Goal: Task Accomplishment & Management: Manage account settings

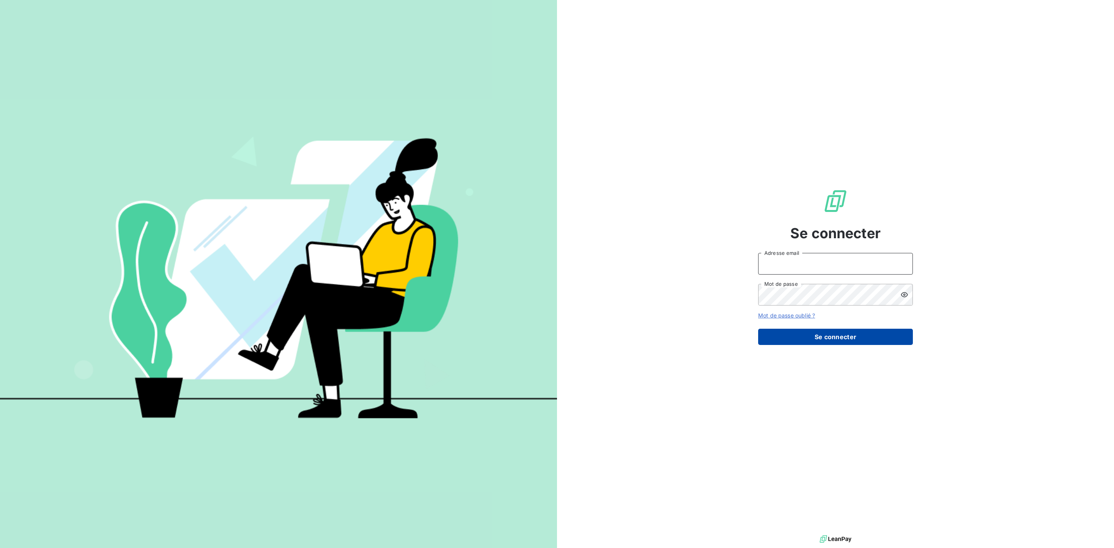
type input "s.foucault@salviadeveloppement.com"
click at [837, 337] on button "Se connecter" at bounding box center [835, 337] width 155 height 16
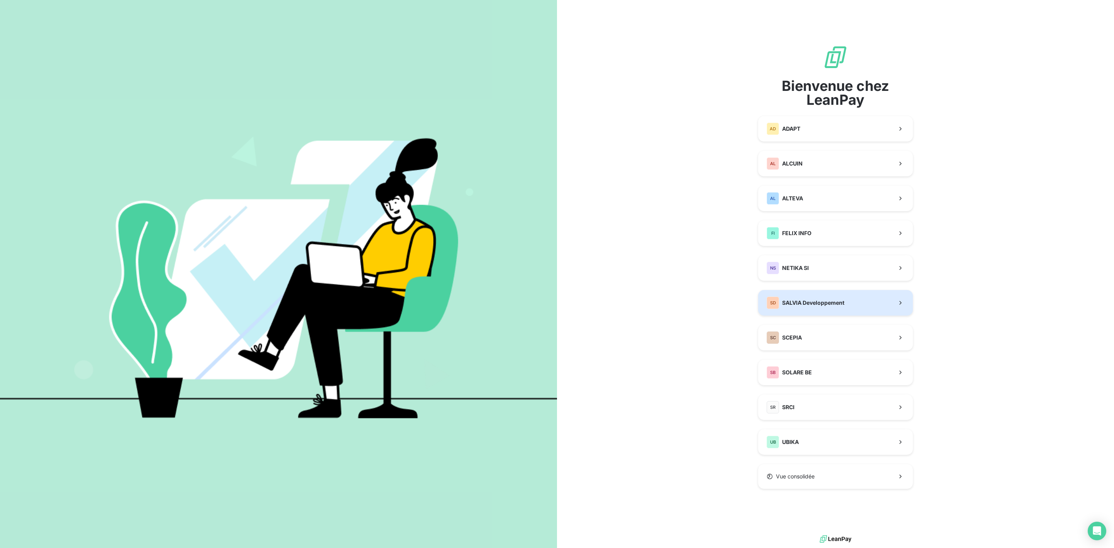
click at [816, 300] on span "SALVIA Developpement" at bounding box center [813, 303] width 62 height 8
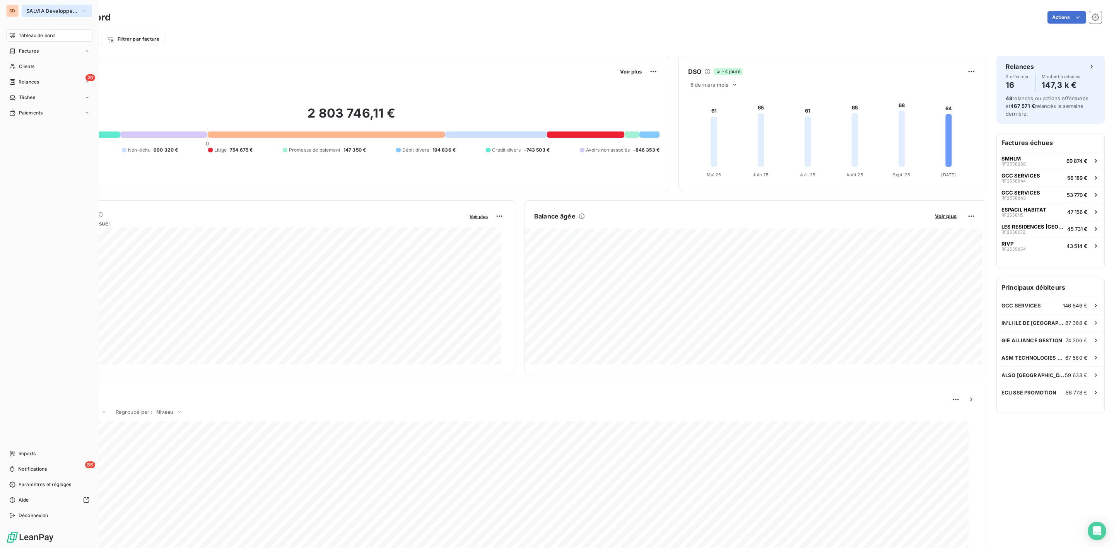
click at [42, 12] on span "SALVIA Developpement" at bounding box center [52, 11] width 52 height 6
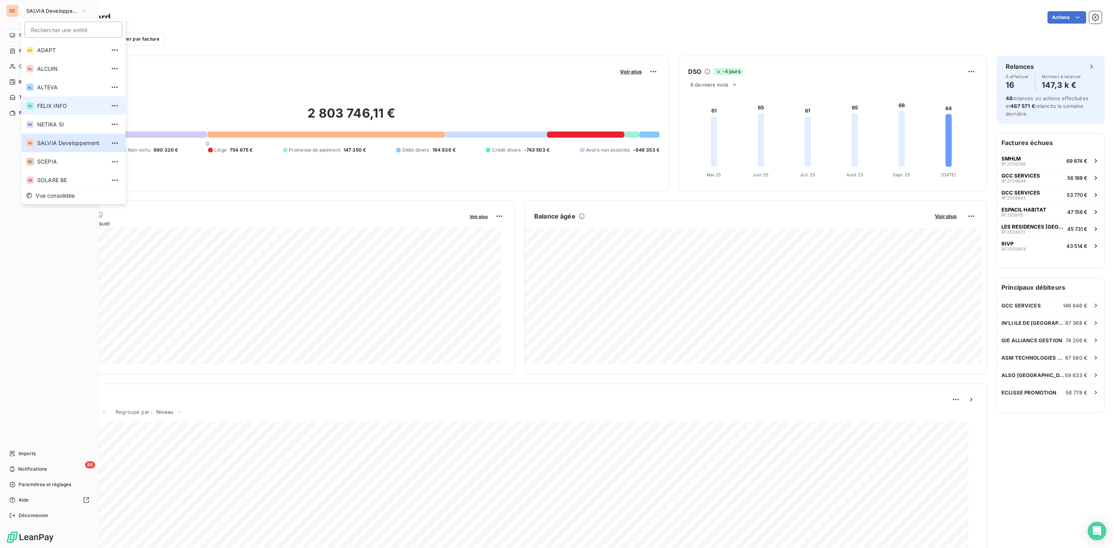
click at [57, 106] on span "FELIX INFO" at bounding box center [71, 106] width 68 height 8
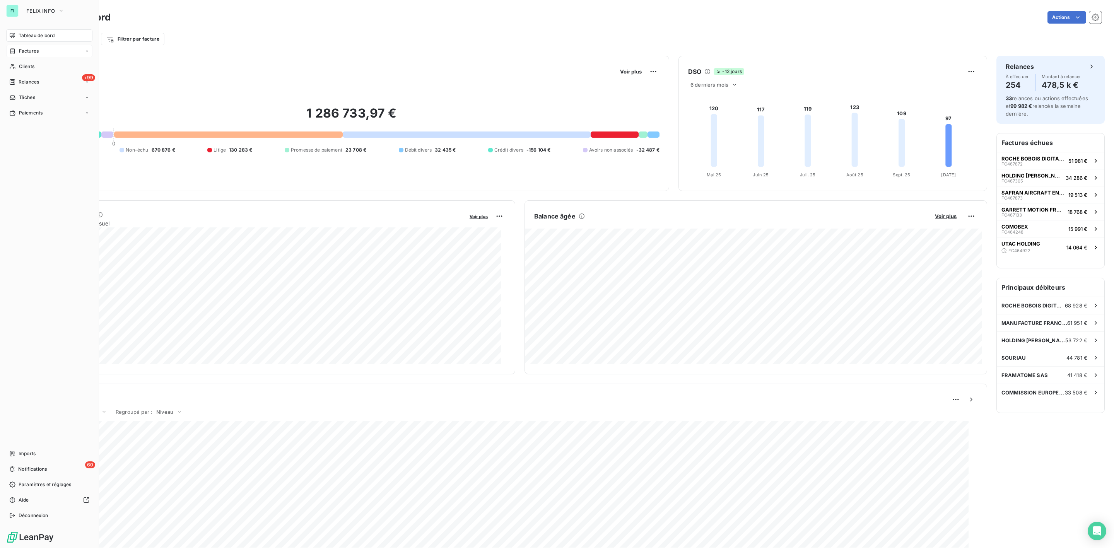
click at [22, 51] on span "Factures" at bounding box center [29, 51] width 20 height 7
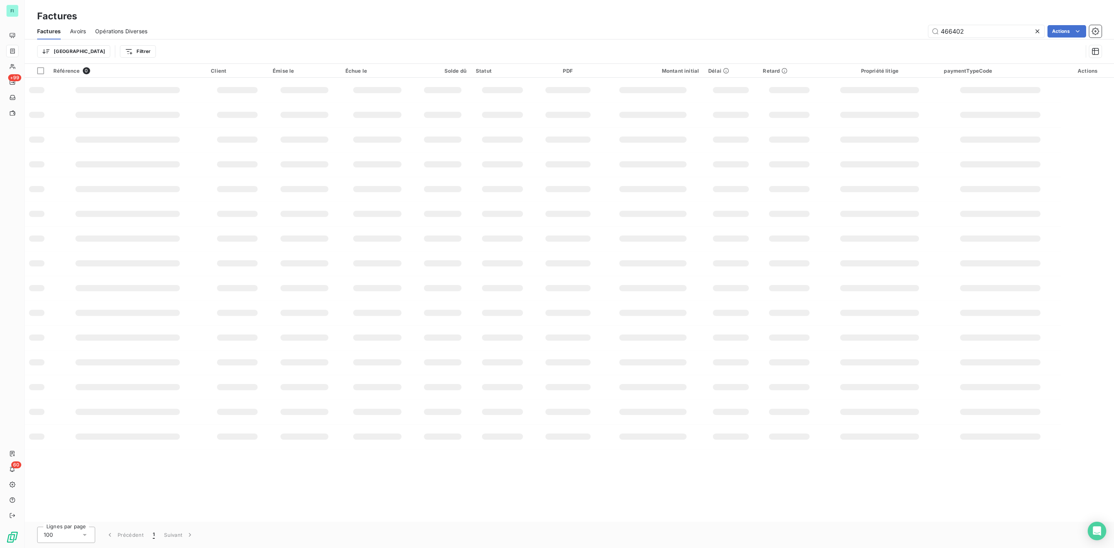
drag, startPoint x: 980, startPoint y: 33, endPoint x: 789, endPoint y: 32, distance: 190.7
click at [791, 32] on div "466402 Actions" at bounding box center [629, 31] width 945 height 12
click at [975, 27] on input "468271" at bounding box center [986, 31] width 116 height 12
drag, startPoint x: 975, startPoint y: 27, endPoint x: 911, endPoint y: 27, distance: 63.8
click at [911, 27] on div "468271 Actions" at bounding box center [629, 31] width 945 height 12
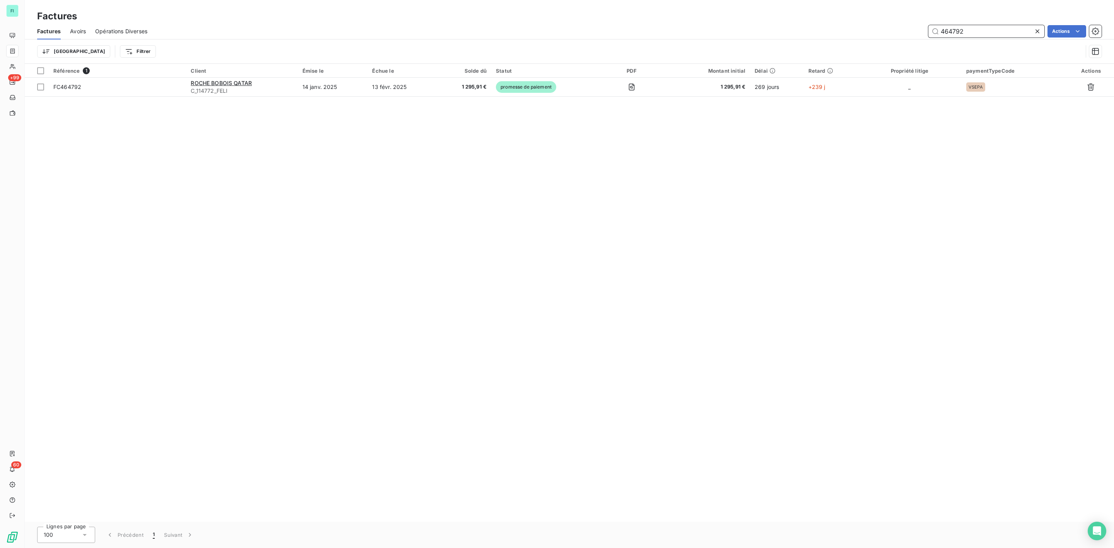
drag, startPoint x: 972, startPoint y: 31, endPoint x: 876, endPoint y: 31, distance: 95.9
click at [891, 31] on div "464792 Actions" at bounding box center [629, 31] width 945 height 12
type input "463222"
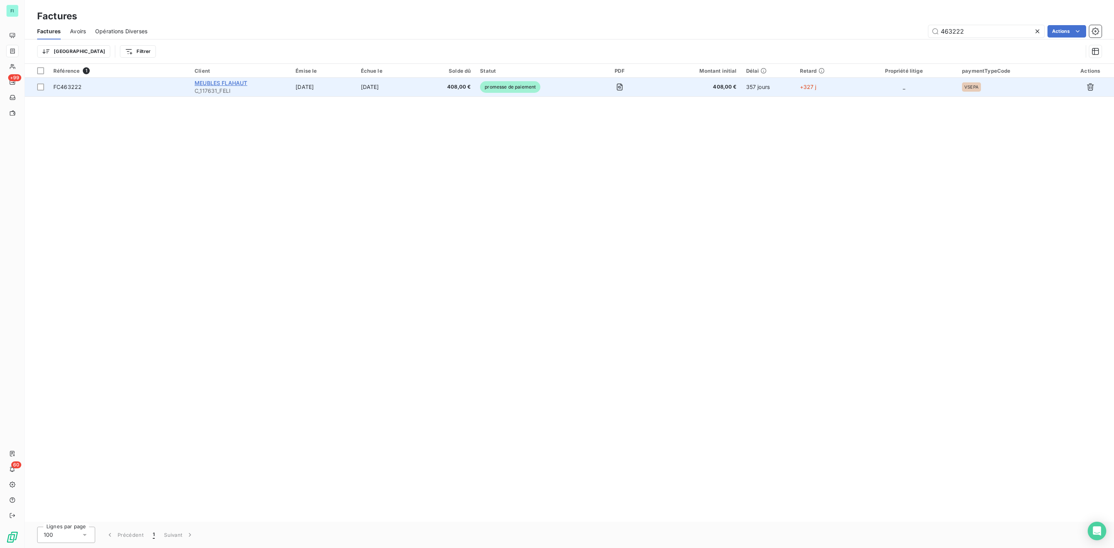
click at [207, 82] on span "MEUBLES FLAHAUT" at bounding box center [221, 83] width 53 height 7
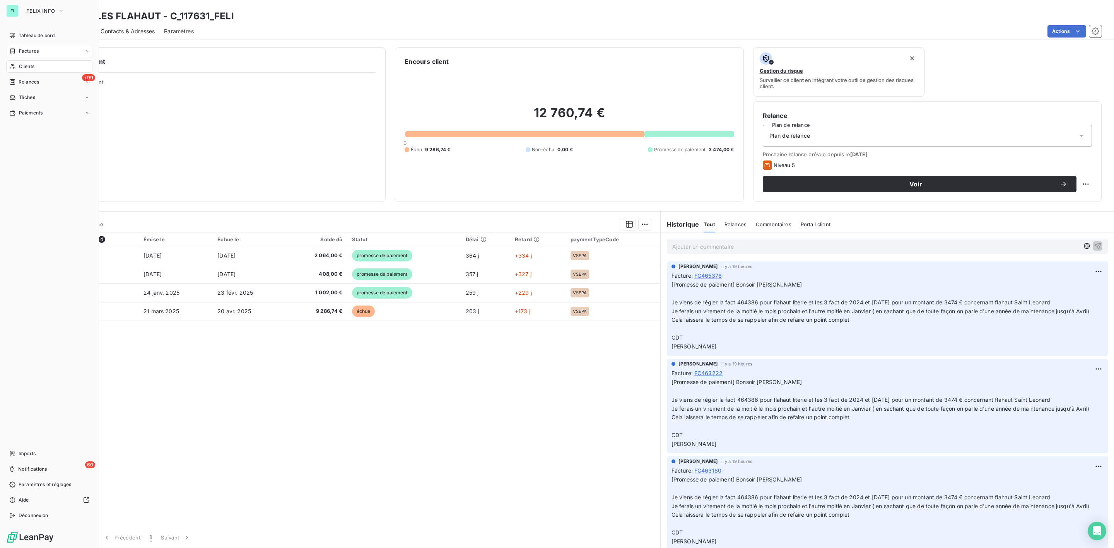
drag, startPoint x: 26, startPoint y: 50, endPoint x: 70, endPoint y: 50, distance: 44.1
click at [26, 50] on span "Factures" at bounding box center [29, 51] width 20 height 7
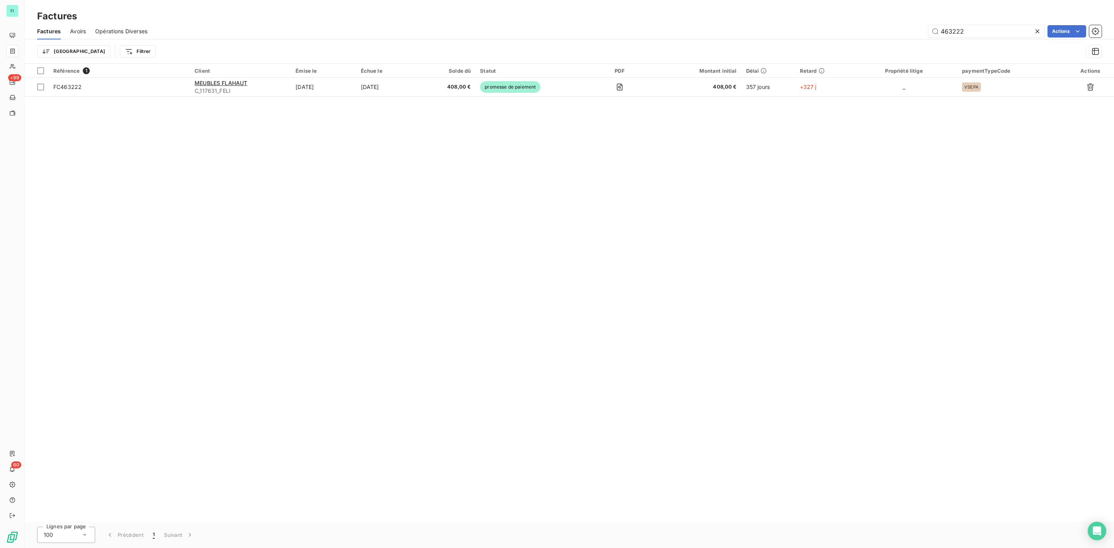
drag, startPoint x: 981, startPoint y: 29, endPoint x: 841, endPoint y: 32, distance: 139.2
click at [869, 30] on div "463222 Actions" at bounding box center [629, 31] width 945 height 12
drag, startPoint x: 970, startPoint y: 27, endPoint x: 795, endPoint y: 28, distance: 175.2
click at [802, 28] on div "464386 Actions" at bounding box center [629, 31] width 945 height 12
drag, startPoint x: 980, startPoint y: 33, endPoint x: 868, endPoint y: 32, distance: 112.1
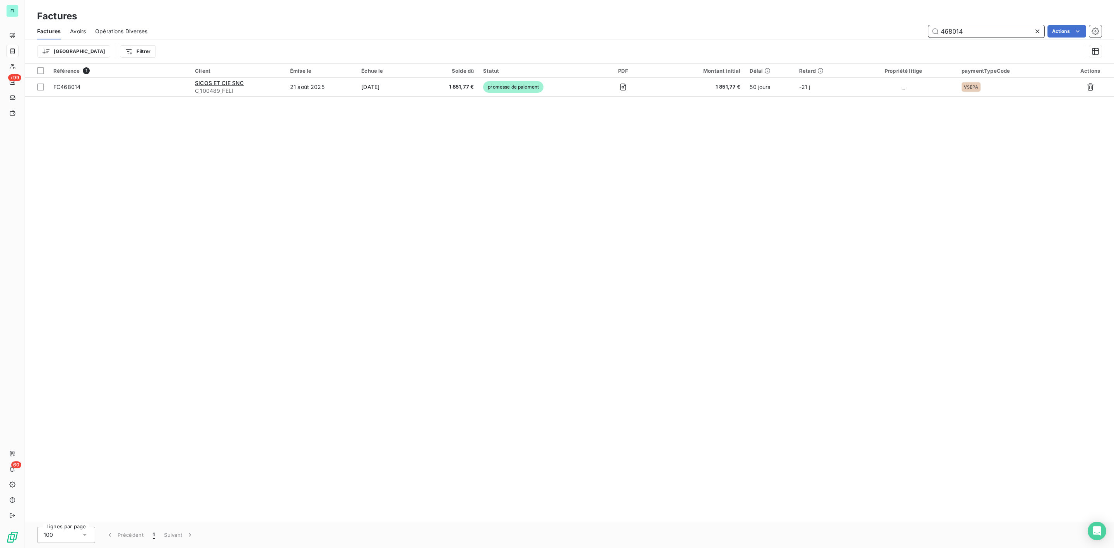
click at [880, 32] on div "468014 Actions" at bounding box center [629, 31] width 945 height 12
drag, startPoint x: 970, startPoint y: 29, endPoint x: 869, endPoint y: 33, distance: 100.6
click at [874, 33] on div "467820 Actions" at bounding box center [629, 31] width 945 height 12
drag, startPoint x: 975, startPoint y: 31, endPoint x: 835, endPoint y: 31, distance: 139.6
click at [840, 31] on div "468266 Actions" at bounding box center [629, 31] width 945 height 12
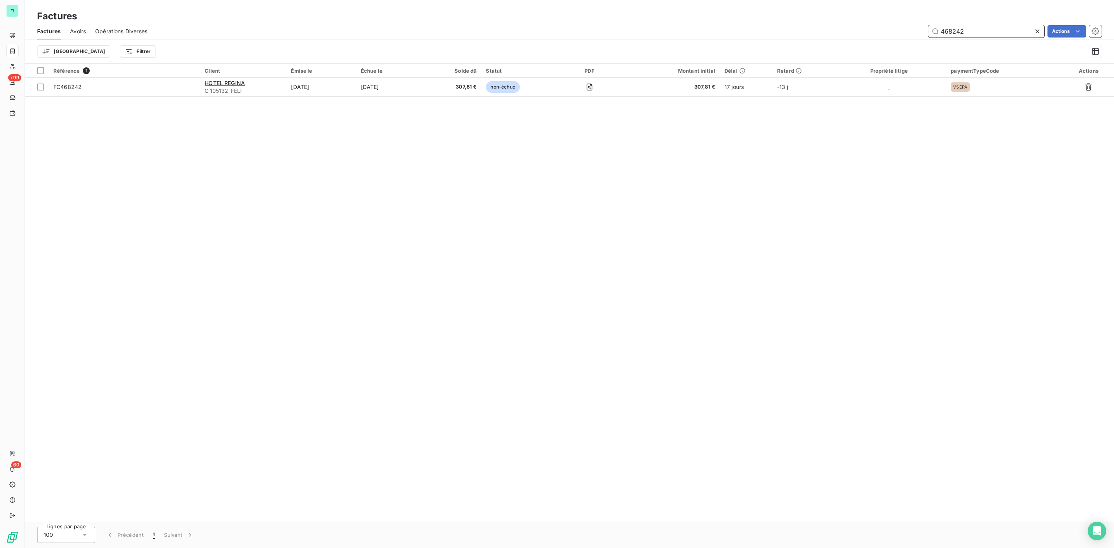
type input "468242"
click at [304, 252] on div "Référence 1 Client Émise le Échue le Solde dû Statut PDF Montant initial Délai …" at bounding box center [569, 293] width 1089 height 458
click at [21, 62] on div "Clients" at bounding box center [49, 66] width 86 height 12
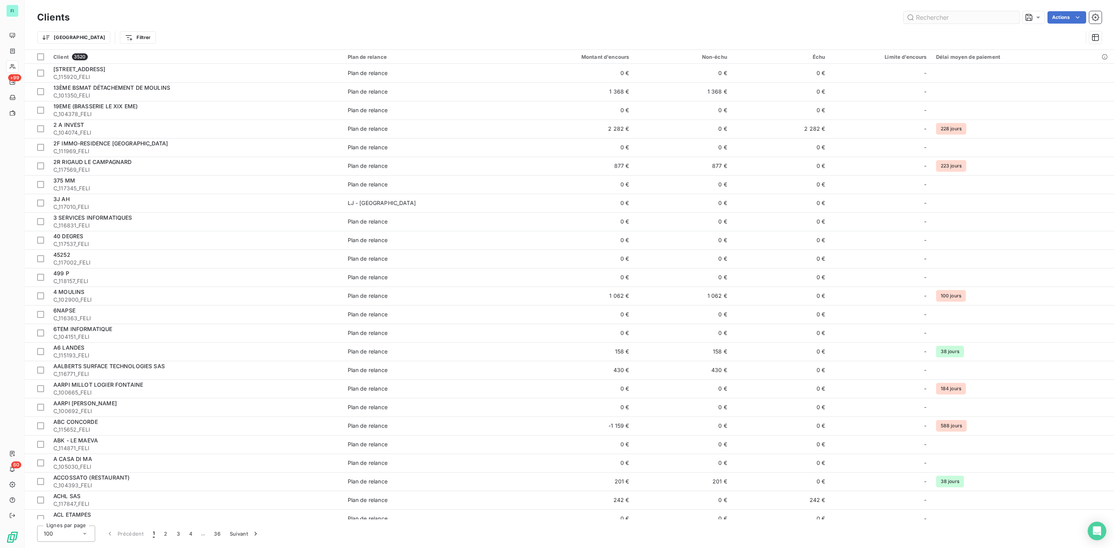
click at [933, 19] on input "text" at bounding box center [961, 17] width 116 height 12
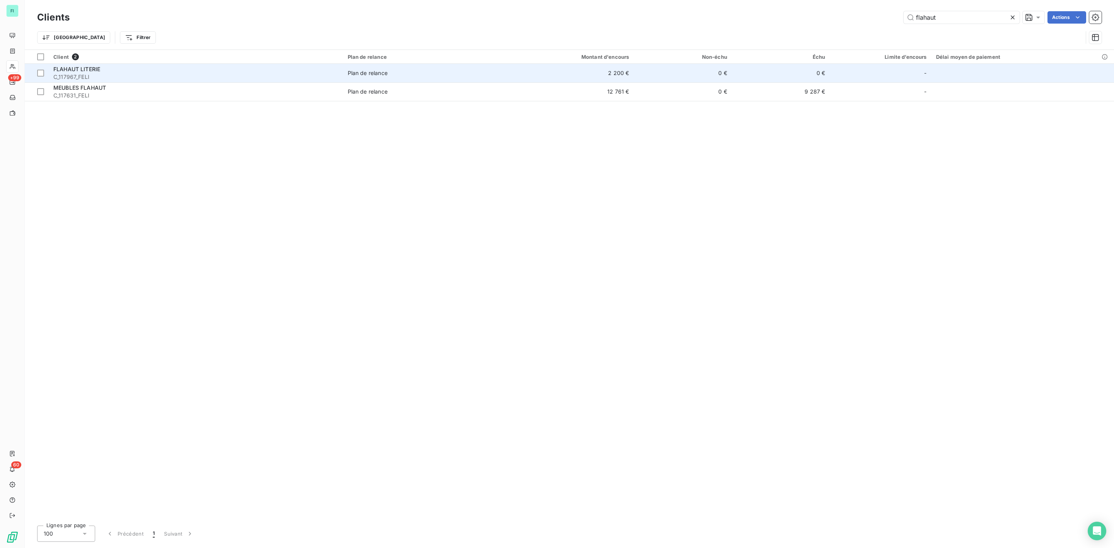
type input "flahaut"
click at [376, 76] on div "Plan de relance" at bounding box center [368, 73] width 40 height 8
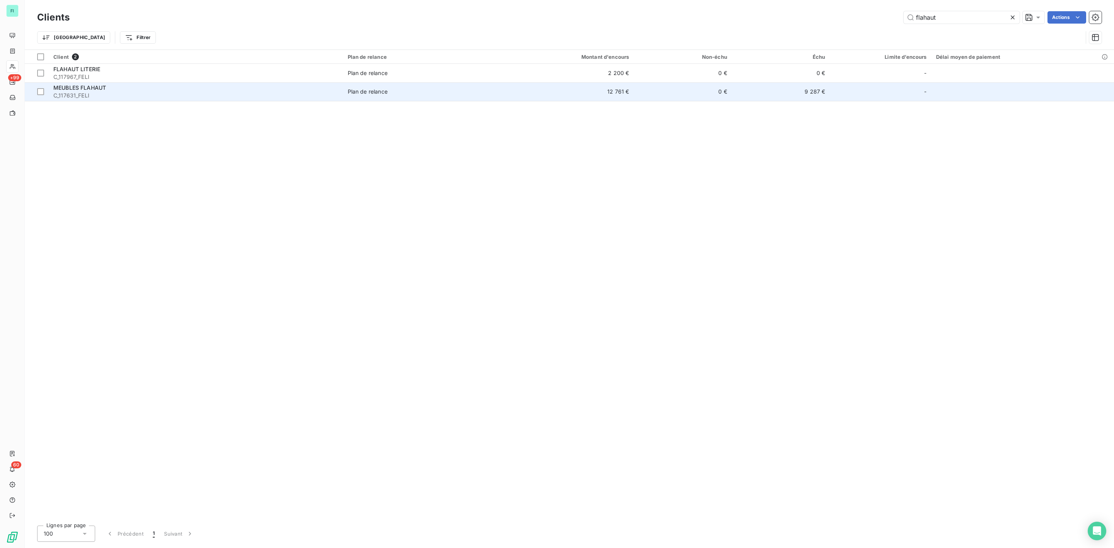
click at [153, 90] on div "MEUBLES FLAHAUT" at bounding box center [195, 88] width 285 height 8
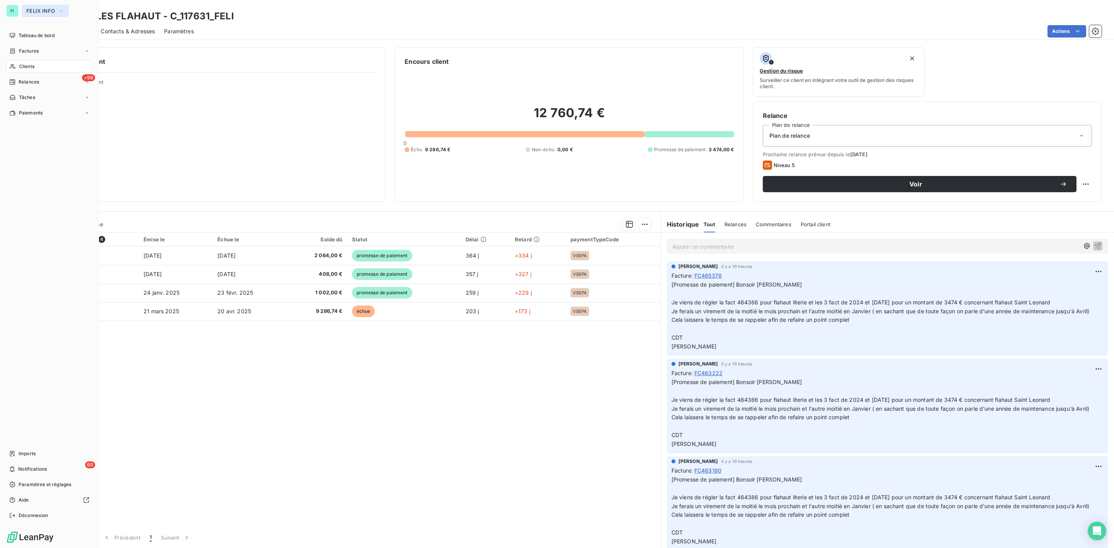
click at [37, 12] on span "FELIX INFO" at bounding box center [40, 11] width 29 height 6
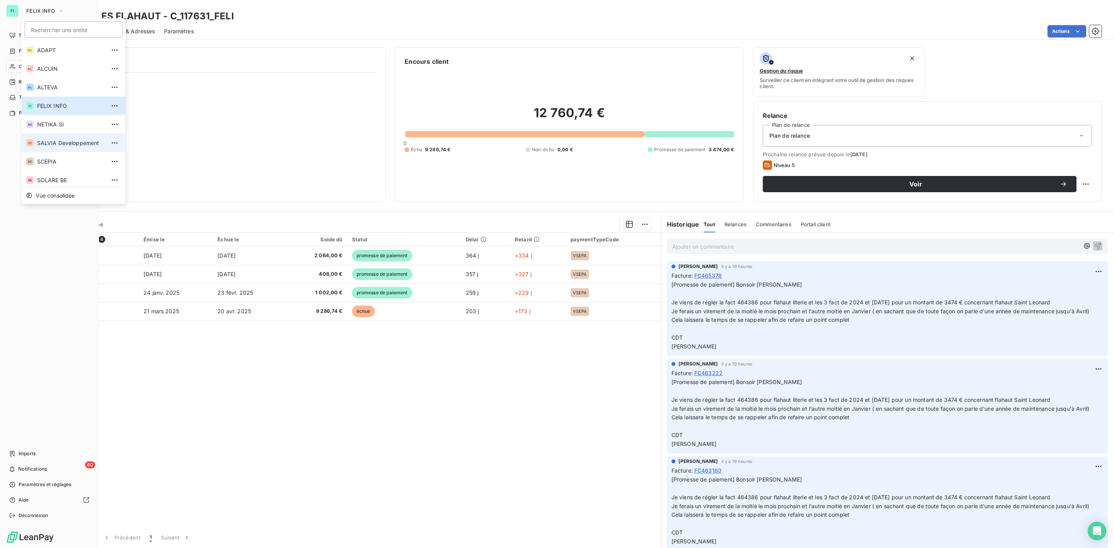
click at [67, 143] on span "SALVIA Developpement" at bounding box center [71, 143] width 68 height 8
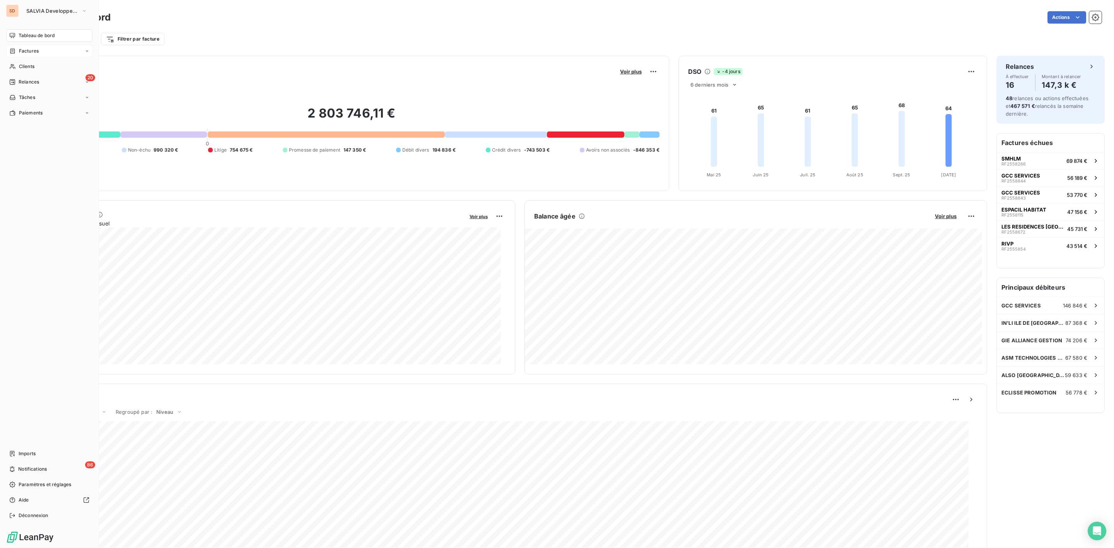
click at [30, 53] on span "Factures" at bounding box center [29, 51] width 20 height 7
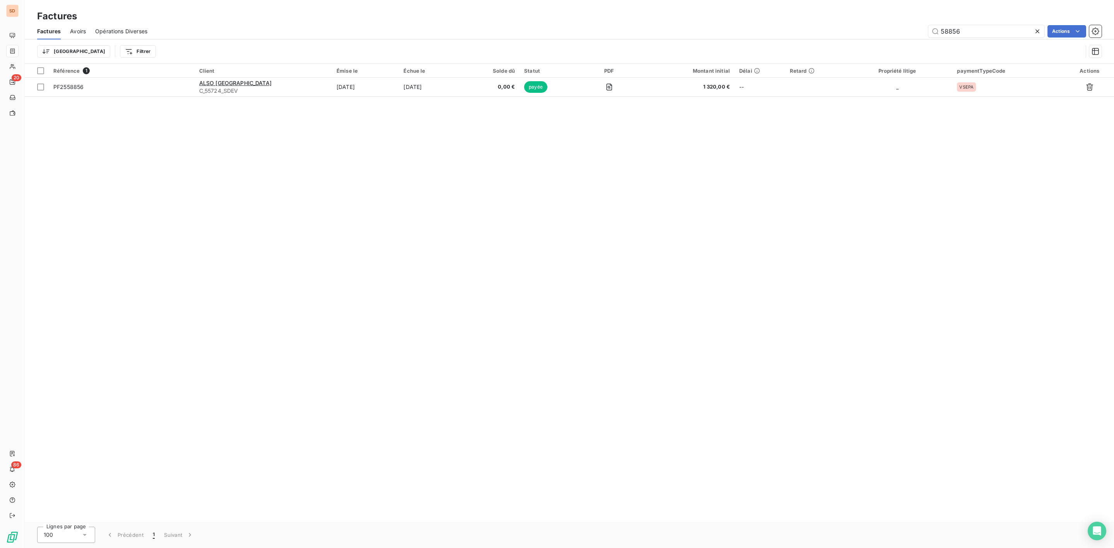
drag, startPoint x: 932, startPoint y: 31, endPoint x: 802, endPoint y: 33, distance: 130.0
click at [811, 32] on div "58856 Actions" at bounding box center [629, 31] width 945 height 12
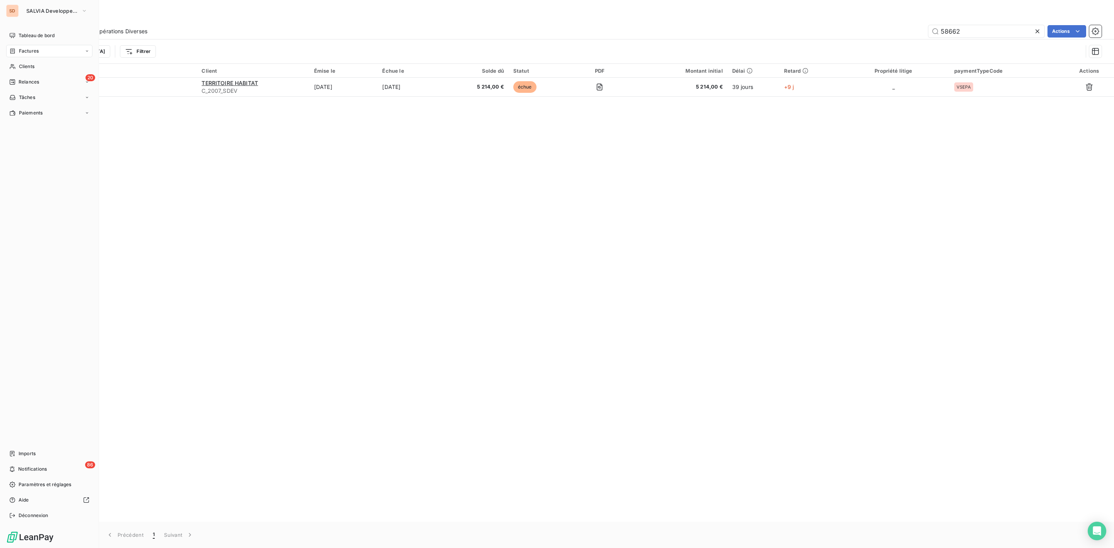
click at [24, 50] on span "Factures" at bounding box center [29, 51] width 20 height 7
drag, startPoint x: 973, startPoint y: 31, endPoint x: 772, endPoint y: 31, distance: 200.7
click at [780, 31] on div "58662 Actions" at bounding box center [629, 31] width 945 height 12
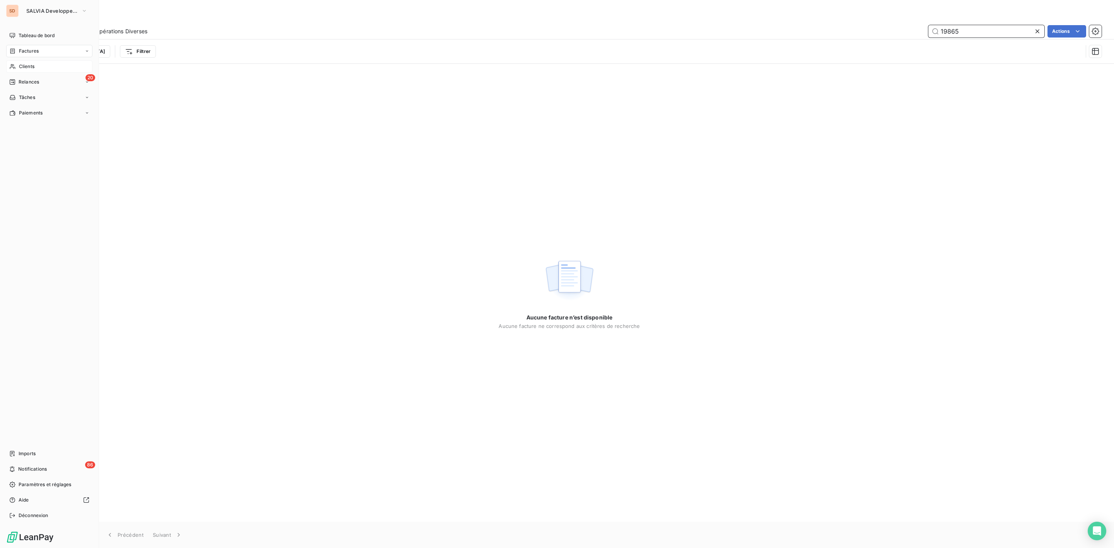
type input "19865"
click at [28, 67] on span "Clients" at bounding box center [26, 66] width 15 height 7
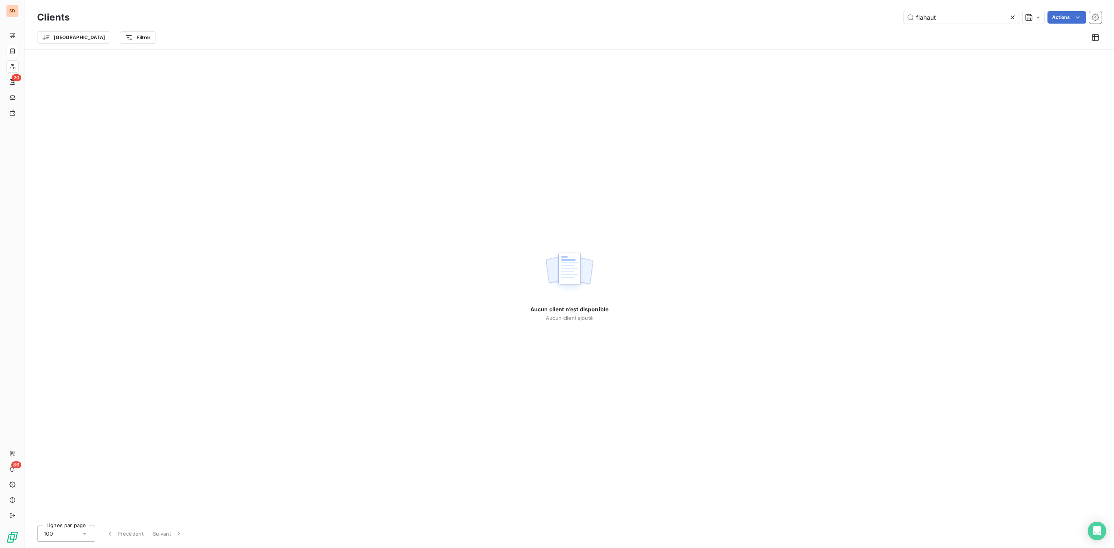
drag, startPoint x: 956, startPoint y: 17, endPoint x: 757, endPoint y: 20, distance: 199.6
click at [783, 17] on div "flahaut Actions" at bounding box center [590, 17] width 1022 height 12
drag, startPoint x: 973, startPoint y: 17, endPoint x: 751, endPoint y: 17, distance: 222.4
click at [751, 17] on div "mulhouse Actions" at bounding box center [590, 17] width 1022 height 12
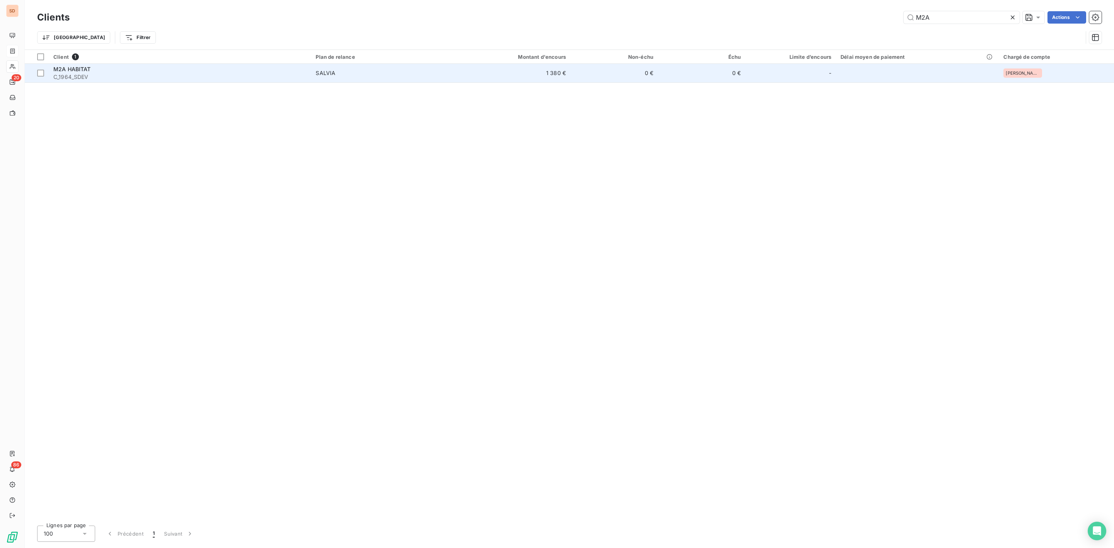
type input "M2A"
click at [109, 71] on div "M2A HABITAT" at bounding box center [179, 69] width 253 height 8
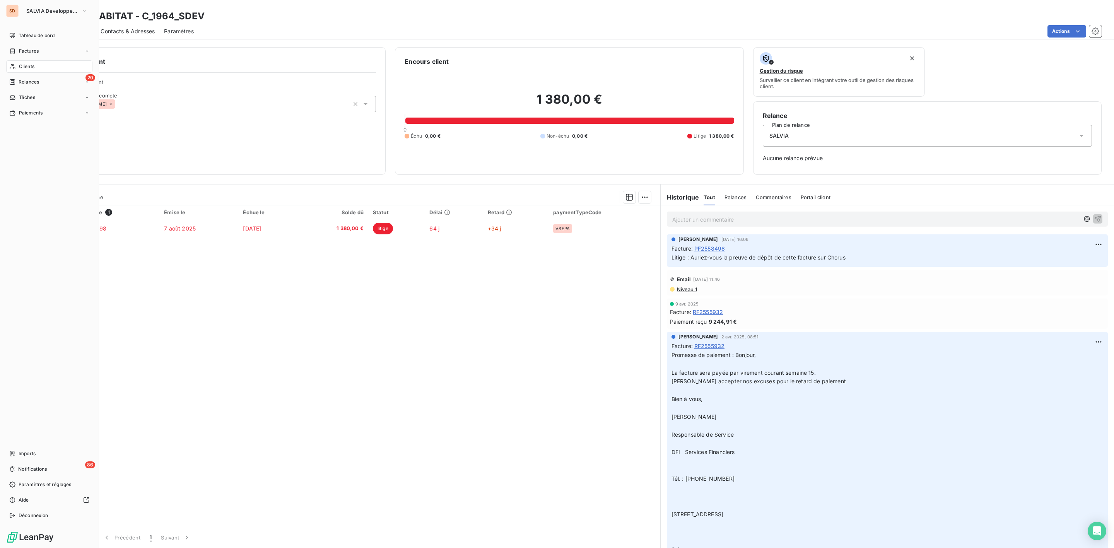
drag, startPoint x: 29, startPoint y: 51, endPoint x: 94, endPoint y: 50, distance: 65.0
click at [29, 51] on span "Factures" at bounding box center [29, 51] width 20 height 7
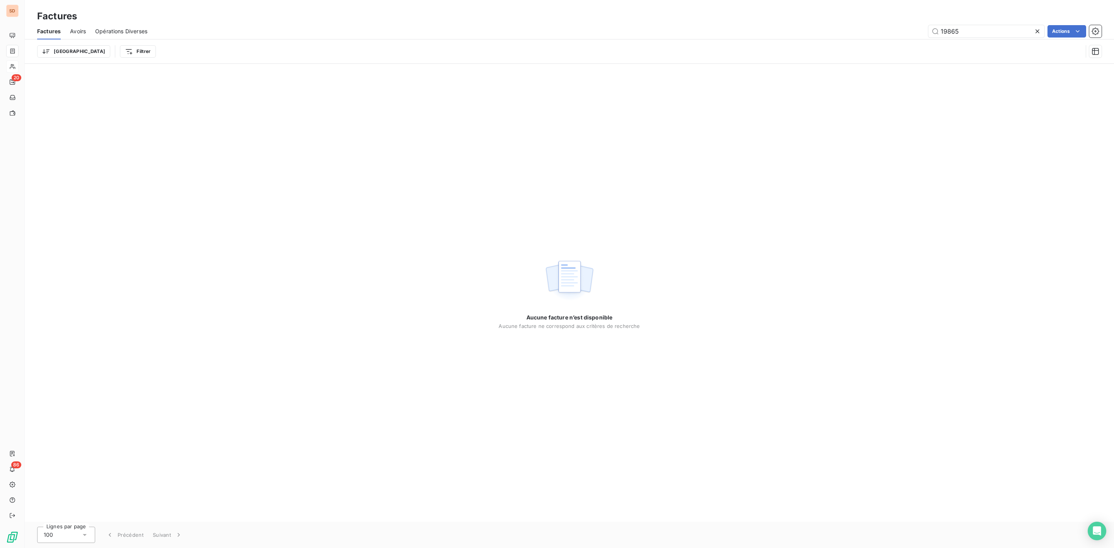
drag, startPoint x: 969, startPoint y: 28, endPoint x: 768, endPoint y: 35, distance: 201.2
click at [835, 31] on div "19865 Actions" at bounding box center [629, 31] width 945 height 12
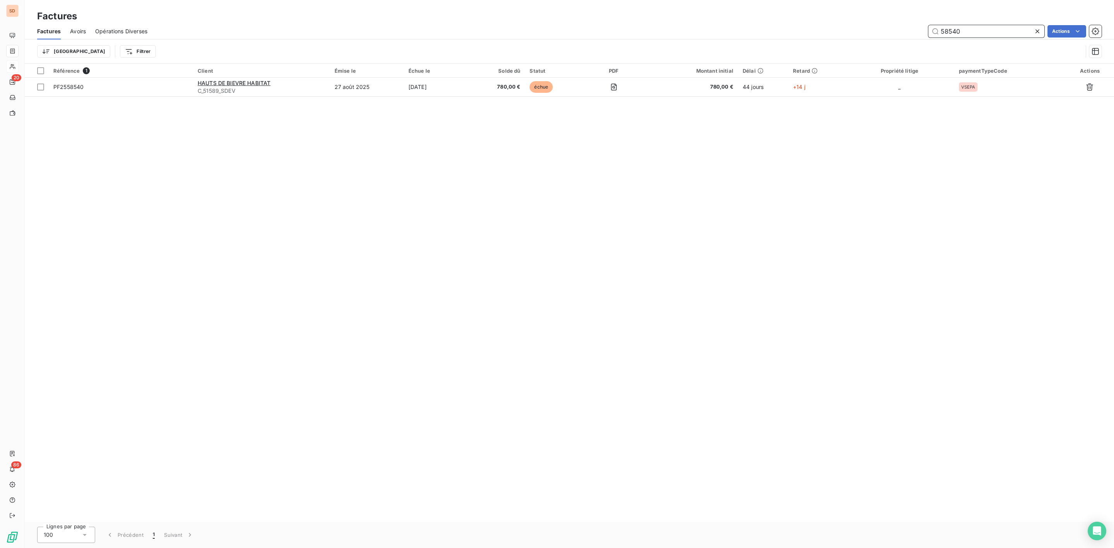
drag, startPoint x: 971, startPoint y: 31, endPoint x: 795, endPoint y: 31, distance: 176.0
click at [803, 31] on div "58540 Actions" at bounding box center [629, 31] width 945 height 12
drag, startPoint x: 974, startPoint y: 22, endPoint x: 959, endPoint y: 32, distance: 17.7
click at [949, 29] on div "Factures Factures Avoirs Opérations Diverses 58881 Actions Trier Filtrer" at bounding box center [569, 32] width 1089 height 64
drag, startPoint x: 962, startPoint y: 32, endPoint x: 831, endPoint y: 32, distance: 131.1
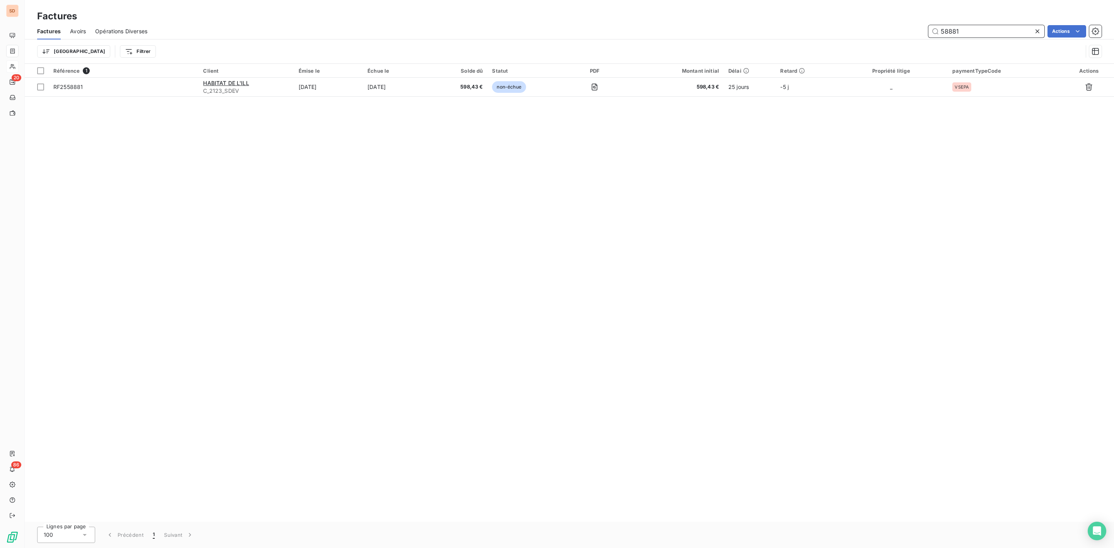
click at [843, 32] on div "58881 Actions" at bounding box center [629, 31] width 945 height 12
drag, startPoint x: 964, startPoint y: 28, endPoint x: 752, endPoint y: 25, distance: 212.3
click at [752, 25] on div "58860 Actions" at bounding box center [629, 31] width 945 height 12
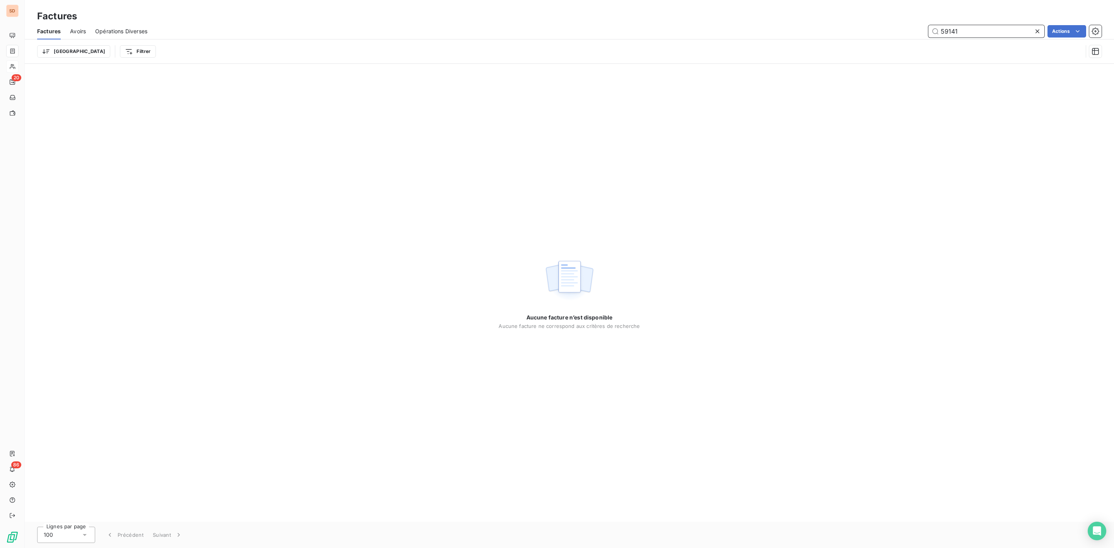
type input "59141"
drag, startPoint x: 21, startPoint y: 63, endPoint x: 26, endPoint y: 60, distance: 5.4
click at [21, 63] on span "Clients" at bounding box center [26, 66] width 15 height 7
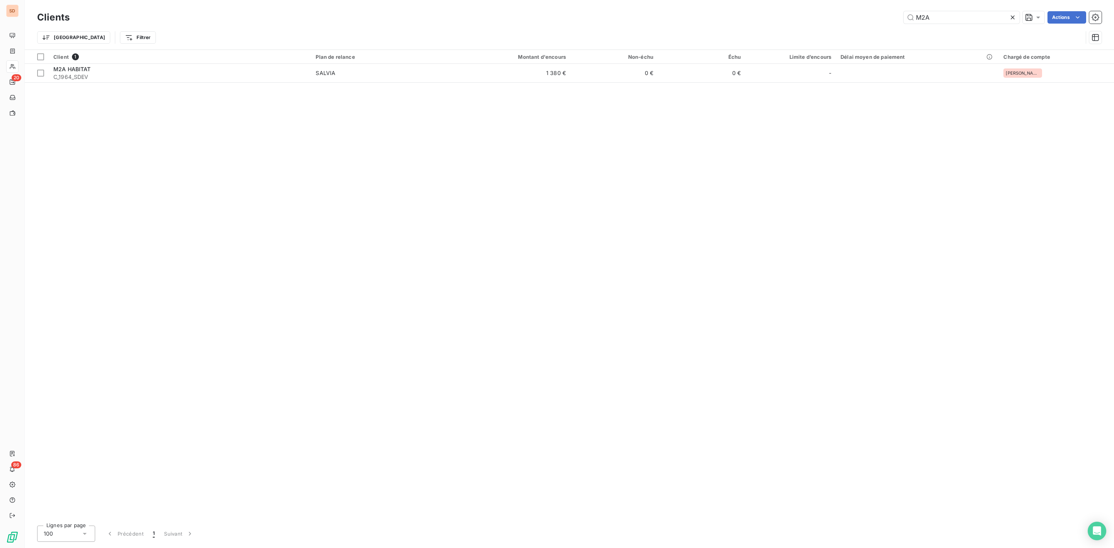
click at [845, 18] on div "M2A Actions" at bounding box center [590, 17] width 1022 height 12
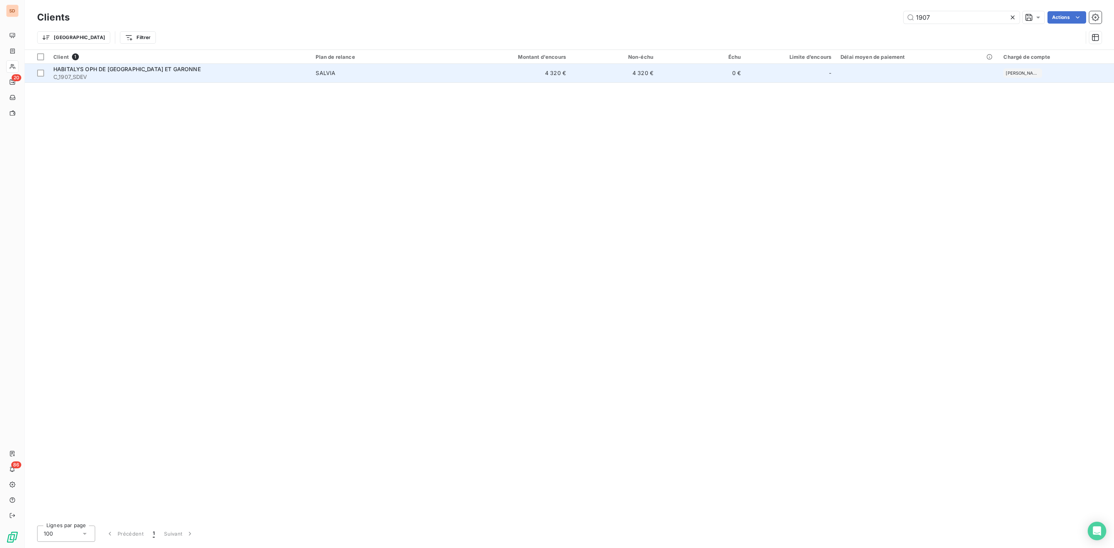
type input "1907"
click at [150, 71] on span "HABITALYS OPH DE LOT ET GARONNE" at bounding box center [126, 69] width 147 height 7
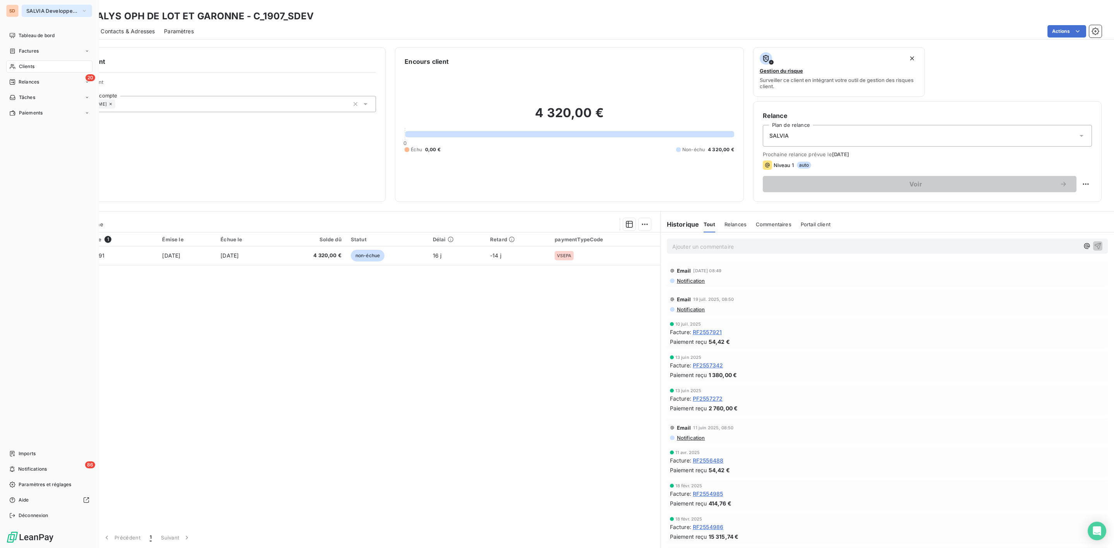
click at [39, 10] on span "SALVIA Developpement" at bounding box center [52, 11] width 52 height 6
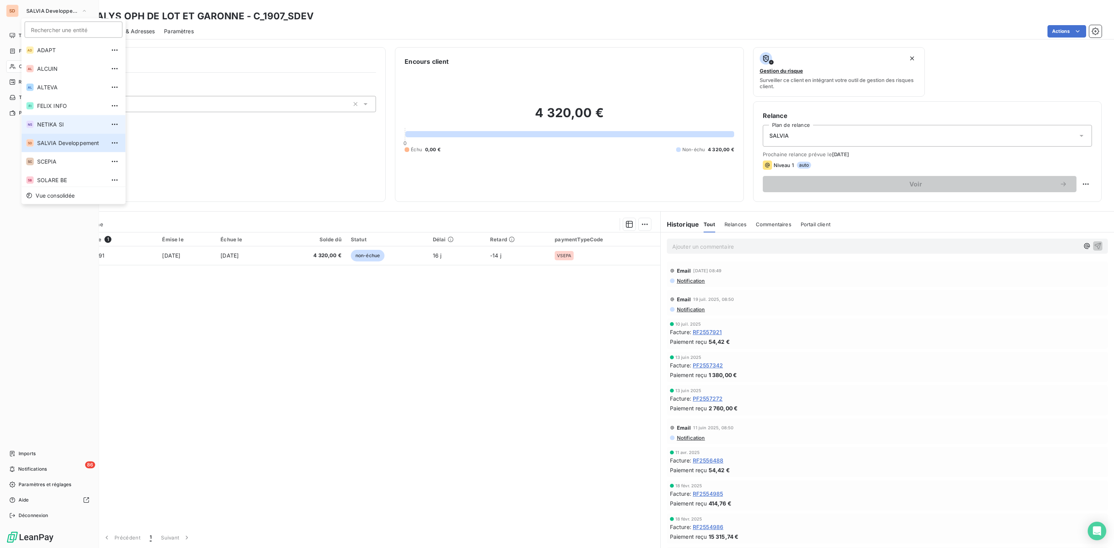
click at [51, 122] on span "NETIKA SI" at bounding box center [71, 125] width 68 height 8
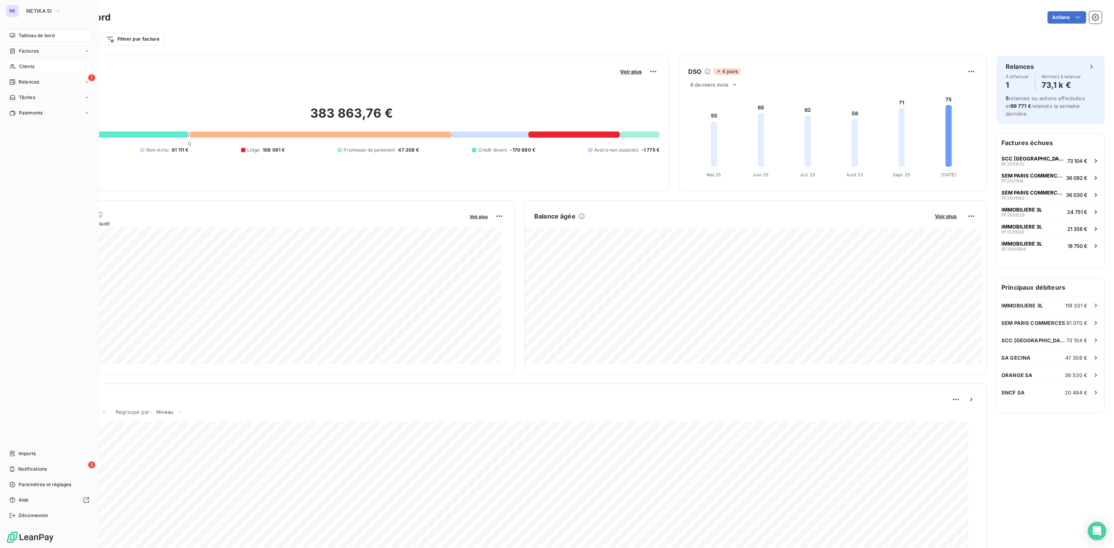
click at [28, 61] on div "Clients" at bounding box center [49, 66] width 86 height 12
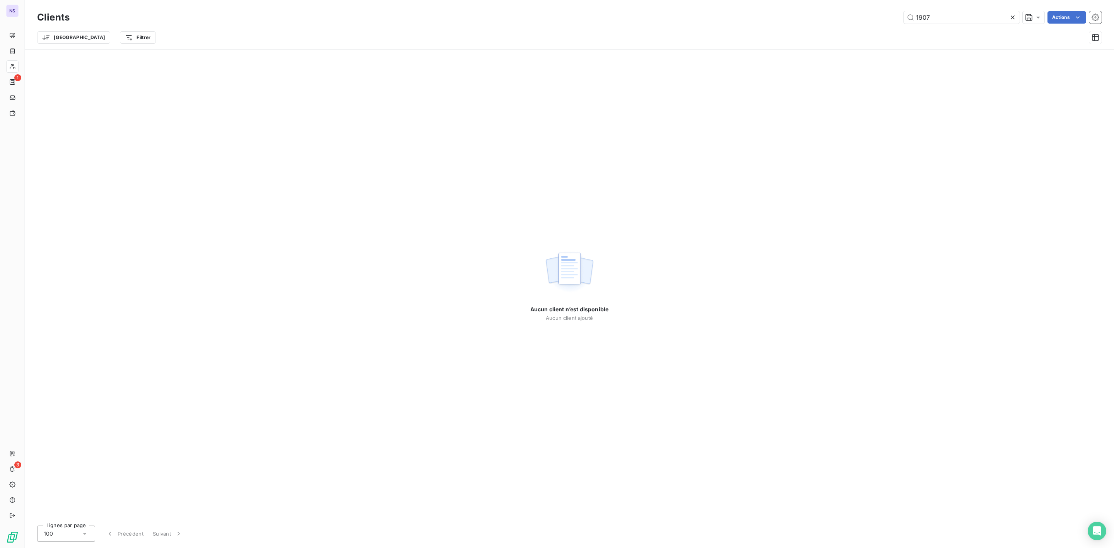
drag, startPoint x: 945, startPoint y: 17, endPoint x: 853, endPoint y: 17, distance: 92.0
click at [873, 17] on div "1907 Actions" at bounding box center [590, 17] width 1022 height 12
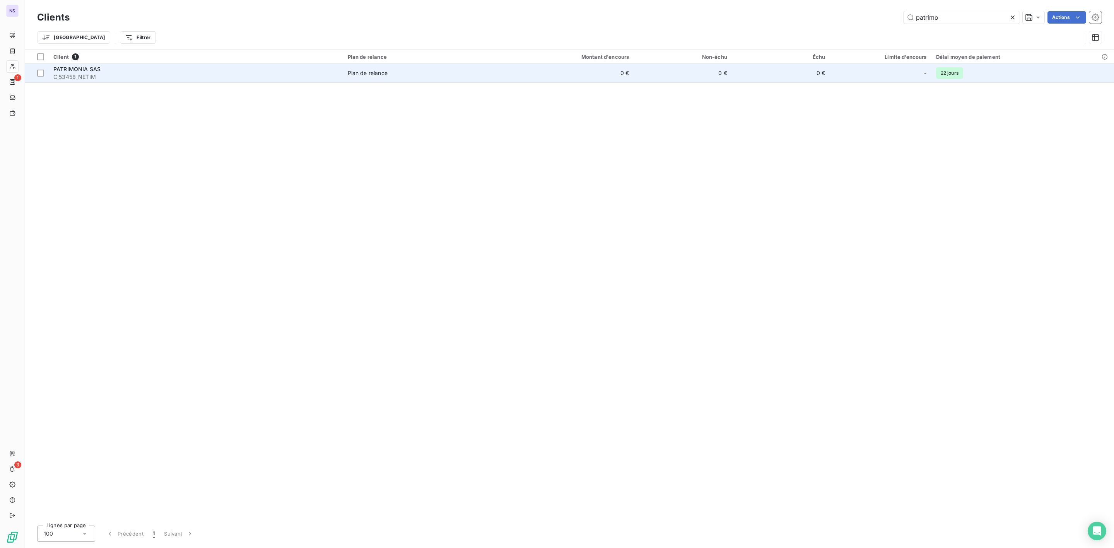
type input "patrimo"
click at [113, 75] on span "C_53458_NETIM" at bounding box center [195, 77] width 285 height 8
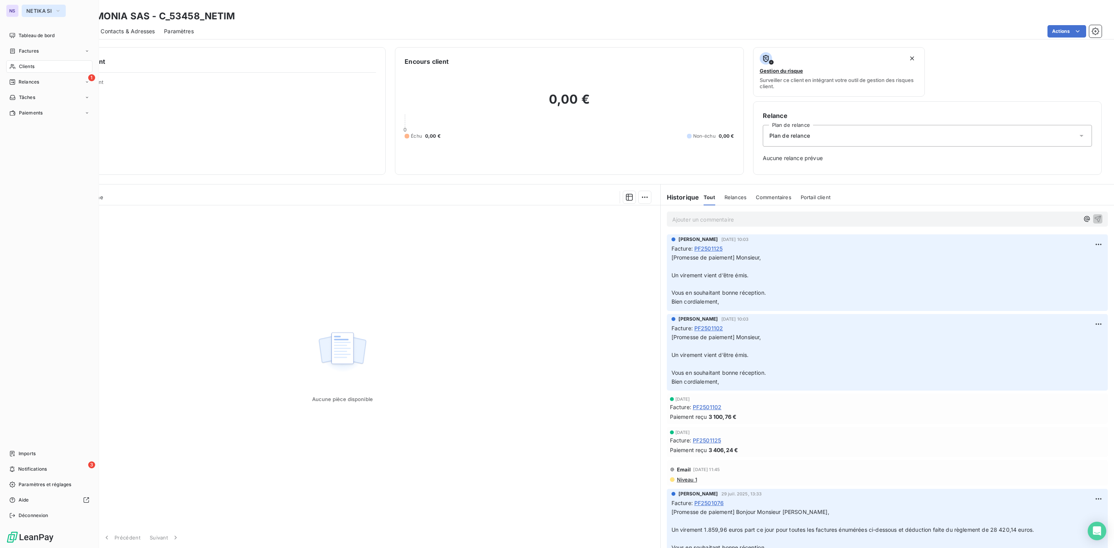
click at [36, 11] on span "NETIKA SI" at bounding box center [39, 11] width 26 height 6
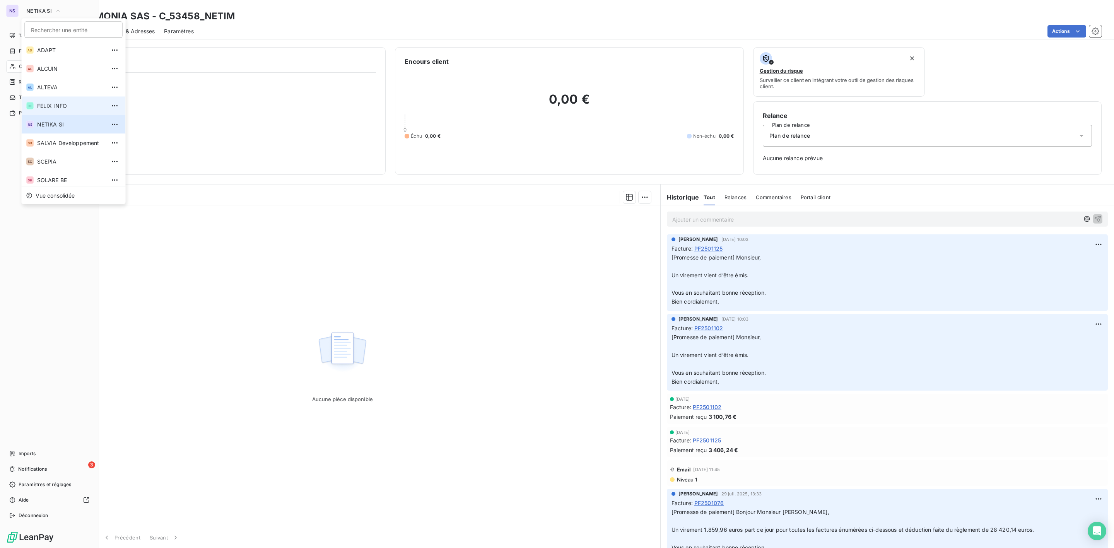
click at [51, 101] on li "FI FELIX INFO" at bounding box center [74, 106] width 104 height 19
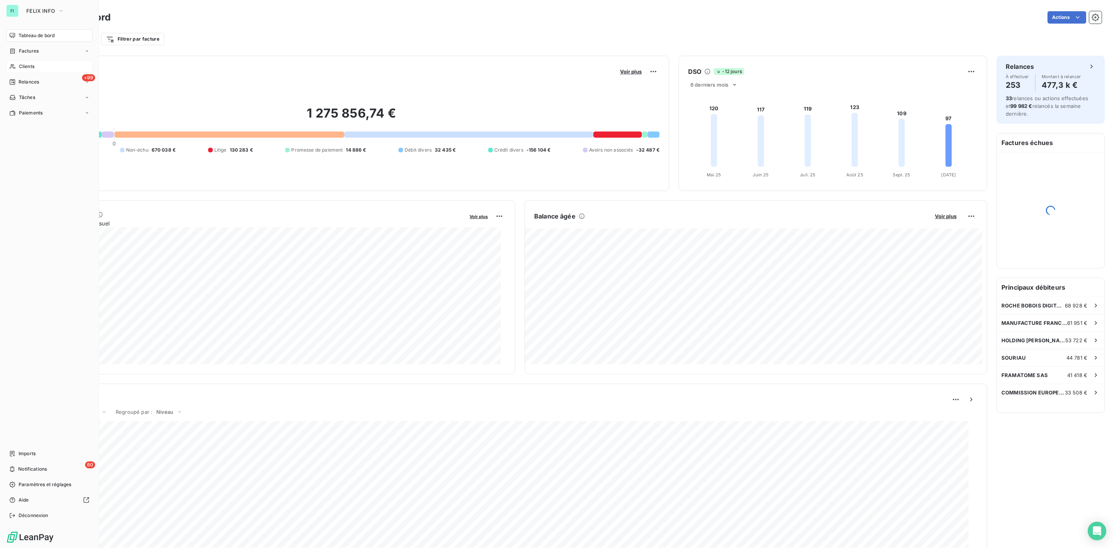
click at [29, 67] on span "Clients" at bounding box center [26, 66] width 15 height 7
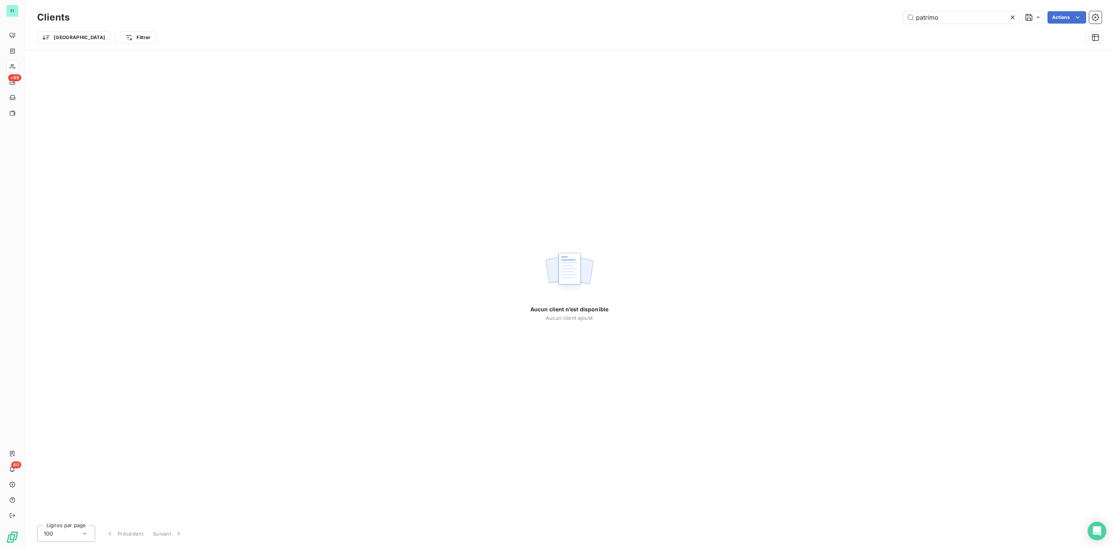
drag, startPoint x: 958, startPoint y: 17, endPoint x: 810, endPoint y: 13, distance: 147.8
click at [826, 13] on div "patrimo Actions" at bounding box center [590, 17] width 1022 height 12
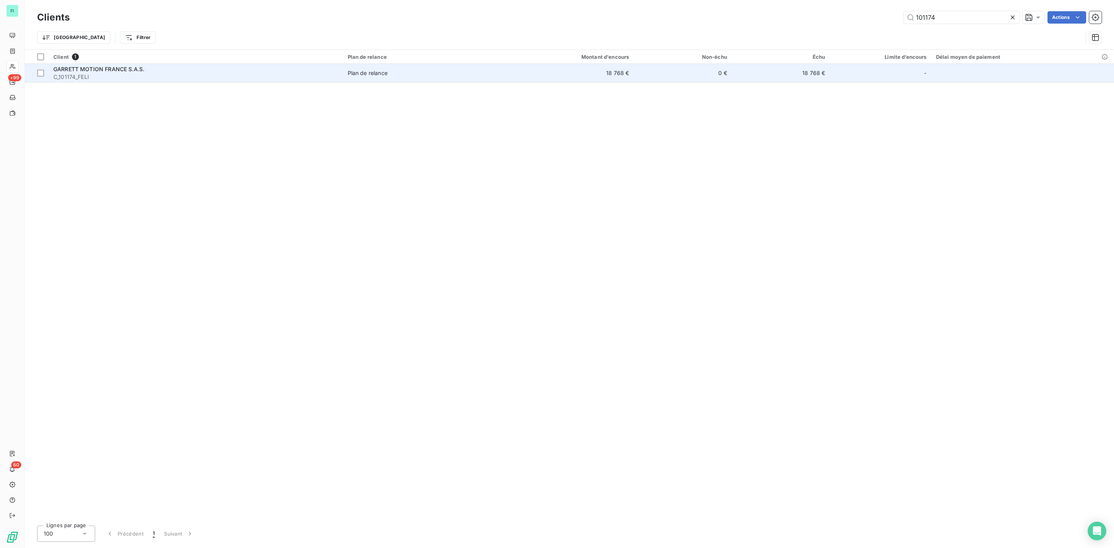
type input "101174"
click at [140, 79] on span "C_101174_FELI" at bounding box center [195, 77] width 285 height 8
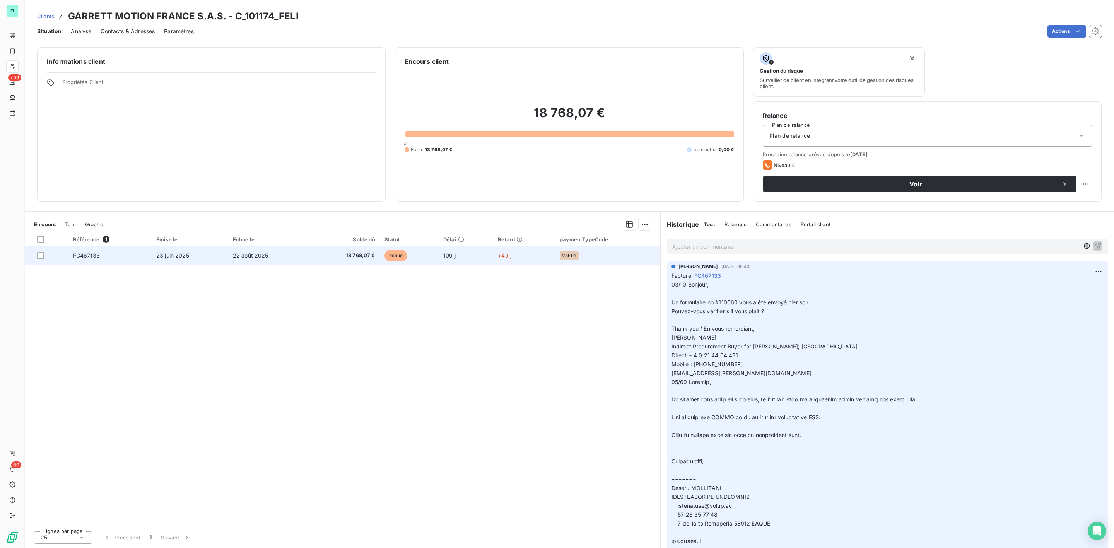
click at [183, 261] on td "23 juin 2025" at bounding box center [190, 255] width 77 height 19
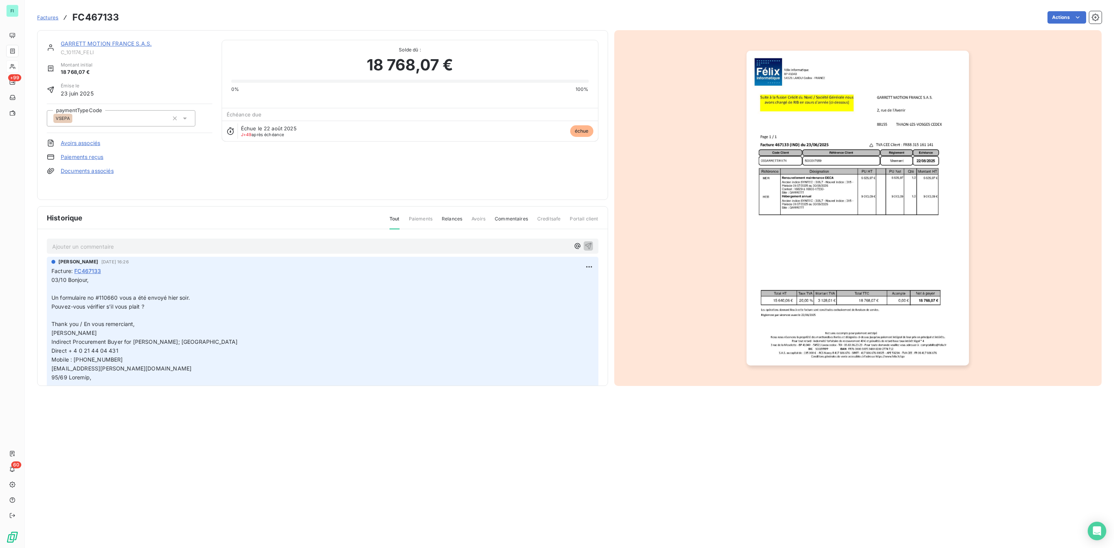
click at [104, 245] on p "Ajouter un commentaire ﻿" at bounding box center [310, 247] width 517 height 10
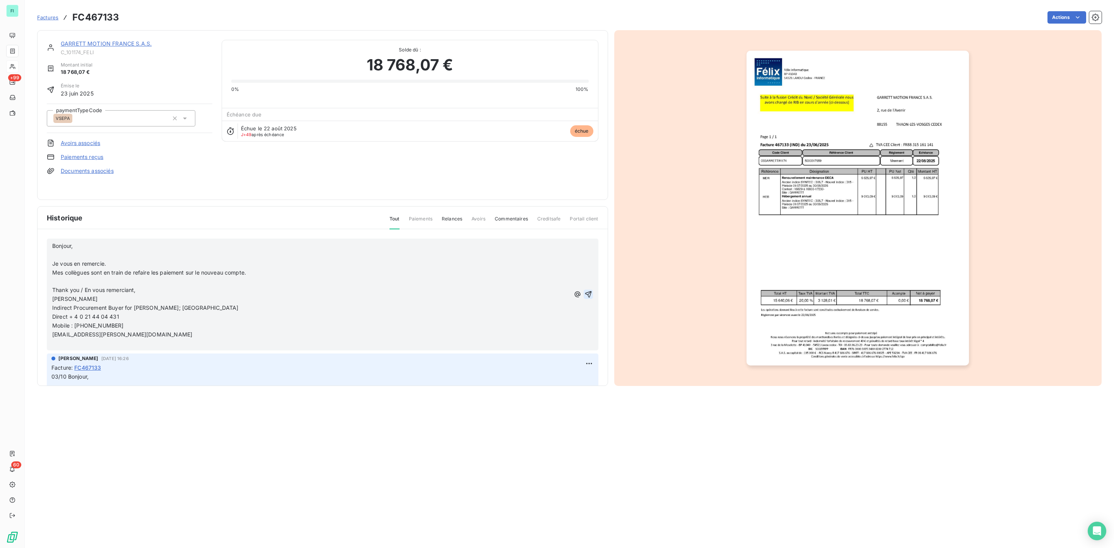
click at [584, 292] on icon "button" at bounding box center [588, 294] width 8 height 8
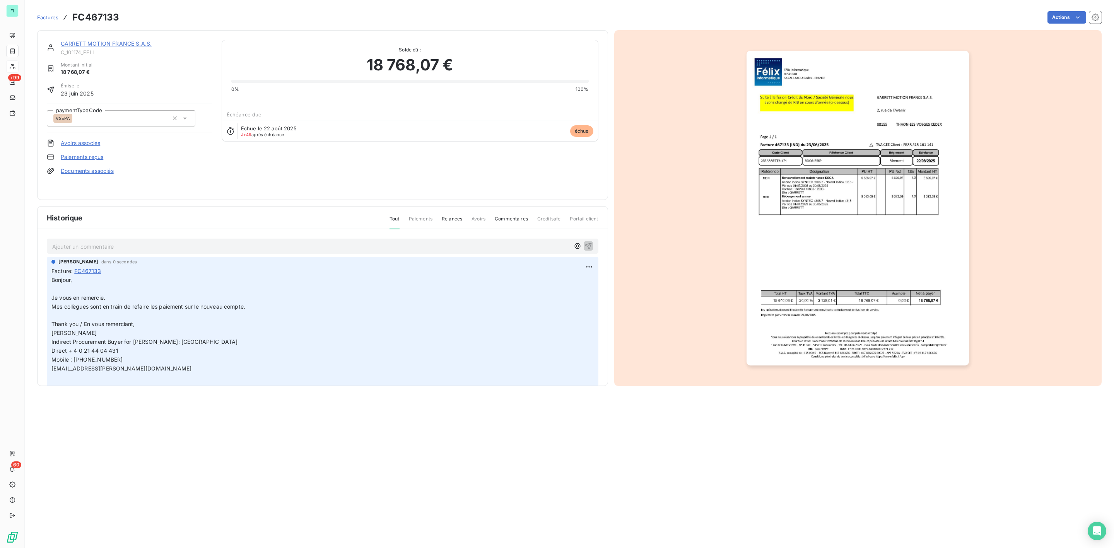
click at [125, 45] on link "GARRETT MOTION FRANCE S.A.S." at bounding box center [106, 43] width 91 height 7
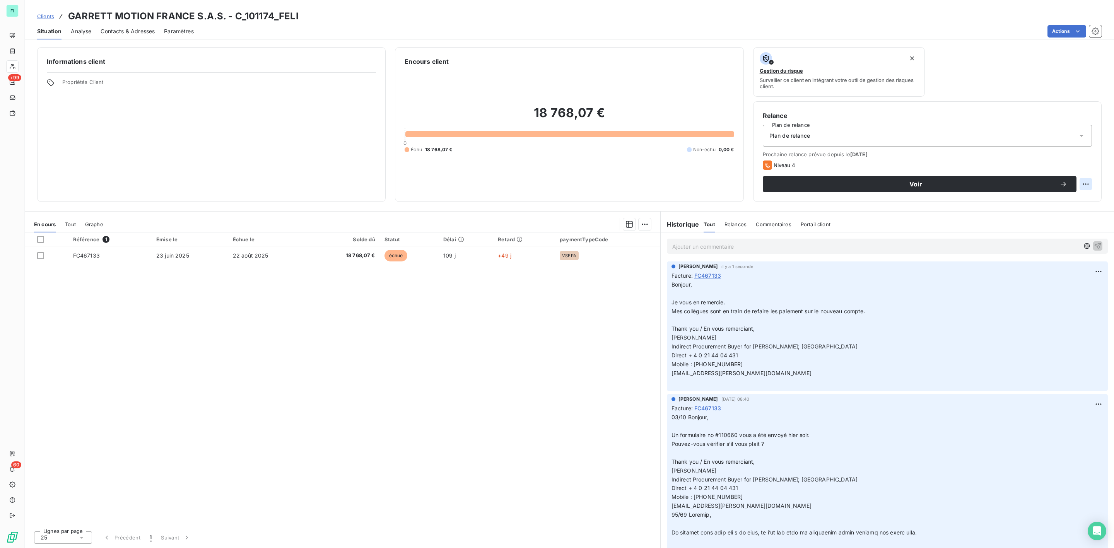
click at [1084, 186] on html "FI +99 60 Clients GARRETT MOTION FRANCE S.A.S. - C_101174_FELI Situation Analys…" at bounding box center [557, 274] width 1114 height 548
click at [1046, 198] on div "Replanifier cette action" at bounding box center [1053, 201] width 69 height 12
select select "9"
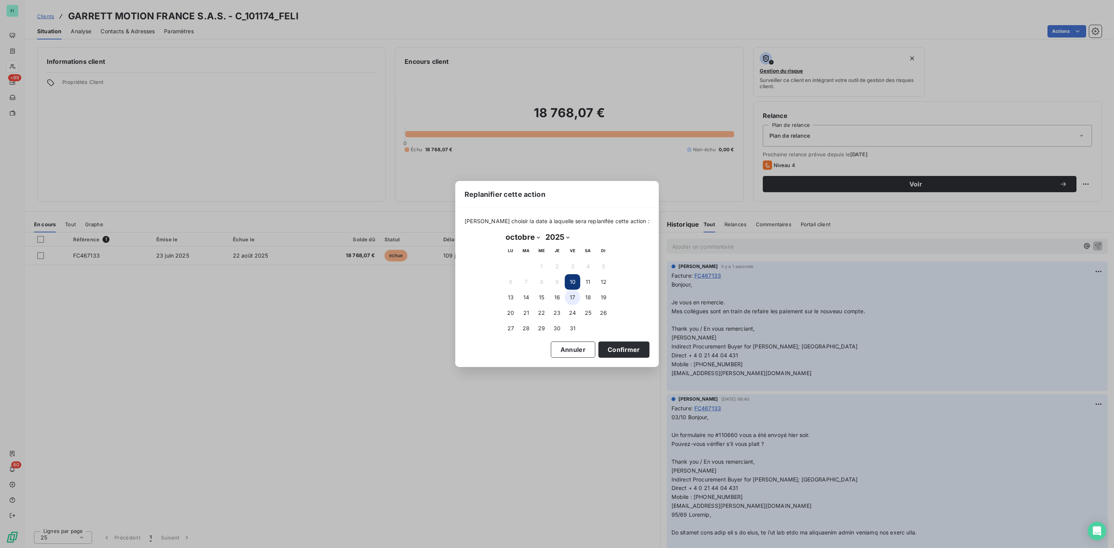
click at [570, 295] on button "17" at bounding box center [572, 297] width 15 height 15
click at [608, 347] on button "Confirmer" at bounding box center [623, 349] width 51 height 16
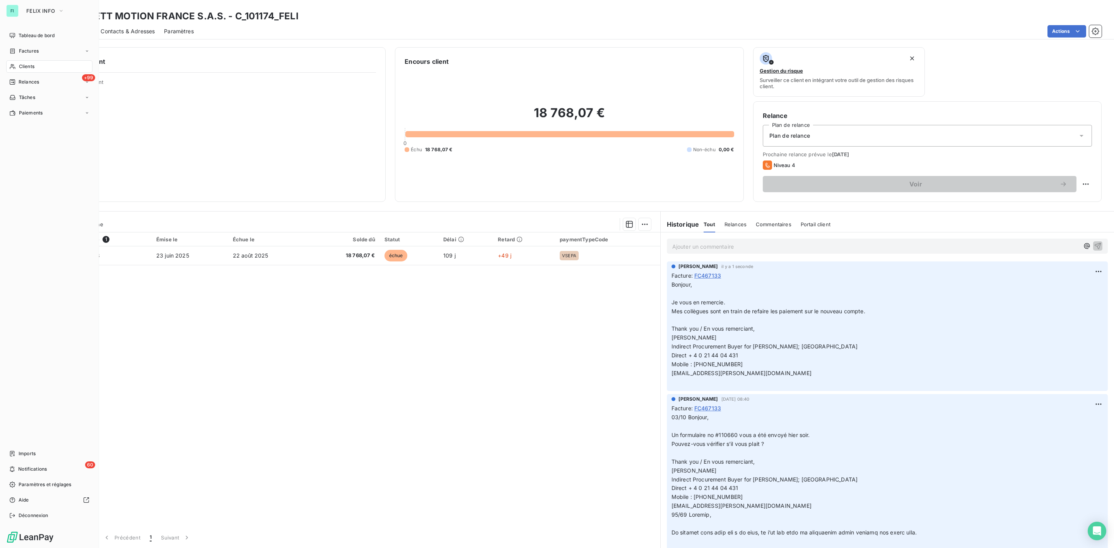
click at [26, 63] on span "Clients" at bounding box center [26, 66] width 15 height 7
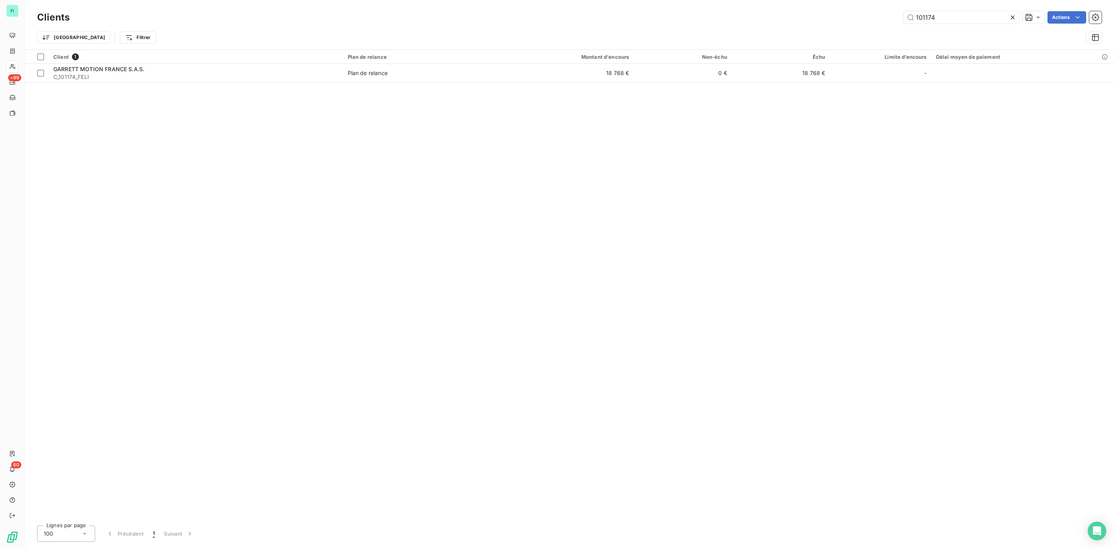
drag, startPoint x: 949, startPoint y: 19, endPoint x: 834, endPoint y: 19, distance: 115.2
click at [846, 19] on div "101174 Actions" at bounding box center [590, 17] width 1022 height 12
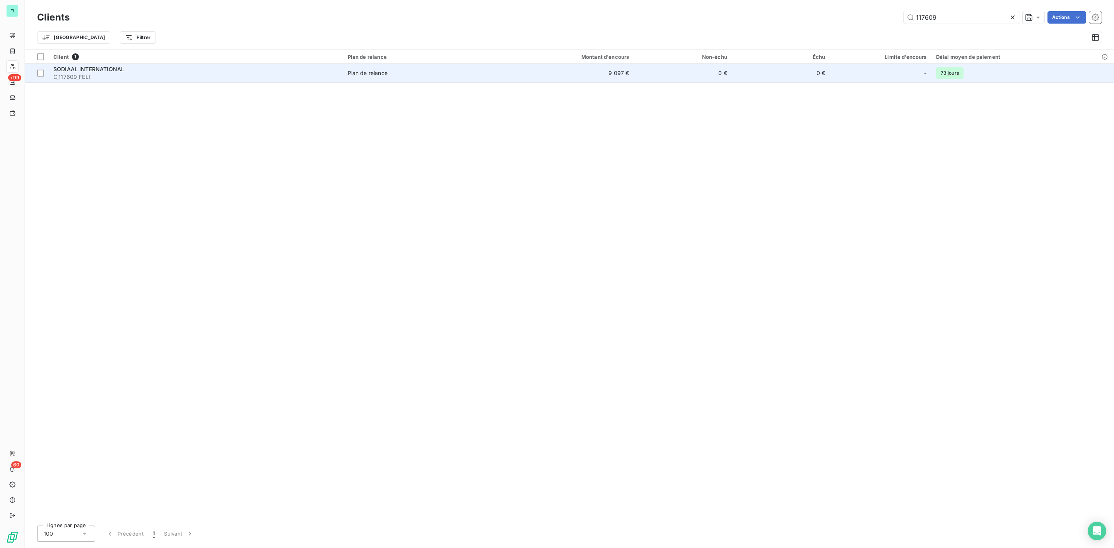
type input "117609"
click at [155, 79] on span "C_117609_FELI" at bounding box center [195, 77] width 285 height 8
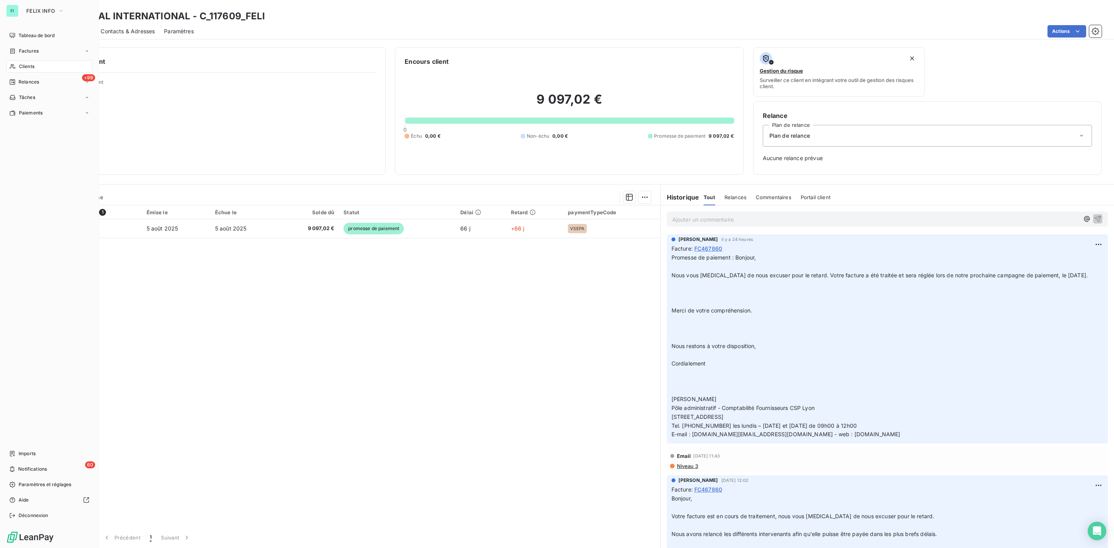
click at [25, 63] on span "Clients" at bounding box center [26, 66] width 15 height 7
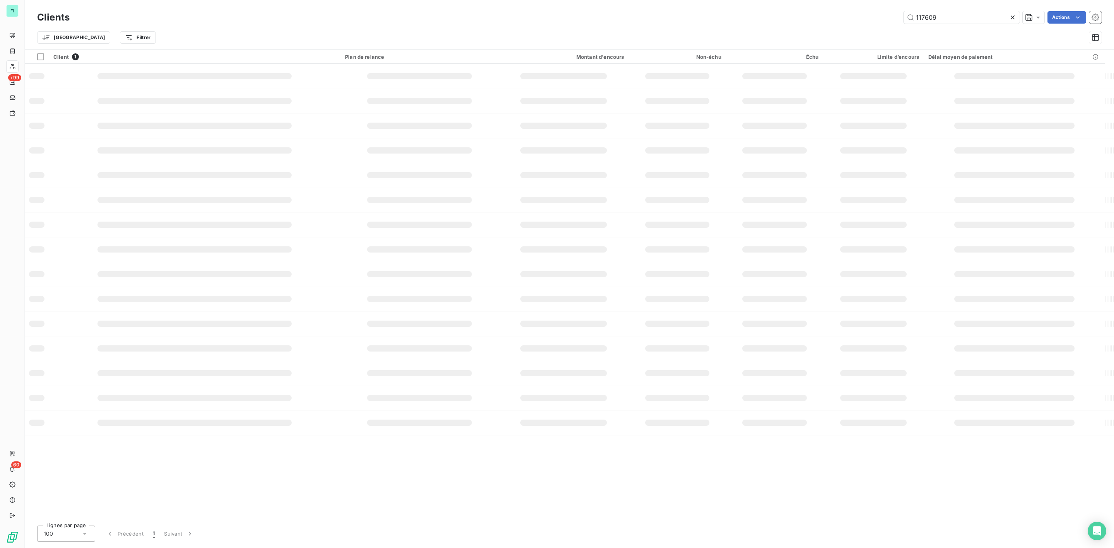
click at [801, 17] on div "117609 Actions" at bounding box center [590, 17] width 1022 height 12
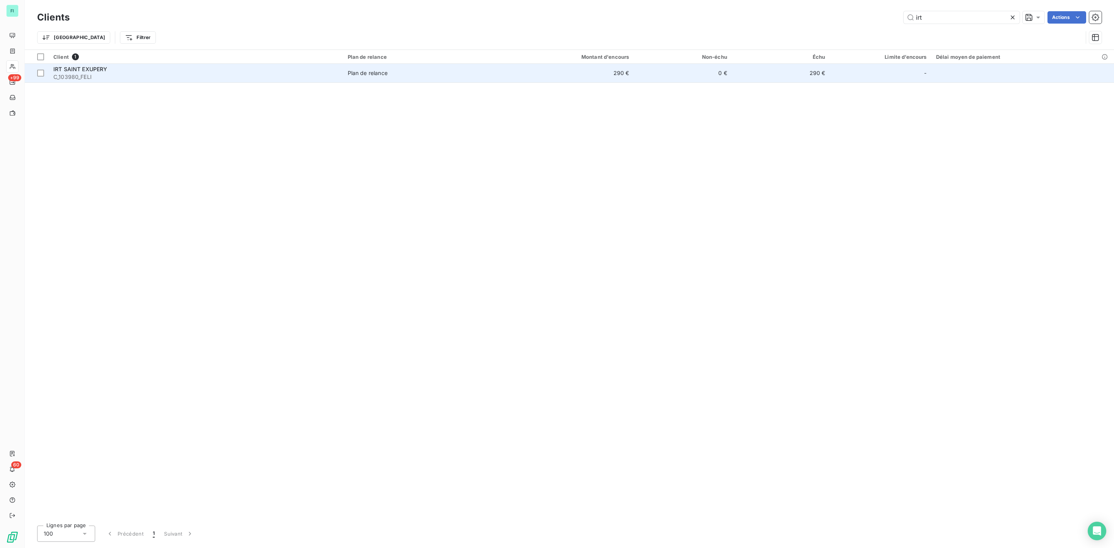
type input "irt"
click at [81, 74] on span "C_103980_FELI" at bounding box center [195, 77] width 285 height 8
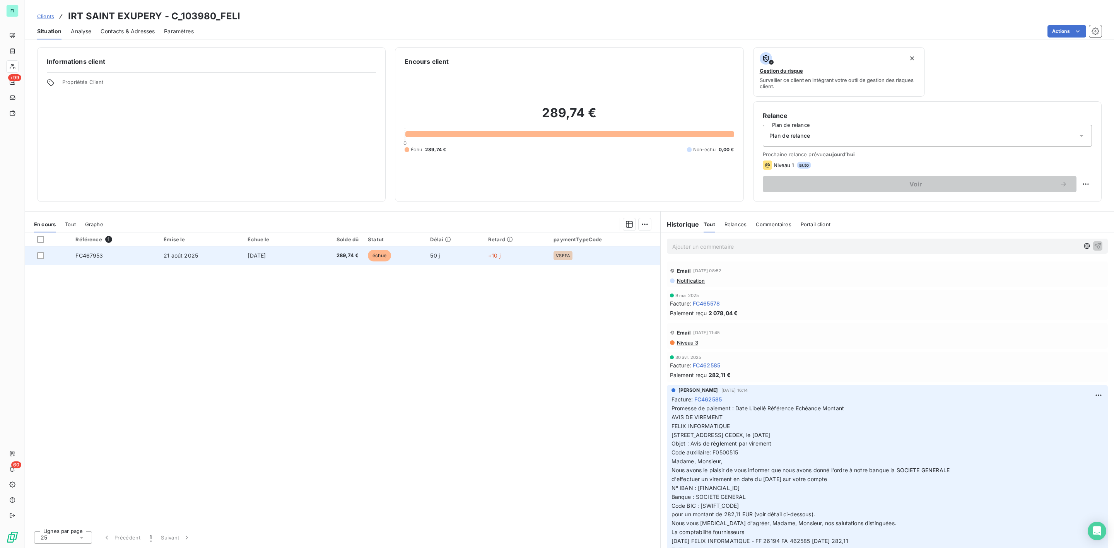
click at [363, 261] on td "289,74 €" at bounding box center [333, 255] width 60 height 19
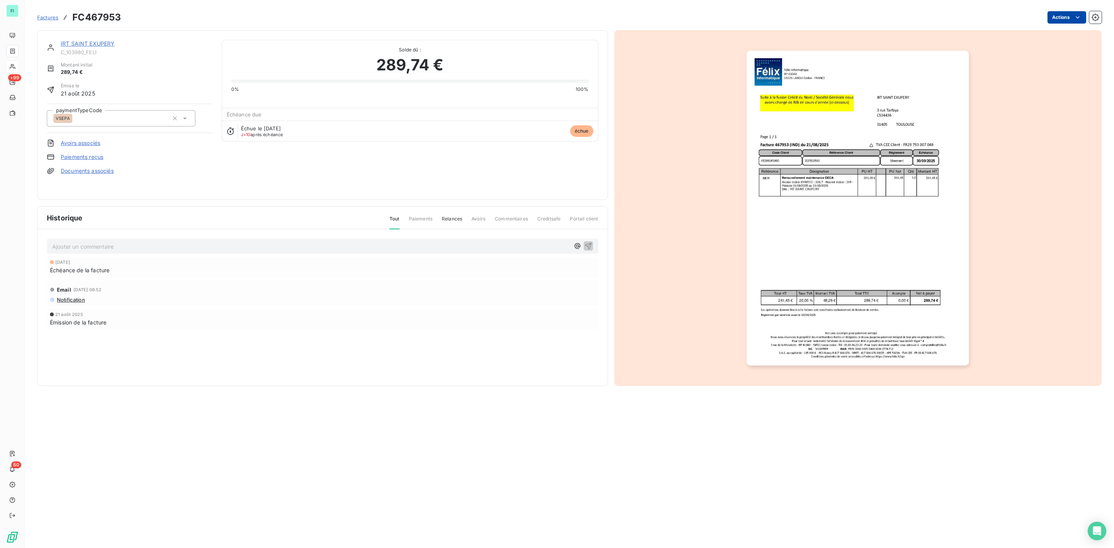
click at [1072, 19] on html "FI +99 60 Factures FC467953 Actions IRT SAINT EXUPERY C_103980_FELI Montant ini…" at bounding box center [557, 274] width 1114 height 548
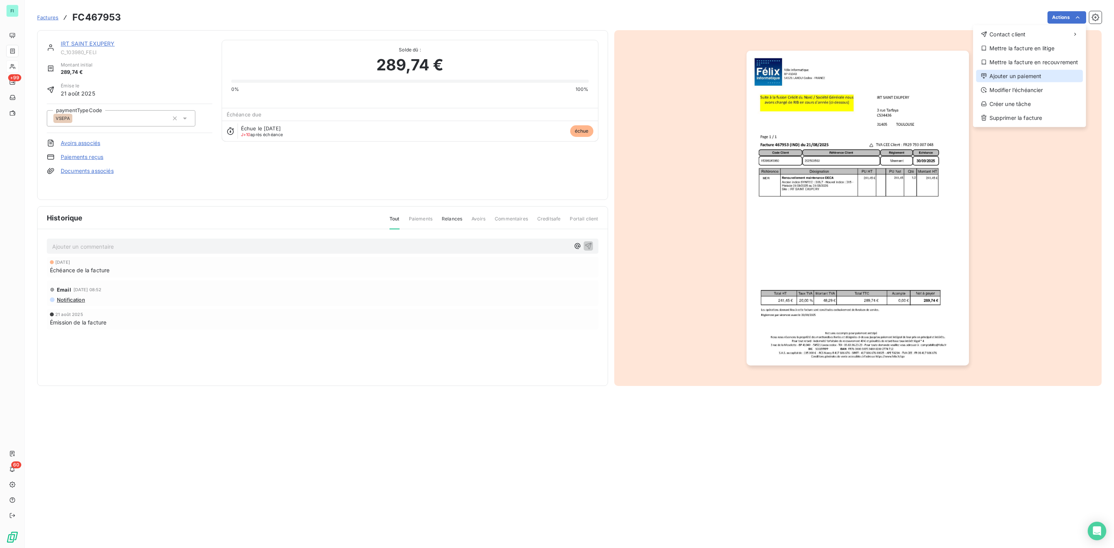
click at [1025, 72] on div "Ajouter un paiement" at bounding box center [1029, 76] width 107 height 12
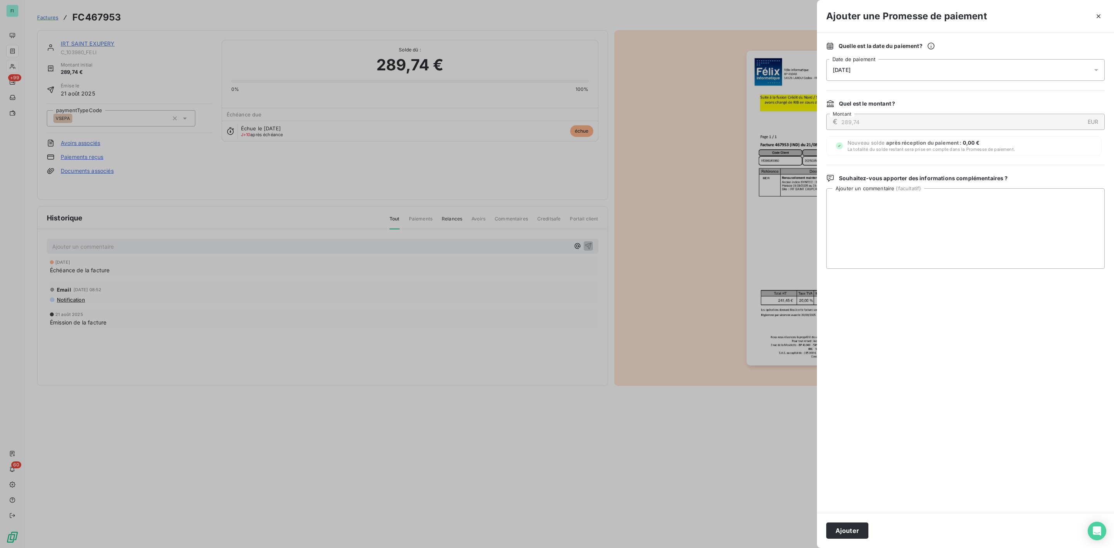
click at [848, 69] on span "11/10/2025" at bounding box center [842, 70] width 18 height 6
click at [925, 179] on button "25" at bounding box center [925, 180] width 15 height 15
click at [1012, 201] on textarea "Ajouter un commentaire ( facultatif )" at bounding box center [965, 228] width 278 height 80
paste textarea "Date Libellé Référence Echéance Montant AVIS DE VIREMENT FELIX INFORMATIQUE 3 r…"
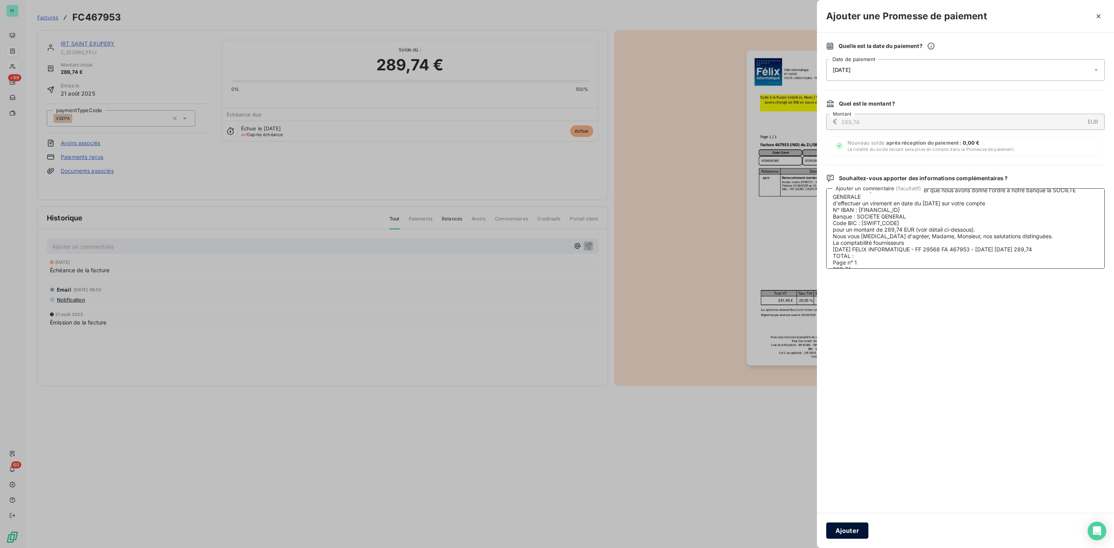
type textarea "Date Libellé Référence Echéance Montant AVIS DE VIREMENT FELIX INFORMATIQUE 3 r…"
click at [848, 535] on button "Ajouter" at bounding box center [847, 530] width 42 height 16
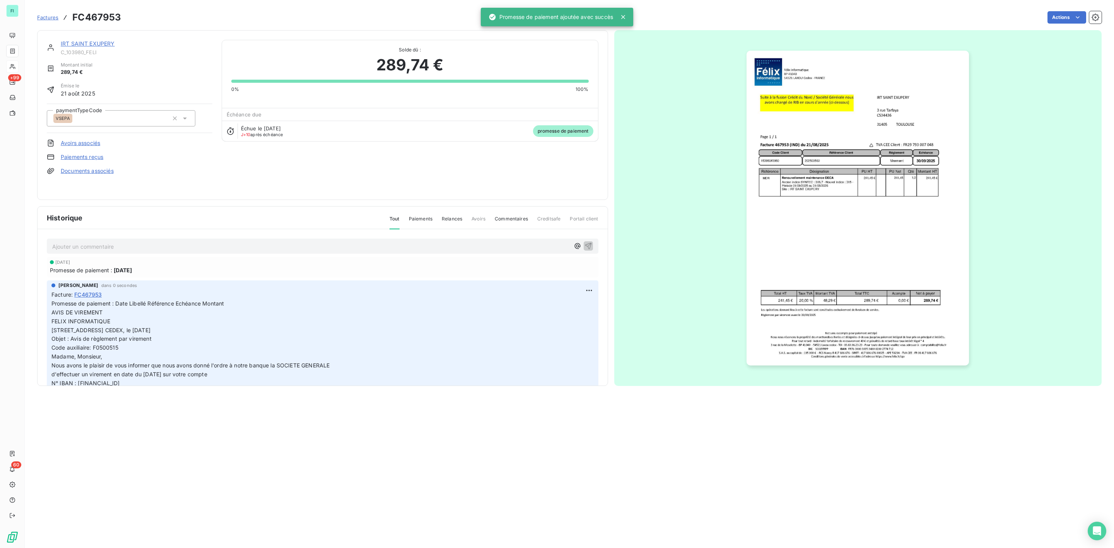
click at [100, 41] on link "IRT SAINT EXUPERY" at bounding box center [88, 43] width 54 height 7
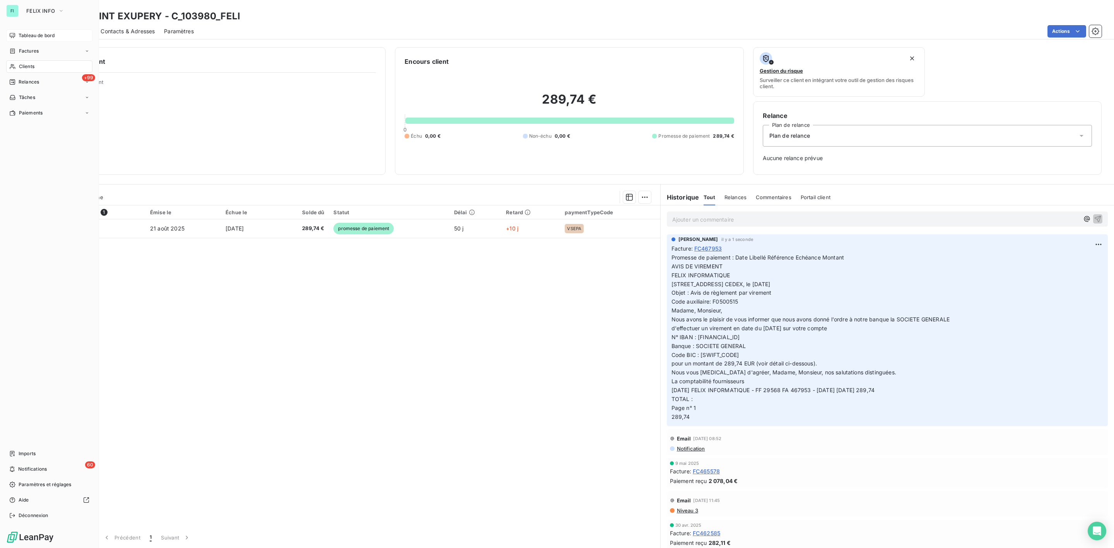
click at [25, 34] on span "Tableau de bord" at bounding box center [37, 35] width 36 height 7
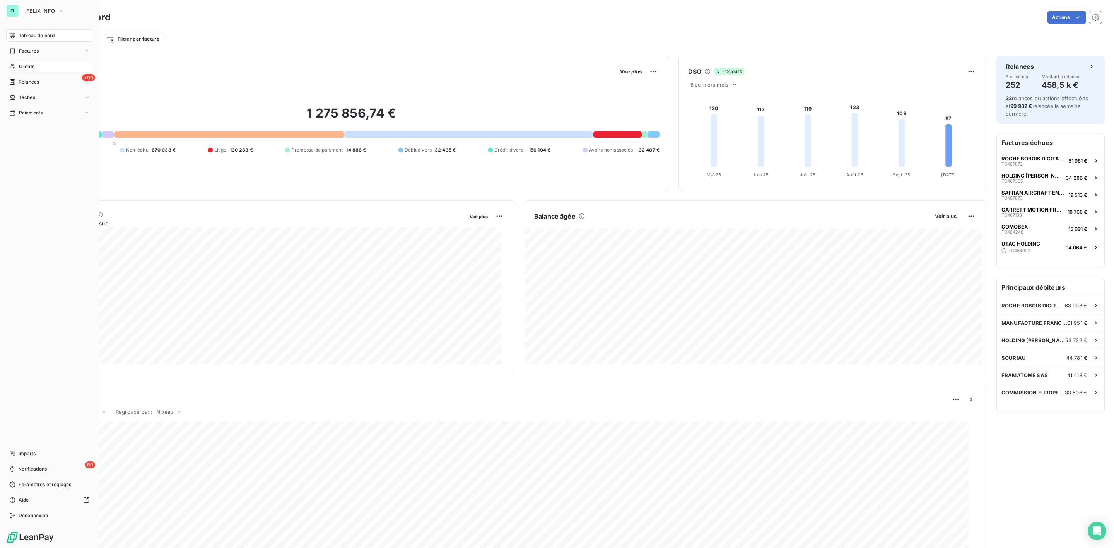
click at [21, 67] on span "Clients" at bounding box center [26, 66] width 15 height 7
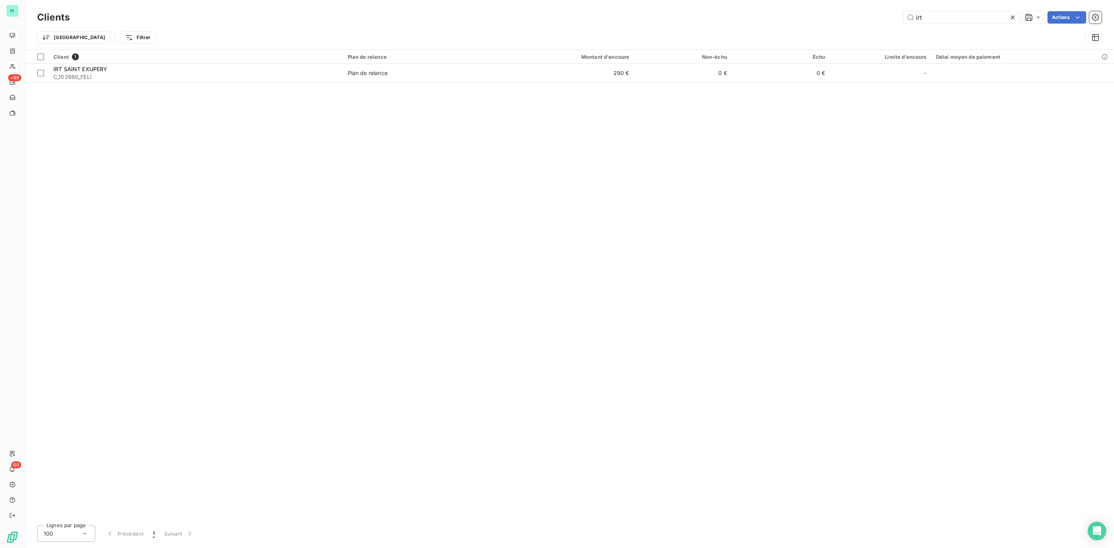
drag, startPoint x: 936, startPoint y: 16, endPoint x: 707, endPoint y: 19, distance: 229.3
click at [744, 18] on div "irt Actions" at bounding box center [590, 17] width 1022 height 12
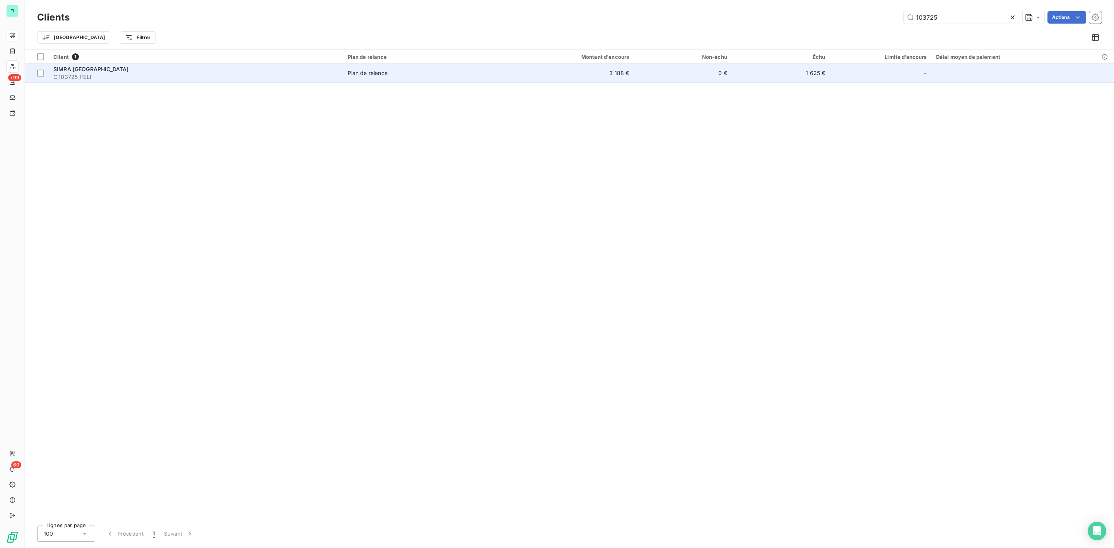
type input "103725"
click at [86, 73] on span "C_103725_FELI" at bounding box center [195, 77] width 285 height 8
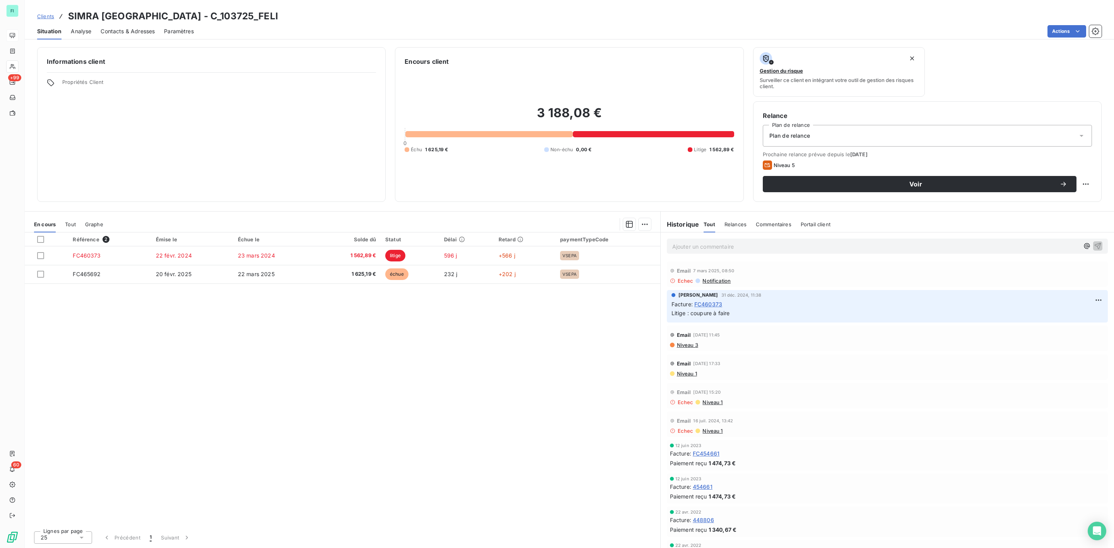
click at [131, 31] on span "Contacts & Adresses" at bounding box center [128, 31] width 54 height 8
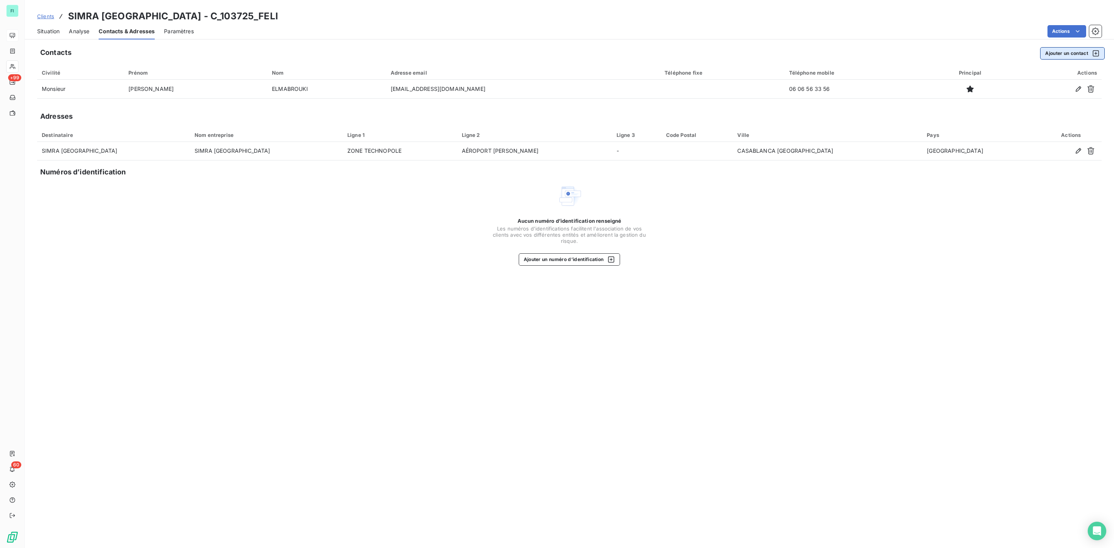
click at [1068, 53] on button "Ajouter un contact" at bounding box center [1072, 53] width 65 height 12
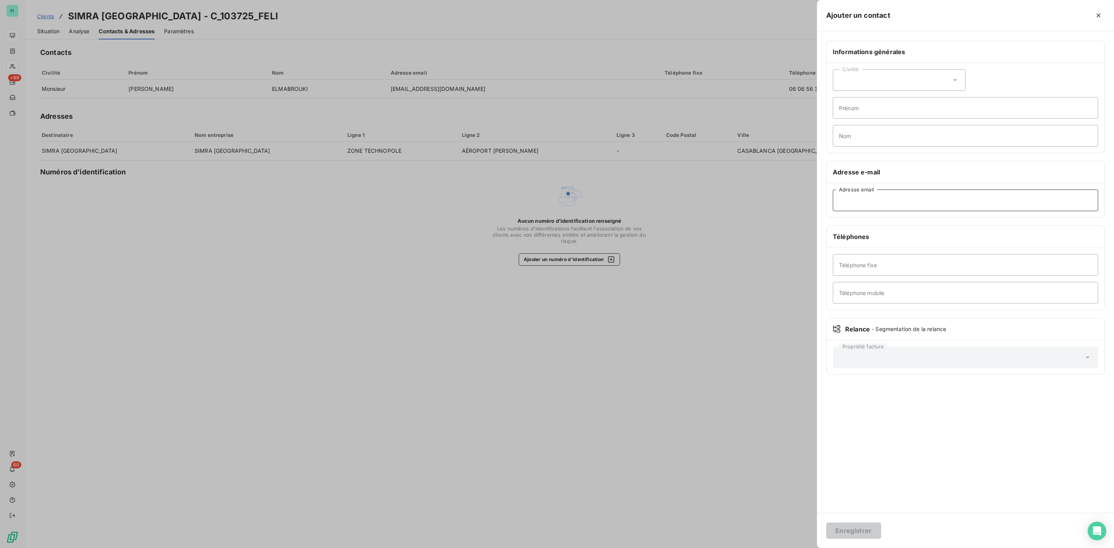
drag, startPoint x: 875, startPoint y: 205, endPoint x: 871, endPoint y: 202, distance: 4.9
click at [875, 205] on input "Adresse email" at bounding box center [965, 200] width 265 height 22
paste input "nicolas.roche@mpq-electronique.fr"
type input "nicolas.roche@mpq-electronique.fr"
click at [956, 78] on icon at bounding box center [955, 80] width 8 height 8
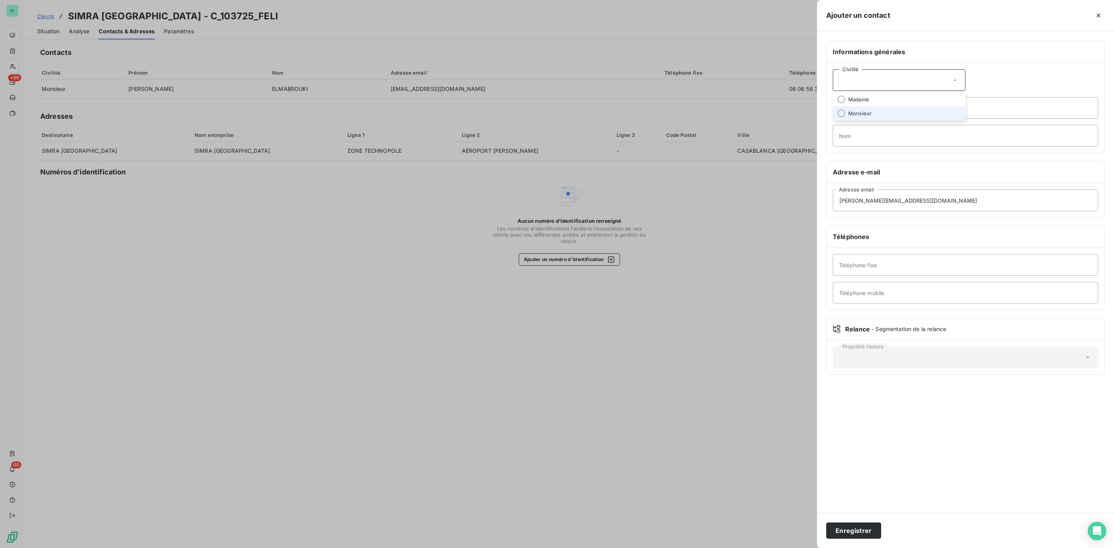
click at [864, 110] on span "Monsieur" at bounding box center [859, 113] width 23 height 7
click at [863, 111] on input "Prénom" at bounding box center [965, 108] width 265 height 22
type input "[PERSON_NAME]"
type input "ROCHE"
click at [853, 533] on button "Enregistrer" at bounding box center [853, 530] width 55 height 16
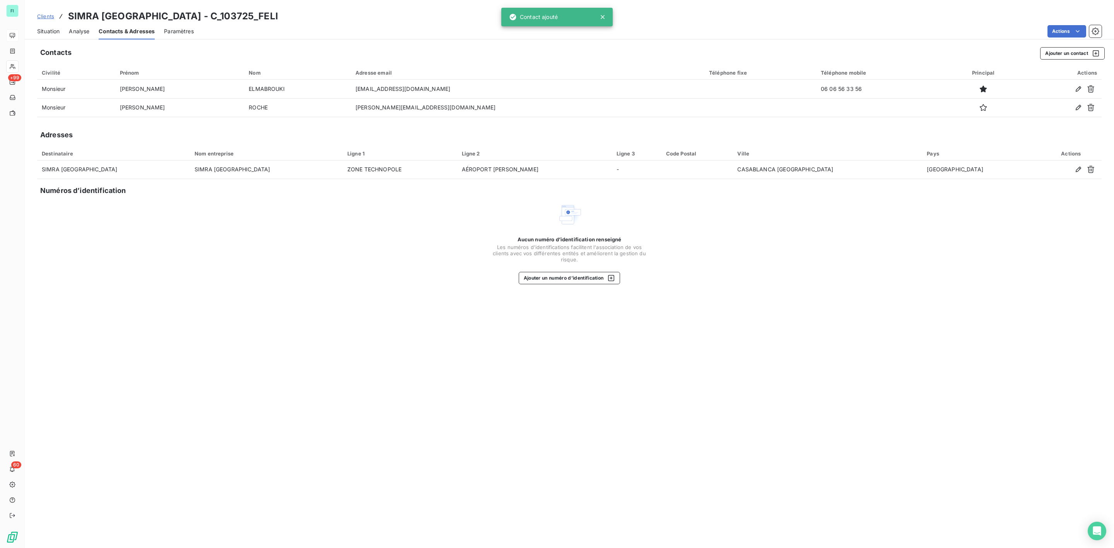
click at [50, 32] on span "Situation" at bounding box center [48, 31] width 22 height 8
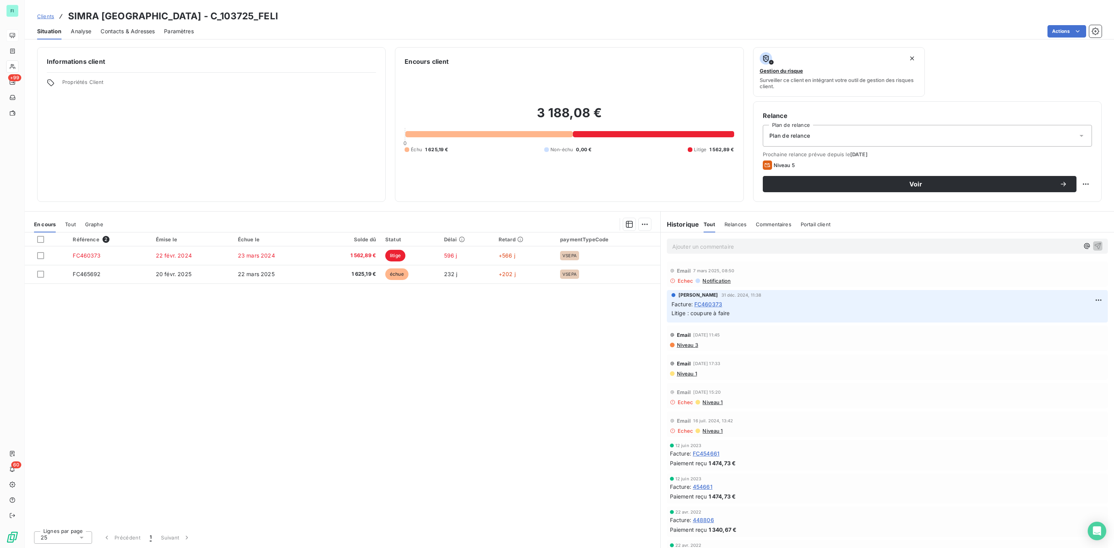
click at [125, 31] on span "Contacts & Adresses" at bounding box center [128, 31] width 54 height 8
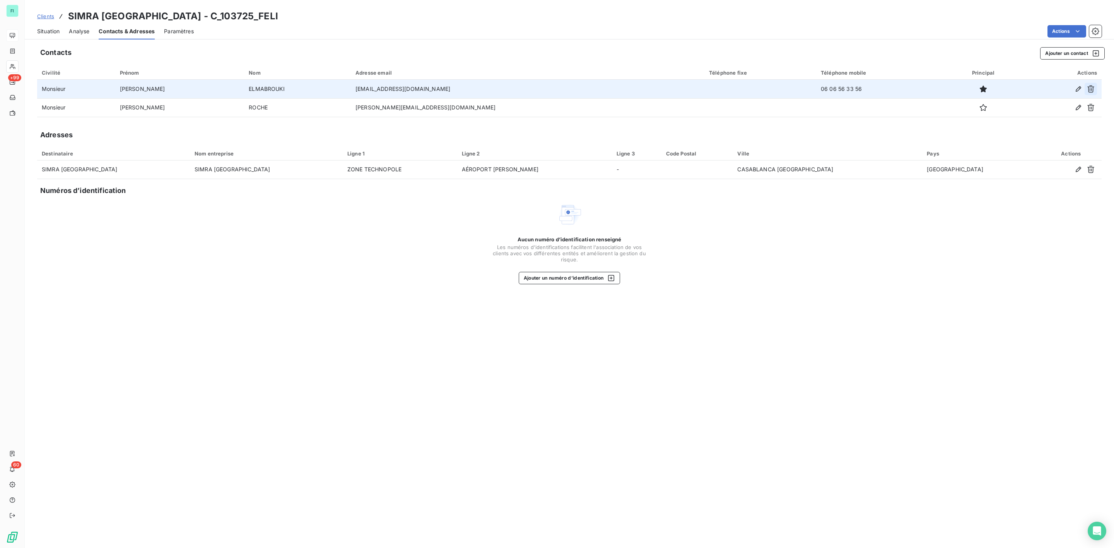
click at [1091, 87] on icon "button" at bounding box center [1091, 89] width 8 height 8
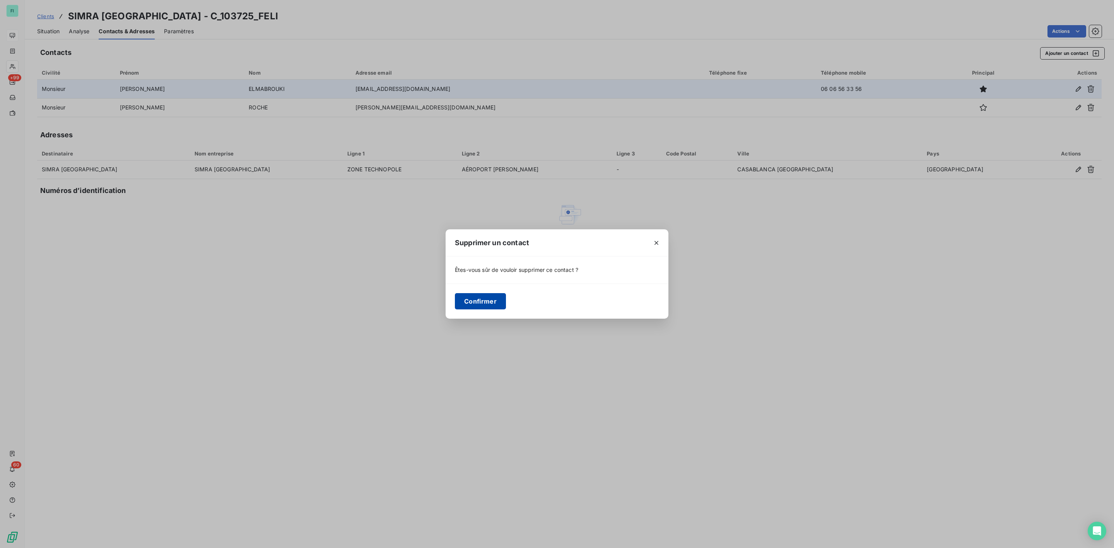
click at [482, 296] on button "Confirmer" at bounding box center [480, 301] width 51 height 16
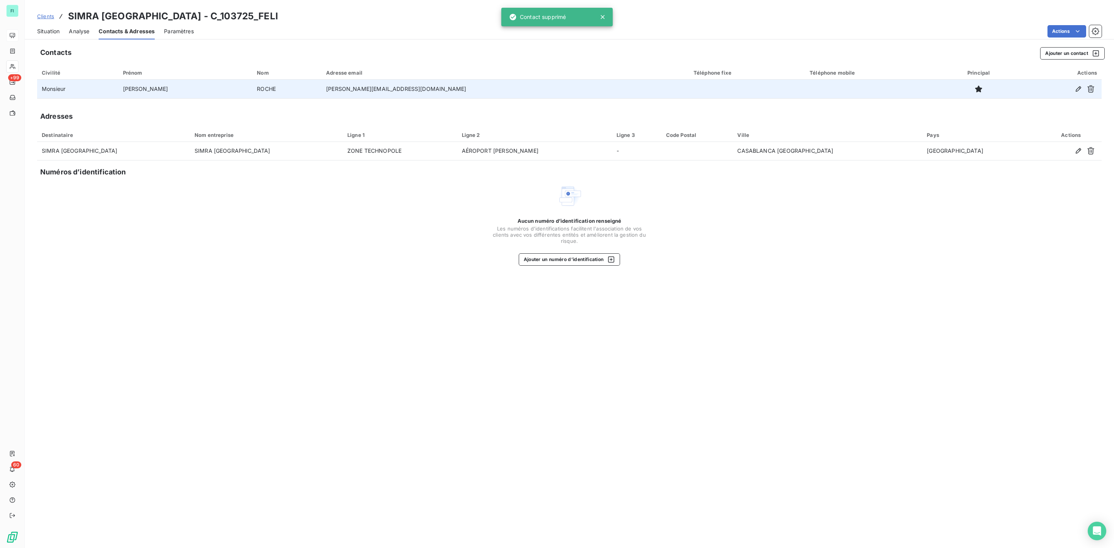
click at [48, 31] on span "Situation" at bounding box center [48, 31] width 22 height 8
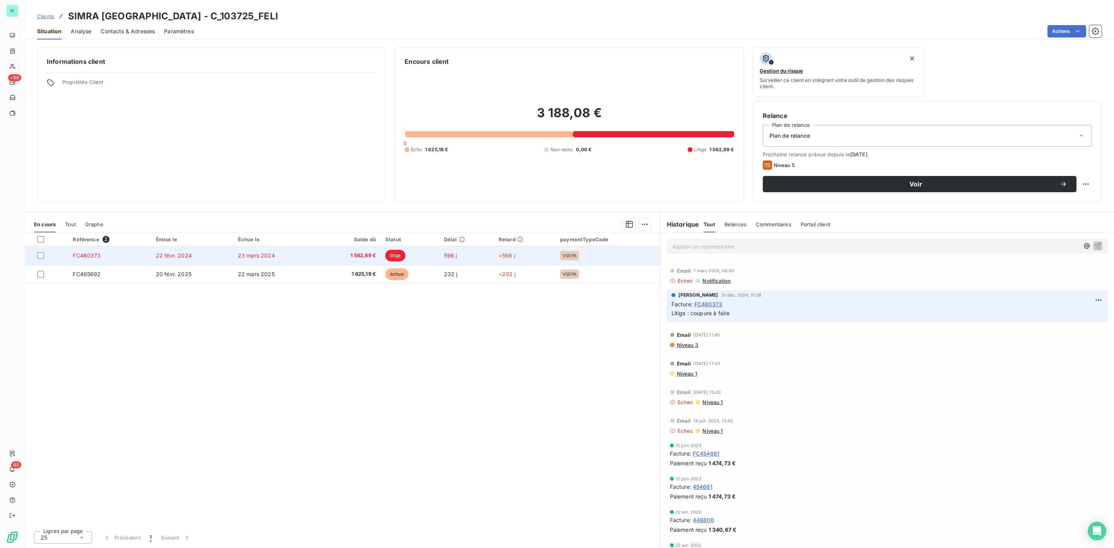
click at [364, 259] on span "1 562,89 €" at bounding box center [349, 256] width 54 height 8
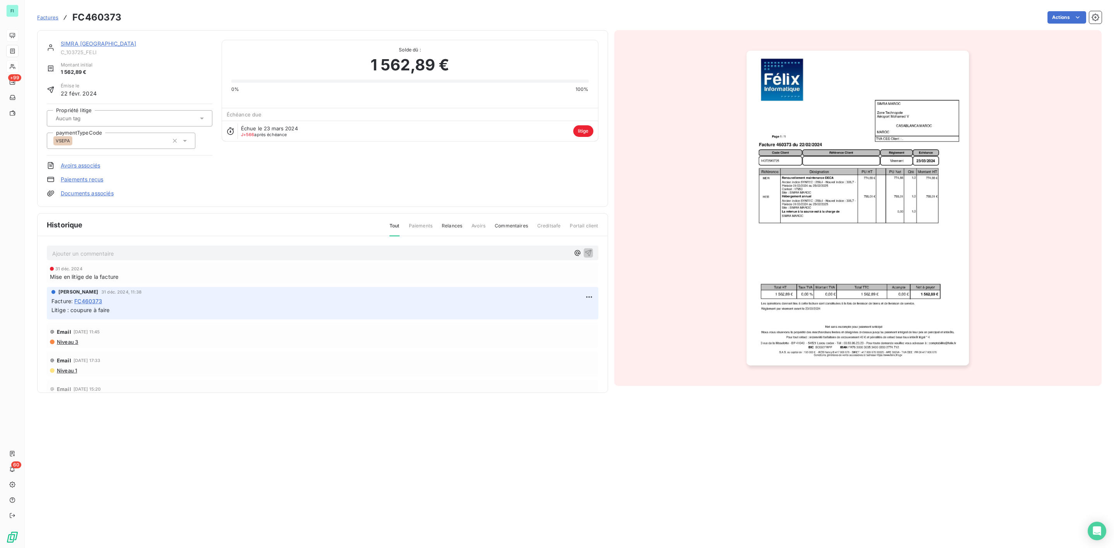
click at [72, 42] on link "SIMRA MAROC" at bounding box center [98, 43] width 75 height 7
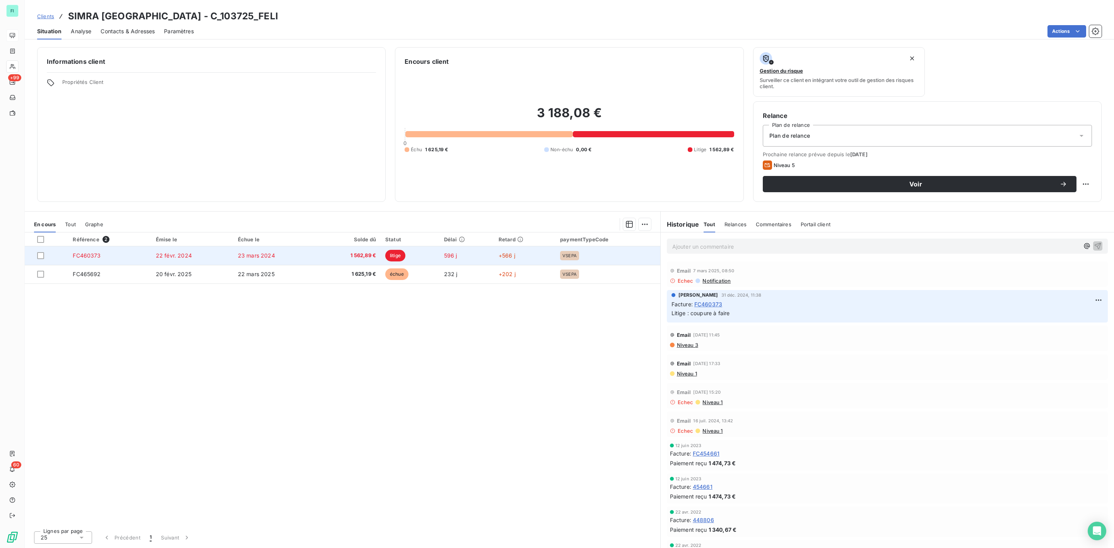
click at [409, 255] on td "litige" at bounding box center [410, 255] width 59 height 19
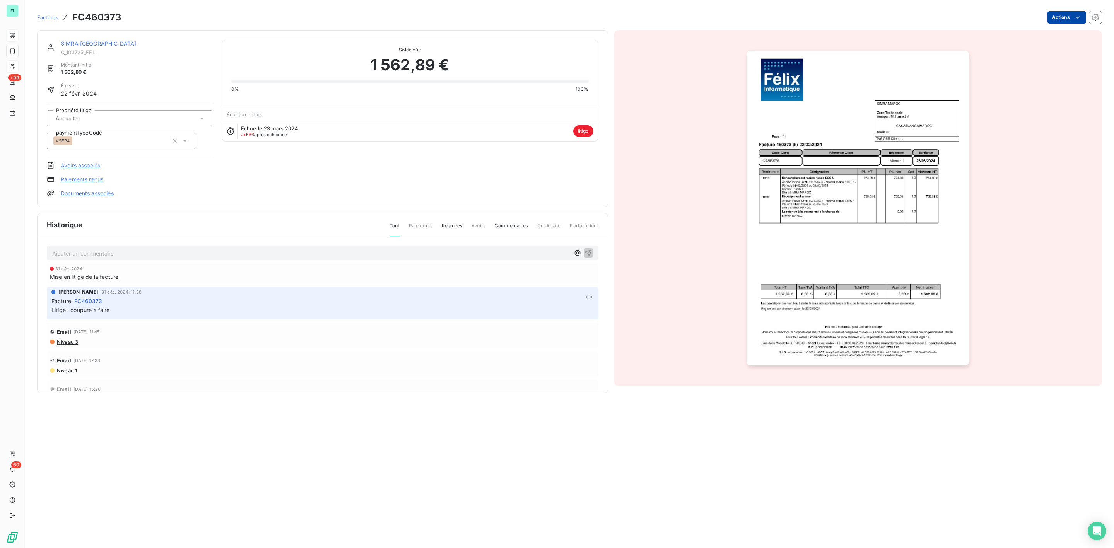
click at [1072, 17] on html "FI +99 60 Factures FC460373 Actions SIMRA MAROC C_103725_FELI Montant initial 1…" at bounding box center [557, 274] width 1114 height 548
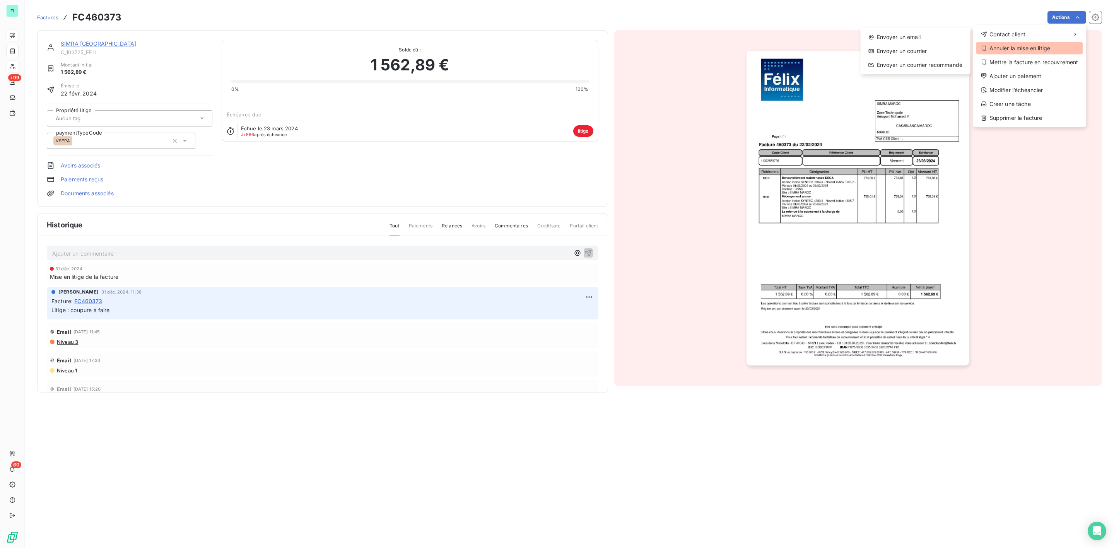
click at [1035, 48] on div "Annuler la mise en litige" at bounding box center [1029, 48] width 107 height 12
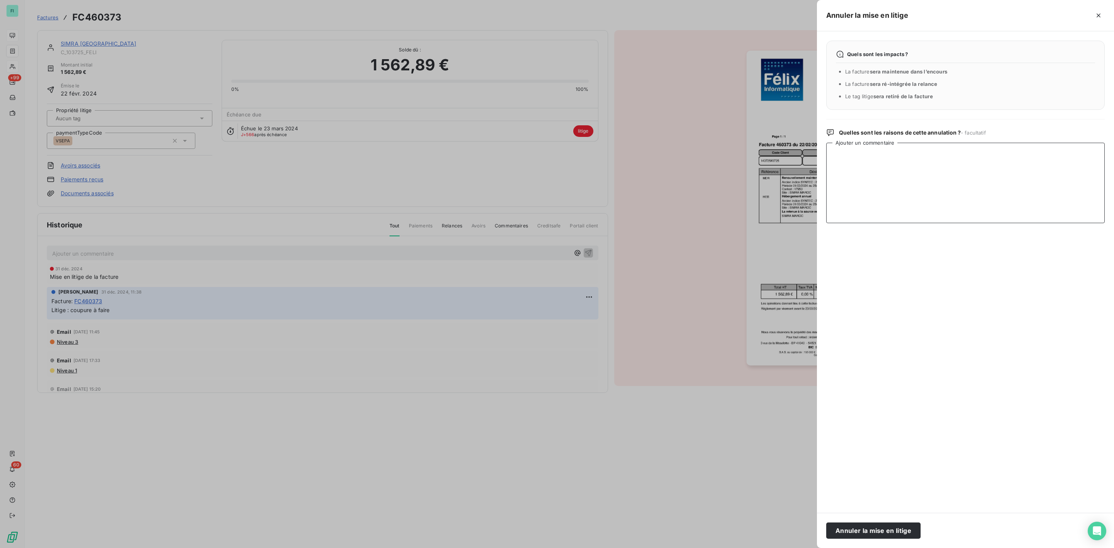
click at [875, 165] on textarea "Ajouter un commentaire" at bounding box center [965, 183] width 278 height 80
type textarea "remis en relance avec nouvel interlocuteur"
click at [865, 531] on button "Annuler la mise en litige" at bounding box center [873, 530] width 94 height 16
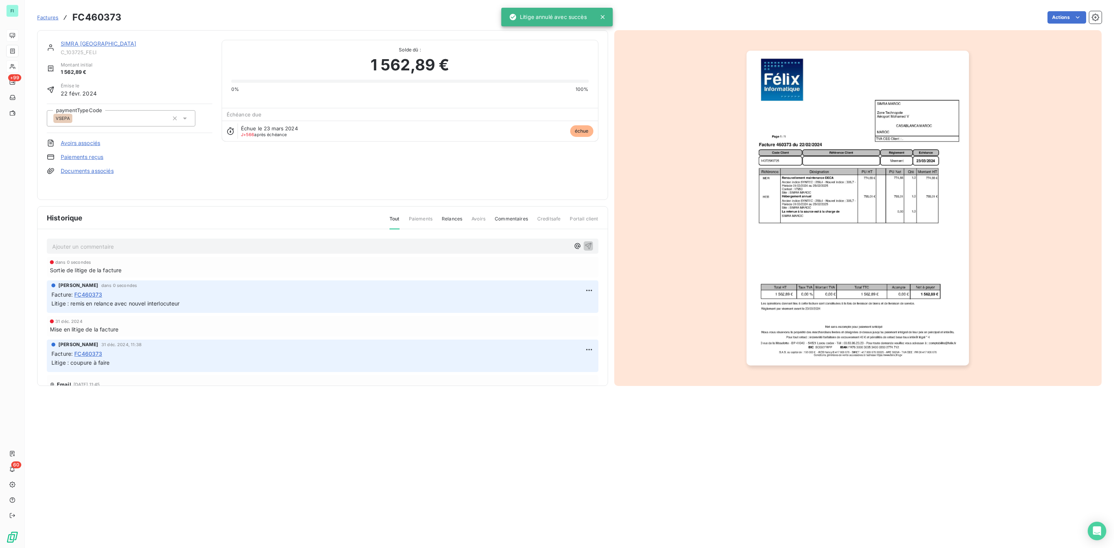
click at [84, 47] on div "SIMRA MAROC" at bounding box center [137, 44] width 152 height 8
click at [84, 43] on link "SIMRA MAROC" at bounding box center [98, 43] width 75 height 7
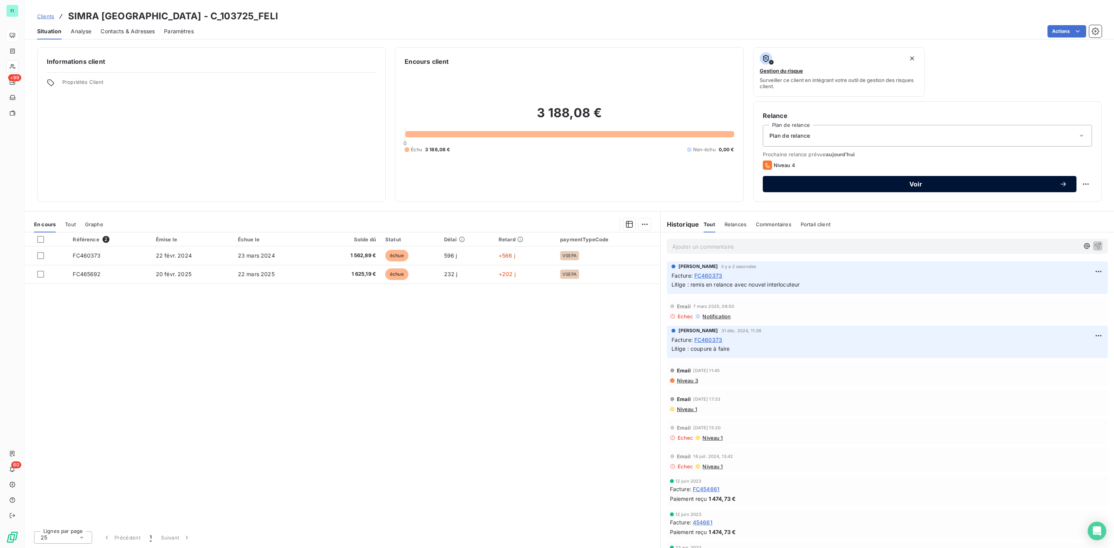
click at [896, 184] on span "Voir" at bounding box center [915, 184] width 287 height 6
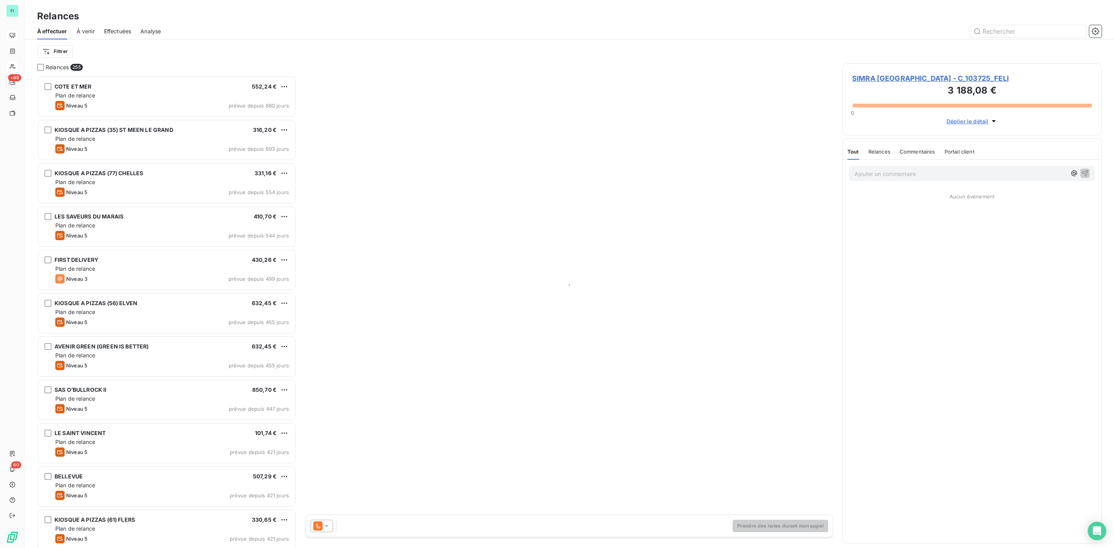
scroll to position [464, 250]
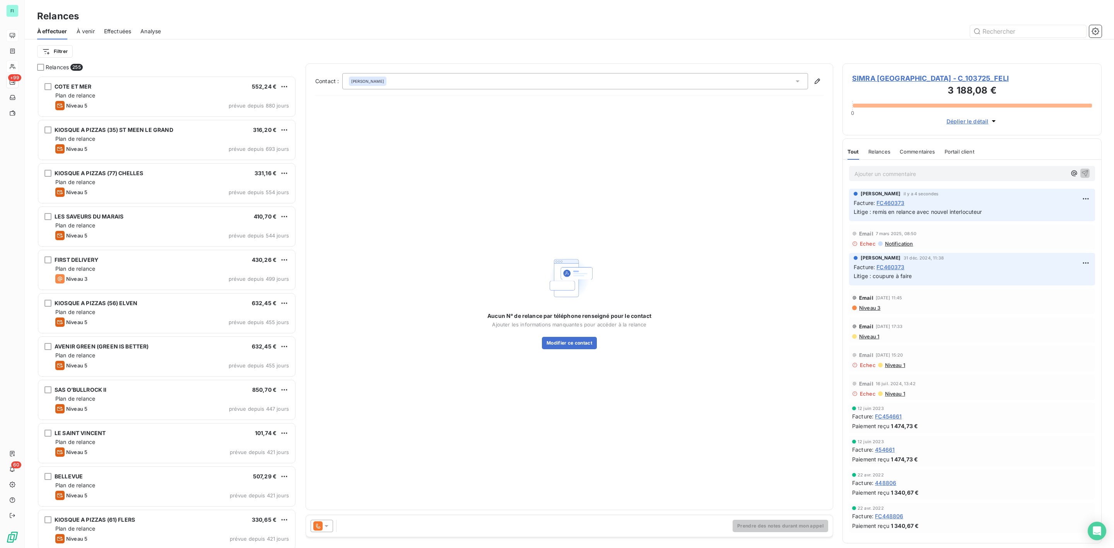
click at [332, 524] on div at bounding box center [322, 526] width 22 height 12
click at [335, 483] on span "Niveau 3" at bounding box center [337, 480] width 23 height 8
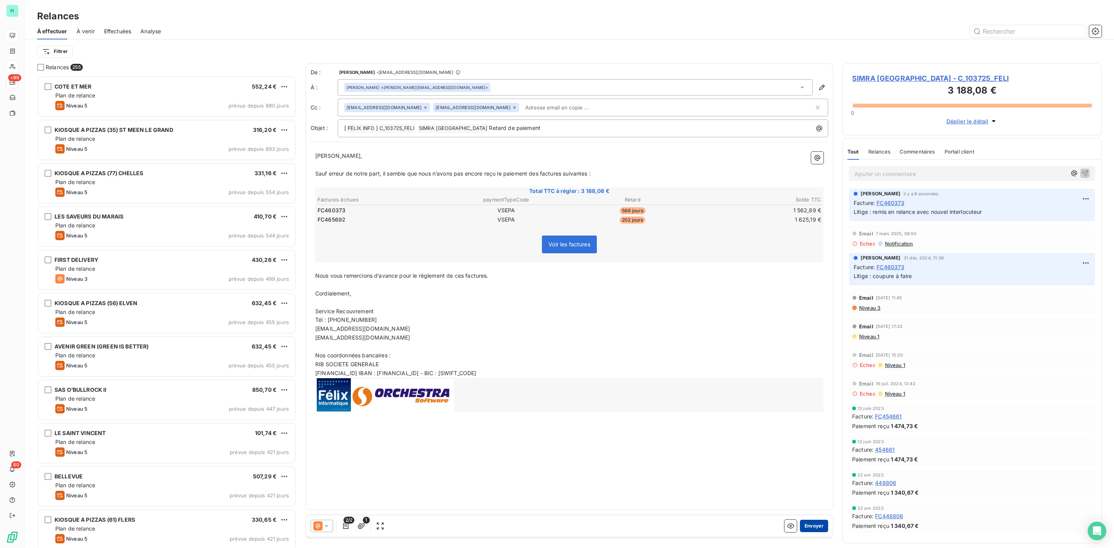
click at [814, 525] on button "Envoyer" at bounding box center [814, 526] width 28 height 12
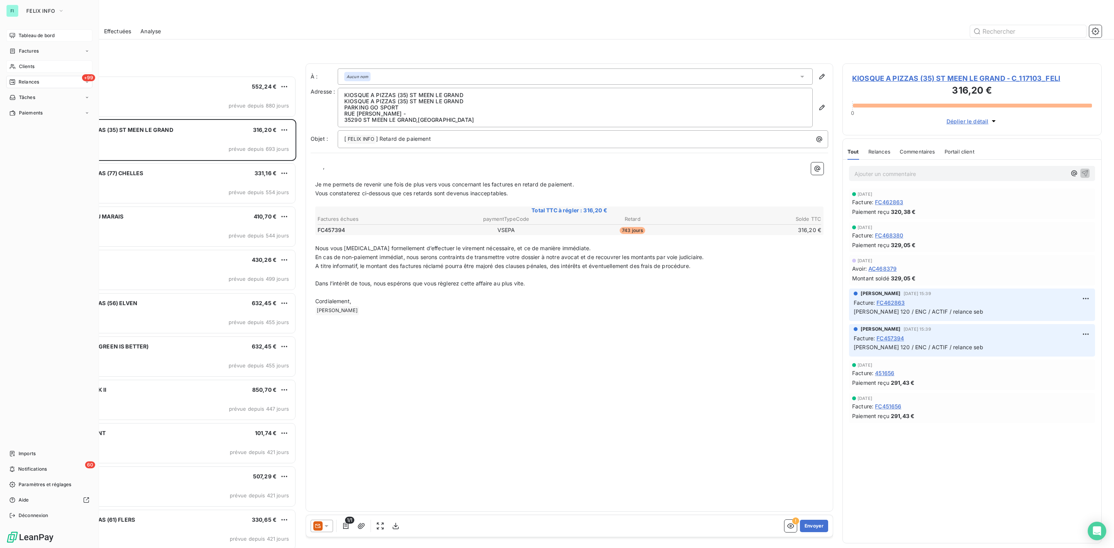
click at [23, 64] on span "Clients" at bounding box center [26, 66] width 15 height 7
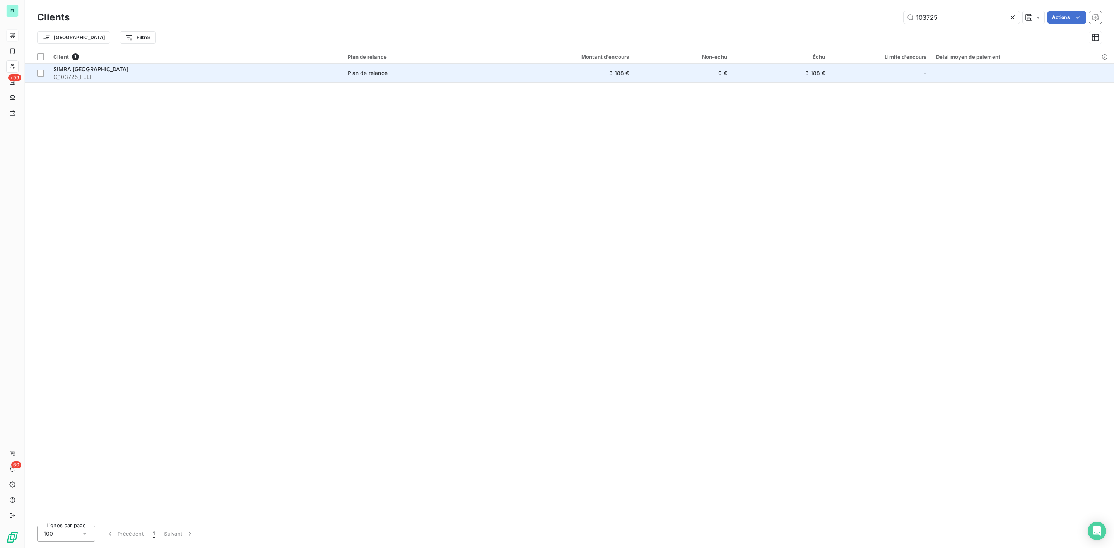
click at [272, 74] on span "C_103725_FELI" at bounding box center [195, 77] width 285 height 8
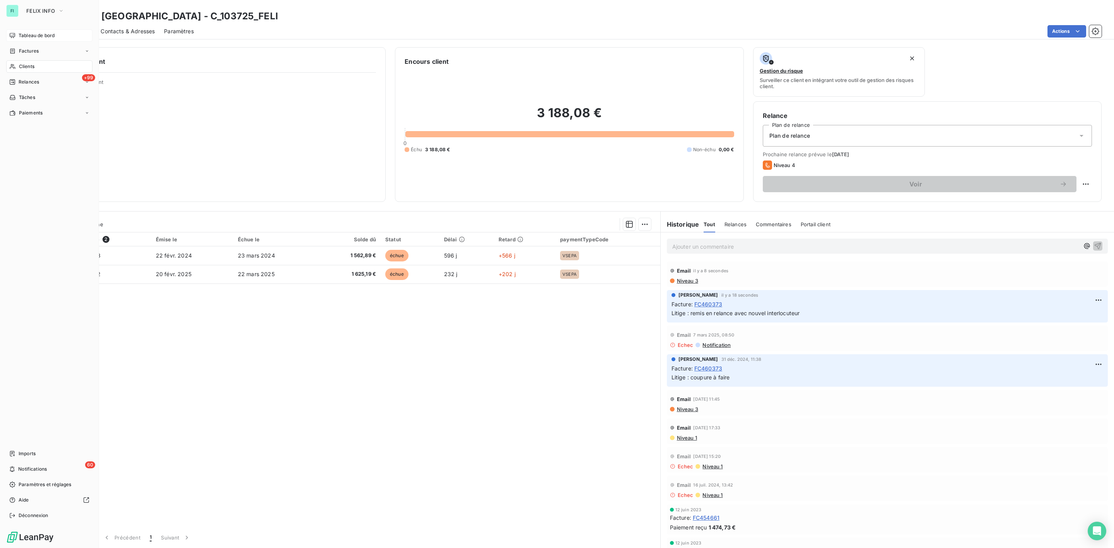
click at [33, 61] on div "Clients" at bounding box center [49, 66] width 86 height 12
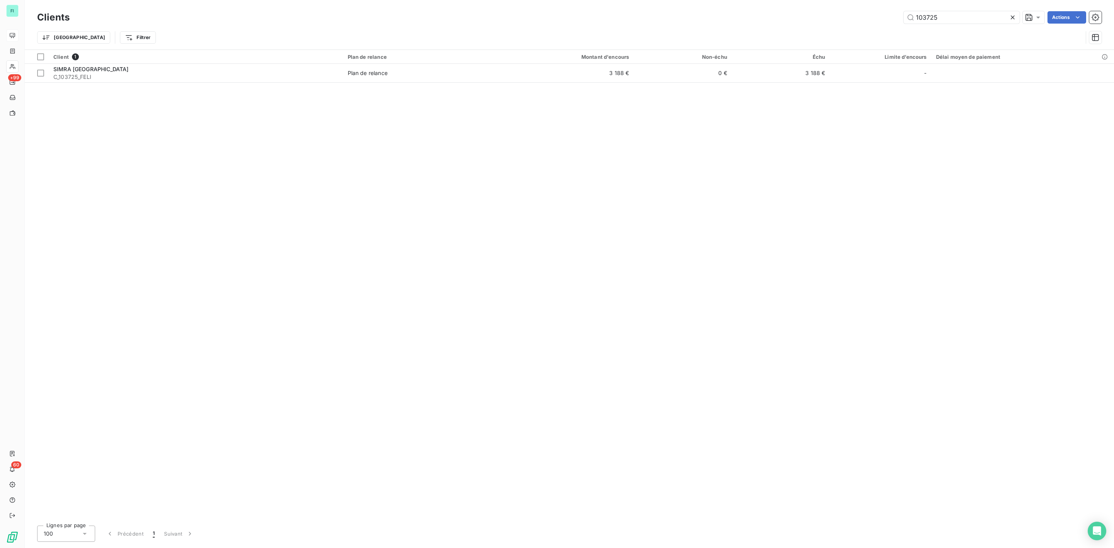
drag, startPoint x: 947, startPoint y: 17, endPoint x: 817, endPoint y: 17, distance: 129.6
click at [825, 17] on div "103725 Actions" at bounding box center [590, 17] width 1022 height 12
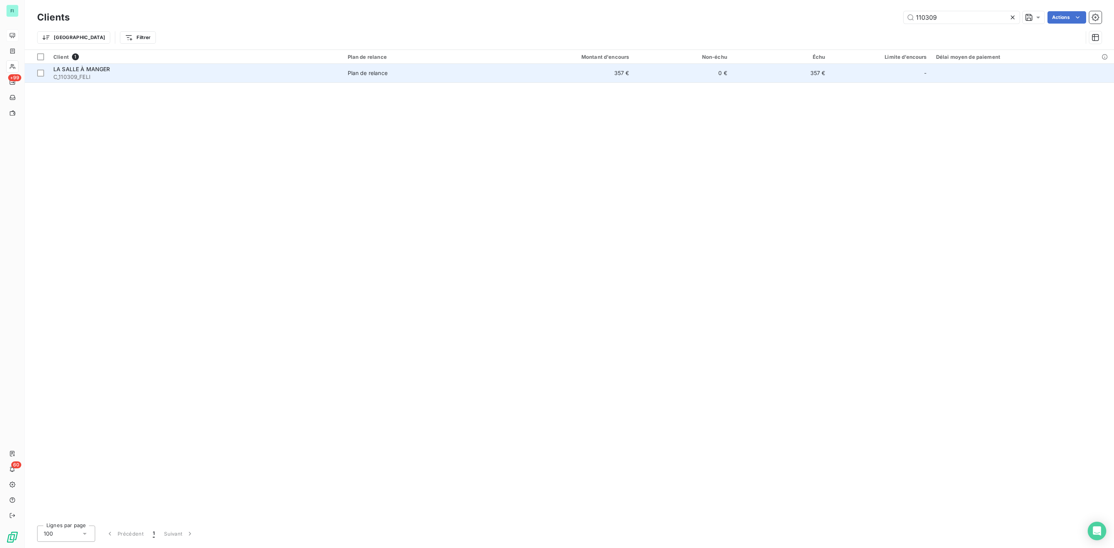
type input "110309"
click at [130, 78] on span "C_110309_FELI" at bounding box center [195, 77] width 285 height 8
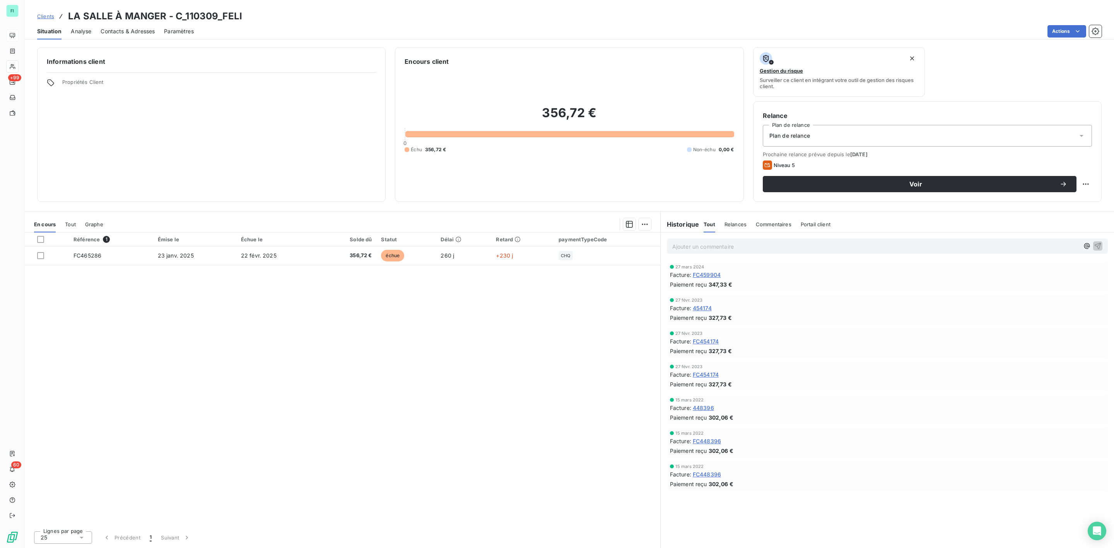
click at [116, 29] on span "Contacts & Adresses" at bounding box center [128, 31] width 54 height 8
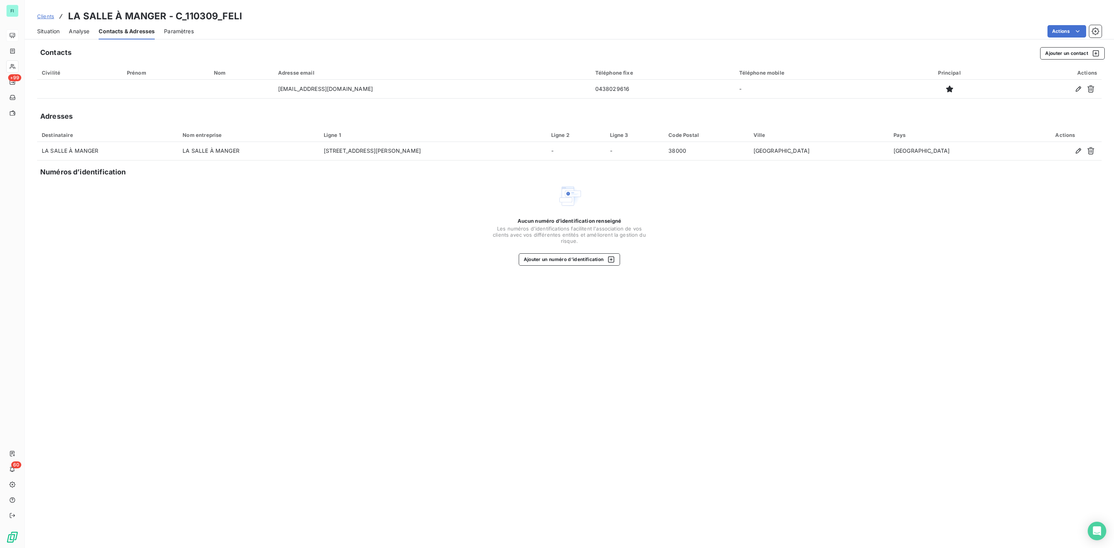
click at [50, 31] on span "Situation" at bounding box center [48, 31] width 22 height 8
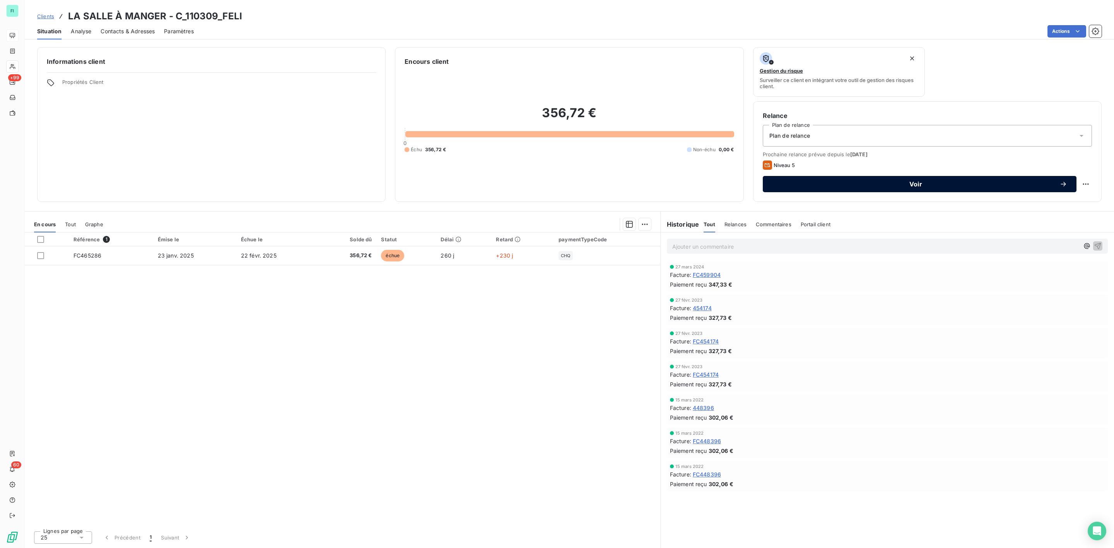
click at [900, 184] on span "Voir" at bounding box center [915, 184] width 287 height 6
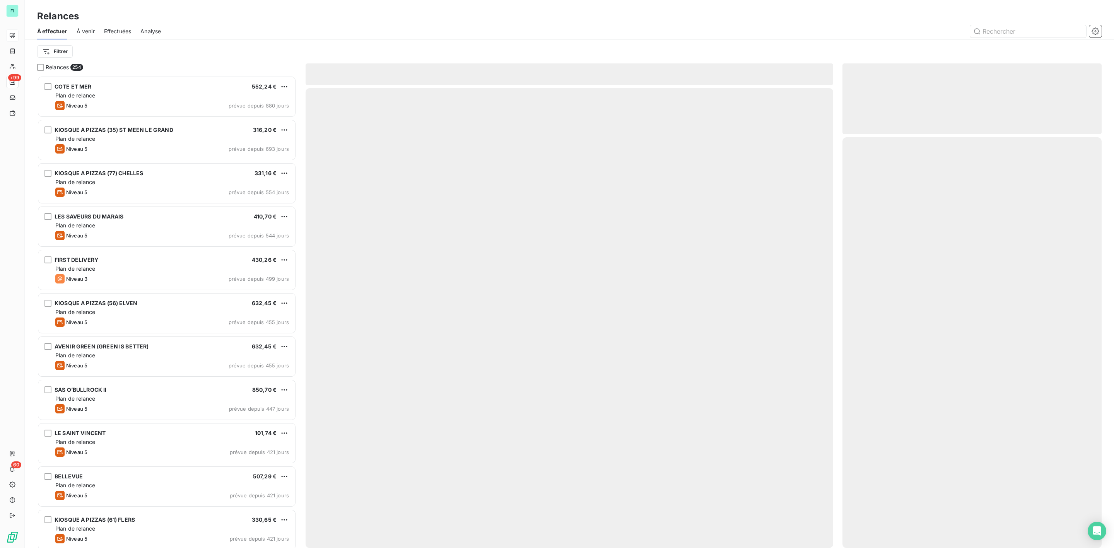
scroll to position [464, 250]
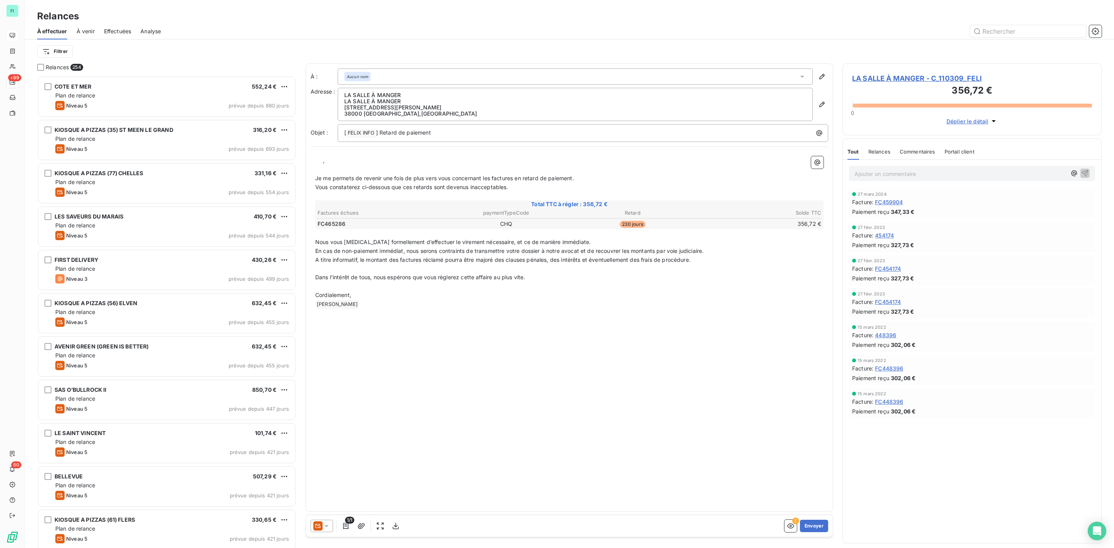
click at [324, 527] on icon at bounding box center [327, 526] width 8 height 8
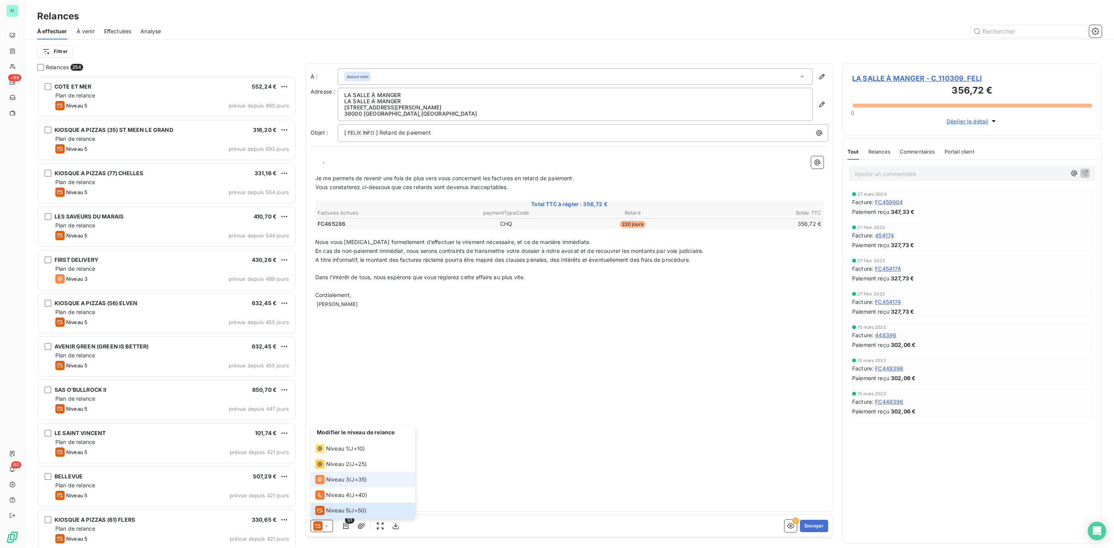
click at [326, 475] on div "Niveau 3" at bounding box center [332, 479] width 34 height 9
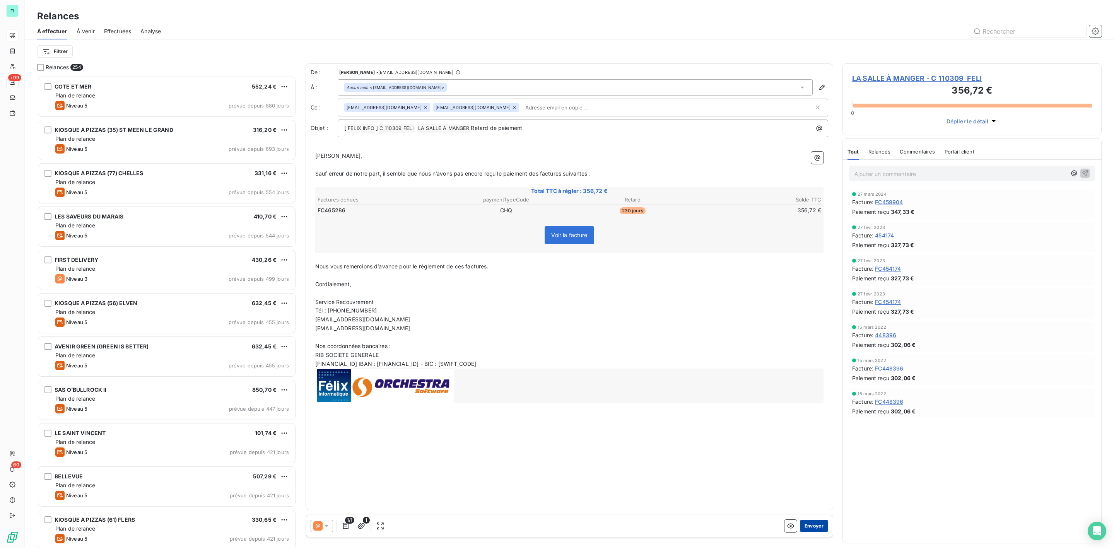
click at [806, 528] on button "Envoyer" at bounding box center [814, 526] width 28 height 12
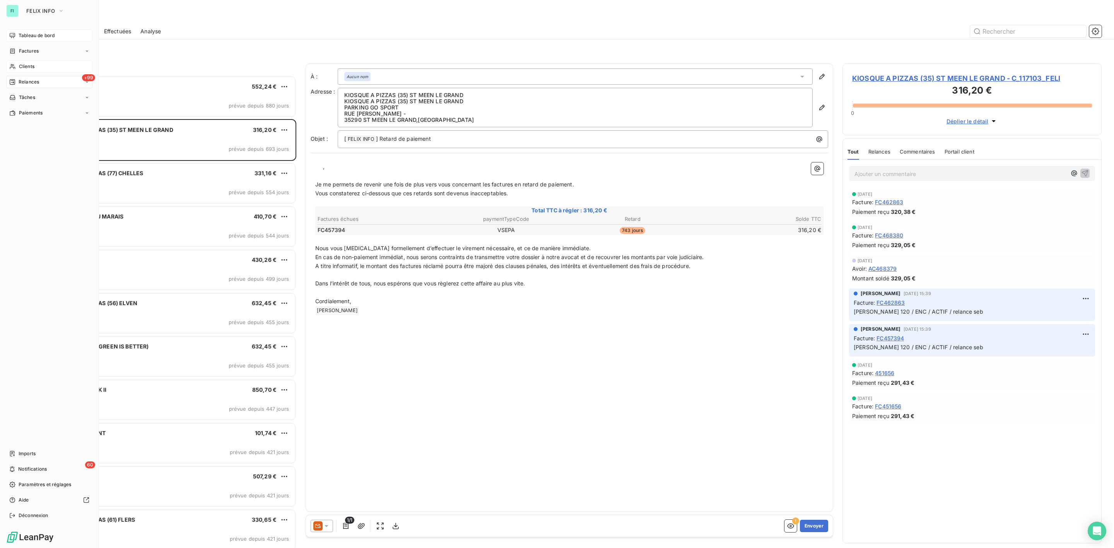
click at [21, 62] on div "Clients" at bounding box center [49, 66] width 86 height 12
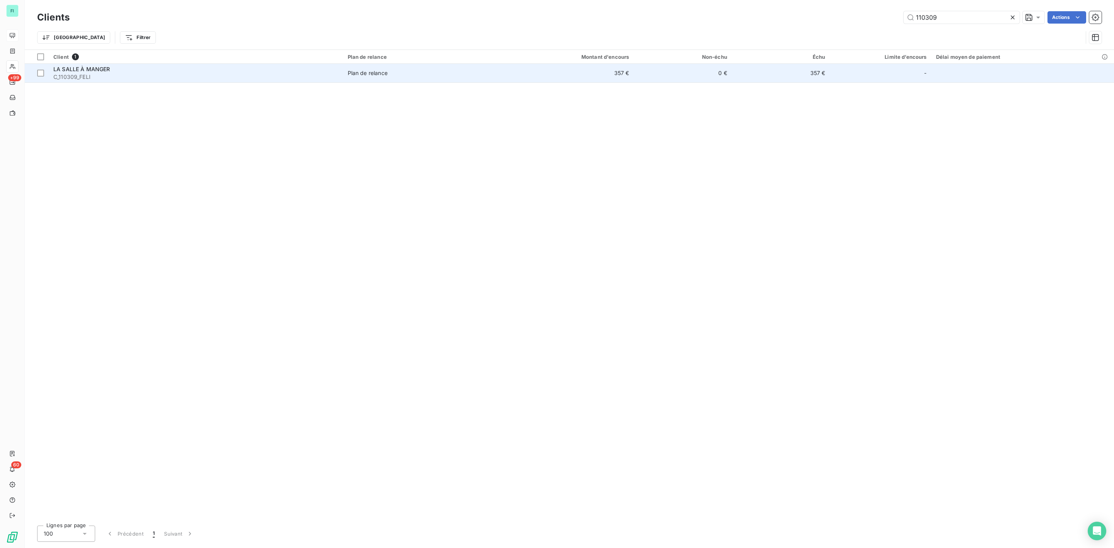
click at [218, 78] on span "C_110309_FELI" at bounding box center [195, 77] width 285 height 8
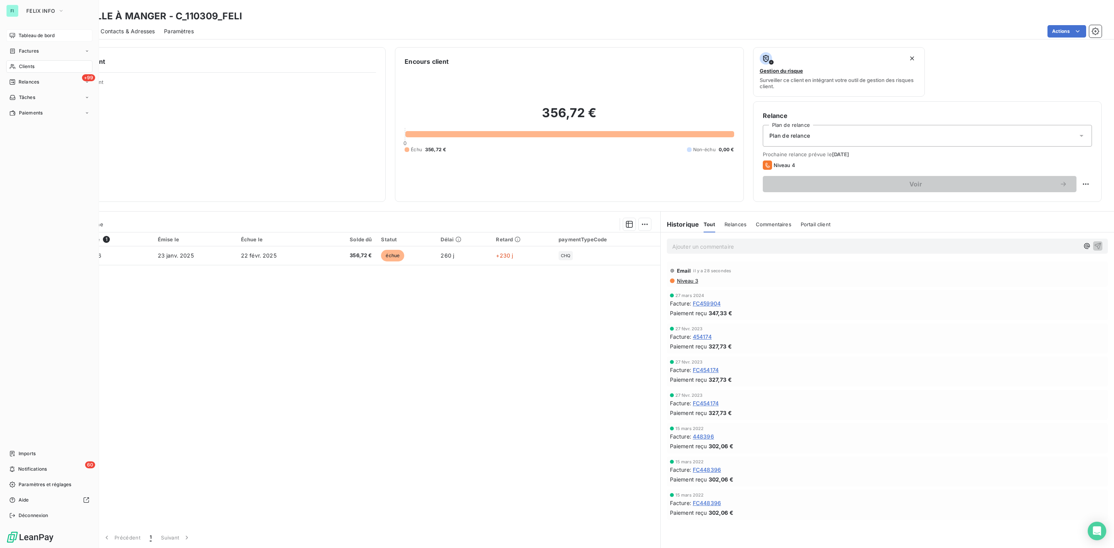
click at [26, 65] on span "Clients" at bounding box center [26, 66] width 15 height 7
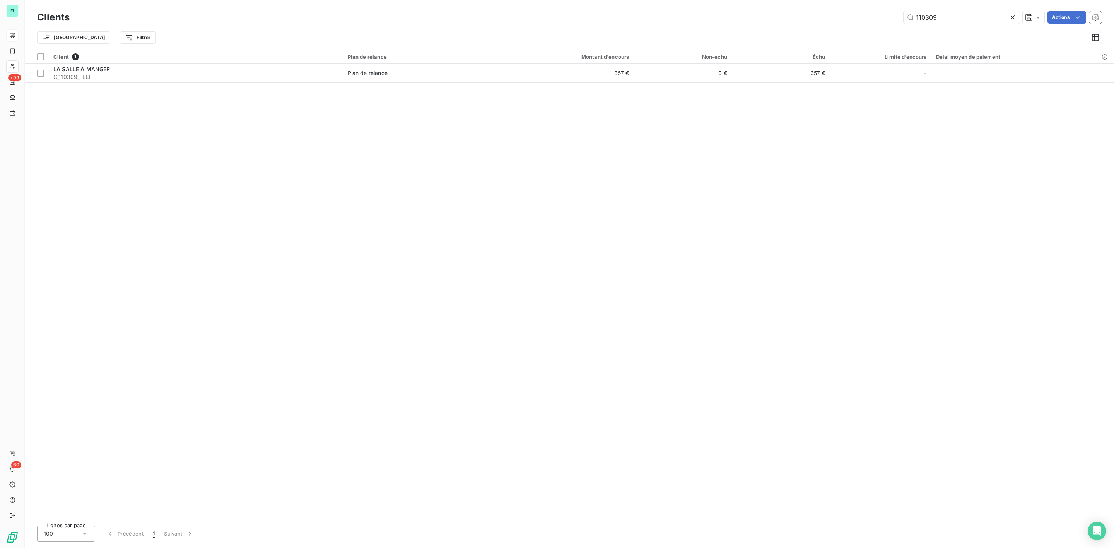
drag, startPoint x: 952, startPoint y: 16, endPoint x: 741, endPoint y: 13, distance: 211.2
click at [785, 16] on div "110309 Actions" at bounding box center [590, 17] width 1022 height 12
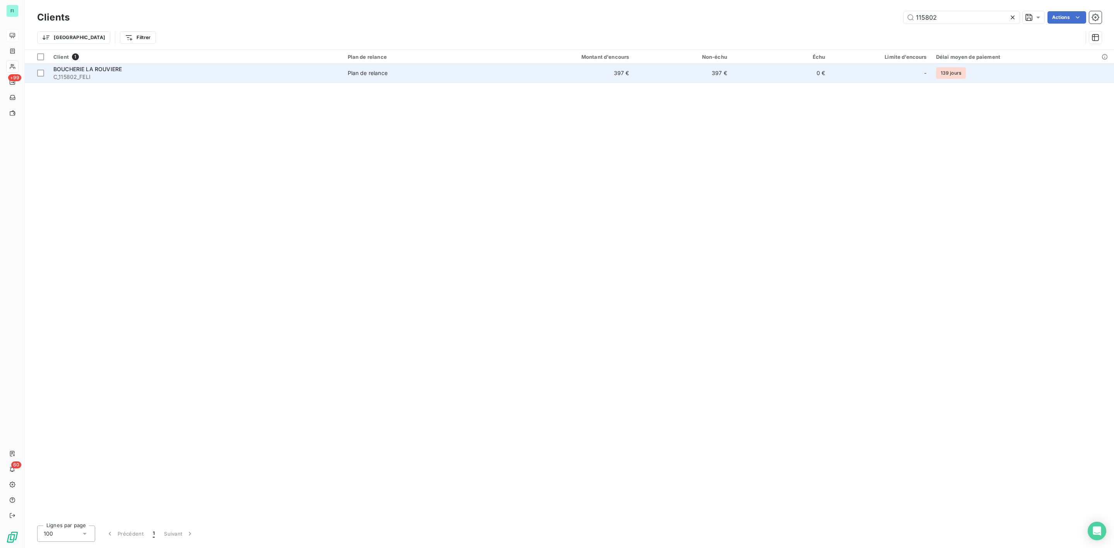
type input "115802"
click at [188, 71] on div "BOUCHERIE LA ROUVIERE" at bounding box center [195, 69] width 285 height 8
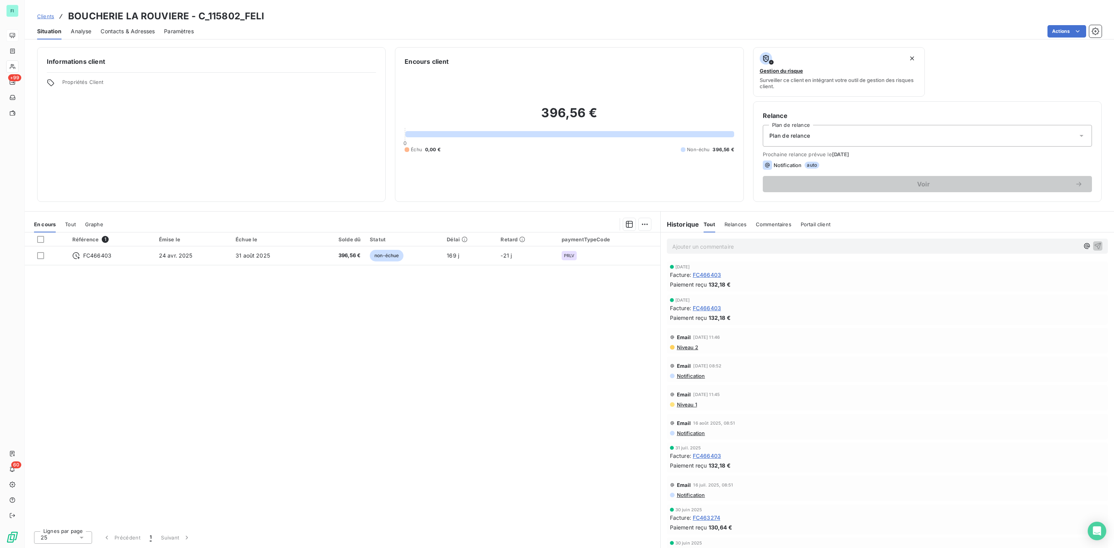
click at [142, 32] on span "Contacts & Adresses" at bounding box center [128, 31] width 54 height 8
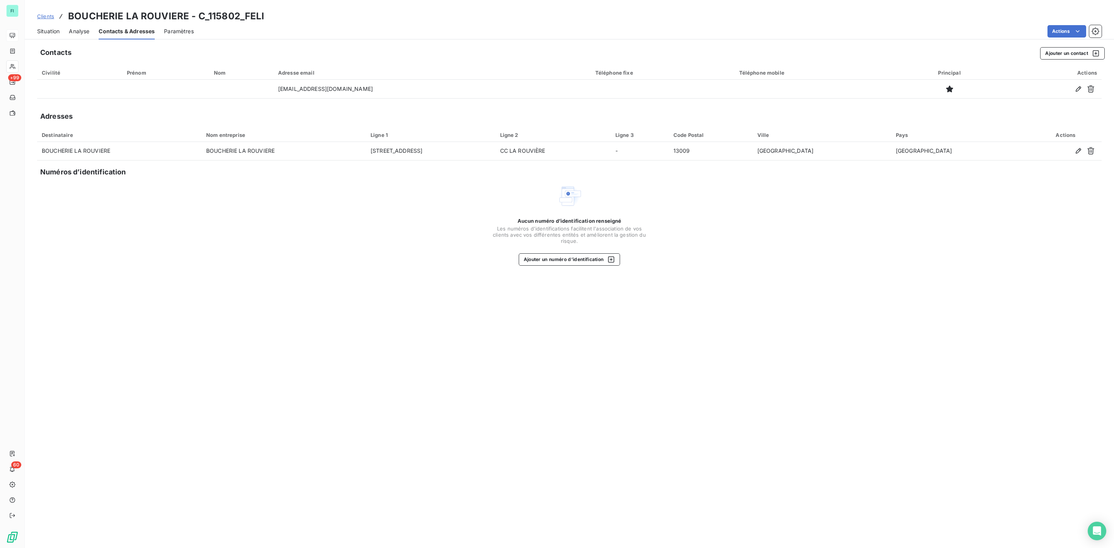
click at [49, 32] on span "Situation" at bounding box center [48, 31] width 22 height 8
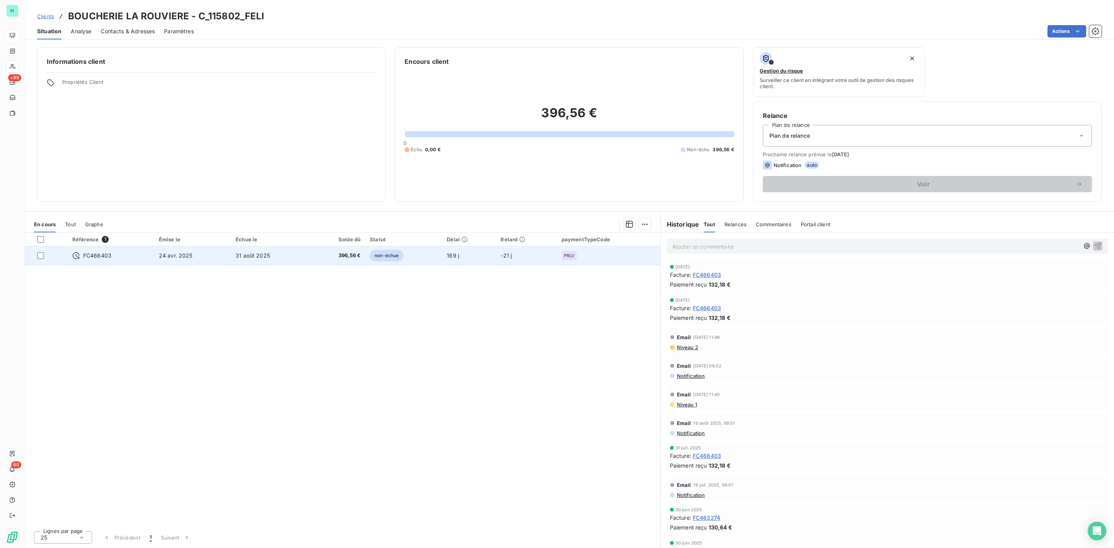
click at [371, 251] on td "non-échue" at bounding box center [403, 255] width 77 height 19
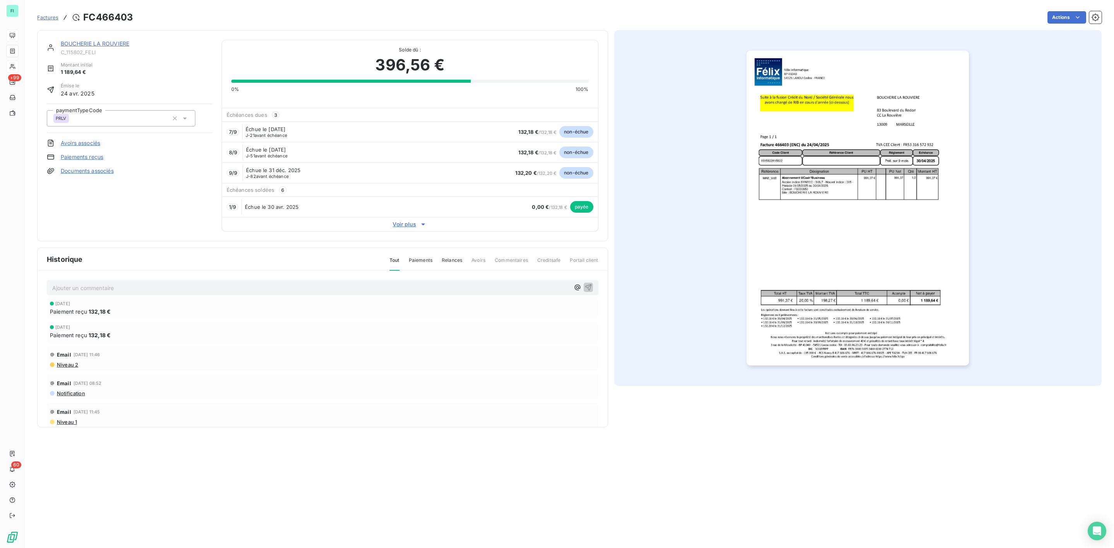
click at [90, 44] on link "BOUCHERIE LA ROUVIERE" at bounding box center [95, 43] width 68 height 7
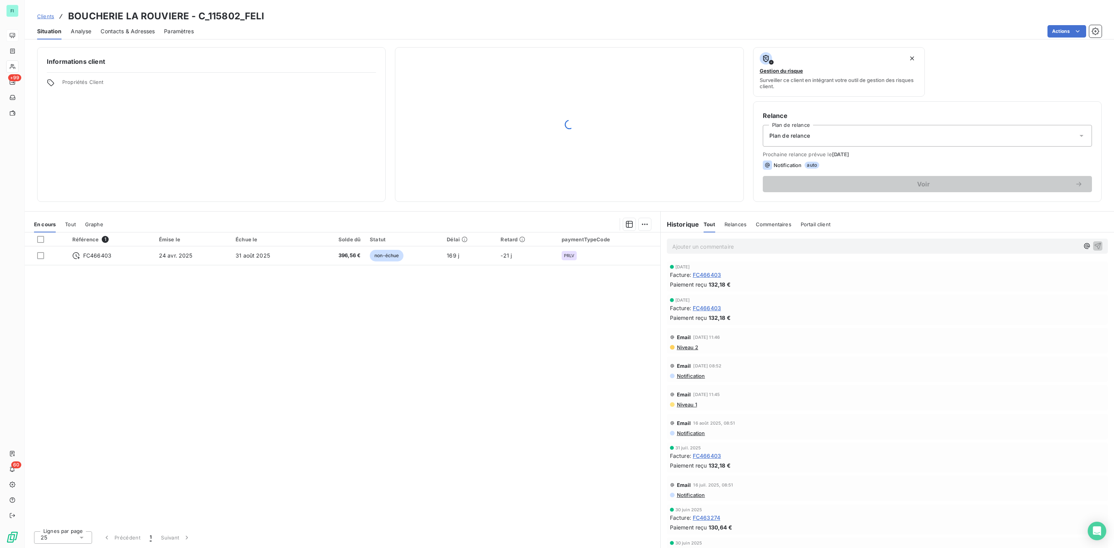
click at [133, 32] on span "Contacts & Adresses" at bounding box center [128, 31] width 54 height 8
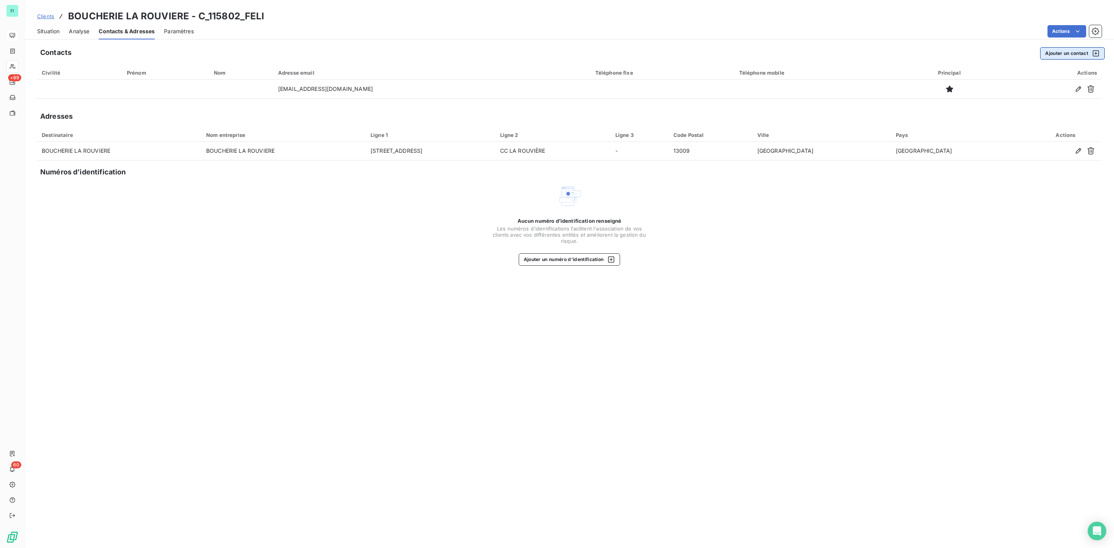
click at [1062, 52] on button "Ajouter un contact" at bounding box center [1072, 53] width 65 height 12
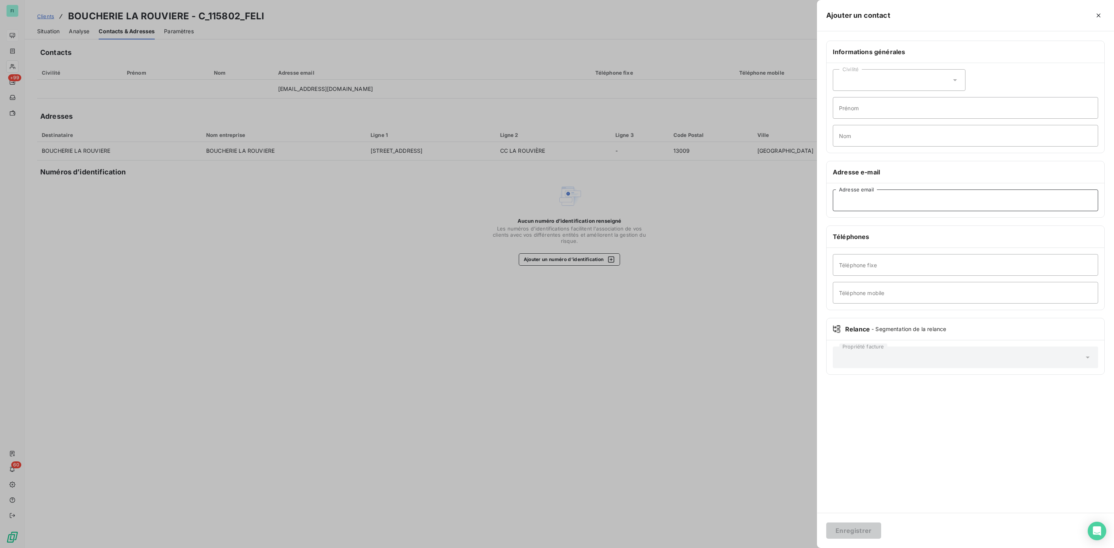
click at [881, 203] on input "Adresse email" at bounding box center [965, 200] width 265 height 22
paste input "boucherie.rouviere@outlook.fr"
type input "boucherie.rouviere@outlook.fr"
click at [860, 526] on button "Enregistrer" at bounding box center [853, 530] width 55 height 16
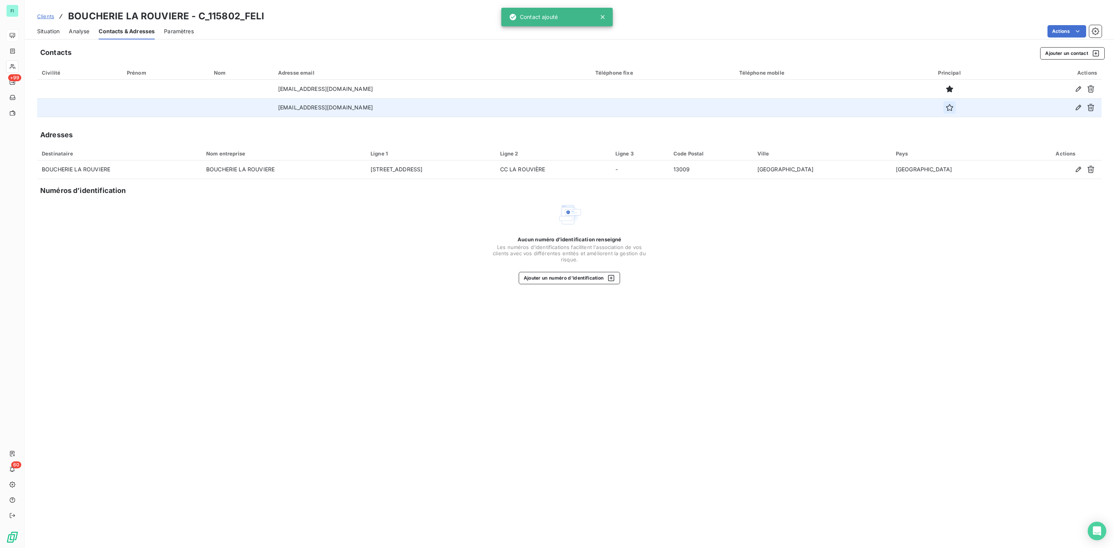
click at [946, 108] on icon "button" at bounding box center [950, 108] width 8 height 8
click at [53, 28] on span "Situation" at bounding box center [48, 31] width 22 height 8
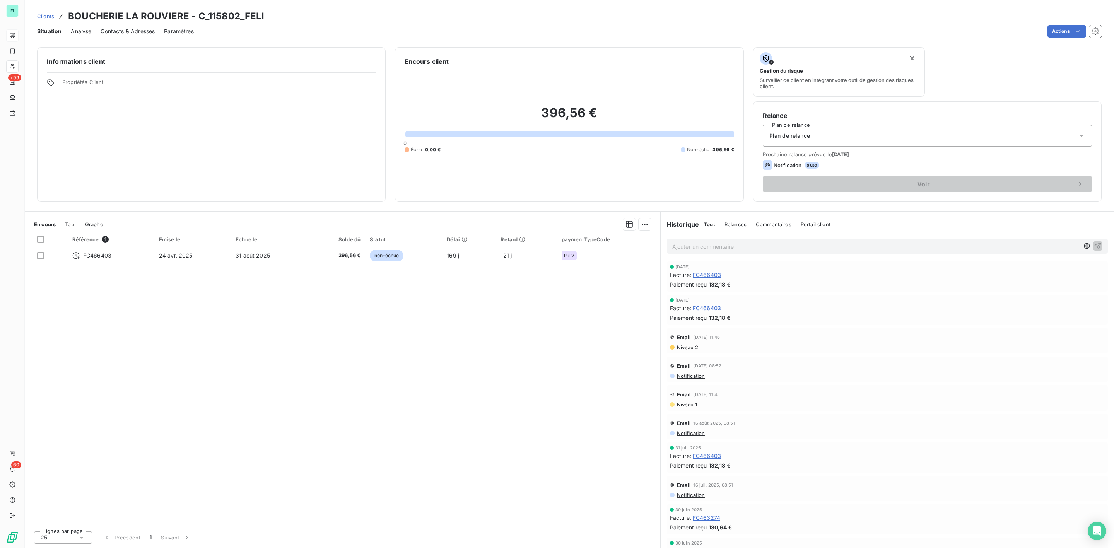
click at [144, 34] on span "Contacts & Adresses" at bounding box center [128, 31] width 54 height 8
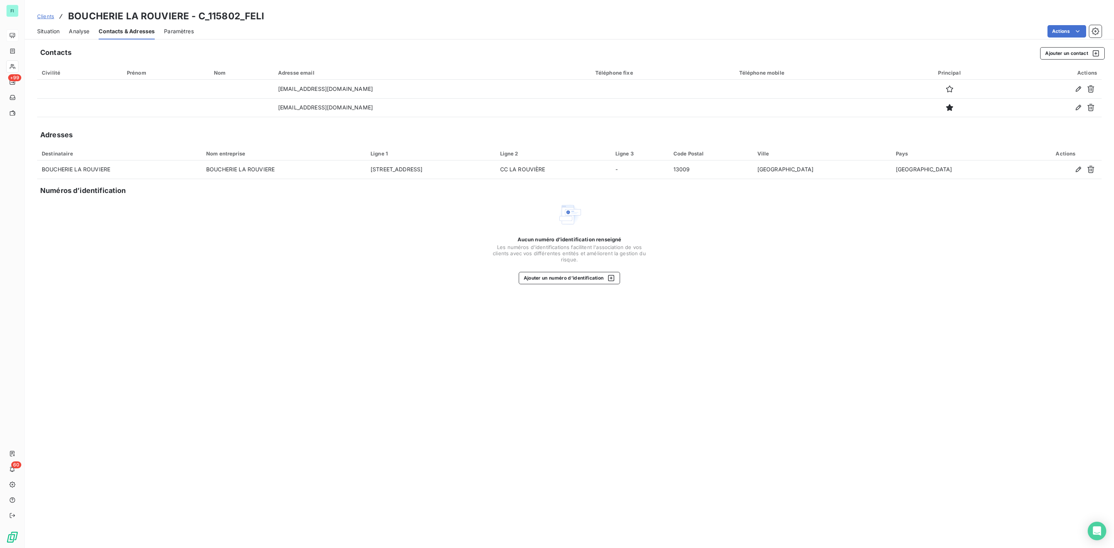
click at [51, 27] on span "Situation" at bounding box center [48, 31] width 22 height 8
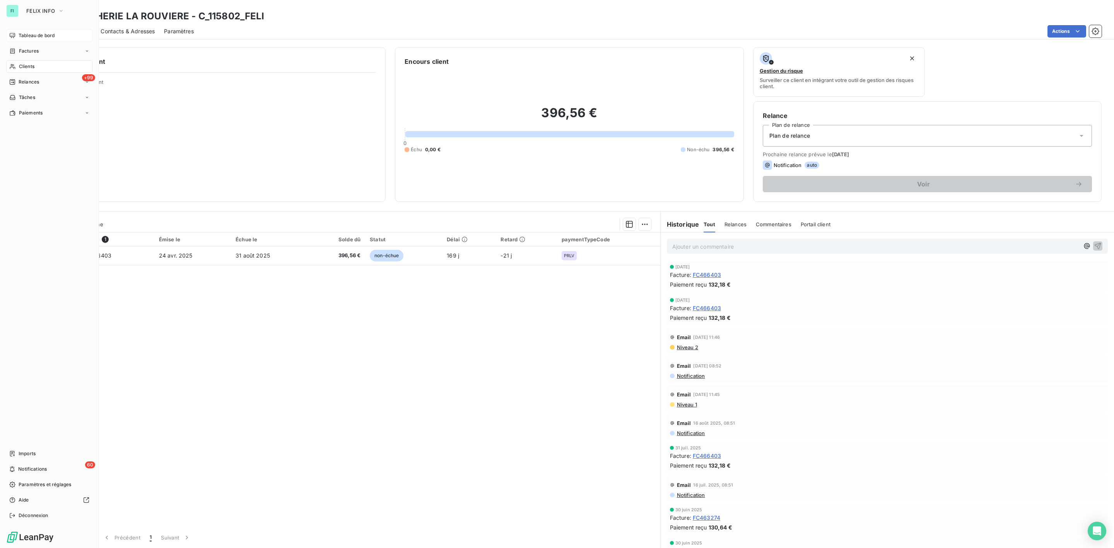
click at [25, 65] on span "Clients" at bounding box center [26, 66] width 15 height 7
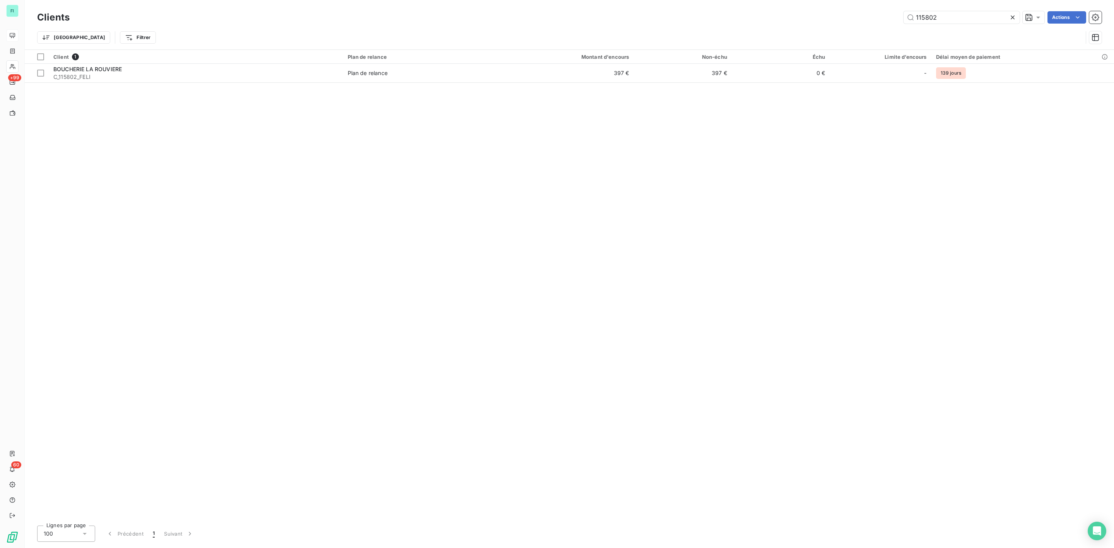
click at [842, 21] on div "115802 Actions" at bounding box center [590, 17] width 1022 height 12
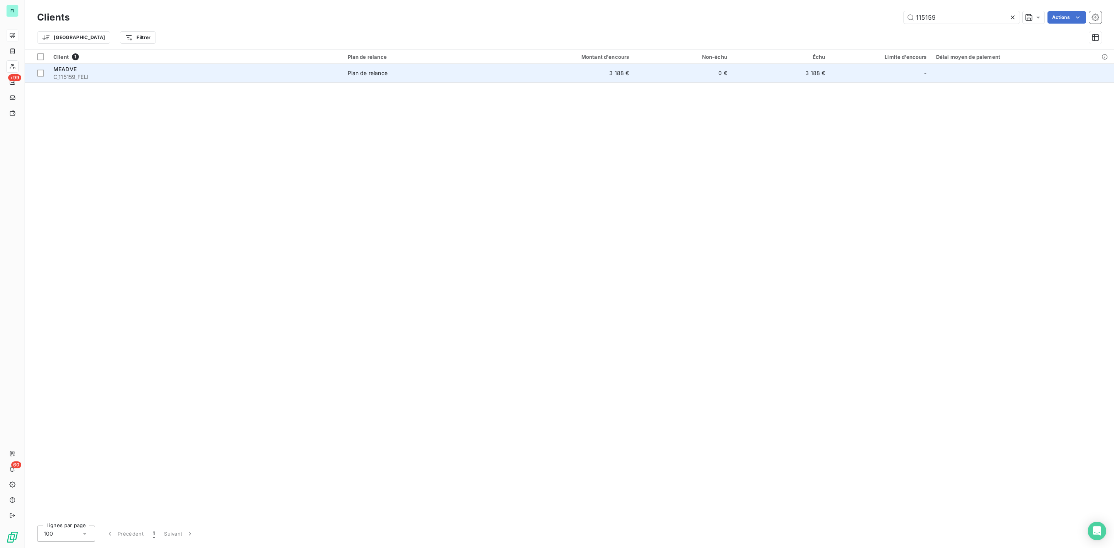
type input "115159"
click at [148, 79] on span "C_115159_FELI" at bounding box center [195, 77] width 285 height 8
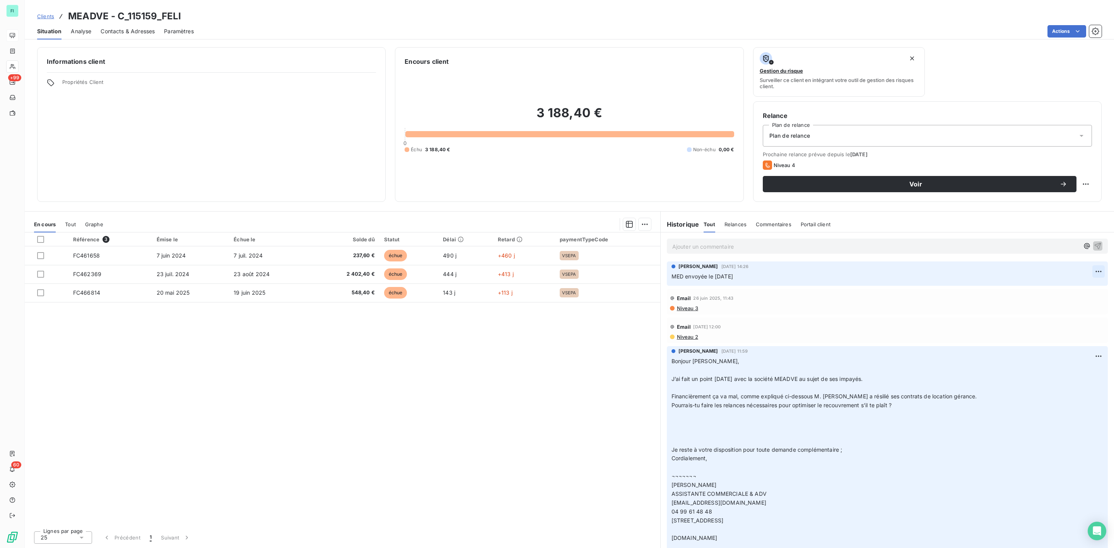
click at [1087, 269] on html "FI +99 60 Clients MEADVE - C_115159_FELI Situation Analyse Contacts & Adresses …" at bounding box center [557, 274] width 1114 height 548
click at [1053, 288] on div "Editer" at bounding box center [1071, 289] width 43 height 12
drag, startPoint x: 749, startPoint y: 275, endPoint x: 642, endPoint y: 275, distance: 107.9
click at [642, 275] on div "En cours Tout Graphe Référence 3 Émise le Échue le Solde dû Statut Délai Retard…" at bounding box center [569, 379] width 1089 height 337
copy span "MED envoyée le [DATE]"
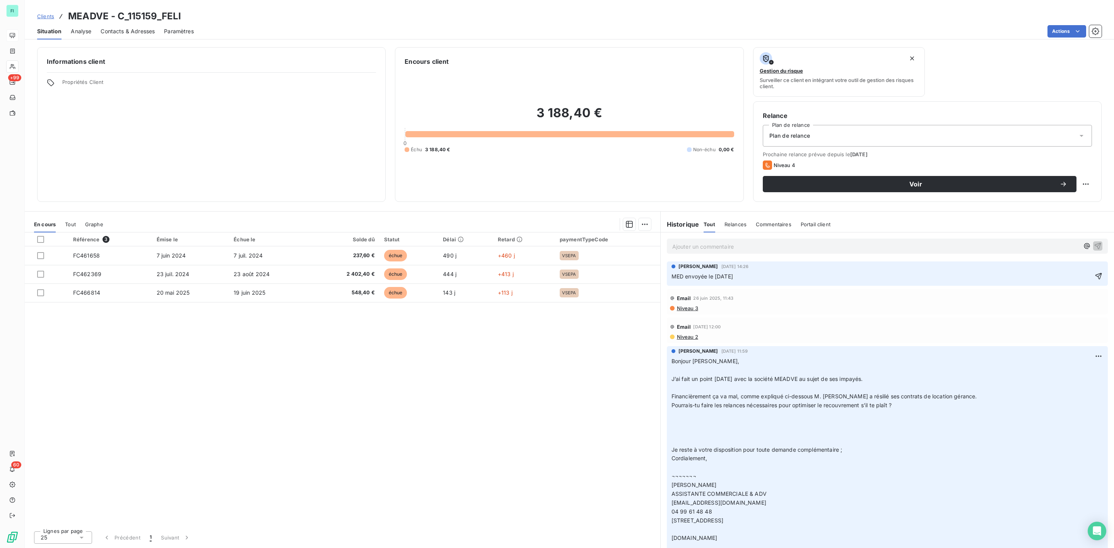
click at [564, 374] on div "Référence 3 Émise le Échue le Solde dû Statut Délai Retard paymentTypeCode FC46…" at bounding box center [342, 378] width 635 height 292
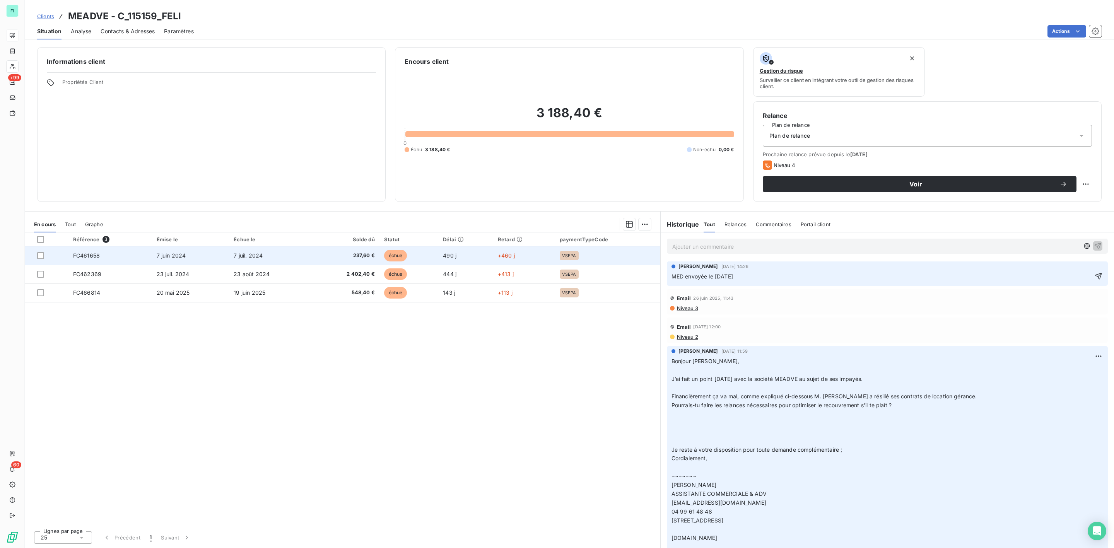
click at [111, 260] on td "FC461658" at bounding box center [110, 255] width 84 height 19
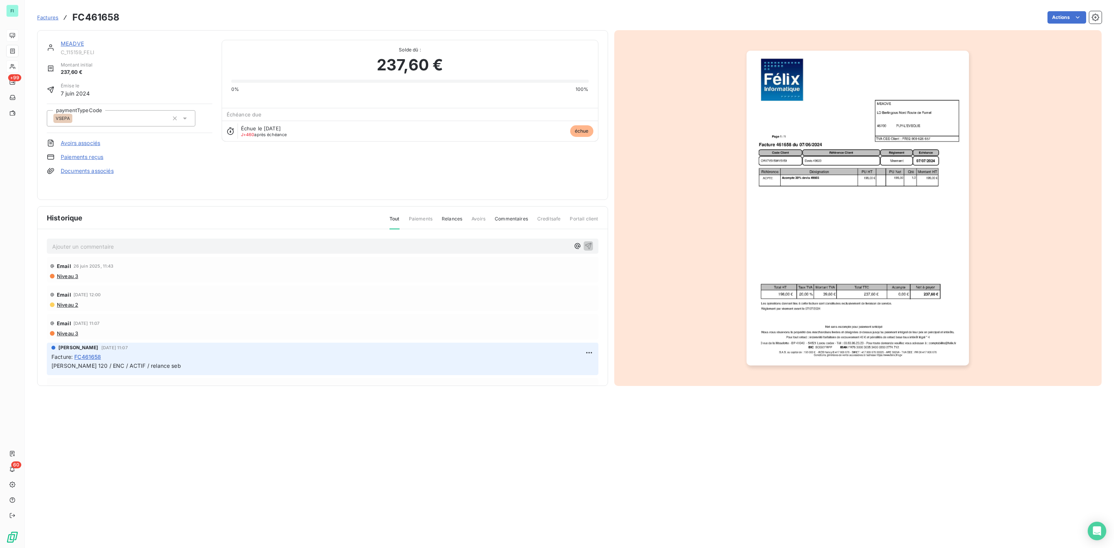
click at [97, 242] on p "Ajouter un commentaire ﻿" at bounding box center [310, 247] width 517 height 10
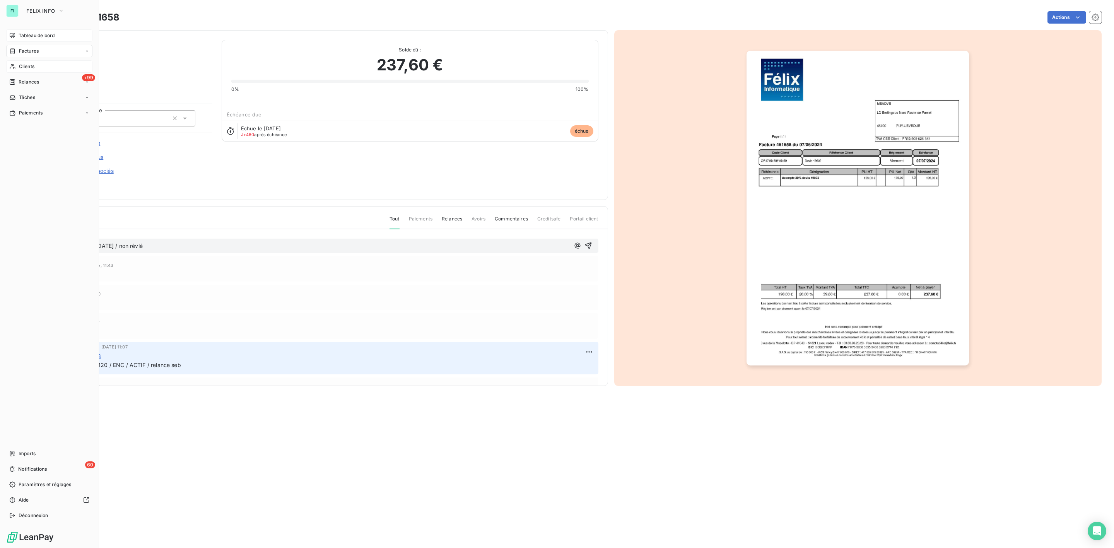
click at [22, 65] on span "Clients" at bounding box center [26, 66] width 15 height 7
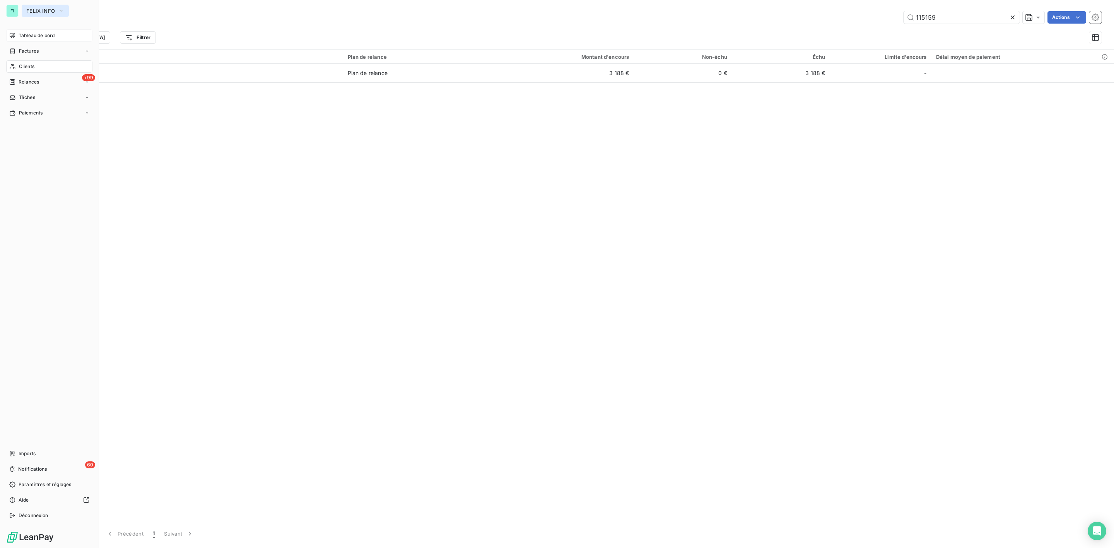
click at [32, 9] on span "FELIX INFO" at bounding box center [40, 11] width 29 height 6
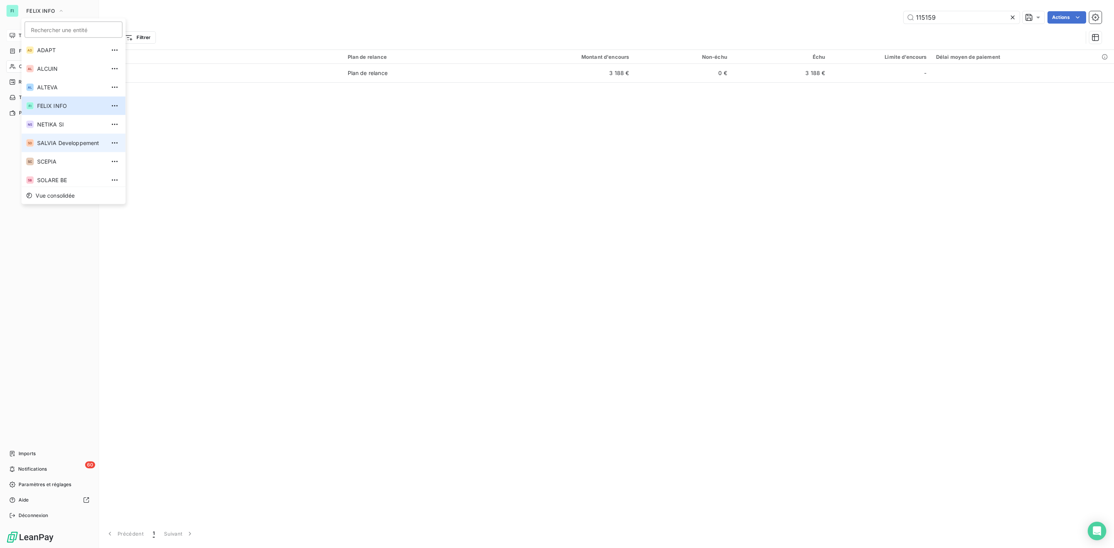
click at [51, 141] on span "SALVIA Developpement" at bounding box center [71, 143] width 68 height 8
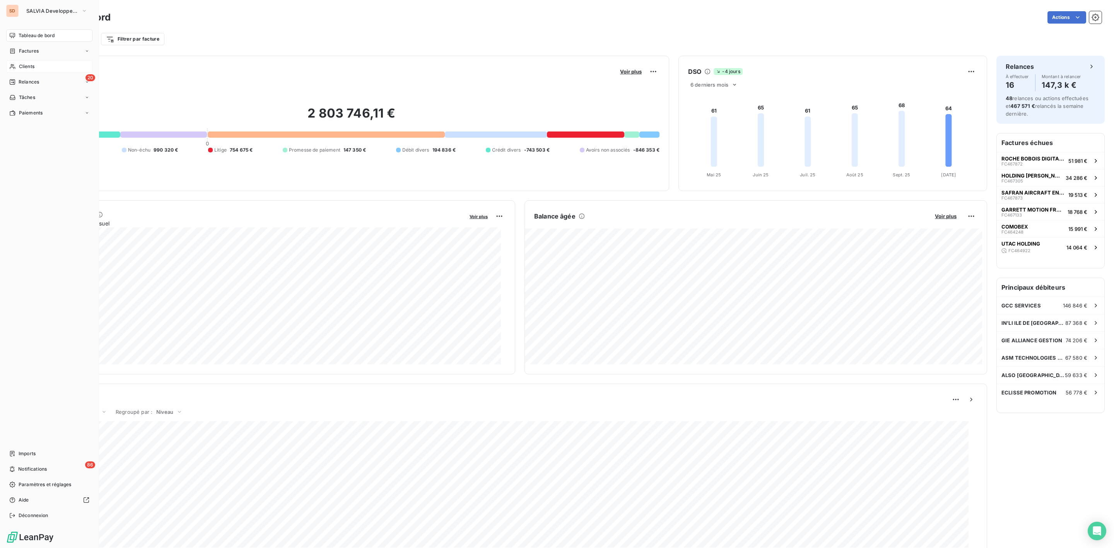
click at [34, 65] on span "Clients" at bounding box center [26, 66] width 15 height 7
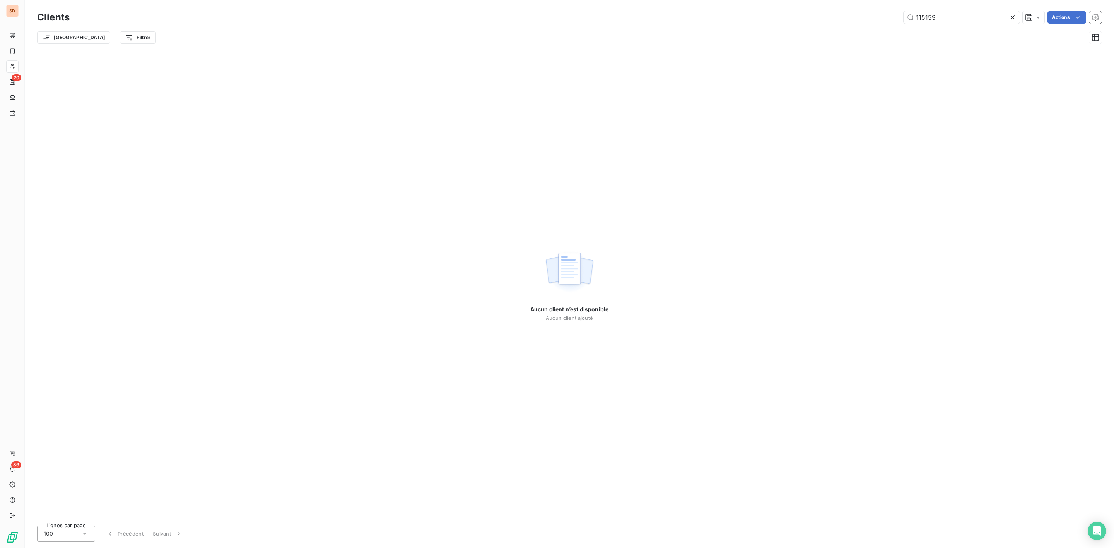
drag, startPoint x: 947, startPoint y: 15, endPoint x: 682, endPoint y: 5, distance: 264.7
click at [784, 26] on div "Clients 115159 Actions Trier Filtrer" at bounding box center [569, 29] width 1064 height 40
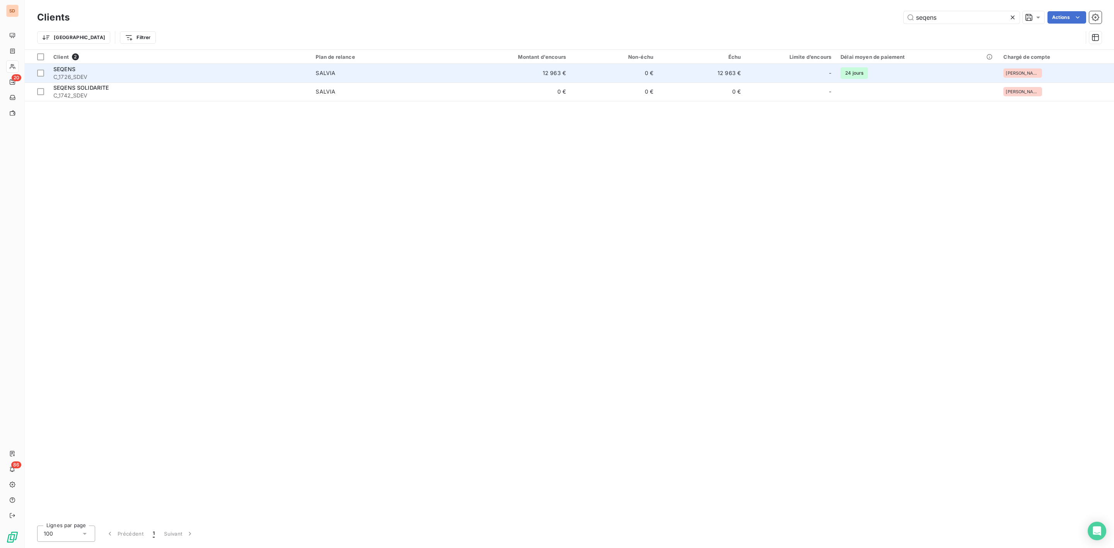
type input "seqens"
click at [101, 74] on span "C_1726_SDEV" at bounding box center [179, 77] width 253 height 8
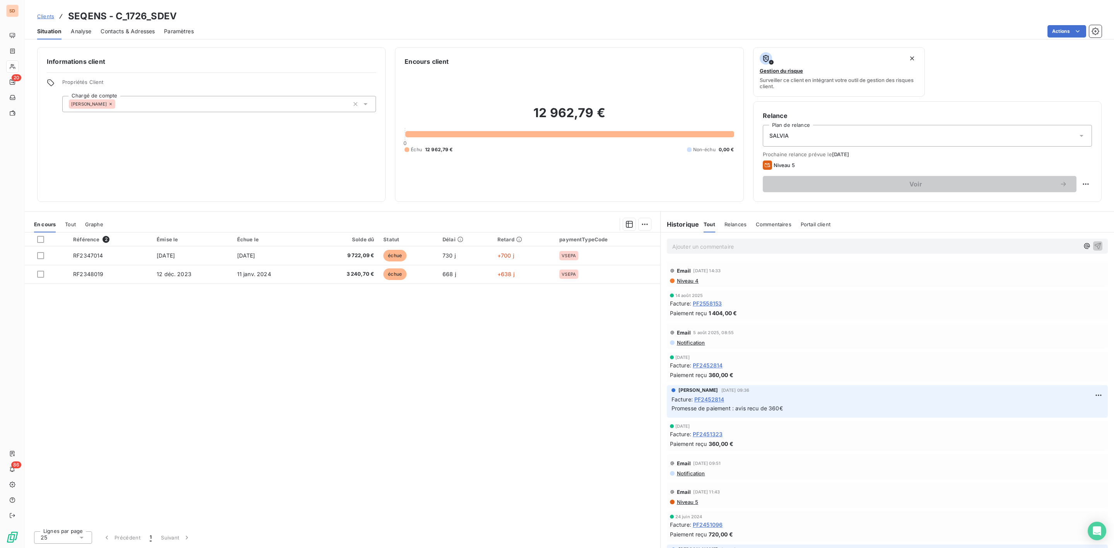
click at [684, 339] on div "Email 5 août 2025, 08:55" at bounding box center [887, 332] width 435 height 12
click at [685, 341] on span "Notification" at bounding box center [690, 343] width 29 height 6
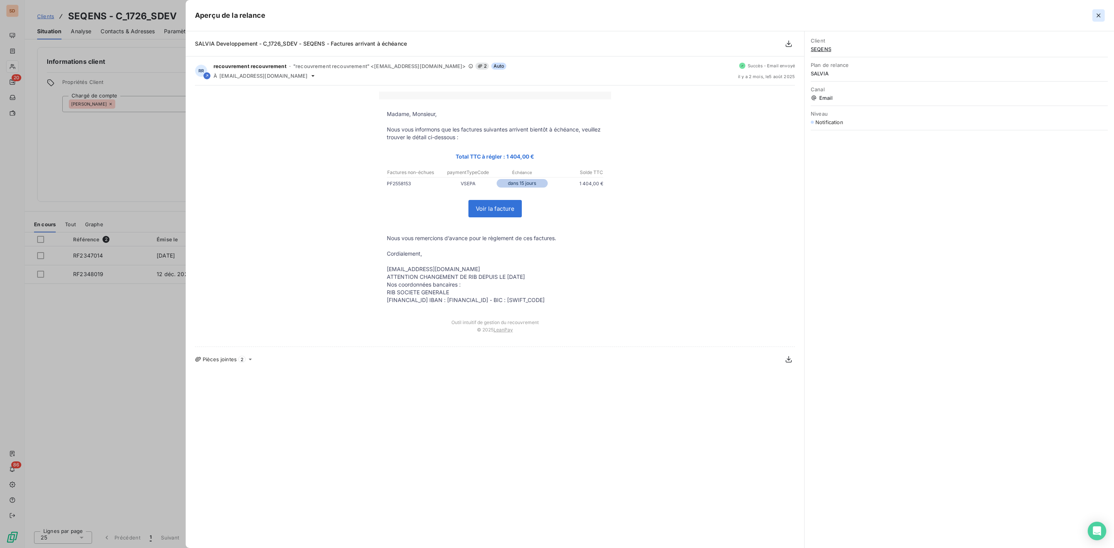
click at [1099, 14] on icon "button" at bounding box center [1098, 16] width 8 height 8
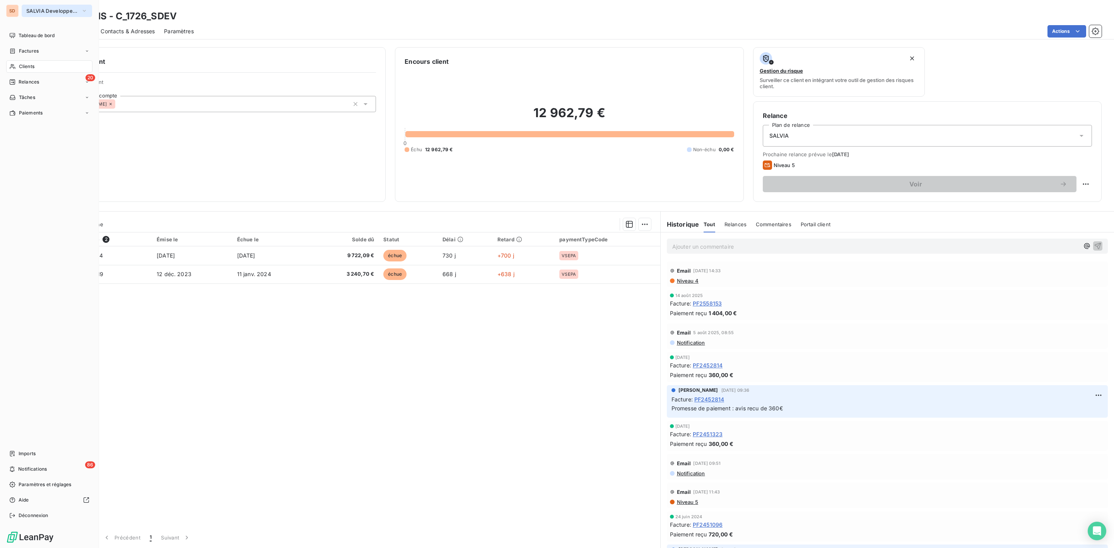
click at [37, 10] on span "SALVIA Developpement" at bounding box center [52, 11] width 52 height 6
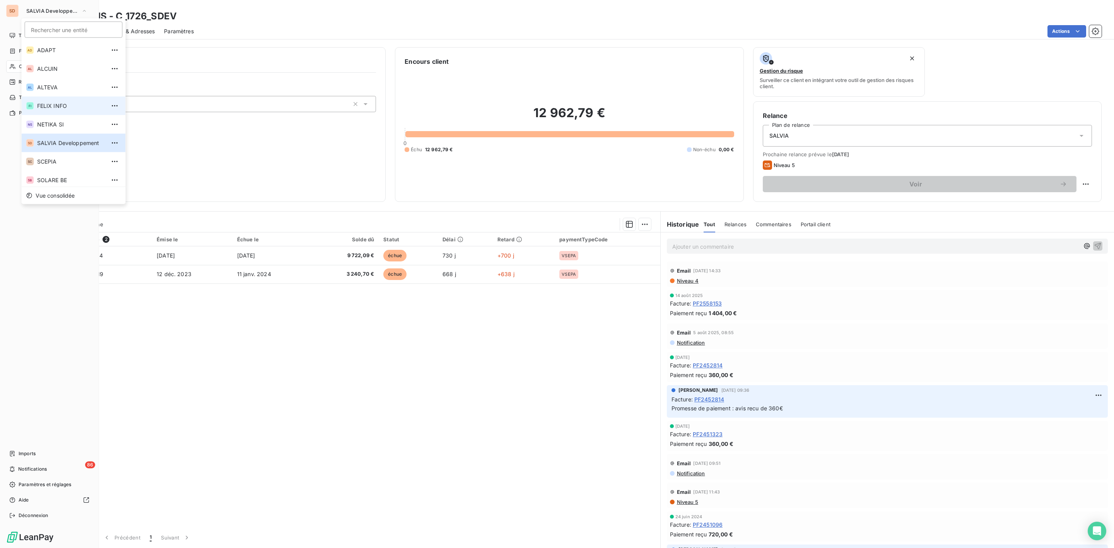
click at [53, 106] on span "FELIX INFO" at bounding box center [71, 106] width 68 height 8
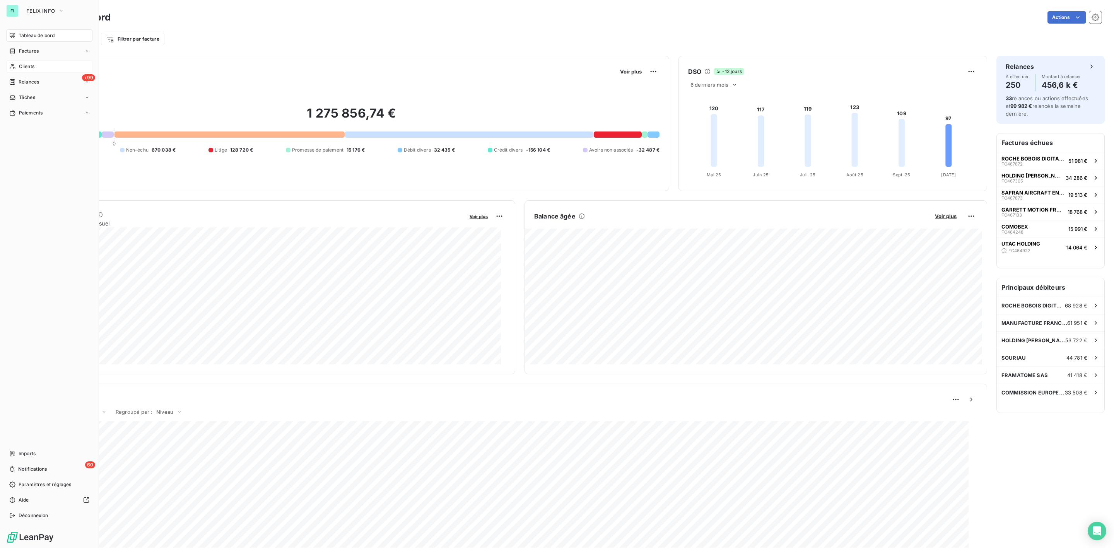
click at [27, 64] on span "Clients" at bounding box center [26, 66] width 15 height 7
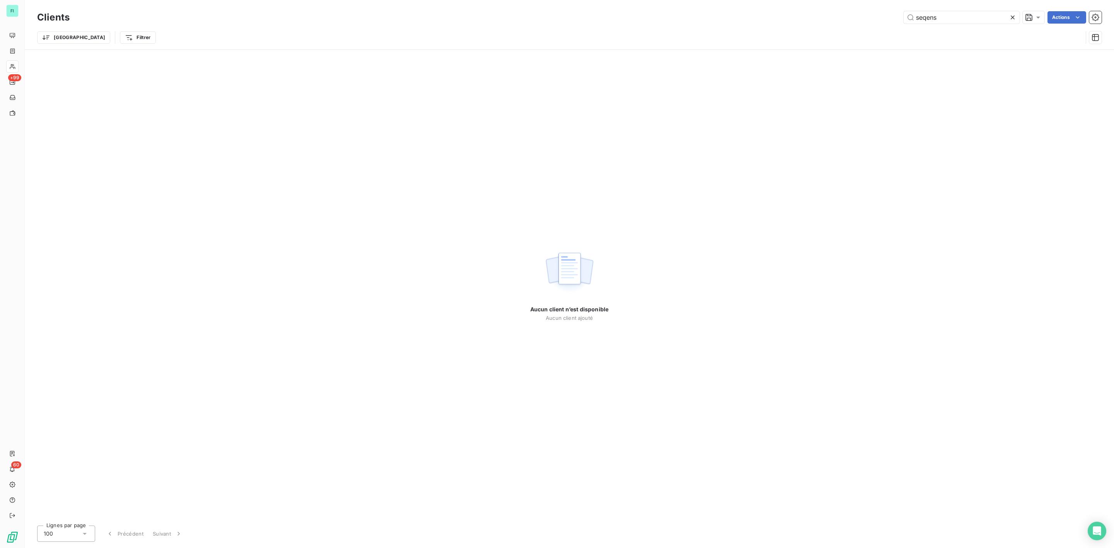
drag, startPoint x: 944, startPoint y: 17, endPoint x: 689, endPoint y: 12, distance: 255.3
click at [739, 17] on div "seqens Actions" at bounding box center [590, 17] width 1022 height 12
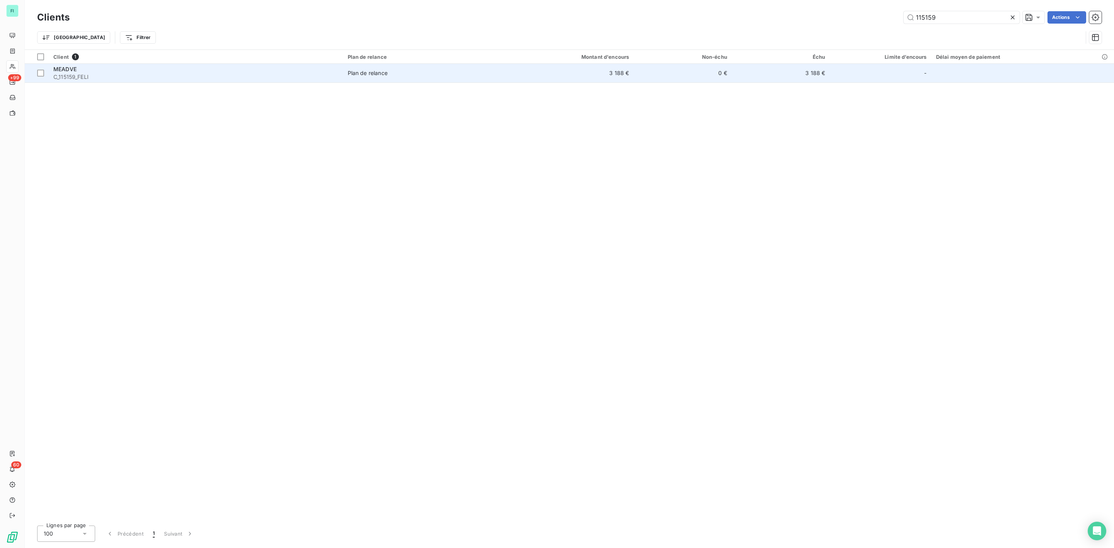
type input "115159"
click at [143, 70] on div "MEADVE" at bounding box center [195, 69] width 285 height 8
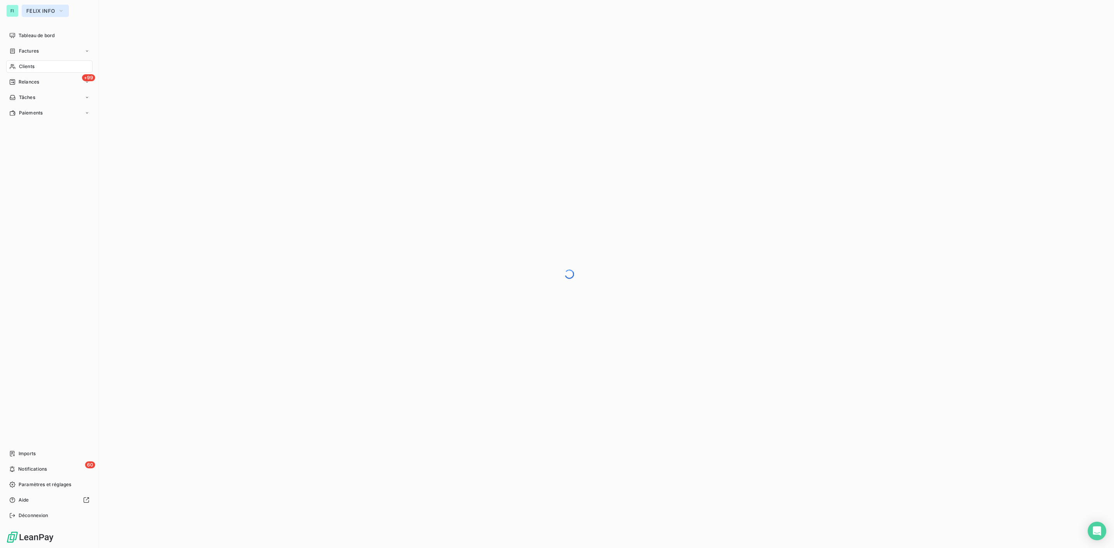
click at [35, 9] on span "FELIX INFO" at bounding box center [40, 11] width 29 height 6
click at [44, 105] on span "FELIX INFO" at bounding box center [71, 106] width 68 height 8
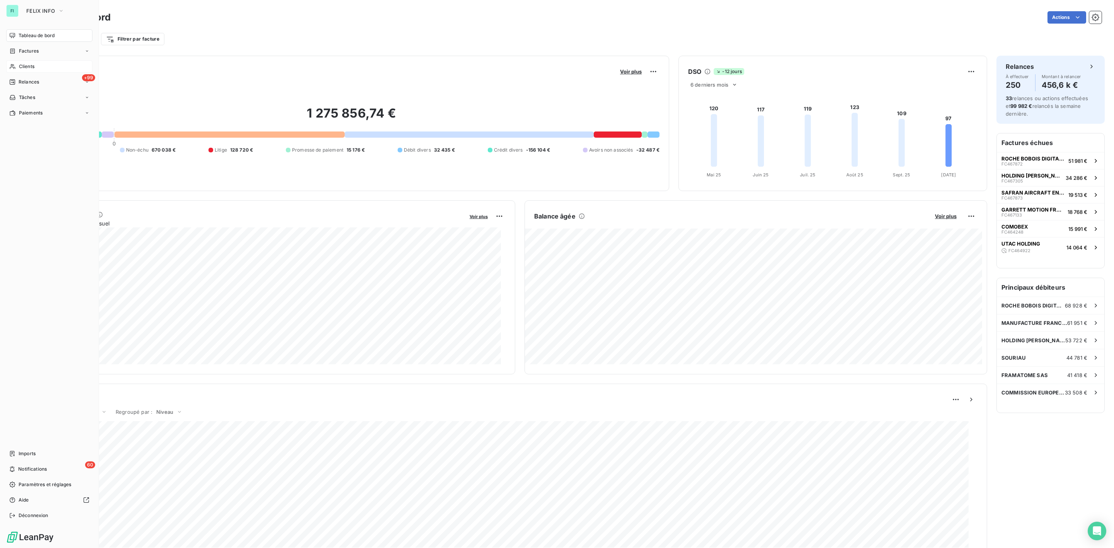
click at [24, 64] on span "Clients" at bounding box center [26, 66] width 15 height 7
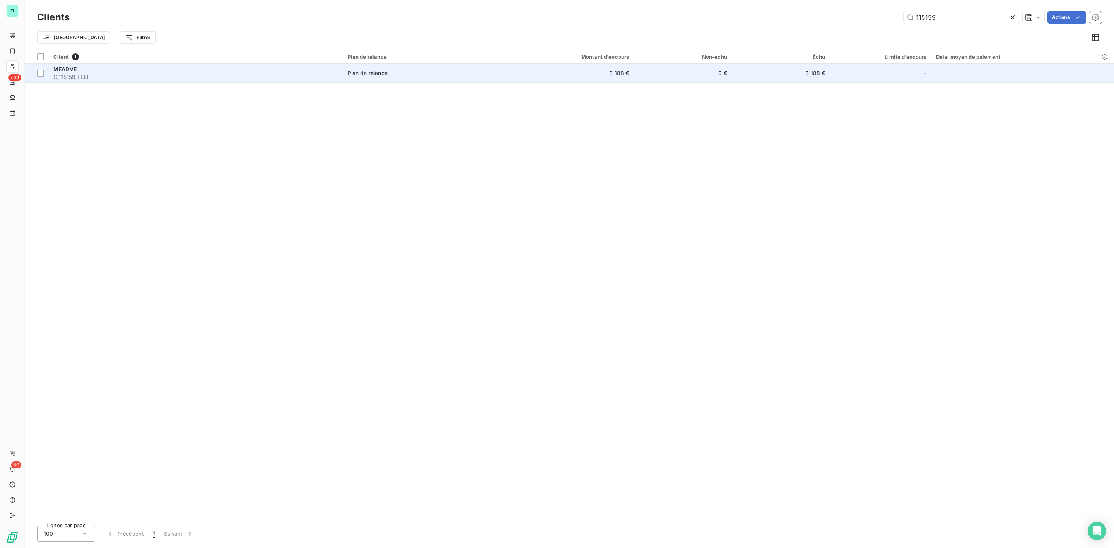
click at [392, 75] on span "Plan de relance" at bounding box center [423, 73] width 150 height 8
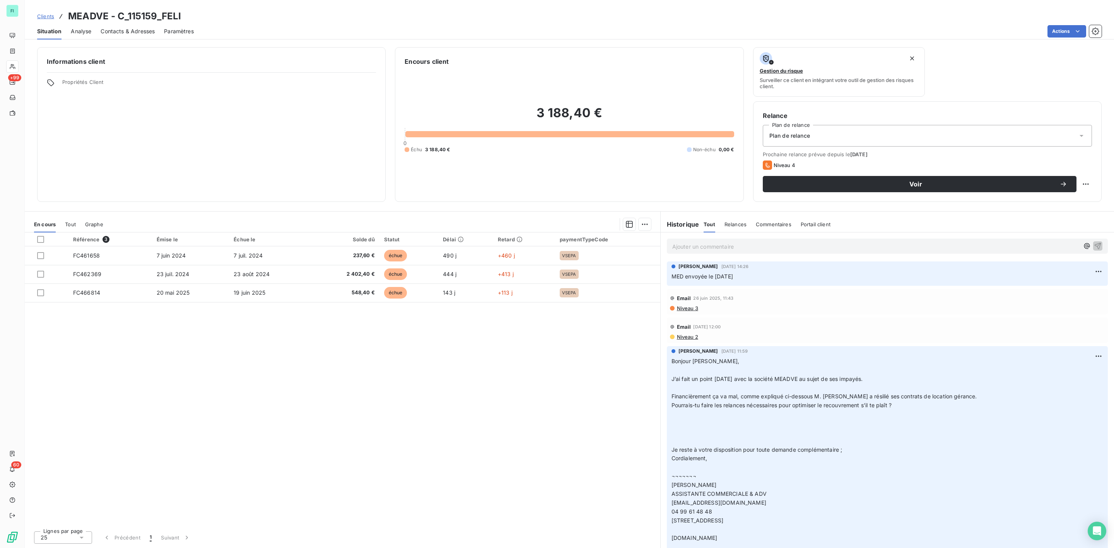
drag, startPoint x: 738, startPoint y: 275, endPoint x: 665, endPoint y: 275, distance: 73.1
click at [665, 275] on div "Sébastien foucault 23 sept. 2025, 14:26 MED envoyée le 16.09.25" at bounding box center [887, 273] width 453 height 27
copy span "MED envoyée le [DATE]"
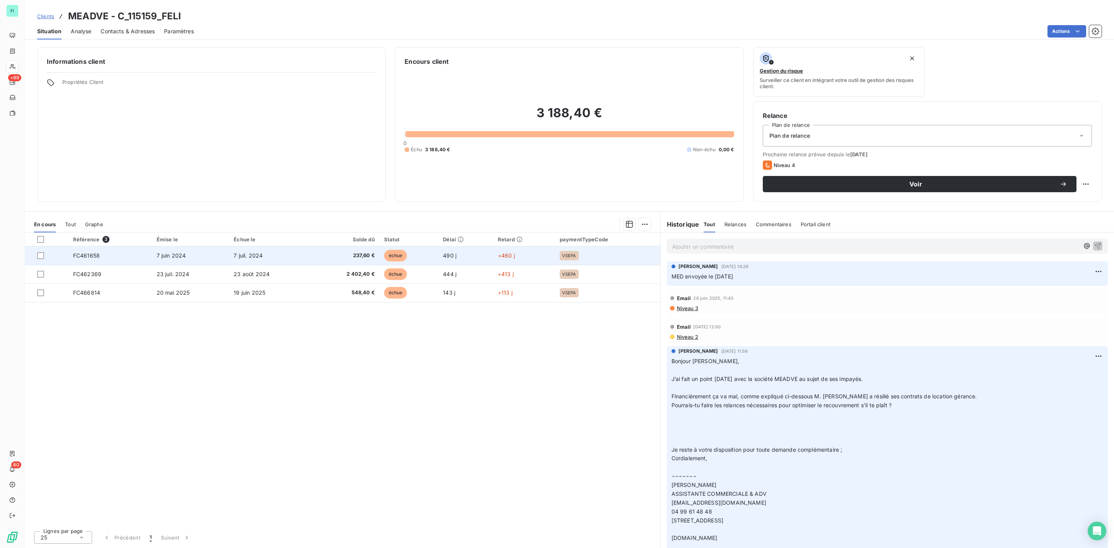
click at [238, 253] on span "7 juil. 2024" at bounding box center [248, 255] width 29 height 7
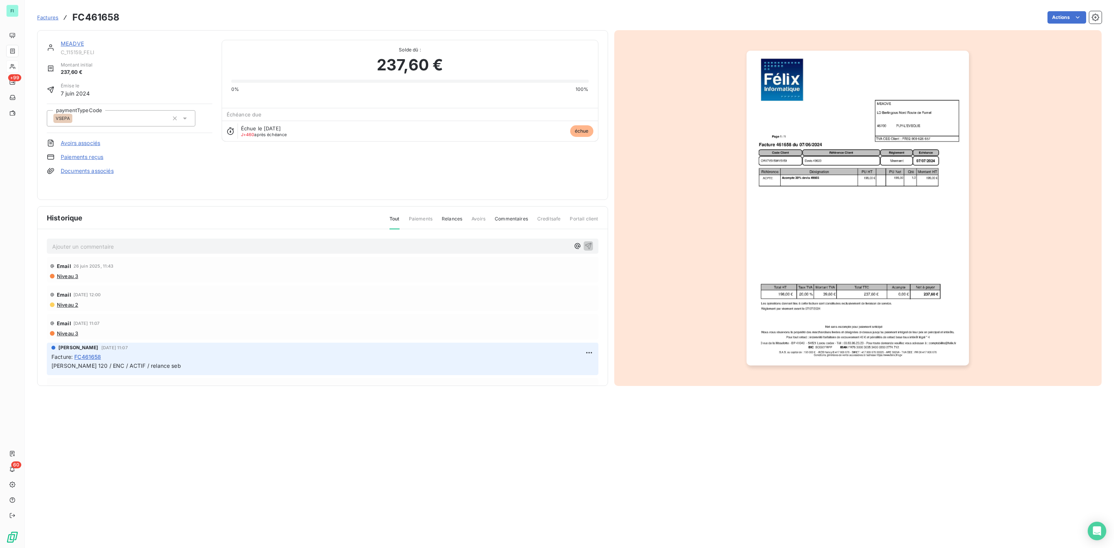
click at [96, 245] on p "Ajouter un commentaire ﻿" at bounding box center [310, 247] width 517 height 10
click at [584, 244] on icon "button" at bounding box center [588, 246] width 8 height 8
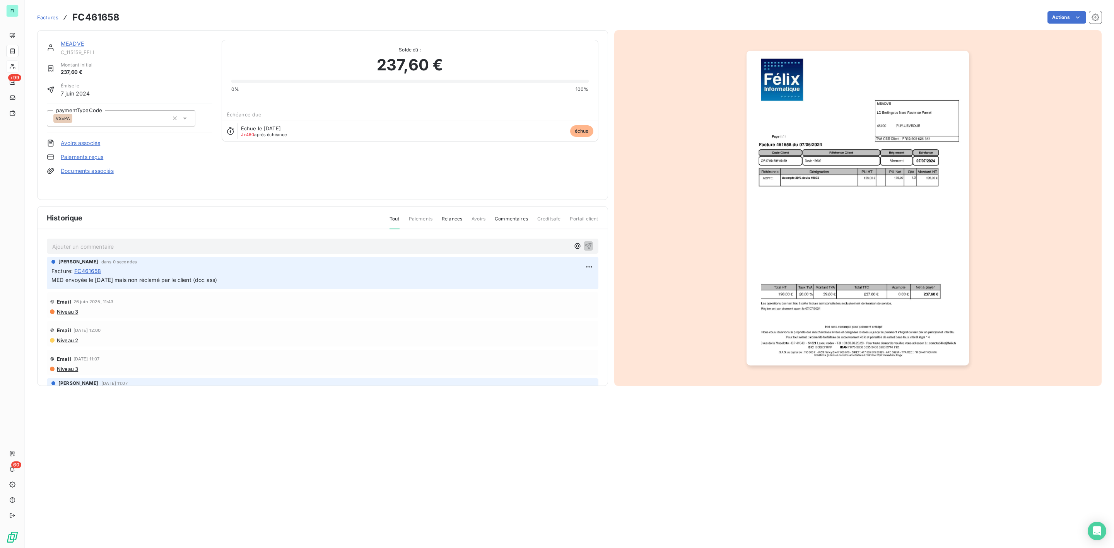
click at [87, 172] on link "Documents associés" at bounding box center [87, 171] width 53 height 8
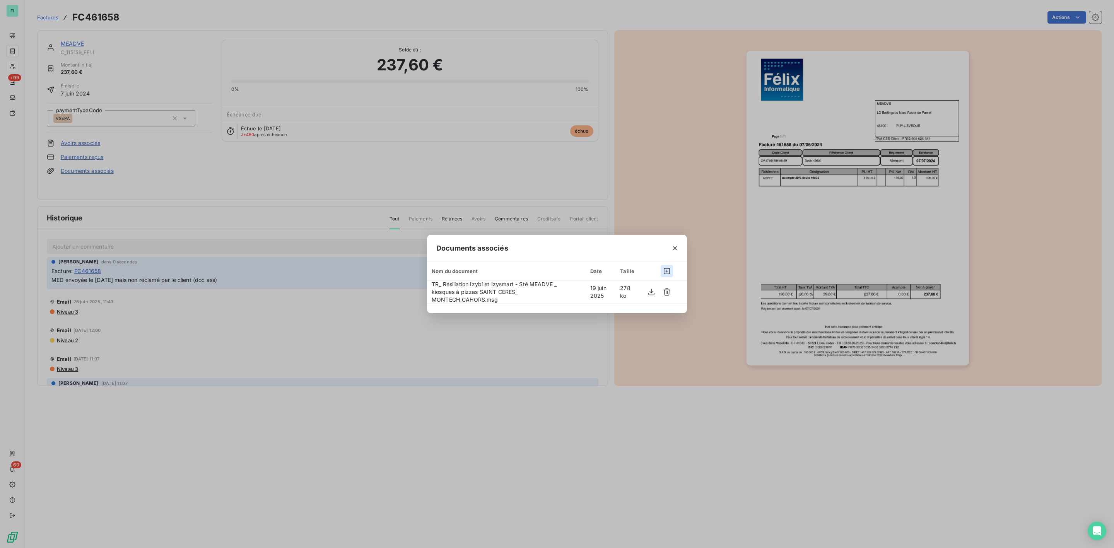
click at [666, 271] on icon "button" at bounding box center [667, 271] width 6 height 6
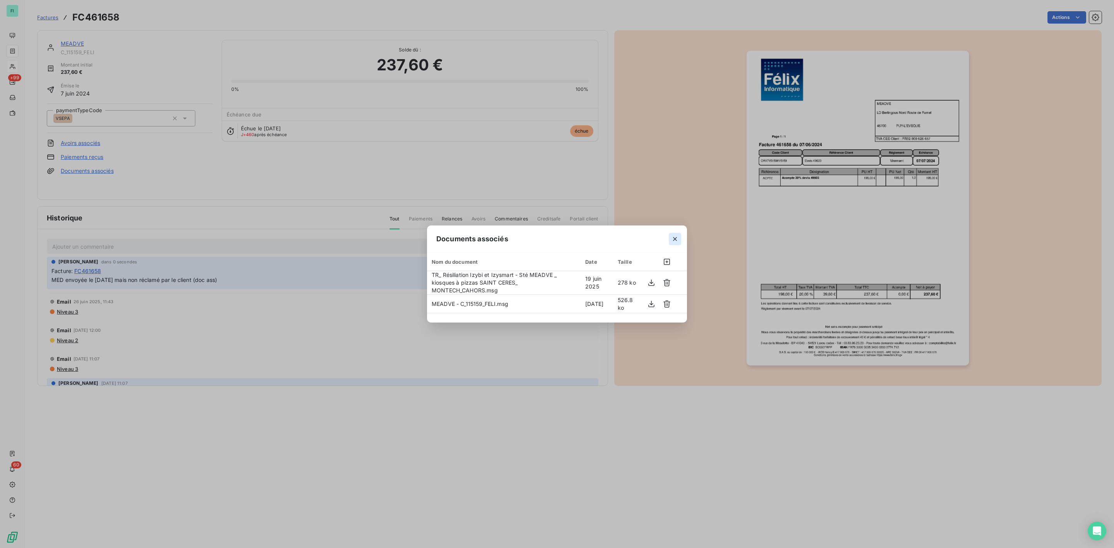
click at [672, 234] on button "button" at bounding box center [675, 239] width 12 height 12
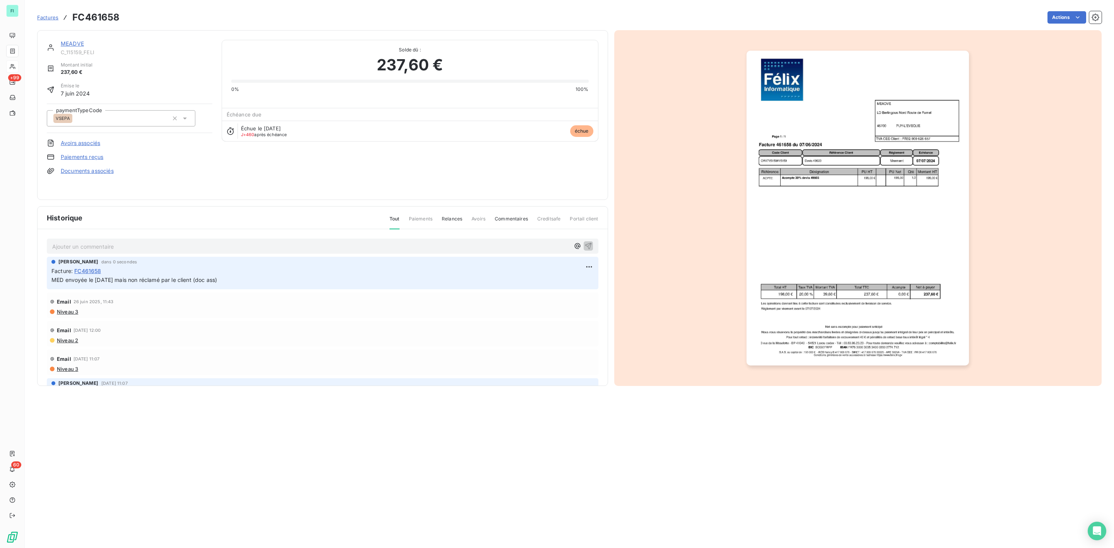
click at [74, 43] on link "MEADVE" at bounding box center [72, 43] width 23 height 7
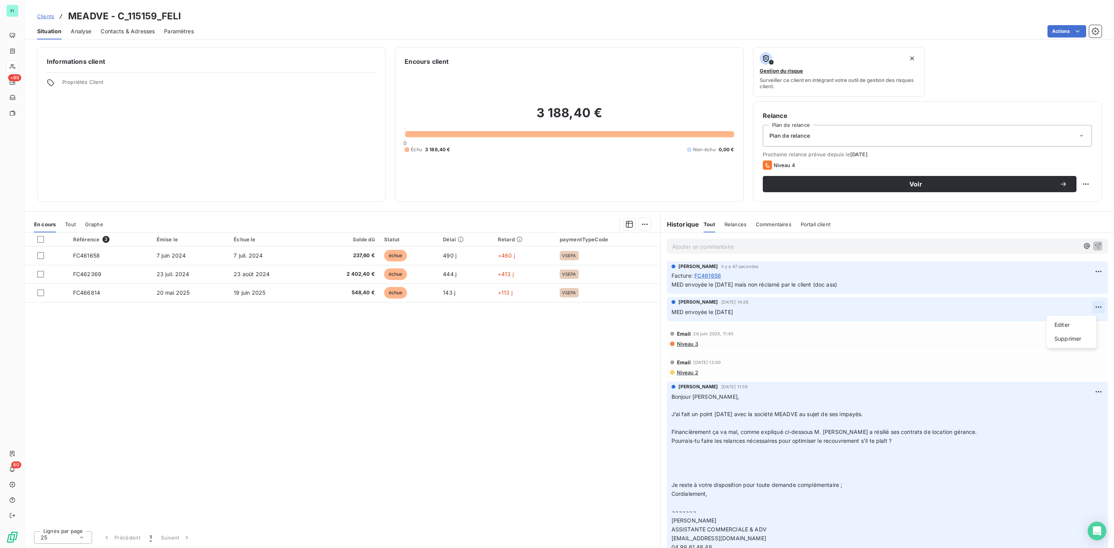
click at [1086, 307] on html "FI +99 60 Clients MEADVE - C_115159_FELI Situation Analyse Contacts & Adresses …" at bounding box center [557, 274] width 1114 height 548
click at [1063, 337] on div "Supprimer" at bounding box center [1071, 339] width 43 height 12
click at [1092, 309] on html "FI +99 60 Clients MEADVE - C_115159_FELI Situation Analyse Contacts & Adresses …" at bounding box center [557, 274] width 1114 height 548
click at [1069, 336] on div "Supprimer" at bounding box center [1071, 339] width 43 height 12
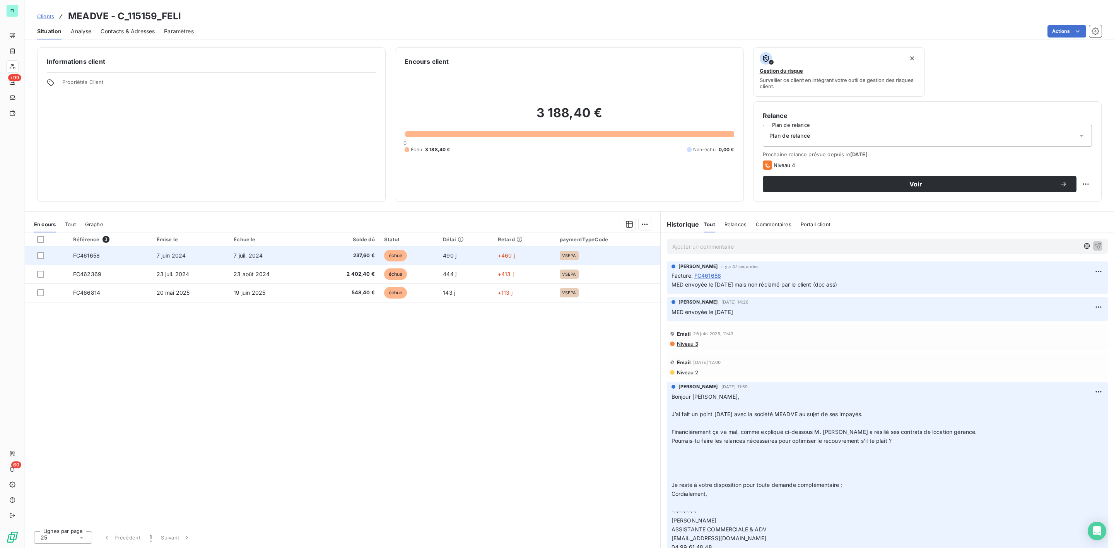
click at [363, 259] on span "237,60 €" at bounding box center [345, 256] width 59 height 8
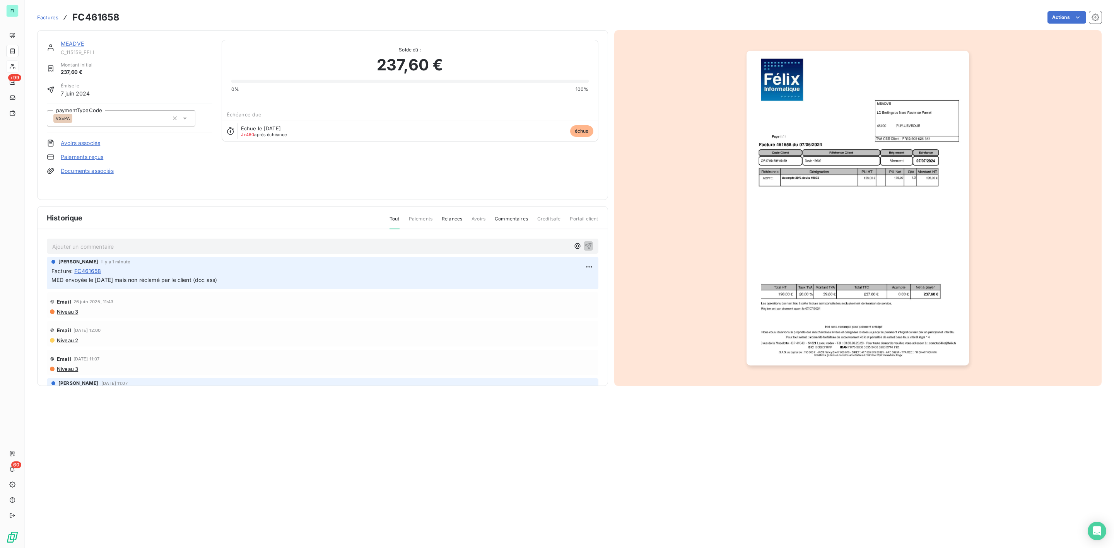
click at [99, 172] on link "Documents associés" at bounding box center [87, 171] width 53 height 8
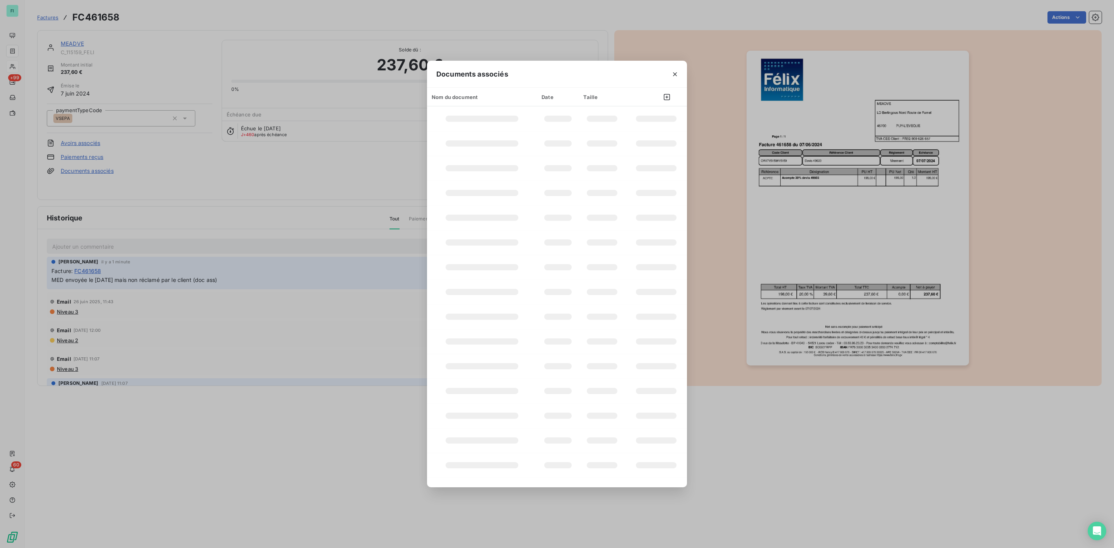
click at [679, 72] on div "Documents associés Nom du document Date Taille" at bounding box center [557, 274] width 1114 height 548
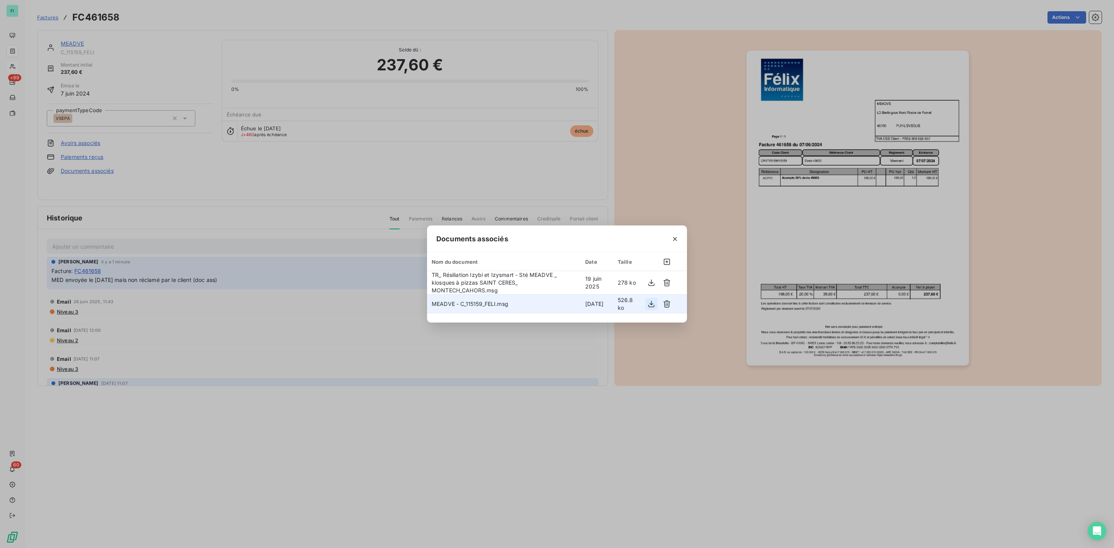
click at [649, 303] on icon "button" at bounding box center [651, 304] width 8 height 8
click at [674, 238] on icon "button" at bounding box center [675, 239] width 4 height 4
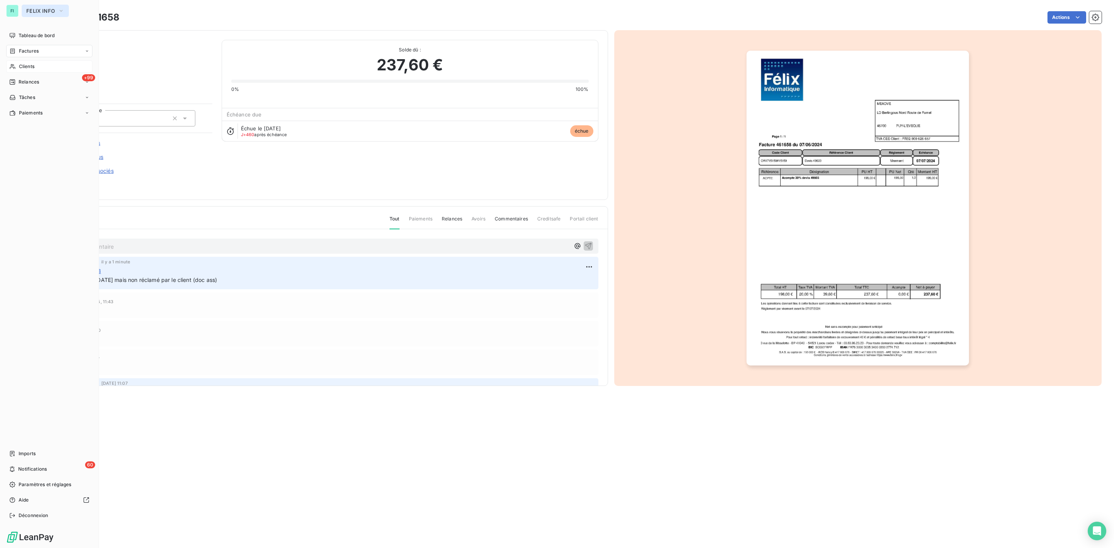
click at [38, 8] on span "FELIX INFO" at bounding box center [40, 11] width 29 height 6
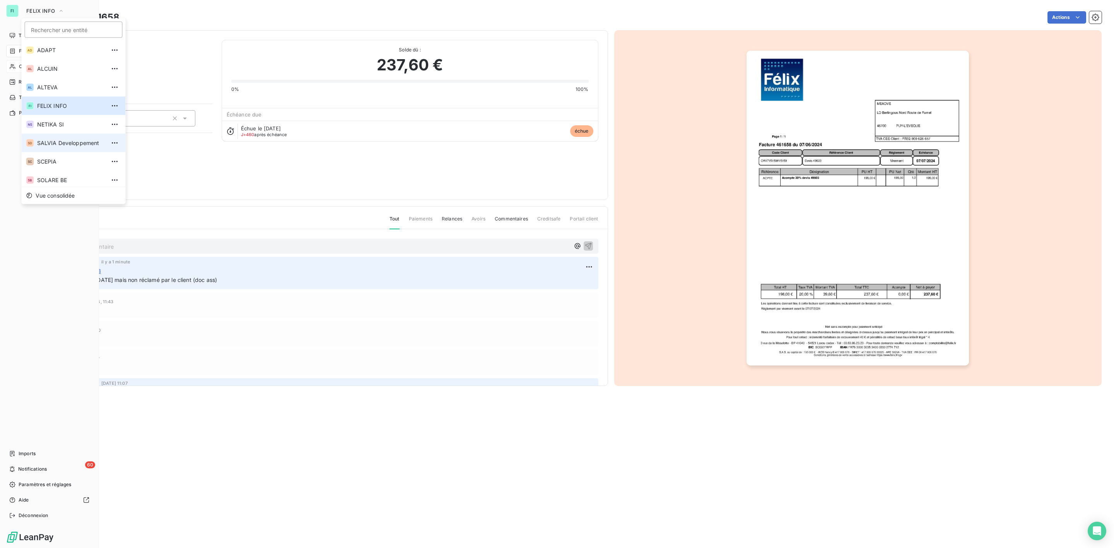
click at [55, 142] on span "SALVIA Developpement" at bounding box center [71, 143] width 68 height 8
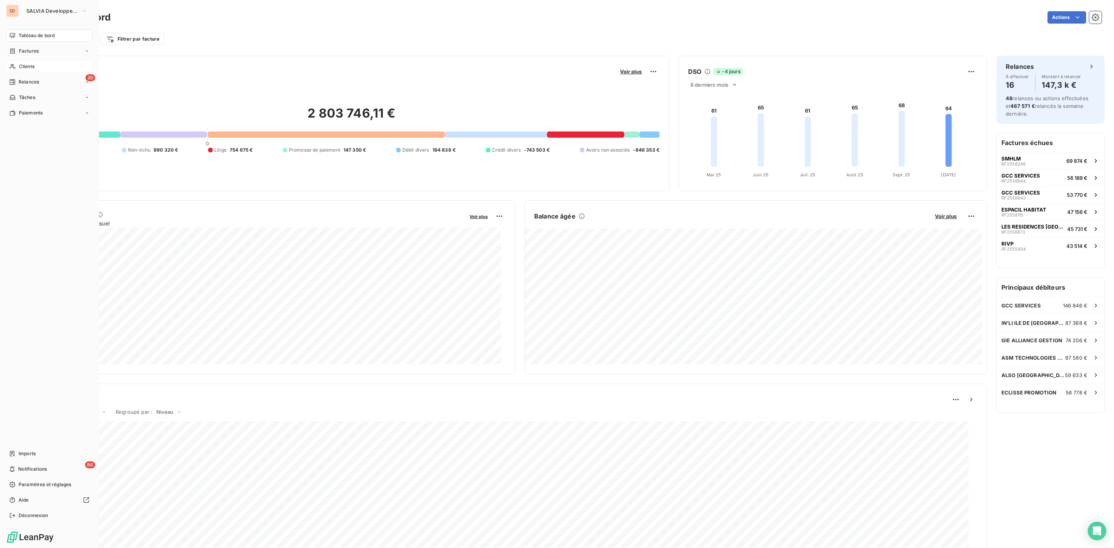
click at [28, 65] on span "Clients" at bounding box center [26, 66] width 15 height 7
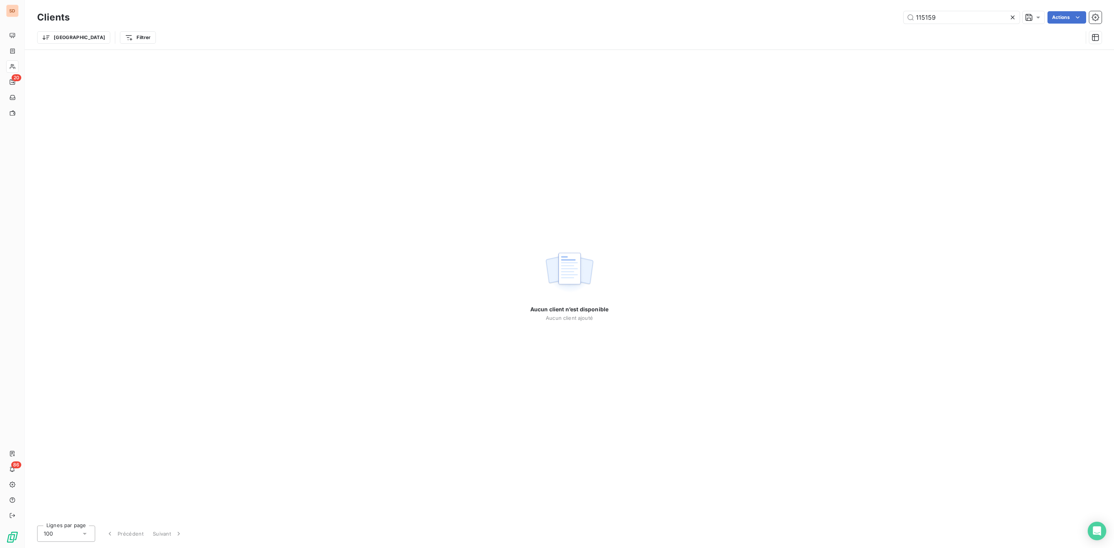
drag, startPoint x: 946, startPoint y: 19, endPoint x: 574, endPoint y: 1, distance: 372.0
click at [687, 11] on div "115159 Actions" at bounding box center [590, 17] width 1022 height 12
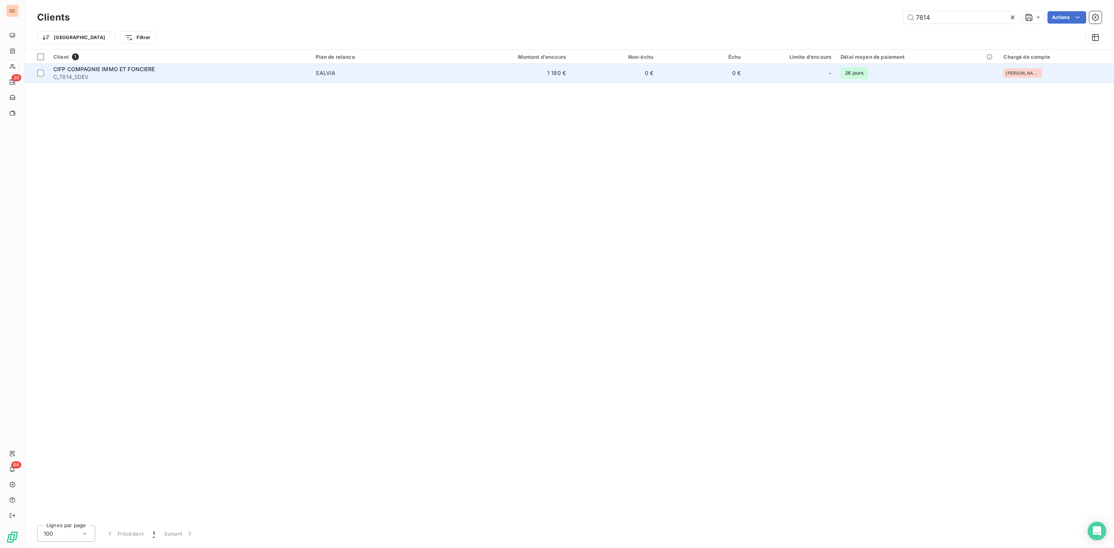
type input "7814"
click at [91, 70] on span "CIFP COMPAGNIE IMMO ET FONCIERE" at bounding box center [104, 69] width 102 height 7
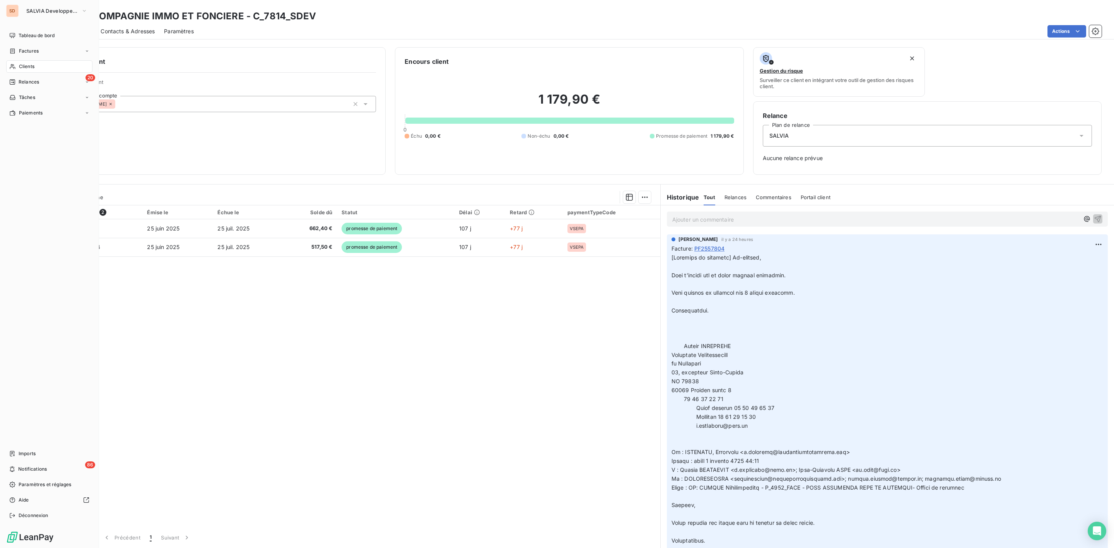
click at [19, 64] on span "Clients" at bounding box center [26, 66] width 15 height 7
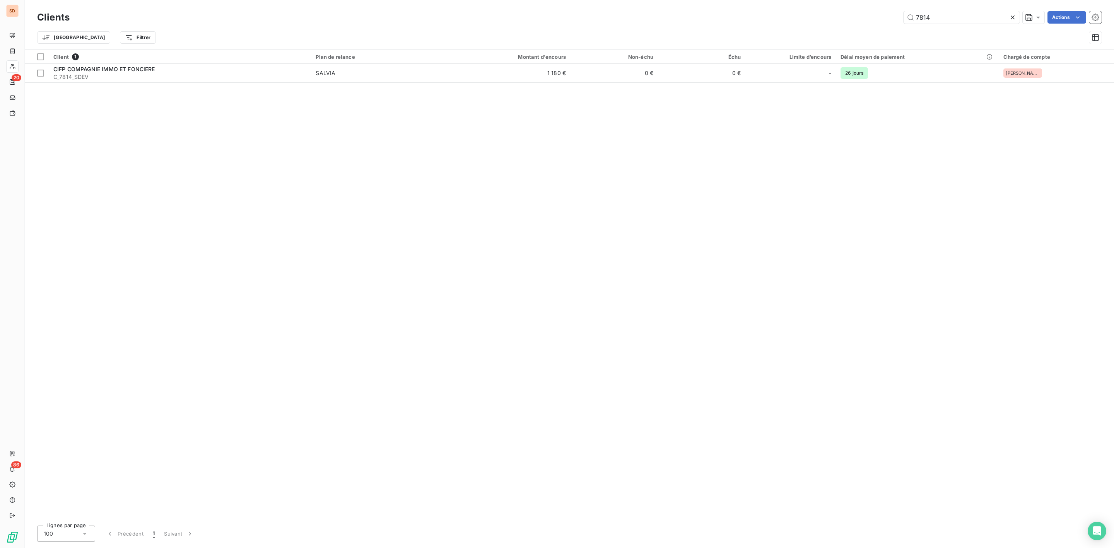
drag, startPoint x: 948, startPoint y: 9, endPoint x: 831, endPoint y: 19, distance: 117.2
click at [836, 19] on div "Clients 7814 Actions" at bounding box center [569, 17] width 1064 height 16
drag, startPoint x: 932, startPoint y: 20, endPoint x: 780, endPoint y: 21, distance: 152.0
click at [806, 21] on div "7814 Actions" at bounding box center [590, 17] width 1022 height 12
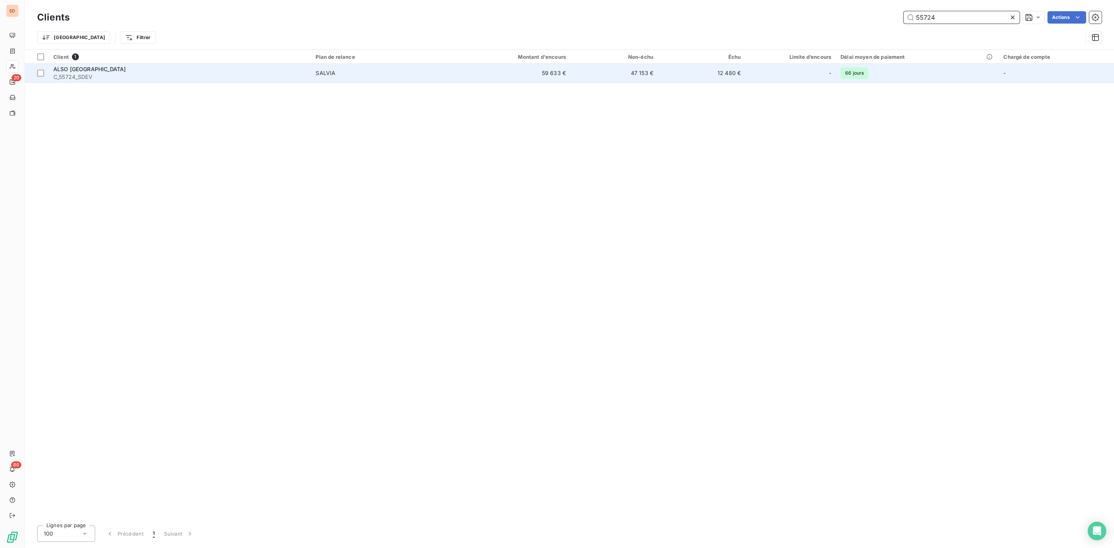
type input "55724"
click at [87, 74] on span "C_55724_SDEV" at bounding box center [179, 77] width 253 height 8
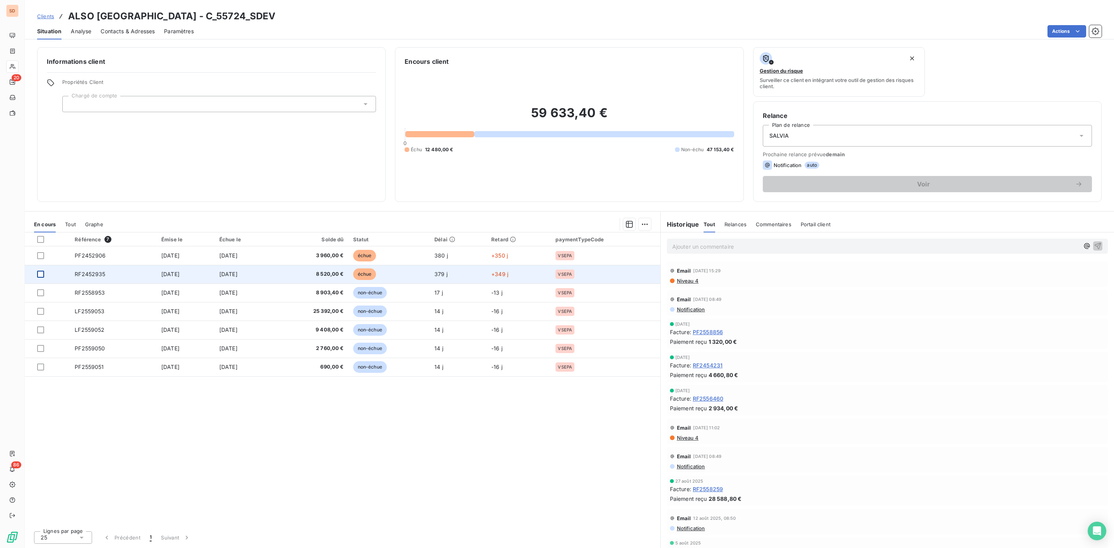
click at [41, 277] on div at bounding box center [40, 274] width 7 height 7
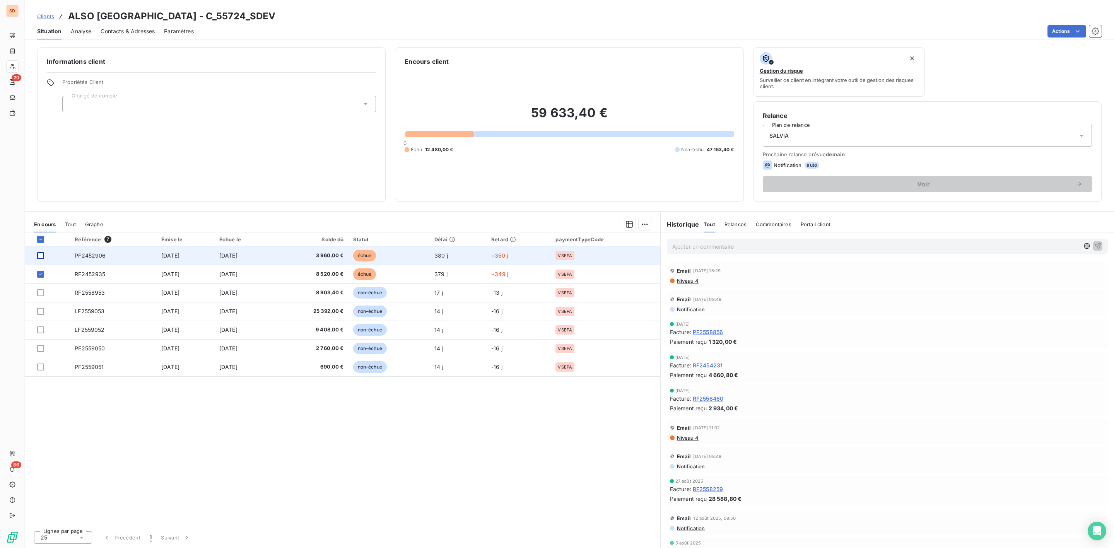
click at [41, 253] on div at bounding box center [40, 255] width 7 height 7
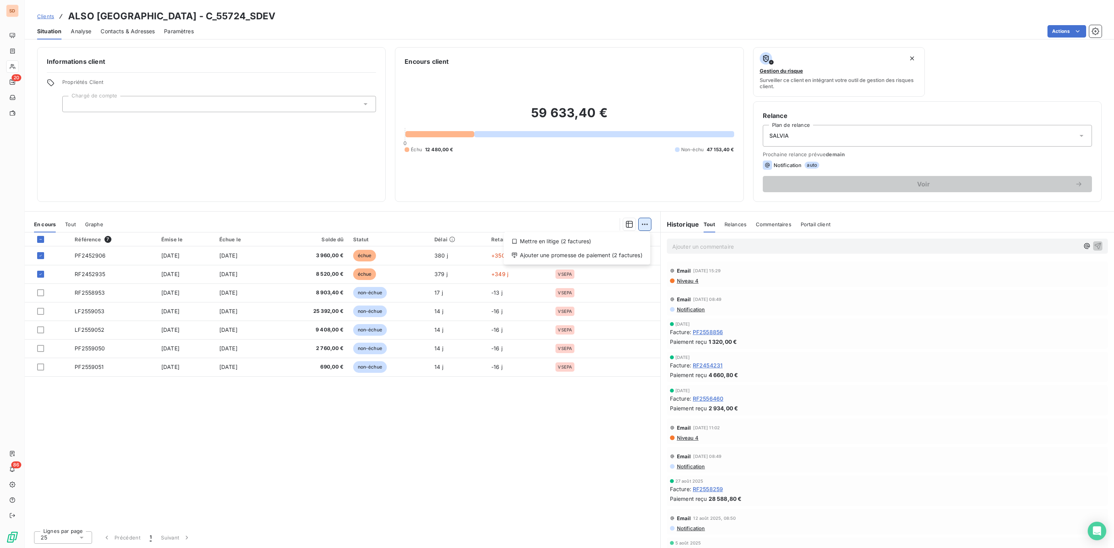
click at [648, 226] on html "SD 20 86 Clients ALSO FRANCE - C_55724_SDEV Situation Analyse Contacts & Adress…" at bounding box center [557, 274] width 1114 height 548
click at [578, 252] on div "Ajouter une promesse de paiement (2 factures)" at bounding box center [577, 255] width 140 height 12
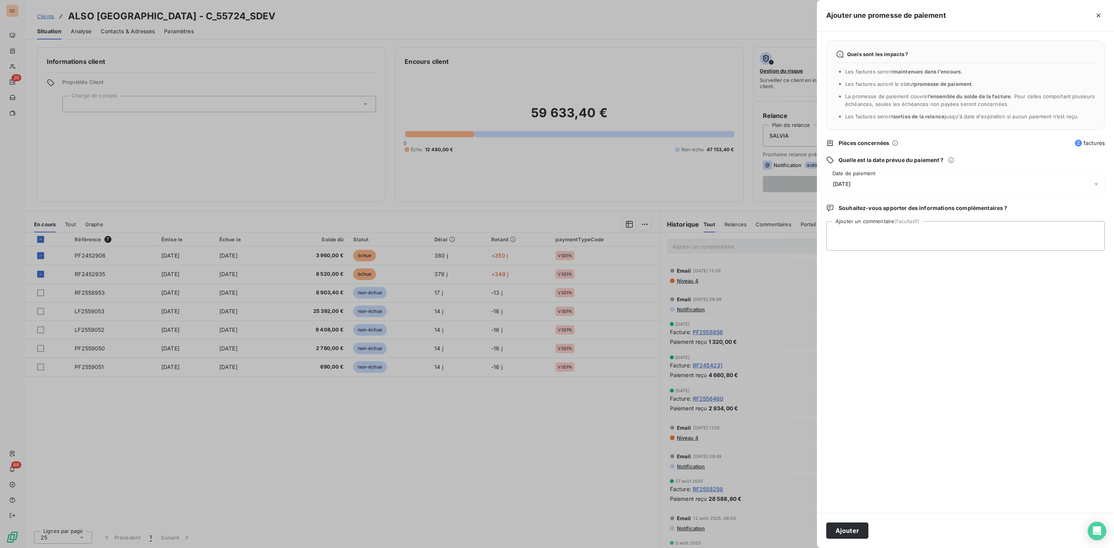
click at [850, 186] on span "11/10/2025" at bounding box center [842, 184] width 18 height 6
click at [849, 292] on button "20" at bounding box center [848, 295] width 15 height 15
click at [1011, 233] on textarea "Ajouter un commentaire (facultatif)" at bounding box center [965, 235] width 278 height 29
paste textarea "Hi, Invoices 52935 and 52906 will be paid 15.10.2025 Invoice 58856 was paid 08.…"
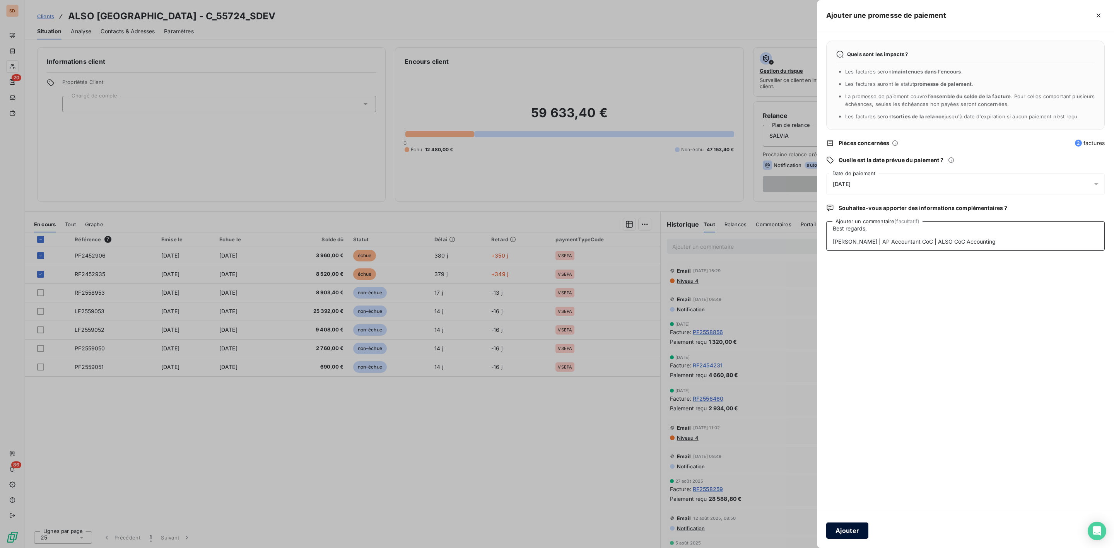
type textarea "Hi, Invoices 52935 and 52906 will be paid 15.10.2025 Invoice 58856 was paid 08.…"
click at [848, 531] on button "Ajouter" at bounding box center [847, 530] width 42 height 16
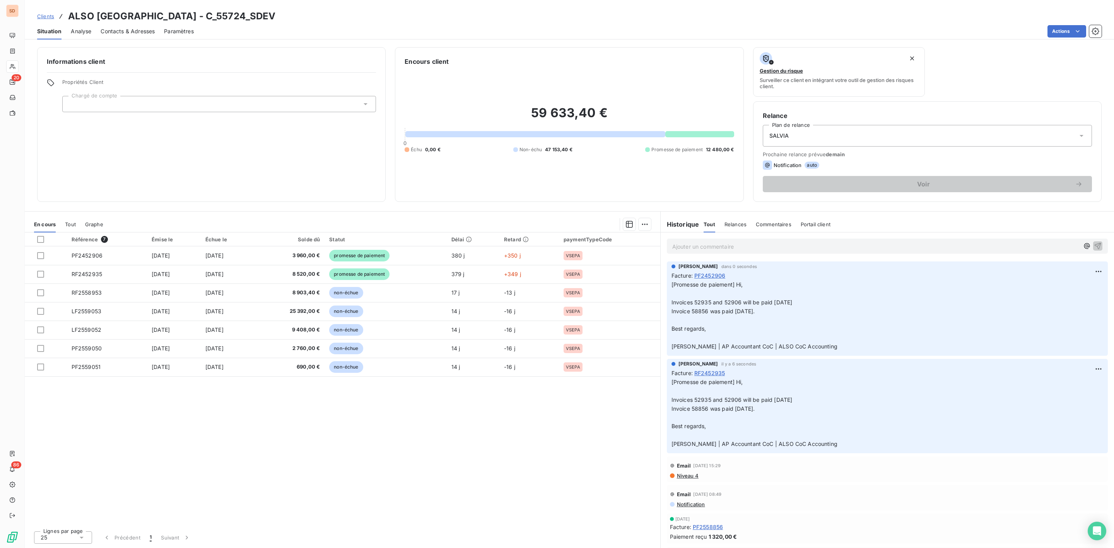
scroll to position [58, 0]
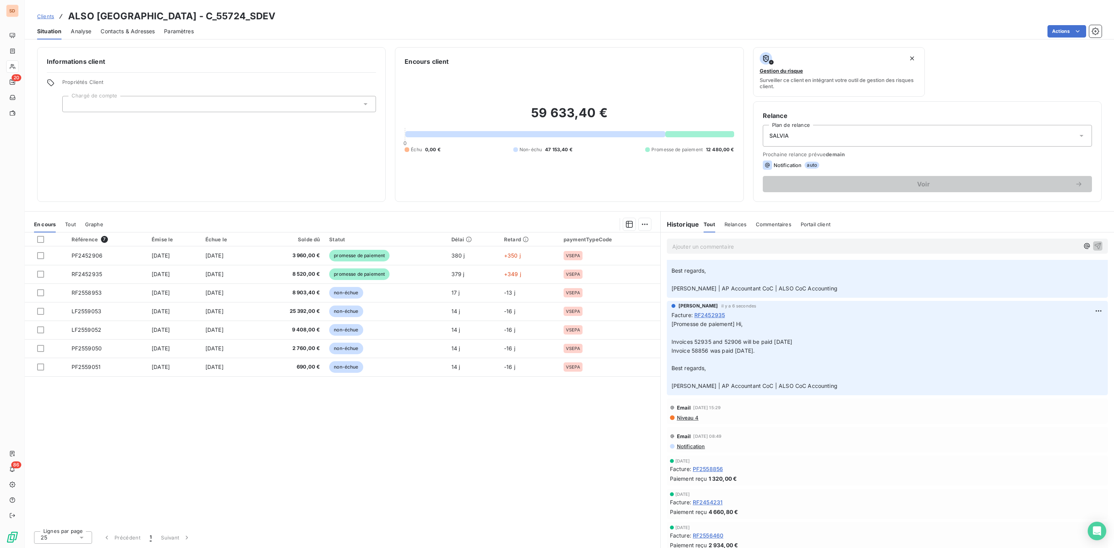
click at [118, 32] on span "Contacts & Adresses" at bounding box center [128, 31] width 54 height 8
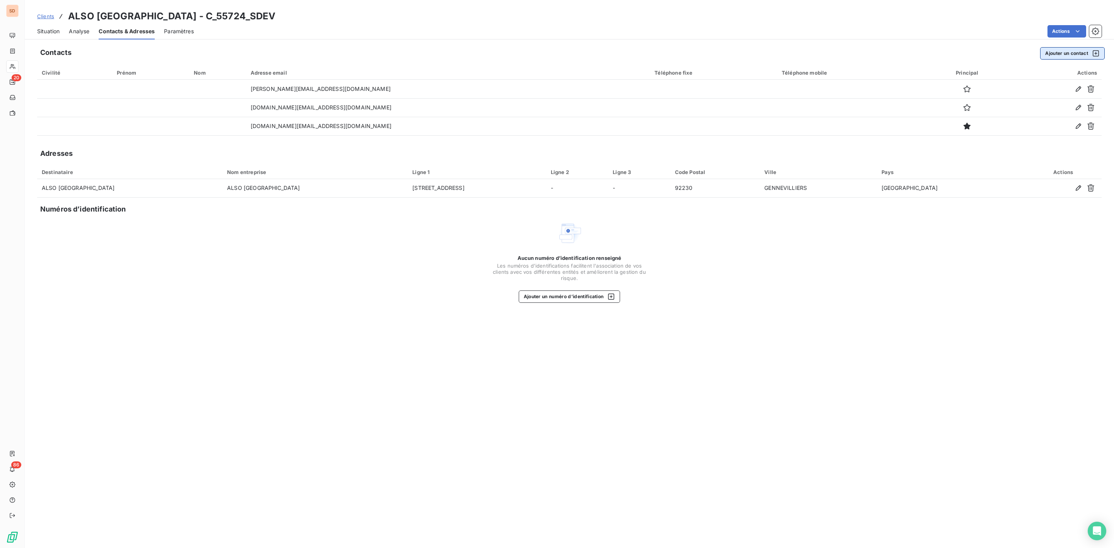
click at [1063, 50] on button "Ajouter un contact" at bounding box center [1072, 53] width 65 height 12
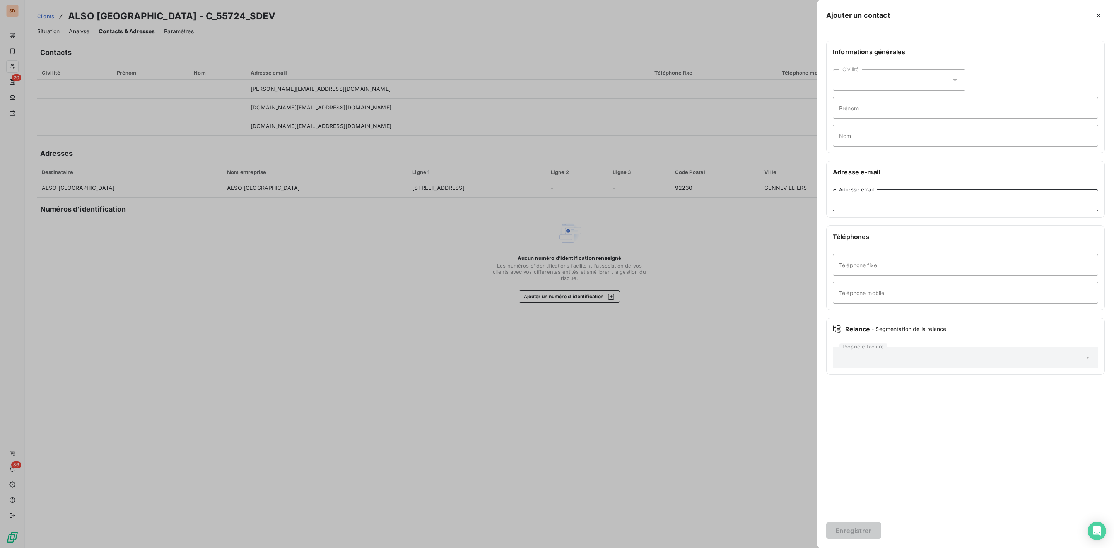
click at [876, 196] on input "Adresse email" at bounding box center [965, 200] width 265 height 22
paste input "creditors.also.fr@also.com"
type input "creditors.also.fr@also.com"
click at [860, 528] on button "Enregistrer" at bounding box center [853, 530] width 55 height 16
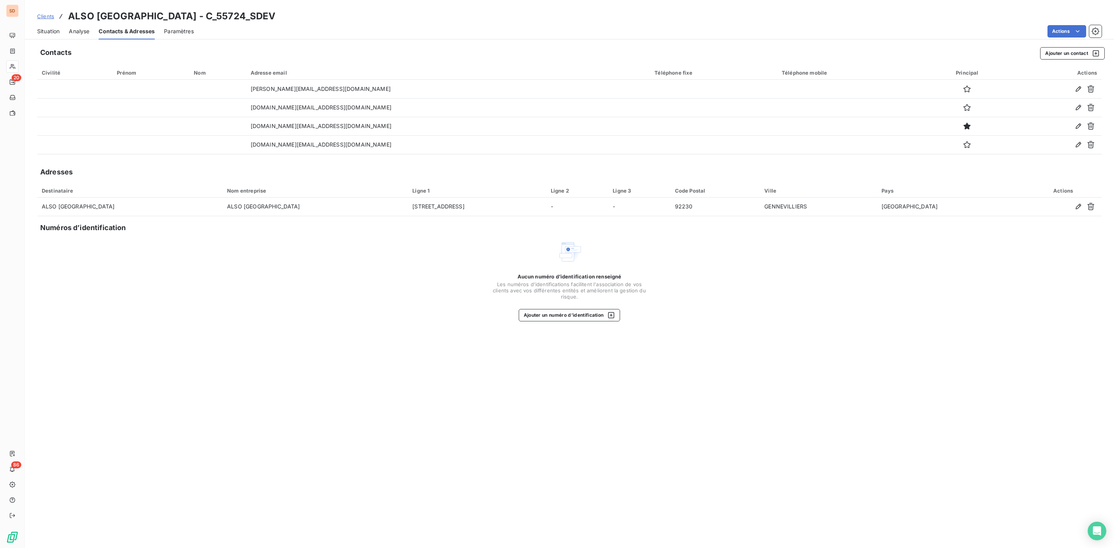
click at [46, 29] on span "Situation" at bounding box center [48, 31] width 22 height 8
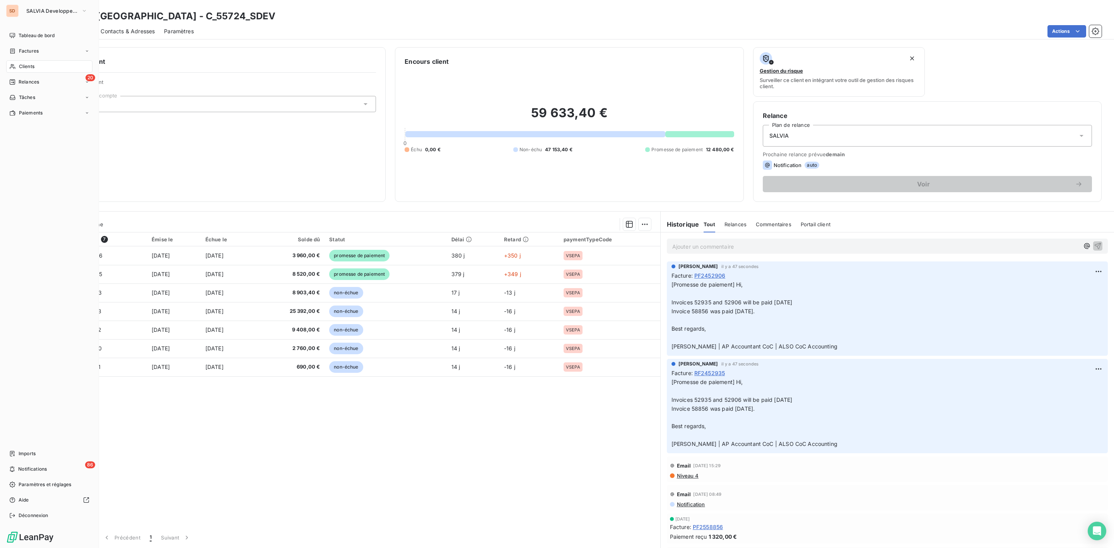
drag, startPoint x: 30, startPoint y: 68, endPoint x: 47, endPoint y: 68, distance: 16.6
click at [30, 68] on span "Clients" at bounding box center [26, 66] width 15 height 7
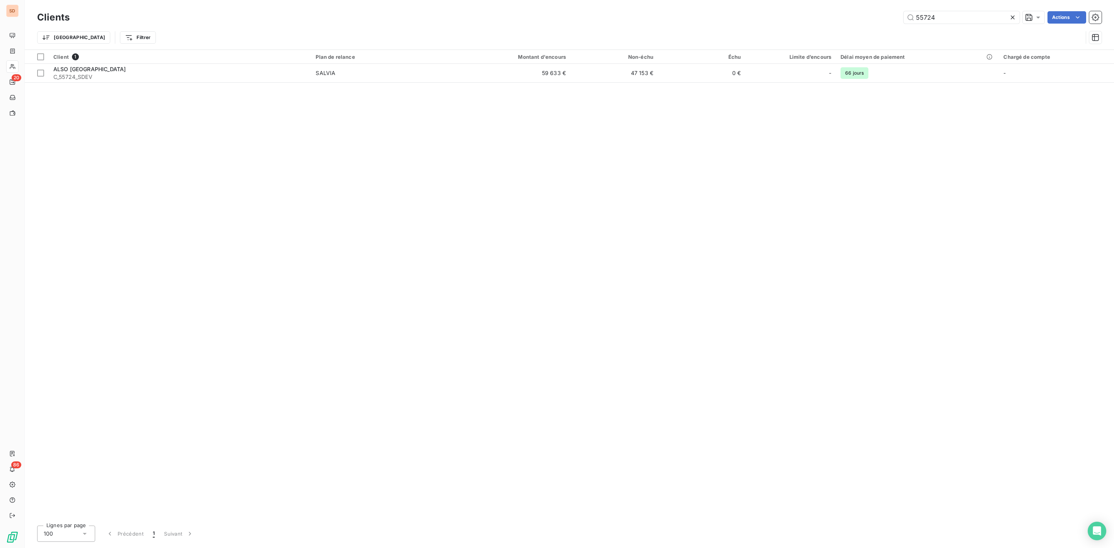
drag, startPoint x: 942, startPoint y: 15, endPoint x: 768, endPoint y: 15, distance: 174.0
click at [774, 15] on div "55724 Actions" at bounding box center [590, 17] width 1022 height 12
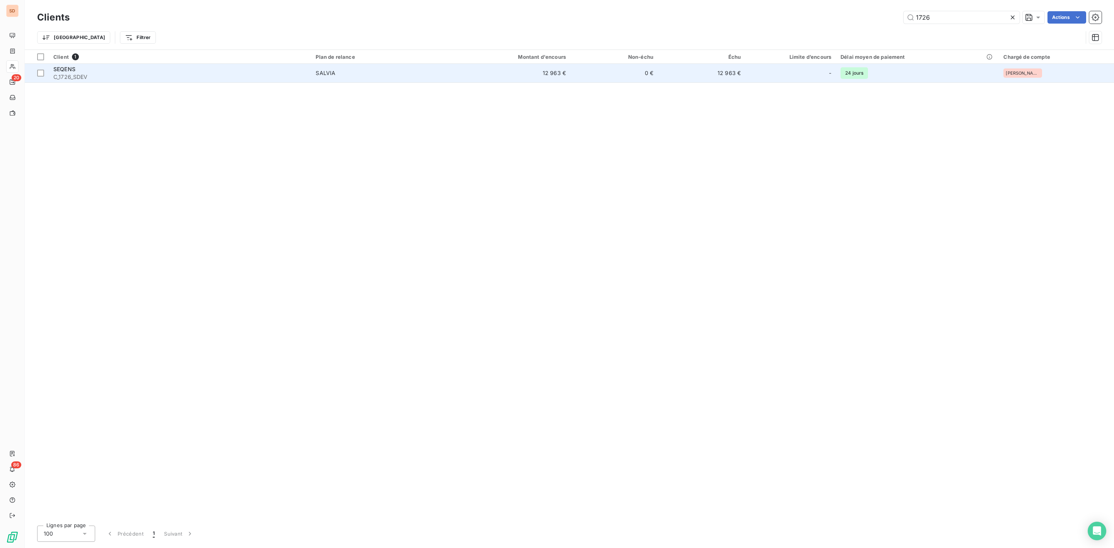
type input "1726"
click at [107, 78] on span "C_1726_SDEV" at bounding box center [179, 77] width 253 height 8
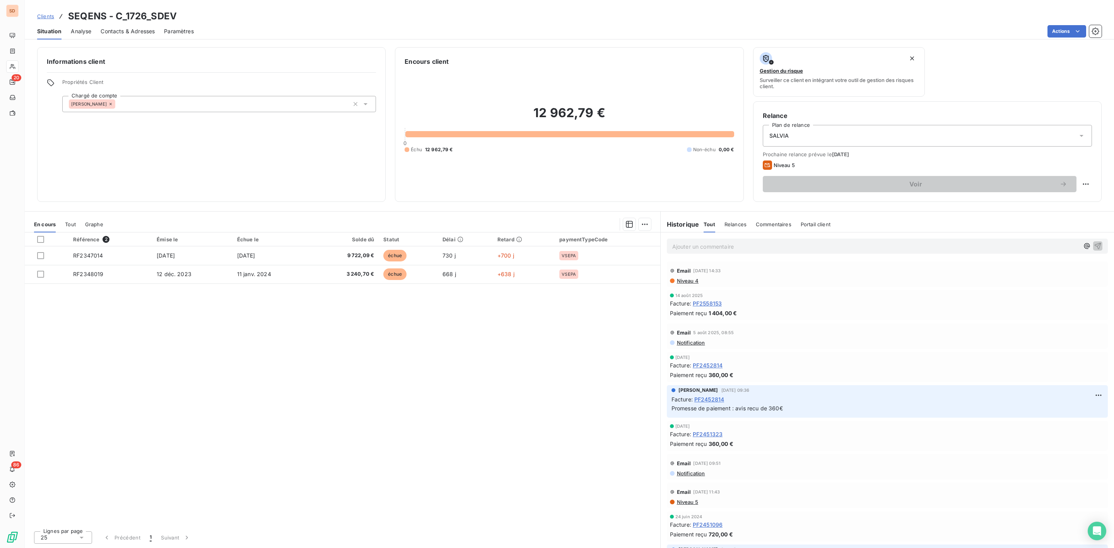
click at [70, 222] on span "Tout" at bounding box center [70, 224] width 11 height 6
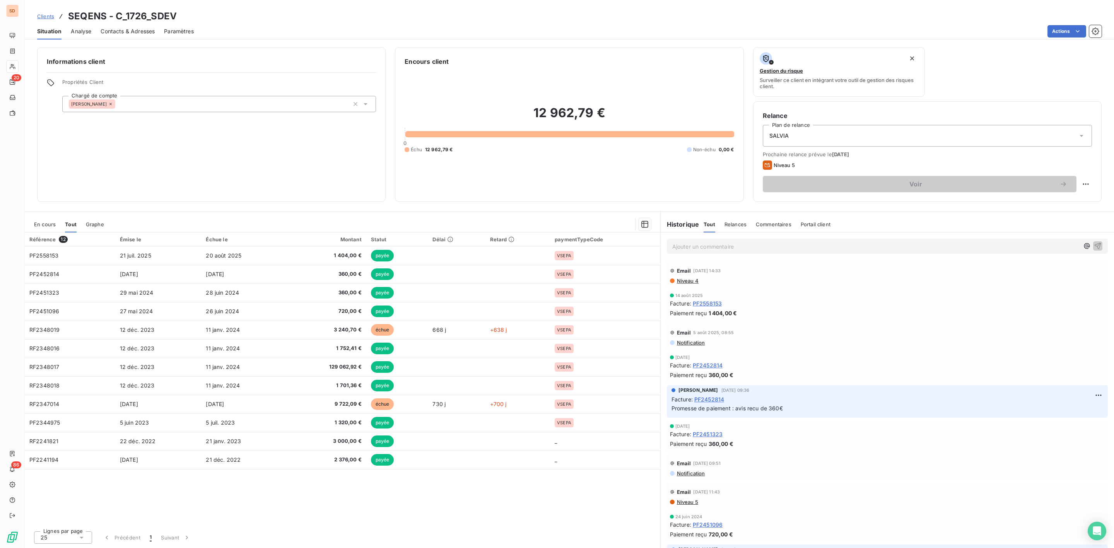
click at [41, 223] on span "En cours" at bounding box center [45, 224] width 22 height 6
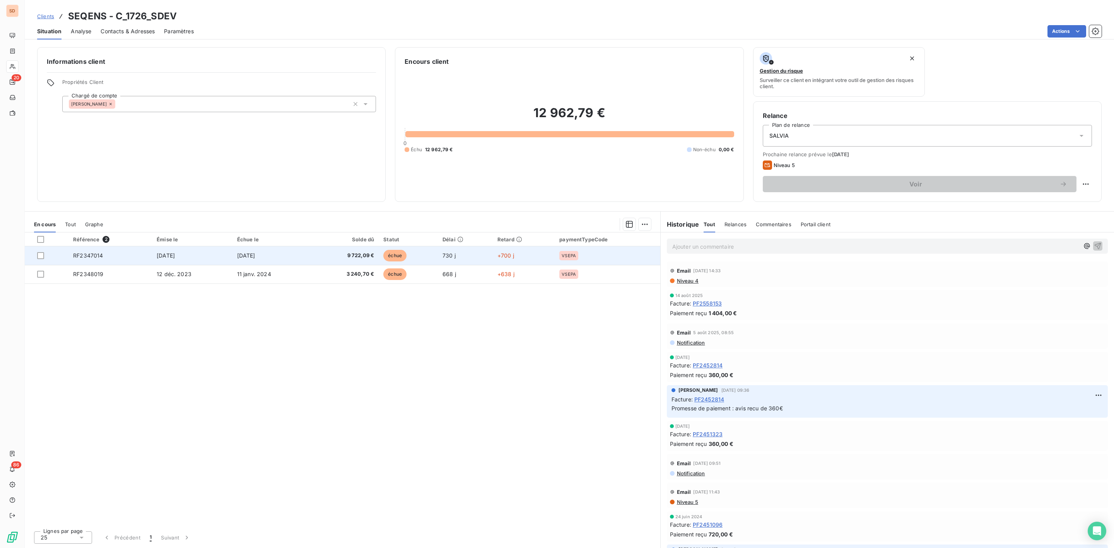
click at [91, 255] on span "RF2347014" at bounding box center [88, 255] width 30 height 7
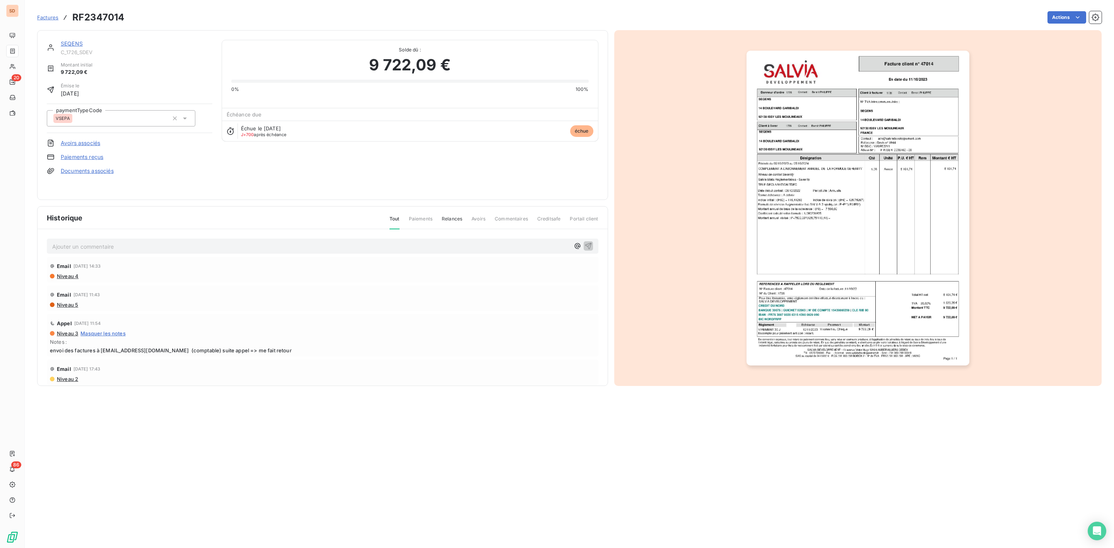
click at [87, 245] on p "Ajouter un commentaire ﻿" at bounding box center [310, 247] width 517 height 10
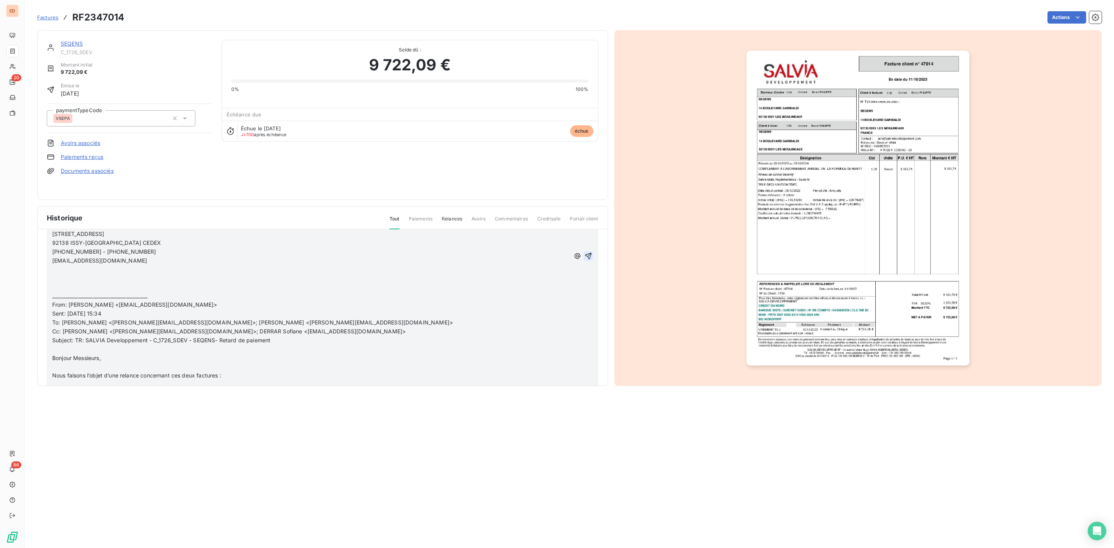
click at [584, 256] on icon "button" at bounding box center [588, 256] width 8 height 8
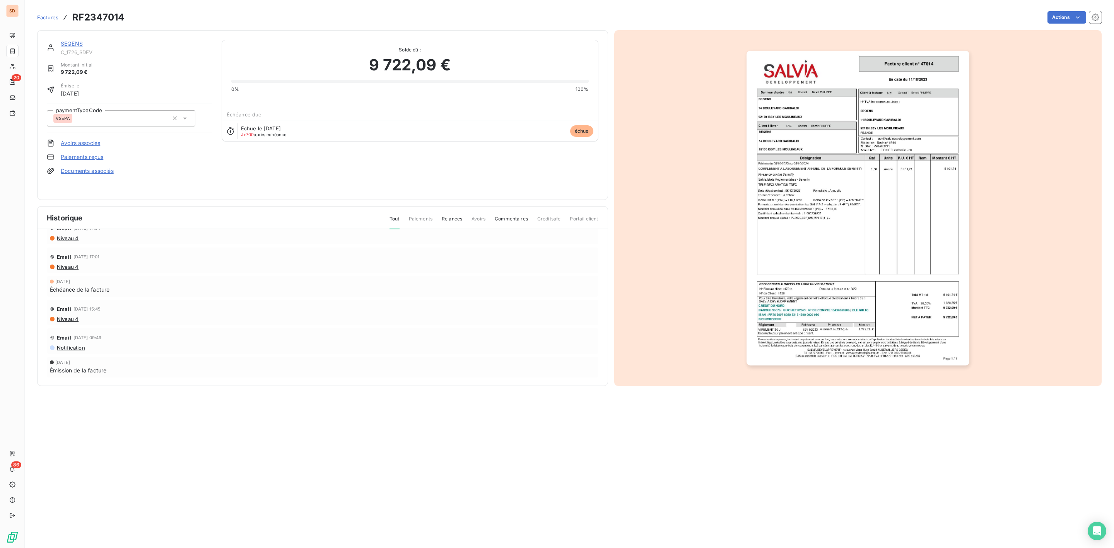
click at [73, 43] on link "SEQENS" at bounding box center [72, 43] width 22 height 7
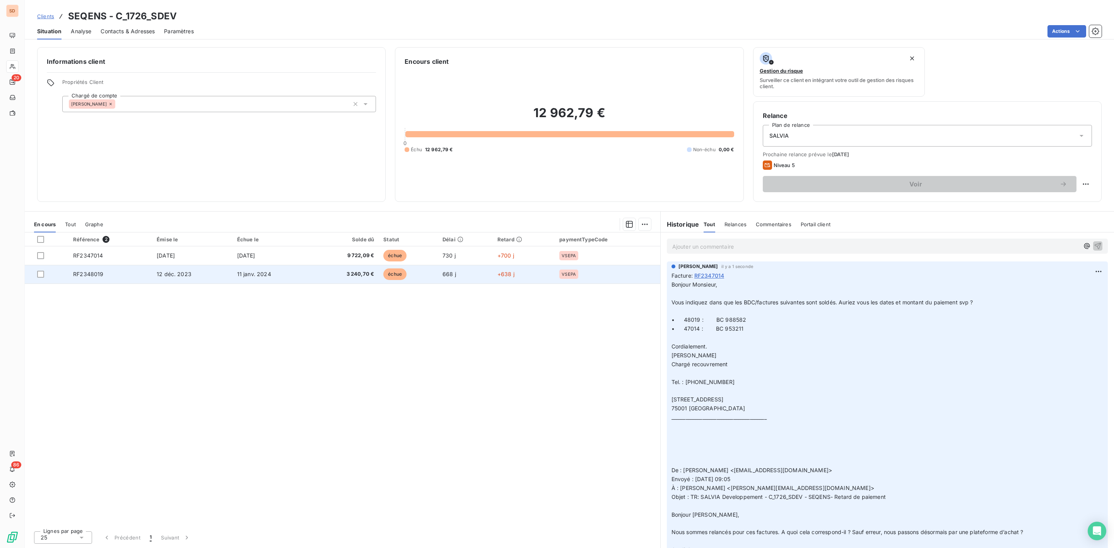
click at [151, 274] on td "RF2348019" at bounding box center [110, 274] width 84 height 19
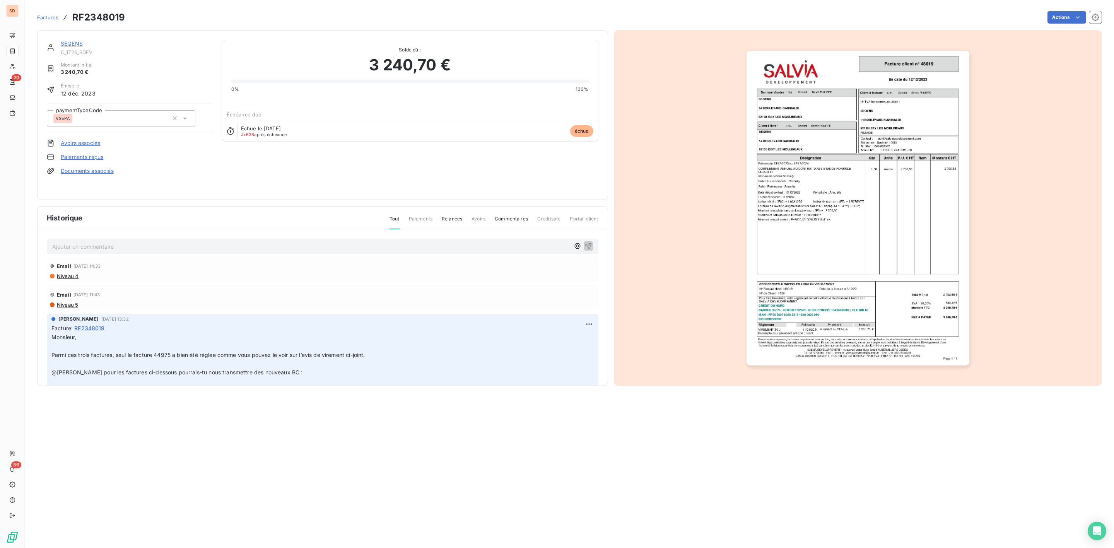
click at [77, 247] on p "Ajouter un commentaire ﻿" at bounding box center [310, 247] width 517 height 10
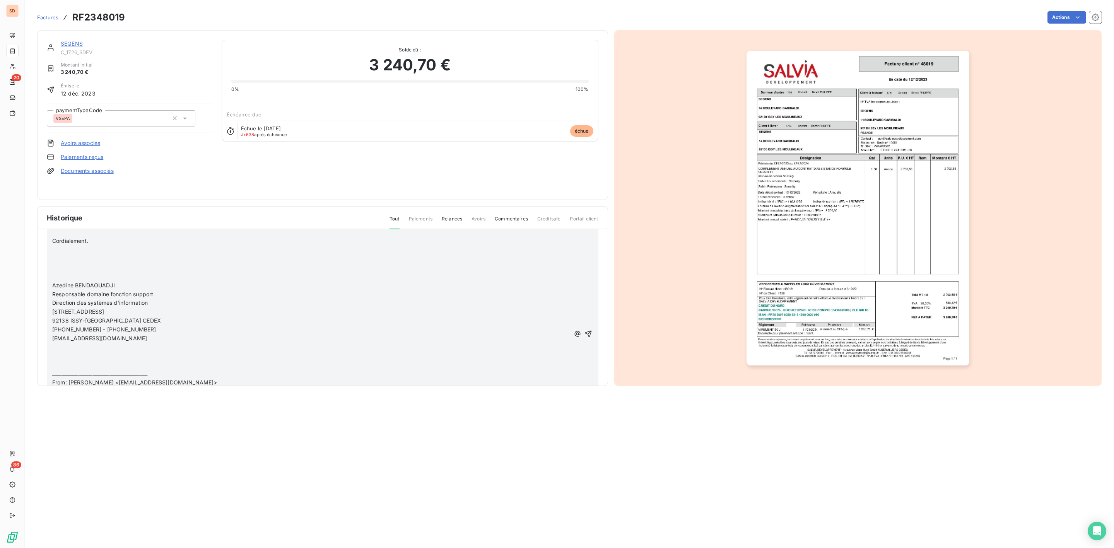
scroll to position [290, 0]
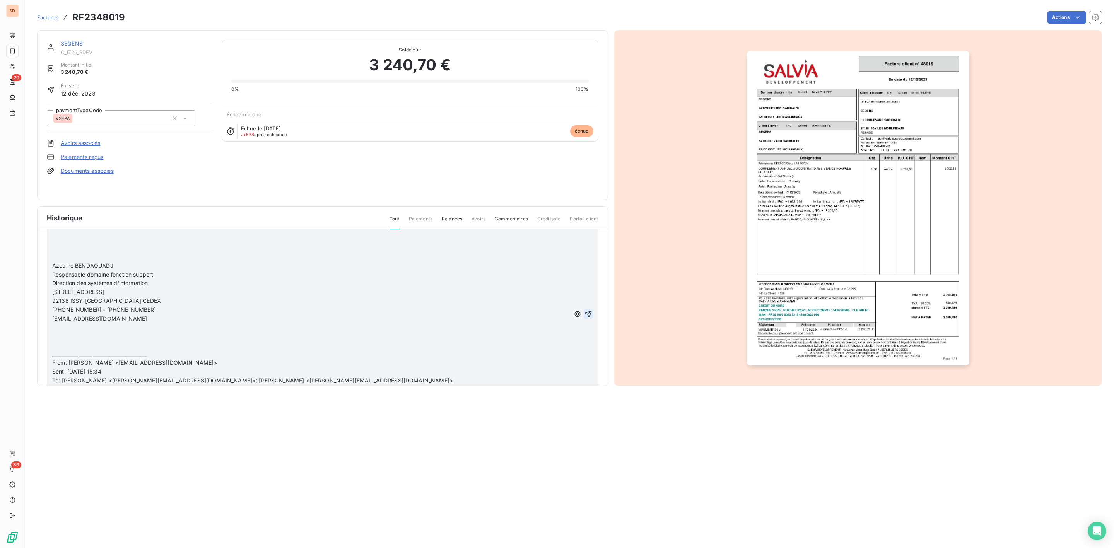
click at [585, 312] on icon "button" at bounding box center [588, 314] width 7 height 7
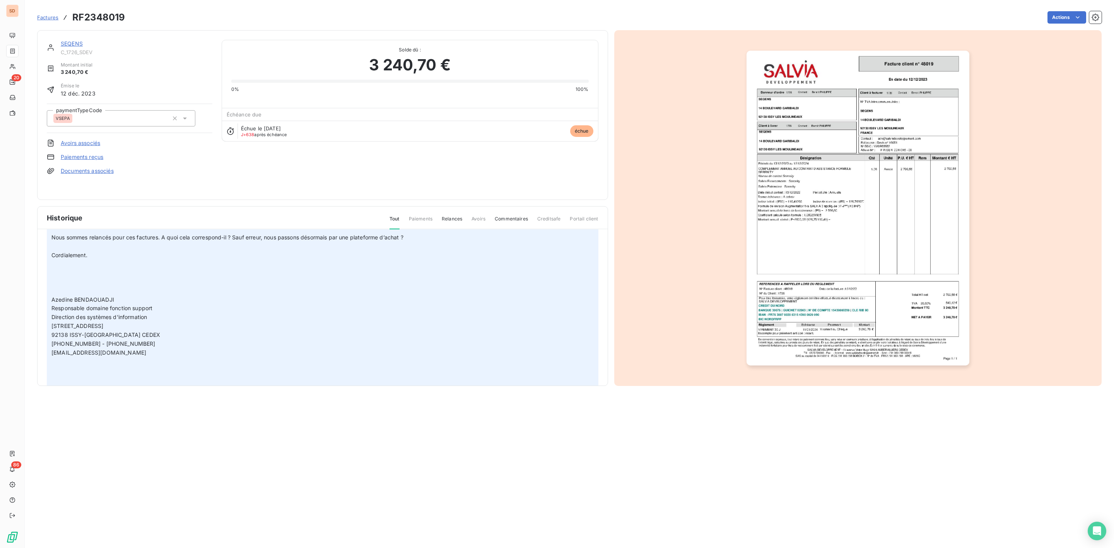
scroll to position [1042, 0]
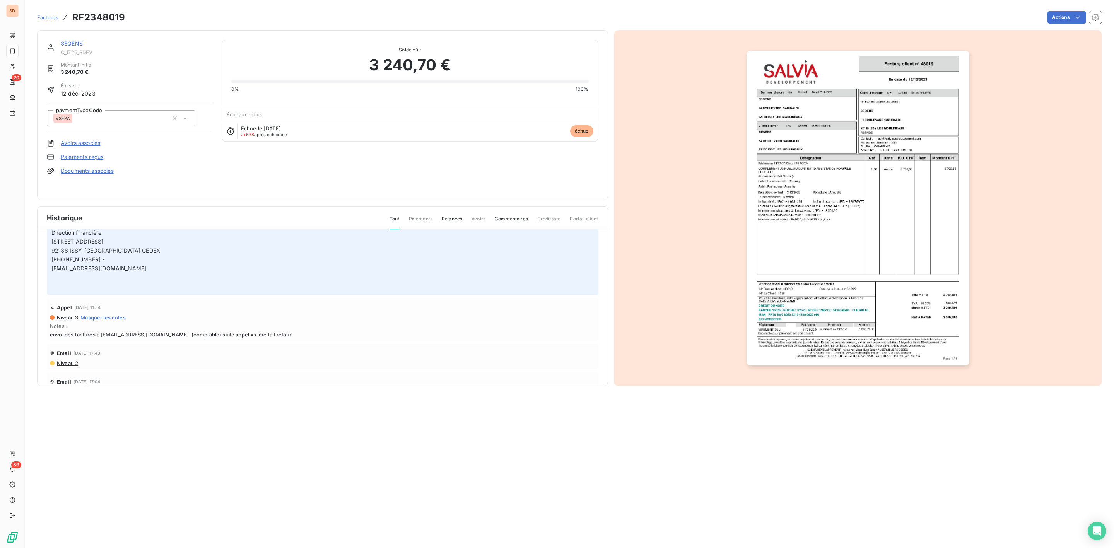
click at [78, 41] on link "SEQENS" at bounding box center [72, 43] width 22 height 7
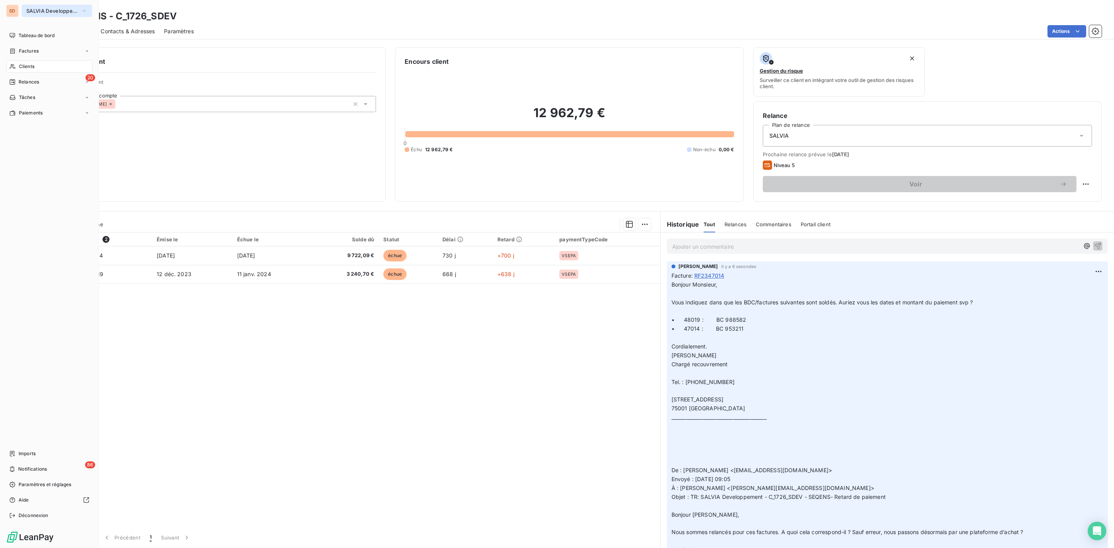
click at [46, 12] on span "SALVIA Developpement" at bounding box center [52, 11] width 52 height 6
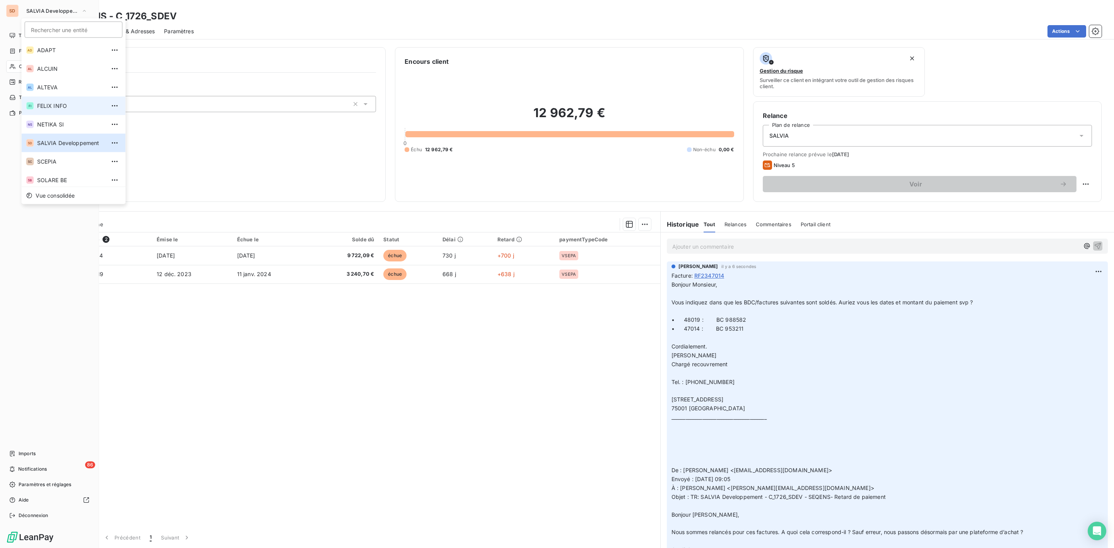
click at [46, 102] on span "FELIX INFO" at bounding box center [71, 106] width 68 height 8
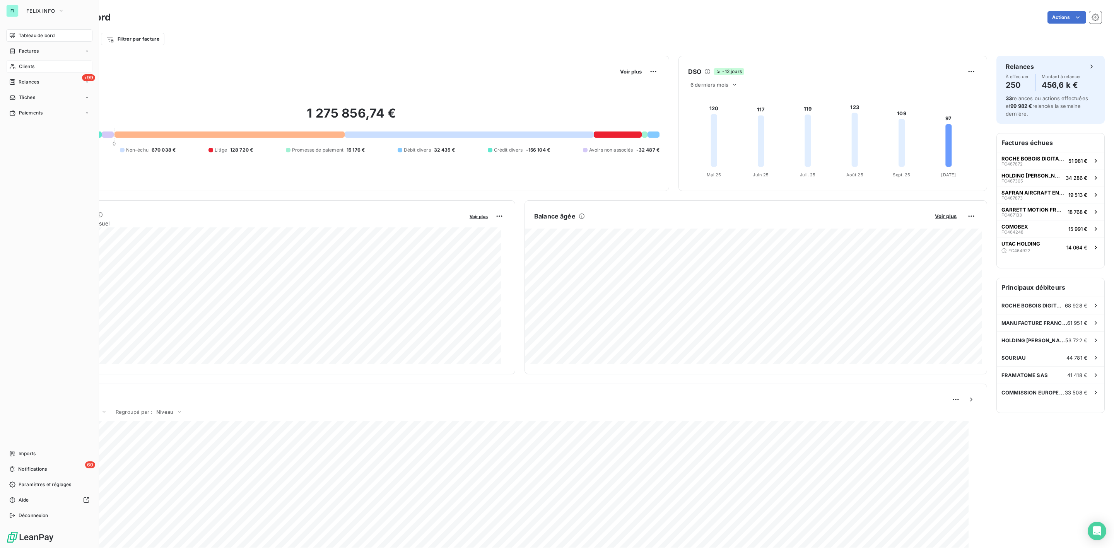
click at [29, 67] on span "Clients" at bounding box center [26, 66] width 15 height 7
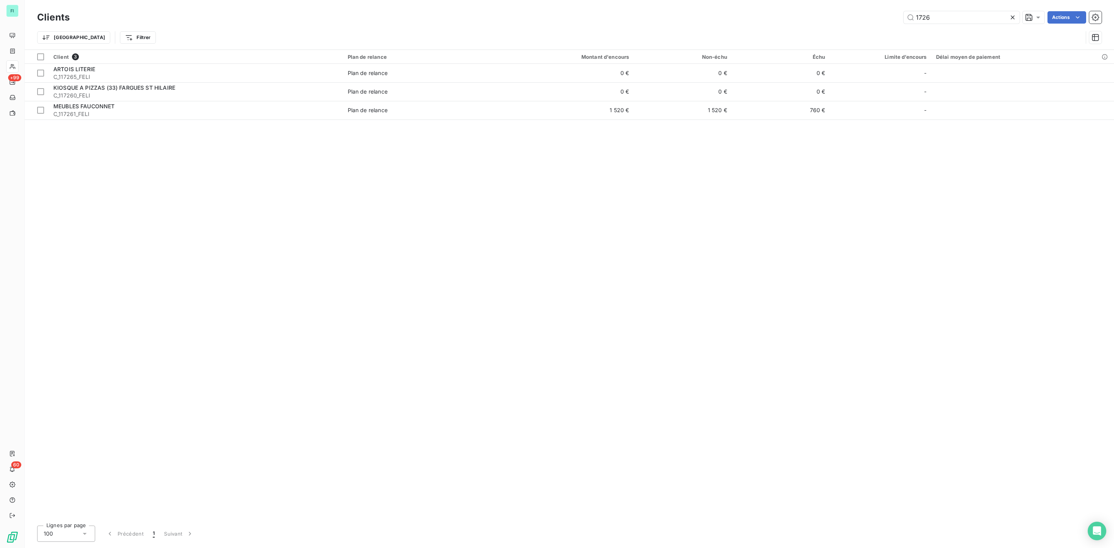
drag, startPoint x: 899, startPoint y: 19, endPoint x: 715, endPoint y: 20, distance: 184.5
click at [787, 20] on div "1726 Actions" at bounding box center [590, 17] width 1022 height 12
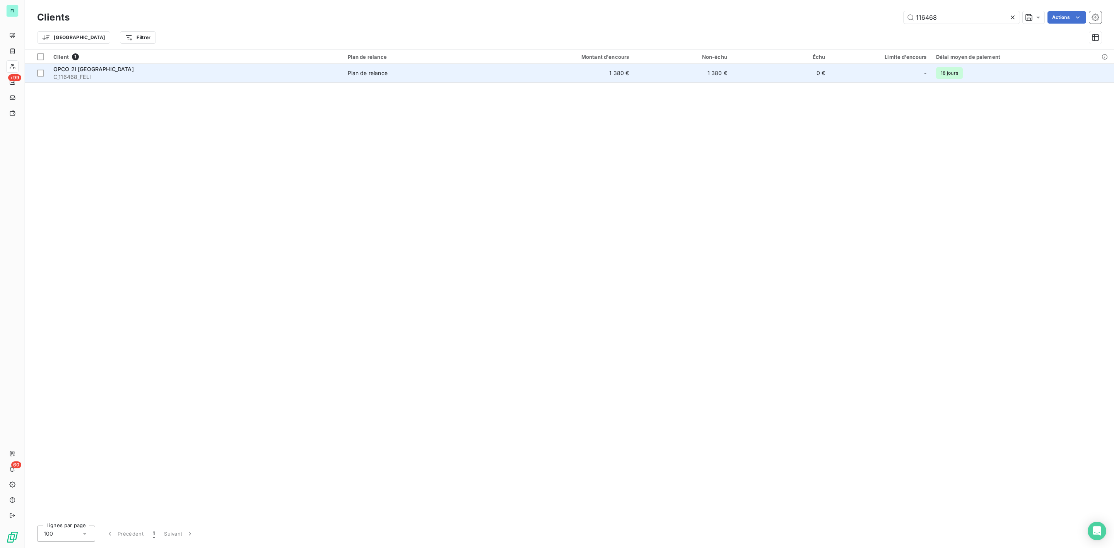
type input "116468"
click at [257, 72] on div "OPCO 2I [GEOGRAPHIC_DATA]" at bounding box center [195, 69] width 285 height 8
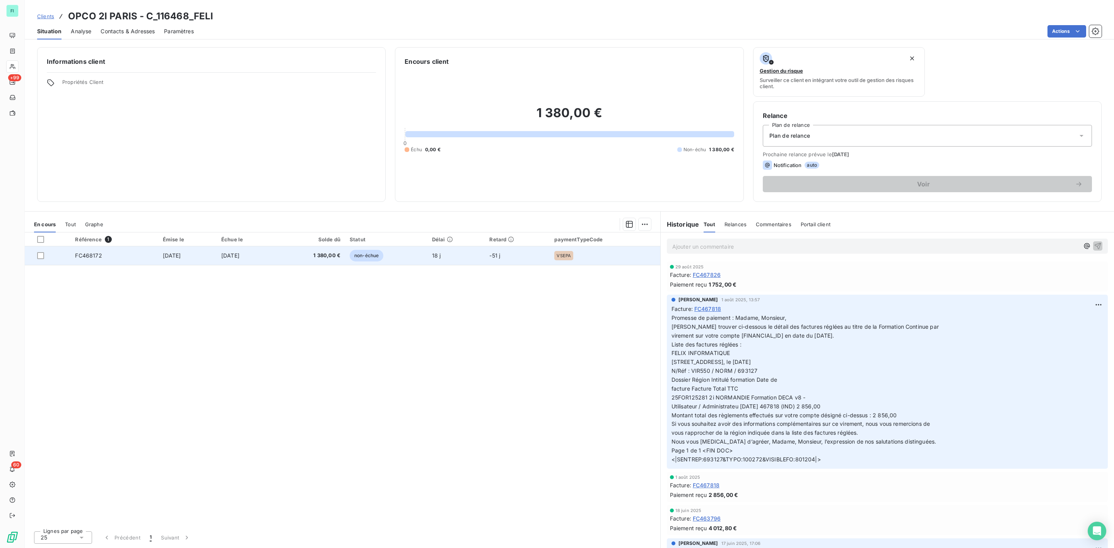
click at [306, 252] on td "1 380,00 €" at bounding box center [310, 255] width 69 height 19
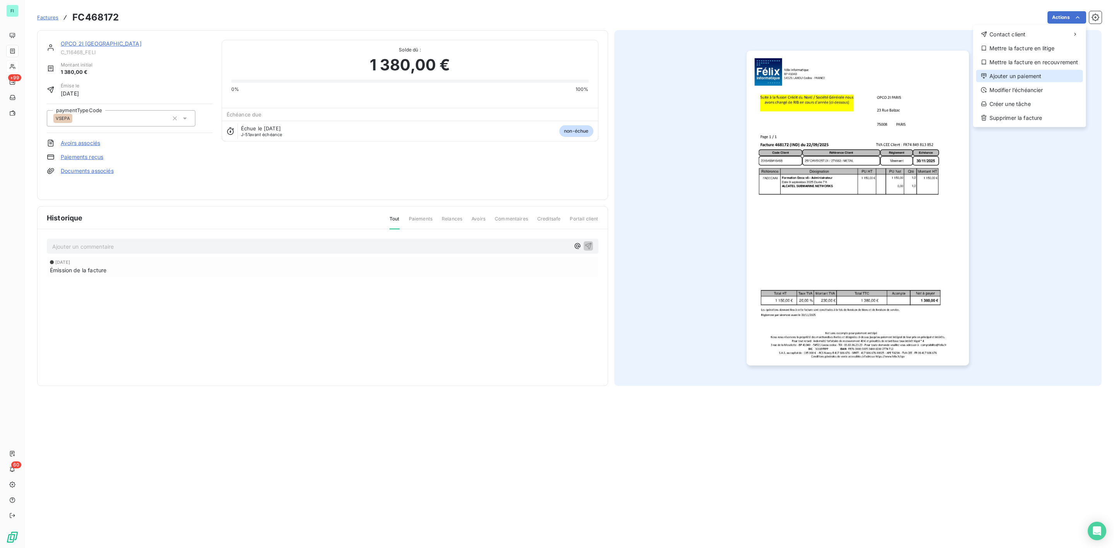
click at [1029, 75] on div "Ajouter un paiement" at bounding box center [1029, 76] width 107 height 12
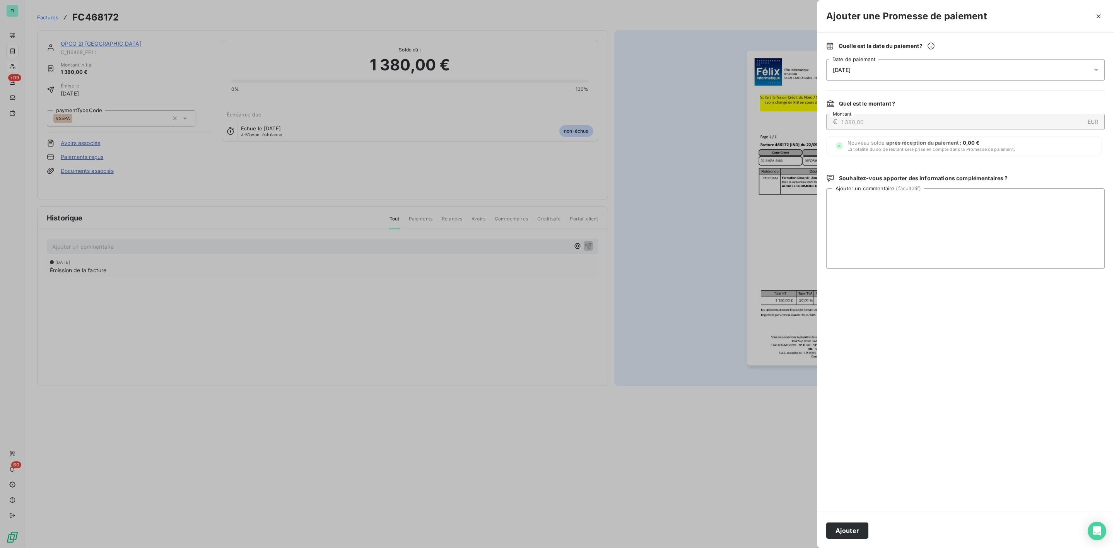
click at [847, 69] on span "11/10/2025" at bounding box center [842, 70] width 18 height 6
click at [925, 178] on button "25" at bounding box center [925, 180] width 15 height 15
click at [1005, 208] on textarea "Ajouter un commentaire ( facultatif )" at bounding box center [965, 228] width 278 height 80
paste textarea "Madame, Monsieur, virement sur votre compte FR7630003035340002002774712 en date…"
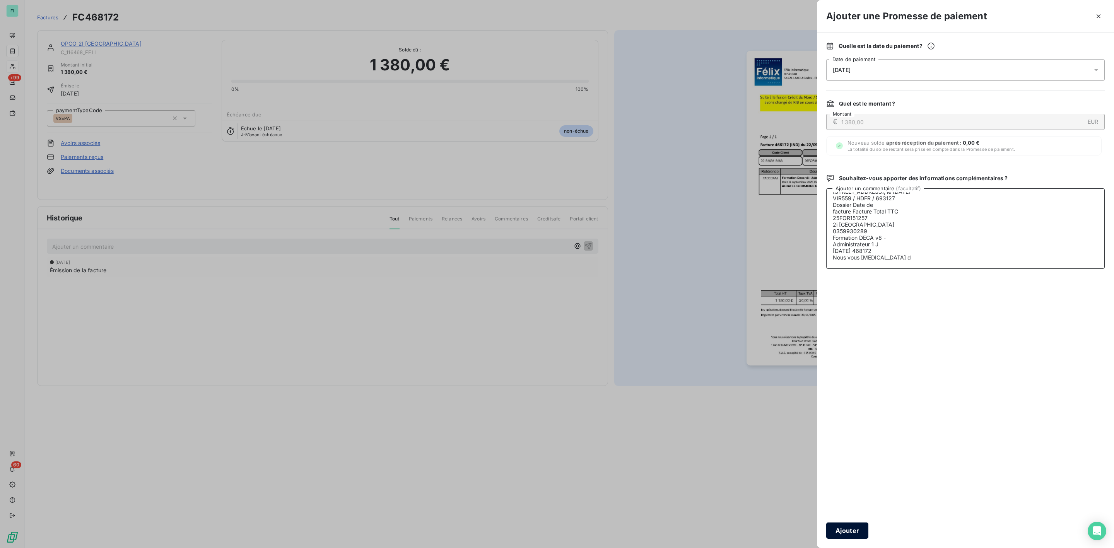
type textarea "Madame, Monsieur, virement sur votre compte FR7630003035340002002774712 en date…"
click at [853, 533] on button "Ajouter" at bounding box center [847, 530] width 42 height 16
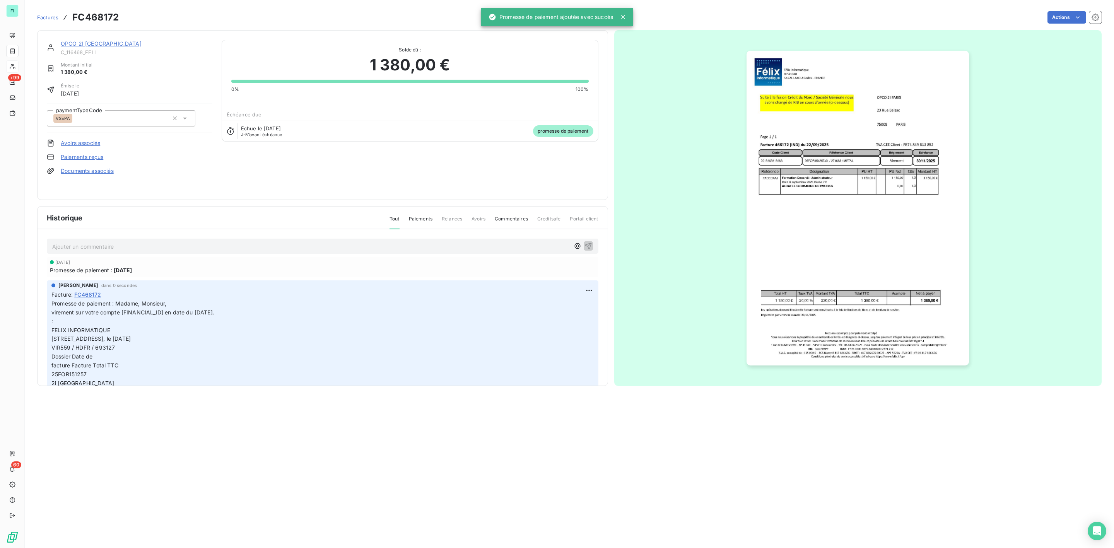
click at [82, 41] on link "OPCO 2I [GEOGRAPHIC_DATA]" at bounding box center [101, 43] width 81 height 7
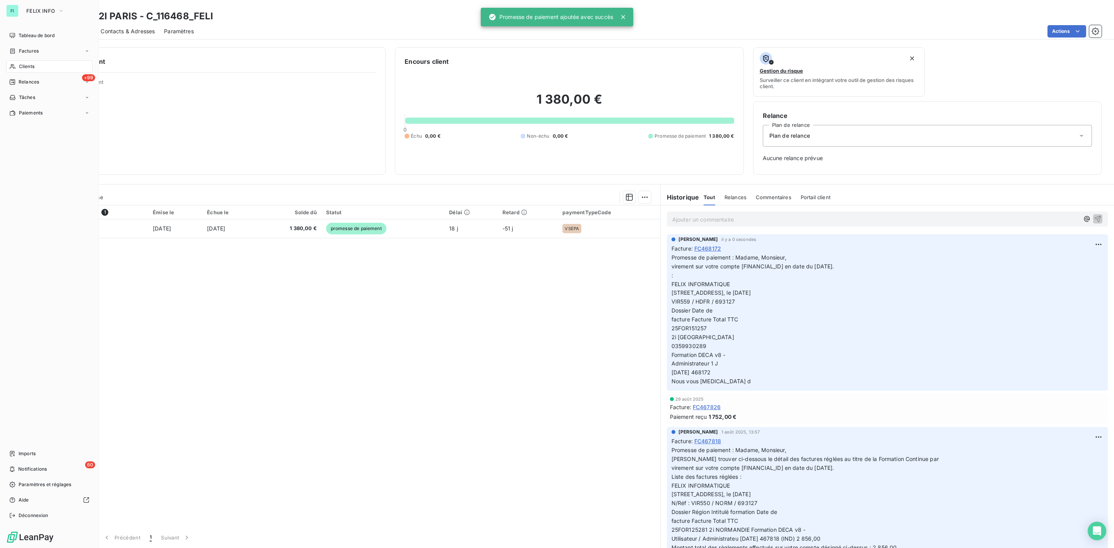
drag, startPoint x: 29, startPoint y: 64, endPoint x: 49, endPoint y: 63, distance: 19.8
click at [29, 64] on span "Clients" at bounding box center [26, 66] width 15 height 7
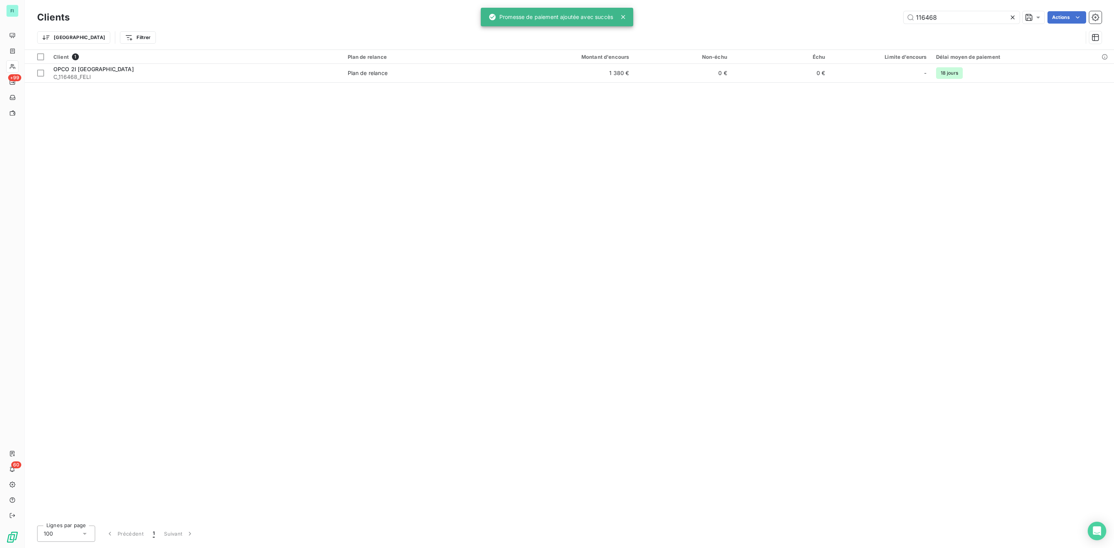
drag, startPoint x: 948, startPoint y: 14, endPoint x: 787, endPoint y: 17, distance: 161.3
click at [819, 15] on div "116468 Actions" at bounding box center [590, 17] width 1022 height 12
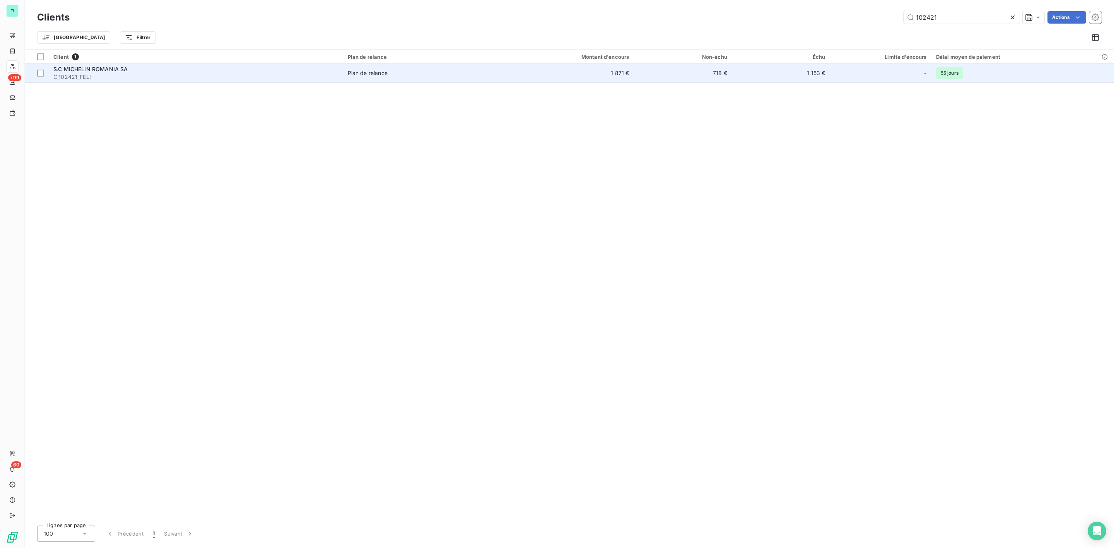
type input "102421"
click at [277, 76] on span "C_102421_FELI" at bounding box center [195, 77] width 285 height 8
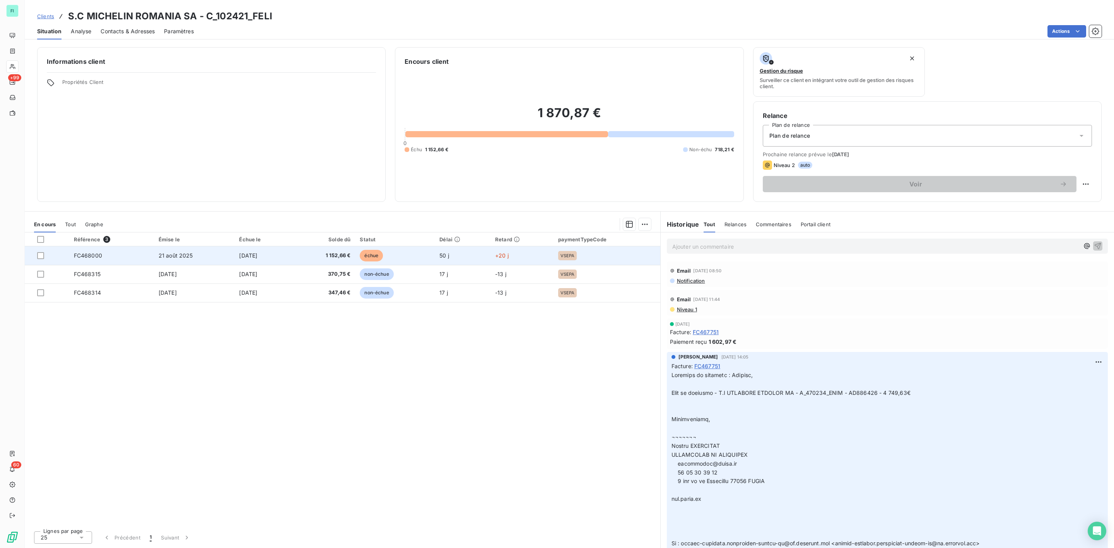
click at [383, 257] on span "échue" at bounding box center [371, 256] width 23 height 12
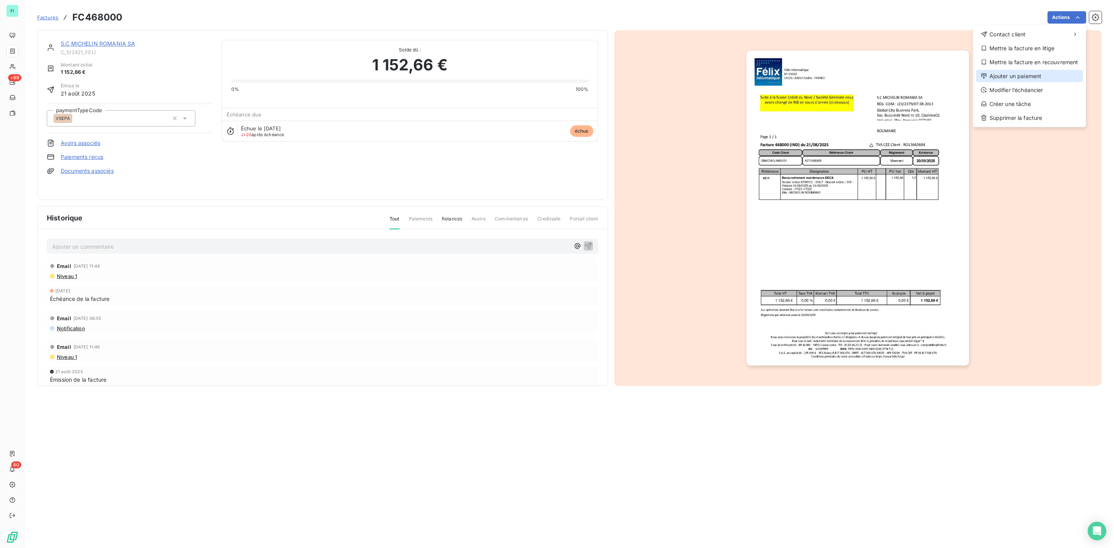
click at [1043, 71] on div "Ajouter un paiement" at bounding box center [1029, 76] width 107 height 12
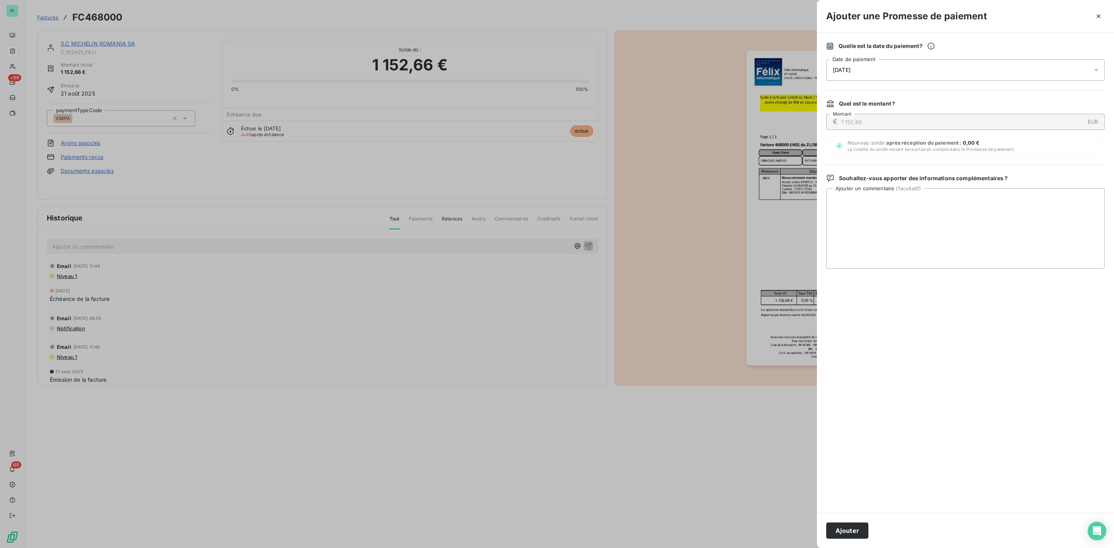
click at [850, 72] on span "11/10/2025" at bounding box center [842, 70] width 18 height 6
click at [908, 197] on button "31" at bounding box center [910, 196] width 15 height 15
click at [991, 202] on textarea "Ajouter un commentaire ( facultatif )" at bounding box center [965, 228] width 278 height 80
paste textarea "**********"
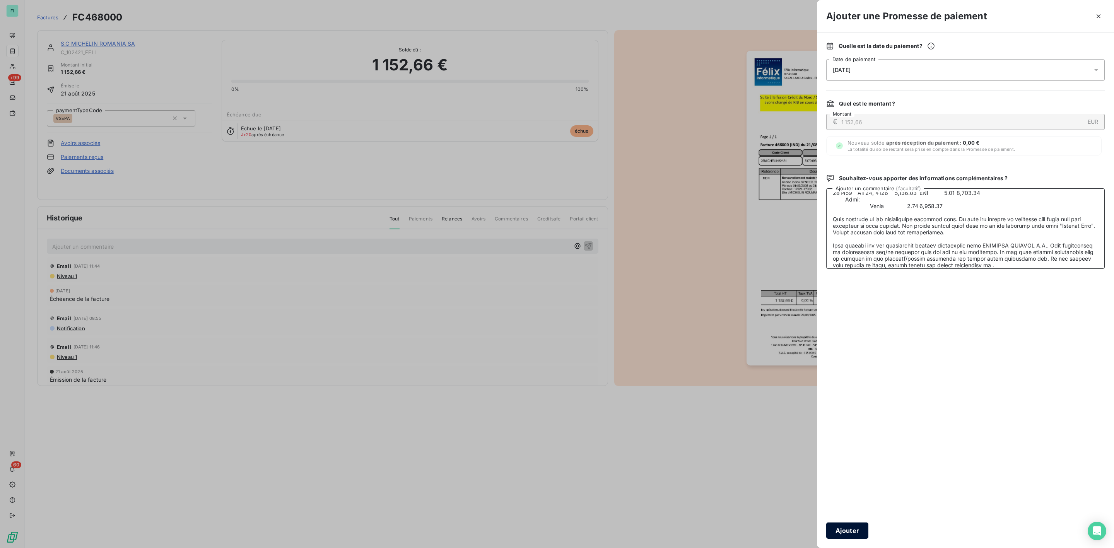
type textarea "**********"
click at [851, 533] on button "Ajouter" at bounding box center [847, 530] width 42 height 16
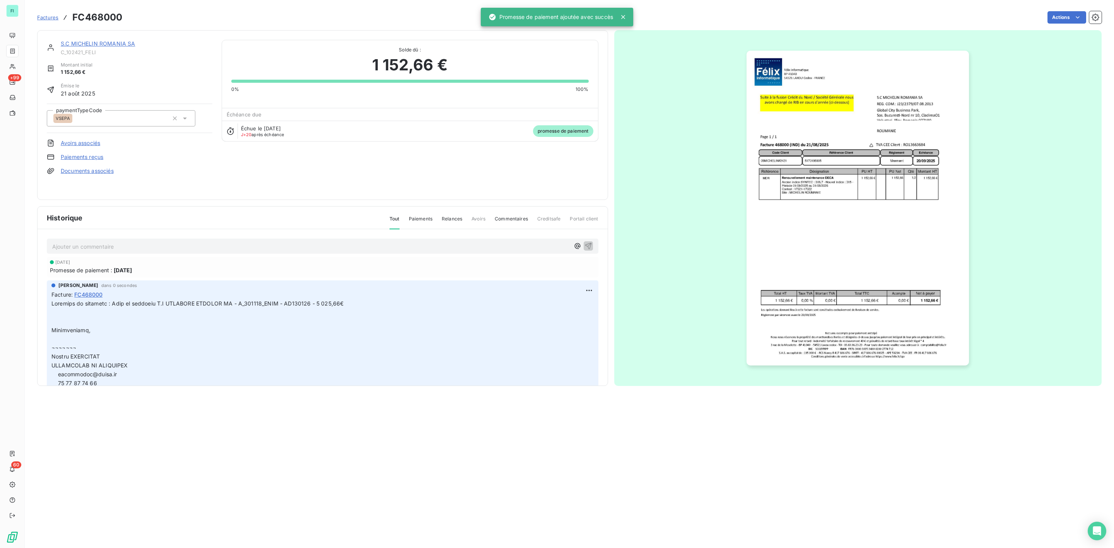
click at [125, 44] on link "S.C MICHELIN ROMANIA SA" at bounding box center [98, 43] width 74 height 7
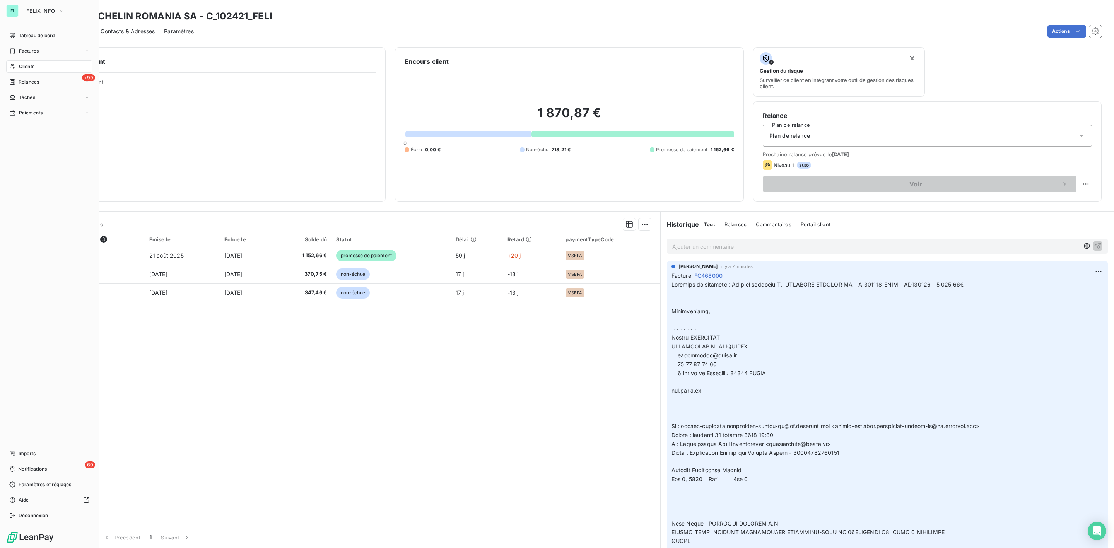
drag, startPoint x: 25, startPoint y: 65, endPoint x: 67, endPoint y: 62, distance: 42.7
click at [25, 65] on span "Clients" at bounding box center [26, 66] width 15 height 7
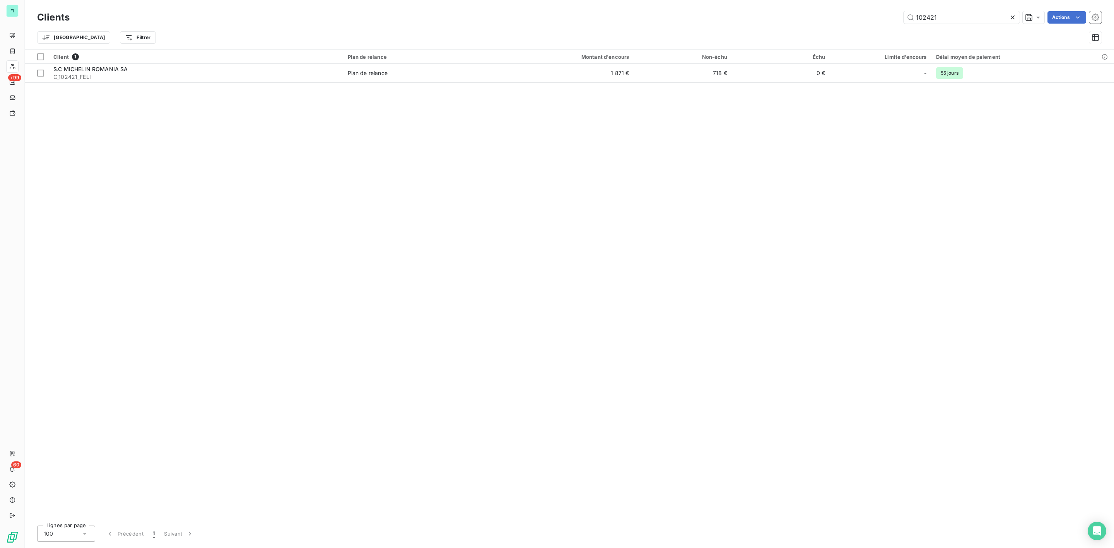
drag, startPoint x: 941, startPoint y: 20, endPoint x: 762, endPoint y: 21, distance: 179.1
click at [782, 20] on div "102421 Actions" at bounding box center [590, 17] width 1022 height 12
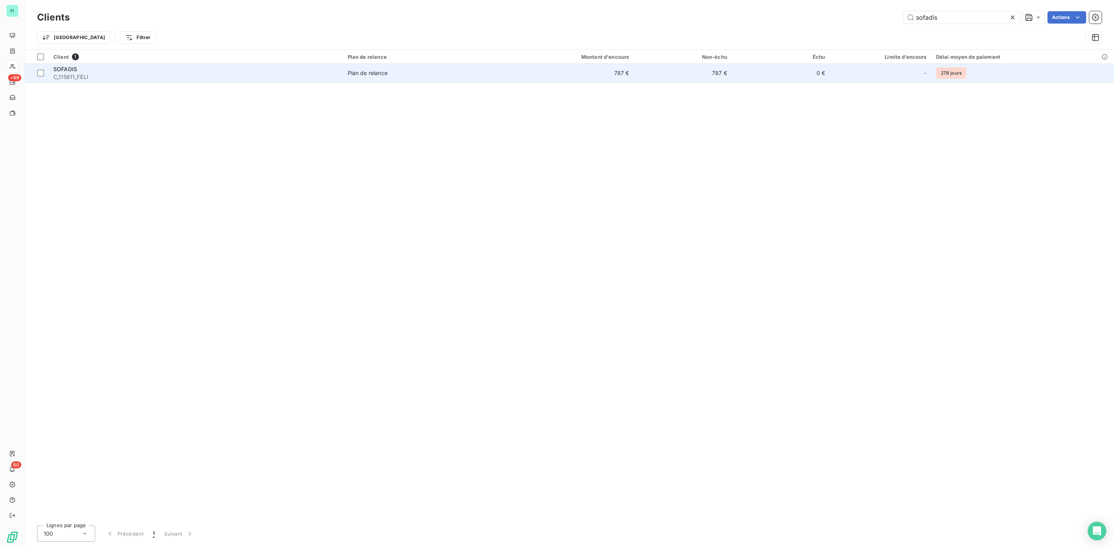
type input "sofadis"
click at [94, 68] on div "SOFADIS" at bounding box center [195, 69] width 285 height 8
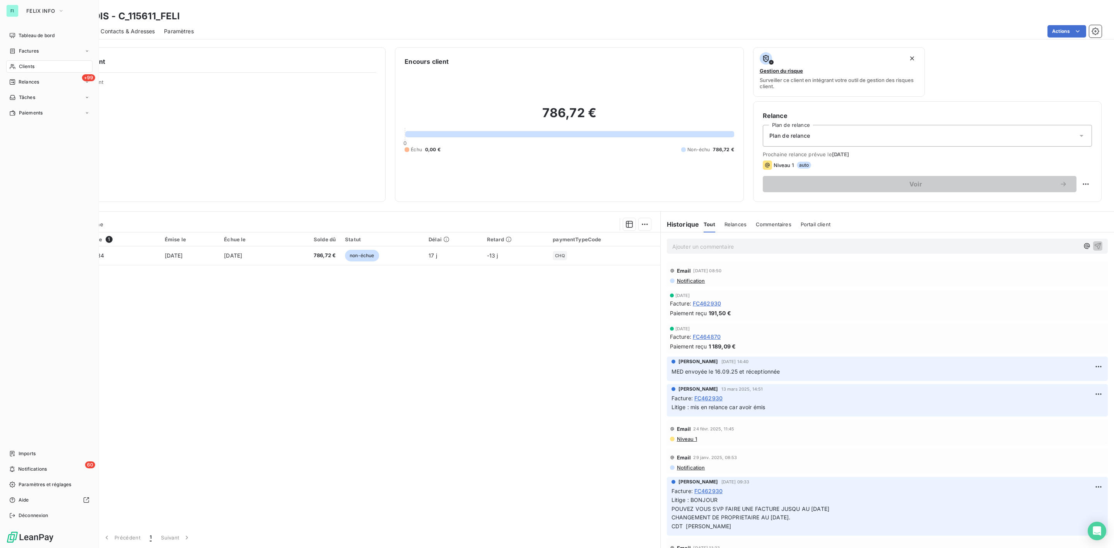
drag, startPoint x: 29, startPoint y: 64, endPoint x: 41, endPoint y: 63, distance: 11.2
click at [29, 64] on span "Clients" at bounding box center [26, 66] width 15 height 7
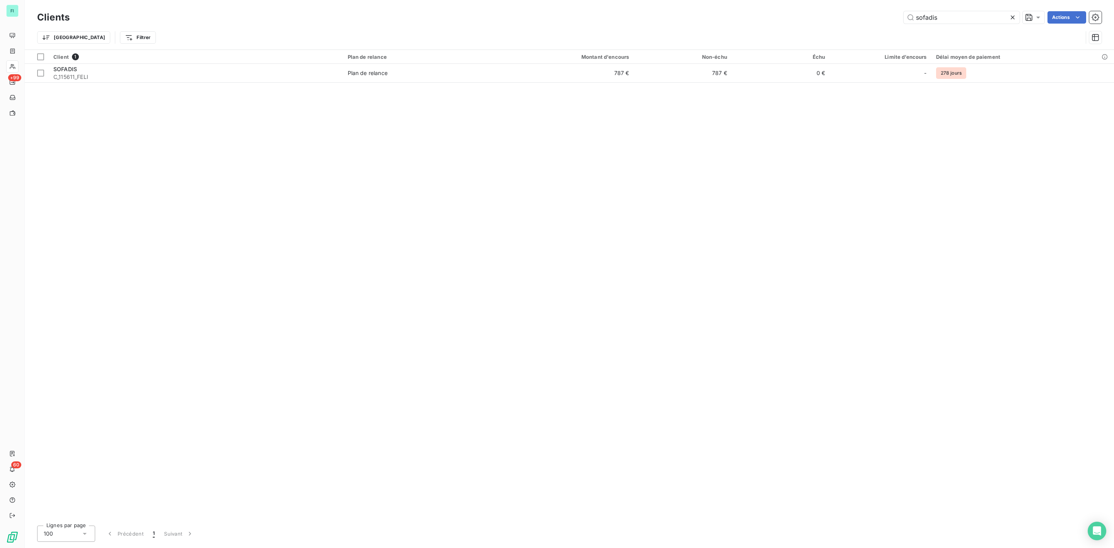
drag, startPoint x: 949, startPoint y: 19, endPoint x: 749, endPoint y: 24, distance: 200.4
click at [755, 23] on div "sofadis Actions" at bounding box center [590, 17] width 1022 height 12
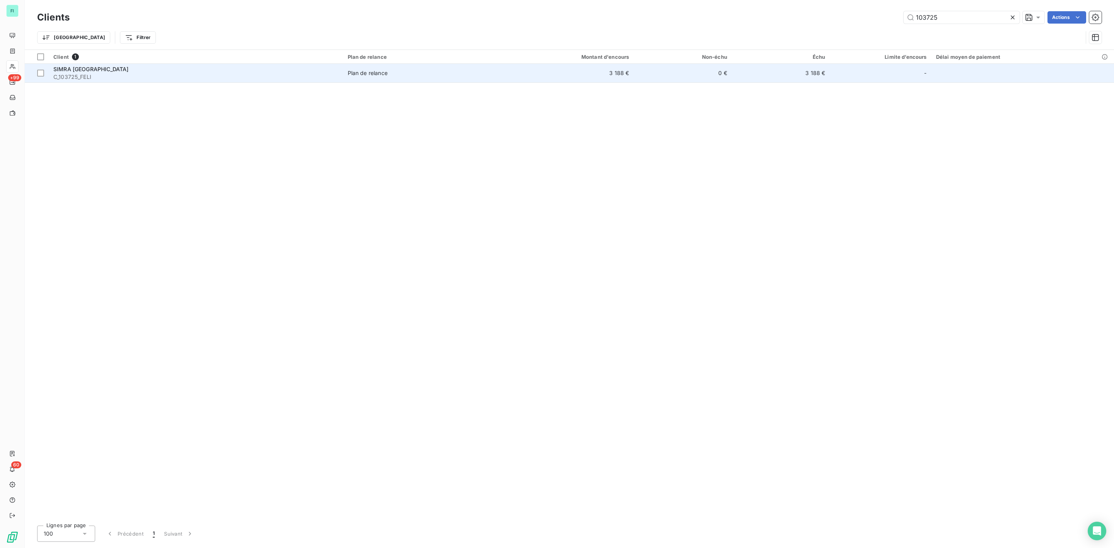
type input "103725"
click at [90, 75] on span "C_103725_FELI" at bounding box center [195, 77] width 285 height 8
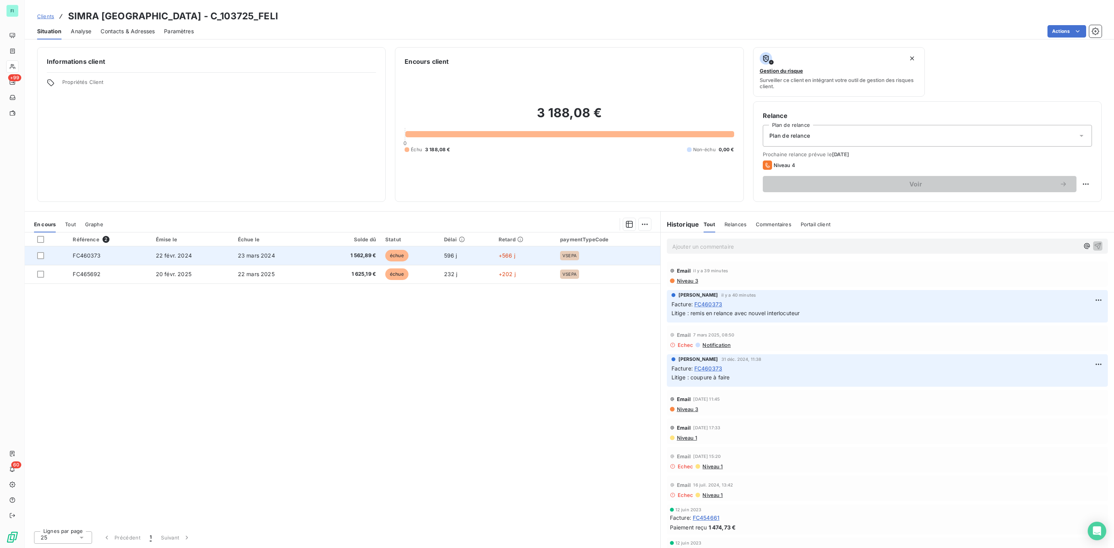
click at [80, 256] on span "FC460373" at bounding box center [87, 255] width 28 height 7
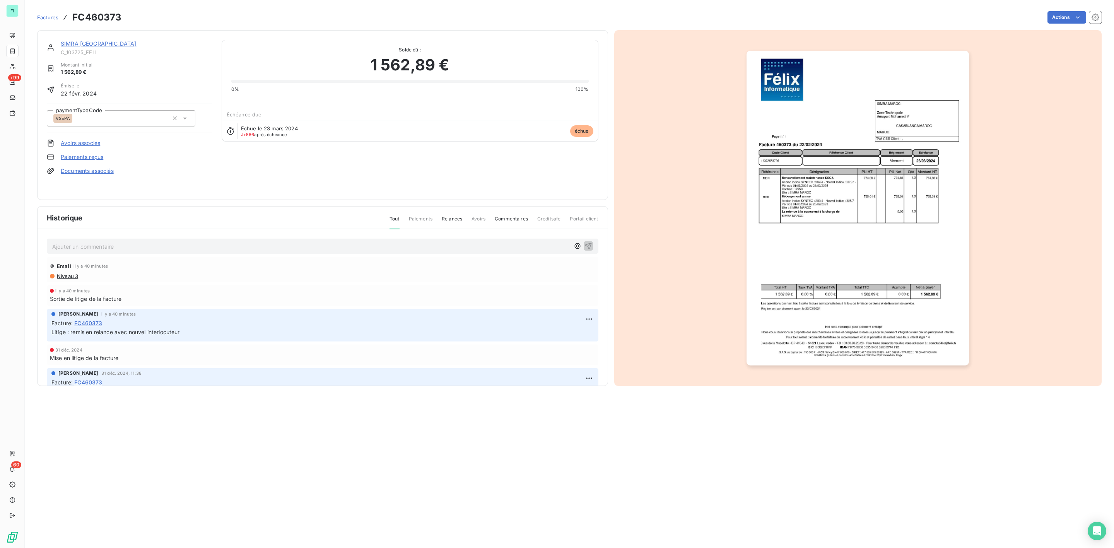
click at [79, 243] on p "Ajouter un commentaire ﻿" at bounding box center [310, 247] width 517 height 10
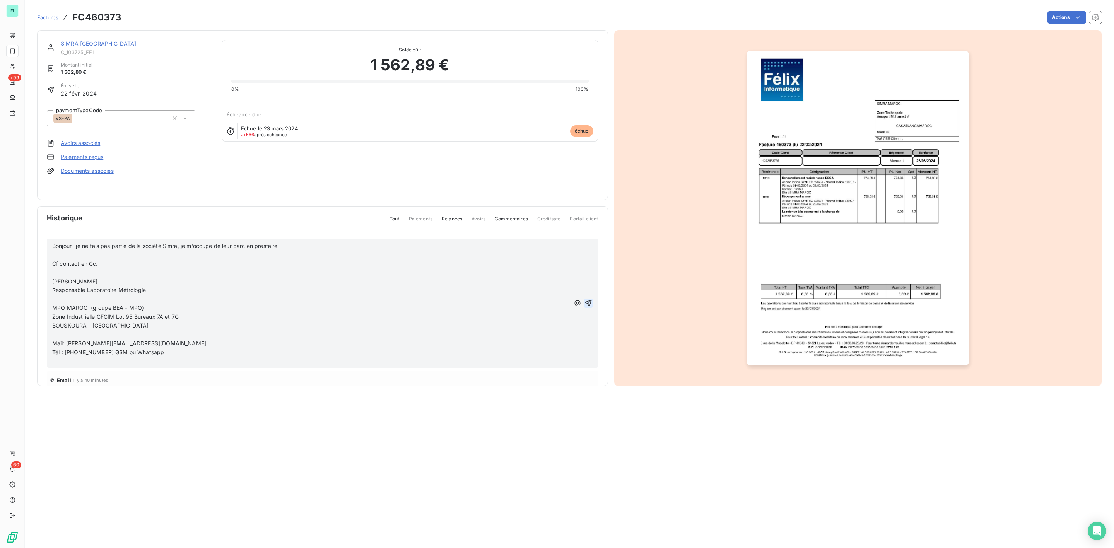
click at [584, 301] on icon "button" at bounding box center [588, 303] width 8 height 8
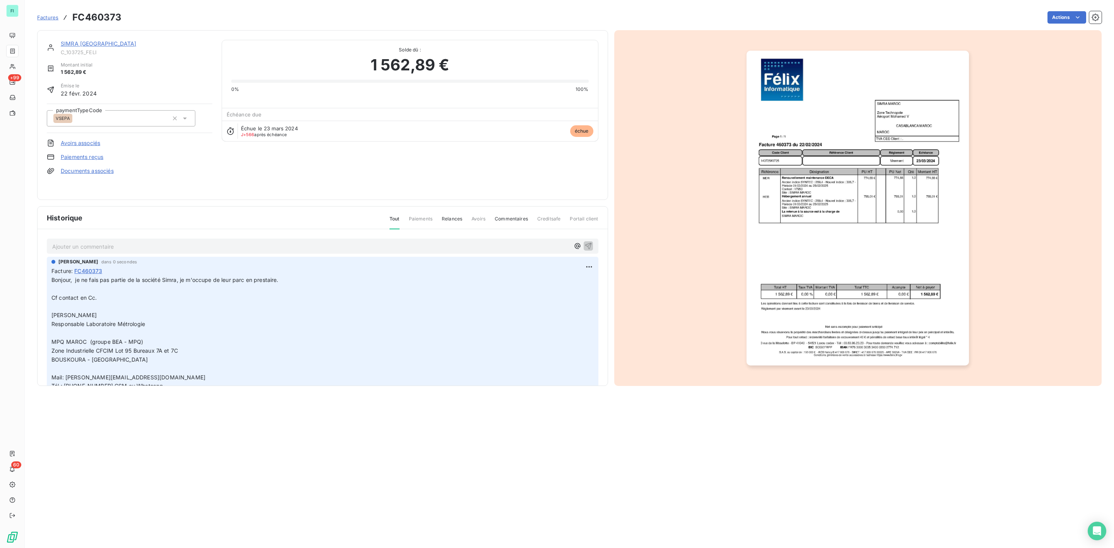
click at [78, 43] on link "SIMRA MAROC" at bounding box center [98, 43] width 75 height 7
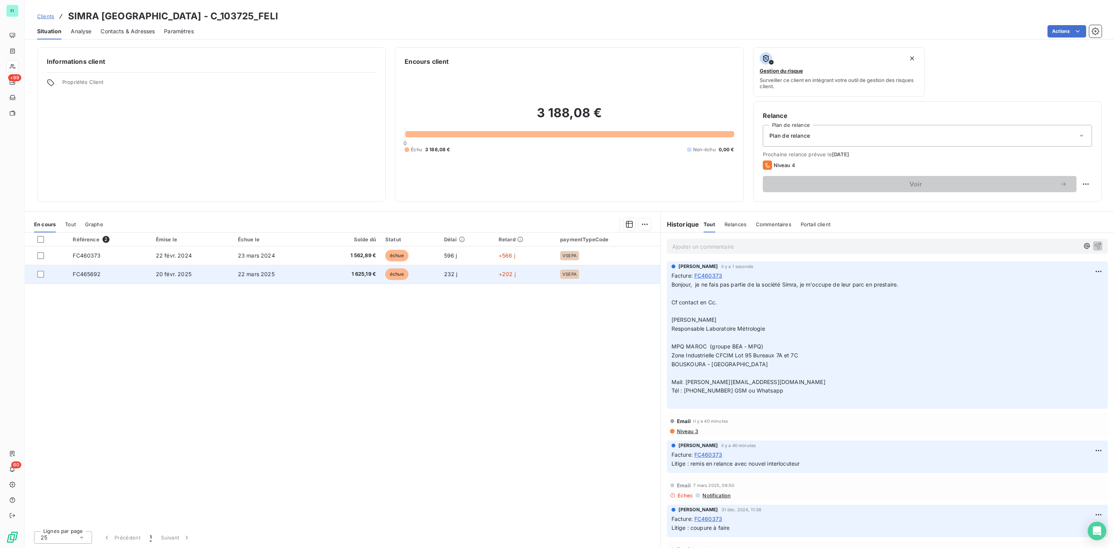
click at [194, 278] on td "20 févr. 2025" at bounding box center [192, 274] width 82 height 19
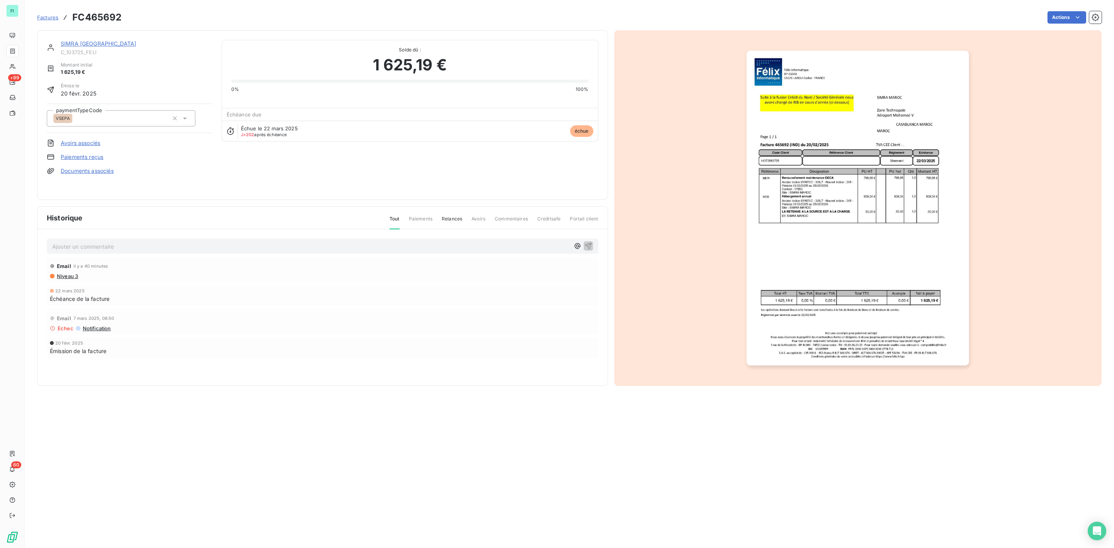
click at [88, 246] on p "Ajouter un commentaire ﻿" at bounding box center [310, 247] width 517 height 10
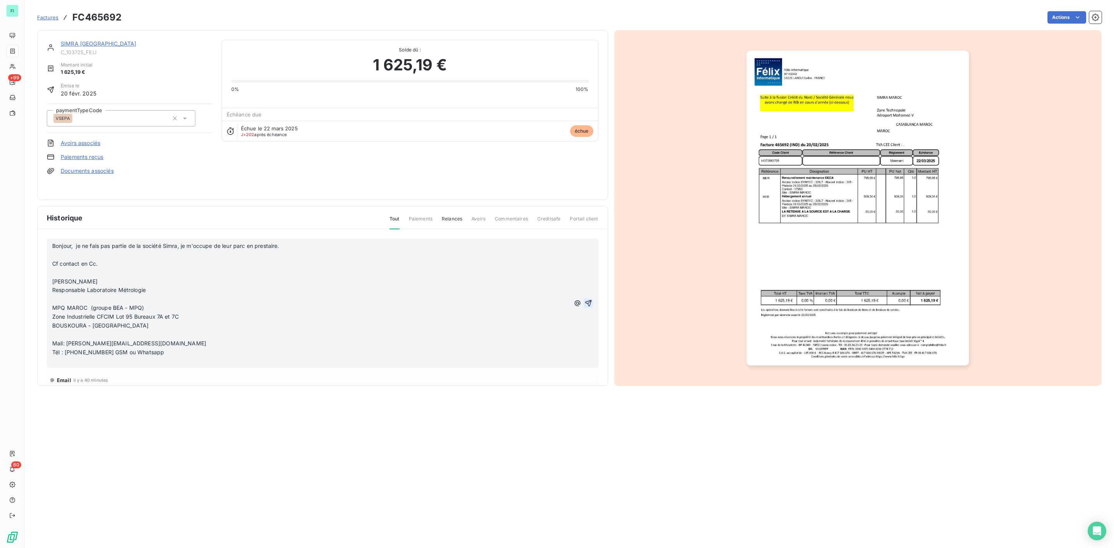
click at [584, 302] on icon "button" at bounding box center [588, 303] width 8 height 8
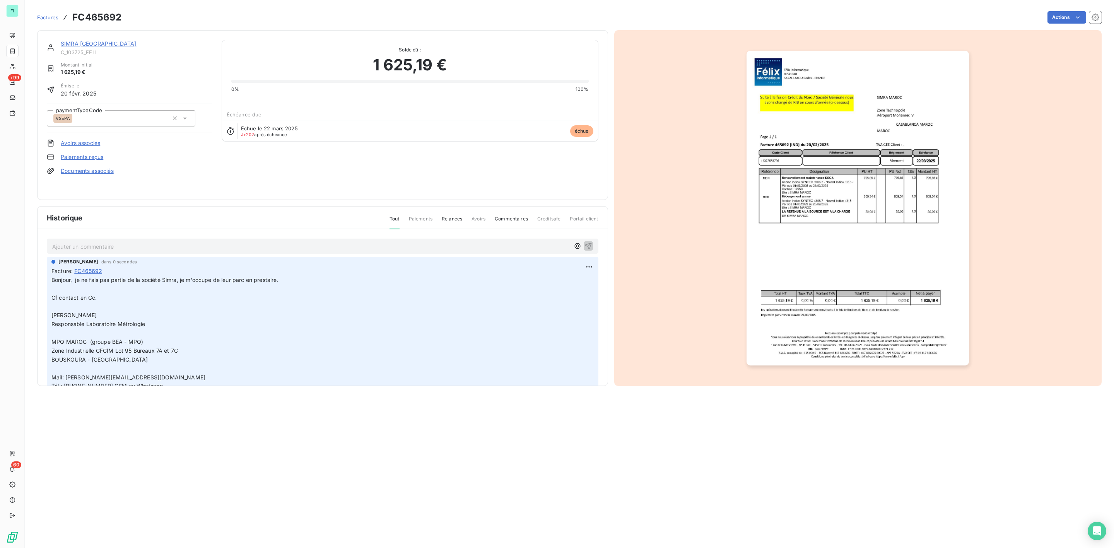
click at [90, 45] on link "SIMRA MAROC" at bounding box center [98, 43] width 75 height 7
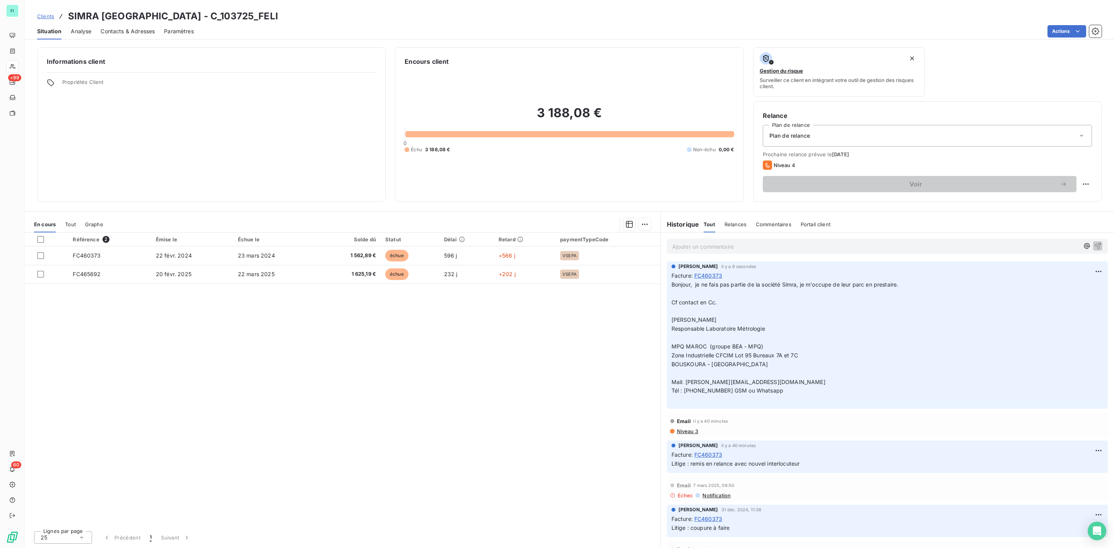
click at [138, 32] on span "Contacts & Adresses" at bounding box center [128, 31] width 54 height 8
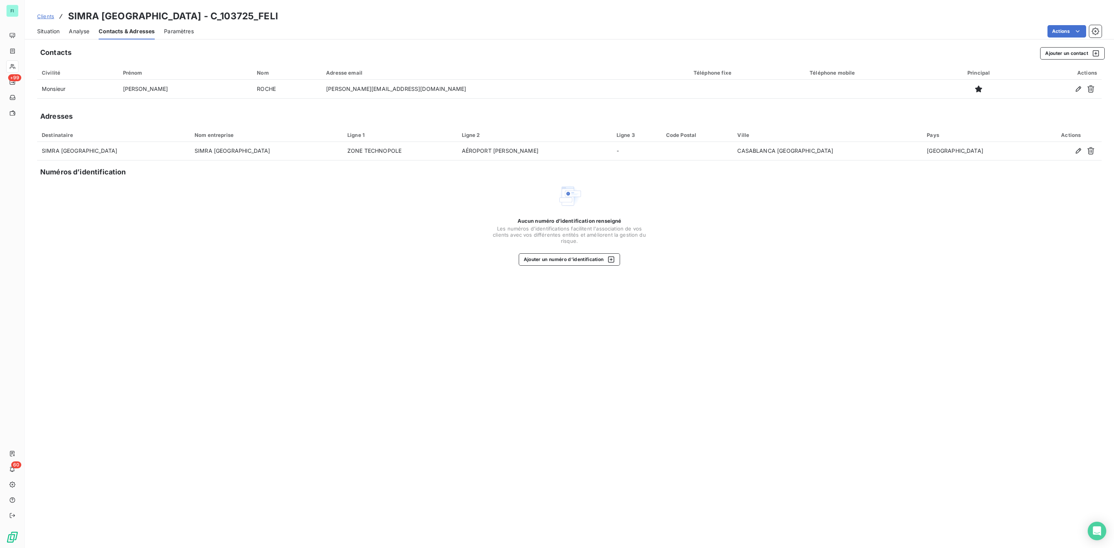
click at [49, 31] on span "Situation" at bounding box center [48, 31] width 22 height 8
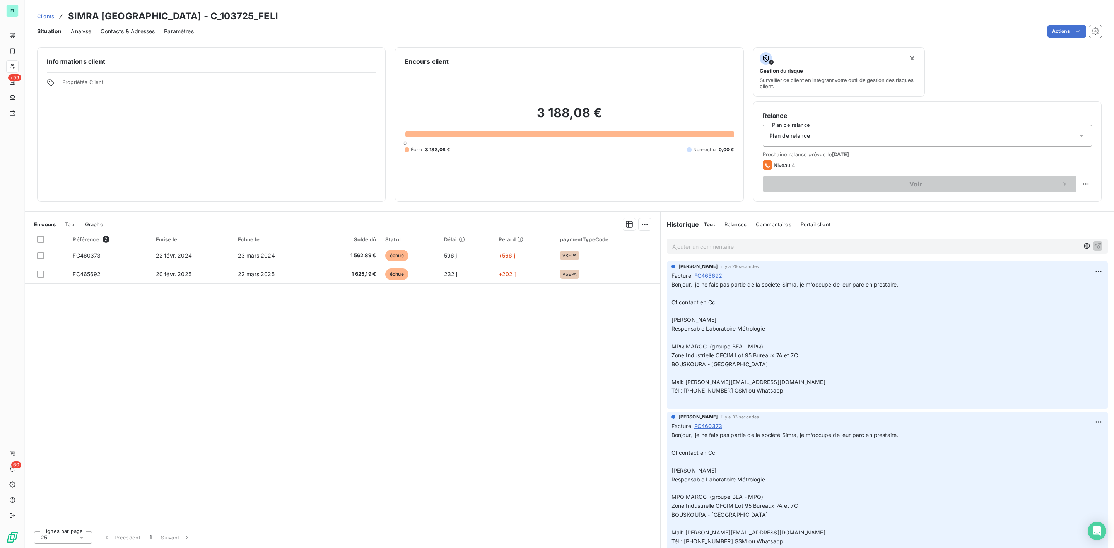
click at [135, 28] on span "Contacts & Adresses" at bounding box center [128, 31] width 54 height 8
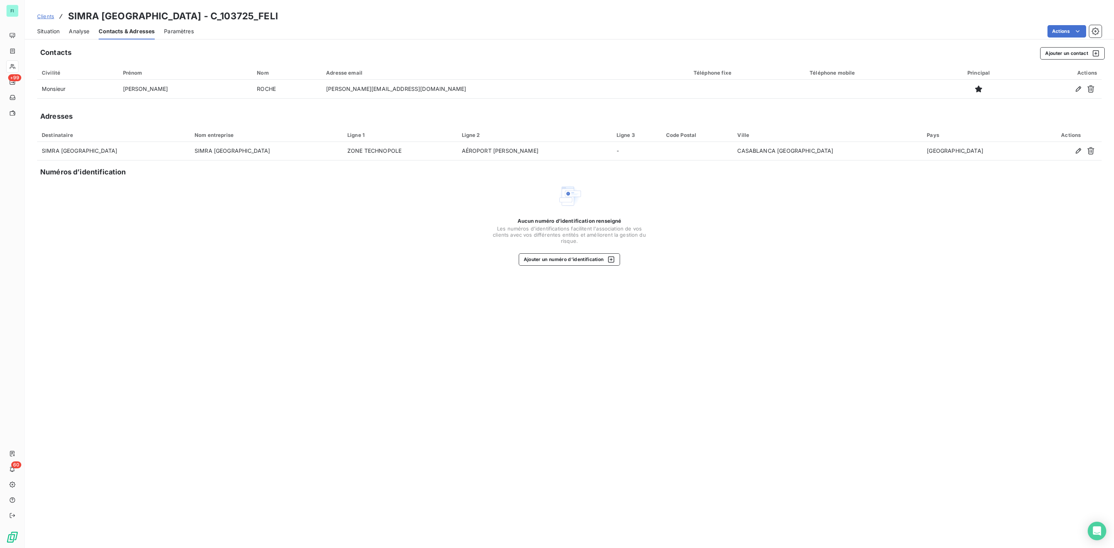
click at [51, 34] on span "Situation" at bounding box center [48, 31] width 22 height 8
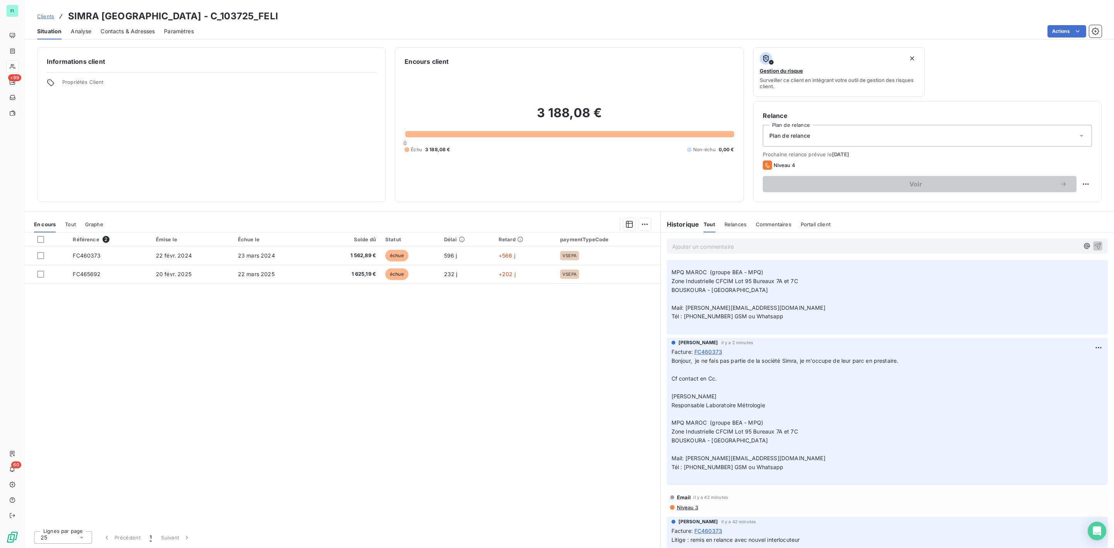
scroll to position [232, 0]
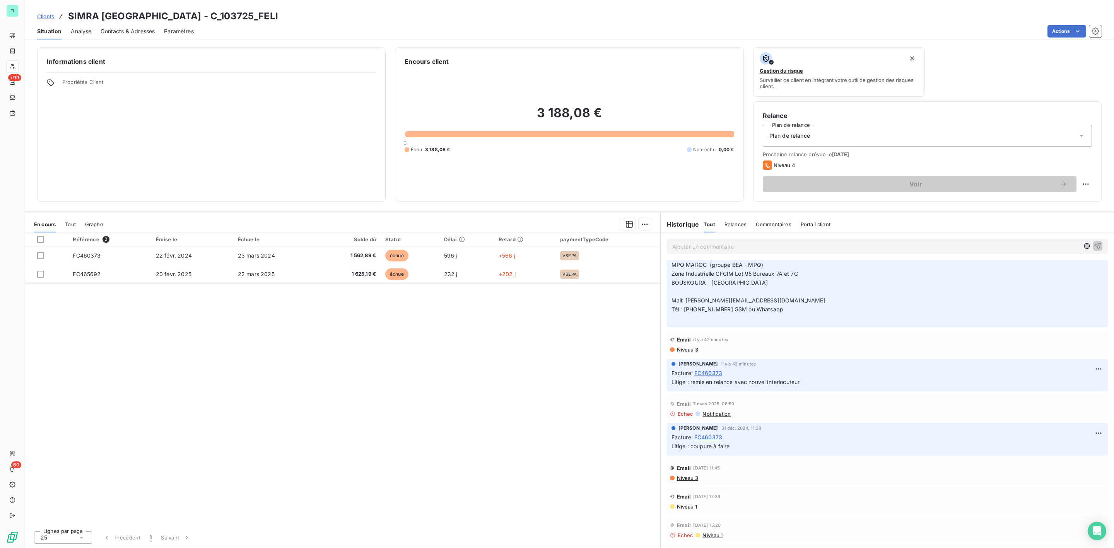
click at [714, 414] on span "Notification" at bounding box center [716, 414] width 29 height 6
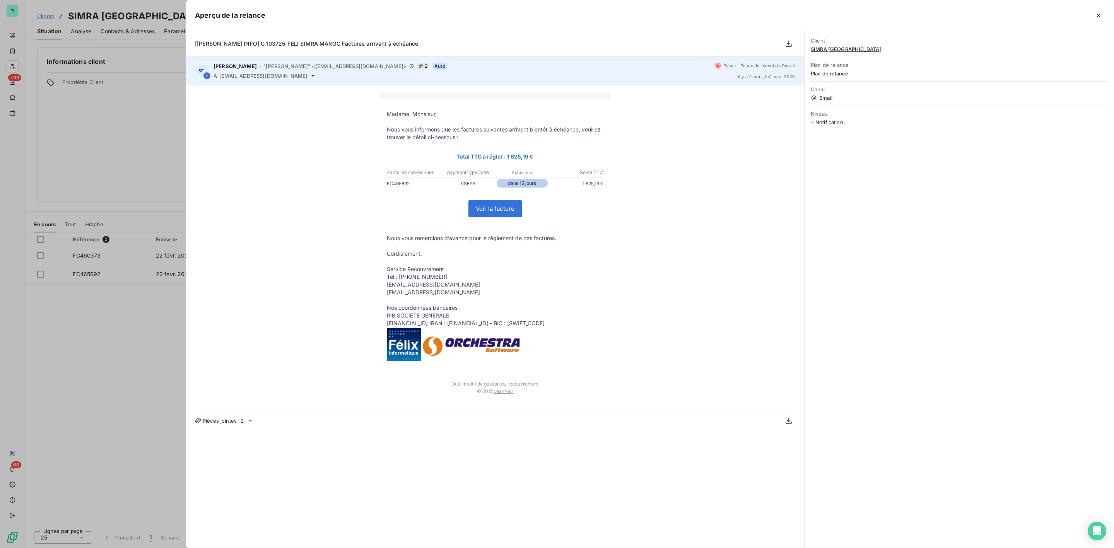
click at [237, 77] on span "mehdi.elmabrouki@segulagrp.com" at bounding box center [263, 76] width 88 height 6
click at [311, 76] on icon at bounding box center [312, 76] width 3 height 2
drag, startPoint x: 220, startPoint y: 73, endPoint x: 303, endPoint y: 75, distance: 82.8
click at [303, 75] on span "mehdi.elmabrouki@segulagrp.com" at bounding box center [263, 76] width 88 height 6
copy span "mehdi.elmabrouki@segulagrp.com"
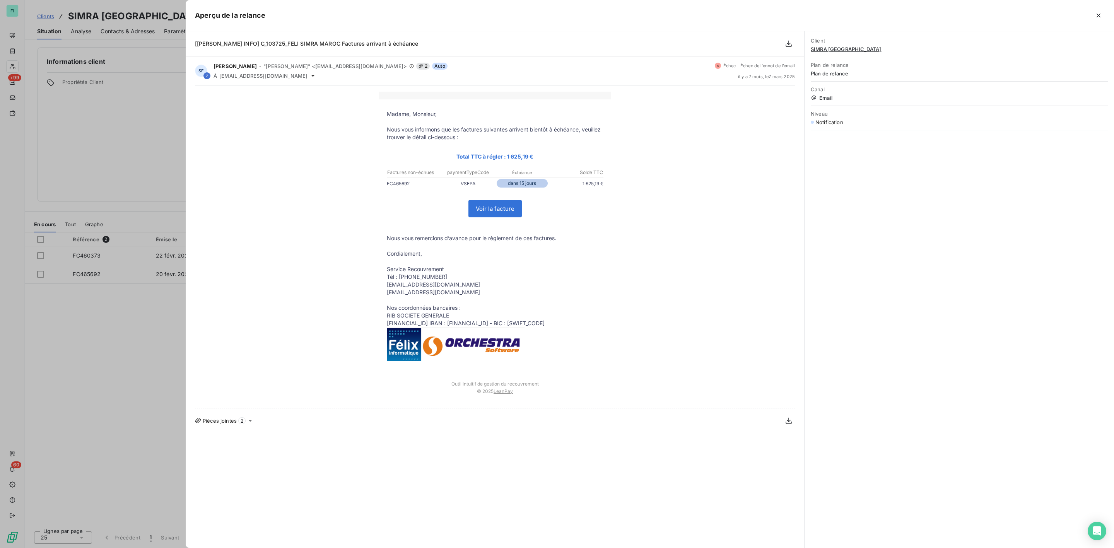
drag, startPoint x: 1099, startPoint y: 13, endPoint x: 1055, endPoint y: 17, distance: 44.2
click at [1099, 13] on icon "button" at bounding box center [1098, 16] width 8 height 8
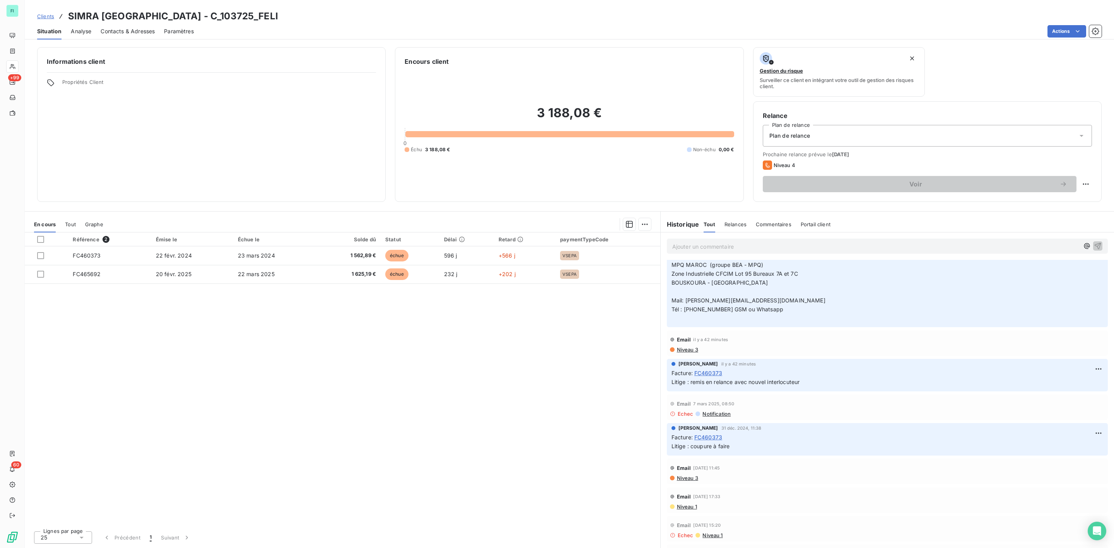
click at [126, 27] on span "Contacts & Adresses" at bounding box center [128, 31] width 54 height 8
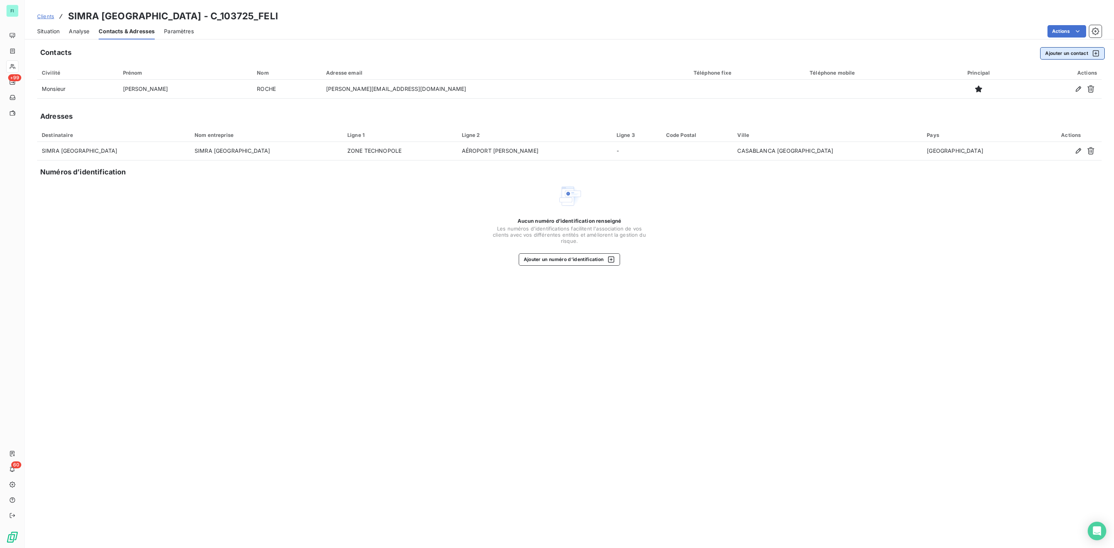
click at [1063, 53] on button "Ajouter un contact" at bounding box center [1072, 53] width 65 height 12
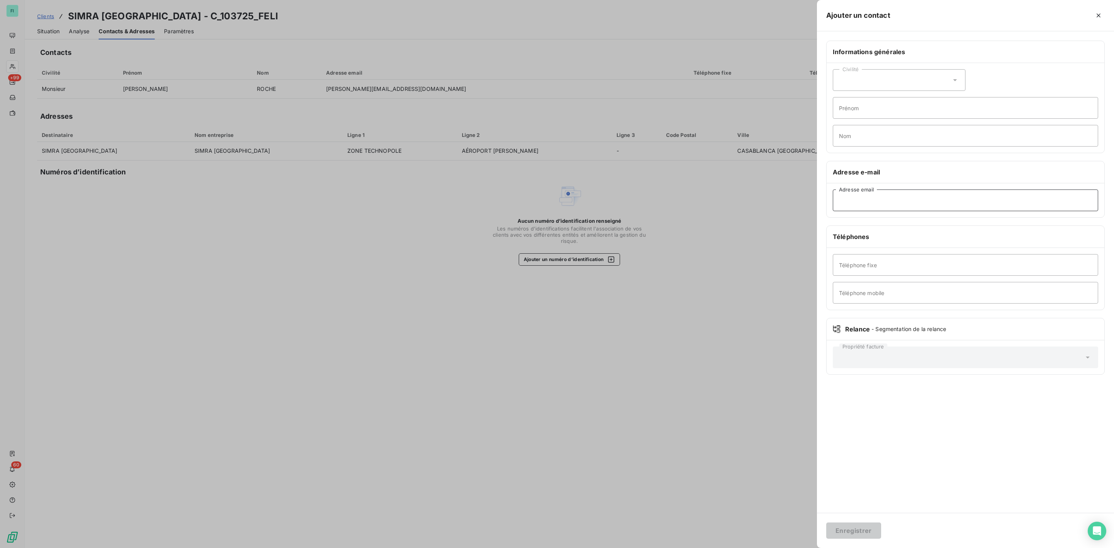
click at [865, 201] on input "Adresse email" at bounding box center [965, 200] width 265 height 22
paste input "mehdi.elmabrouki@segulagrp.com"
type input "mehdi.elmabrouki@segulagrp.com"
click at [854, 534] on button "Enregistrer" at bounding box center [853, 530] width 55 height 16
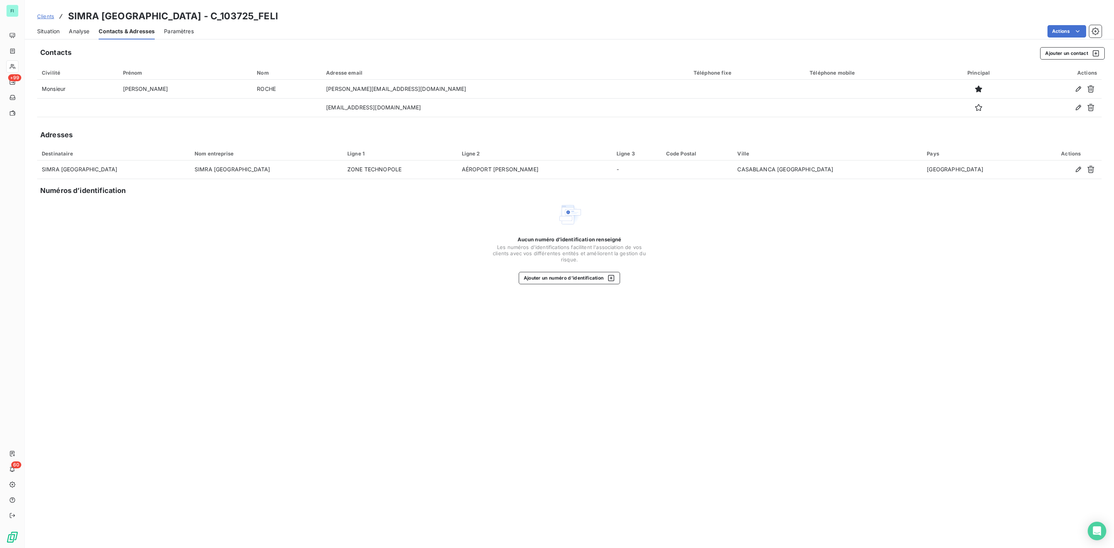
click at [44, 29] on span "Situation" at bounding box center [48, 31] width 22 height 8
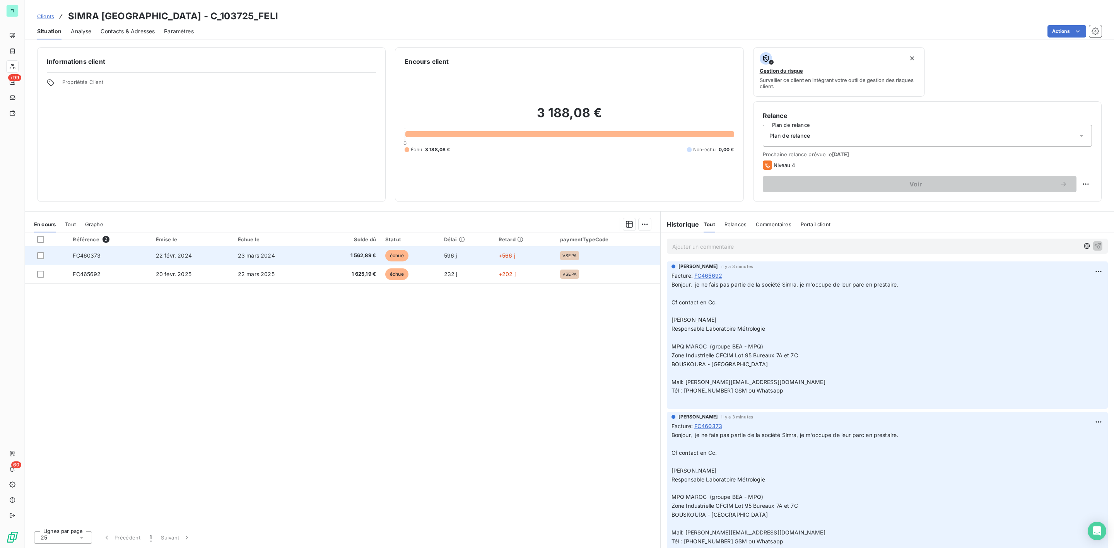
click at [372, 260] on td "1 562,89 €" at bounding box center [348, 255] width 63 height 19
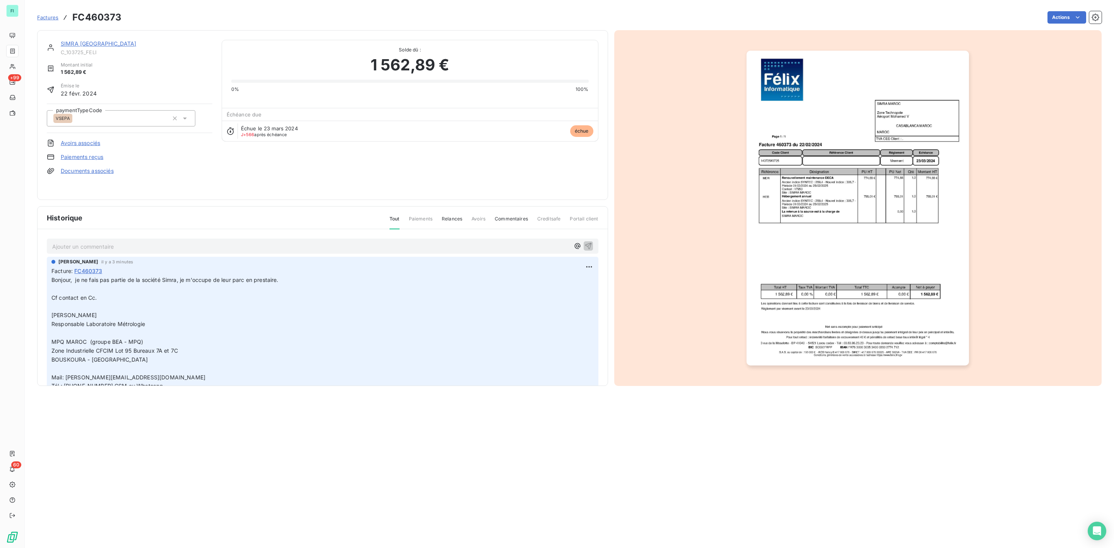
click at [73, 42] on link "SIMRA MAROC" at bounding box center [98, 43] width 75 height 7
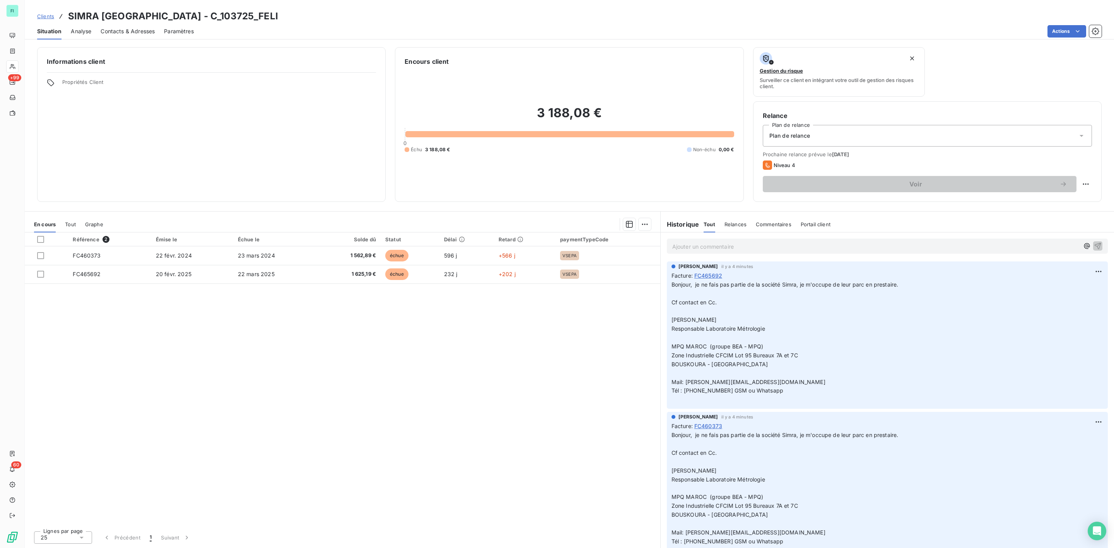
click at [698, 252] on div "Ajouter un commentaire ﻿" at bounding box center [887, 246] width 441 height 15
click at [698, 246] on p "Ajouter un commentaire ﻿" at bounding box center [875, 247] width 407 height 10
click at [1094, 246] on icon "button" at bounding box center [1097, 245] width 7 height 7
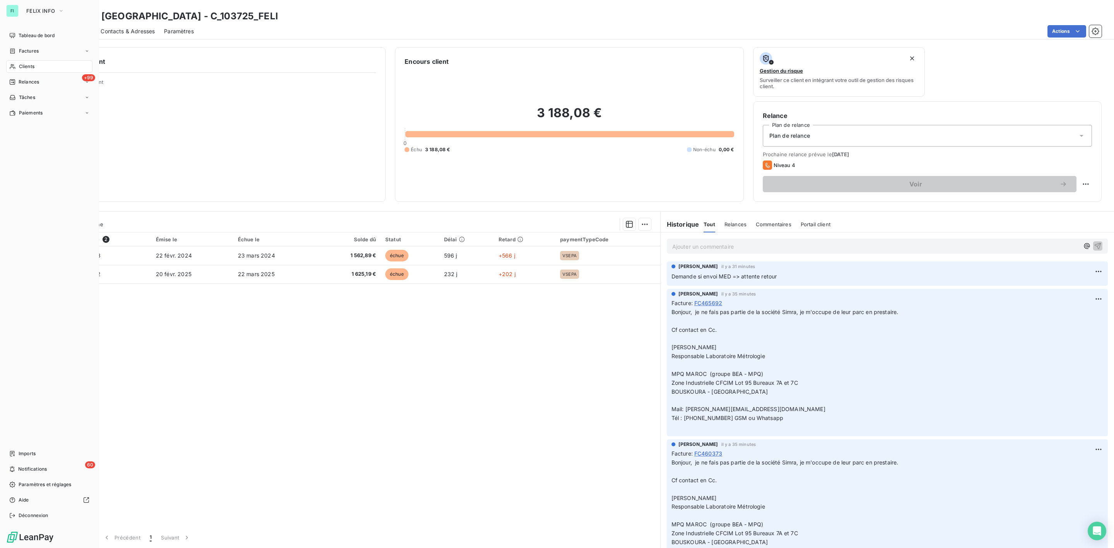
drag, startPoint x: 25, startPoint y: 51, endPoint x: 136, endPoint y: 39, distance: 111.6
click at [25, 51] on span "Factures" at bounding box center [29, 51] width 20 height 7
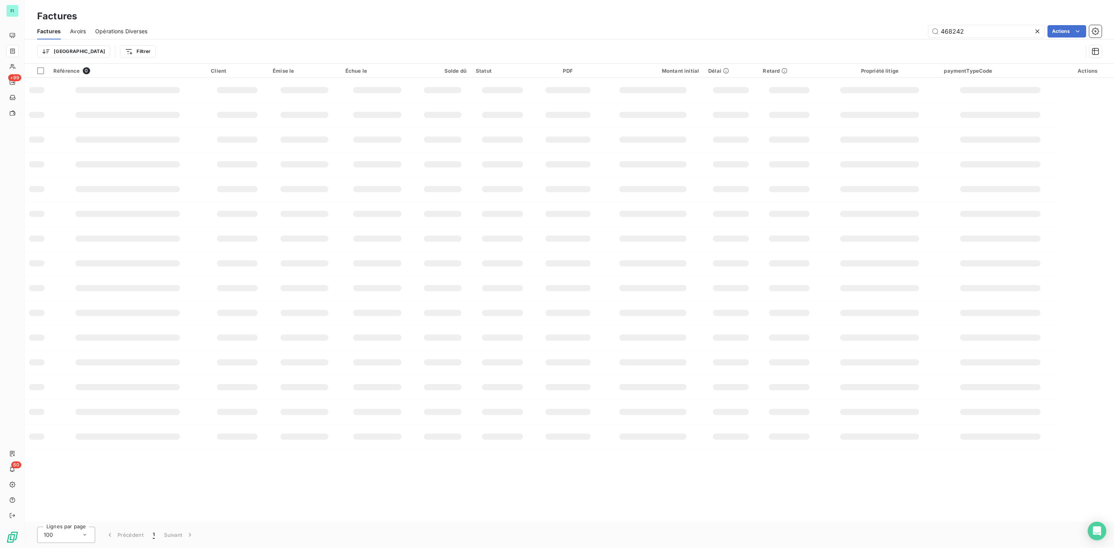
drag, startPoint x: 970, startPoint y: 27, endPoint x: 806, endPoint y: 32, distance: 164.8
click at [806, 32] on div "468242 Actions" at bounding box center [629, 31] width 945 height 12
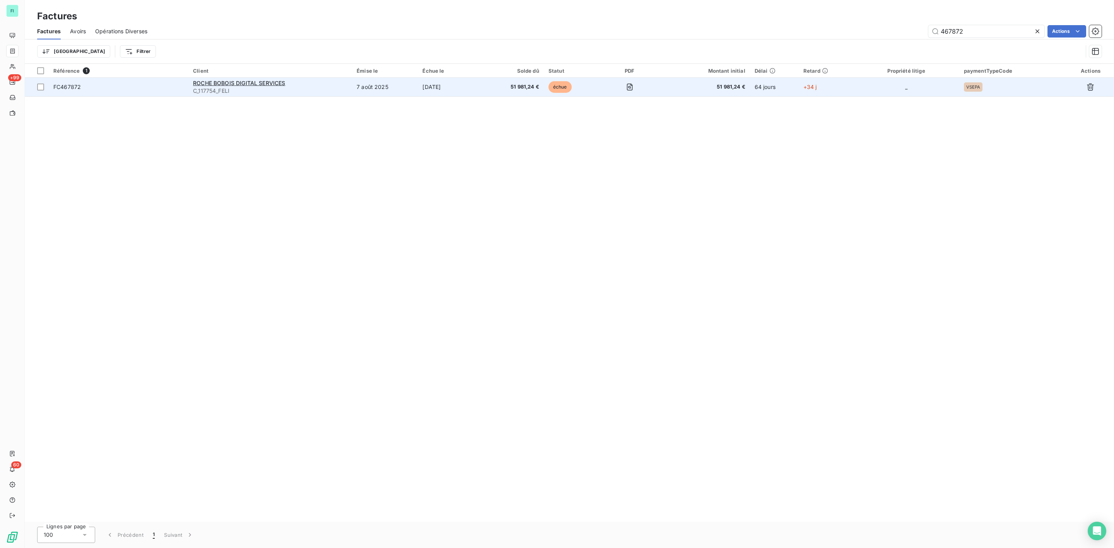
type input "467872"
click at [401, 92] on td "7 août 2025" at bounding box center [385, 87] width 66 height 19
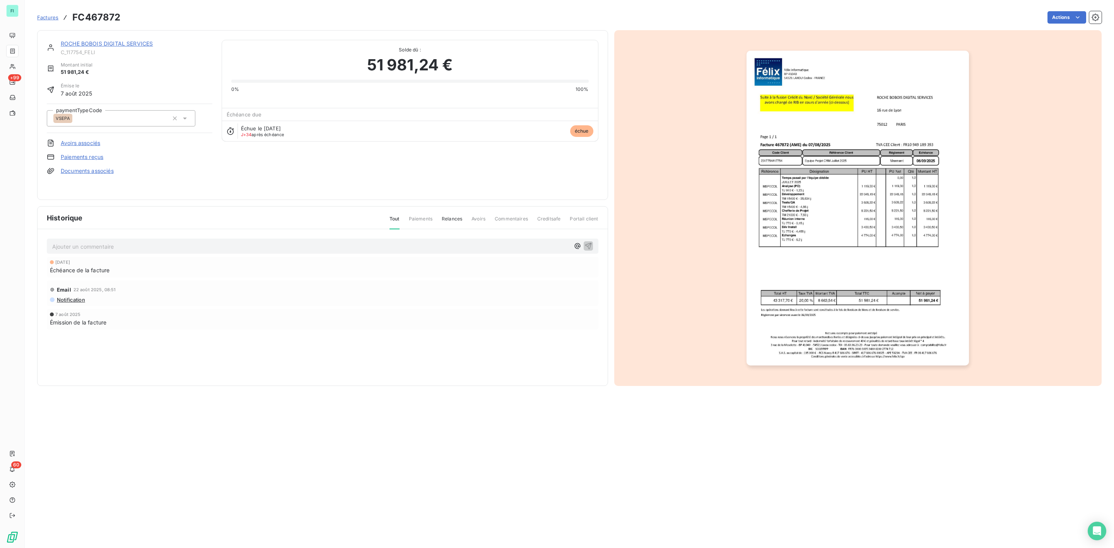
click at [102, 46] on link "ROCHE BOBOIS DIGITAL SERVICES" at bounding box center [107, 43] width 92 height 7
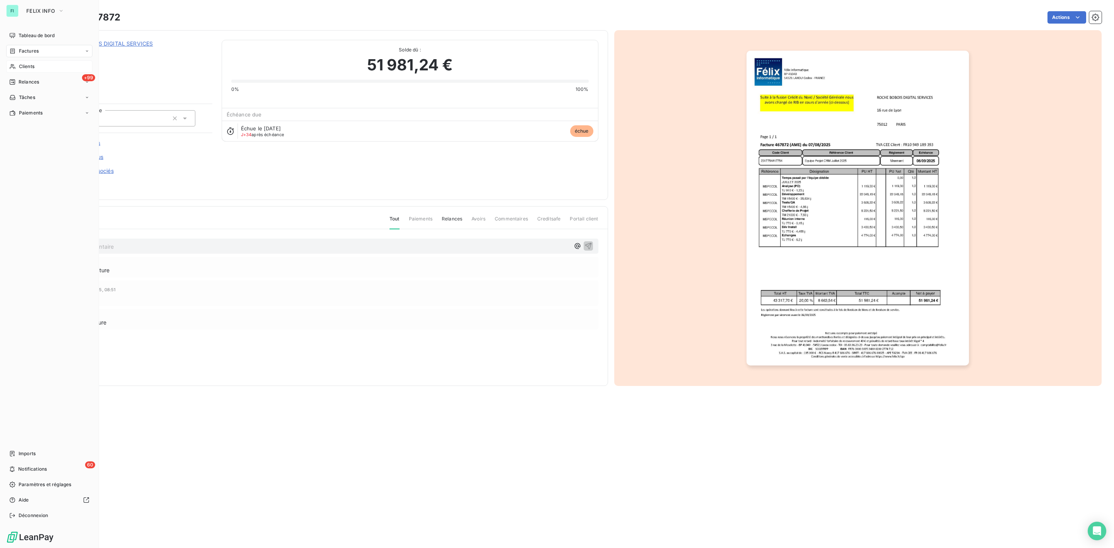
click at [27, 63] on span "Clients" at bounding box center [26, 66] width 15 height 7
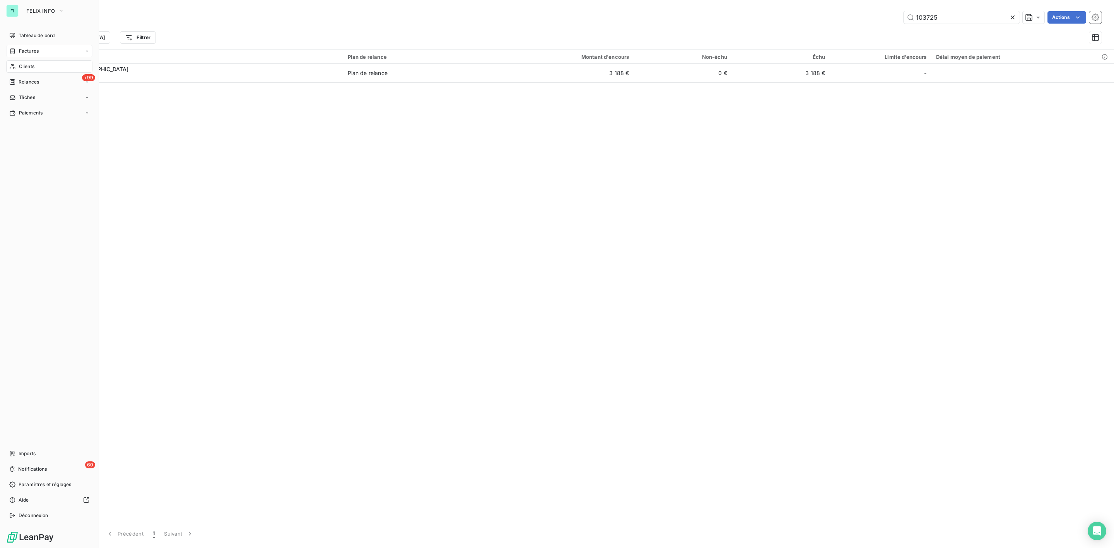
click at [27, 50] on span "Factures" at bounding box center [29, 51] width 20 height 7
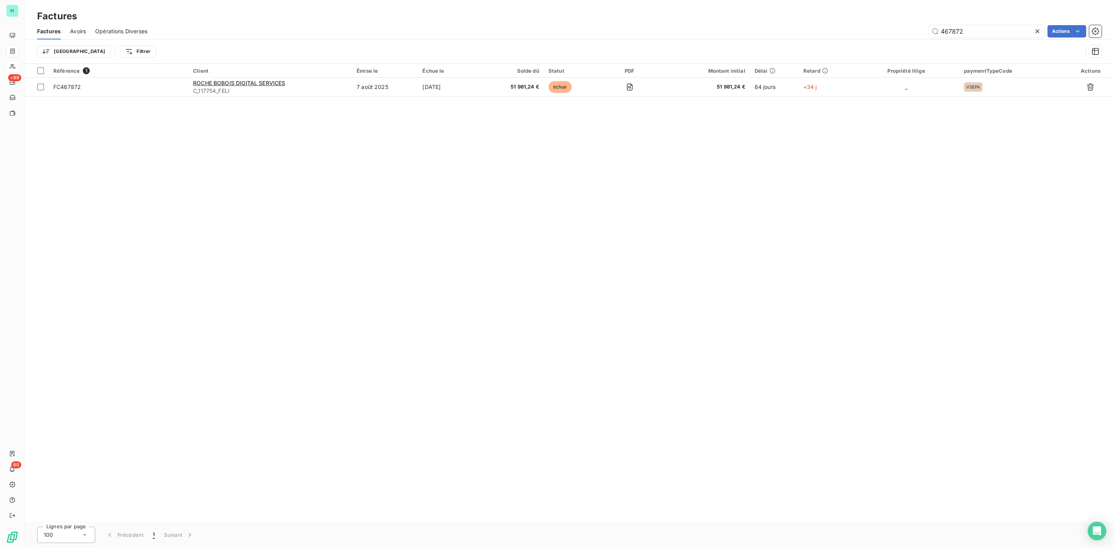
drag, startPoint x: 1009, startPoint y: 30, endPoint x: 825, endPoint y: 33, distance: 183.7
click at [830, 33] on div "467872 Actions" at bounding box center [629, 31] width 945 height 12
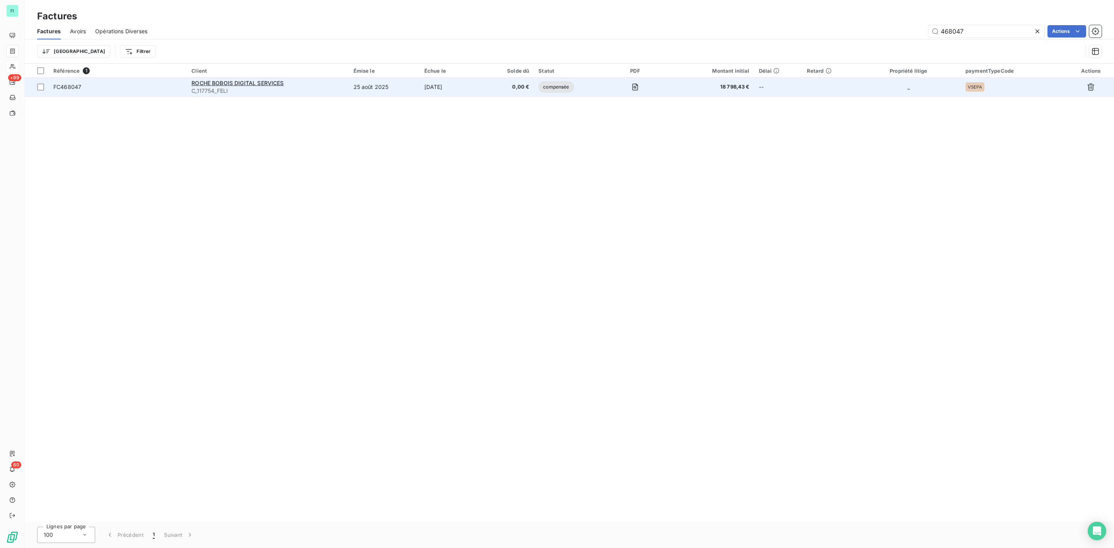
type input "468047"
click at [382, 90] on td "25 août 2025" at bounding box center [384, 87] width 71 height 19
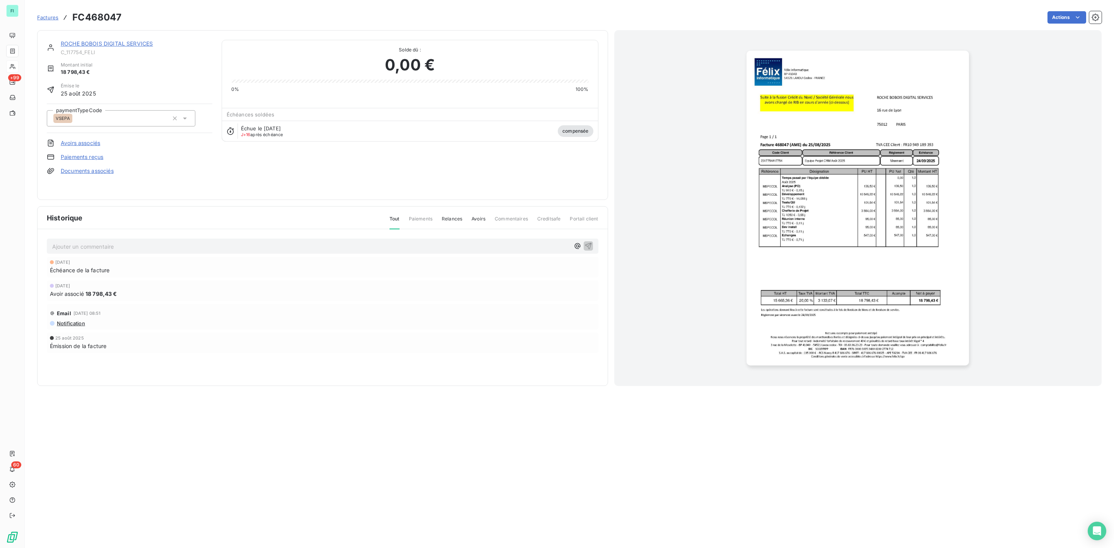
click at [123, 38] on div "ROCHE BOBOIS DIGITAL SERVICES C_117754_FELI Montant initial 18 798,43 € Émise l…" at bounding box center [322, 115] width 571 height 170
click at [122, 42] on link "ROCHE BOBOIS DIGITAL SERVICES" at bounding box center [107, 43] width 92 height 7
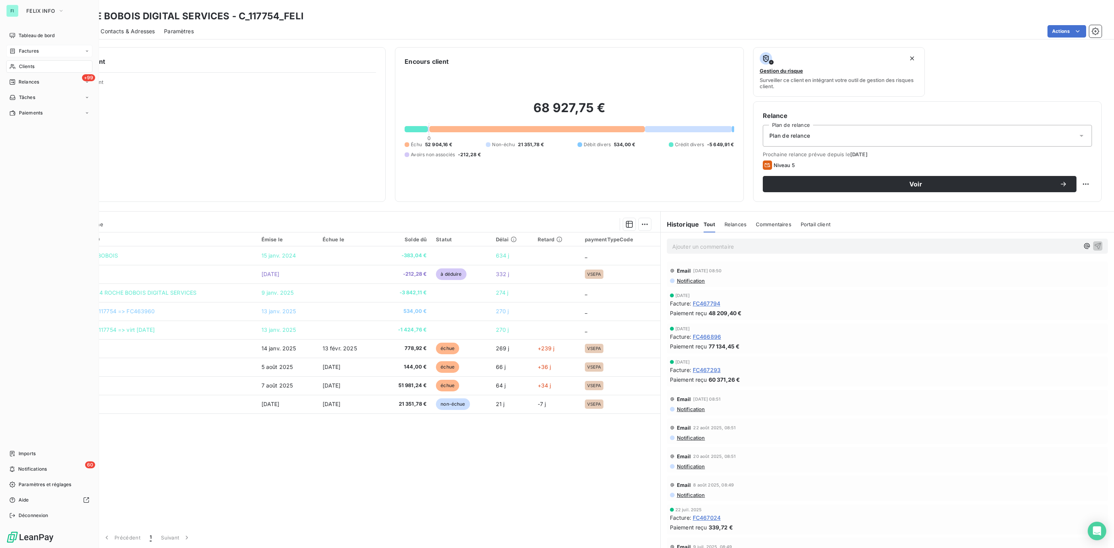
drag, startPoint x: 22, startPoint y: 65, endPoint x: 57, endPoint y: 65, distance: 34.4
click at [22, 65] on span "Clients" at bounding box center [26, 66] width 15 height 7
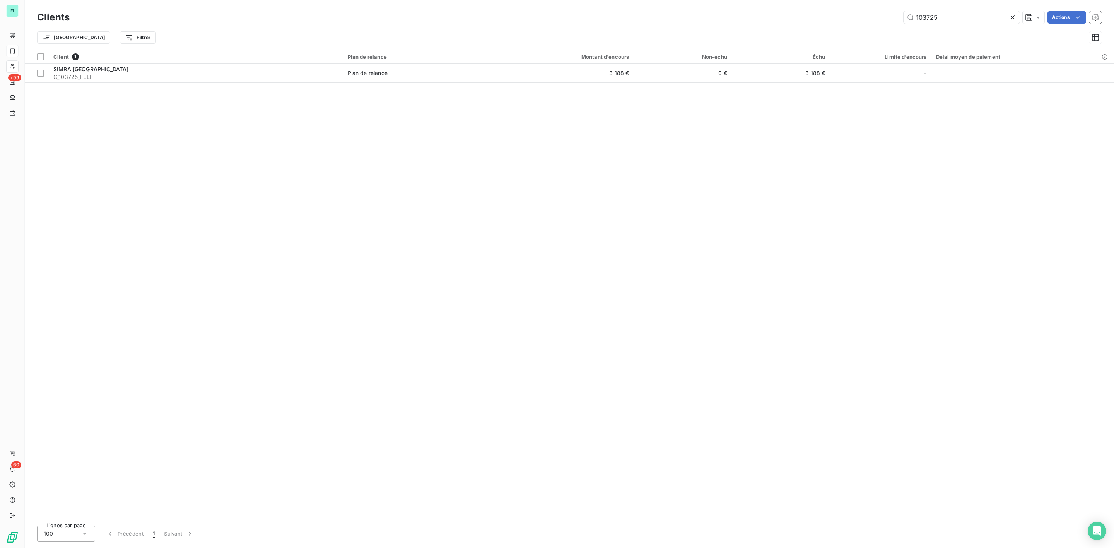
drag, startPoint x: 947, startPoint y: 15, endPoint x: 797, endPoint y: 20, distance: 149.7
click at [818, 19] on div "103725 Actions" at bounding box center [590, 17] width 1022 height 12
type input "sodim"
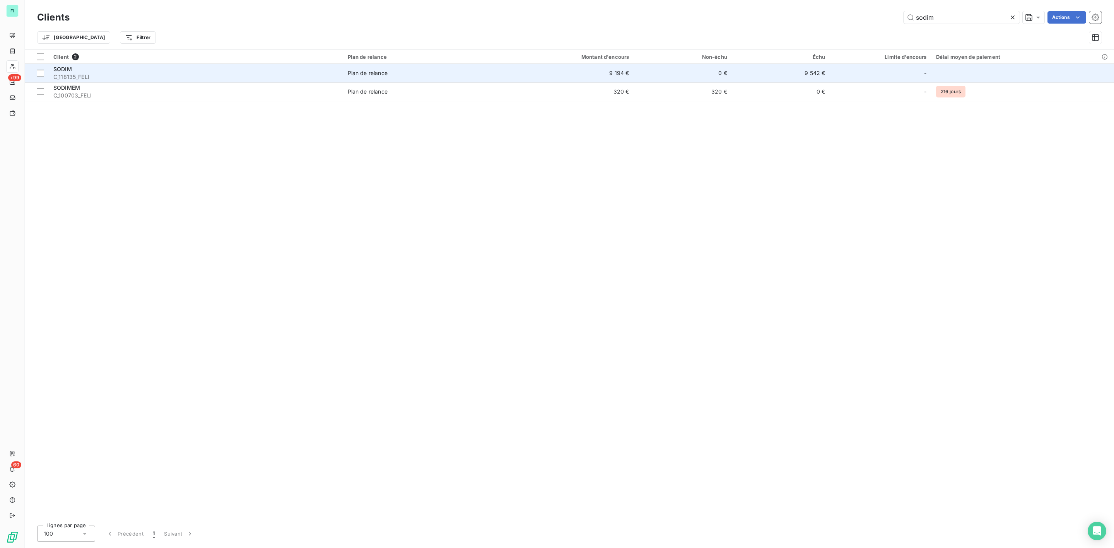
type input "sodim"
click at [137, 78] on span "C_118135_FELI" at bounding box center [195, 77] width 285 height 8
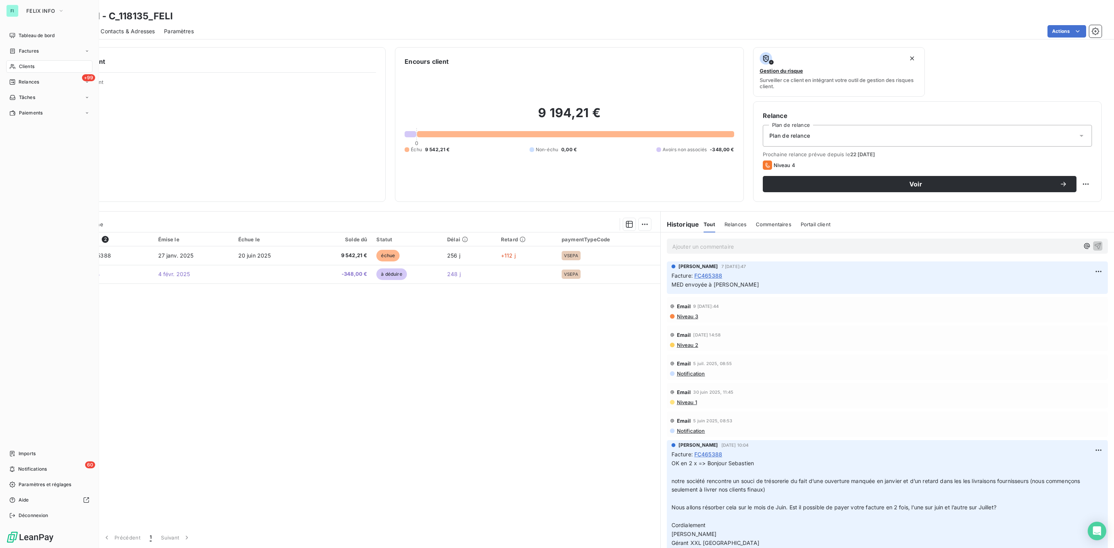
click at [31, 61] on div "Clients" at bounding box center [49, 66] width 86 height 12
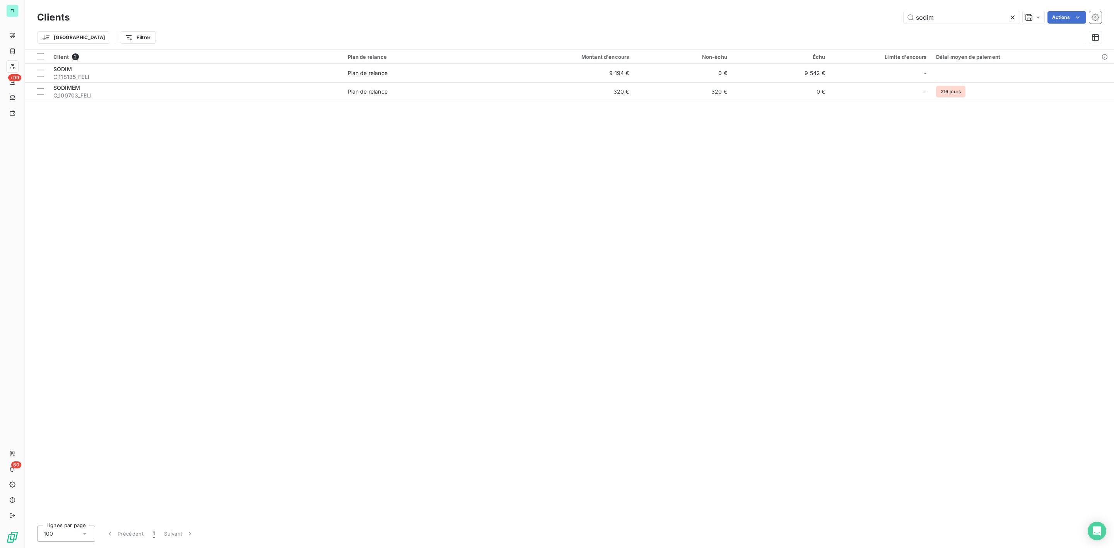
drag, startPoint x: 947, startPoint y: 17, endPoint x: 588, endPoint y: 21, distance: 358.9
click at [781, 17] on div "sodim Actions" at bounding box center [590, 17] width 1022 height 12
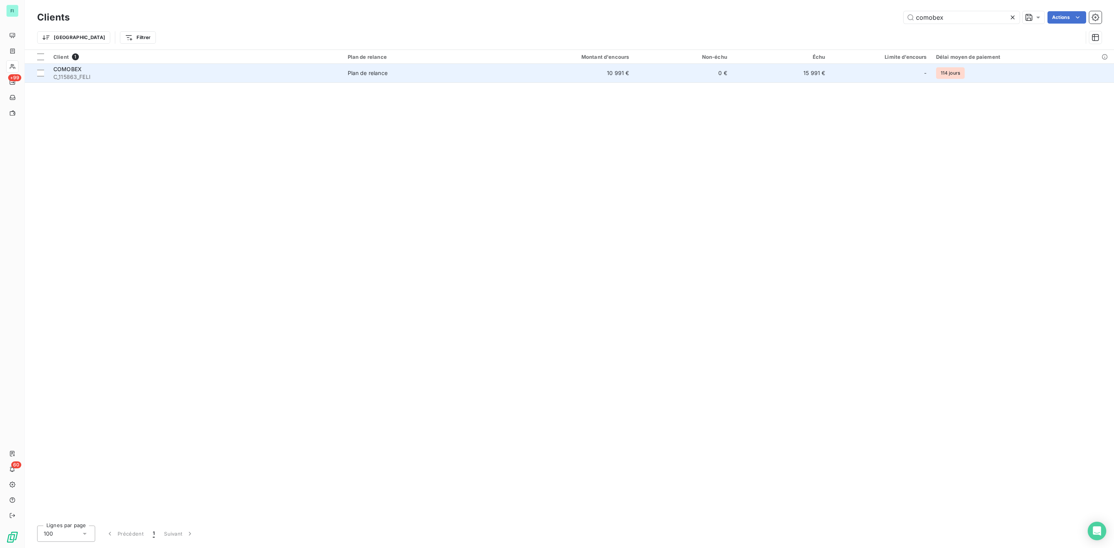
type input "comobex"
click at [77, 75] on span "C_115863_FELI" at bounding box center [195, 77] width 285 height 8
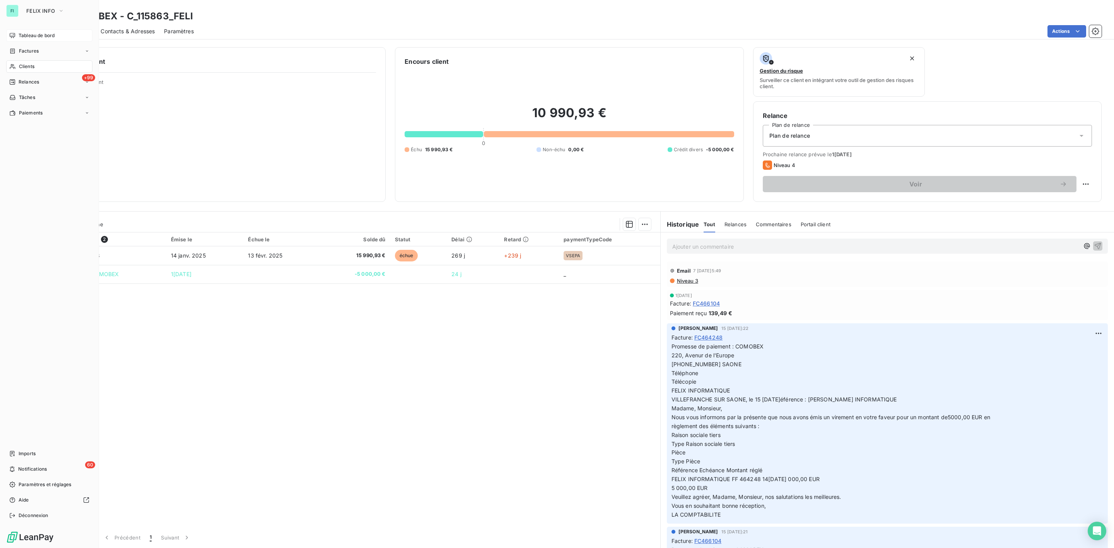
click at [28, 34] on span "Tableau de bord" at bounding box center [37, 35] width 36 height 7
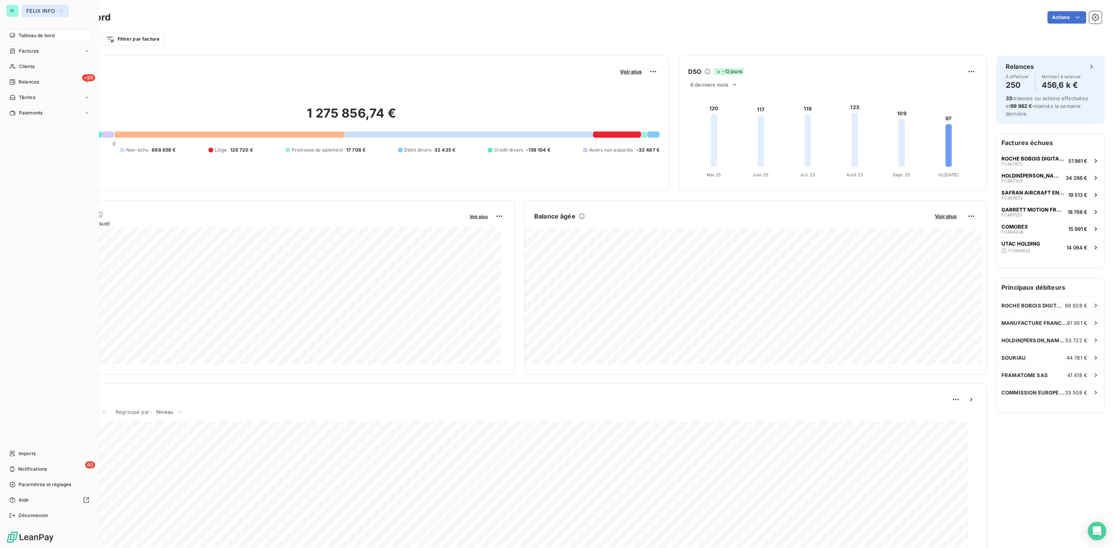
click at [39, 6] on button "FELIX INFO" at bounding box center [45, 11] width 47 height 12
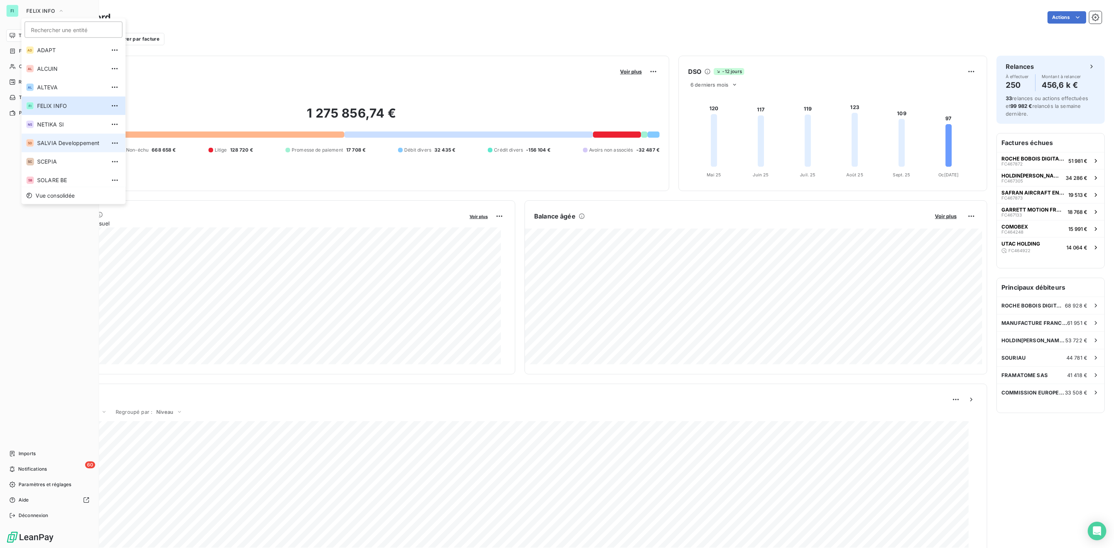
click at [56, 142] on span "SALVIA Developpement" at bounding box center [71, 143] width 68 height 8
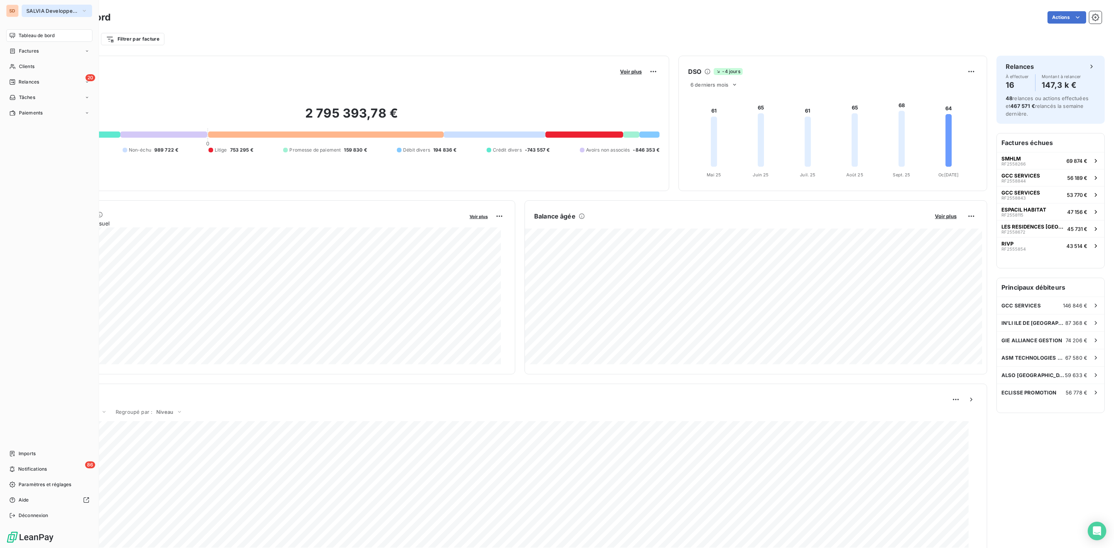
click at [40, 13] on span "SALVIA Developpement" at bounding box center [52, 11] width 52 height 6
click at [44, 139] on span "SALVIA Developpement" at bounding box center [71, 143] width 68 height 8
click at [29, 65] on span "Clients" at bounding box center [26, 66] width 15 height 7
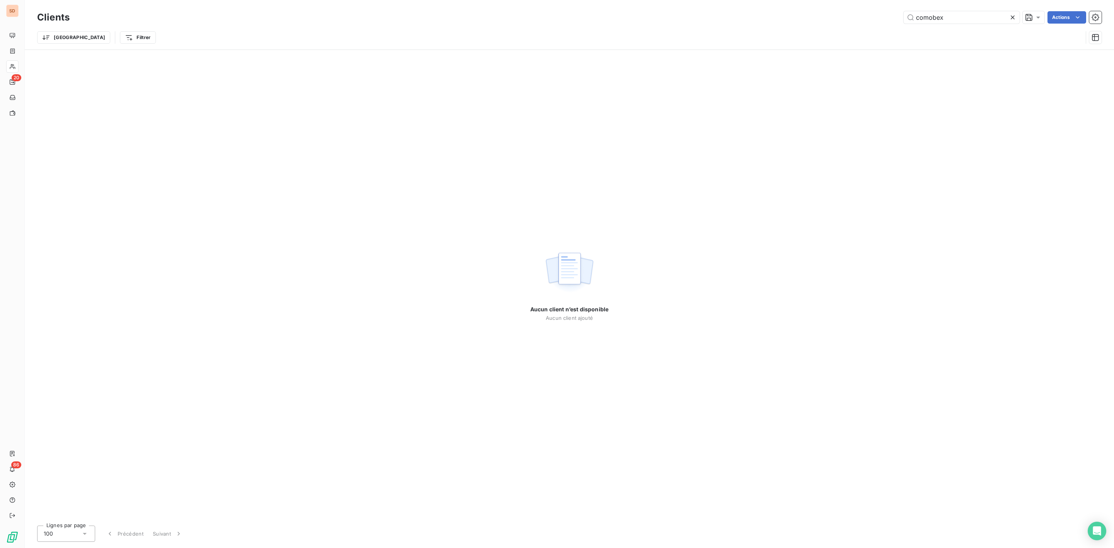
drag, startPoint x: 955, startPoint y: 21, endPoint x: 605, endPoint y: 22, distance: 350.4
click at [712, 21] on div "comobex Actions" at bounding box center [590, 17] width 1022 height 12
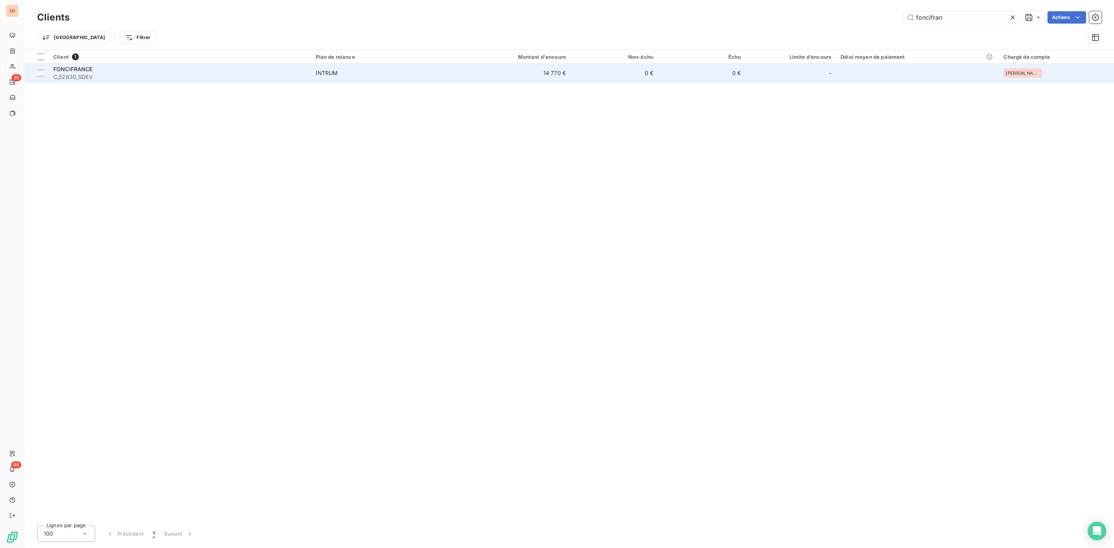
type input "foncifran"
click at [142, 75] on span "C_52830_SDEV" at bounding box center [179, 77] width 253 height 8
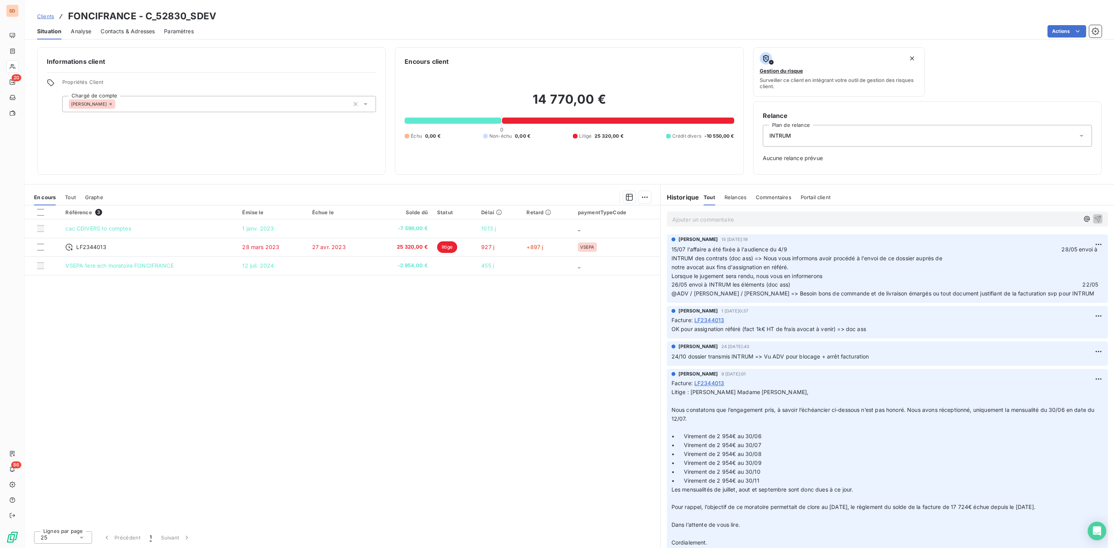
click at [694, 221] on p "Ajouter un commentaire ﻿" at bounding box center [875, 220] width 407 height 10
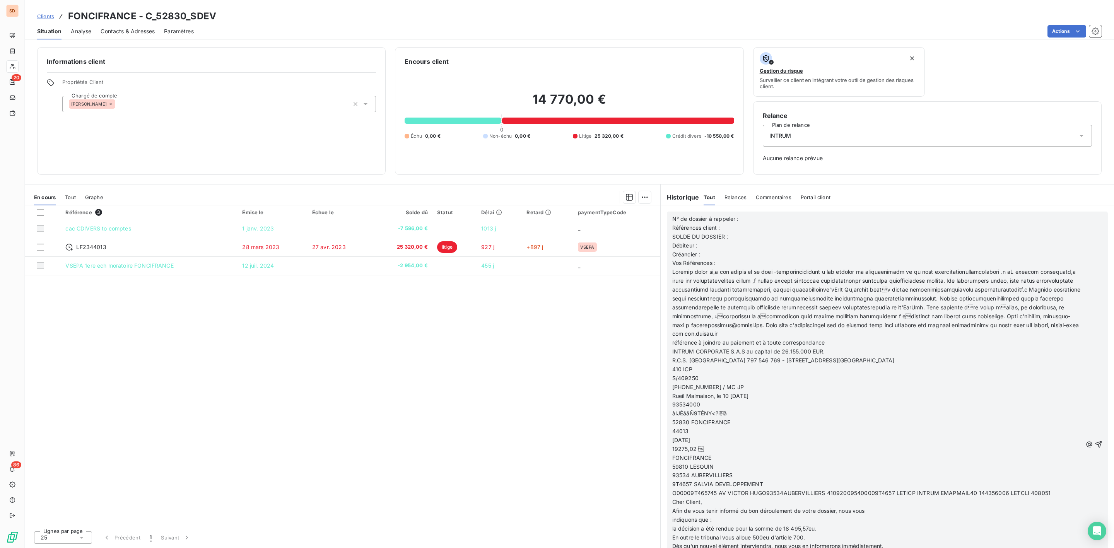
scroll to position [232, 0]
click at [1094, 444] on icon "button" at bounding box center [1098, 444] width 8 height 8
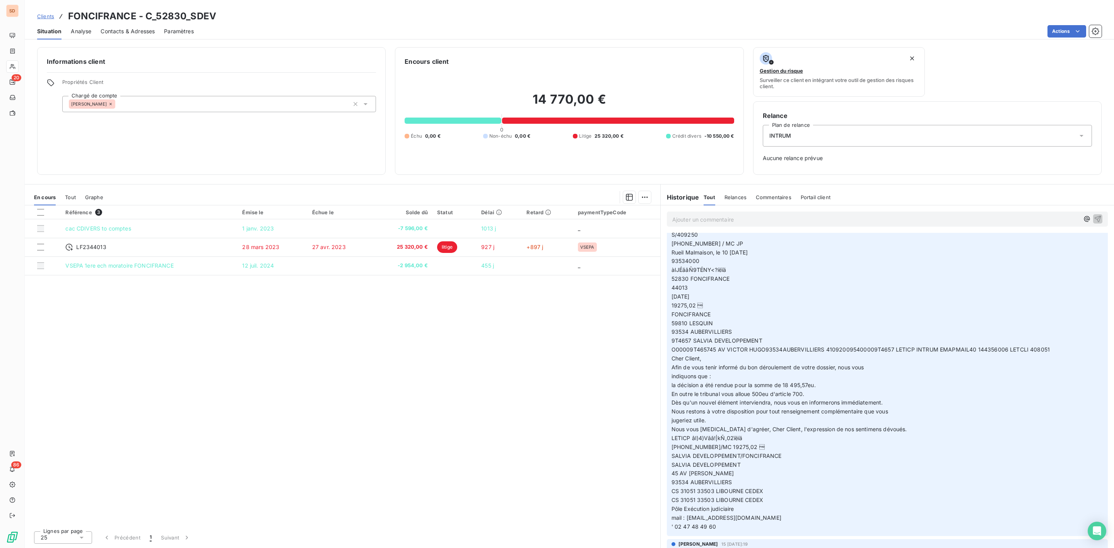
scroll to position [0, 0]
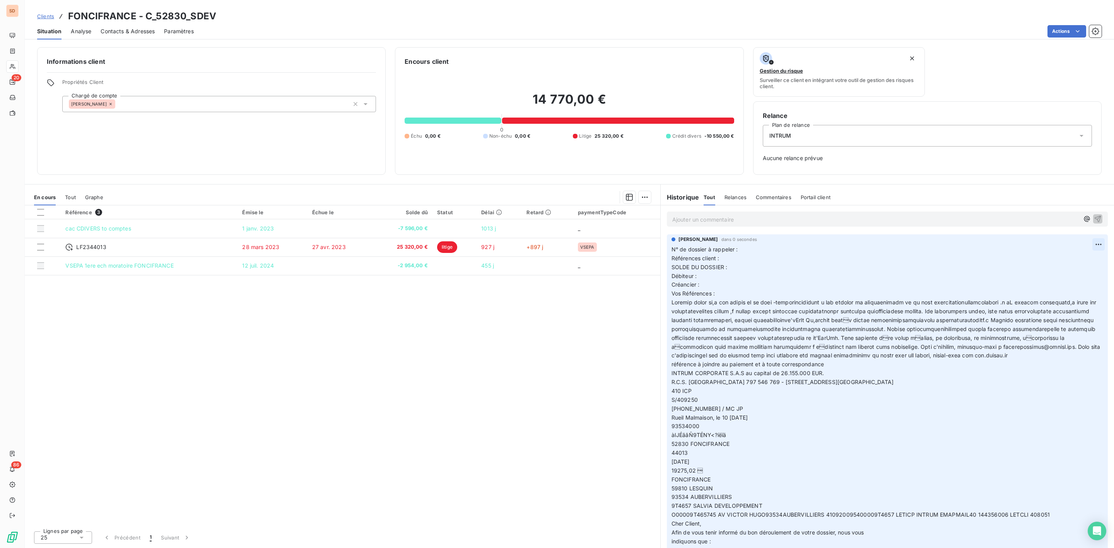
click at [1091, 247] on html "SD 20 86 Clients FONCIFRANCE - C_52830_SDEV Situation Analyse Contacts & Adress…" at bounding box center [557, 274] width 1114 height 548
click at [1058, 271] on div "Supprimer" at bounding box center [1071, 276] width 43 height 12
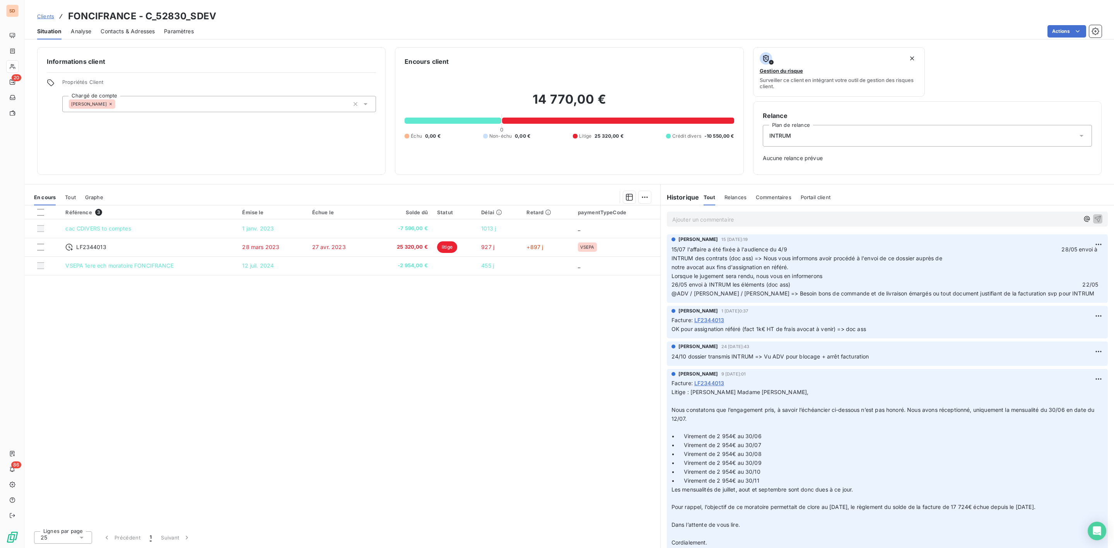
click at [680, 215] on p "Ajouter un commentaire ﻿" at bounding box center [875, 220] width 407 height 10
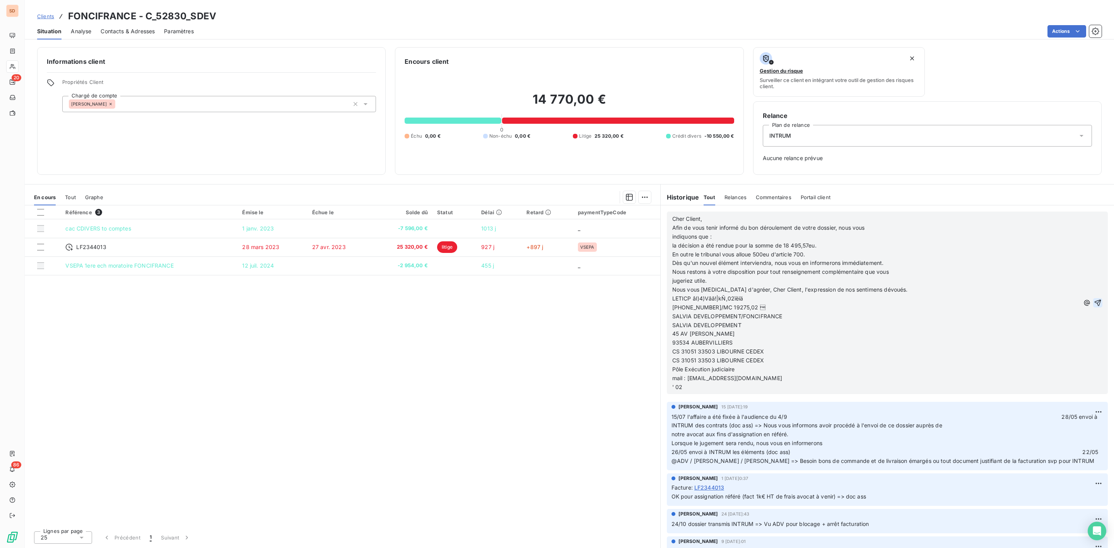
click at [1094, 303] on icon "button" at bounding box center [1098, 303] width 8 height 8
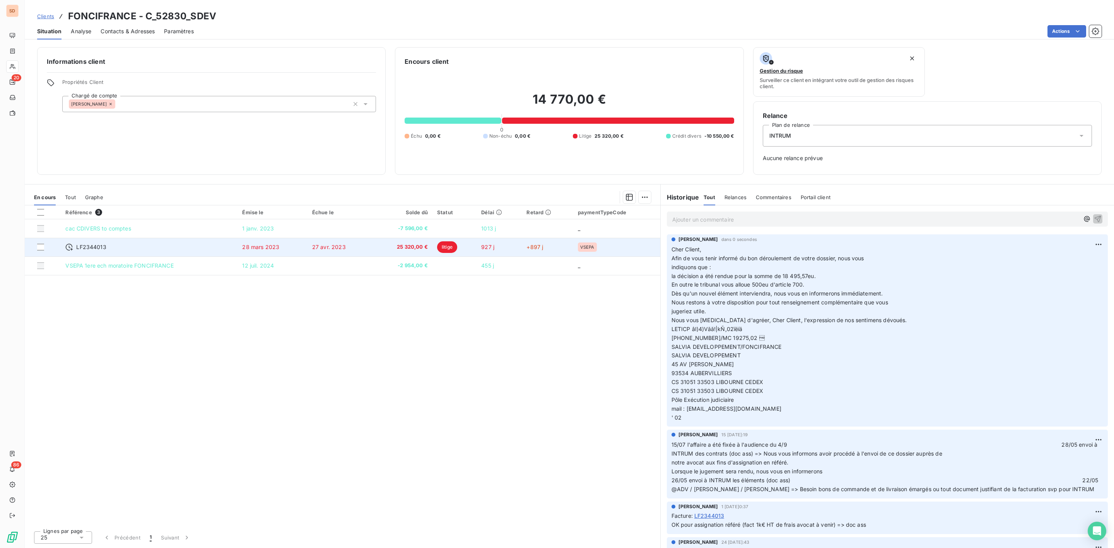
click at [396, 249] on span "25 320,00 €" at bounding box center [402, 247] width 51 height 8
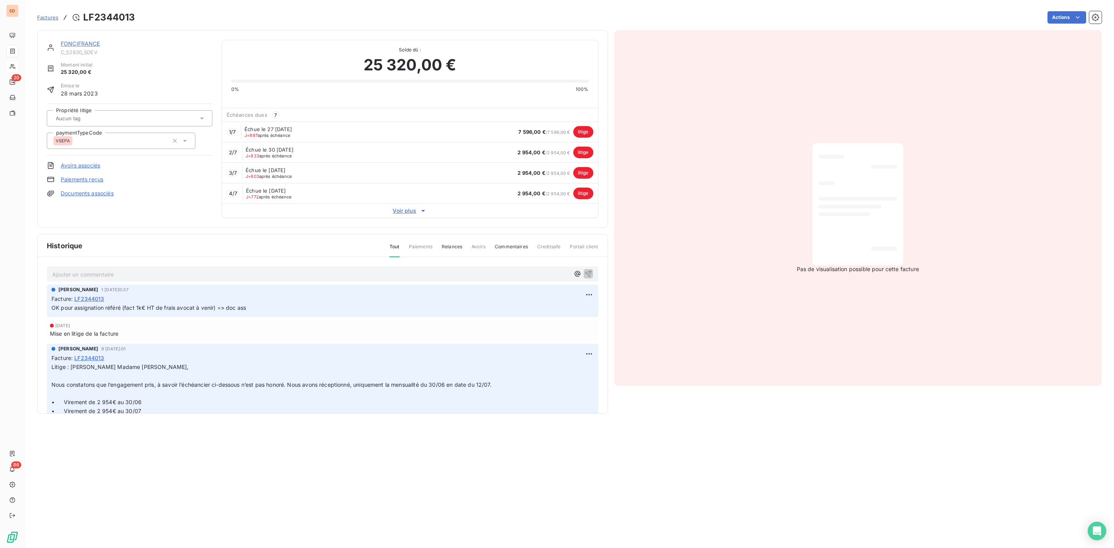
click at [78, 40] on div "FONCIFRANCE" at bounding box center [137, 44] width 152 height 8
click at [75, 41] on link "FONCIFRANCE" at bounding box center [80, 43] width 39 height 7
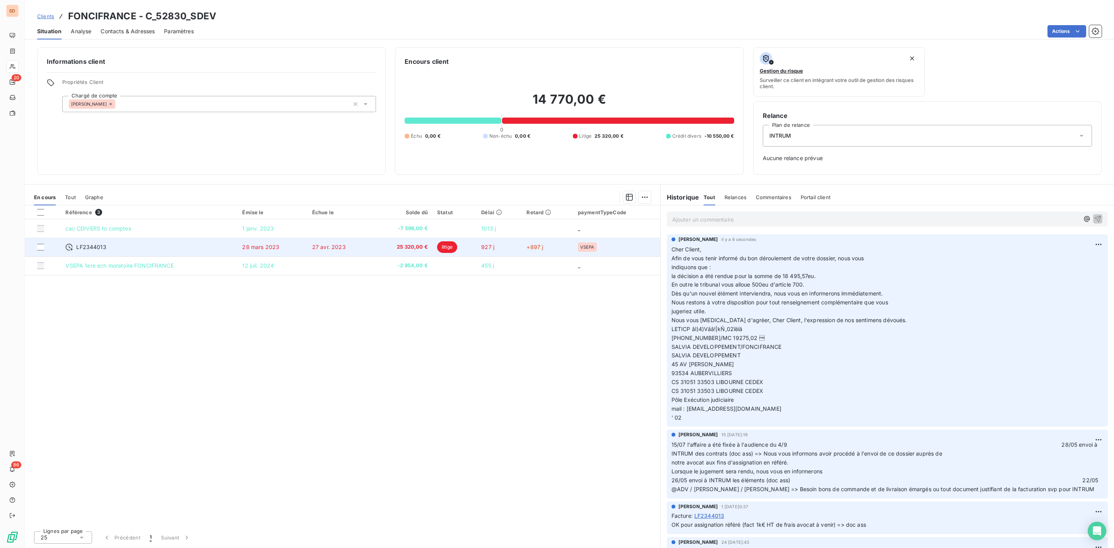
click at [356, 246] on td "27 avr. 2023" at bounding box center [339, 247] width 65 height 19
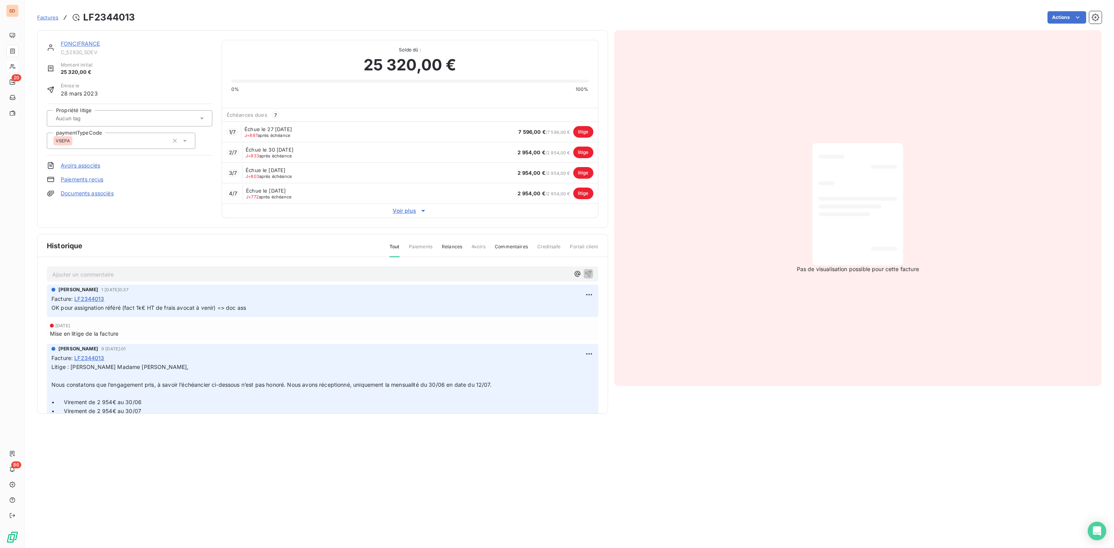
click at [175, 119] on div at bounding box center [125, 118] width 145 height 10
type input "i"
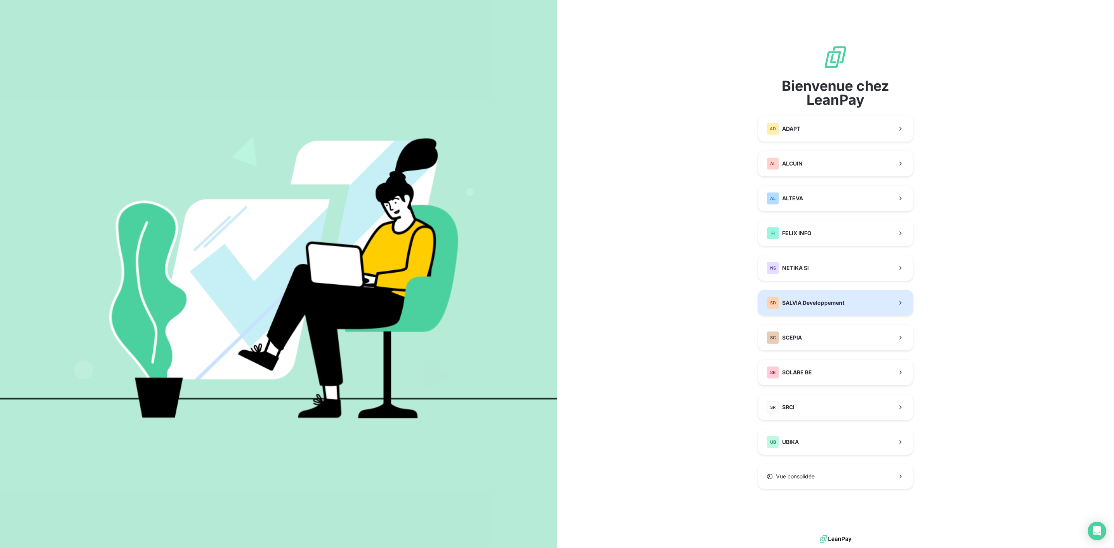
click at [839, 299] on span "SALVIA Developpement" at bounding box center [813, 303] width 62 height 8
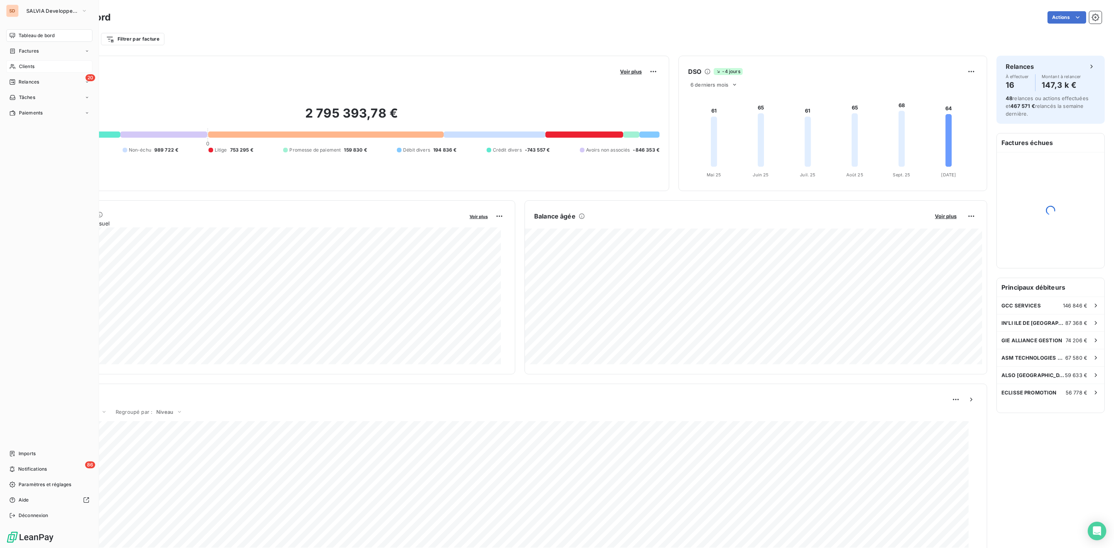
click at [24, 65] on span "Clients" at bounding box center [26, 66] width 15 height 7
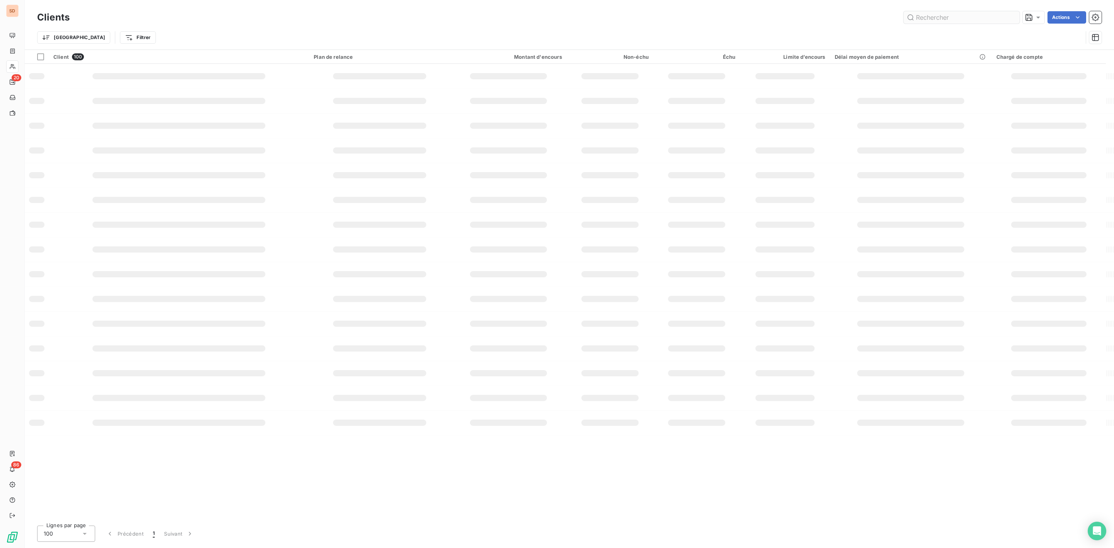
click at [932, 19] on input "text" at bounding box center [961, 17] width 116 height 12
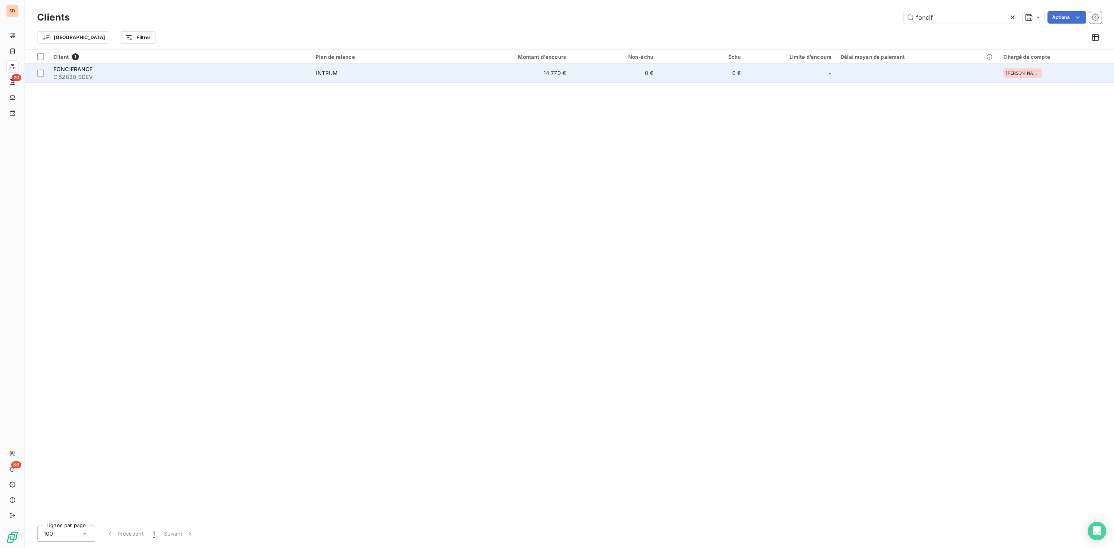
type input "foncif"
click at [109, 76] on span "C_52830_SDEV" at bounding box center [179, 77] width 253 height 8
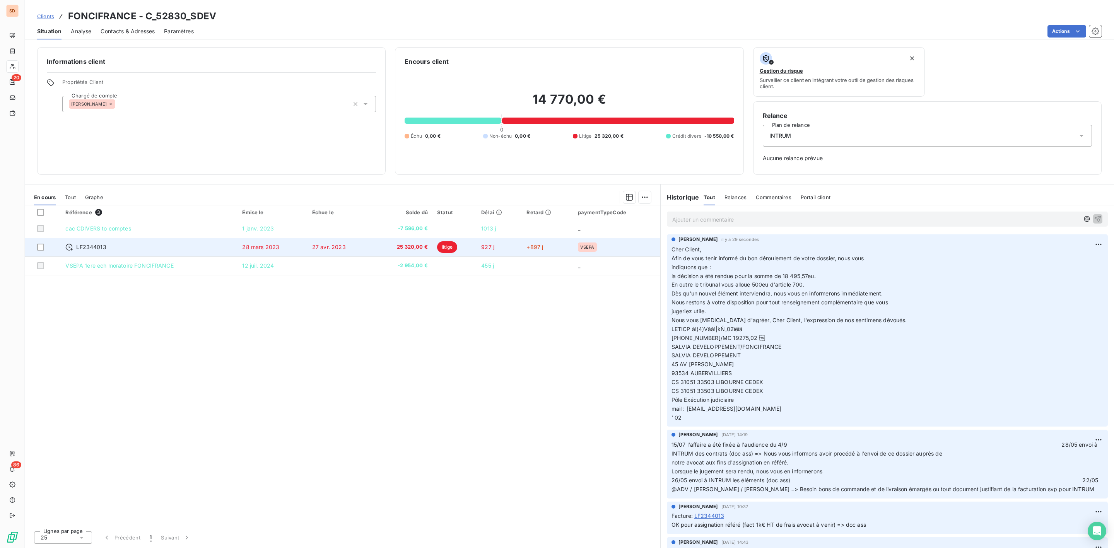
click at [162, 245] on div "LF2344013" at bounding box center [148, 247] width 167 height 8
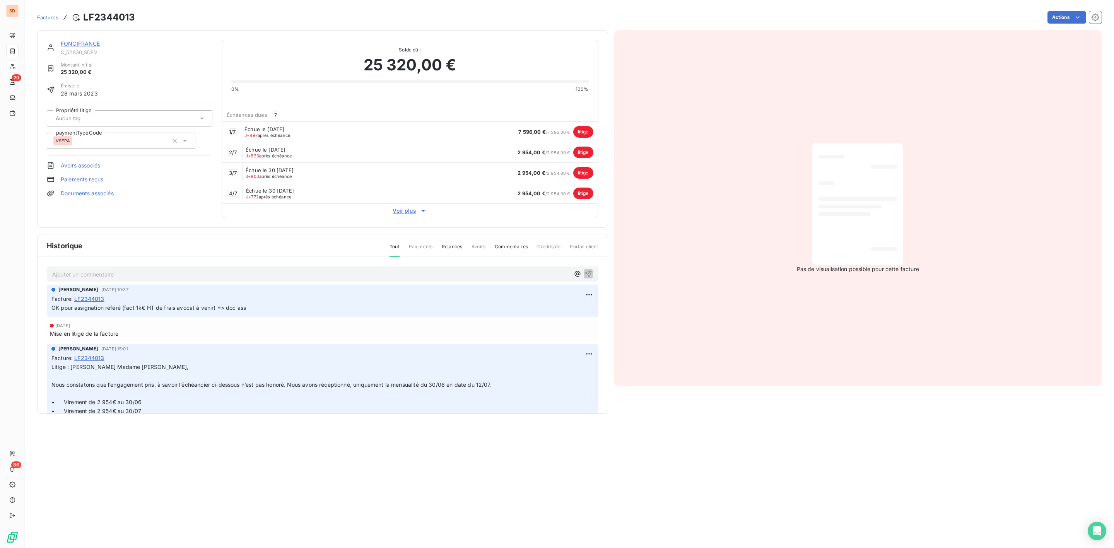
click at [133, 119] on div at bounding box center [125, 118] width 145 height 10
type input "in"
click at [79, 191] on span "INTRUM" at bounding box center [73, 191] width 17 height 5
click at [82, 45] on link "FONCIFRANCE" at bounding box center [80, 43] width 39 height 7
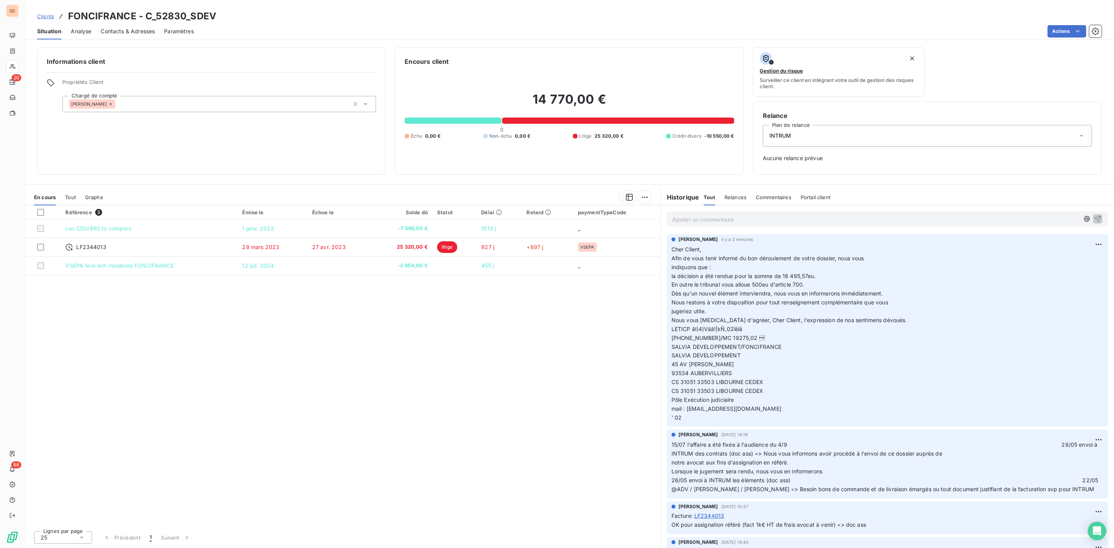
click at [939, 387] on p "Cher Client, Afin de vous tenir informé du bon déroulement de votre dossier, no…" at bounding box center [887, 333] width 432 height 177
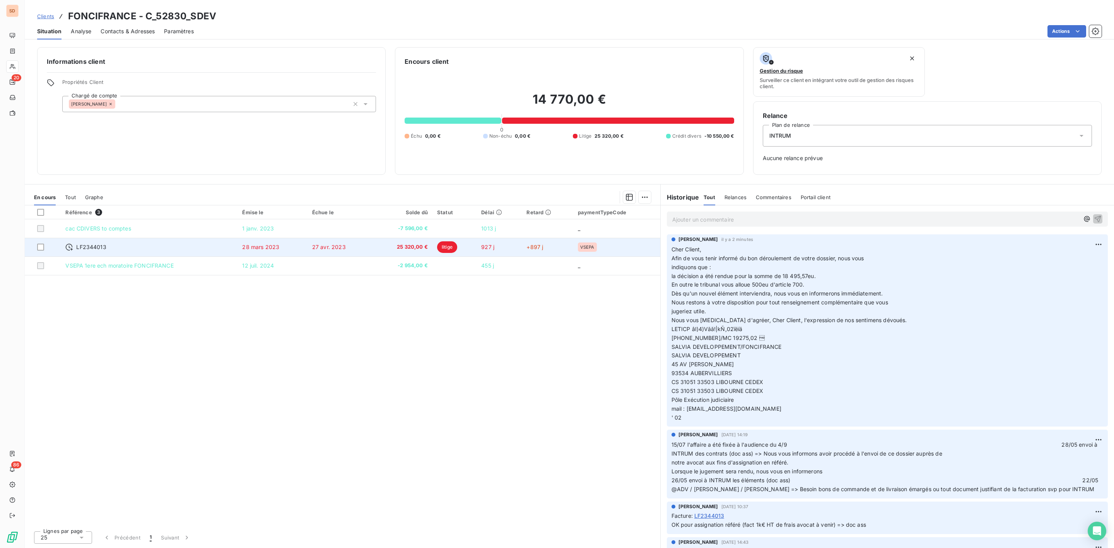
click at [266, 250] on span "28 mars 2023" at bounding box center [260, 247] width 37 height 7
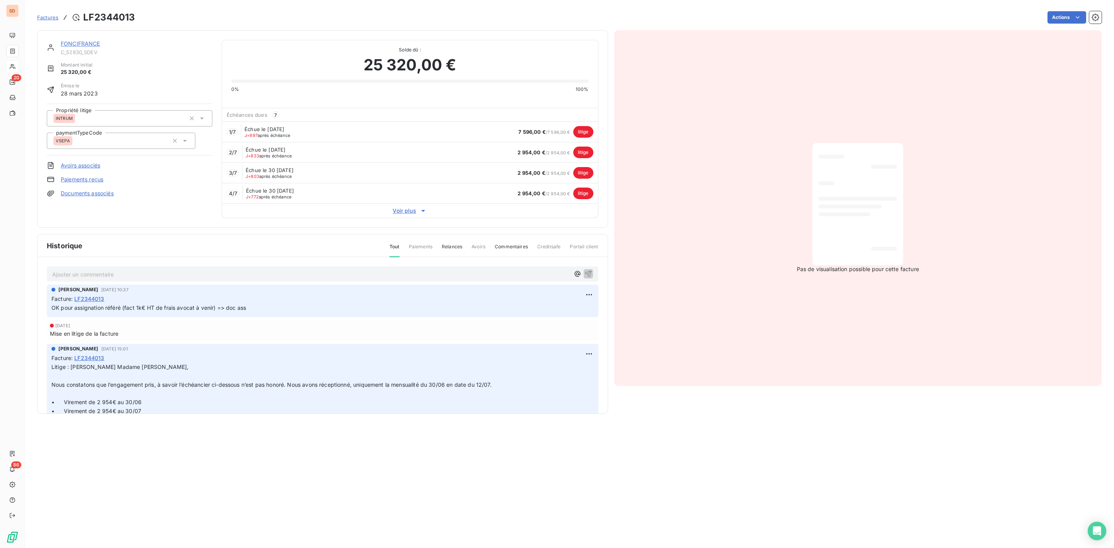
click at [75, 194] on link "Documents associés" at bounding box center [87, 193] width 53 height 8
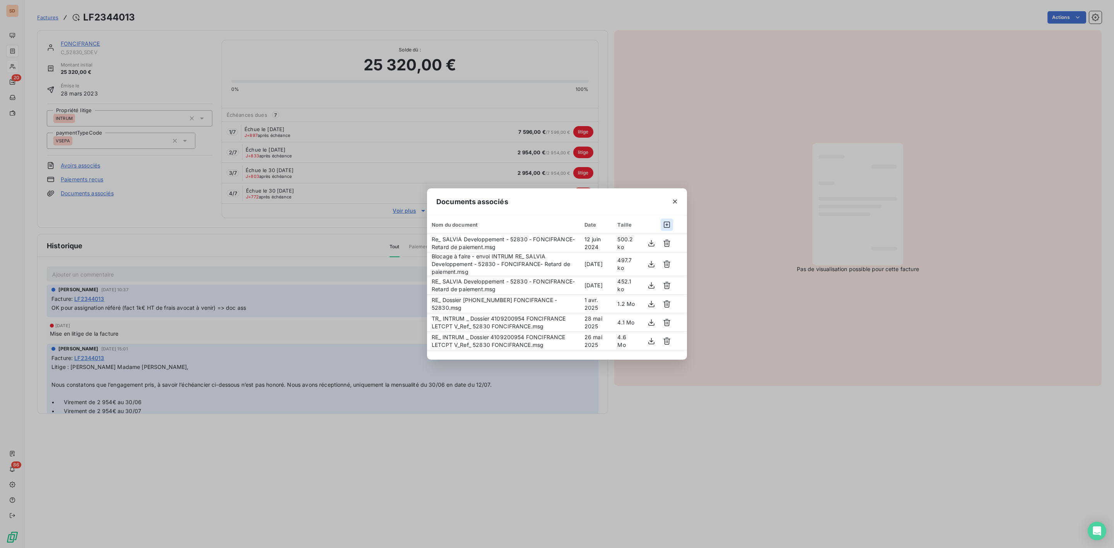
click at [668, 224] on icon "button" at bounding box center [667, 225] width 8 height 8
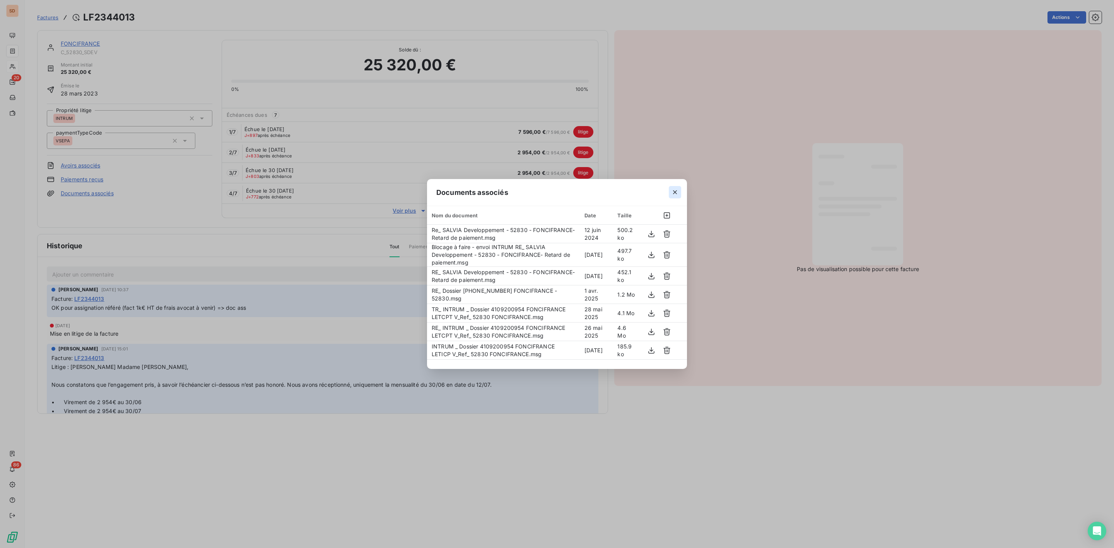
click at [677, 193] on icon "button" at bounding box center [675, 192] width 8 height 8
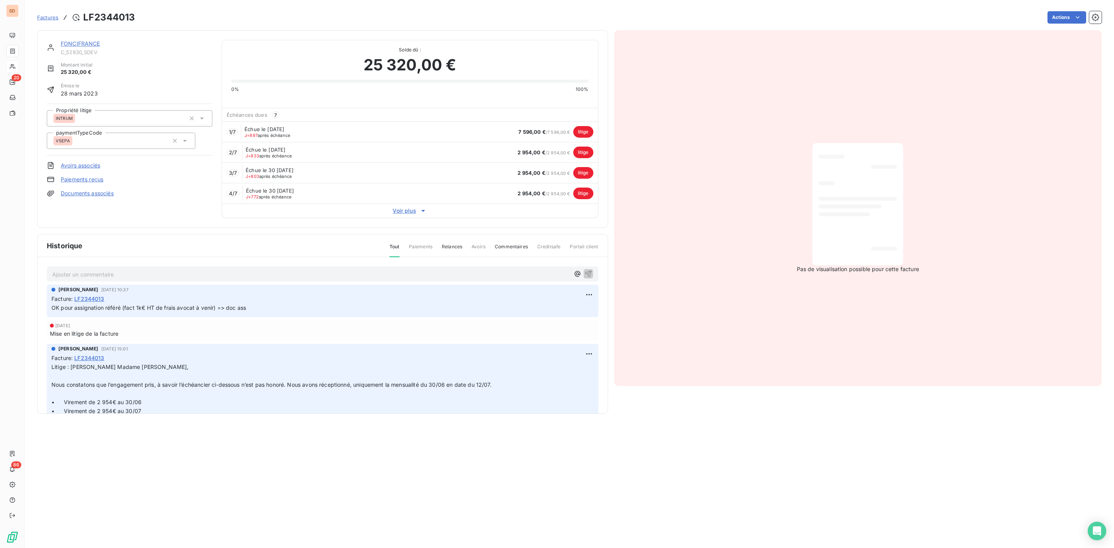
click at [86, 42] on link "FONCIFRANCE" at bounding box center [80, 43] width 39 height 7
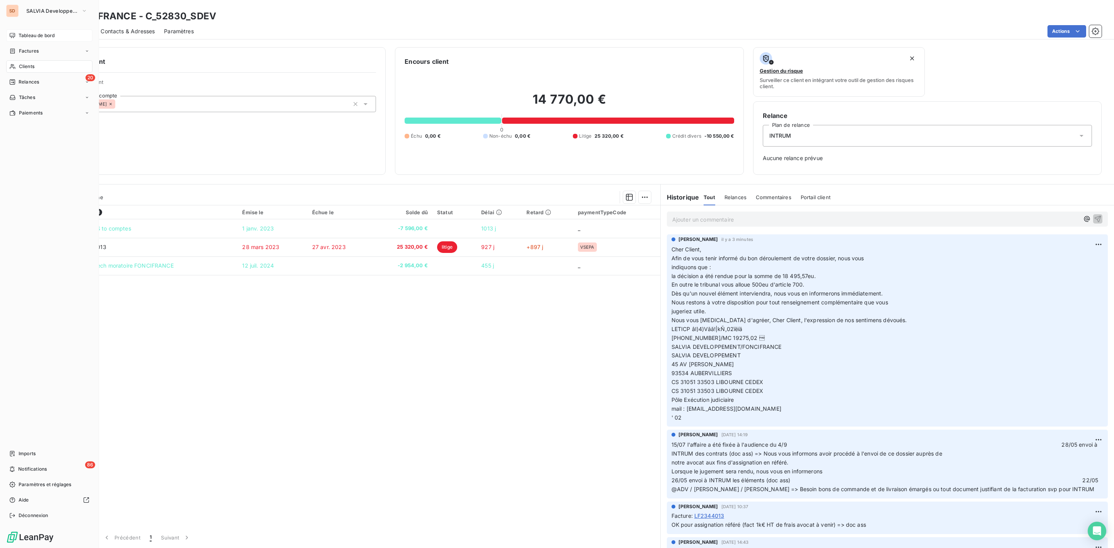
click at [31, 36] on span "Tableau de bord" at bounding box center [37, 35] width 36 height 7
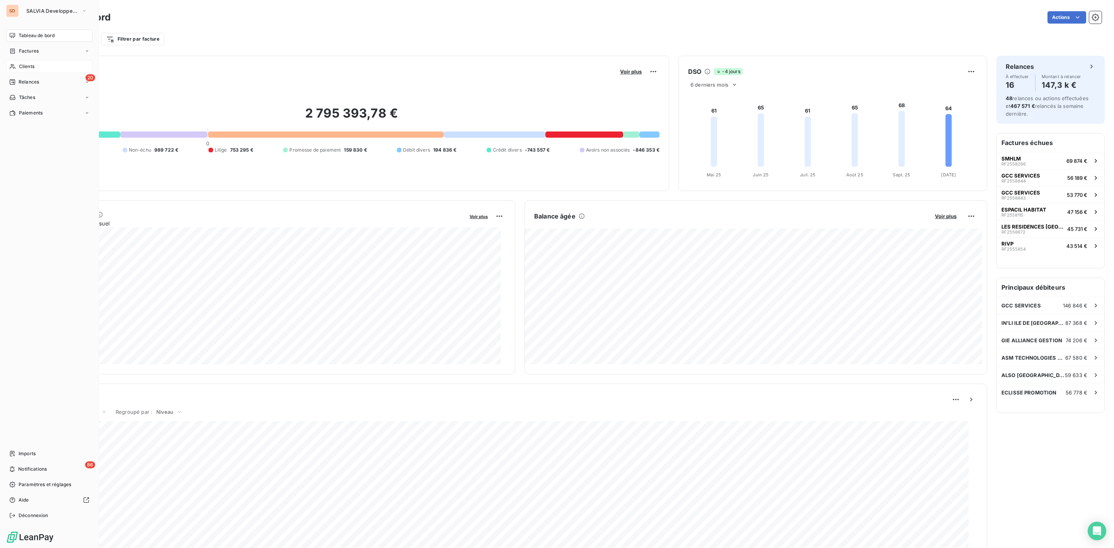
click at [27, 64] on span "Clients" at bounding box center [26, 66] width 15 height 7
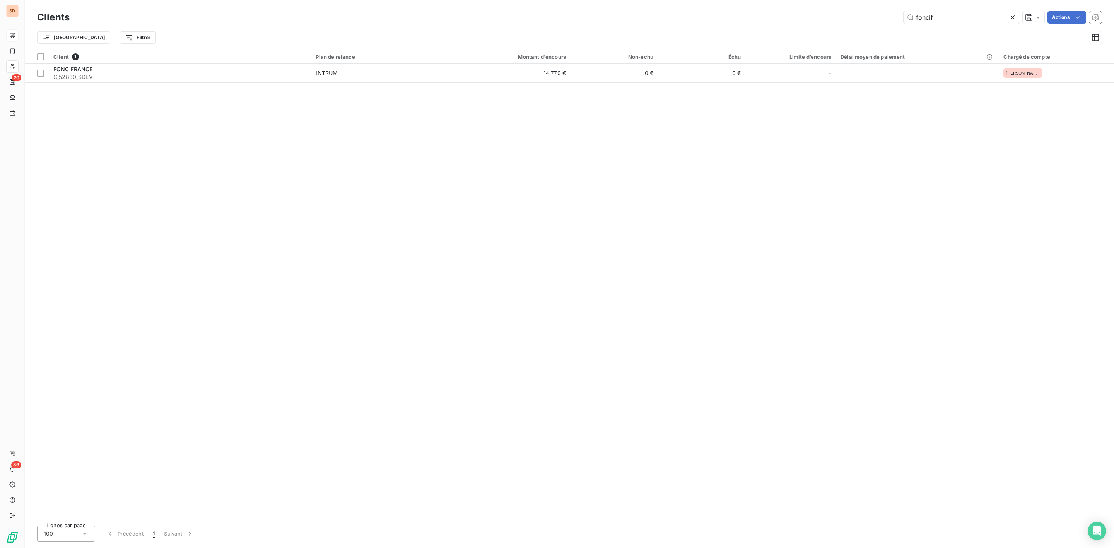
drag, startPoint x: 932, startPoint y: 16, endPoint x: 633, endPoint y: 8, distance: 299.4
click at [759, 16] on div "foncif Actions" at bounding box center [590, 17] width 1022 height 12
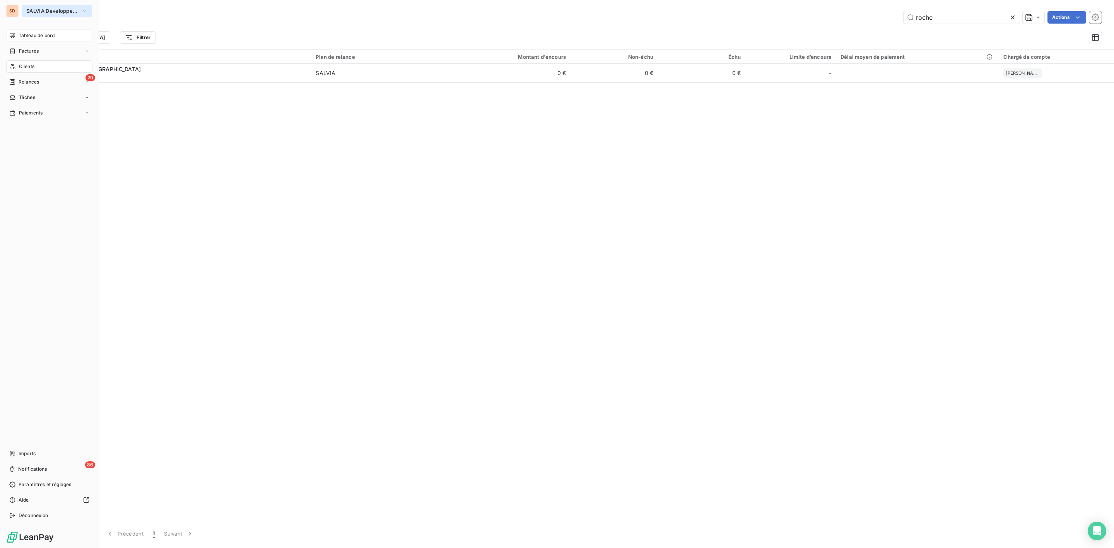
type input "roche"
click at [27, 12] on span "SALVIA Developpement" at bounding box center [52, 11] width 52 height 6
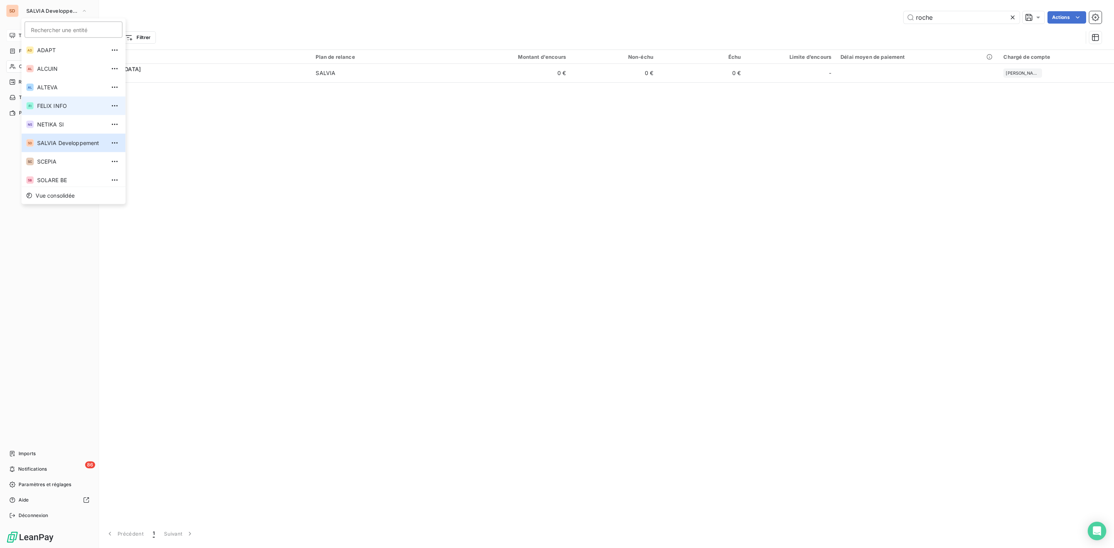
click at [41, 107] on span "FELIX INFO" at bounding box center [71, 106] width 68 height 8
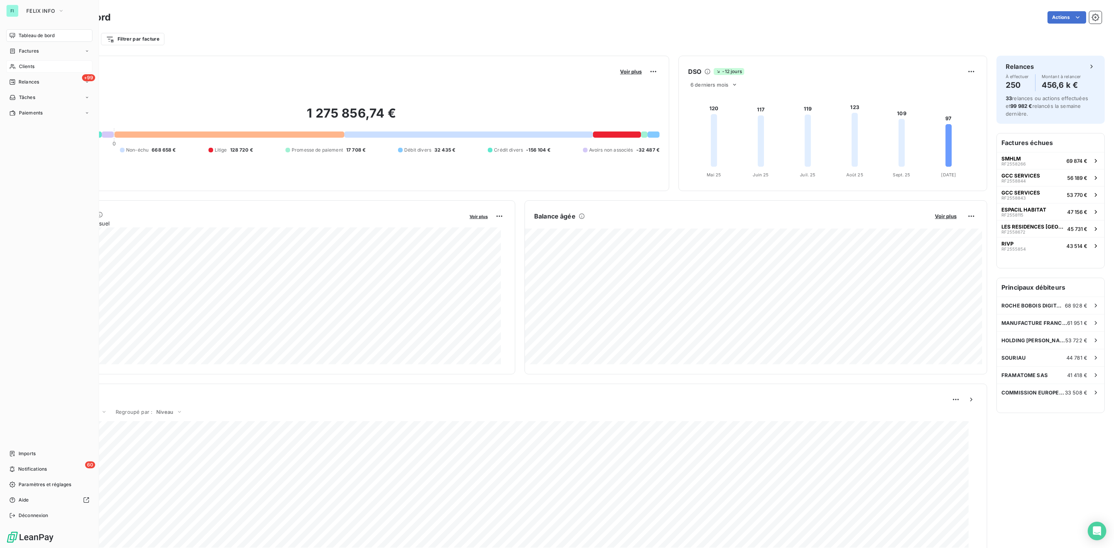
click at [32, 63] on span "Clients" at bounding box center [26, 66] width 15 height 7
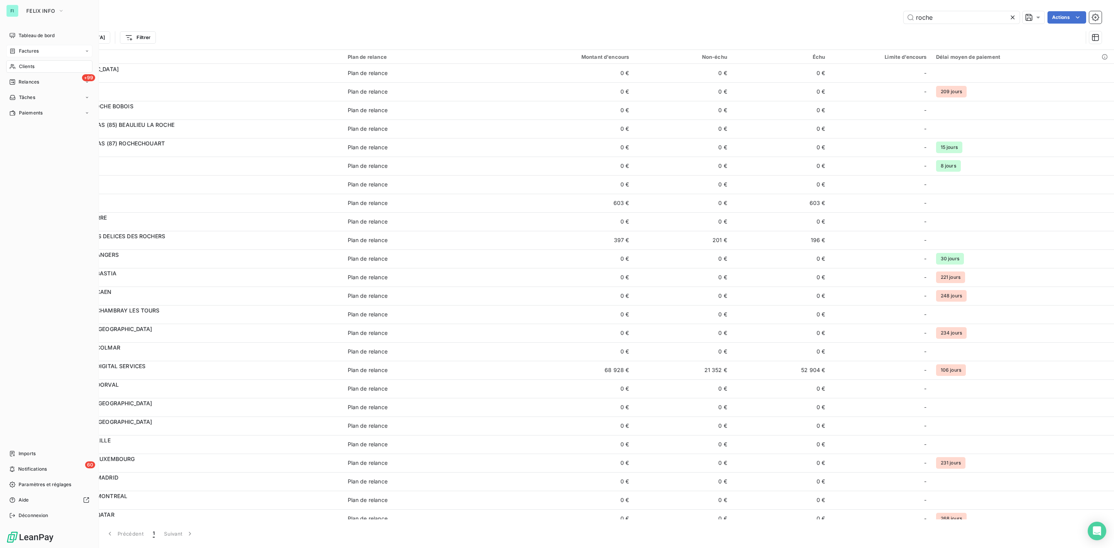
click at [21, 48] on span "Factures" at bounding box center [29, 51] width 20 height 7
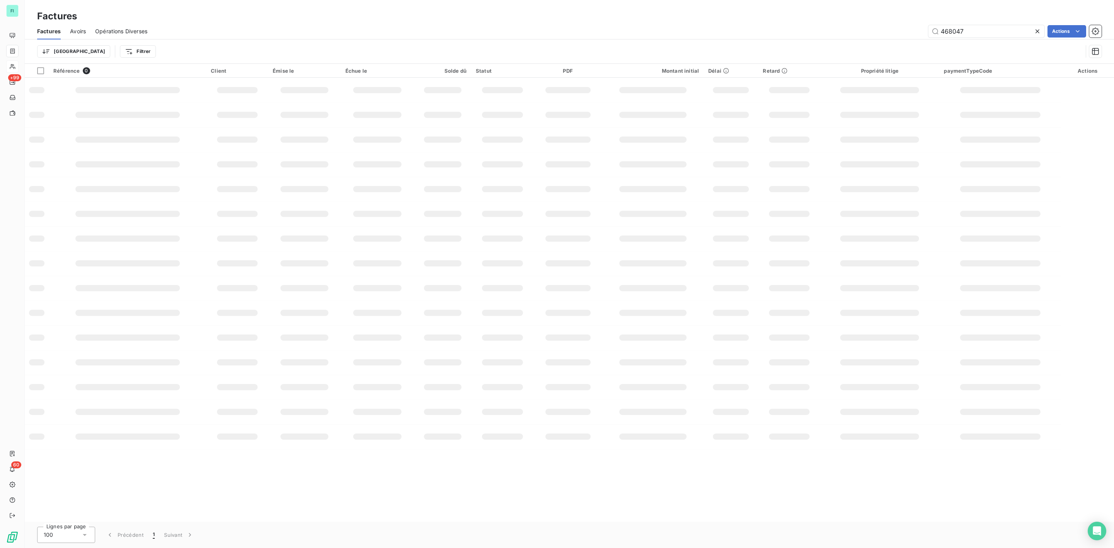
drag, startPoint x: 977, startPoint y: 28, endPoint x: 713, endPoint y: 33, distance: 264.2
click at [763, 32] on div "468047 Actions" at bounding box center [629, 31] width 945 height 12
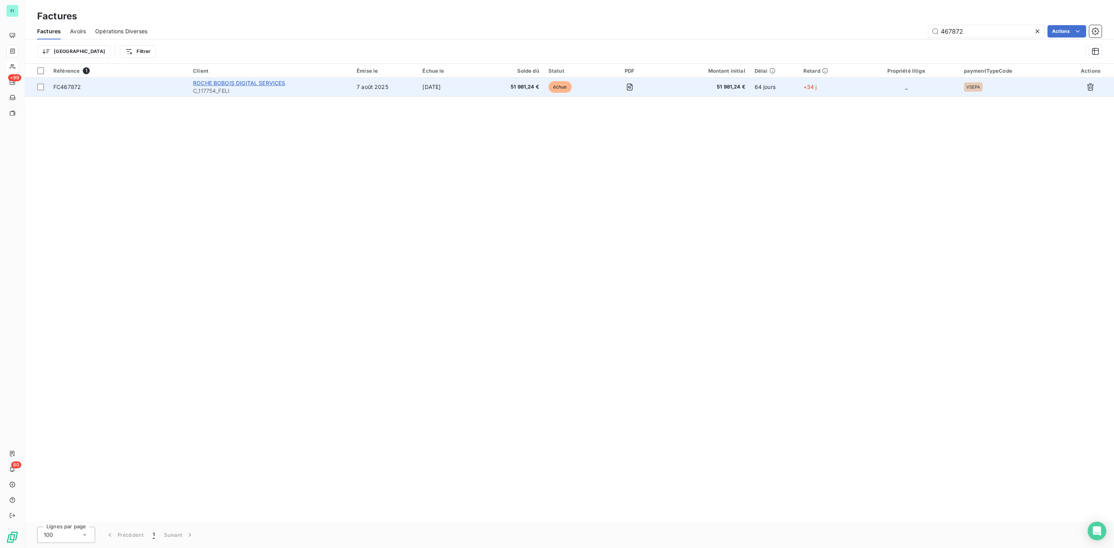
type input "467872"
click at [263, 85] on span "ROCHE BOBOIS DIGITAL SERVICES" at bounding box center [239, 83] width 92 height 7
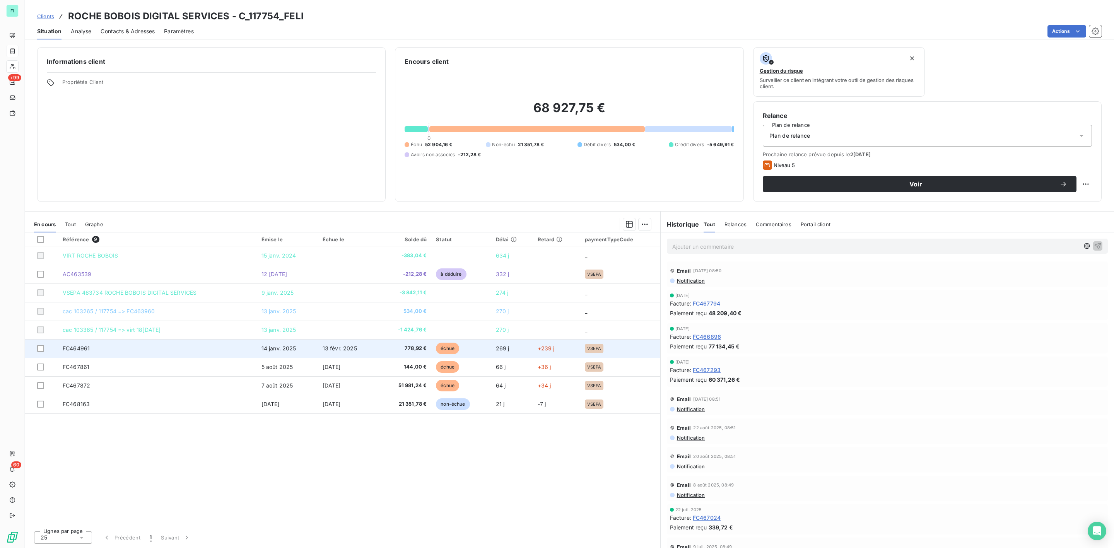
click at [412, 348] on span "778,92 €" at bounding box center [405, 349] width 44 height 8
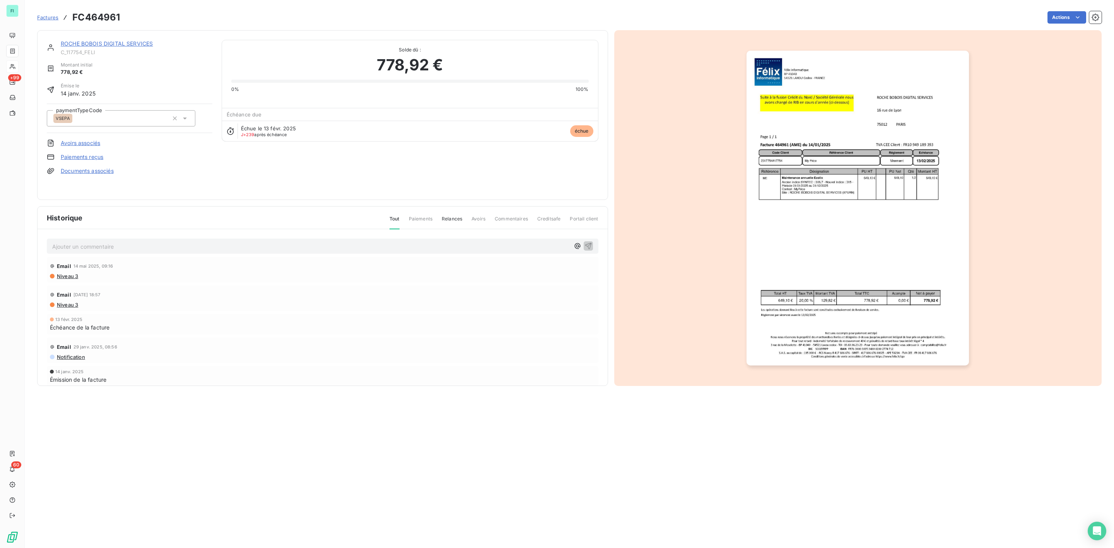
click at [851, 219] on img "button" at bounding box center [857, 208] width 222 height 315
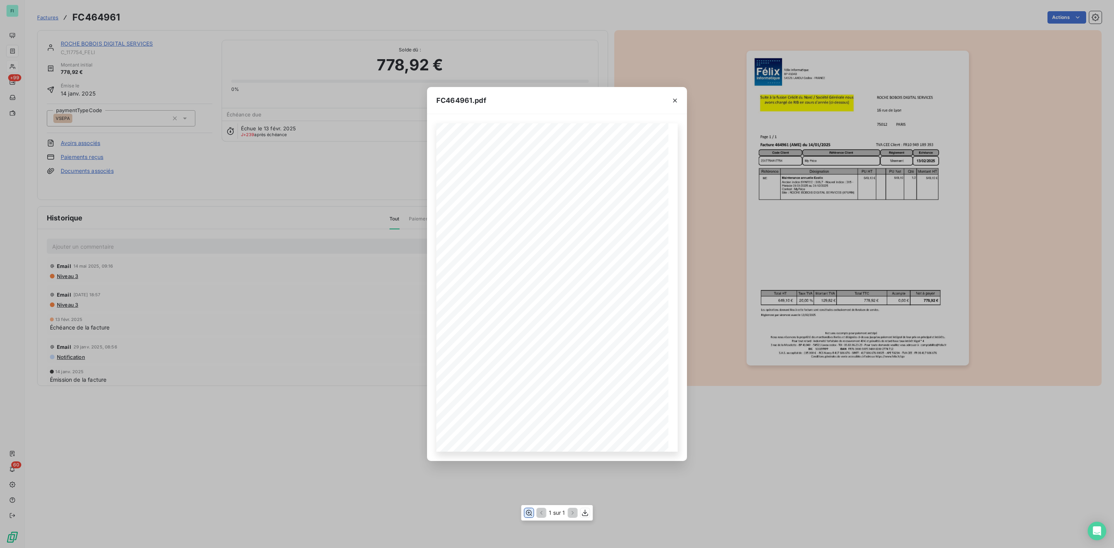
click at [529, 512] on icon "button" at bounding box center [529, 513] width 8 height 8
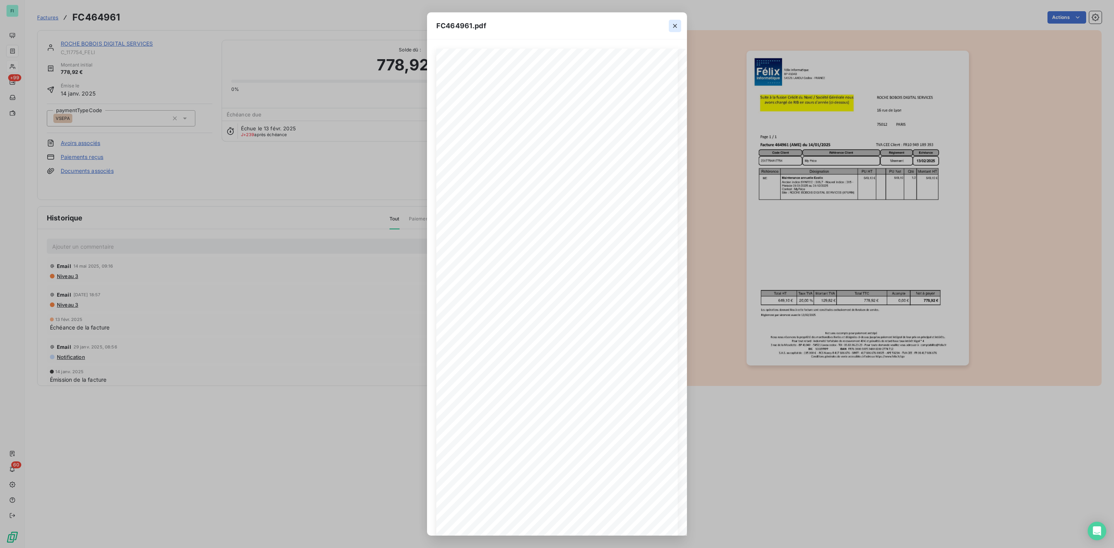
click at [674, 26] on icon "button" at bounding box center [675, 26] width 4 height 4
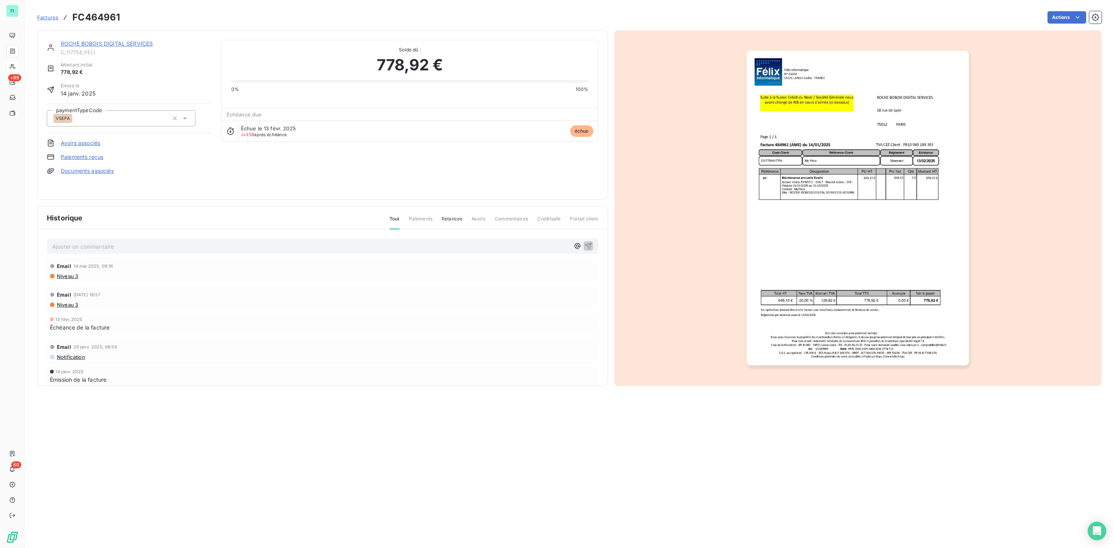
click at [125, 42] on link "ROCHE BOBOIS DIGITAL SERVICES" at bounding box center [107, 43] width 92 height 7
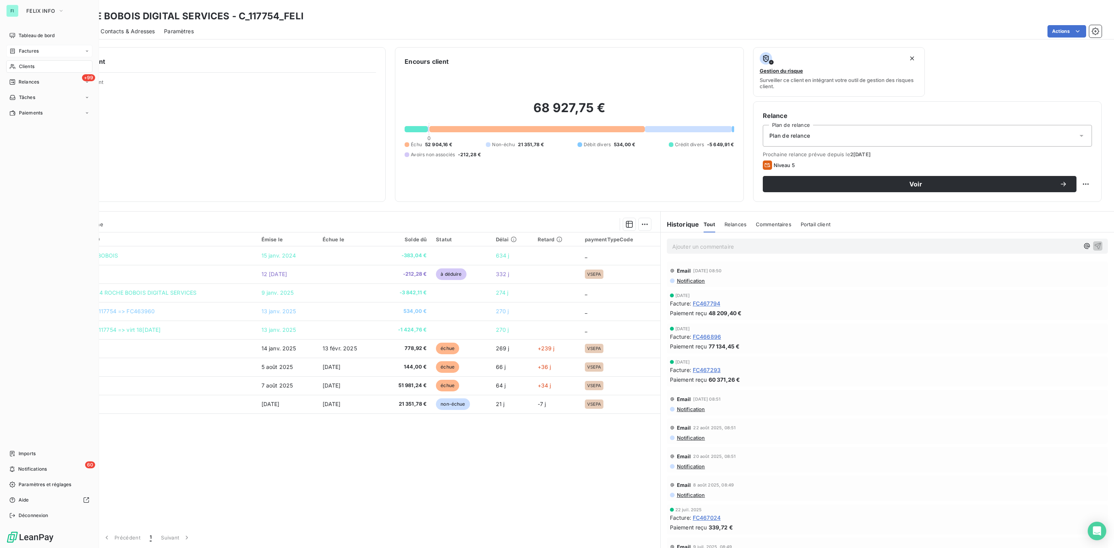
click at [22, 48] on span "Factures" at bounding box center [29, 51] width 20 height 7
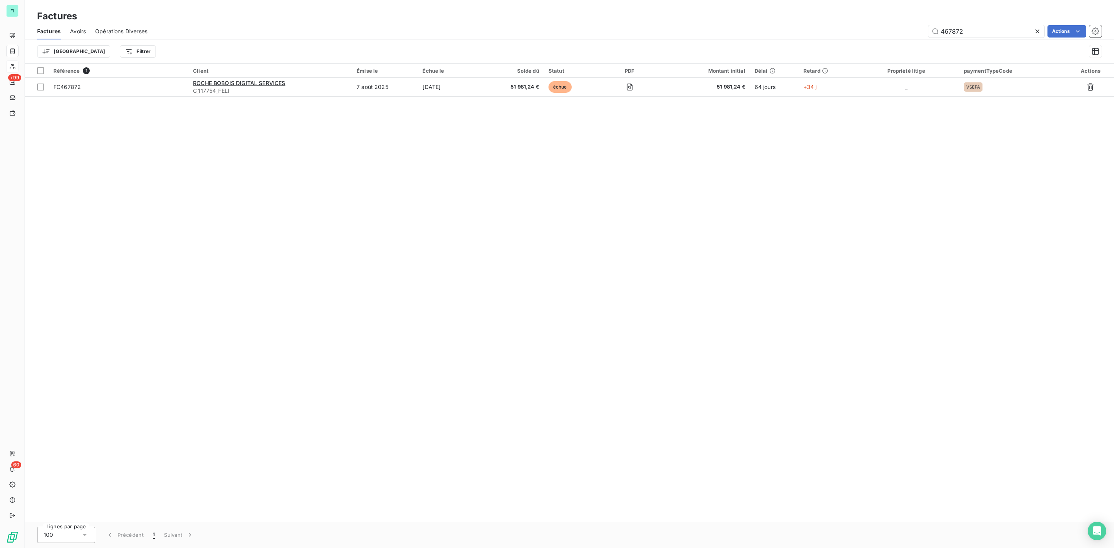
drag, startPoint x: 976, startPoint y: 28, endPoint x: 567, endPoint y: 41, distance: 409.7
click at [759, 33] on div "467872 Actions" at bounding box center [629, 31] width 945 height 12
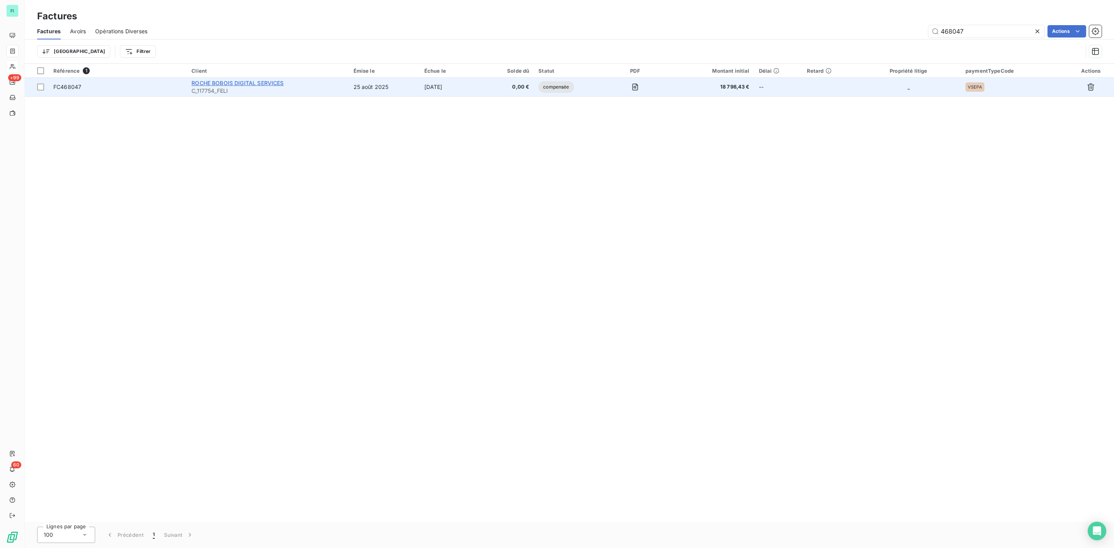
type input "468047"
click at [274, 85] on span "ROCHE BOBOIS DIGITAL SERVICES" at bounding box center [237, 83] width 92 height 7
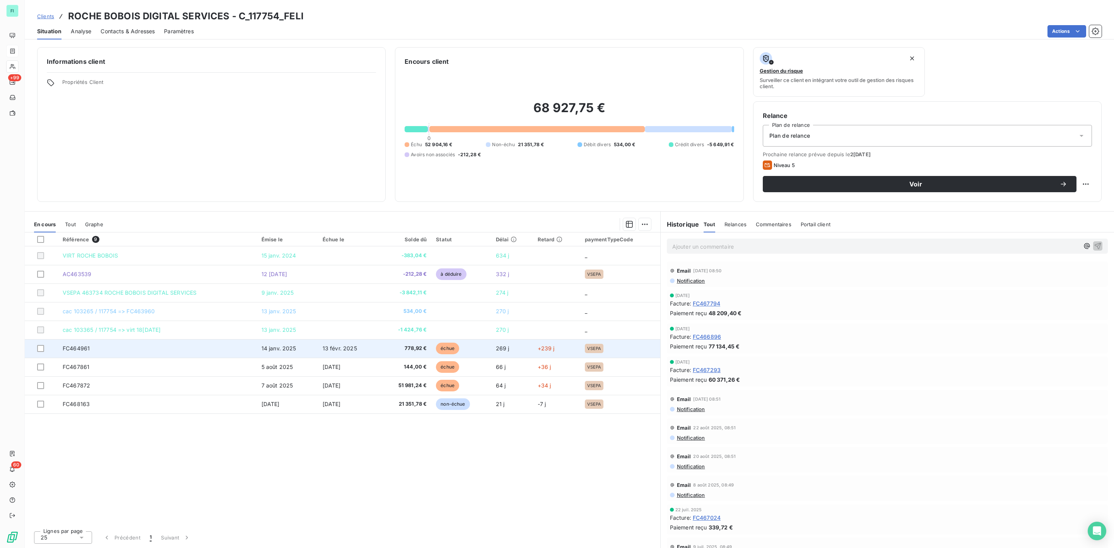
click at [410, 347] on span "778,92 €" at bounding box center [405, 349] width 44 height 8
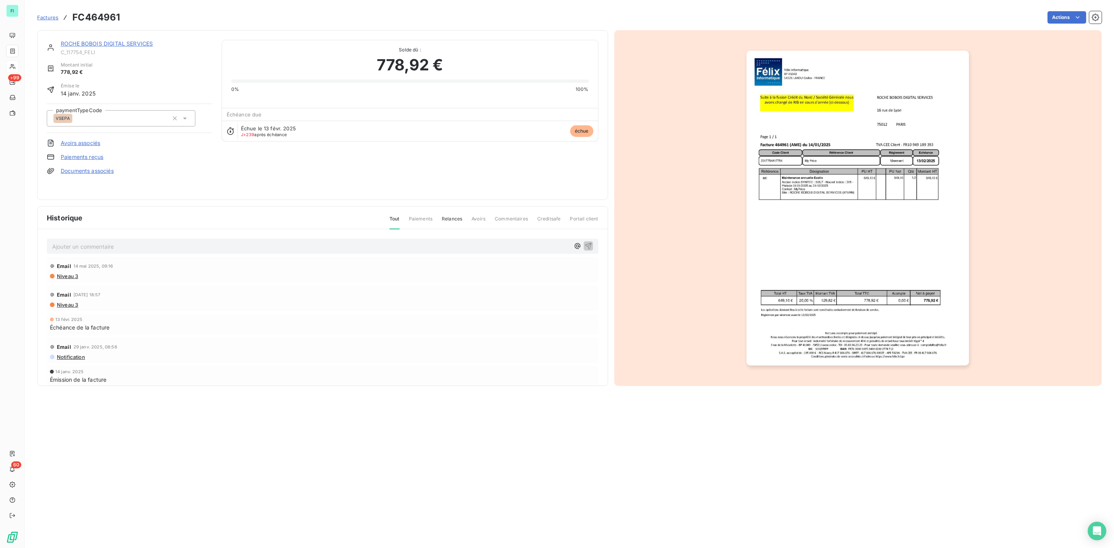
click at [801, 157] on img "button" at bounding box center [857, 208] width 222 height 315
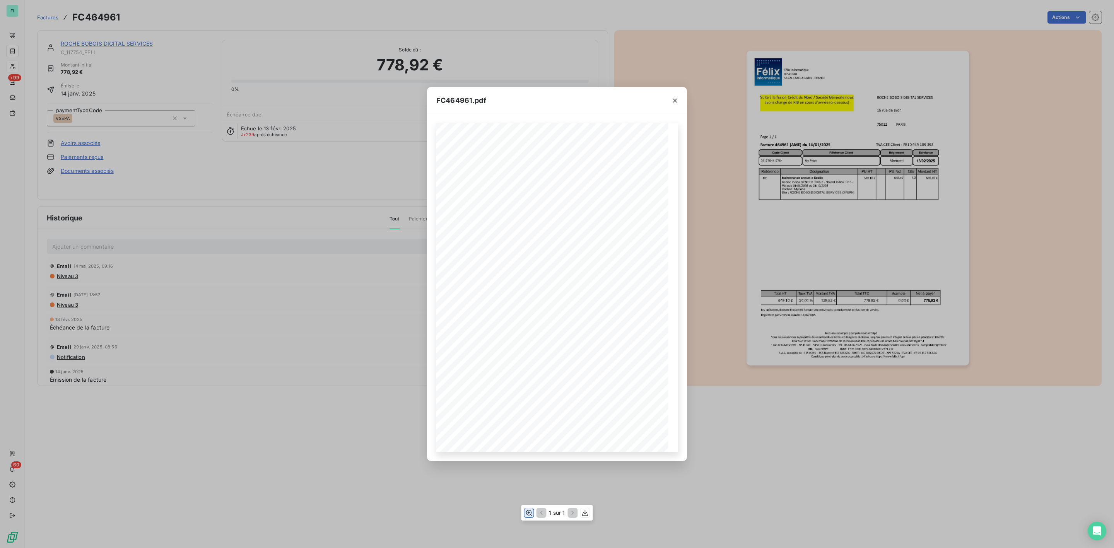
click at [527, 513] on icon "button" at bounding box center [529, 513] width 8 height 8
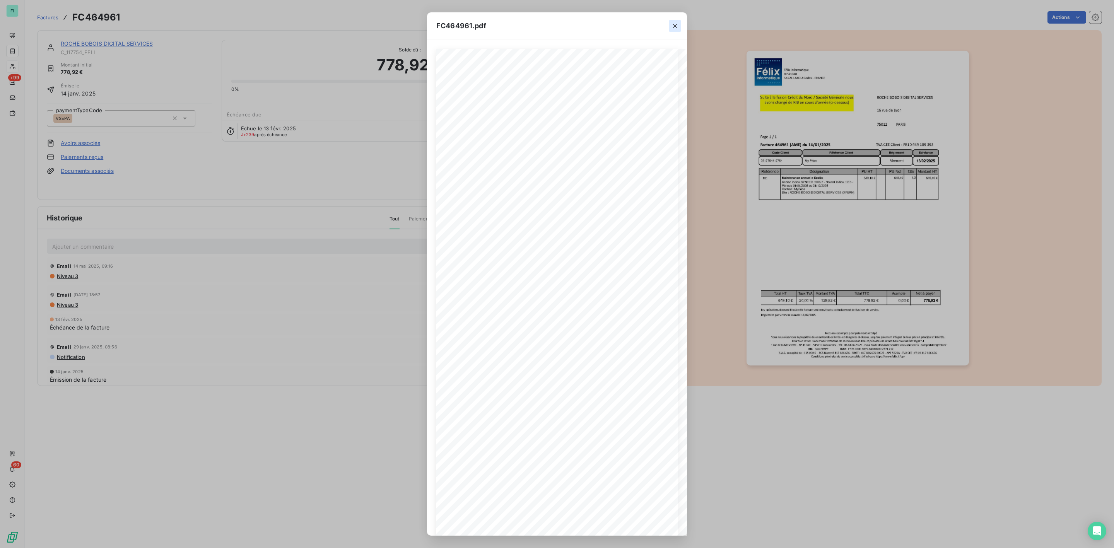
click at [674, 26] on icon "button" at bounding box center [675, 26] width 8 height 8
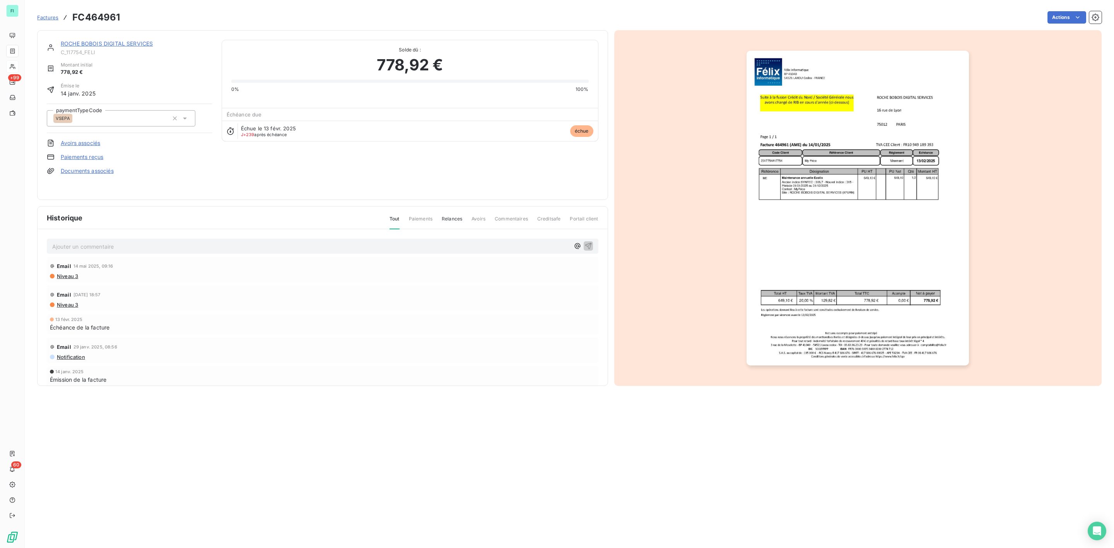
click at [122, 43] on link "ROCHE BOBOIS DIGITAL SERVICES" at bounding box center [107, 43] width 92 height 7
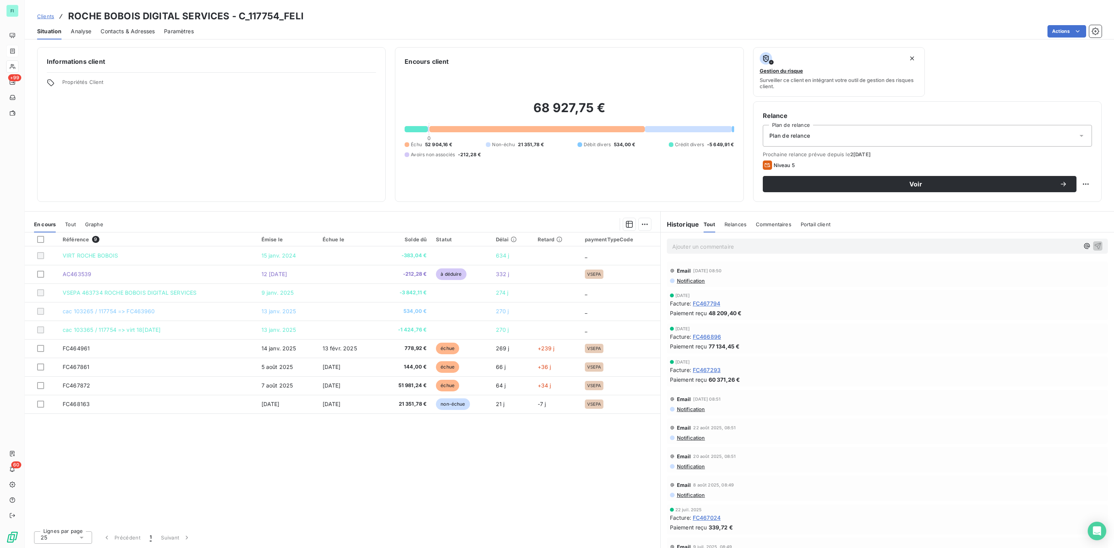
click at [138, 33] on span "Contacts & Adresses" at bounding box center [128, 31] width 54 height 8
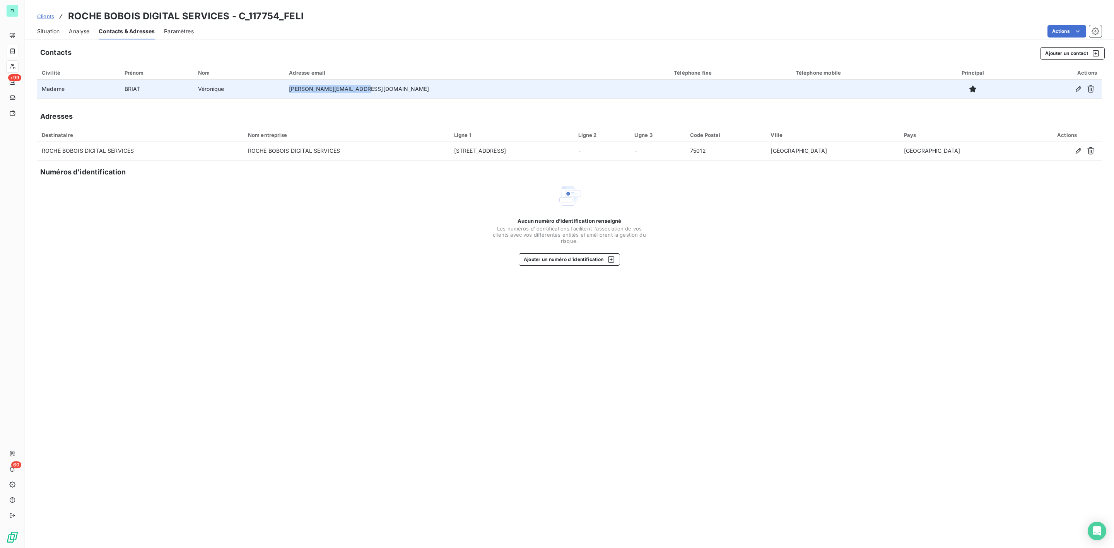
drag, startPoint x: 342, startPoint y: 88, endPoint x: 435, endPoint y: 89, distance: 93.2
click at [435, 89] on td "[PERSON_NAME][EMAIL_ADDRESS][DOMAIN_NAME]" at bounding box center [476, 89] width 385 height 19
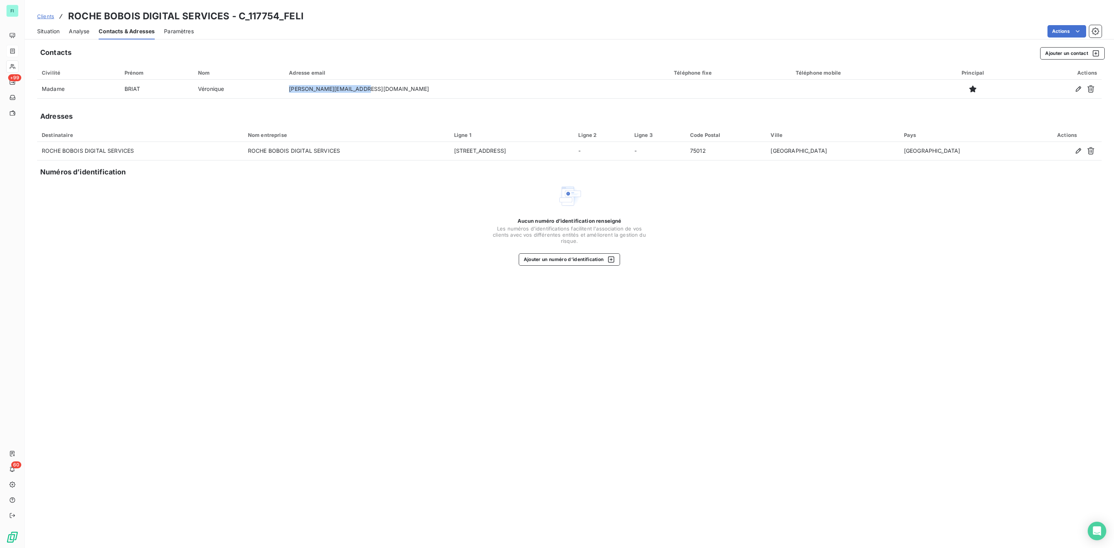
click at [50, 29] on span "Situation" at bounding box center [48, 31] width 22 height 8
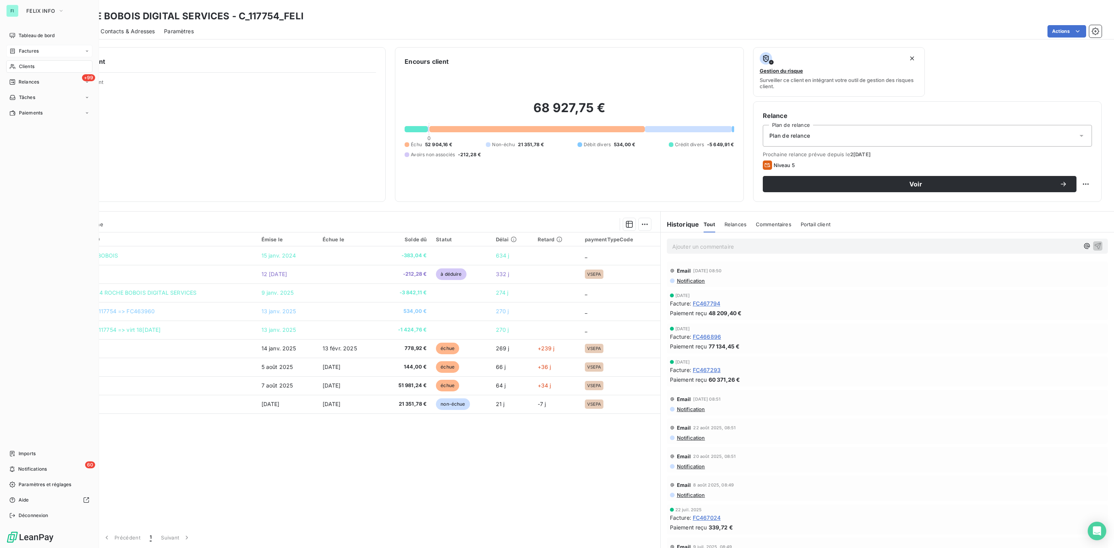
click at [26, 68] on span "Clients" at bounding box center [26, 66] width 15 height 7
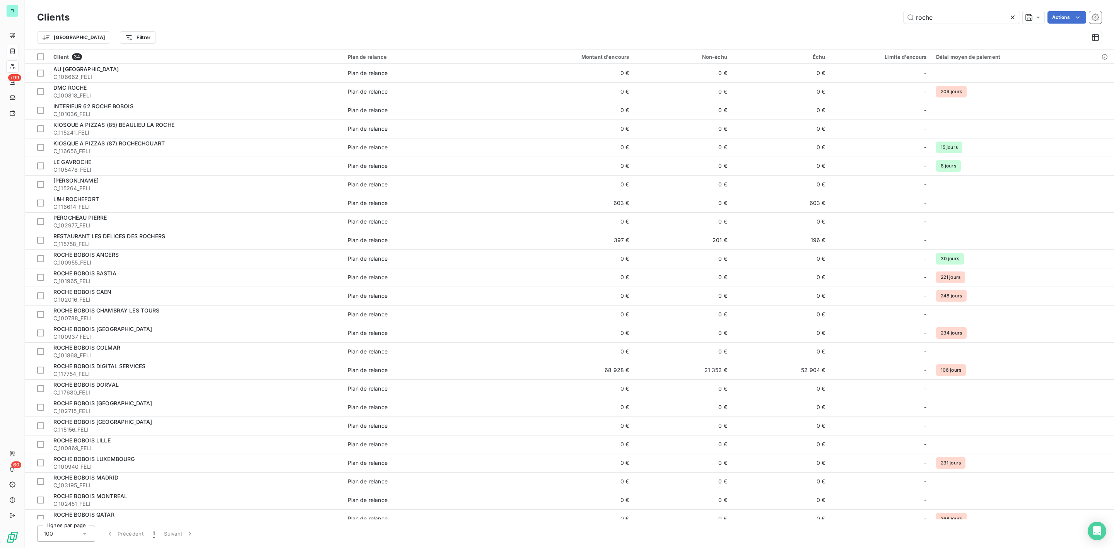
drag, startPoint x: 943, startPoint y: 18, endPoint x: 564, endPoint y: 15, distance: 379.4
click at [652, 17] on div "roche Actions" at bounding box center [590, 17] width 1022 height 12
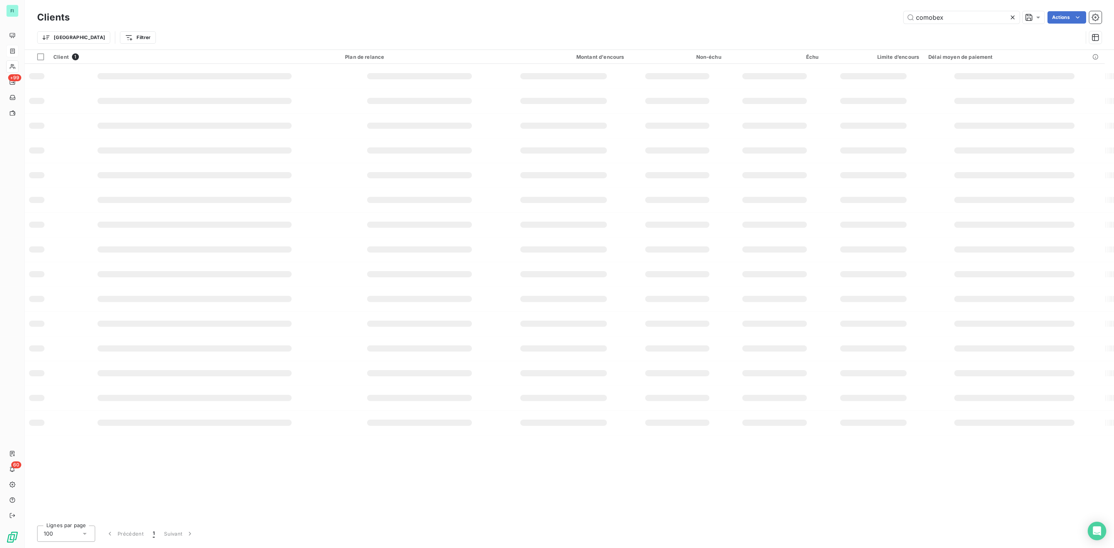
type input "comobex"
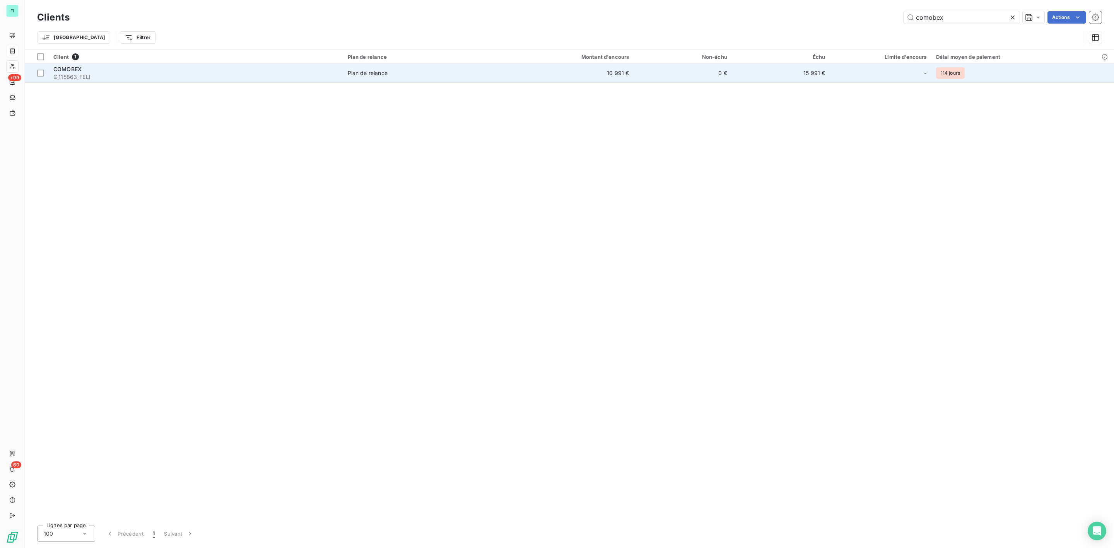
click at [245, 79] on span "C_115863_FELI" at bounding box center [195, 77] width 285 height 8
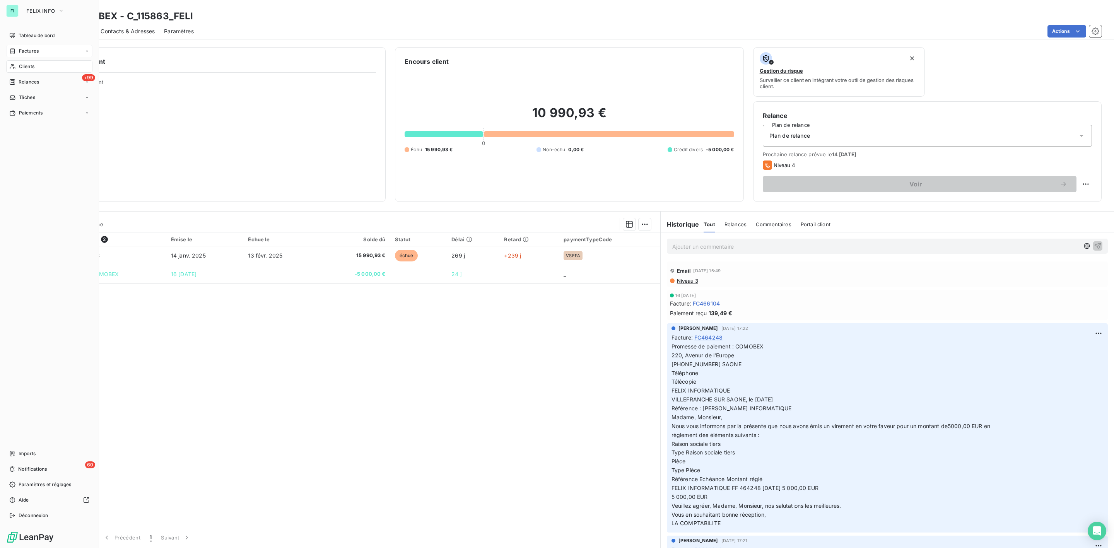
click at [20, 63] on span "Clients" at bounding box center [26, 66] width 15 height 7
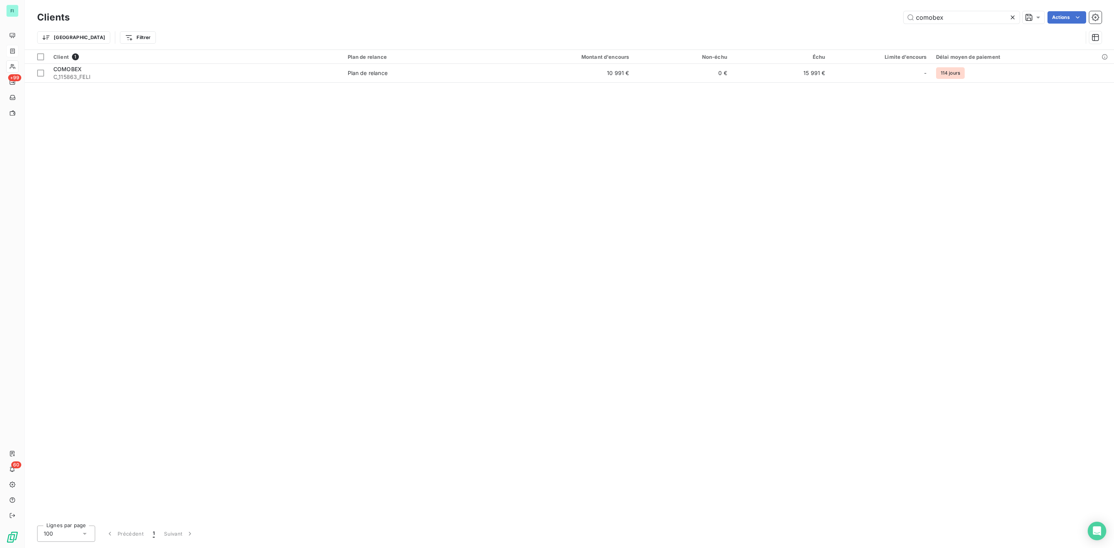
drag, startPoint x: 956, startPoint y: 18, endPoint x: 544, endPoint y: 14, distance: 411.9
click at [757, 23] on div "comobex Actions" at bounding box center [590, 17] width 1022 height 12
drag, startPoint x: 935, startPoint y: 20, endPoint x: 832, endPoint y: 19, distance: 103.3
click at [832, 19] on div "chic Actions" at bounding box center [590, 17] width 1022 height 12
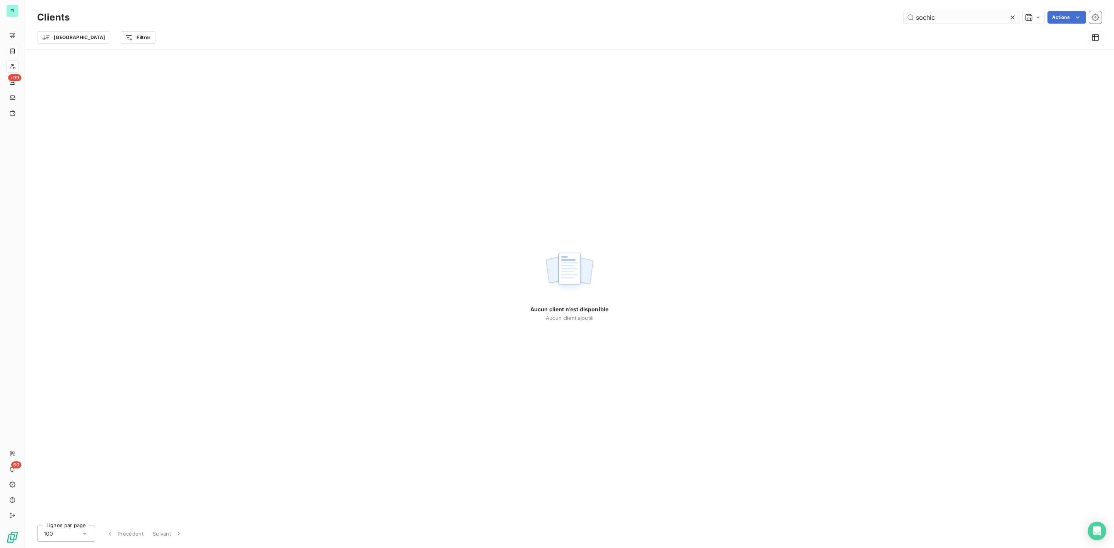
click at [919, 15] on input "sochic" at bounding box center [961, 17] width 116 height 12
type input "so chic"
click at [21, 49] on span "Factures" at bounding box center [29, 51] width 20 height 7
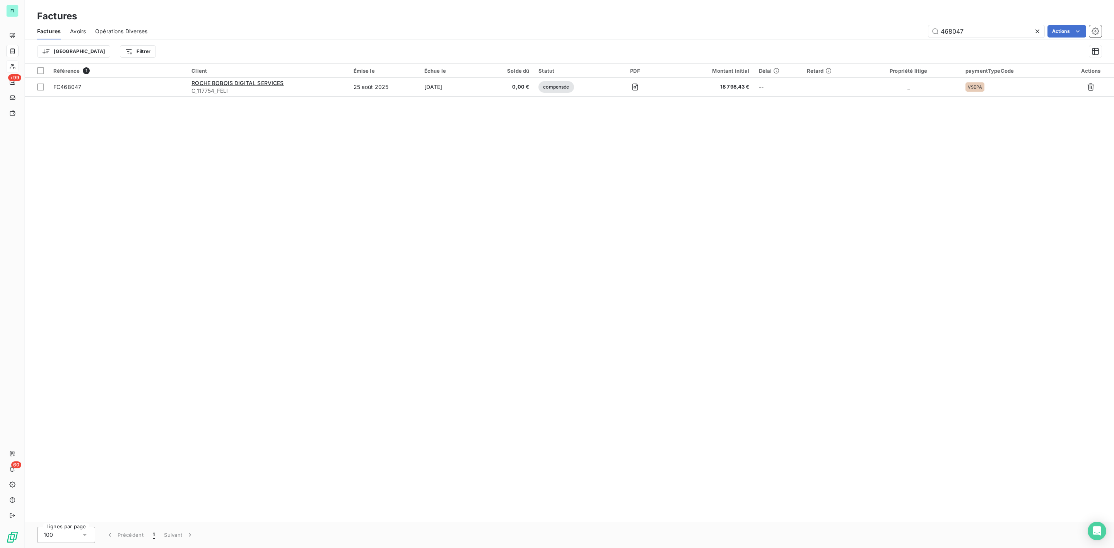
drag, startPoint x: 965, startPoint y: 30, endPoint x: 708, endPoint y: 33, distance: 257.6
click at [745, 31] on div "468047 Actions" at bounding box center [629, 31] width 945 height 12
click at [975, 29] on input "466603" at bounding box center [986, 31] width 116 height 12
click at [964, 29] on input "466603" at bounding box center [986, 31] width 116 height 12
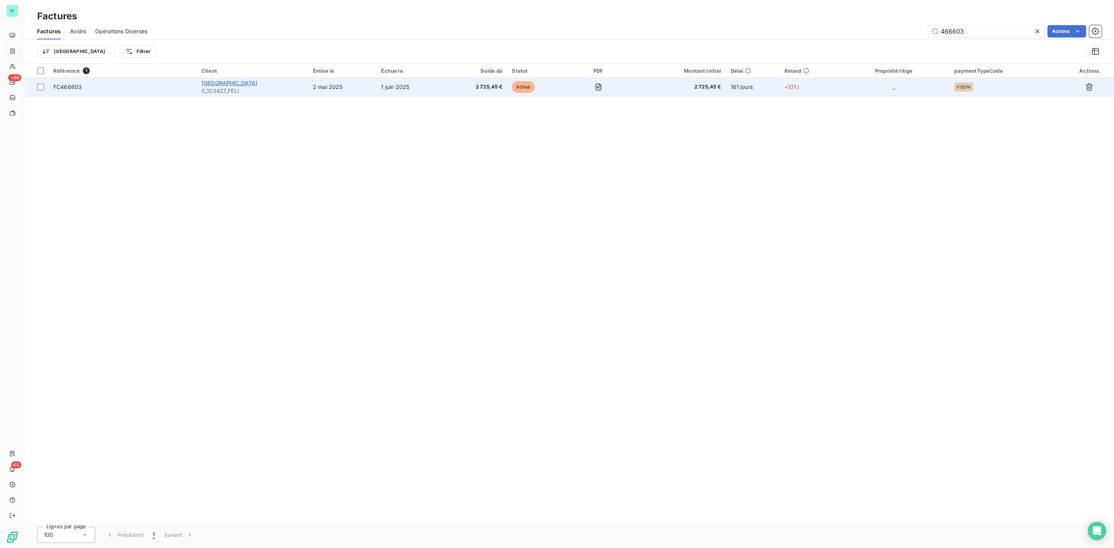
type input "466603"
click at [234, 80] on span "[GEOGRAPHIC_DATA]" at bounding box center [229, 83] width 56 height 7
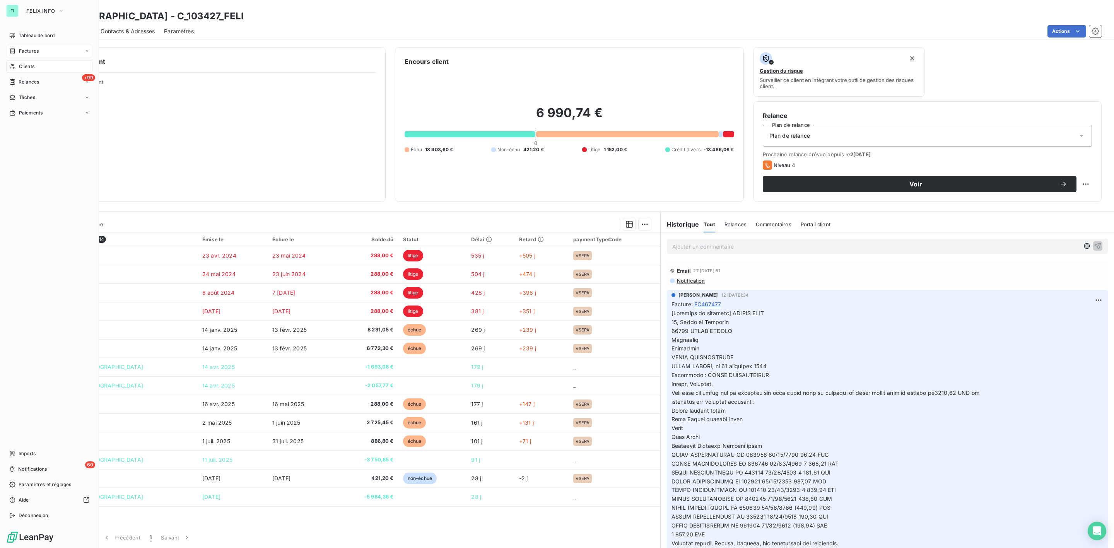
click at [29, 66] on span "Clients" at bounding box center [26, 66] width 15 height 7
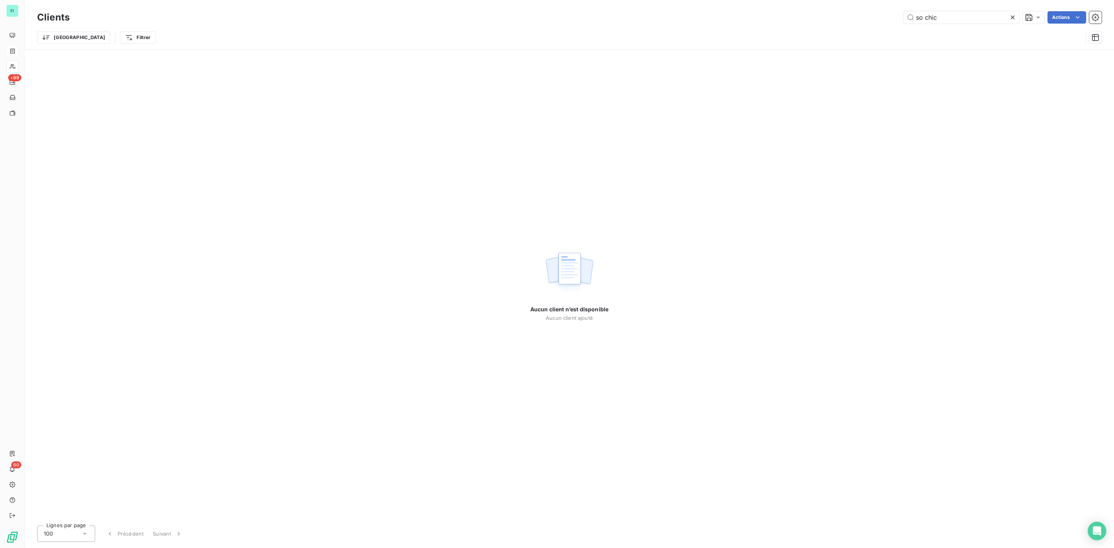
drag, startPoint x: 953, startPoint y: 14, endPoint x: 536, endPoint y: 28, distance: 417.1
click at [688, 17] on div "so chic Actions" at bounding box center [590, 17] width 1022 height 12
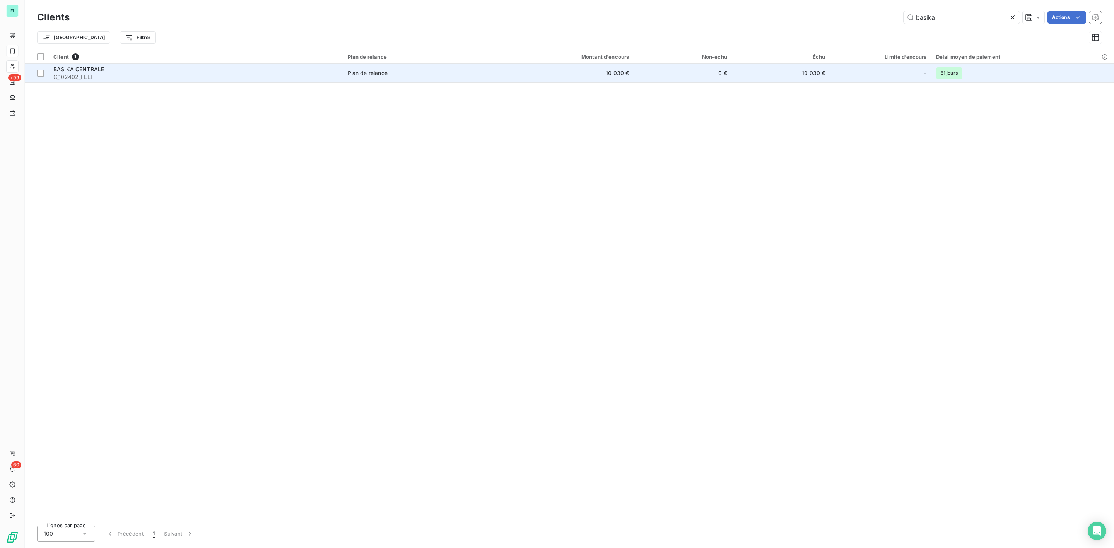
type input "basika"
click at [86, 69] on span "BASIKA CENTRALE" at bounding box center [78, 69] width 51 height 7
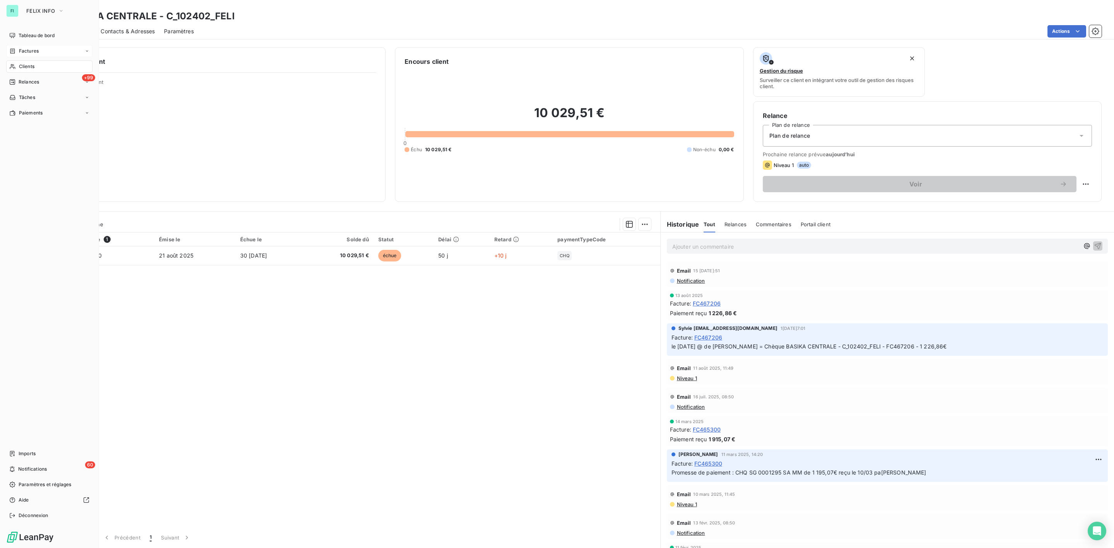
click at [19, 68] on span "Clients" at bounding box center [26, 66] width 15 height 7
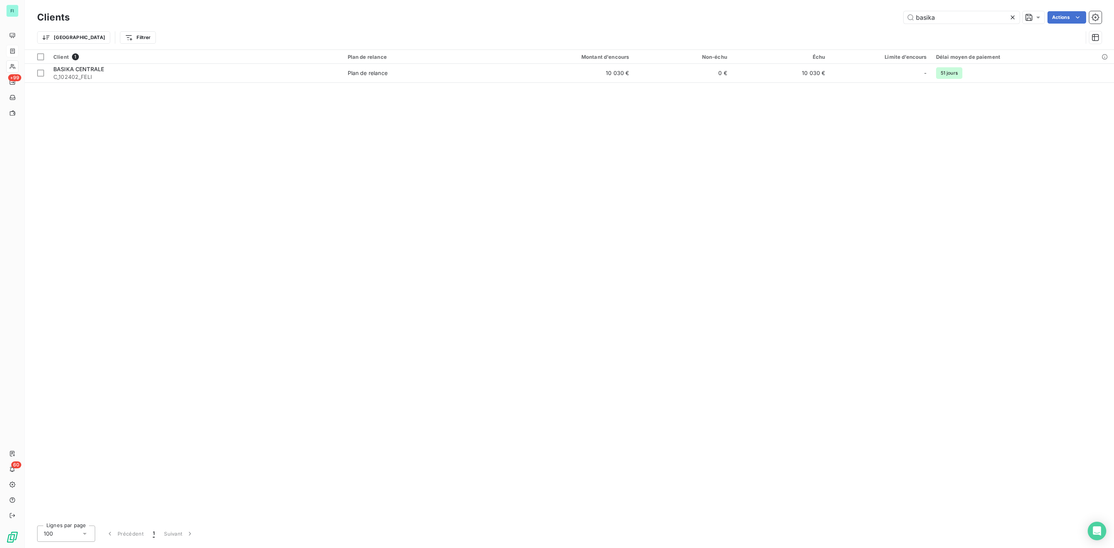
drag, startPoint x: 959, startPoint y: 19, endPoint x: 714, endPoint y: 14, distance: 244.8
click at [760, 19] on div "basika Actions" at bounding box center [590, 17] width 1022 height 12
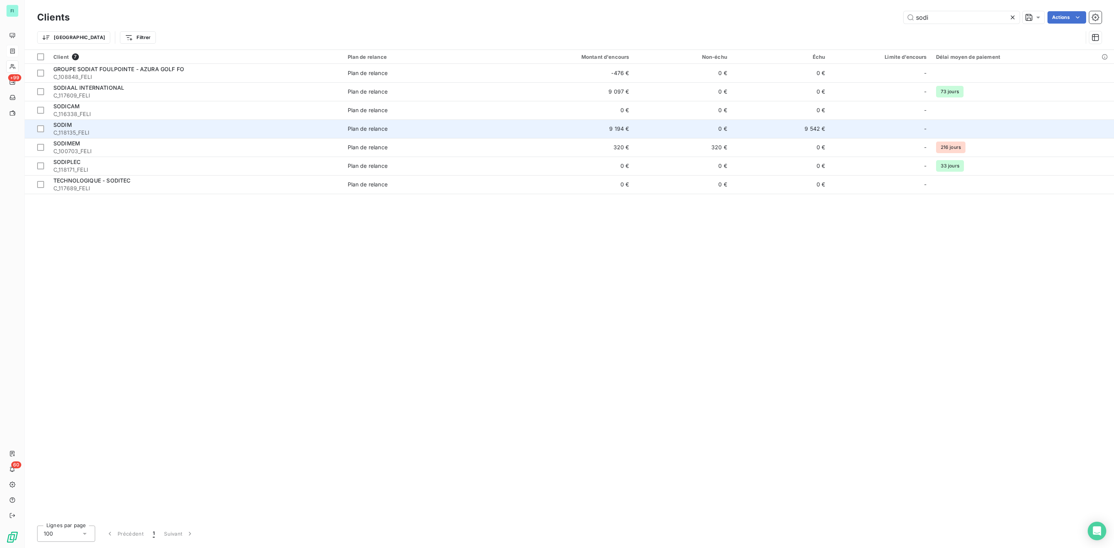
type input "sodi"
click at [135, 123] on div "SODIM" at bounding box center [195, 125] width 285 height 8
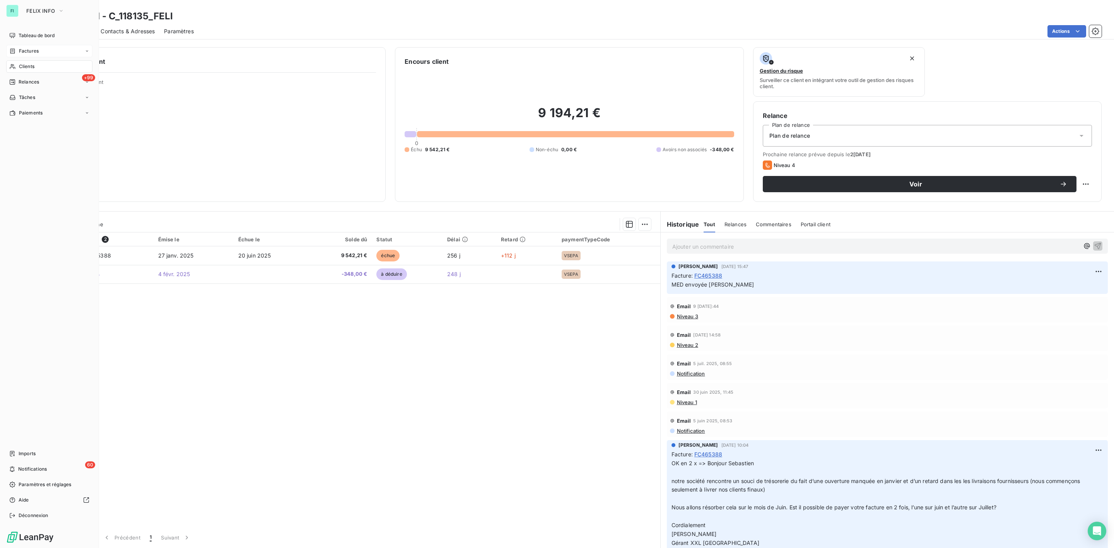
click at [15, 65] on icon at bounding box center [12, 66] width 7 height 6
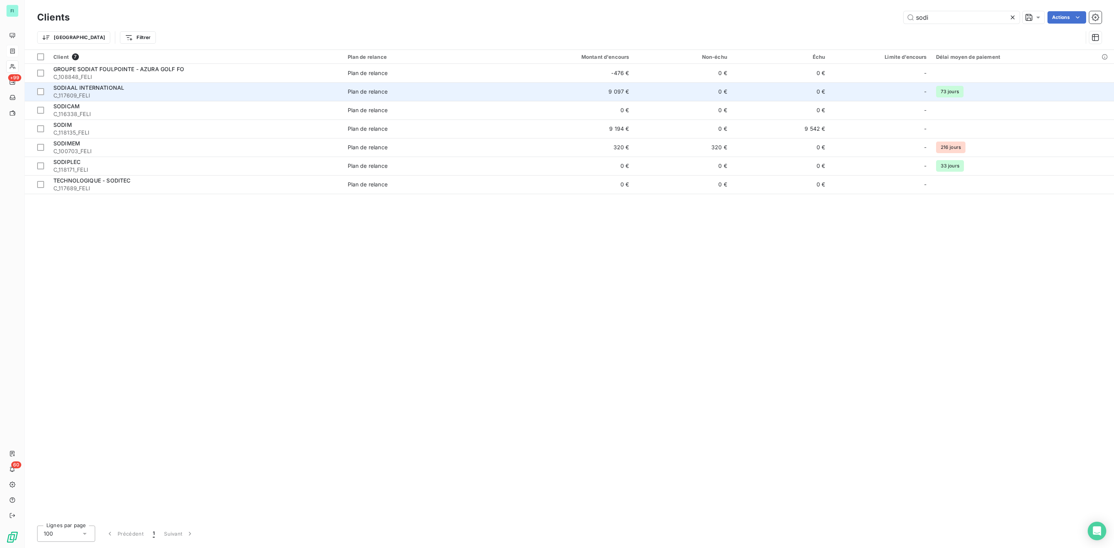
drag, startPoint x: 801, startPoint y: 20, endPoint x: 311, endPoint y: 84, distance: 493.4
click at [723, 26] on div "Clients sodi Actions Trier Filtrer" at bounding box center [569, 29] width 1064 height 40
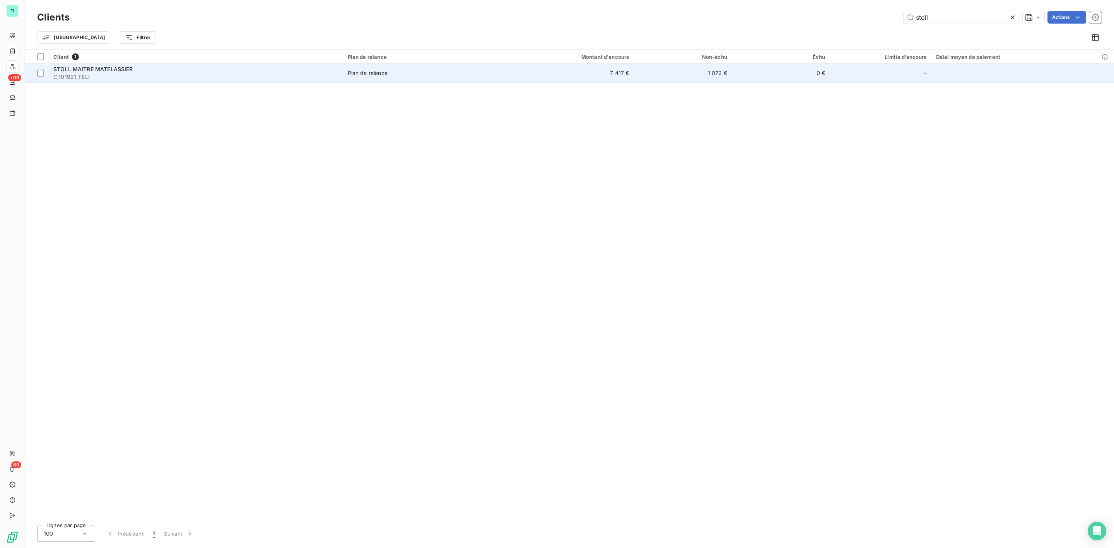
type input "stoll"
click at [73, 73] on span "C_101921_FELI" at bounding box center [195, 77] width 285 height 8
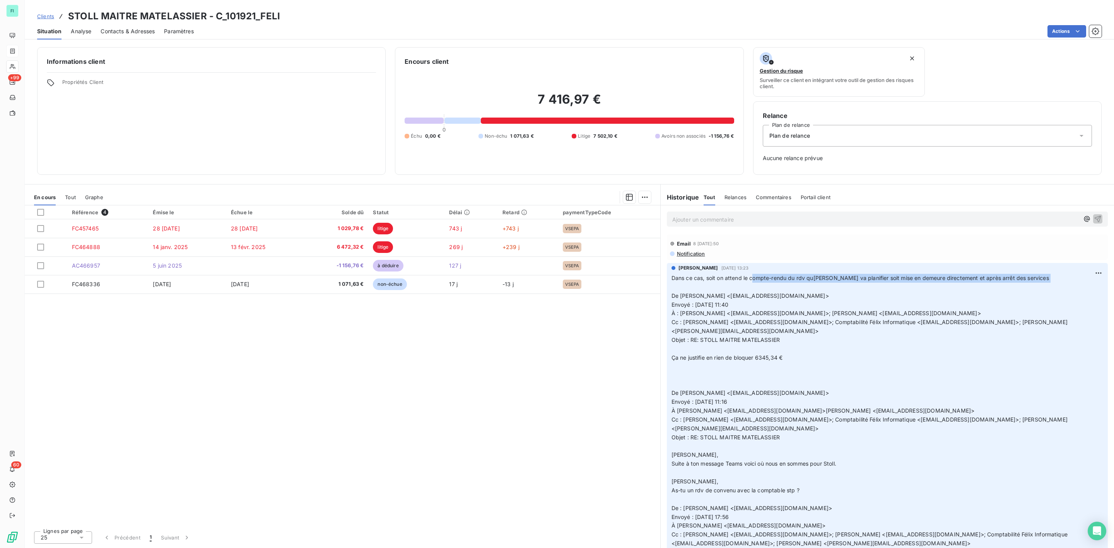
drag, startPoint x: 754, startPoint y: 281, endPoint x: 984, endPoint y: 283, distance: 230.1
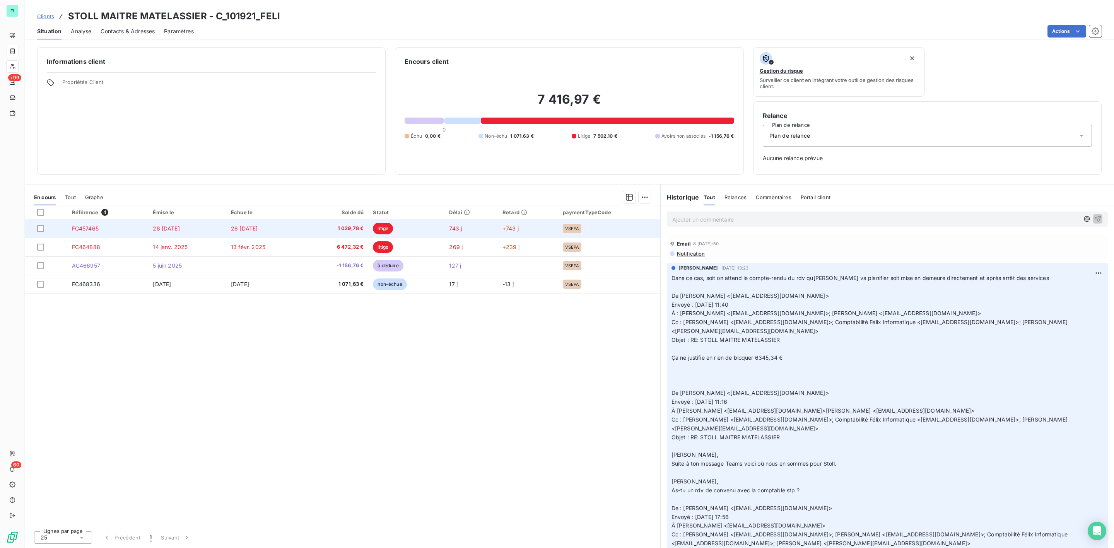
click at [173, 229] on span "28 [DATE]" at bounding box center [166, 228] width 27 height 7
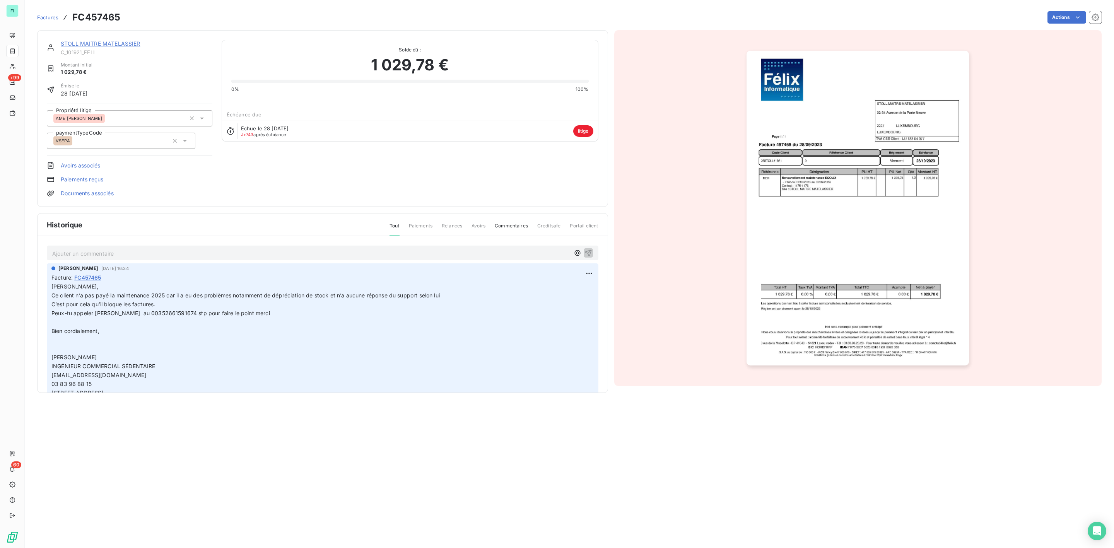
click at [816, 209] on img "button" at bounding box center [857, 208] width 222 height 315
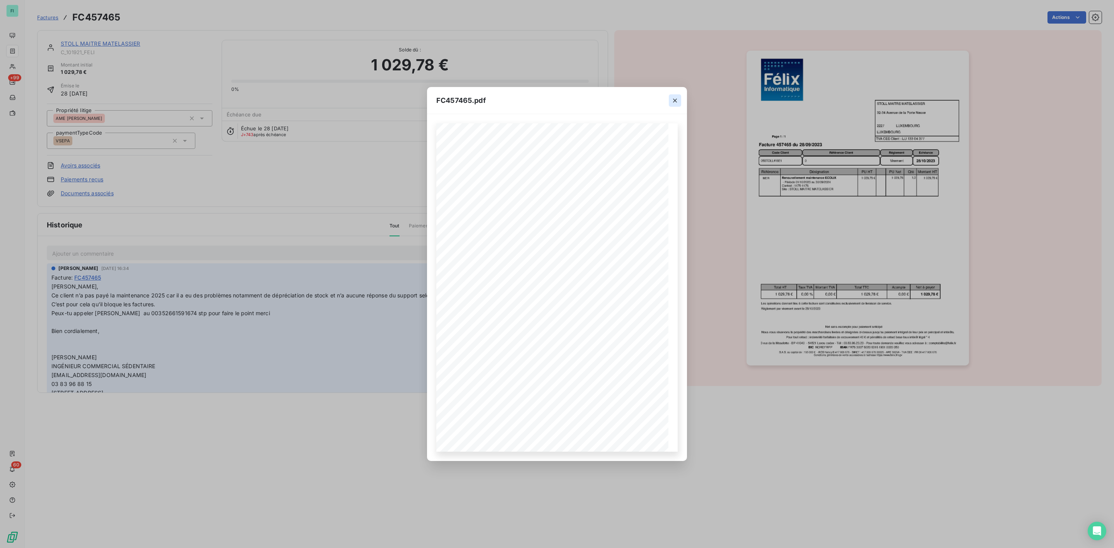
click at [674, 99] on icon "button" at bounding box center [675, 101] width 8 height 8
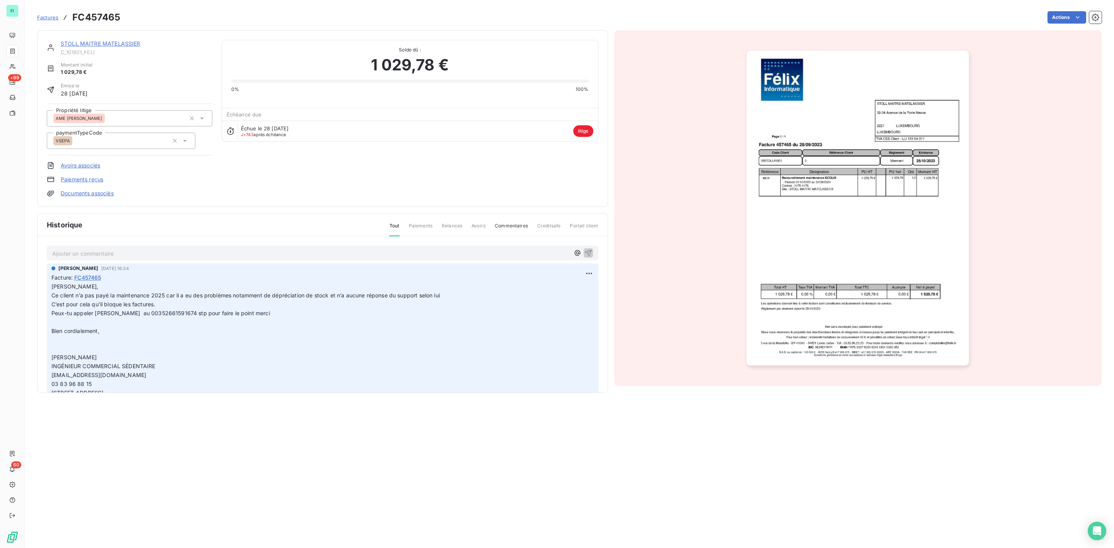
click at [121, 43] on link "STOLL MAITRE MATELASSIER" at bounding box center [101, 43] width 80 height 7
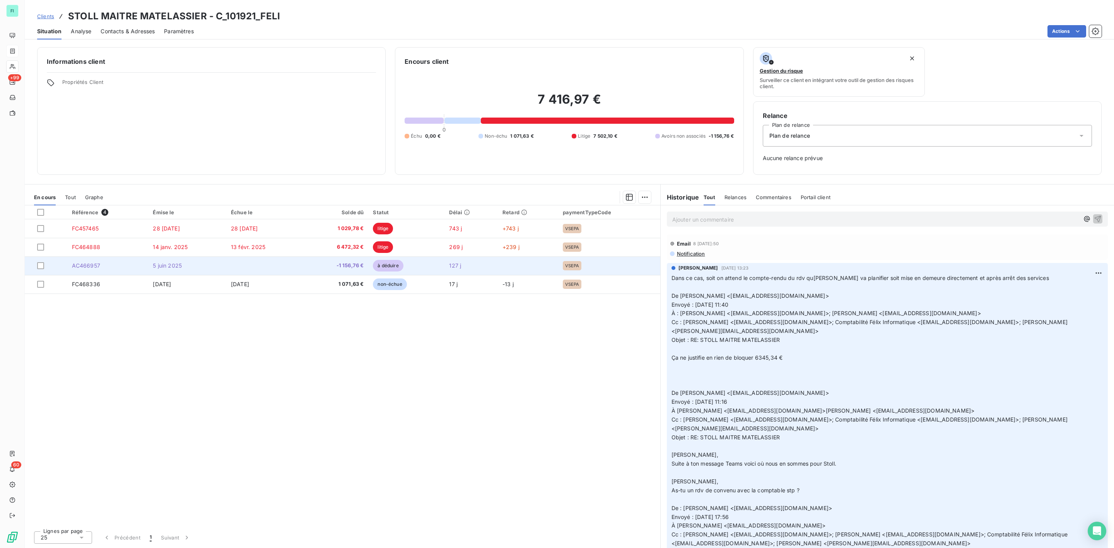
click at [341, 269] on span "-1 156,76 €" at bounding box center [335, 266] width 55 height 8
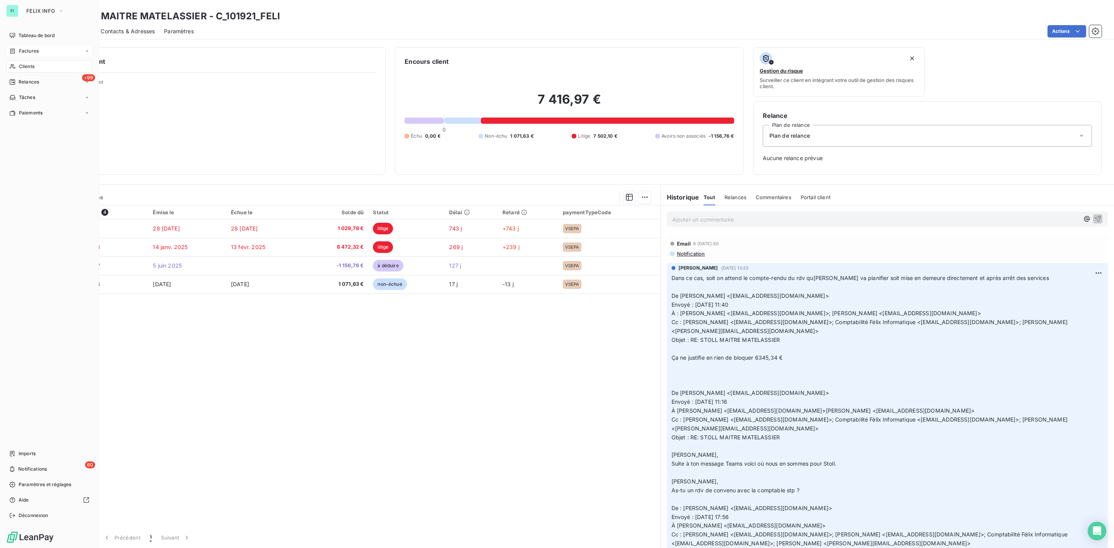
click at [17, 64] on div "Clients" at bounding box center [49, 66] width 86 height 12
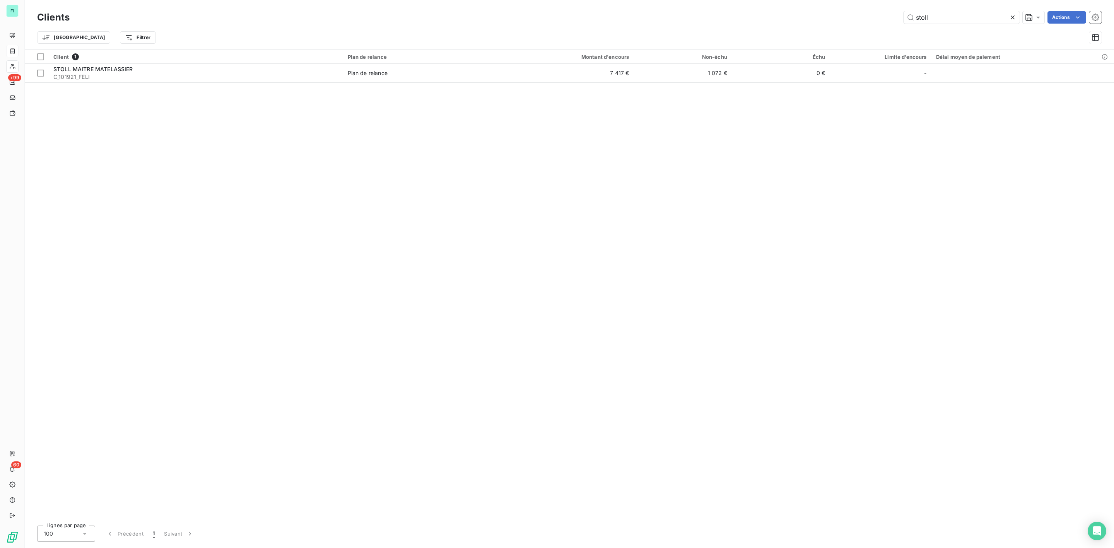
drag, startPoint x: 941, startPoint y: 14, endPoint x: 654, endPoint y: 24, distance: 287.9
click at [654, 24] on div "Clients stoll Actions" at bounding box center [569, 17] width 1064 height 16
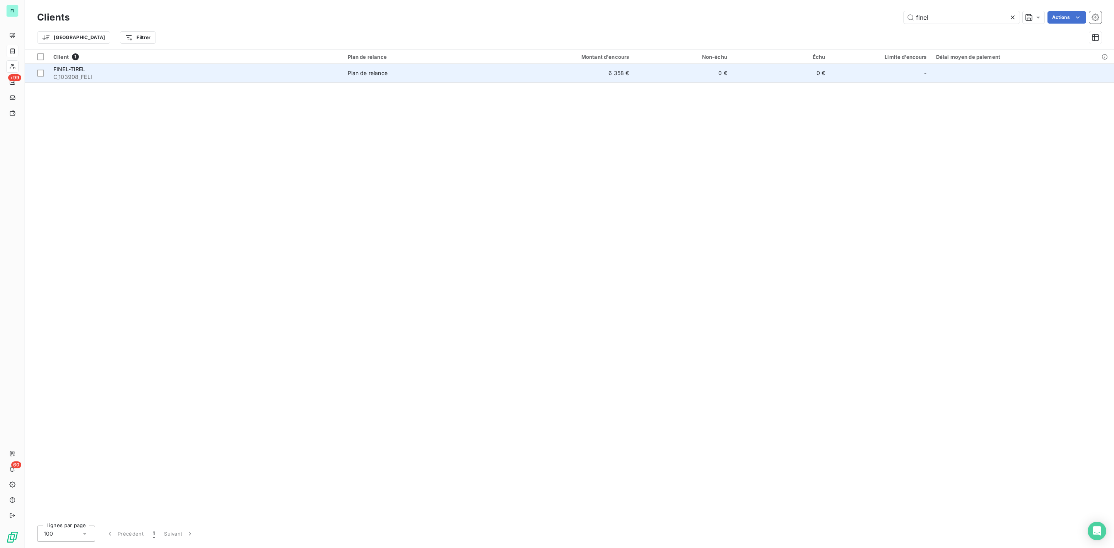
type input "finel"
click at [111, 71] on div "FINEL-TIREL" at bounding box center [195, 69] width 285 height 8
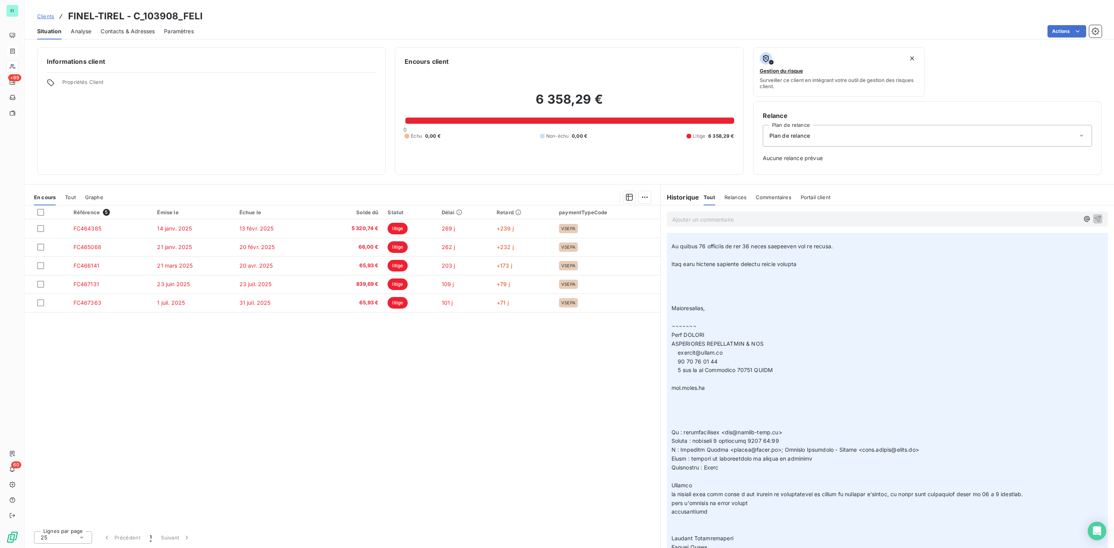
scroll to position [522, 0]
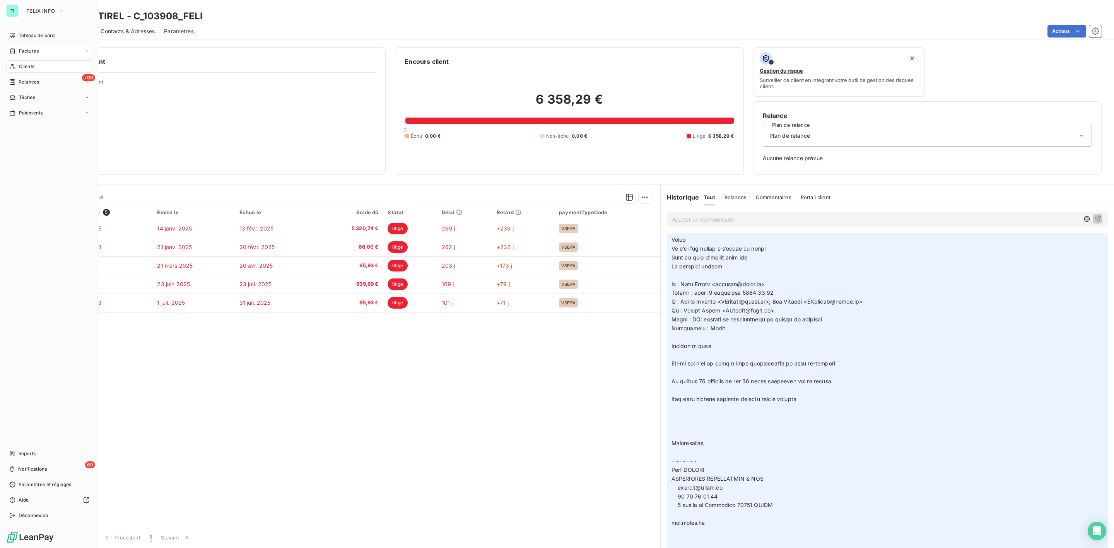
click at [24, 68] on span "Clients" at bounding box center [26, 66] width 15 height 7
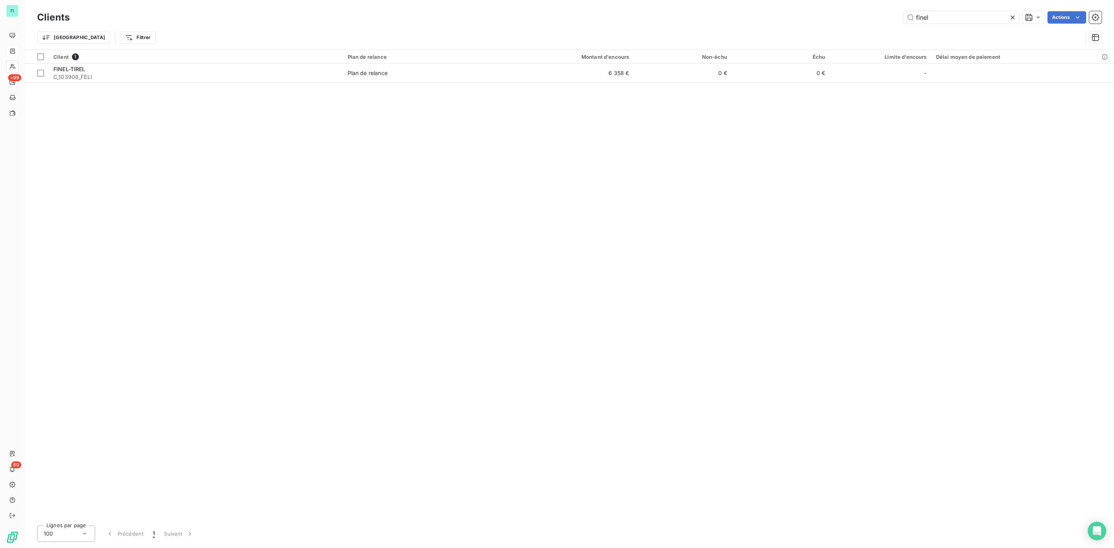
drag, startPoint x: 944, startPoint y: 7, endPoint x: 832, endPoint y: 14, distance: 112.4
click at [832, 14] on div "Clients finel Actions Trier Filtrer" at bounding box center [569, 24] width 1089 height 49
drag, startPoint x: 921, startPoint y: 17, endPoint x: 860, endPoint y: 19, distance: 61.5
click at [861, 19] on div "finel Actions" at bounding box center [590, 17] width 1022 height 12
paste input "SOFNAMEUBLEMENT"
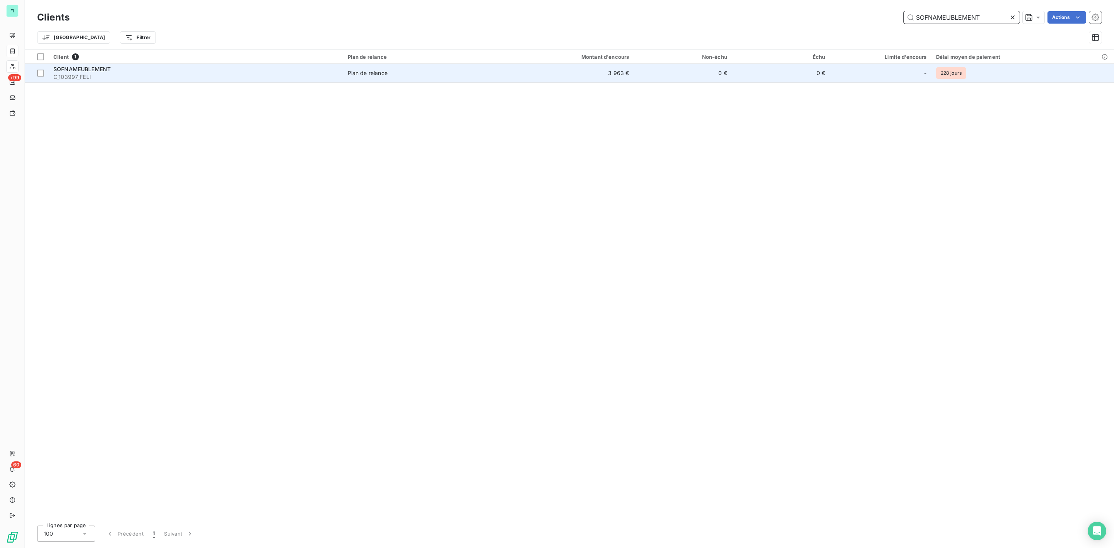
type input "SOFNAMEUBLEMENT"
click at [336, 71] on div "SOFNAMEUBLEMENT" at bounding box center [195, 69] width 285 height 8
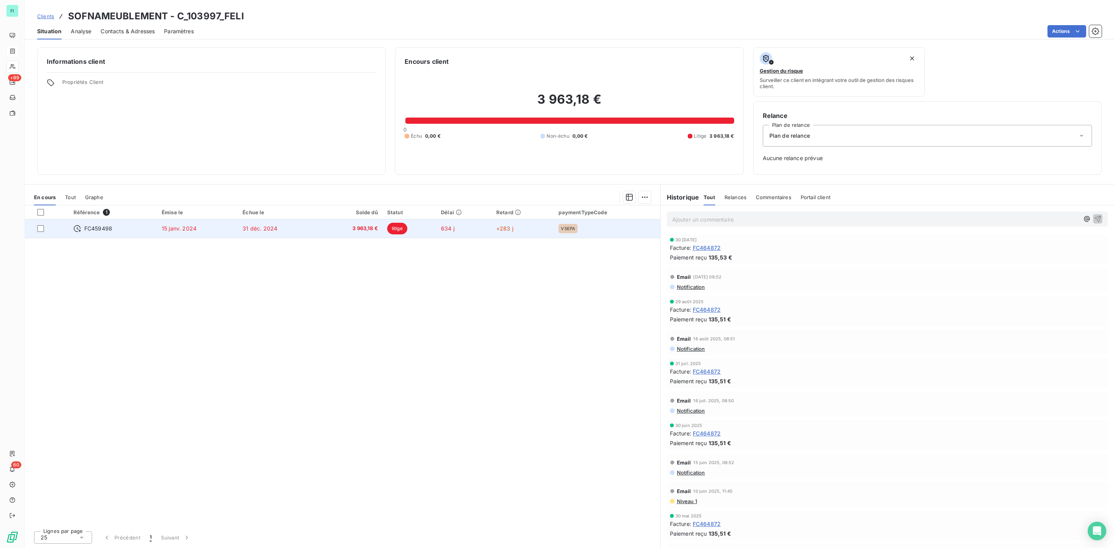
click at [358, 227] on span "3 963,18 €" at bounding box center [350, 229] width 54 height 8
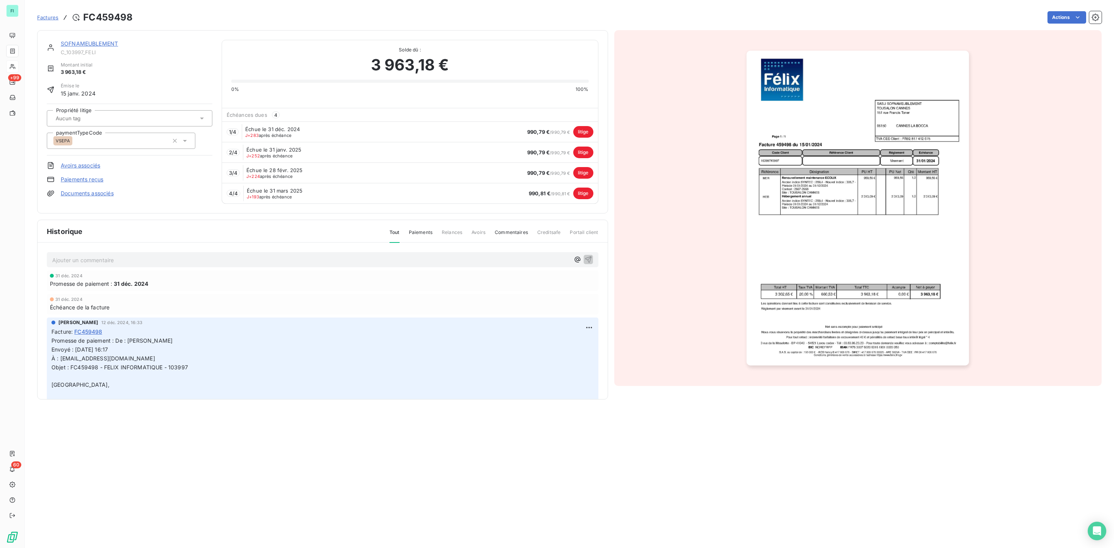
scroll to position [58, 0]
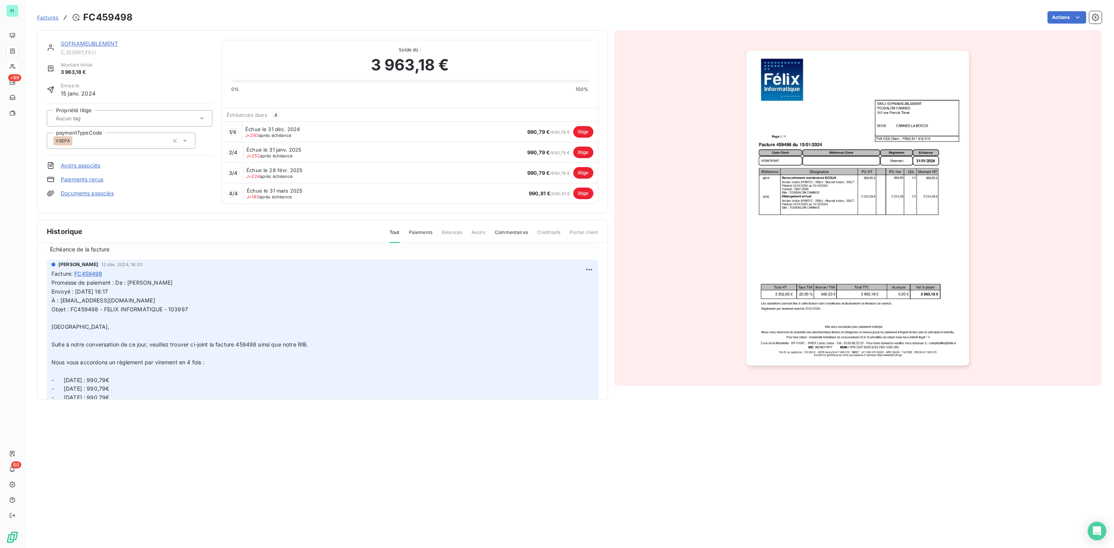
click at [106, 43] on link "SOFNAMEUBLEMENT" at bounding box center [89, 43] width 57 height 7
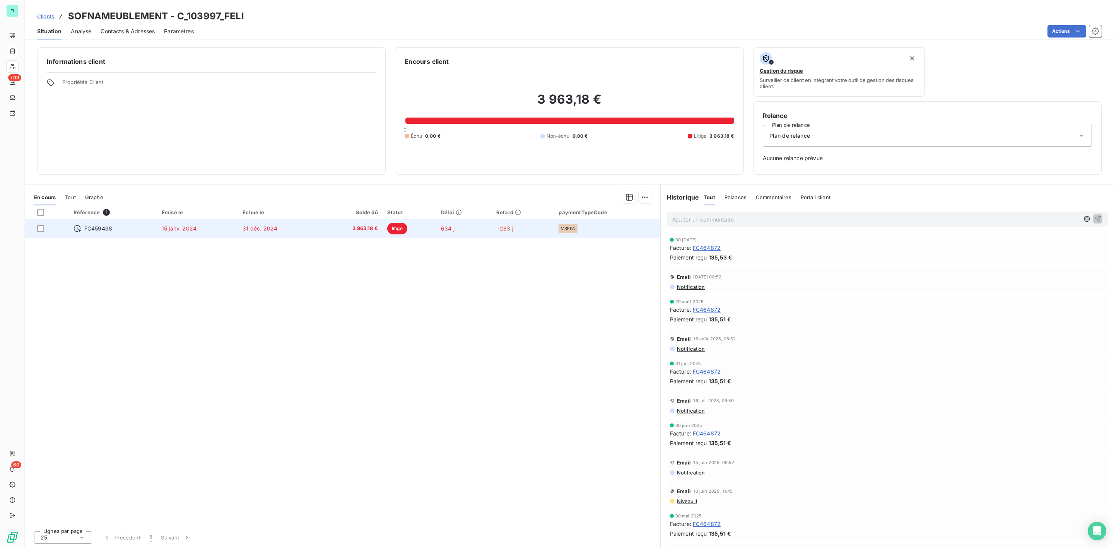
click at [313, 231] on td "31 déc. 2024" at bounding box center [278, 228] width 81 height 19
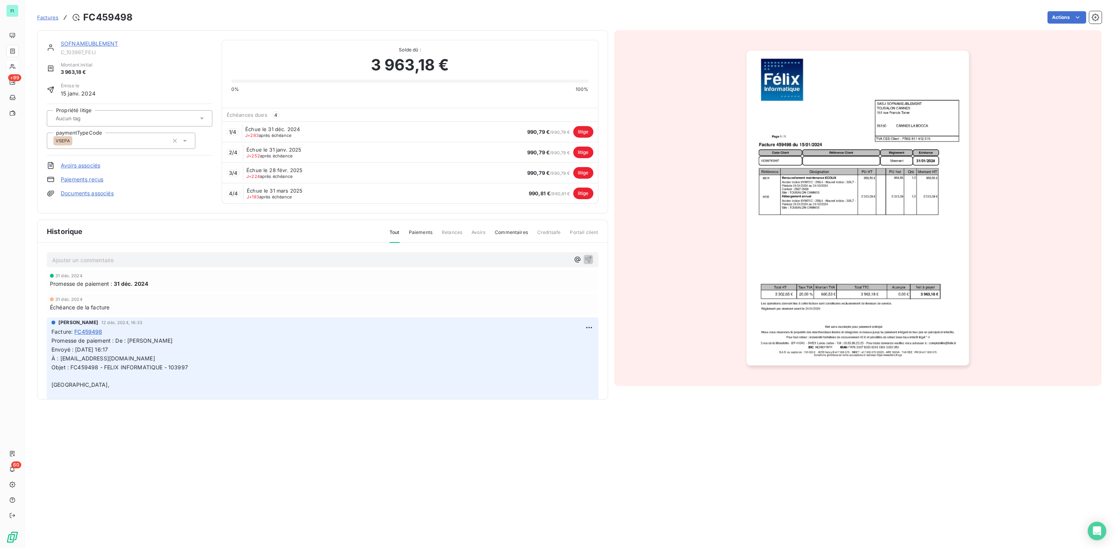
click at [848, 237] on img "button" at bounding box center [857, 208] width 222 height 315
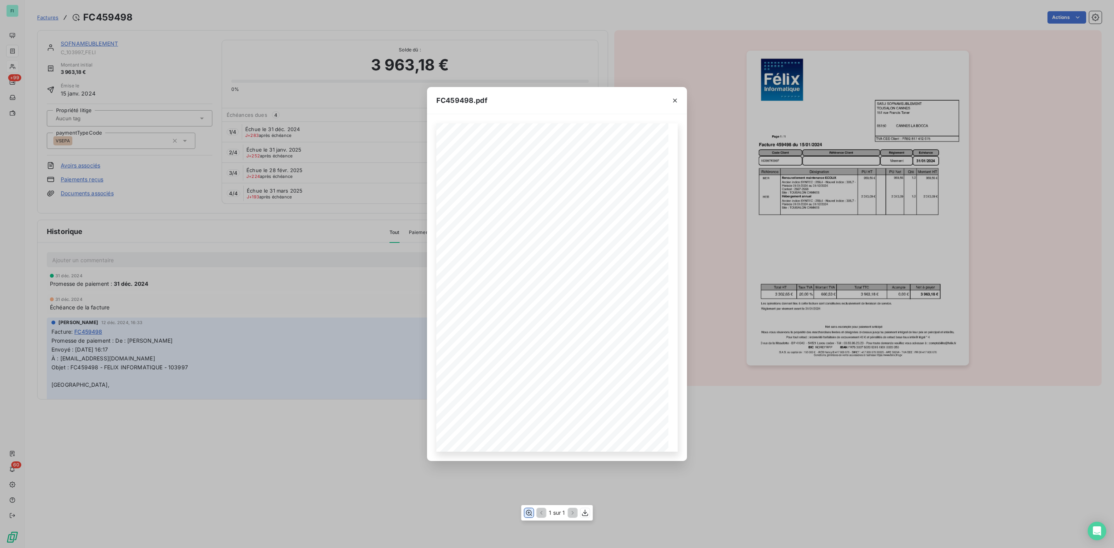
click at [529, 513] on icon "button" at bounding box center [529, 513] width 8 height 8
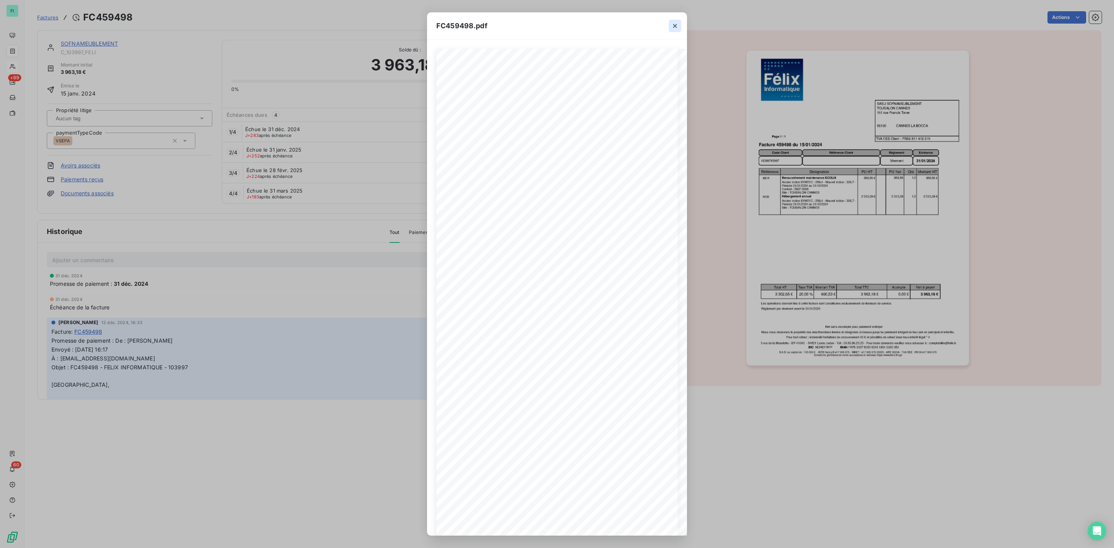
click at [673, 25] on icon "button" at bounding box center [675, 26] width 8 height 8
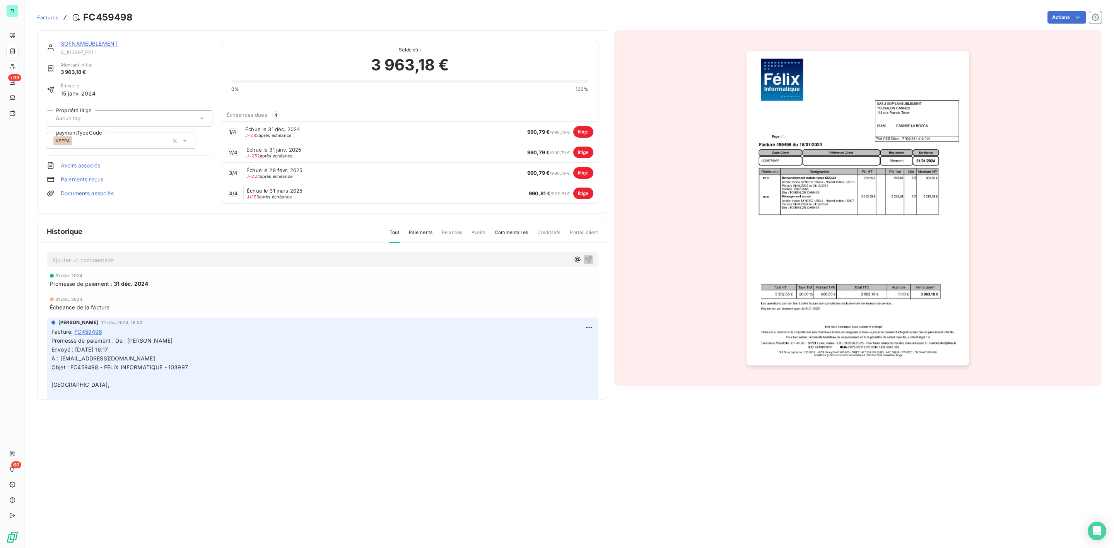
click at [85, 42] on link "SOFNAMEUBLEMENT" at bounding box center [89, 43] width 57 height 7
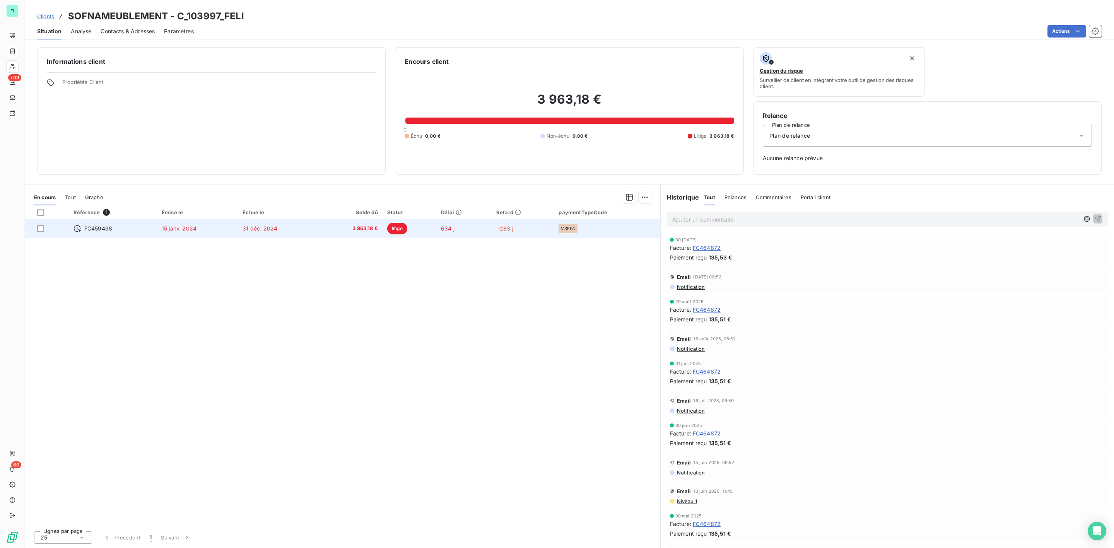
click at [372, 226] on span "3 963,18 €" at bounding box center [350, 229] width 54 height 8
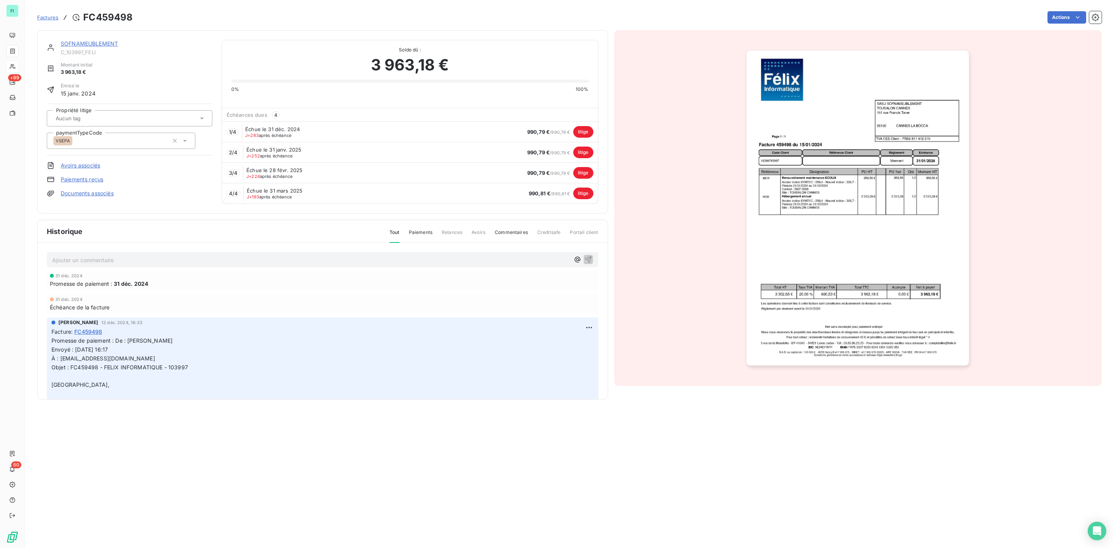
click at [88, 43] on link "SOFNAMEUBLEMENT" at bounding box center [89, 43] width 57 height 7
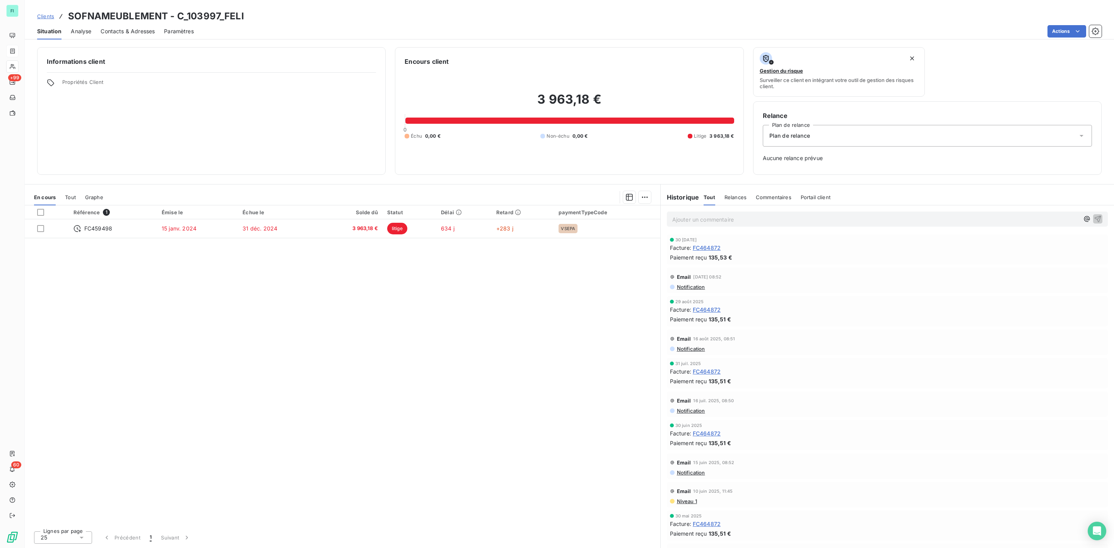
click at [71, 197] on span "Tout" at bounding box center [70, 197] width 11 height 6
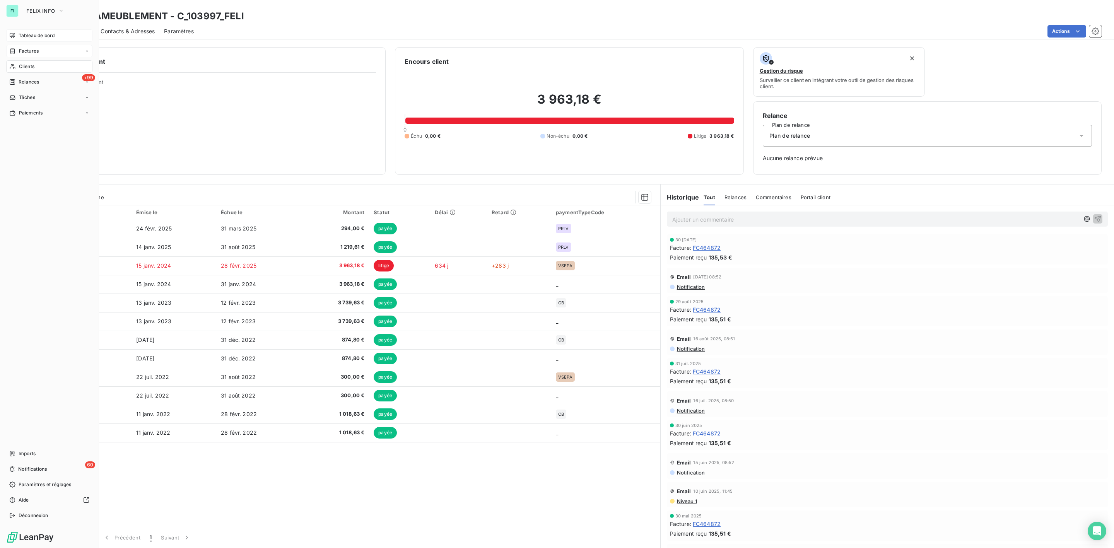
click at [35, 34] on span "Tableau de bord" at bounding box center [37, 35] width 36 height 7
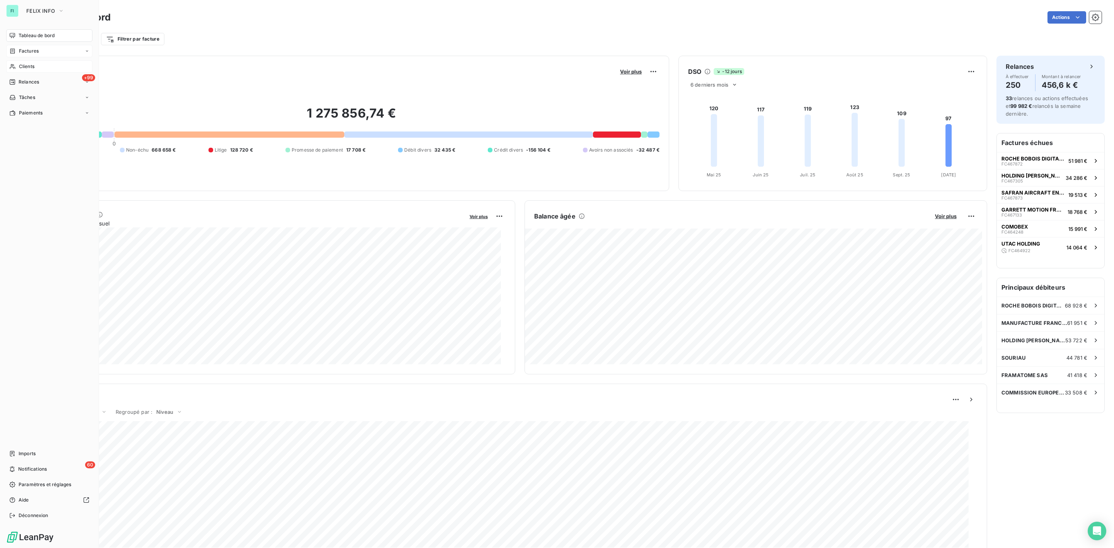
click at [27, 66] on span "Clients" at bounding box center [26, 66] width 15 height 7
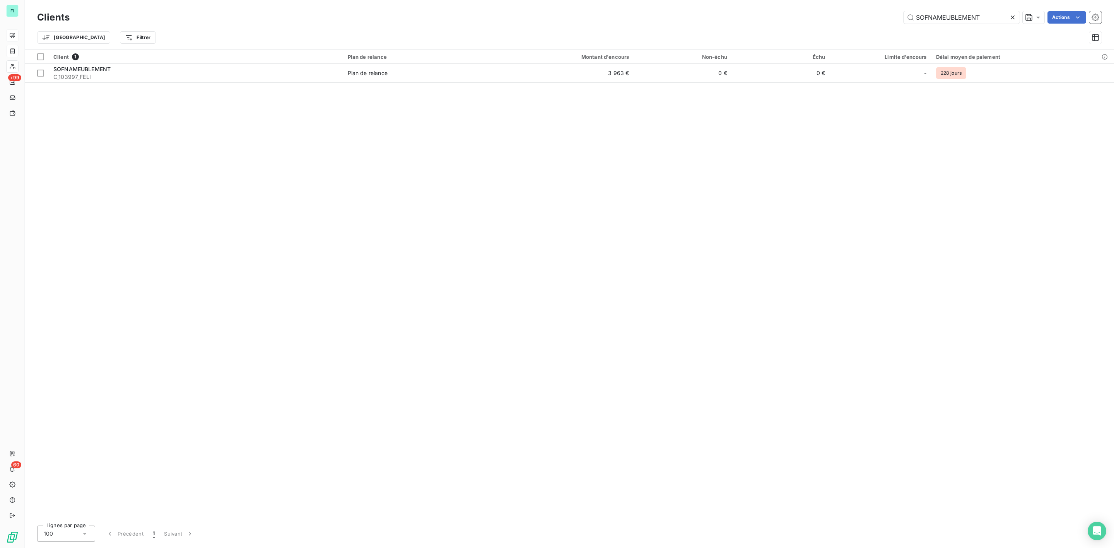
click at [1012, 17] on icon at bounding box center [1012, 17] width 4 height 4
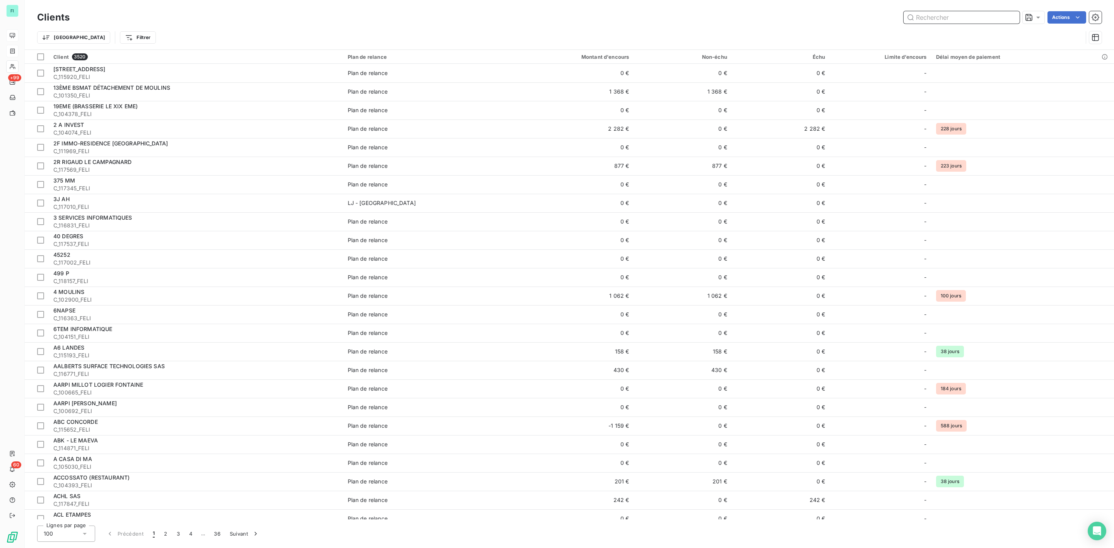
click at [935, 17] on input "text" at bounding box center [961, 17] width 116 height 12
click at [948, 21] on input "text" at bounding box center [961, 17] width 116 height 12
paste input "SOFNAMEUBLEMENT"
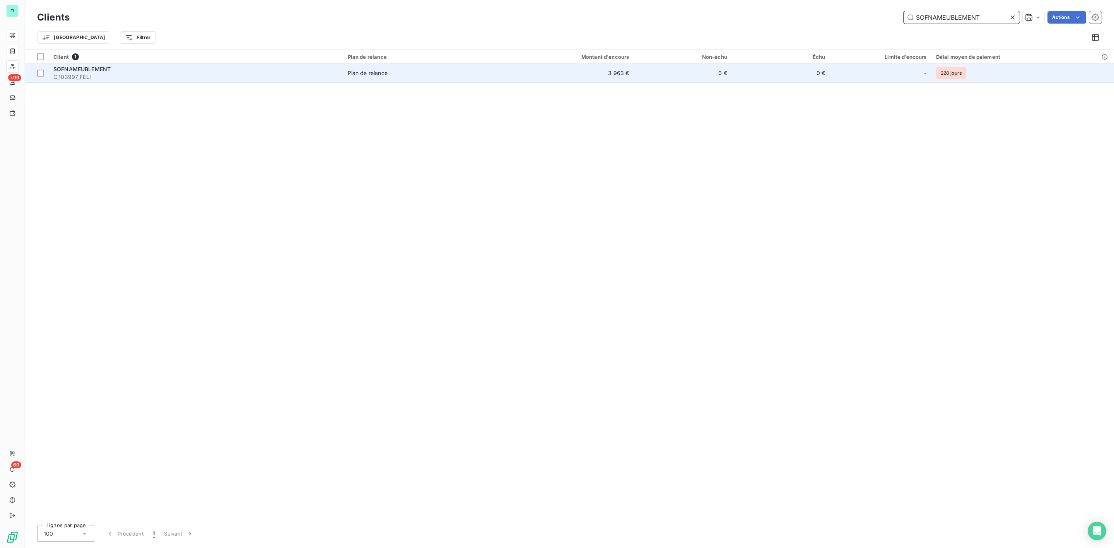
type input "SOFNAMEUBLEMENT"
click at [583, 76] on td "3 963 €" at bounding box center [567, 73] width 131 height 19
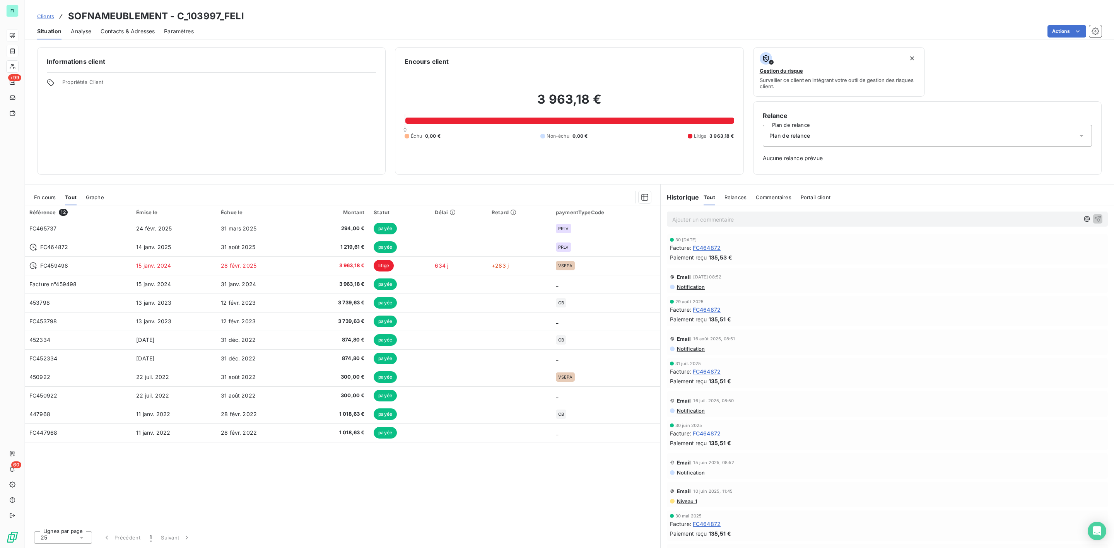
click at [39, 195] on span "En cours" at bounding box center [45, 197] width 22 height 6
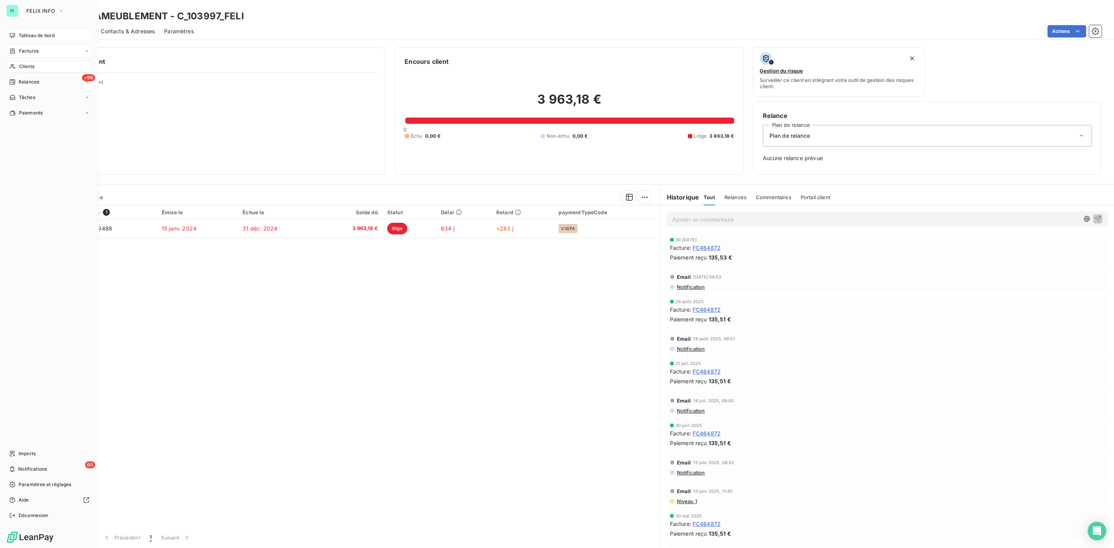
click at [24, 53] on span "Factures" at bounding box center [29, 51] width 20 height 7
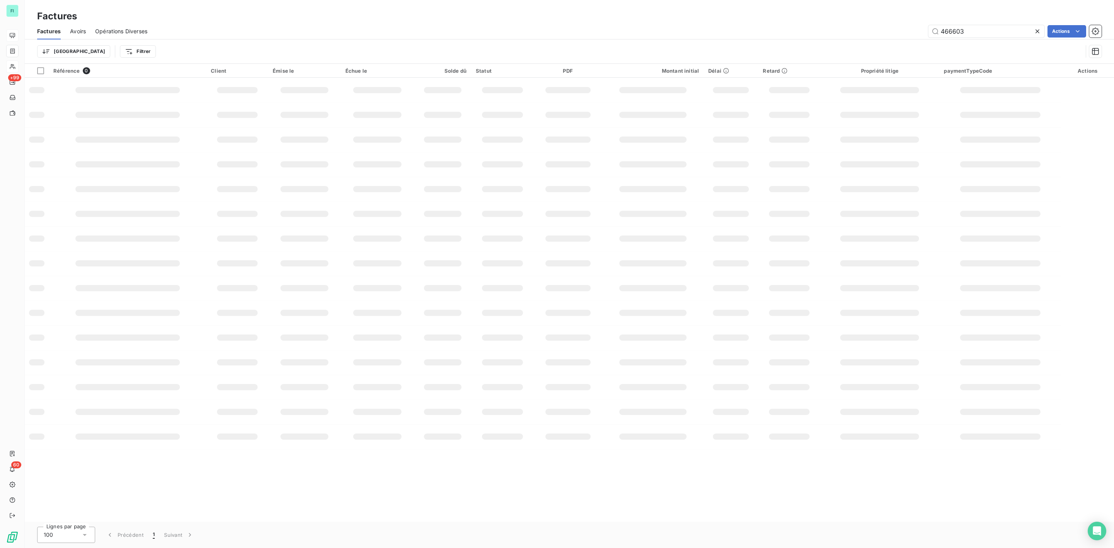
drag, startPoint x: 976, startPoint y: 36, endPoint x: 647, endPoint y: 37, distance: 329.1
click at [709, 37] on div "466603 Actions" at bounding box center [629, 31] width 945 height 12
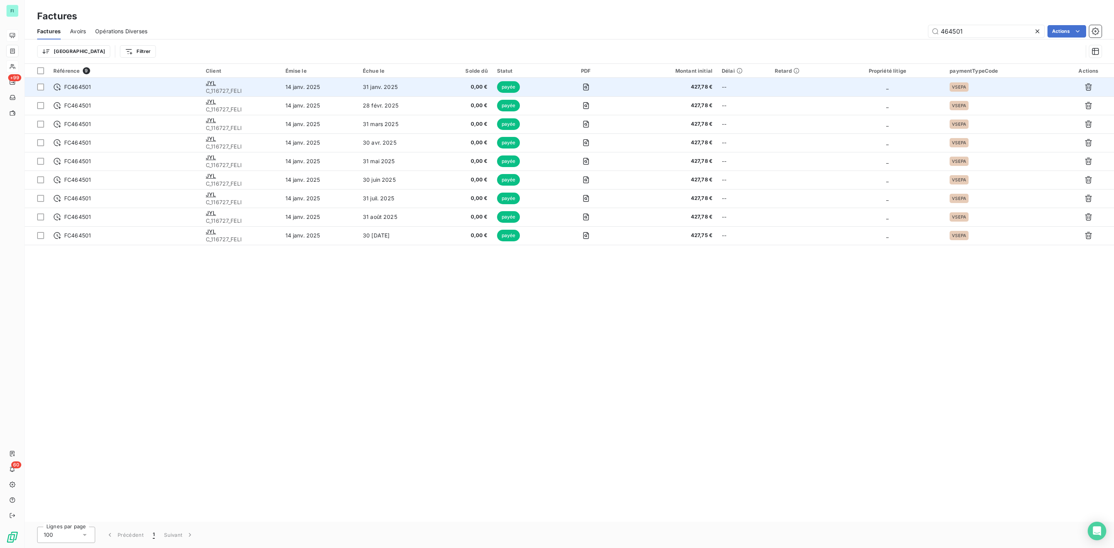
type input "464501"
click at [213, 86] on div "JYL" at bounding box center [241, 83] width 70 height 8
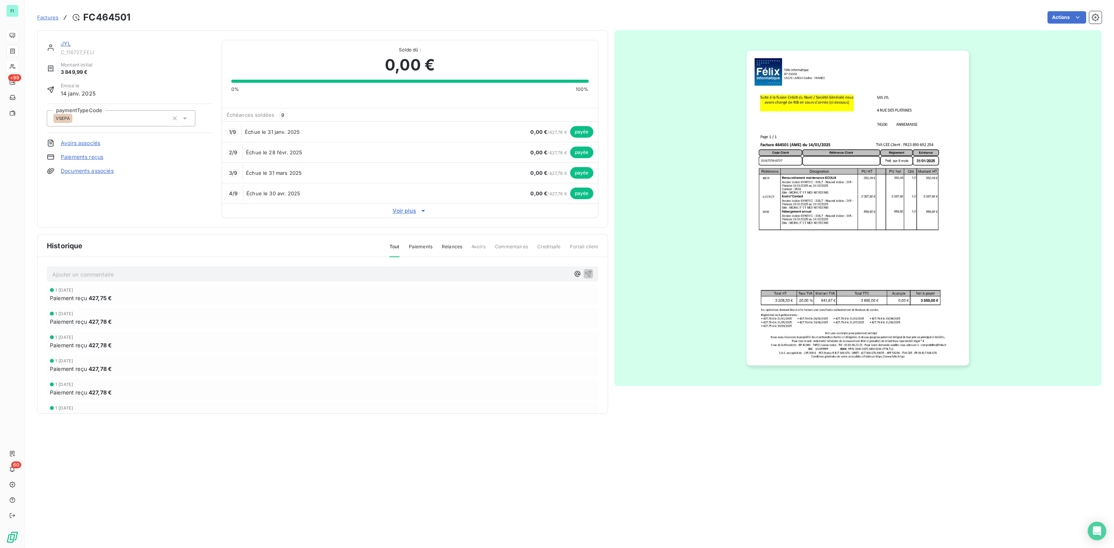
click at [67, 46] on link "JYL" at bounding box center [66, 43] width 10 height 7
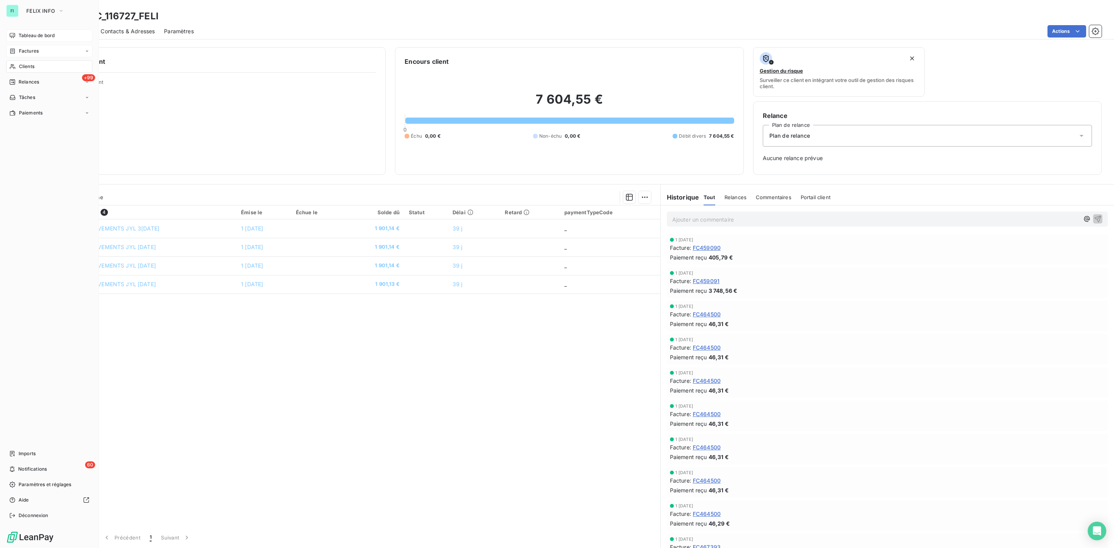
click at [27, 45] on div "Factures" at bounding box center [49, 51] width 86 height 12
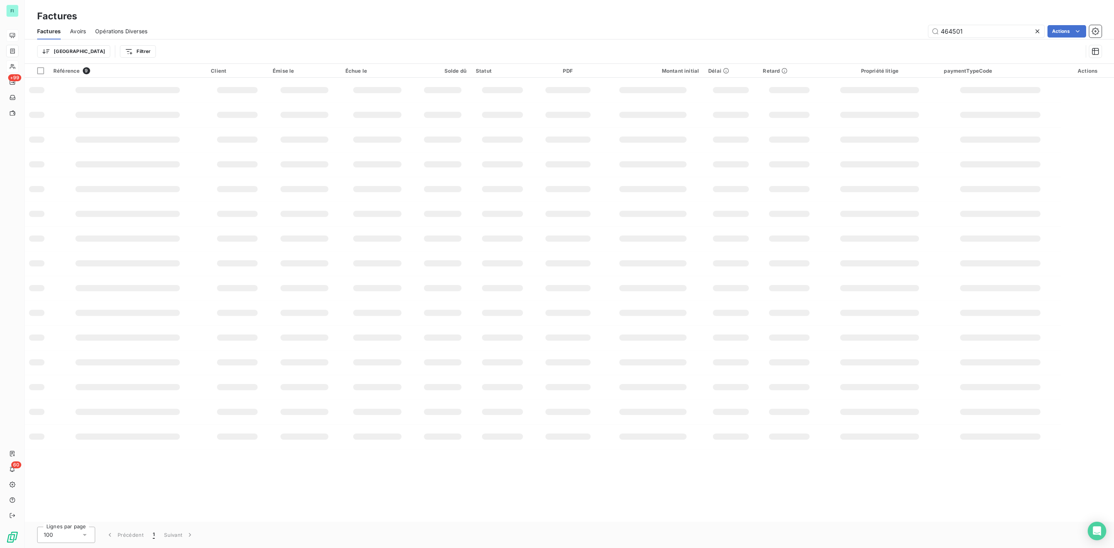
drag, startPoint x: 985, startPoint y: 32, endPoint x: 679, endPoint y: 36, distance: 306.7
click at [727, 33] on div "464501 Actions" at bounding box center [629, 31] width 945 height 12
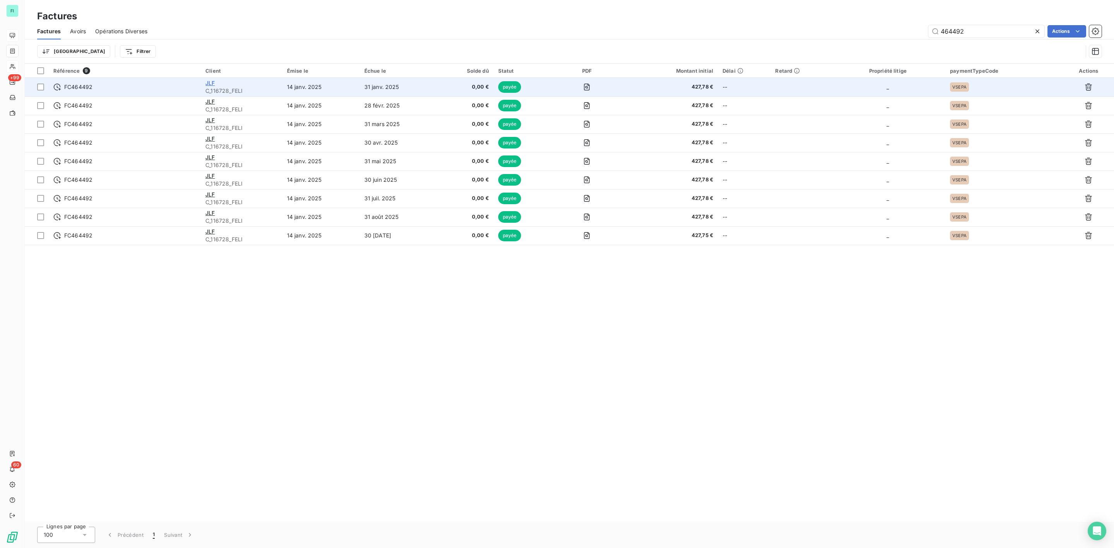
type input "464492"
click at [210, 84] on span "JLF" at bounding box center [209, 83] width 9 height 7
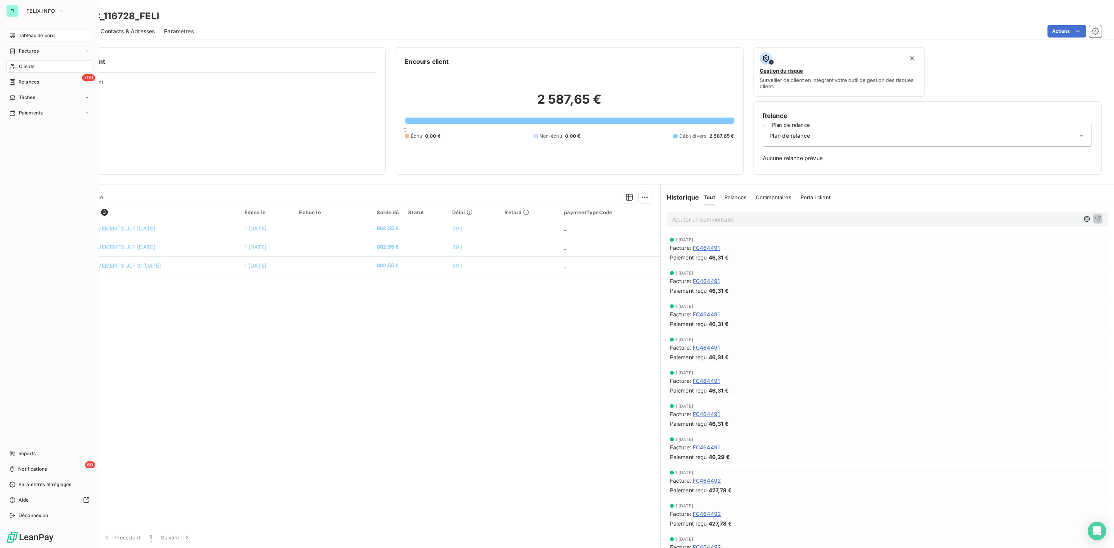
click at [22, 61] on div "Clients" at bounding box center [49, 66] width 86 height 12
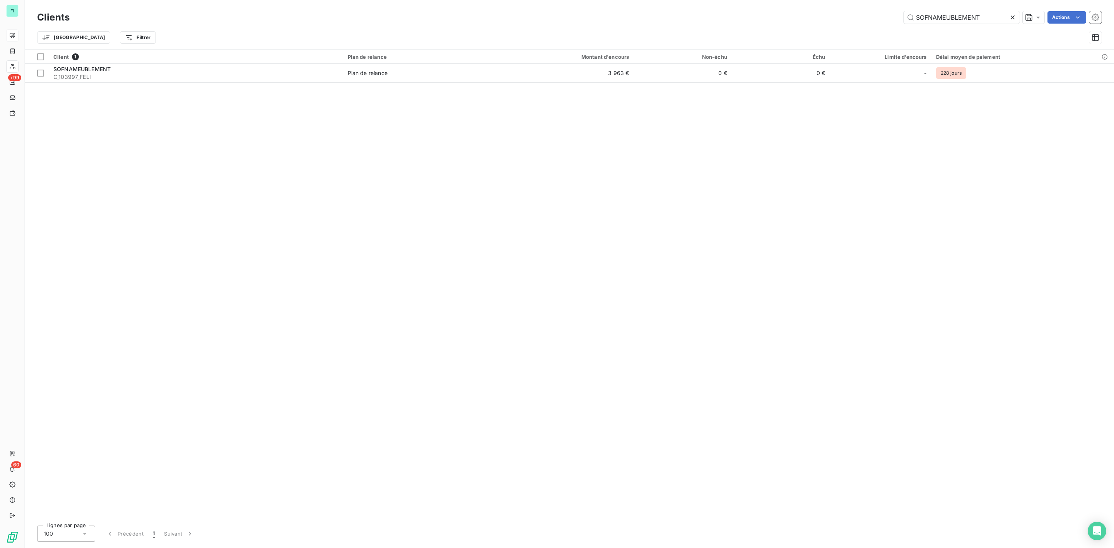
drag, startPoint x: 987, startPoint y: 16, endPoint x: 536, endPoint y: 17, distance: 451.3
click at [737, 17] on div "SOFNAMEUBLEMENT Actions" at bounding box center [590, 17] width 1022 height 12
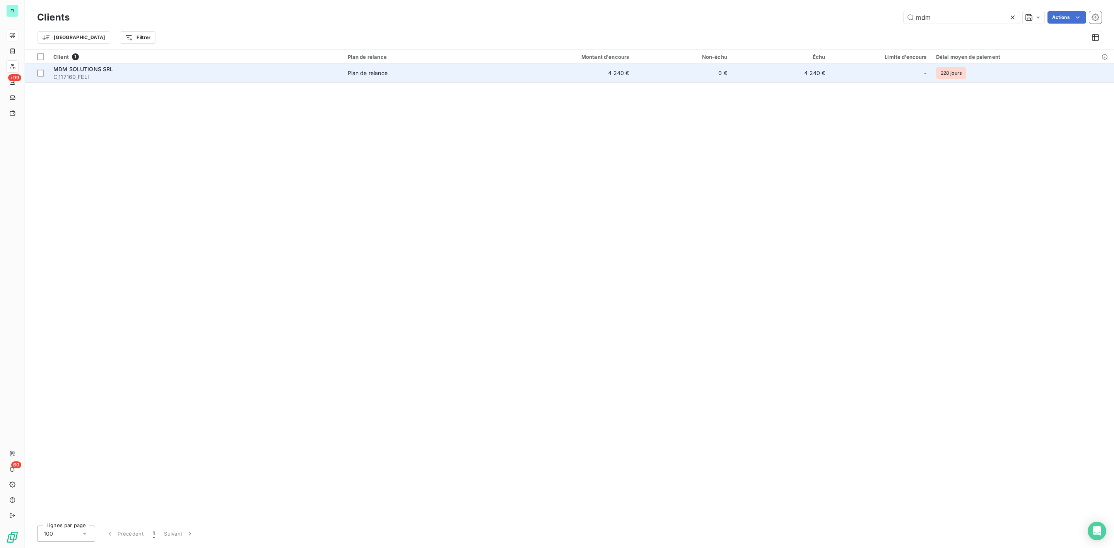
type input "mdm"
click at [92, 71] on span "MDM SOLUTIONS SRL" at bounding box center [83, 69] width 60 height 7
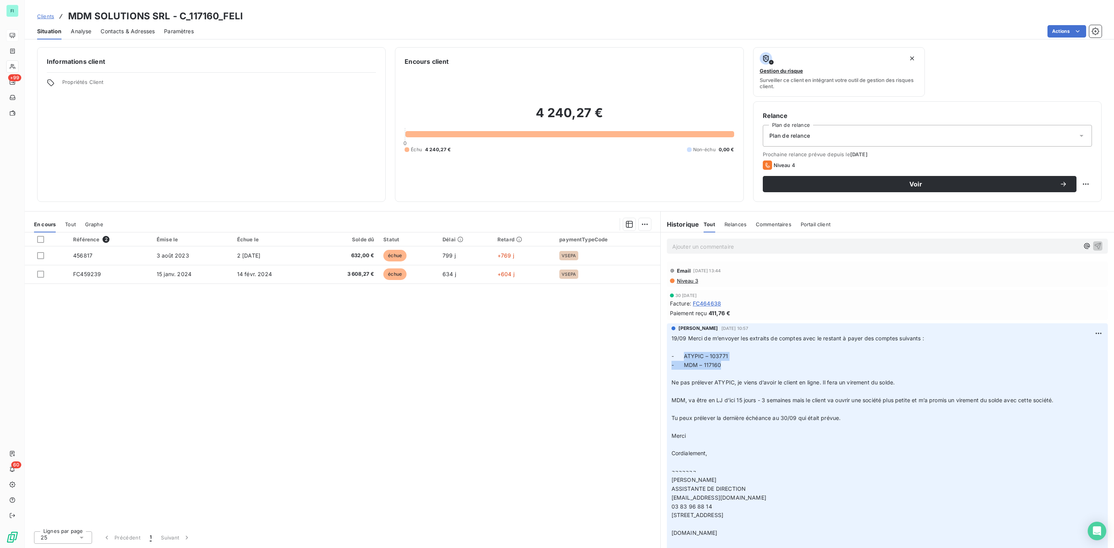
drag, startPoint x: 682, startPoint y: 356, endPoint x: 756, endPoint y: 368, distance: 75.2
click at [756, 368] on p "19/09 Merci de m’envoyer les extraits de comptes avec le restant à payer des co…" at bounding box center [887, 449] width 432 height 230
click at [119, 36] on div "Contacts & Adresses" at bounding box center [128, 31] width 54 height 16
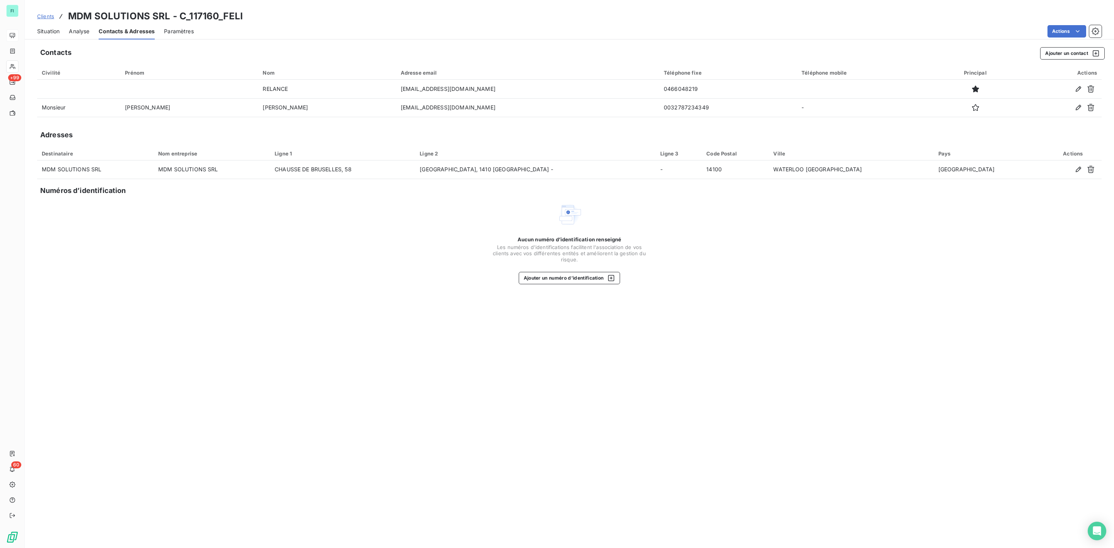
click at [55, 31] on span "Situation" at bounding box center [48, 31] width 22 height 8
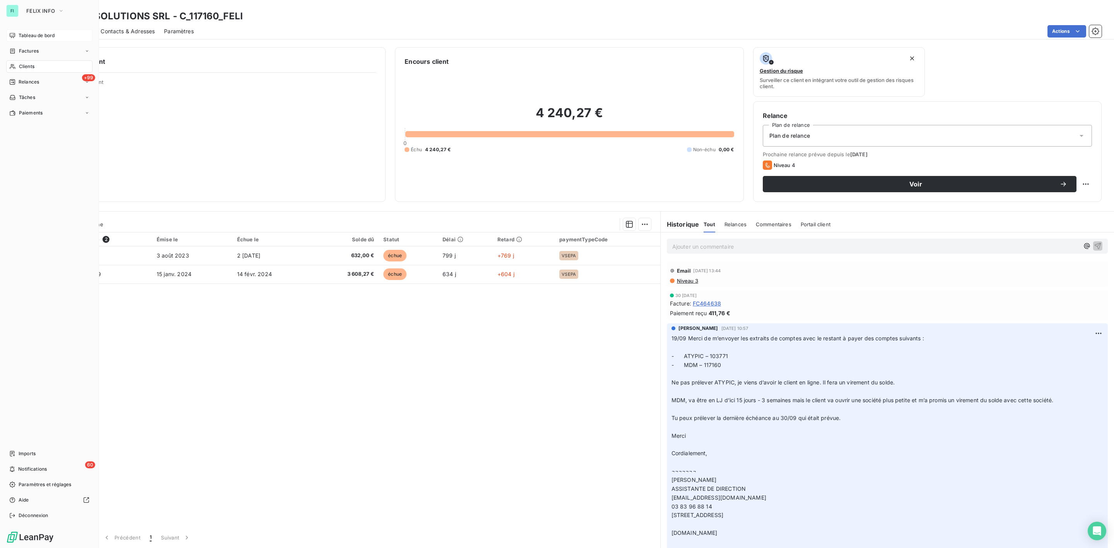
click at [22, 65] on span "Clients" at bounding box center [26, 66] width 15 height 7
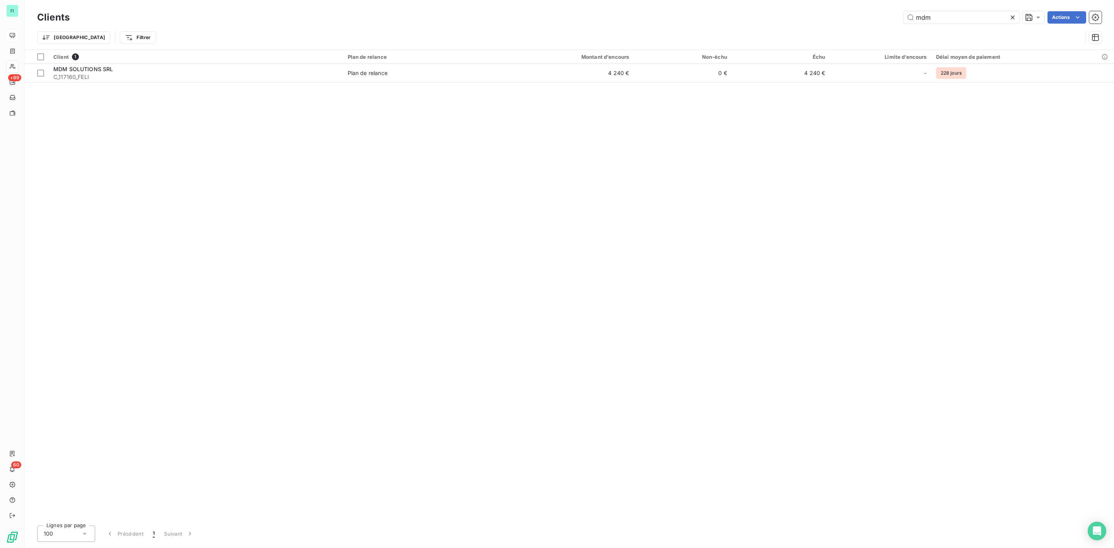
drag, startPoint x: 930, startPoint y: 17, endPoint x: 859, endPoint y: 17, distance: 71.5
click at [860, 17] on div "mdm Actions" at bounding box center [590, 17] width 1022 height 12
type input "marti"
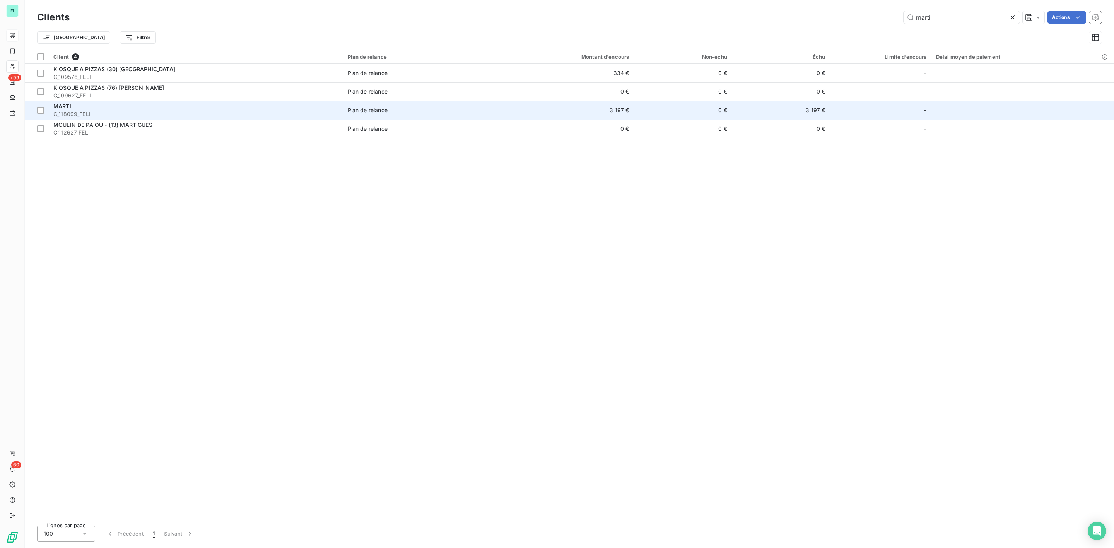
click at [119, 110] on span "C_118099_FELI" at bounding box center [195, 114] width 285 height 8
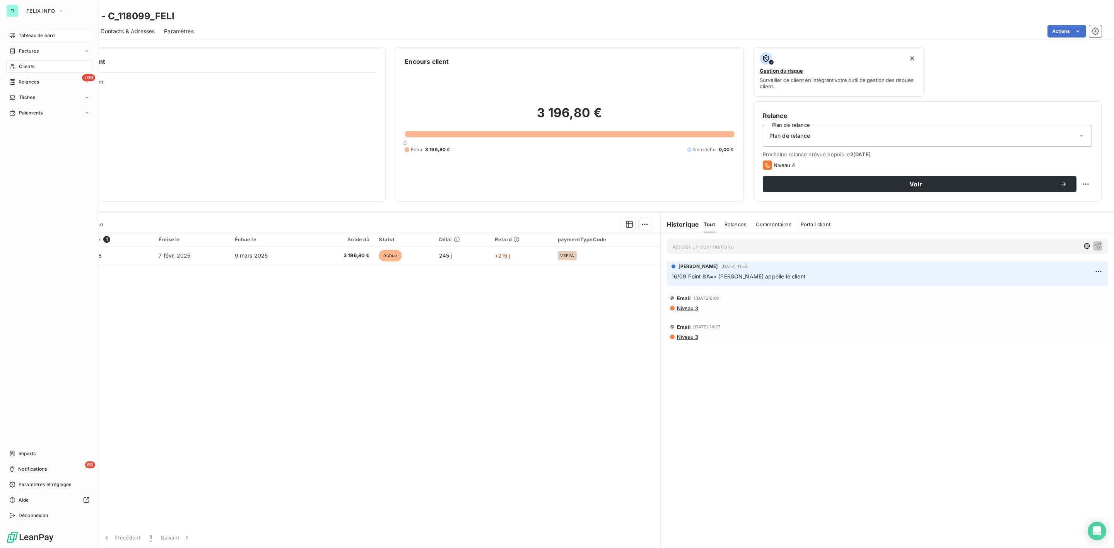
click at [21, 65] on span "Clients" at bounding box center [26, 66] width 15 height 7
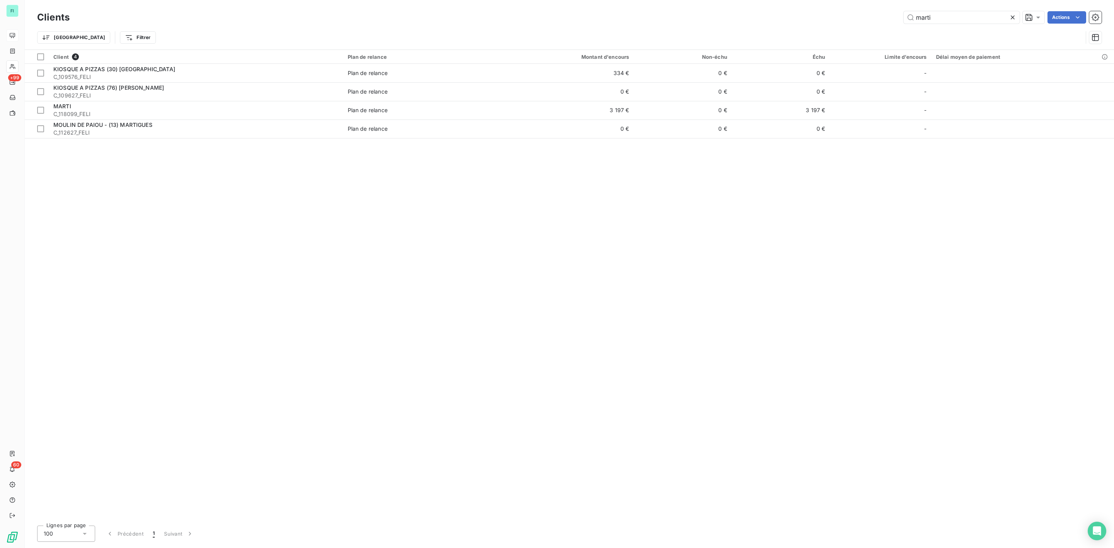
drag, startPoint x: 899, startPoint y: 18, endPoint x: 793, endPoint y: 14, distance: 106.4
click at [816, 18] on div "marti Actions" at bounding box center [590, 17] width 1022 height 12
type input "TOUSALON METZ"
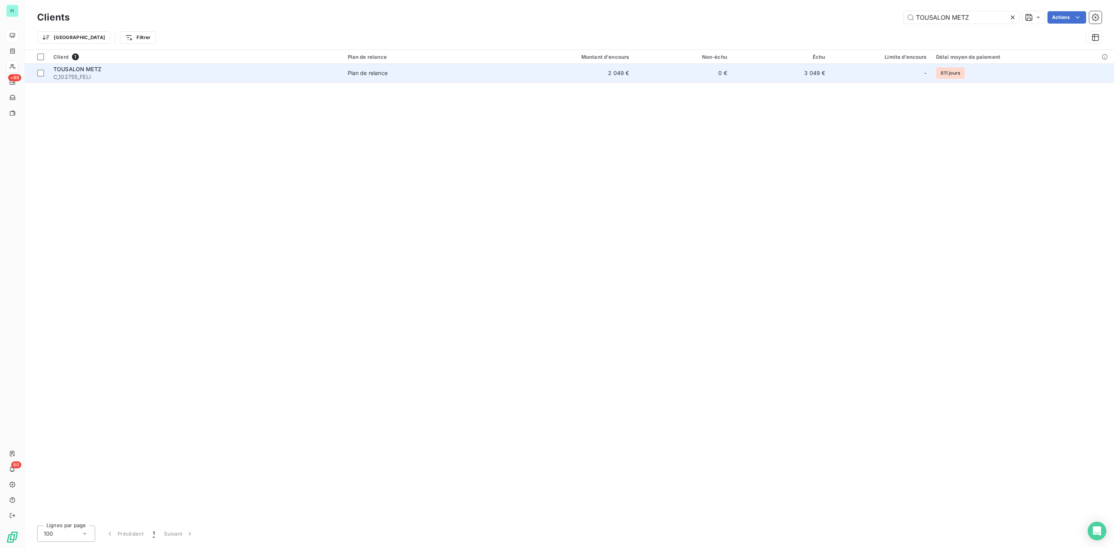
click at [370, 73] on div "Plan de relance" at bounding box center [368, 73] width 40 height 8
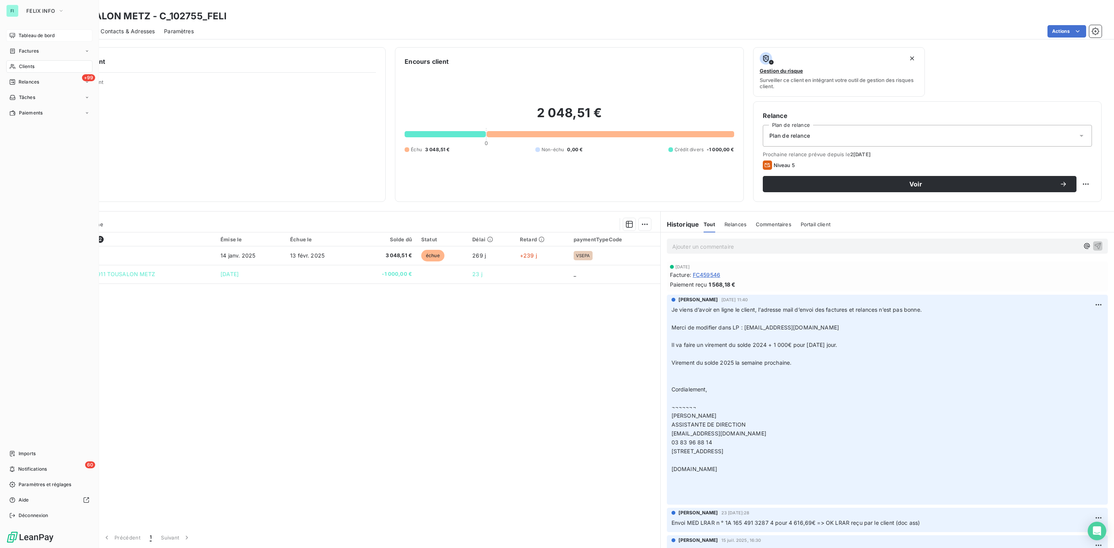
click at [21, 64] on span "Clients" at bounding box center [26, 66] width 15 height 7
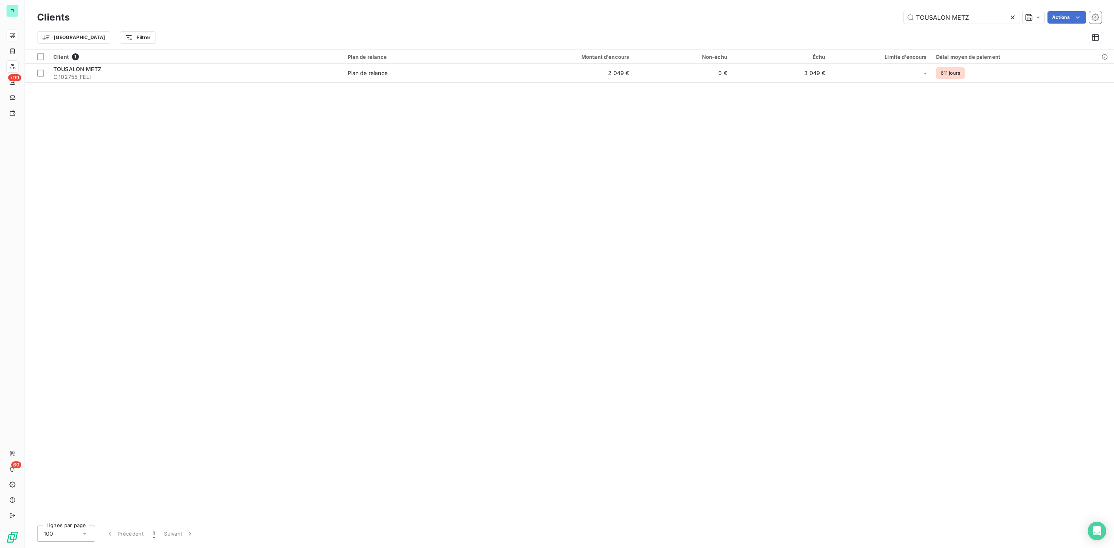
drag, startPoint x: 959, startPoint y: 19, endPoint x: 814, endPoint y: 18, distance: 144.2
click at [832, 19] on div "TOUSALON METZ Actions" at bounding box center [590, 17] width 1022 height 12
type input "2 A INVEST"
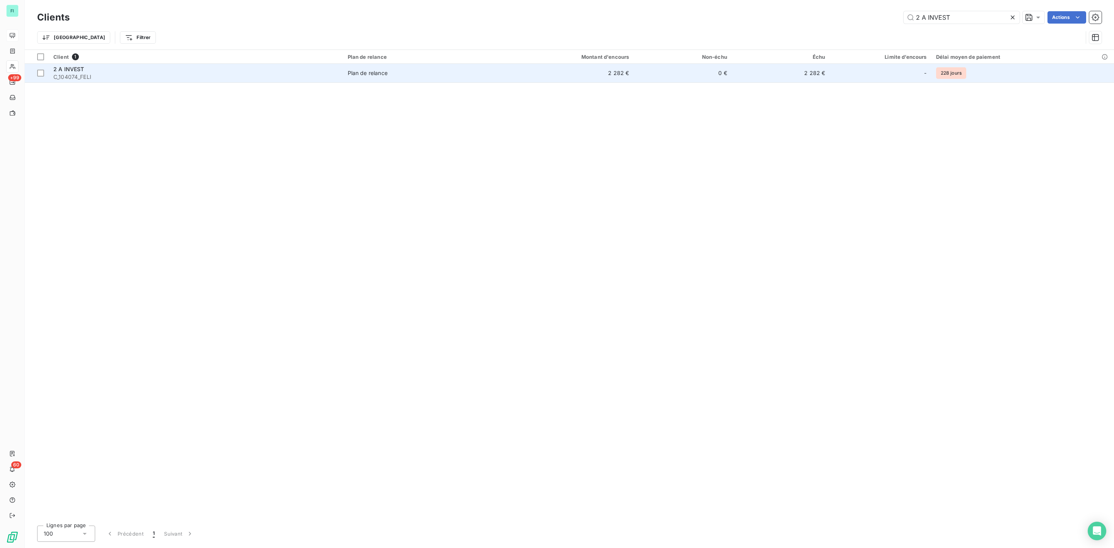
click at [374, 73] on div "Plan de relance" at bounding box center [368, 73] width 40 height 8
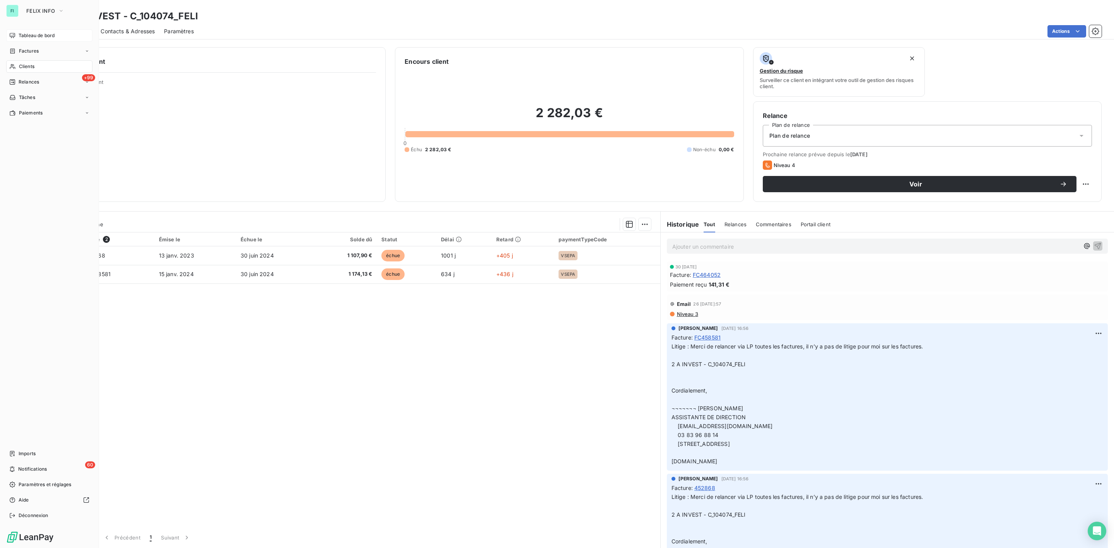
click at [19, 65] on span "Clients" at bounding box center [26, 66] width 15 height 7
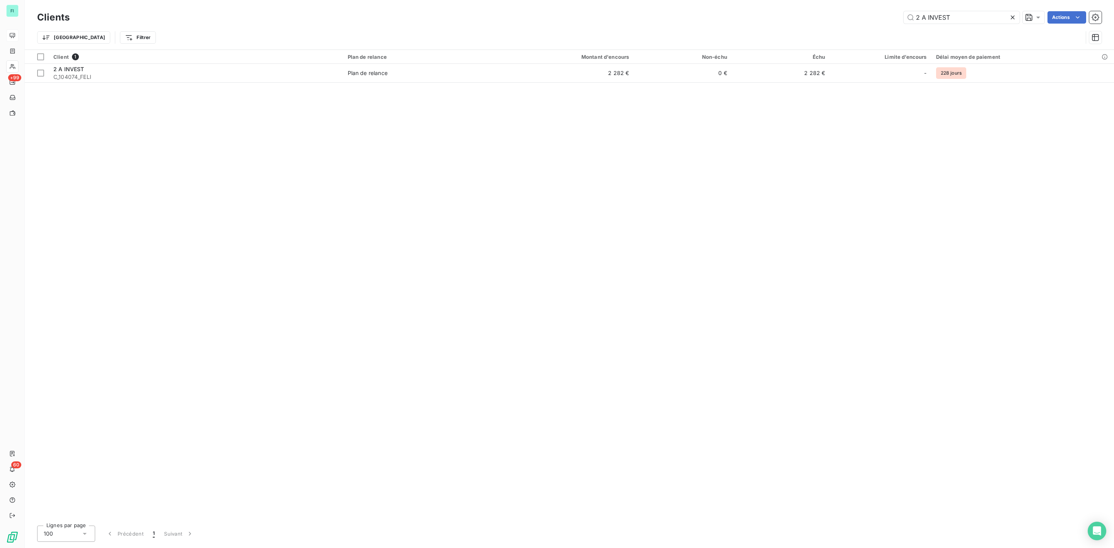
drag, startPoint x: 960, startPoint y: 13, endPoint x: 846, endPoint y: 14, distance: 113.7
click at [861, 14] on div "2 A INVEST Actions" at bounding box center [590, 17] width 1022 height 12
type input "UNE AUTRE VIE"
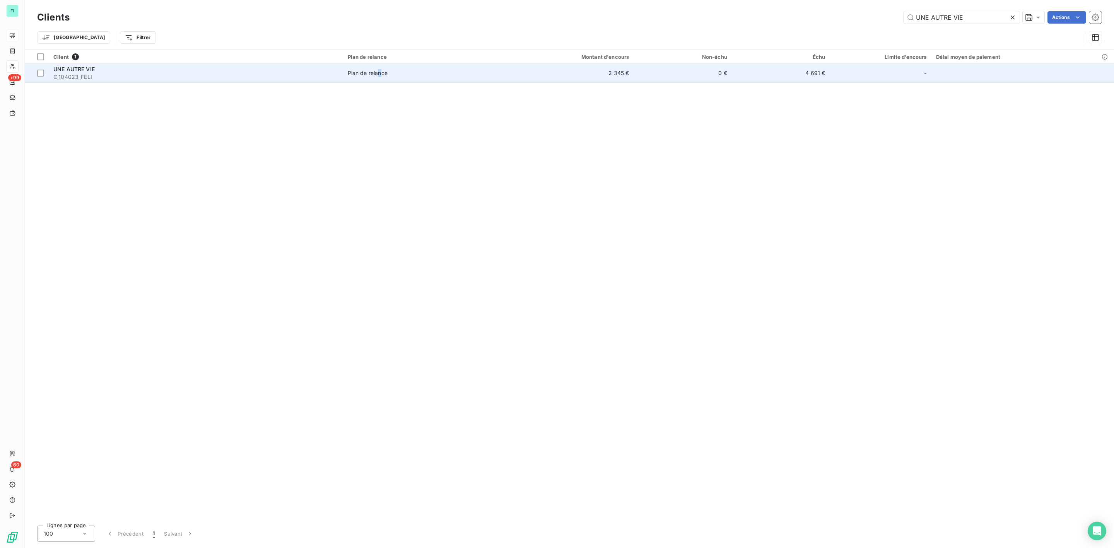
click at [381, 72] on div "Plan de relance" at bounding box center [368, 73] width 40 height 8
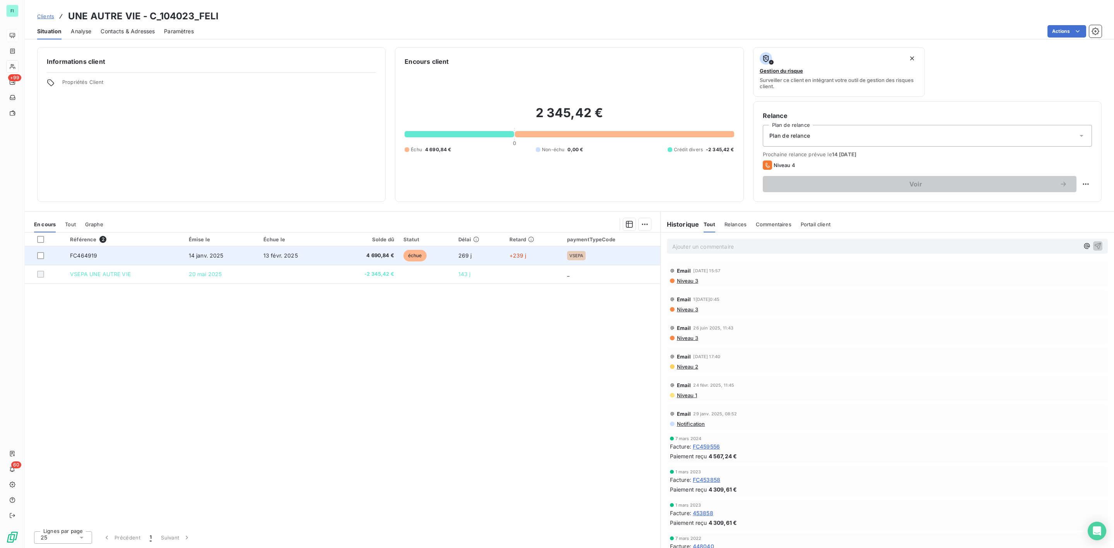
click at [392, 254] on span "4 690,84 €" at bounding box center [365, 256] width 57 height 8
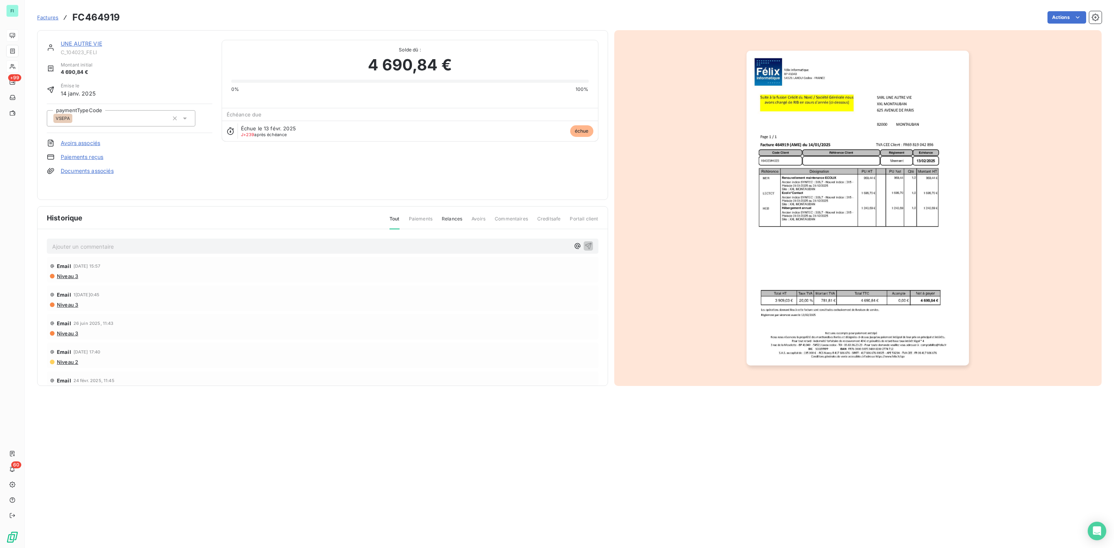
click at [828, 166] on img "button" at bounding box center [857, 208] width 222 height 315
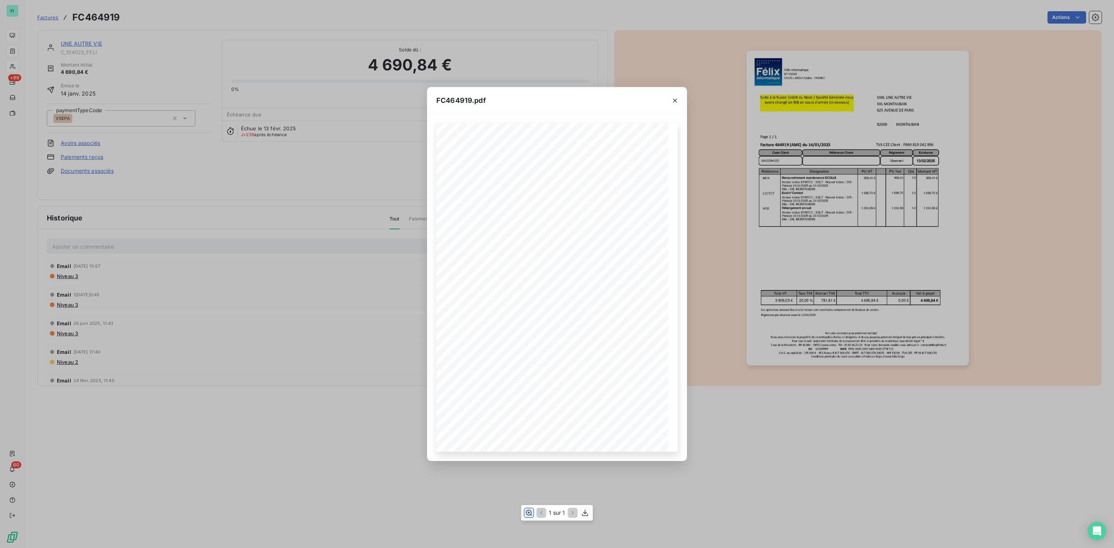
click at [526, 514] on icon "button" at bounding box center [529, 513] width 6 height 6
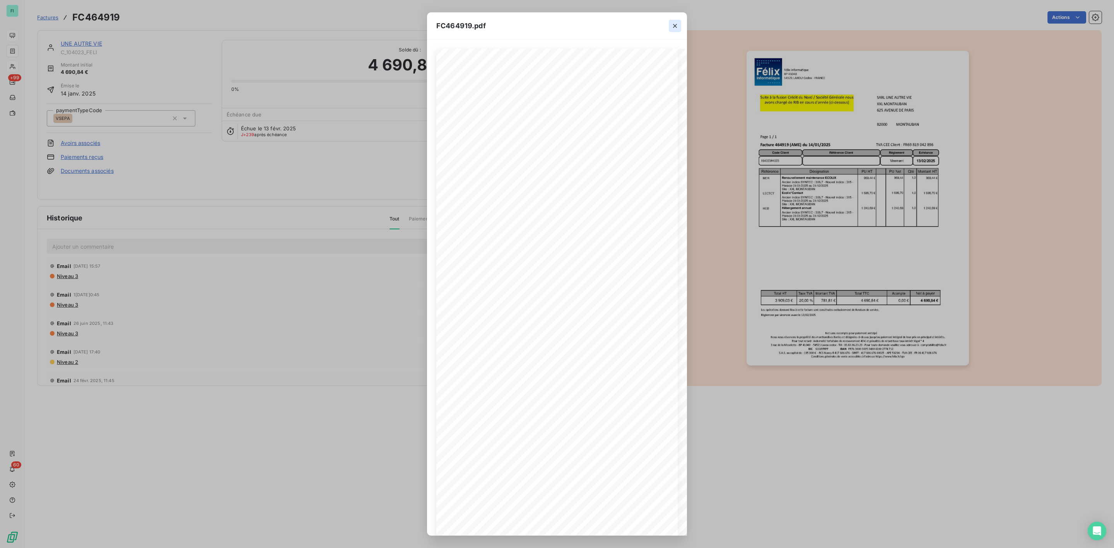
click at [676, 22] on icon "button" at bounding box center [675, 26] width 8 height 8
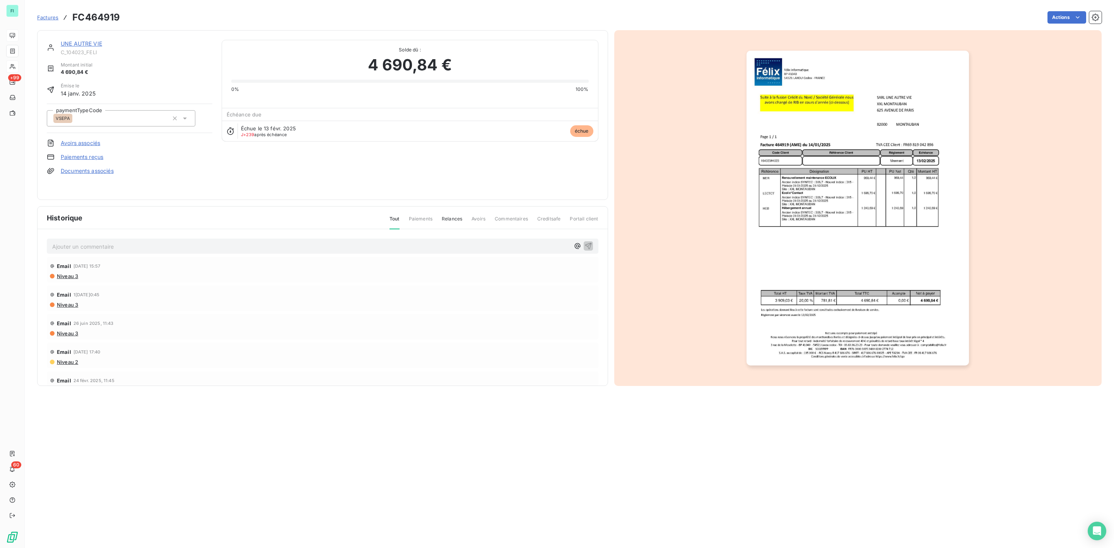
click at [82, 43] on link "UNE AUTRE VIE" at bounding box center [81, 43] width 41 height 7
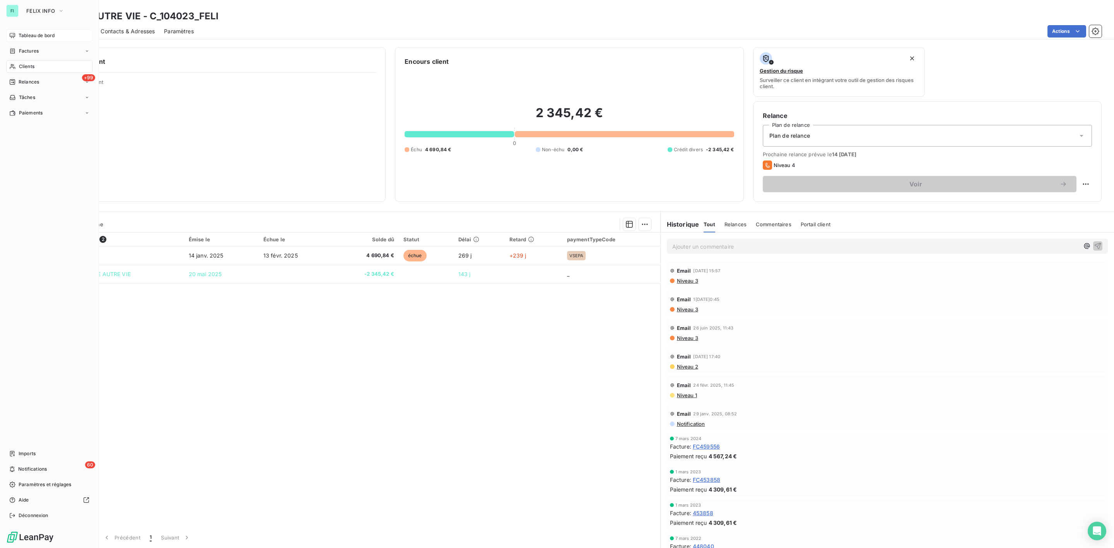
click at [21, 63] on span "Clients" at bounding box center [26, 66] width 15 height 7
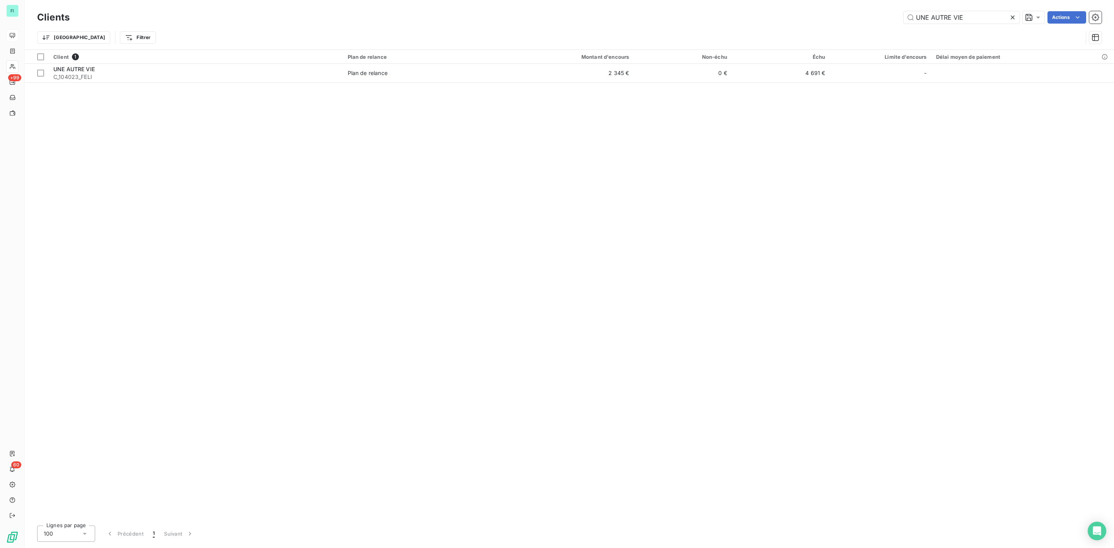
drag, startPoint x: 979, startPoint y: 17, endPoint x: 673, endPoint y: 27, distance: 306.0
click at [711, 26] on div "Clients UNE AUTRE VIE Actions Trier Filtrer" at bounding box center [569, 29] width 1064 height 40
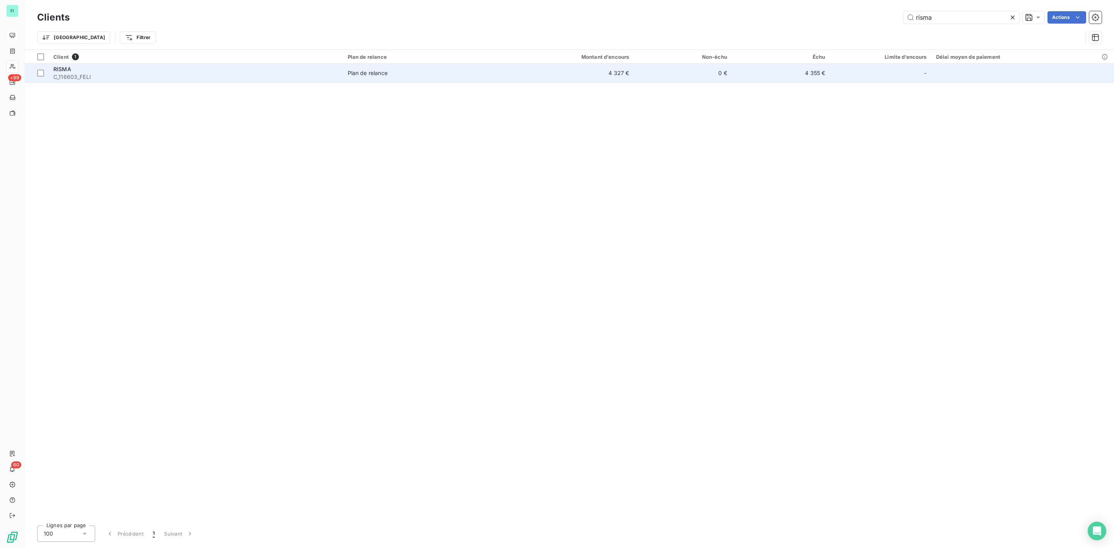
type input "risma"
click at [176, 65] on div "RISMA" at bounding box center [195, 69] width 285 height 8
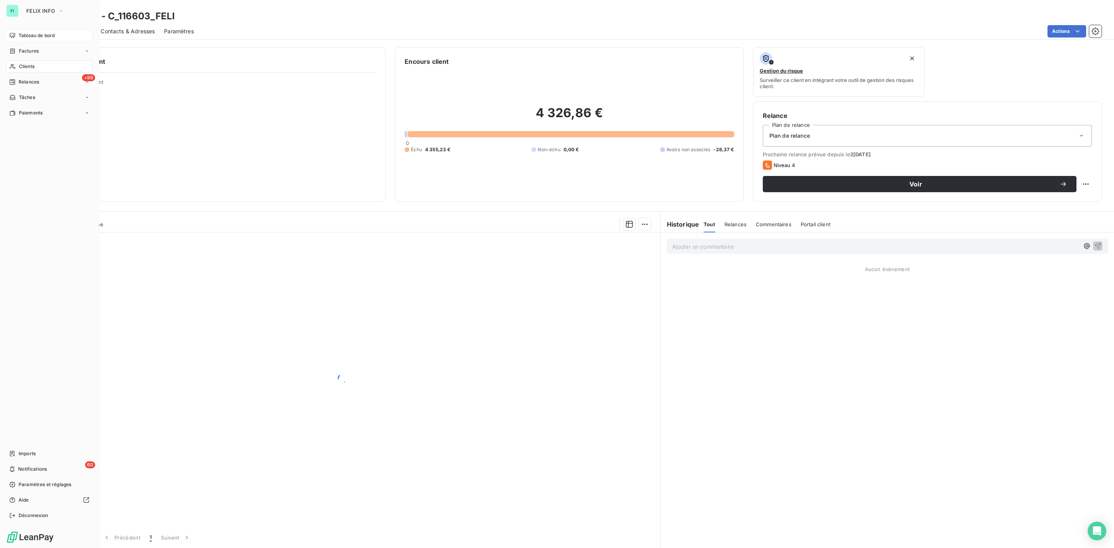
click at [35, 65] on div "Clients" at bounding box center [49, 66] width 86 height 12
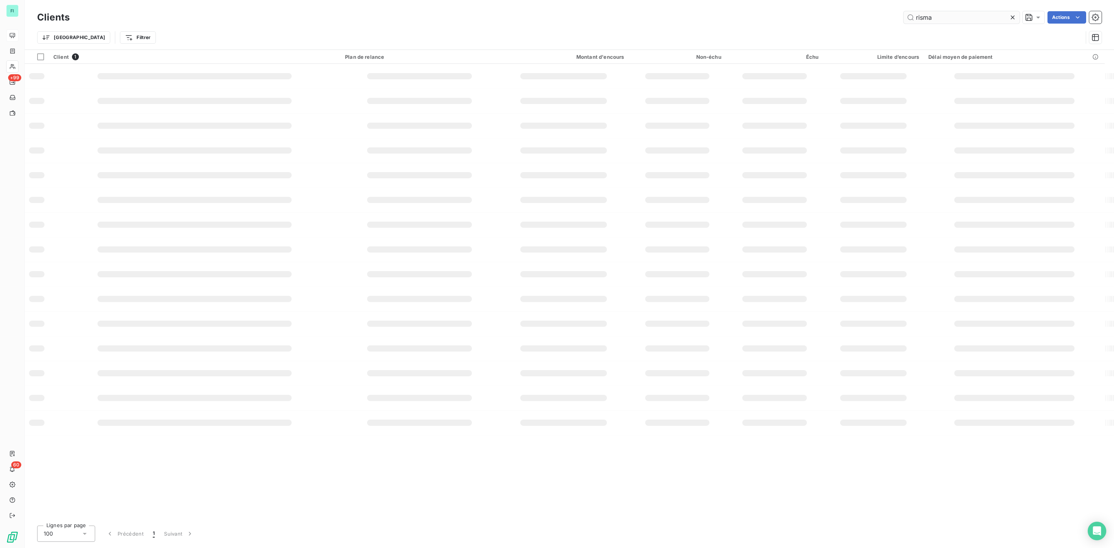
click at [948, 20] on input "risma" at bounding box center [961, 17] width 116 height 12
click at [1013, 19] on icon at bounding box center [1013, 18] width 8 height 8
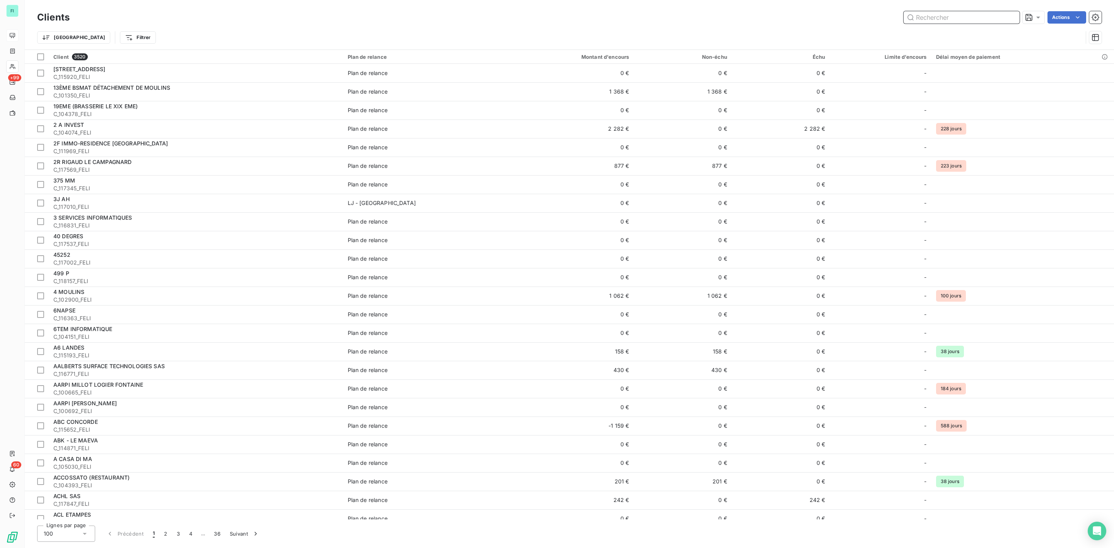
click at [933, 17] on input "text" at bounding box center [961, 17] width 116 height 12
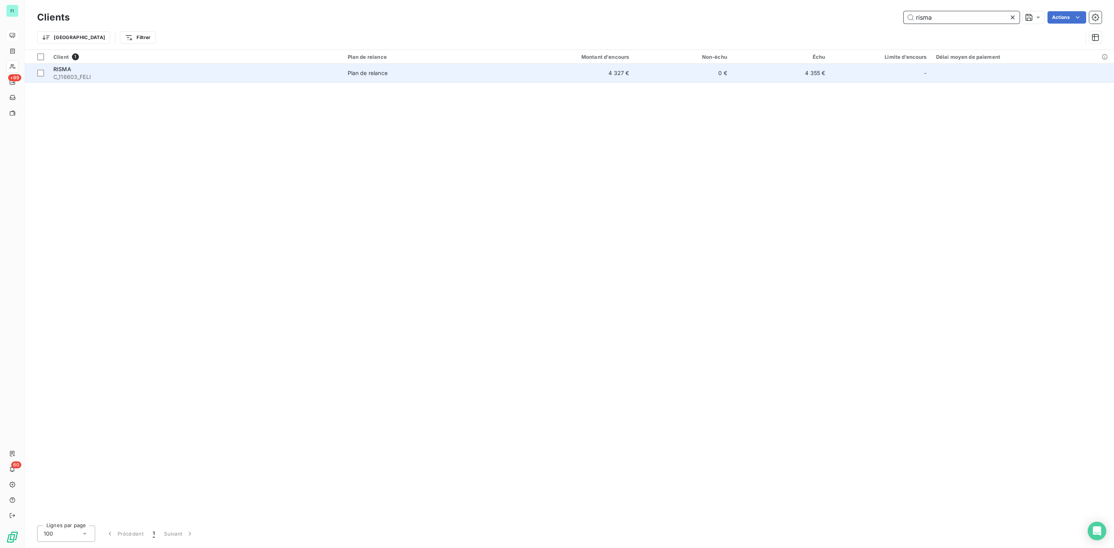
type input "risma"
click at [114, 72] on div "RISMA" at bounding box center [195, 69] width 285 height 8
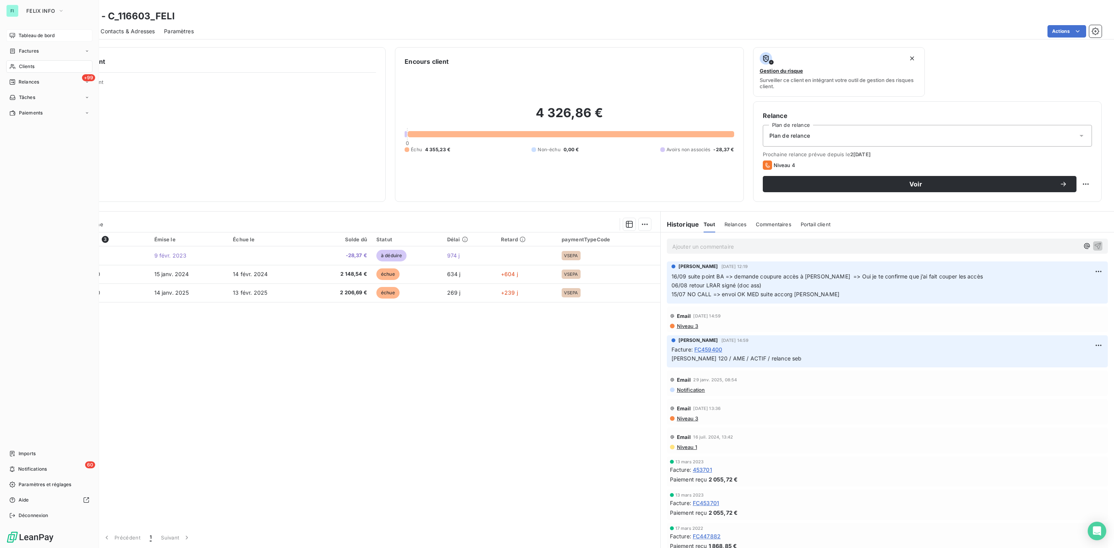
click at [19, 67] on span "Clients" at bounding box center [26, 66] width 15 height 7
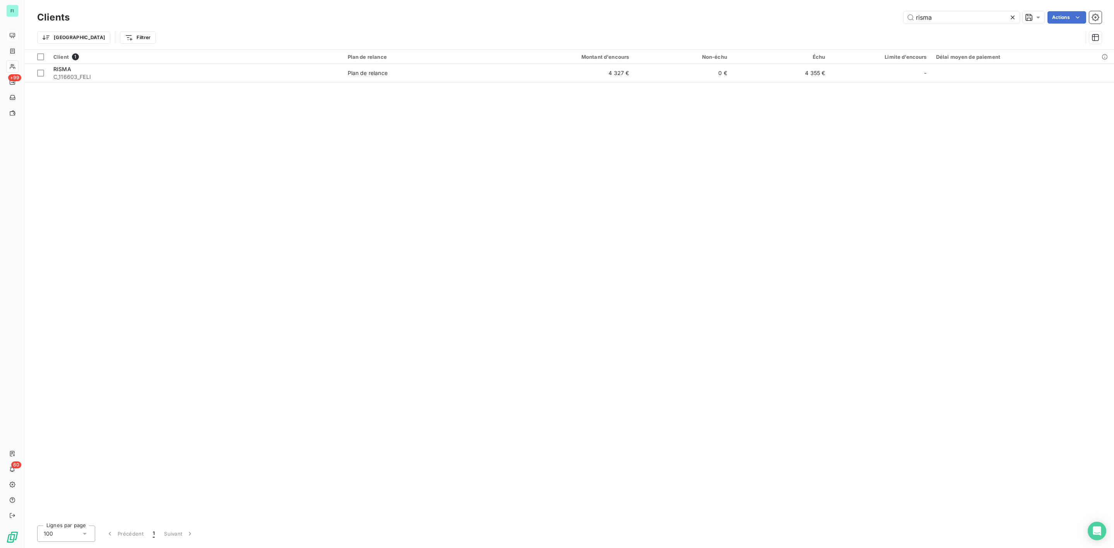
drag, startPoint x: 942, startPoint y: 15, endPoint x: 692, endPoint y: 17, distance: 250.6
click at [732, 17] on div "risma Actions" at bounding box center [590, 17] width 1022 height 12
type input "a"
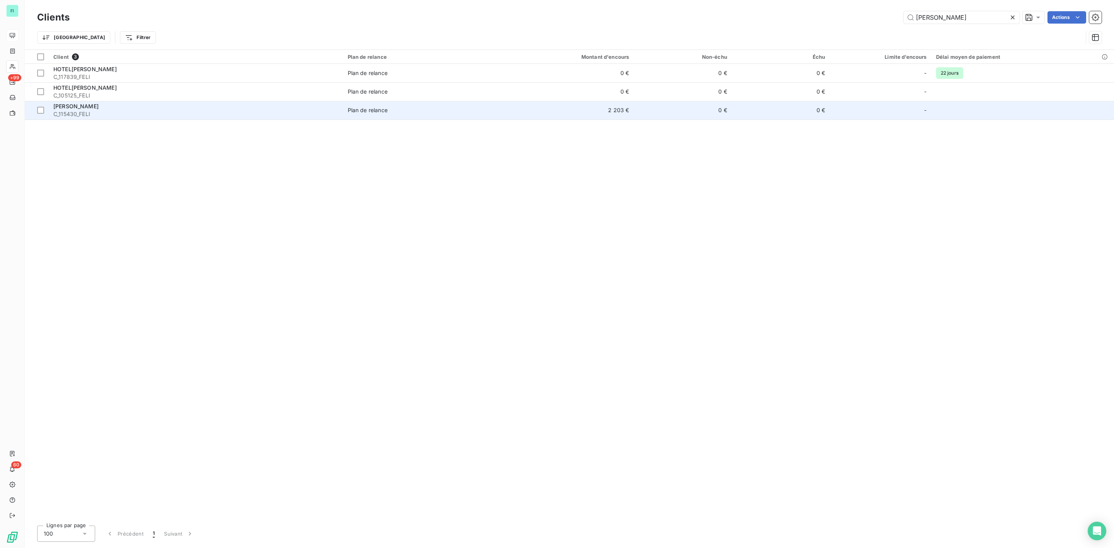
type input "[PERSON_NAME]"
click at [77, 114] on span "C_115430_FELI" at bounding box center [195, 114] width 285 height 8
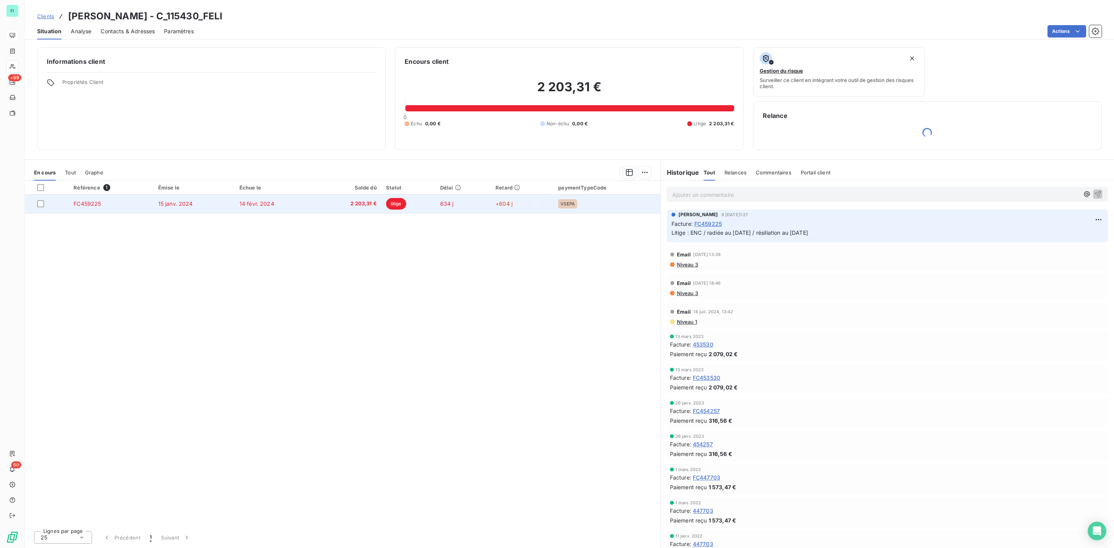
click at [244, 206] on span "14 févr. 2024" at bounding box center [256, 203] width 35 height 7
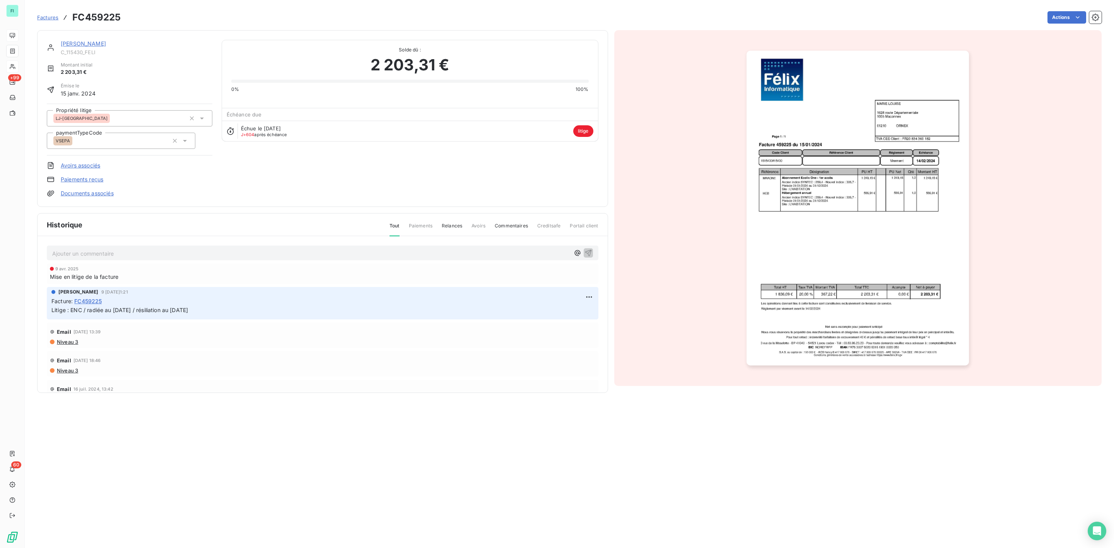
click at [77, 42] on link "[PERSON_NAME]" at bounding box center [83, 43] width 45 height 7
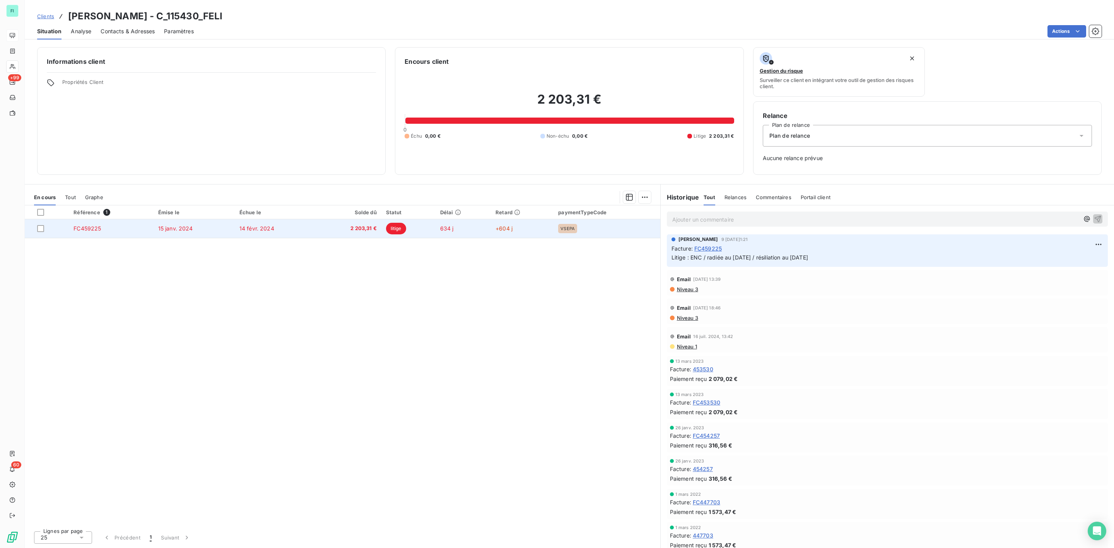
click at [331, 228] on span "2 203,31 €" at bounding box center [349, 229] width 56 height 8
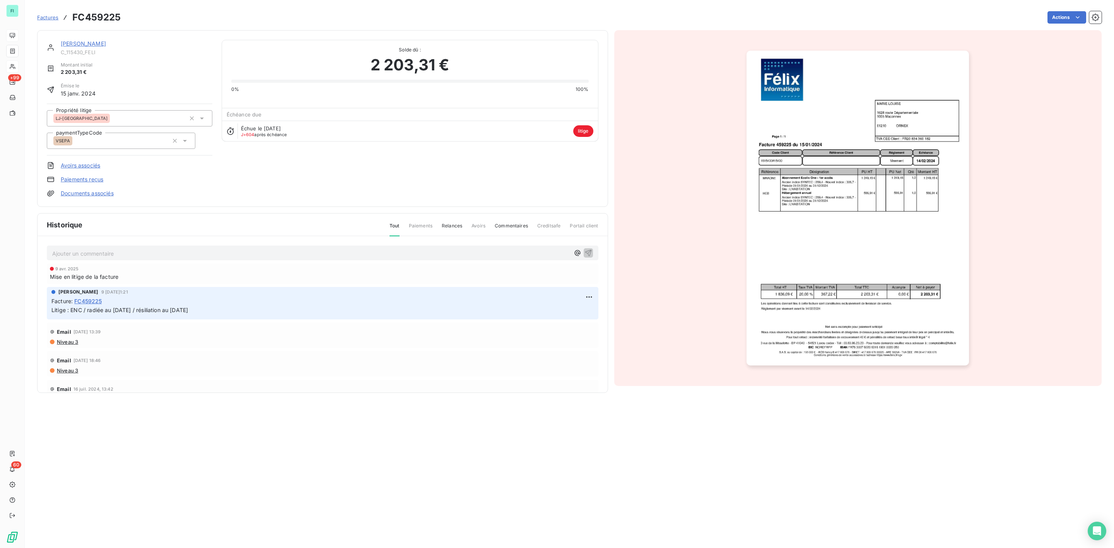
click at [813, 213] on img "button" at bounding box center [857, 208] width 222 height 315
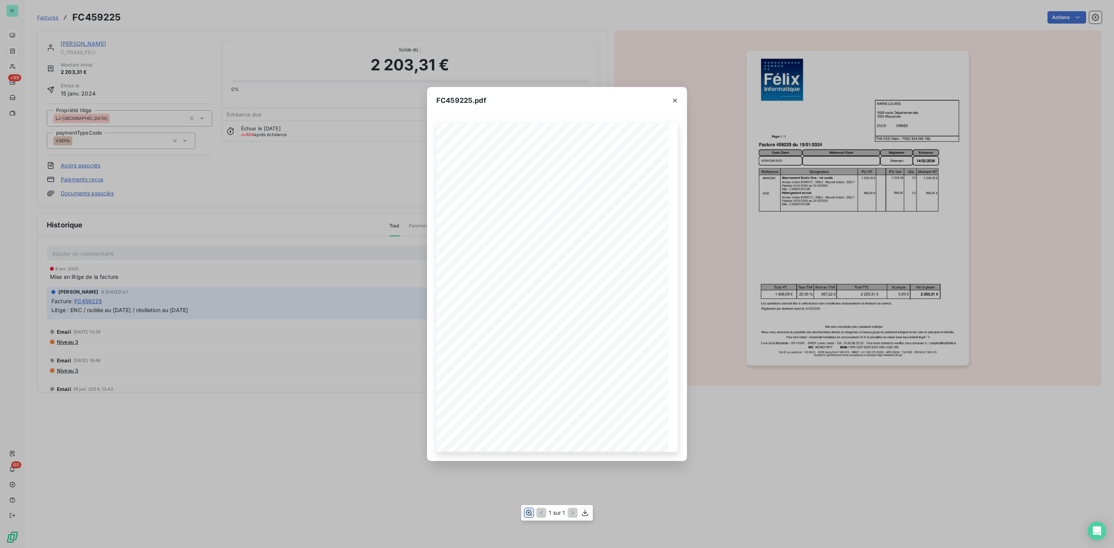
click at [525, 510] on icon "button" at bounding box center [529, 513] width 8 height 8
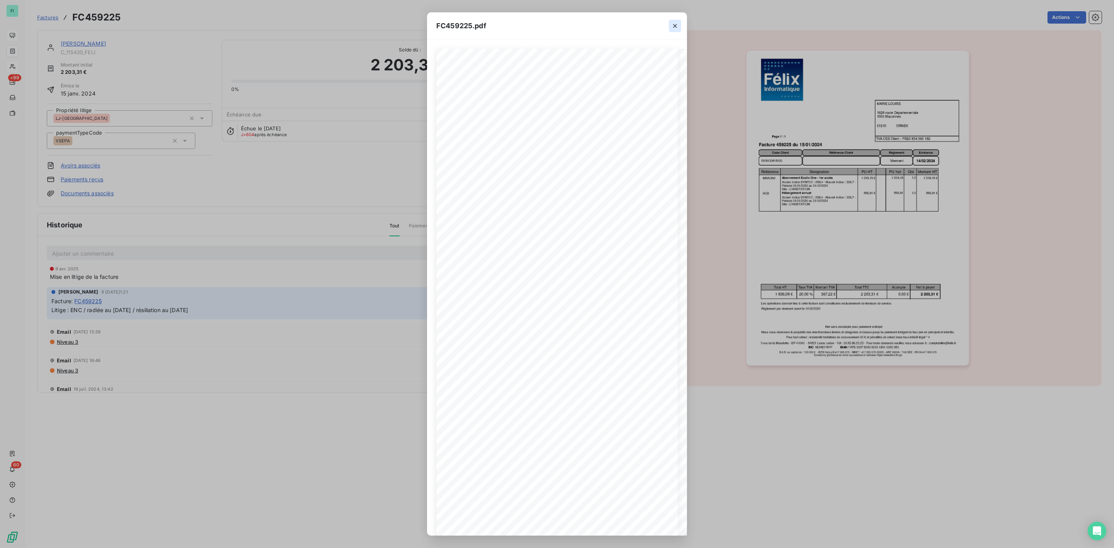
click at [678, 24] on icon "button" at bounding box center [675, 26] width 8 height 8
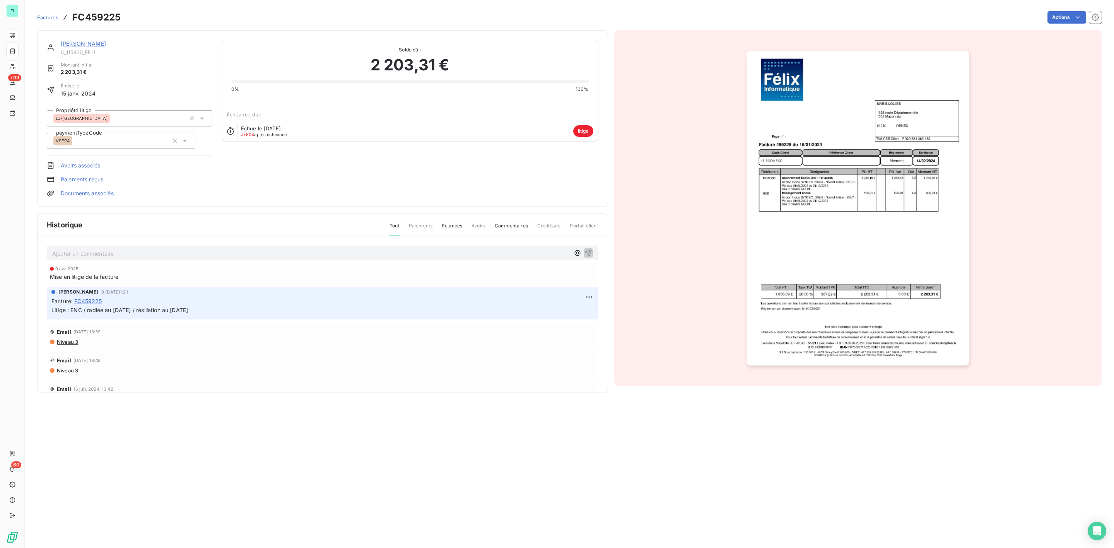
click at [77, 43] on link "[PERSON_NAME]" at bounding box center [83, 43] width 45 height 7
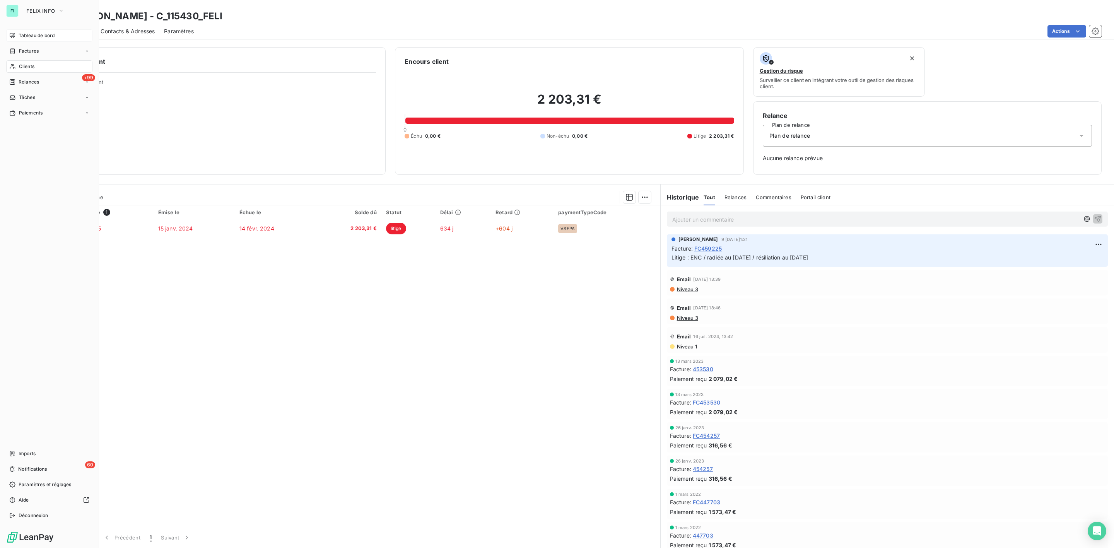
click at [21, 64] on span "Clients" at bounding box center [26, 66] width 15 height 7
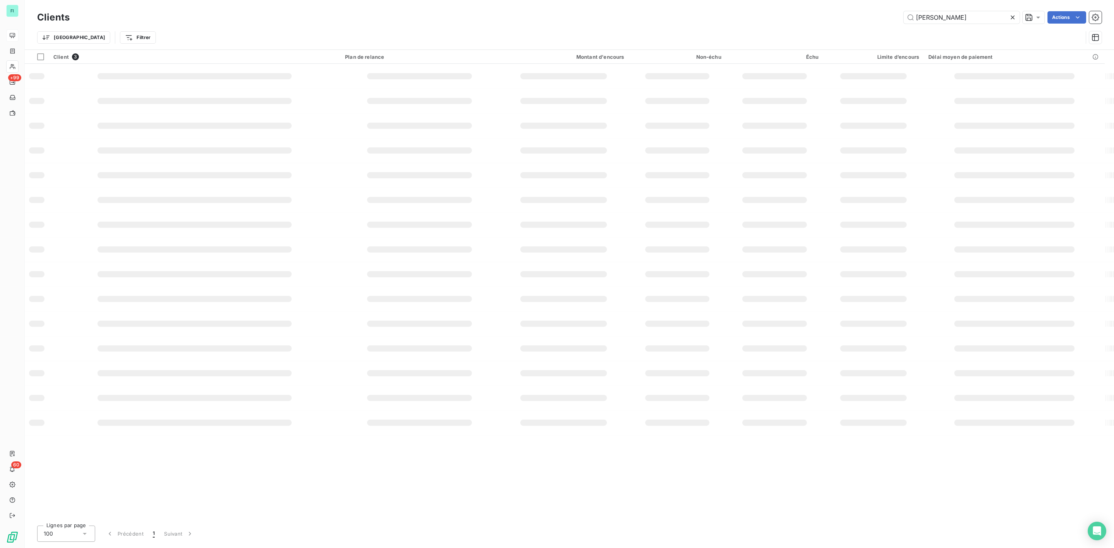
drag, startPoint x: 807, startPoint y: 17, endPoint x: 773, endPoint y: 17, distance: 34.0
click at [779, 17] on div "[PERSON_NAME] Actions" at bounding box center [590, 17] width 1022 height 12
type input "MEUBLECO"
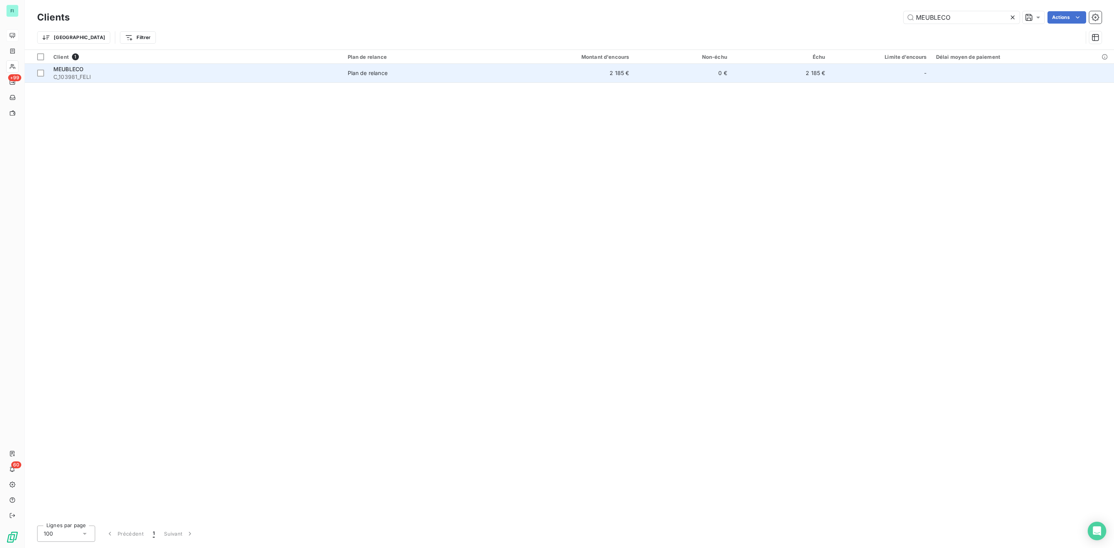
click at [392, 78] on td "Plan de relance" at bounding box center [422, 73] width 159 height 19
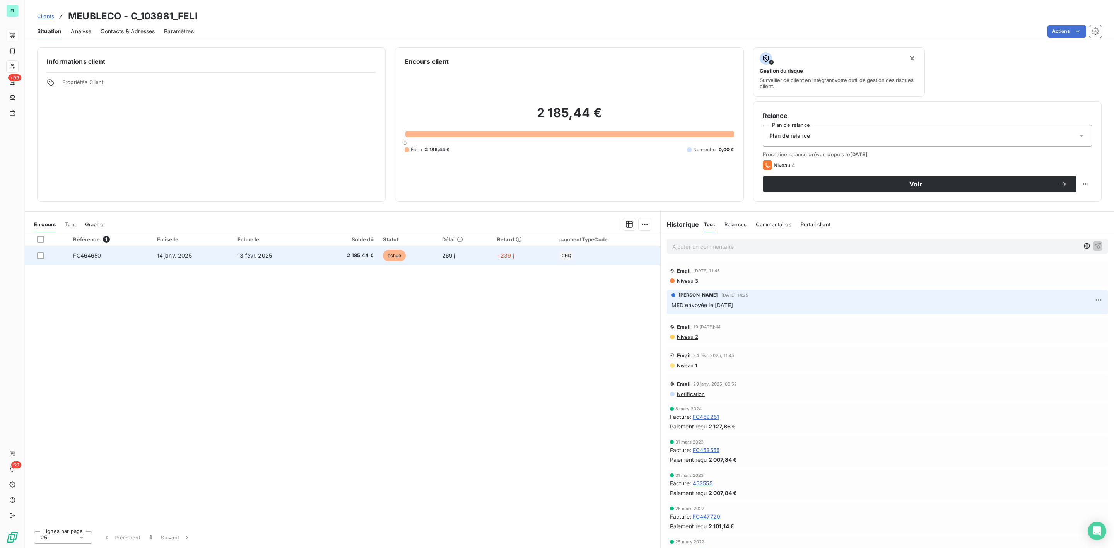
click at [313, 259] on td "2 185,44 €" at bounding box center [345, 255] width 65 height 19
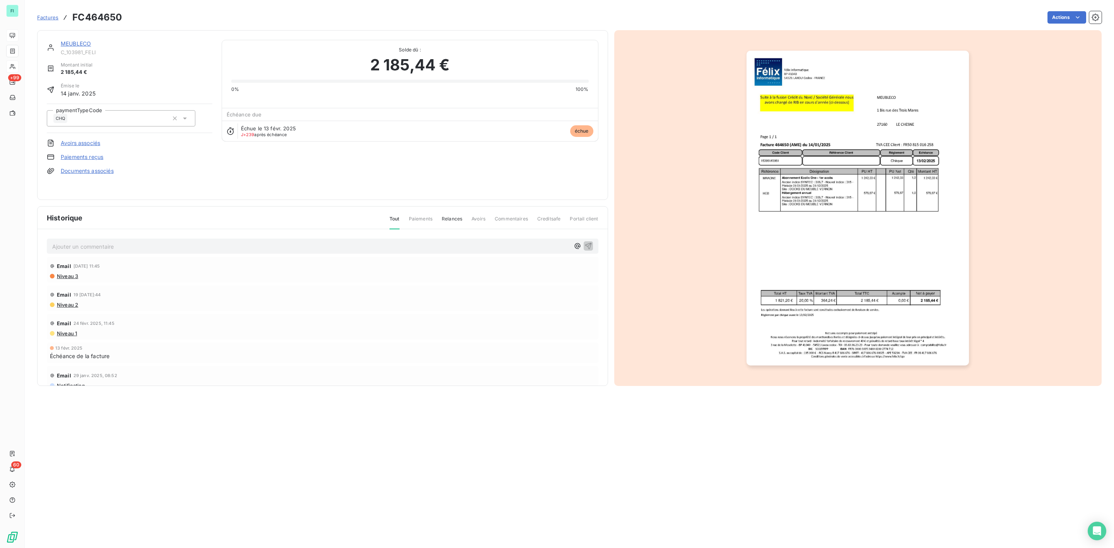
click at [838, 175] on img "button" at bounding box center [857, 208] width 222 height 315
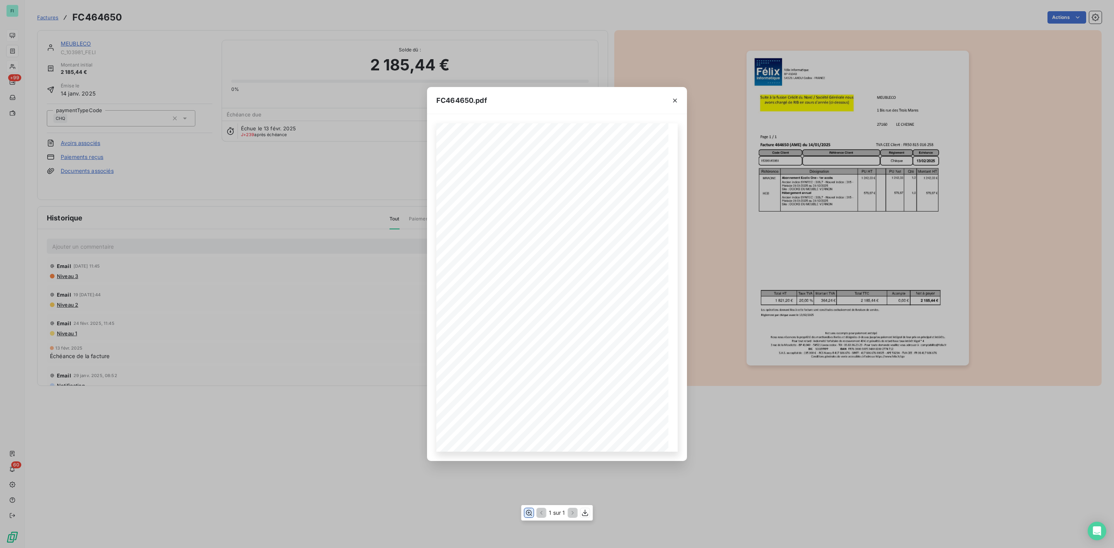
click at [530, 512] on icon "button" at bounding box center [529, 513] width 8 height 8
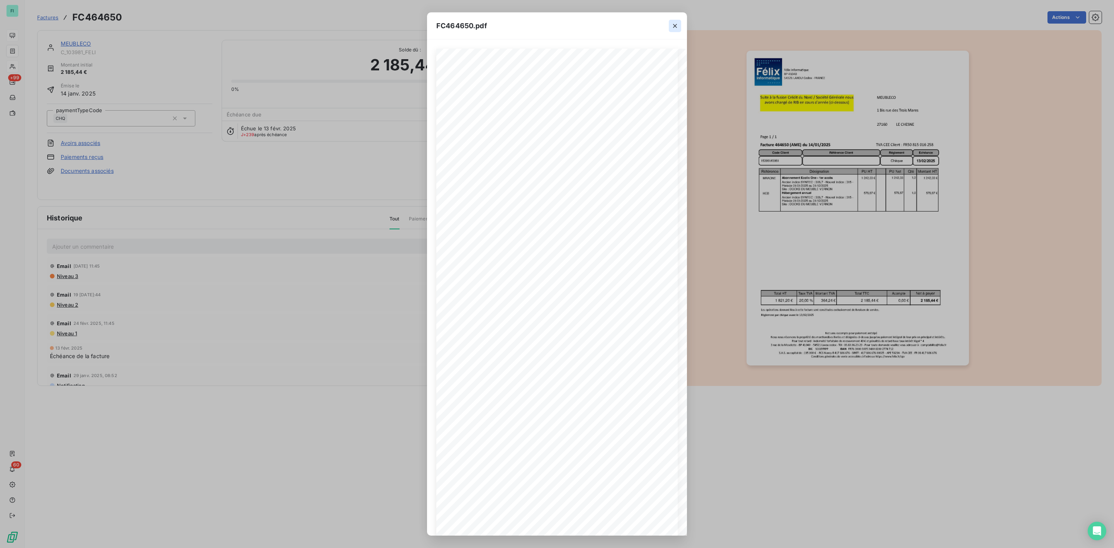
click at [675, 22] on icon "button" at bounding box center [675, 26] width 8 height 8
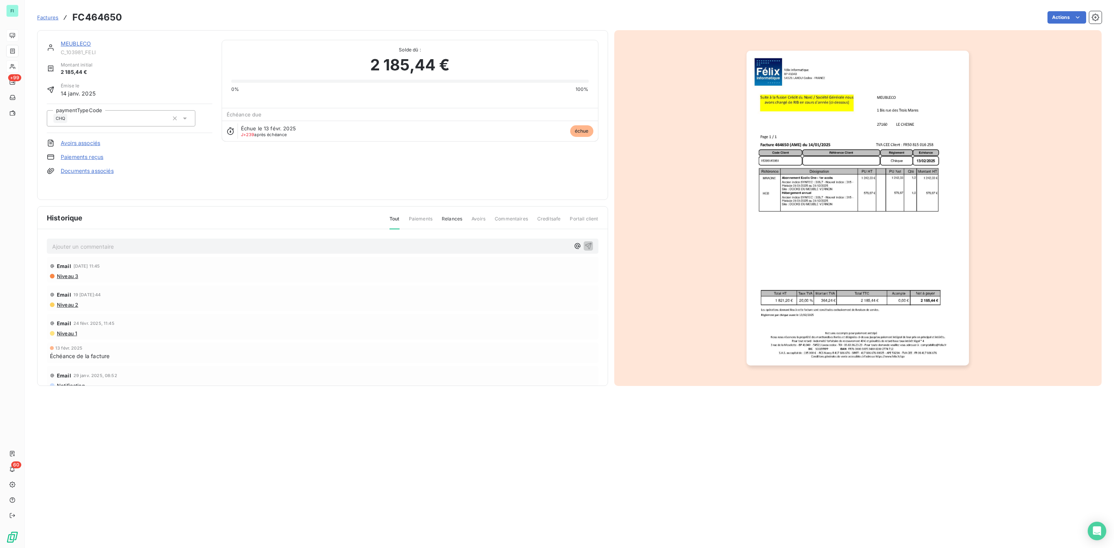
click at [80, 43] on link "MEUBLECO" at bounding box center [76, 43] width 30 height 7
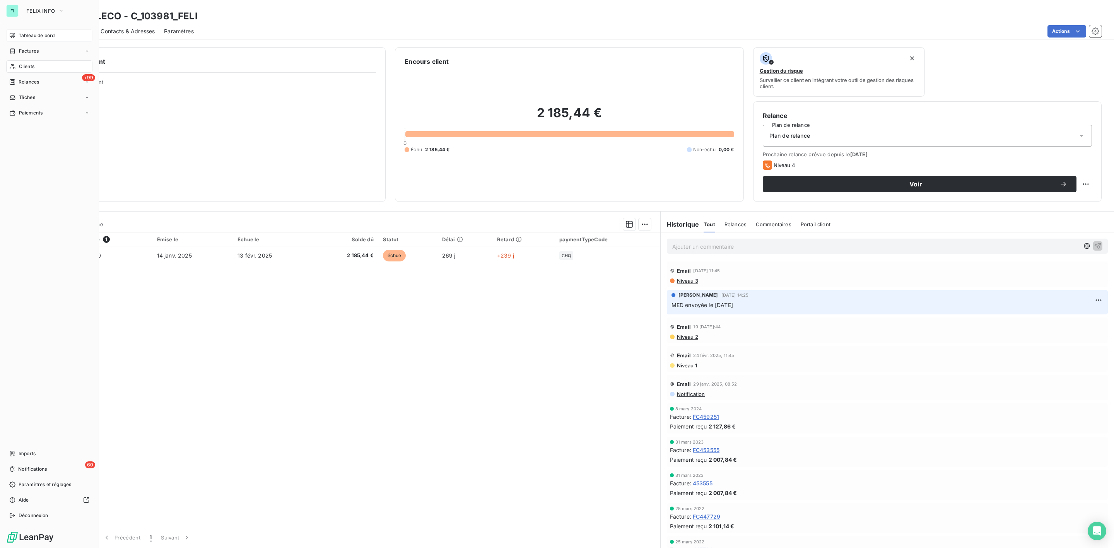
click at [22, 63] on span "Clients" at bounding box center [26, 66] width 15 height 7
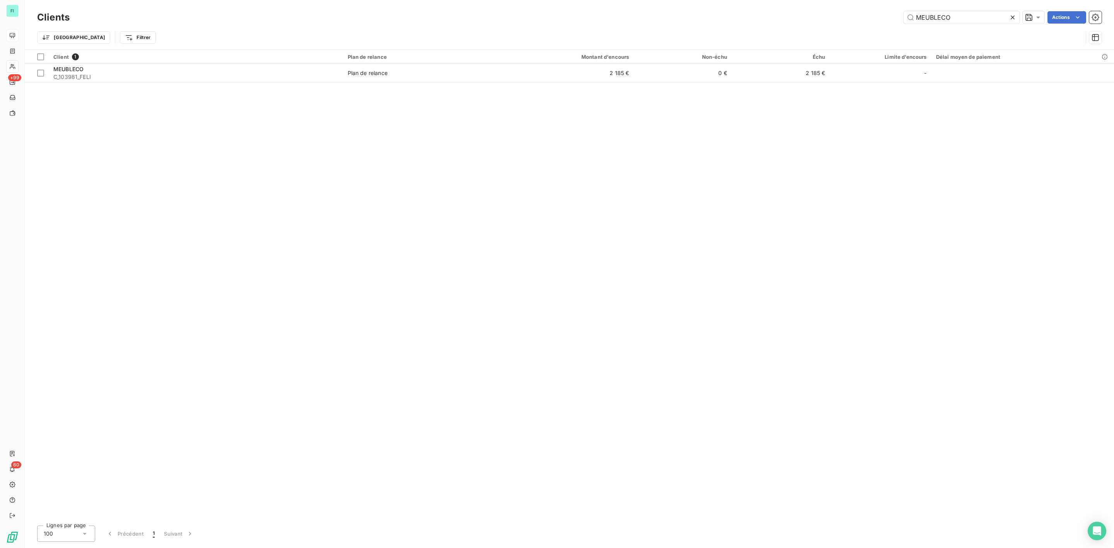
drag, startPoint x: 953, startPoint y: 17, endPoint x: 760, endPoint y: 13, distance: 193.0
click at [797, 17] on div "MEUBLECO Actions" at bounding box center [590, 17] width 1022 height 12
type input "JRK AMEUBLEMENT"
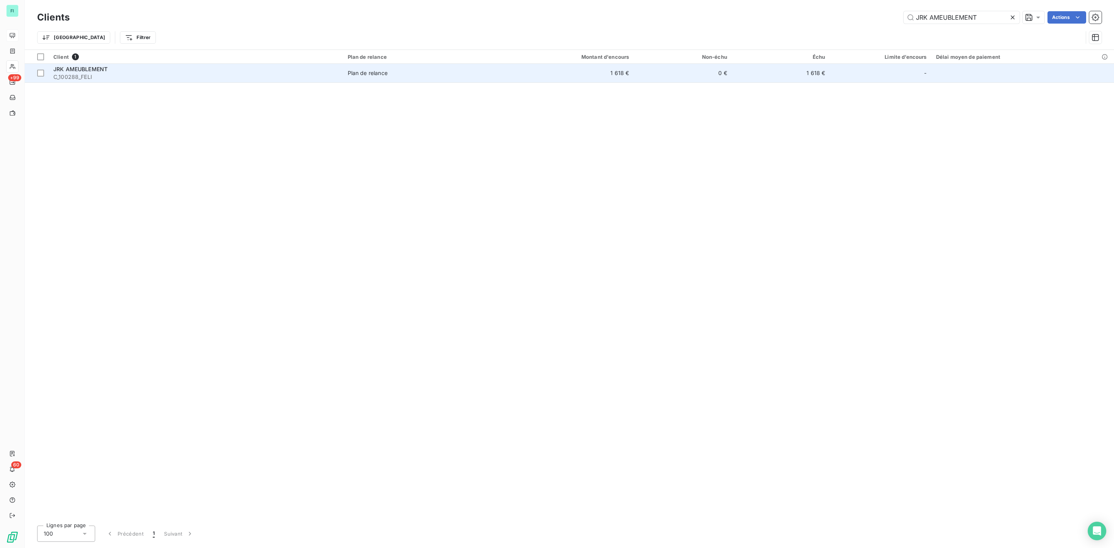
click at [118, 72] on div "JRK AMEUBLEMENT" at bounding box center [195, 69] width 285 height 8
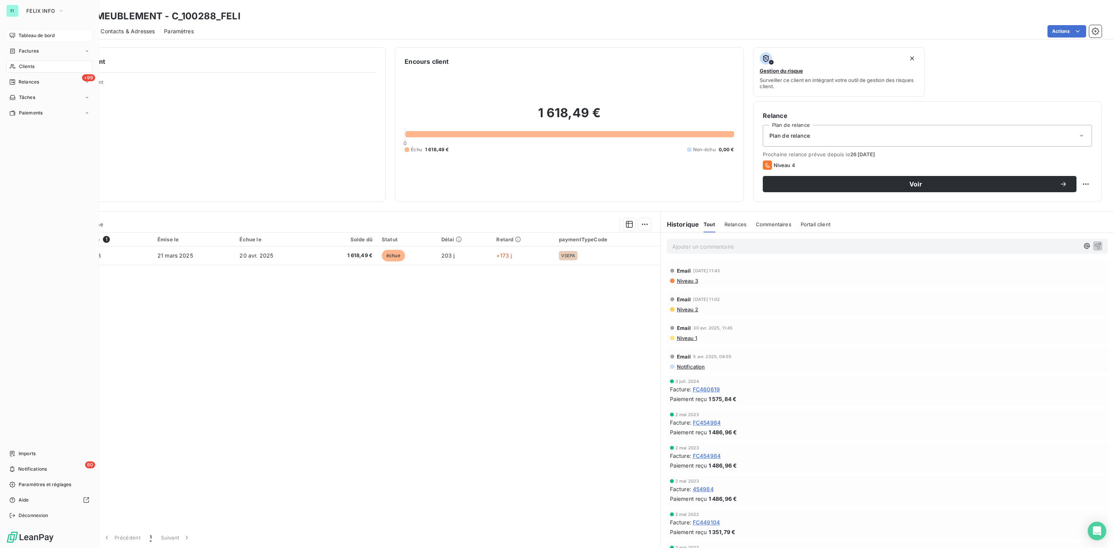
click at [28, 64] on span "Clients" at bounding box center [26, 66] width 15 height 7
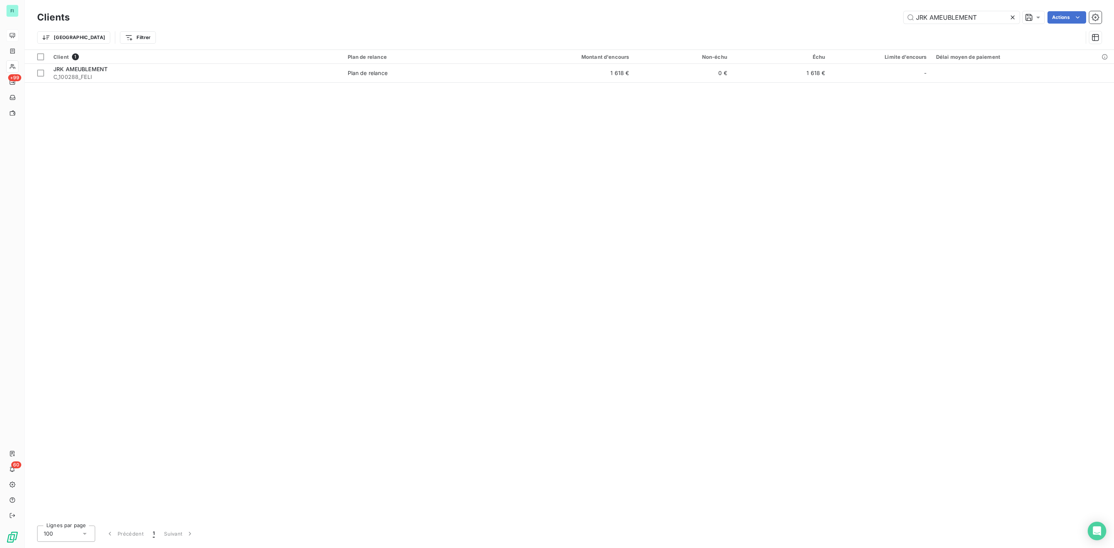
drag, startPoint x: 982, startPoint y: 17, endPoint x: 664, endPoint y: 20, distance: 317.9
click at [698, 21] on div "JRK AMEUBLEMENT Actions" at bounding box center [590, 17] width 1022 height 12
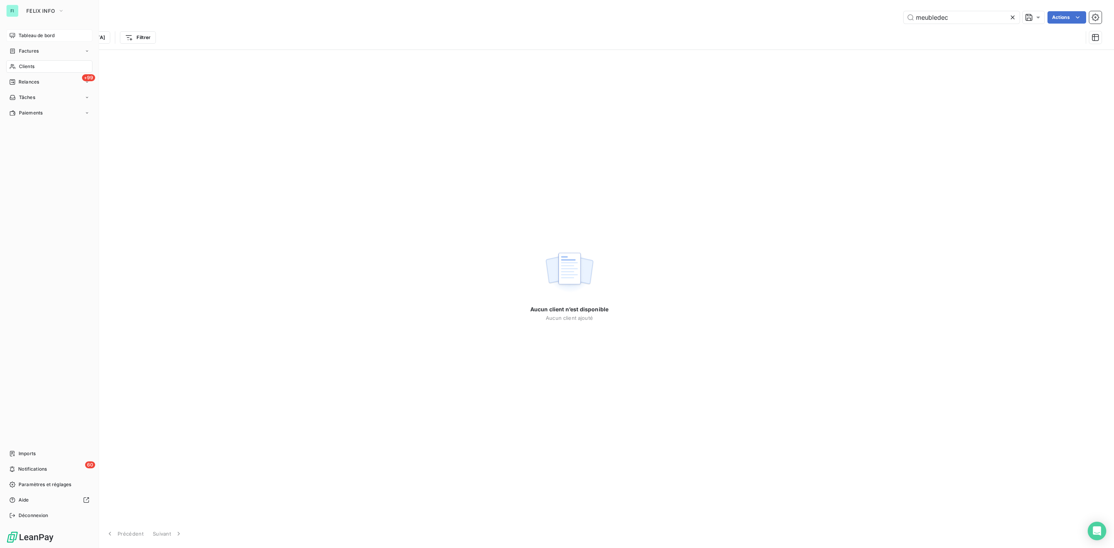
click at [31, 67] on span "Clients" at bounding box center [26, 66] width 15 height 7
drag, startPoint x: 953, startPoint y: 19, endPoint x: 802, endPoint y: 0, distance: 152.0
click at [828, 7] on div "Clients meubledec Actions Trier Filtrer" at bounding box center [569, 24] width 1089 height 49
paste input "MEUBLECO"
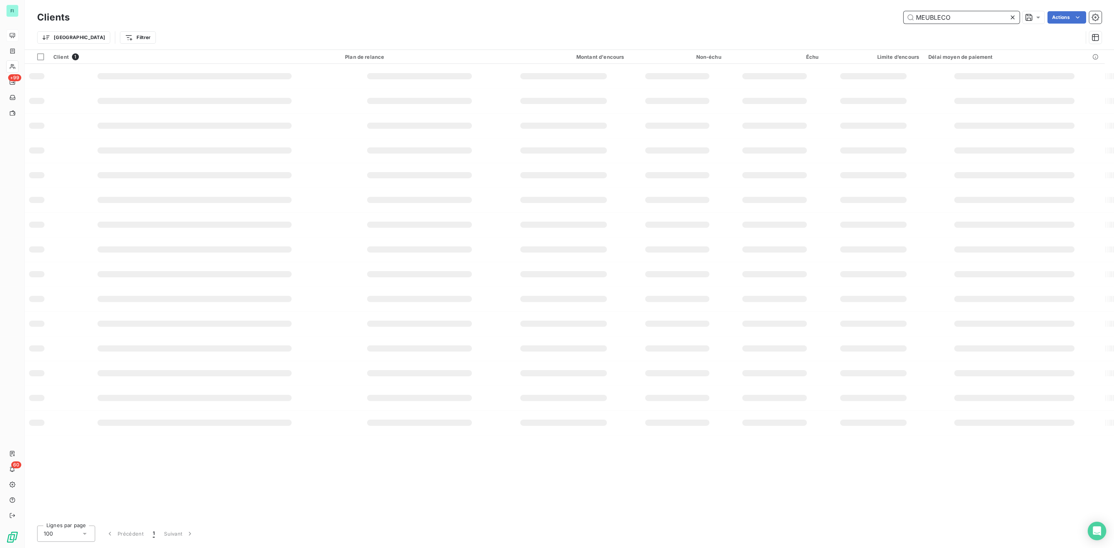
type input "MEUBLECO"
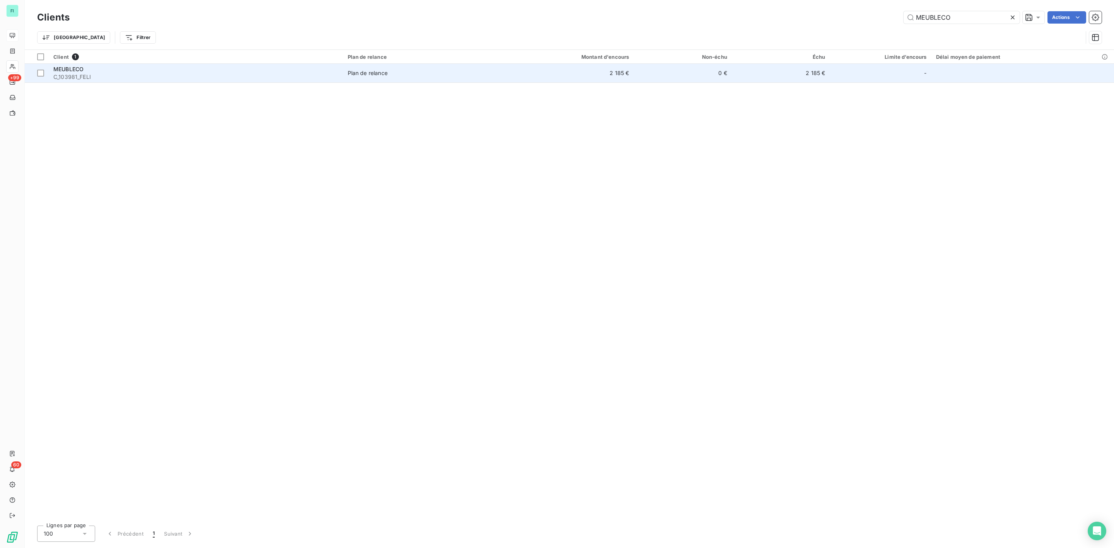
click at [386, 73] on div "Plan de relance" at bounding box center [368, 73] width 40 height 8
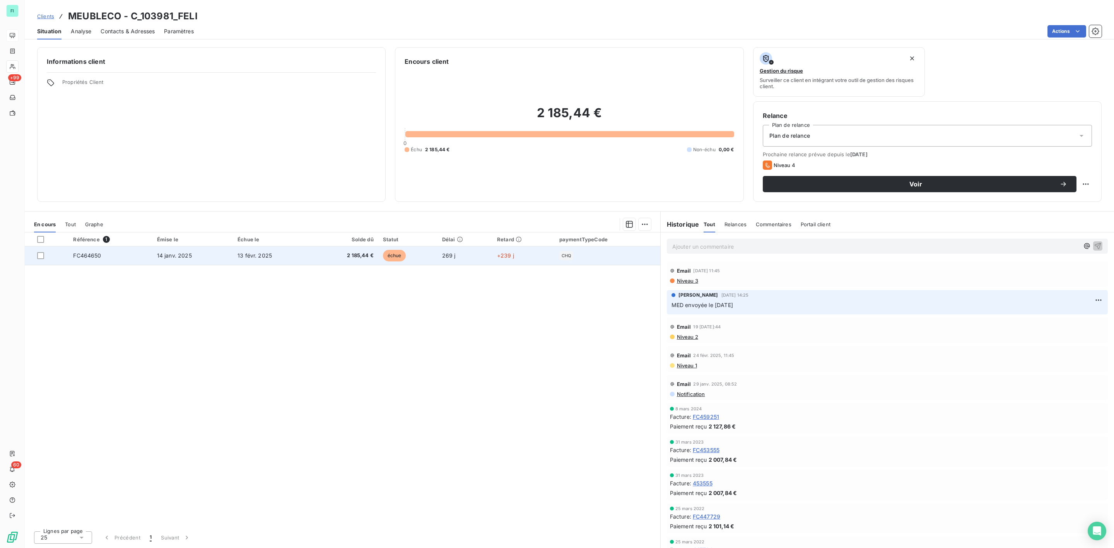
click at [189, 258] on span "14 janv. 2025" at bounding box center [174, 255] width 35 height 7
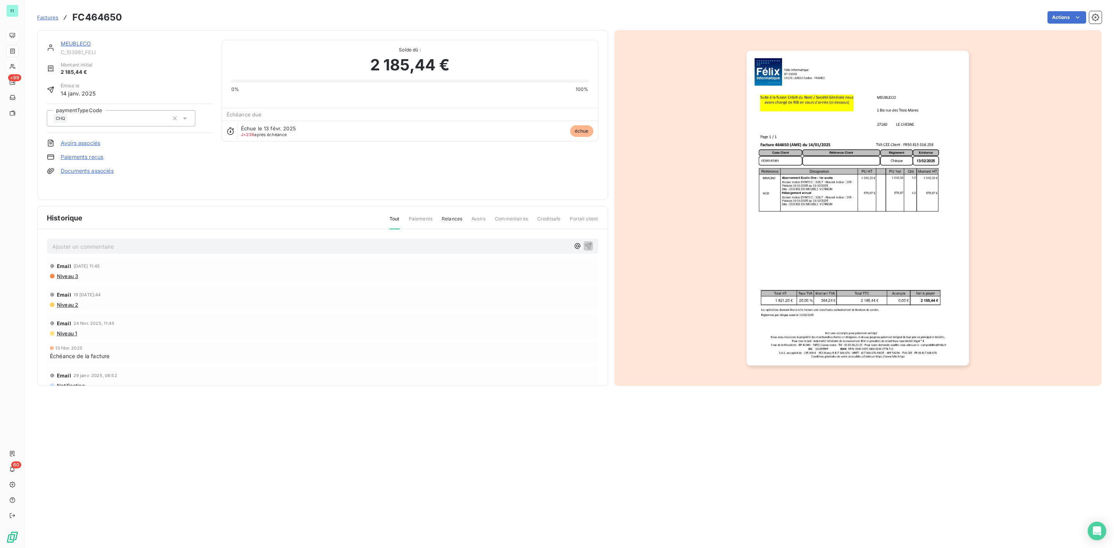
click at [806, 188] on img "button" at bounding box center [857, 208] width 222 height 315
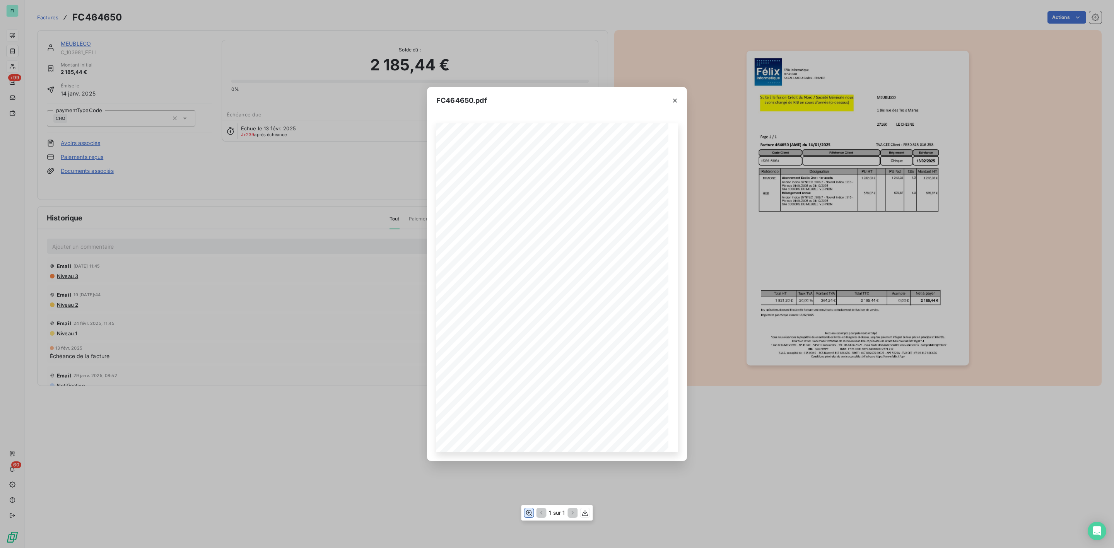
click at [531, 514] on icon "button" at bounding box center [529, 513] width 6 height 6
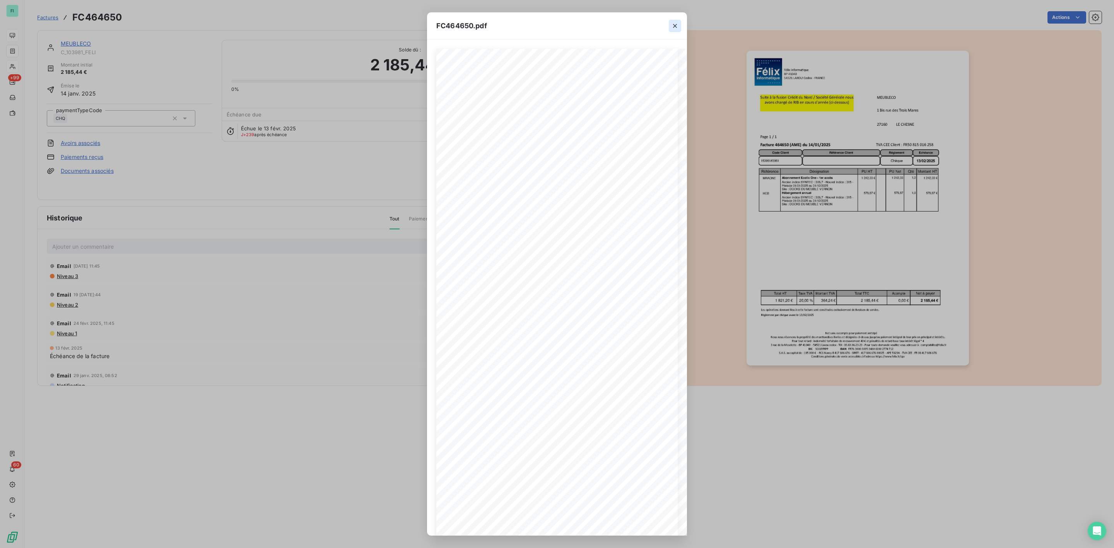
click at [674, 24] on icon "button" at bounding box center [675, 26] width 8 height 8
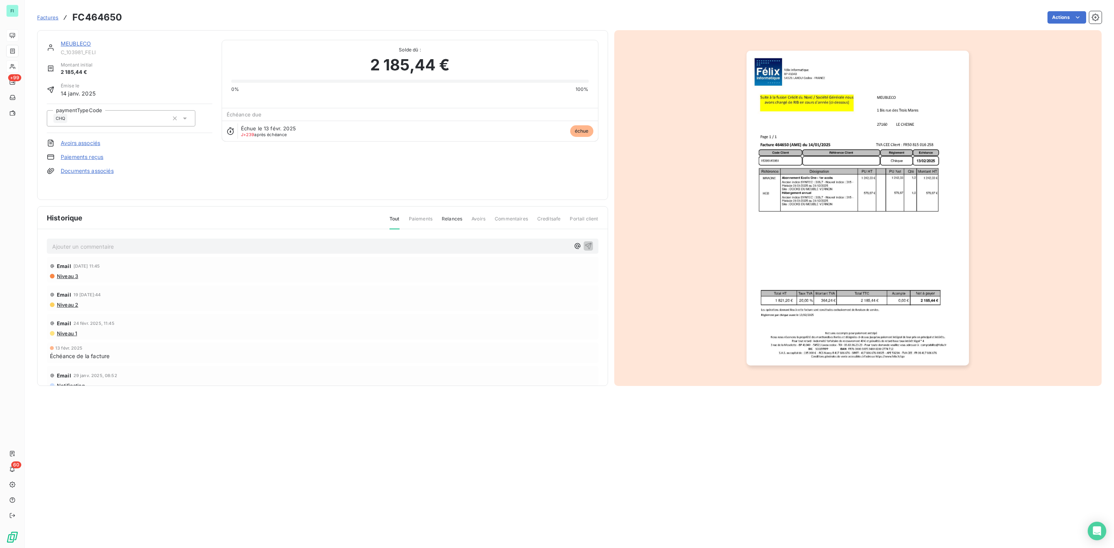
click at [79, 42] on link "MEUBLECO" at bounding box center [76, 43] width 30 height 7
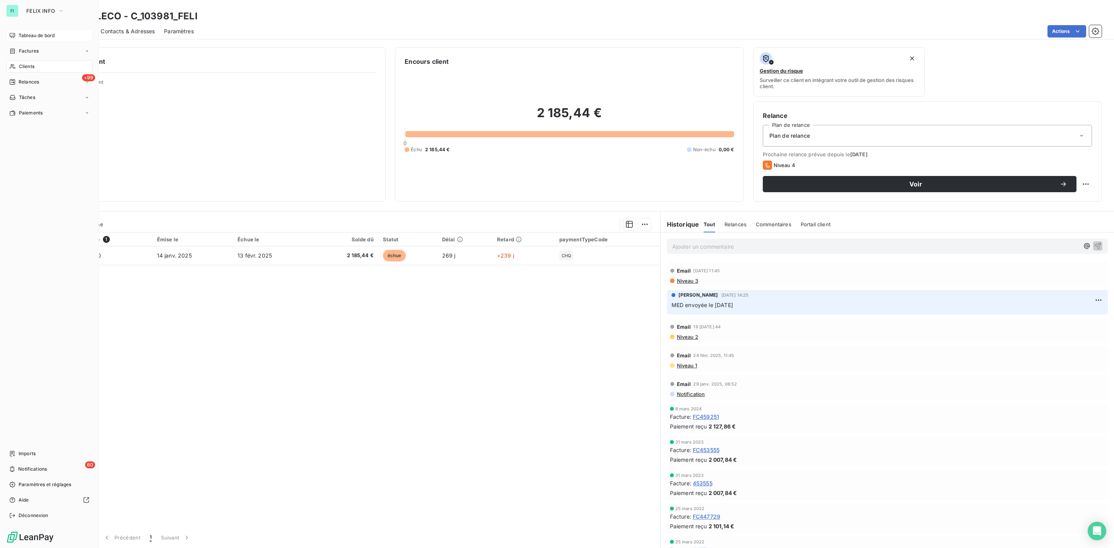
click at [20, 67] on span "Clients" at bounding box center [26, 66] width 15 height 7
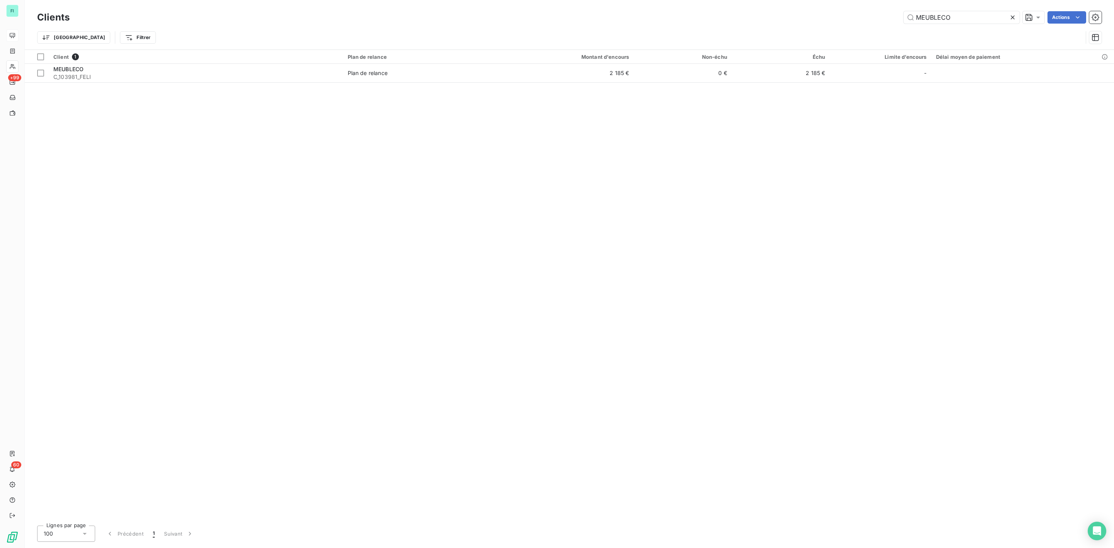
drag, startPoint x: 959, startPoint y: 18, endPoint x: 835, endPoint y: 18, distance: 123.4
click at [871, 18] on div "MEUBLECO Actions" at bounding box center [590, 17] width 1022 height 12
type input "DARTY GRAND OUEST SNC"
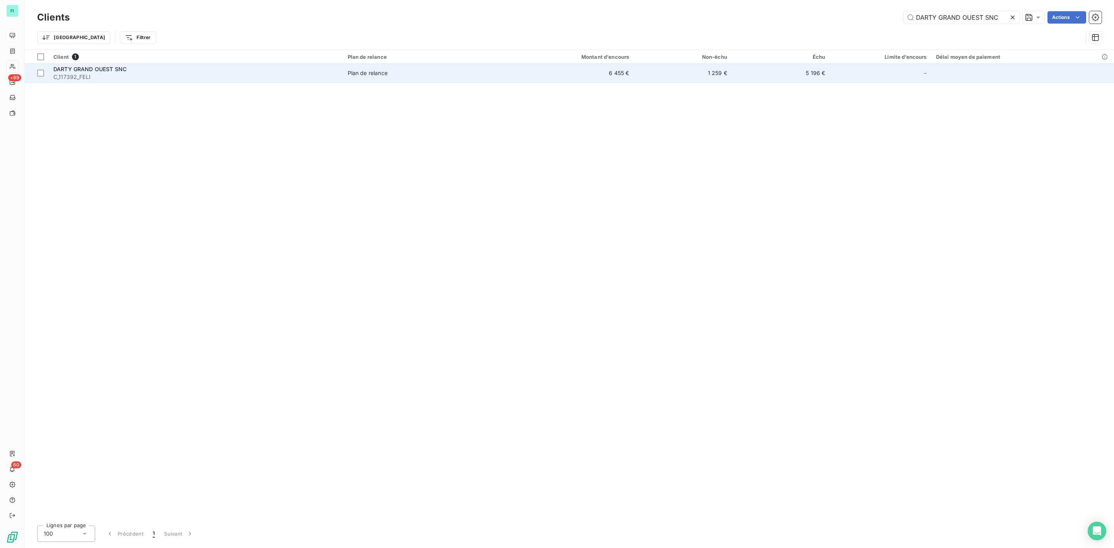
click at [345, 68] on td "Plan de relance" at bounding box center [422, 73] width 159 height 19
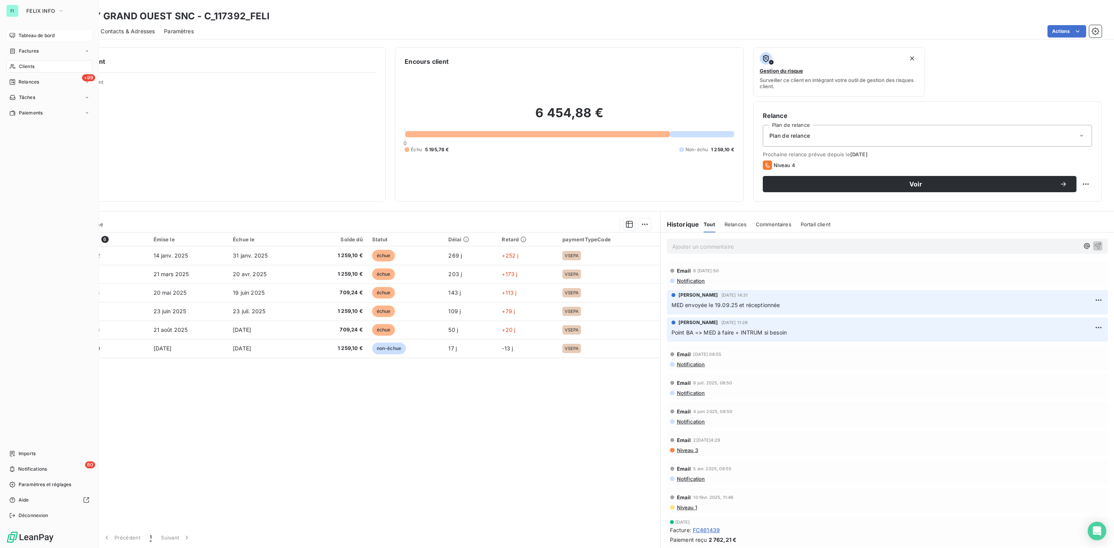
click at [25, 67] on span "Clients" at bounding box center [26, 66] width 15 height 7
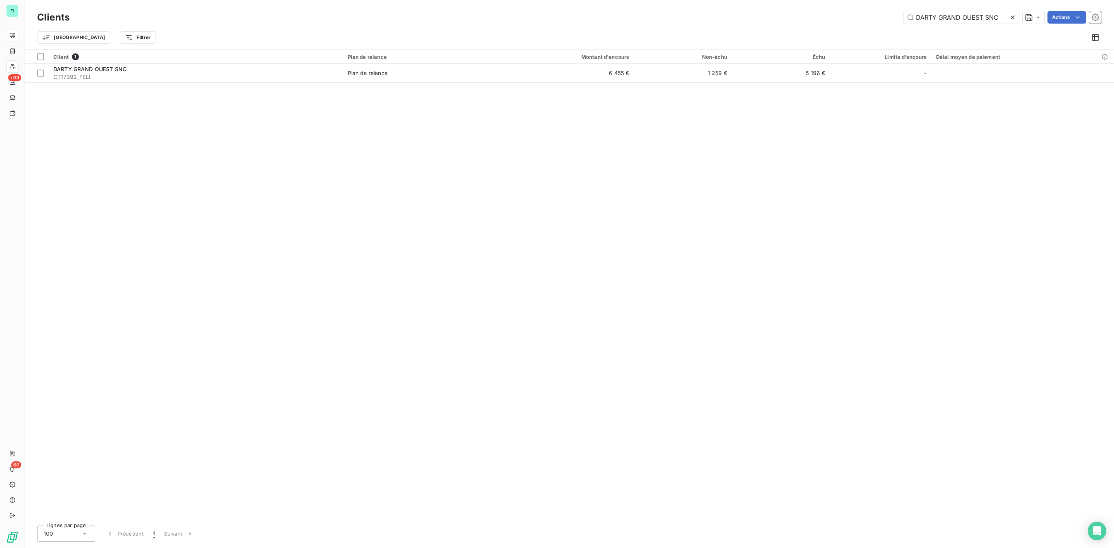
click at [1009, 19] on icon at bounding box center [1013, 18] width 8 height 8
click at [958, 20] on input "text" at bounding box center [961, 17] width 116 height 12
paste input "JRK AMEUBLEMENT"
type input "JRK AMEUBLEMENT"
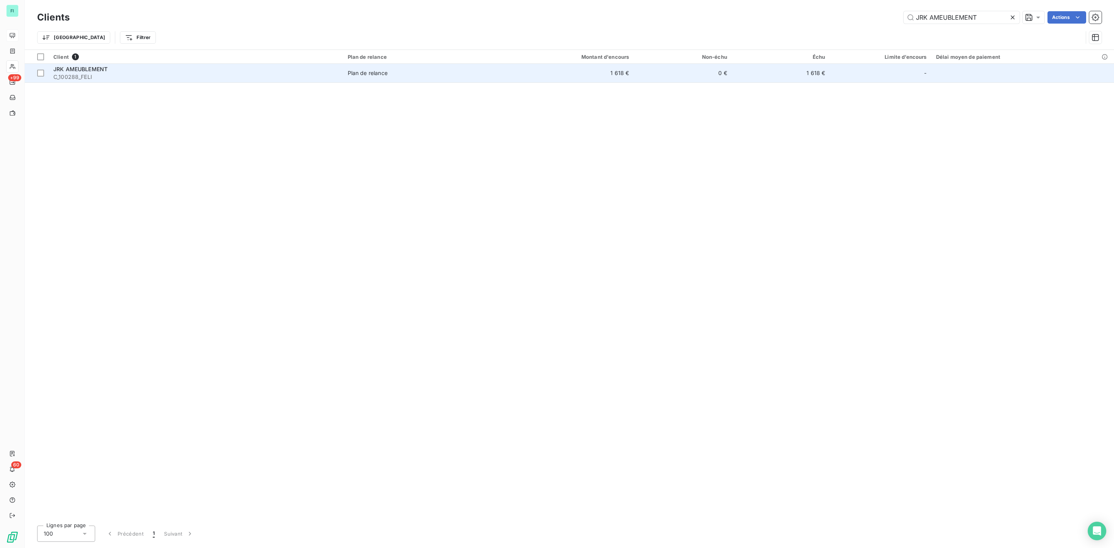
click at [294, 74] on span "C_100288_FELI" at bounding box center [195, 77] width 285 height 8
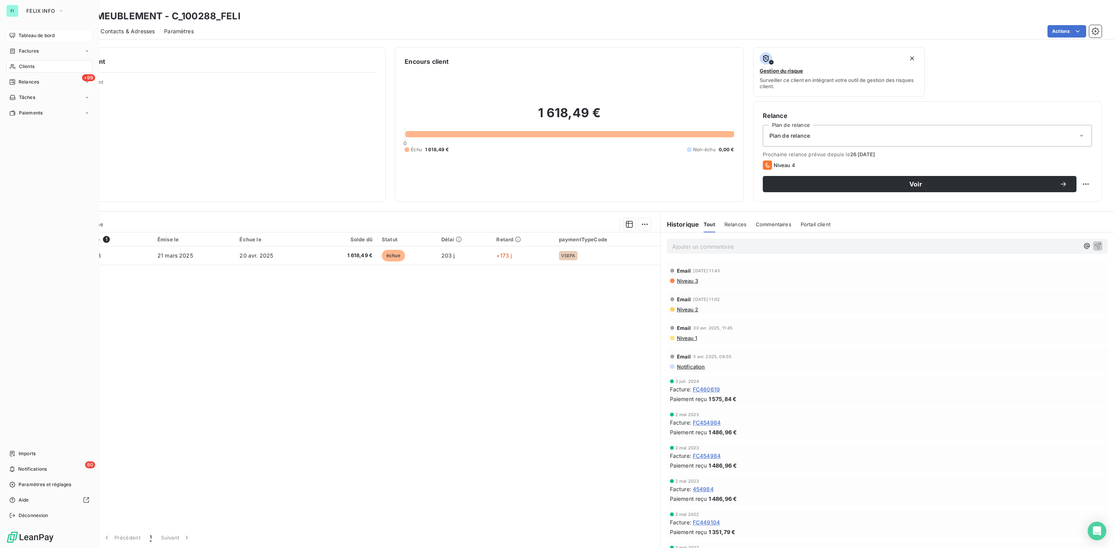
click at [25, 65] on span "Clients" at bounding box center [26, 66] width 15 height 7
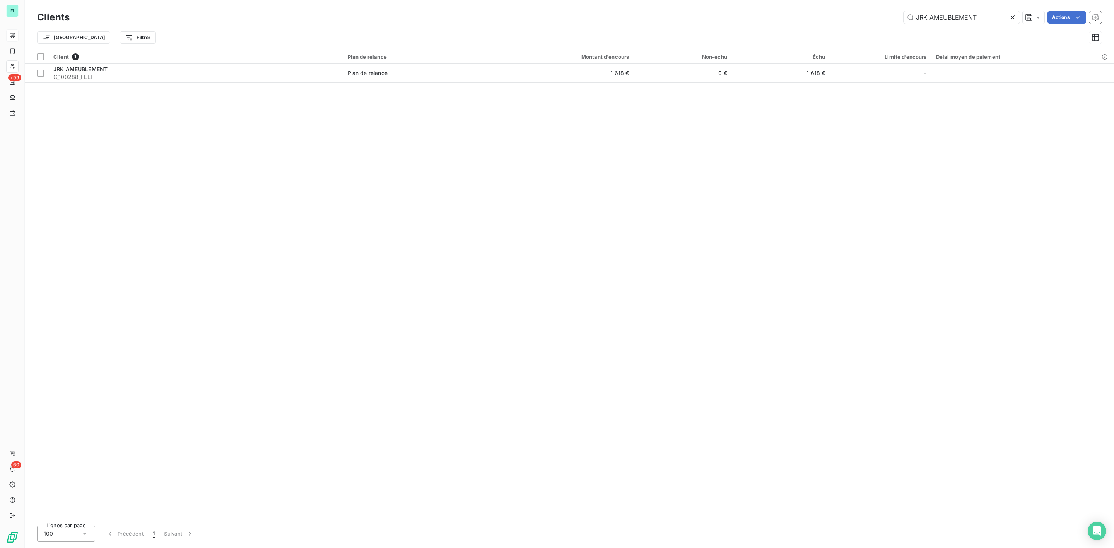
drag, startPoint x: 987, startPoint y: 15, endPoint x: 807, endPoint y: 15, distance: 179.1
click at [809, 15] on div "JRK AMEUBLEMENT Actions" at bounding box center [590, 17] width 1022 height 12
type input "UMH LITERIE"
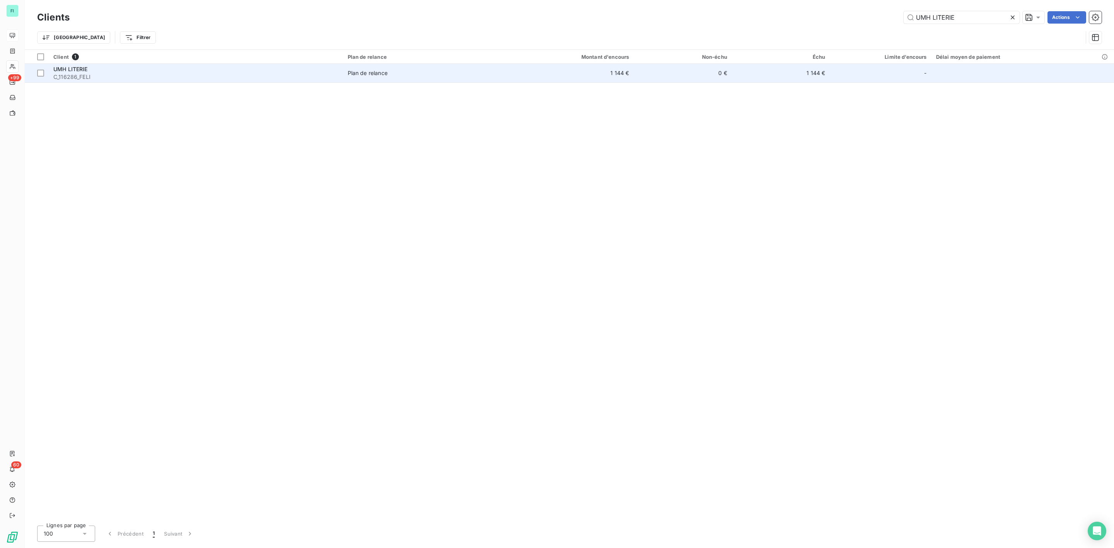
click at [146, 73] on div "UMH LITERIE C_116286_FELI" at bounding box center [195, 72] width 285 height 15
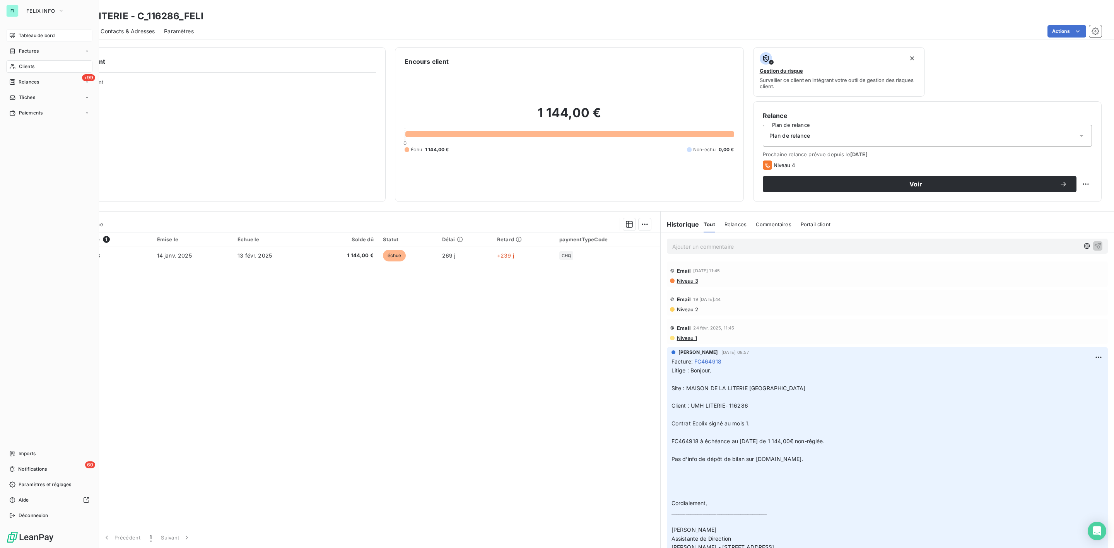
click at [19, 68] on span "Clients" at bounding box center [26, 66] width 15 height 7
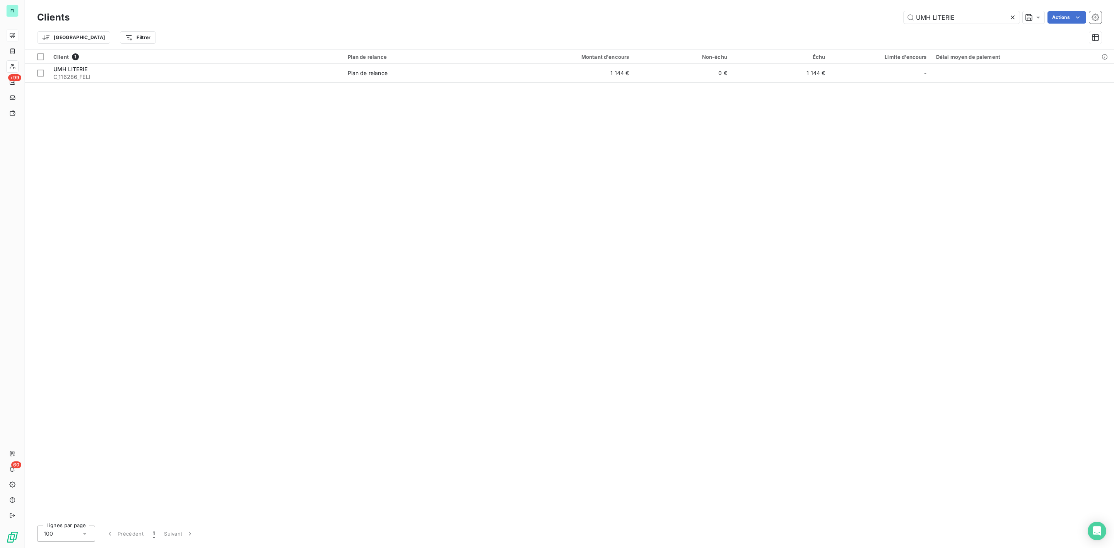
drag, startPoint x: 973, startPoint y: 15, endPoint x: 813, endPoint y: 15, distance: 159.3
click at [813, 15] on div "UMH LITERIE Actions" at bounding box center [590, 17] width 1022 height 12
type input "SALON 31"
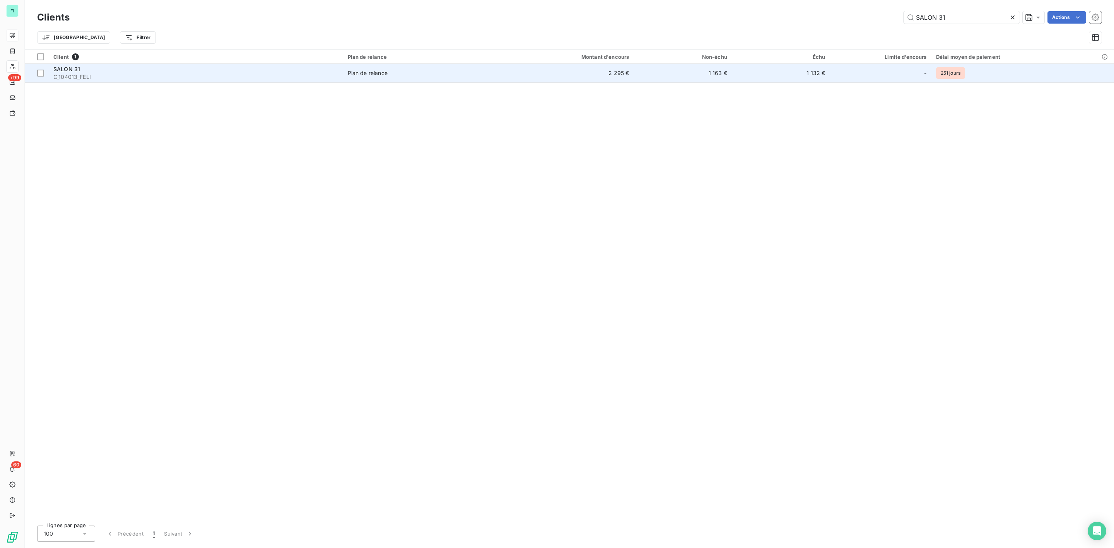
click at [337, 74] on span "C_104013_FELI" at bounding box center [195, 77] width 285 height 8
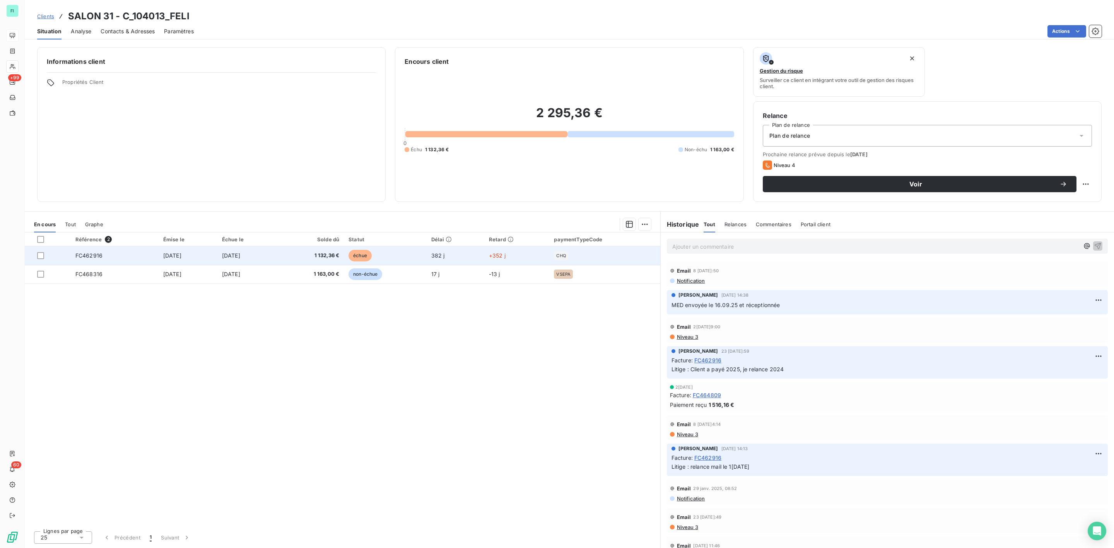
click at [310, 257] on td "1 132,36 €" at bounding box center [310, 255] width 67 height 19
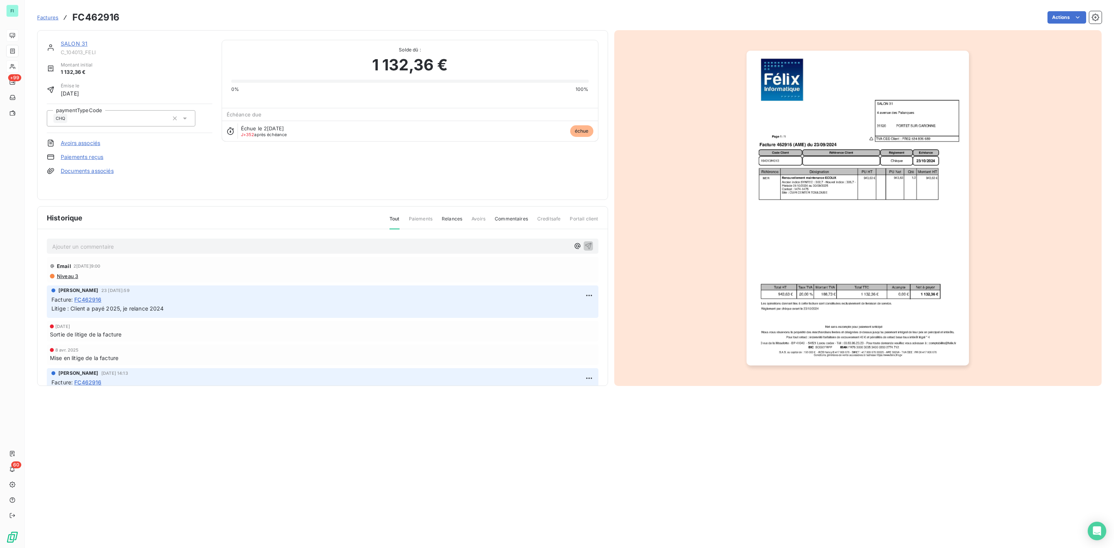
click at [100, 174] on link "Documents associés" at bounding box center [87, 171] width 53 height 8
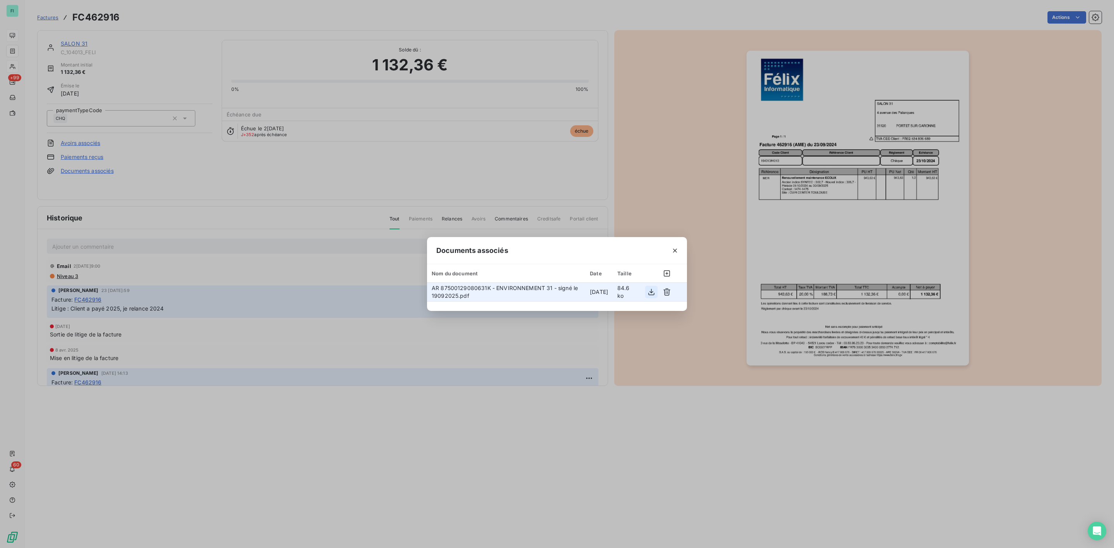
click at [649, 293] on icon "button" at bounding box center [651, 292] width 8 height 8
click at [675, 247] on icon "button" at bounding box center [675, 251] width 8 height 8
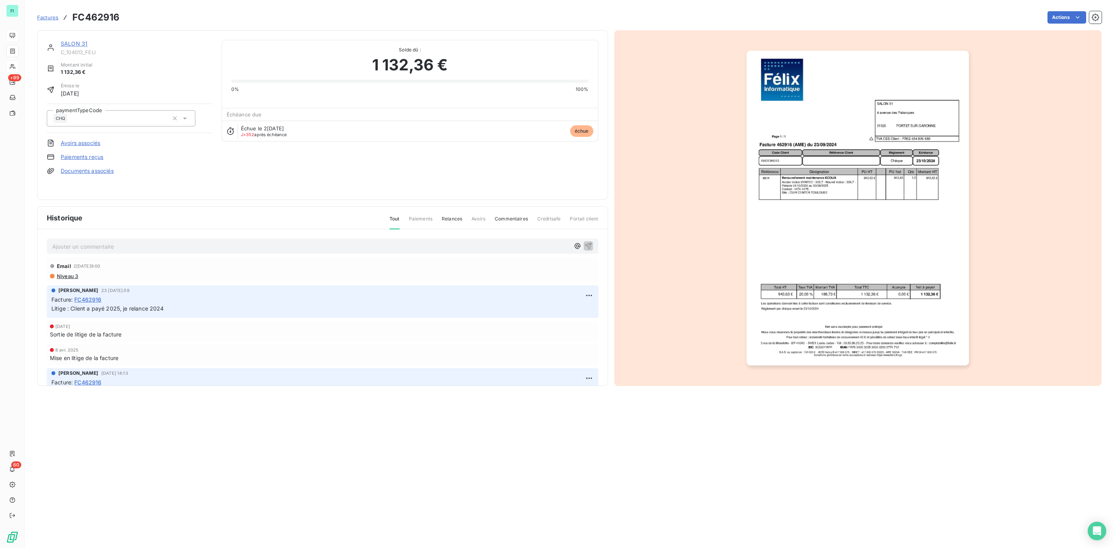
click at [81, 44] on link "SALON 31" at bounding box center [74, 43] width 27 height 7
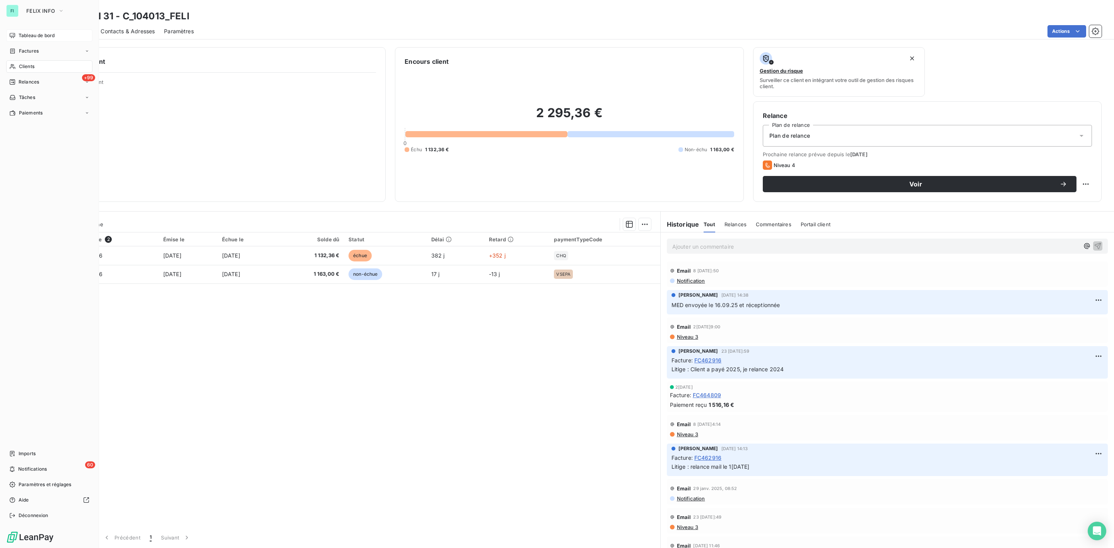
click at [25, 65] on span "Clients" at bounding box center [26, 66] width 15 height 7
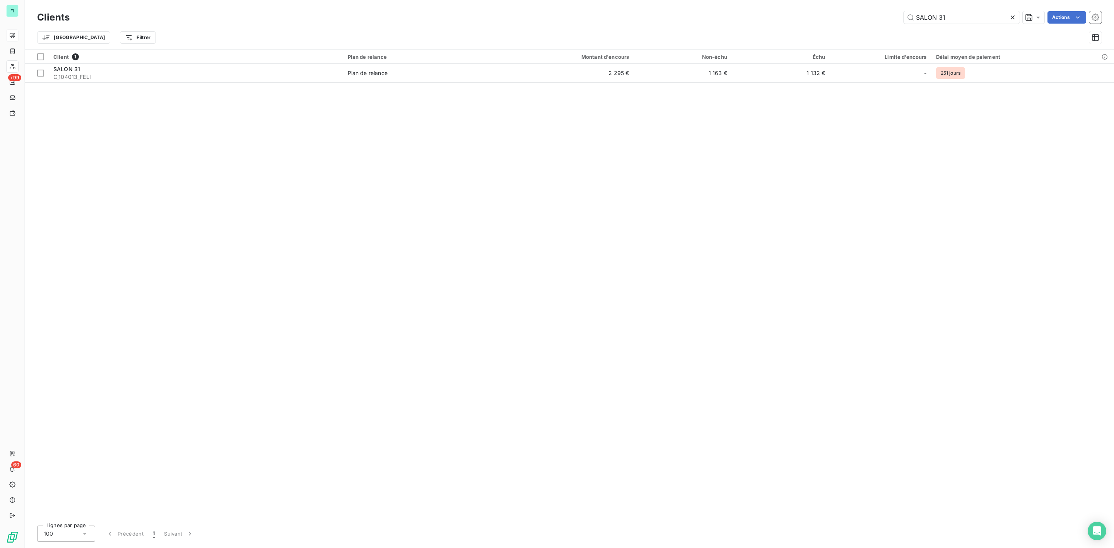
drag, startPoint x: 952, startPoint y: 20, endPoint x: 843, endPoint y: 13, distance: 109.3
click at [862, 17] on div "SALON 31 Actions" at bounding box center [590, 17] width 1022 height 12
type input "LO ORANGE"
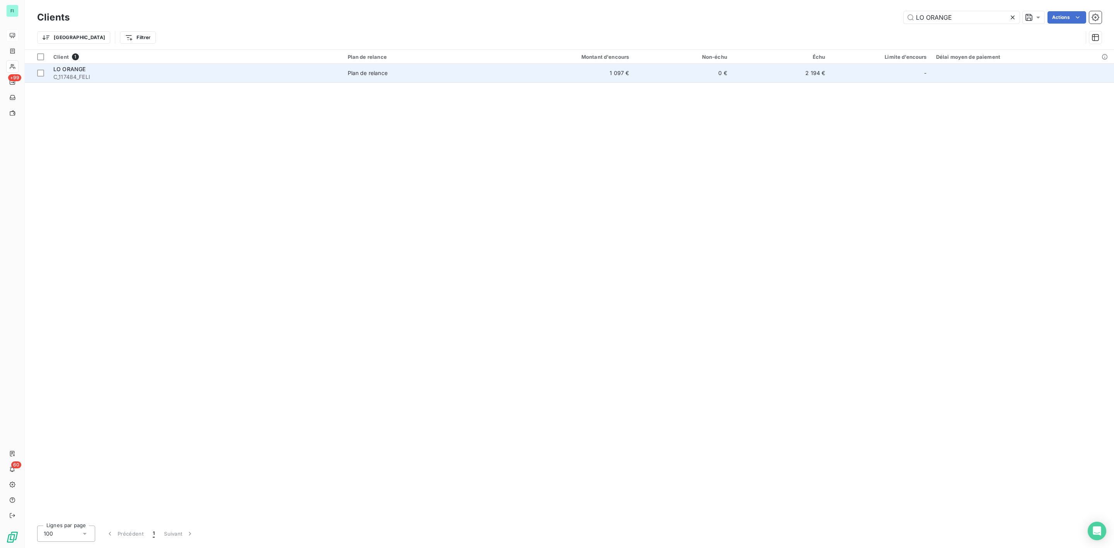
click at [383, 73] on div "Plan de relance" at bounding box center [368, 73] width 40 height 8
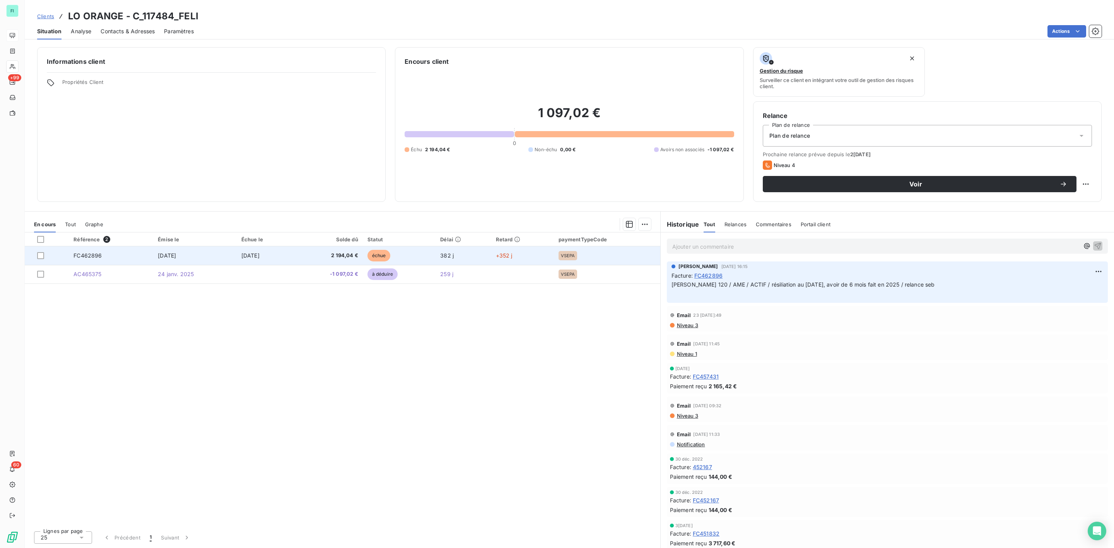
click at [325, 252] on span "2 194,04 €" at bounding box center [329, 256] width 60 height 8
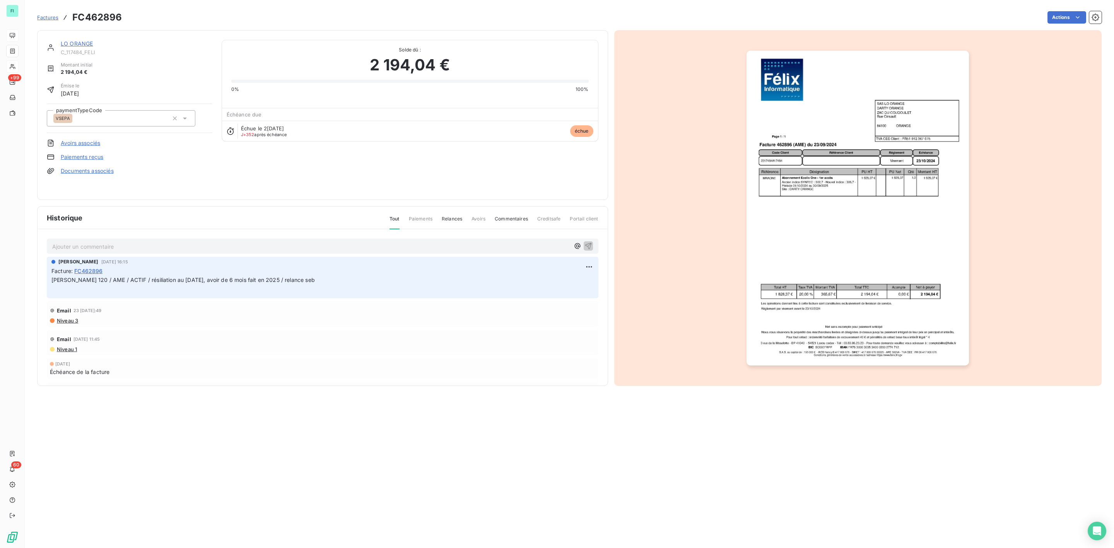
click at [818, 188] on img "button" at bounding box center [857, 208] width 222 height 315
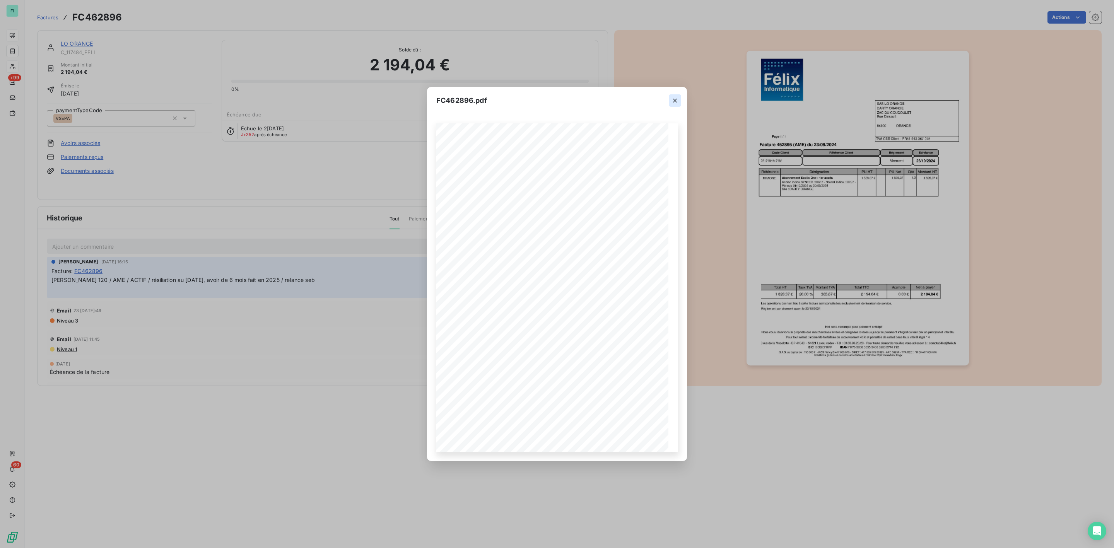
click at [673, 101] on icon "button" at bounding box center [675, 101] width 8 height 8
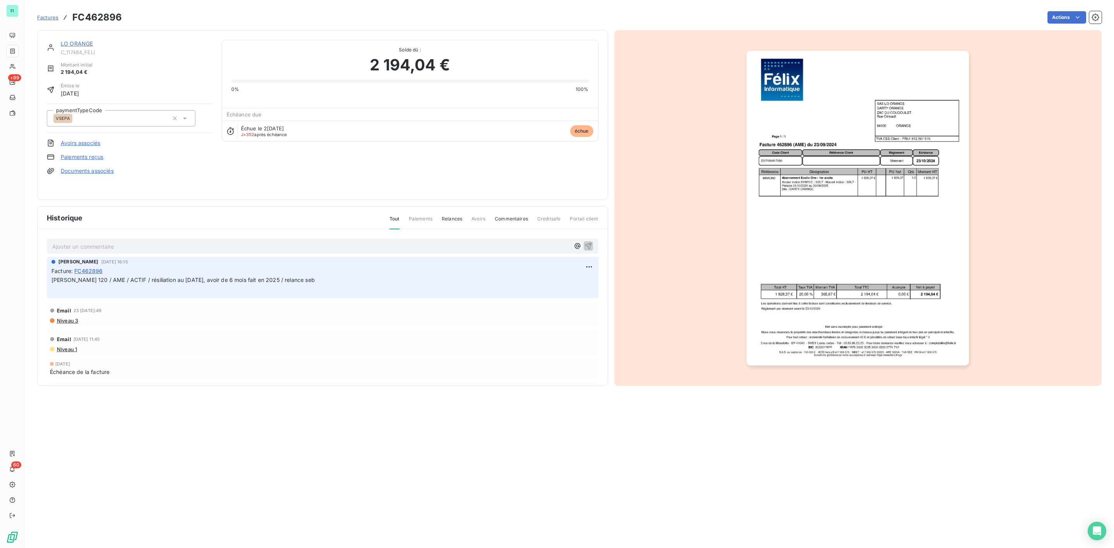
click at [77, 44] on link "LO ORANGE" at bounding box center [77, 43] width 32 height 7
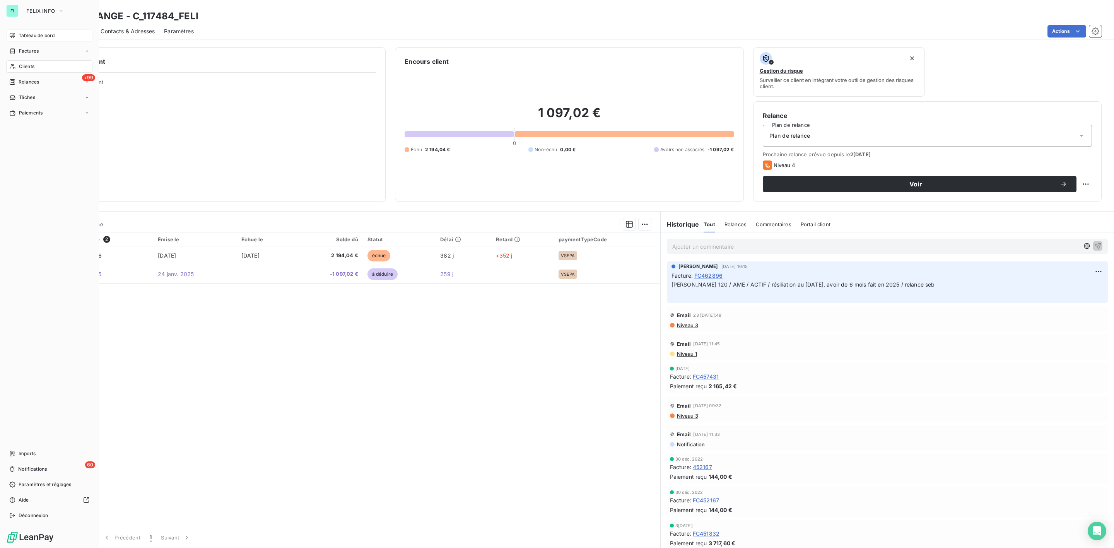
click at [26, 65] on span "Clients" at bounding box center [26, 66] width 15 height 7
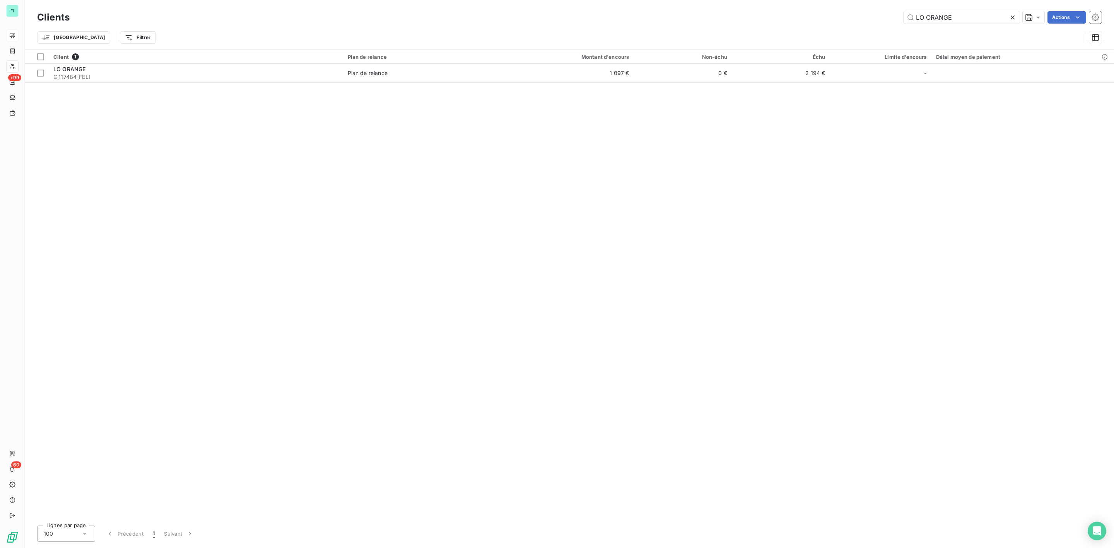
drag, startPoint x: 958, startPoint y: 18, endPoint x: 840, endPoint y: 19, distance: 118.3
click at [863, 19] on div "LO ORANGE Actions" at bounding box center [590, 17] width 1022 height 12
type input "AIX DECO"
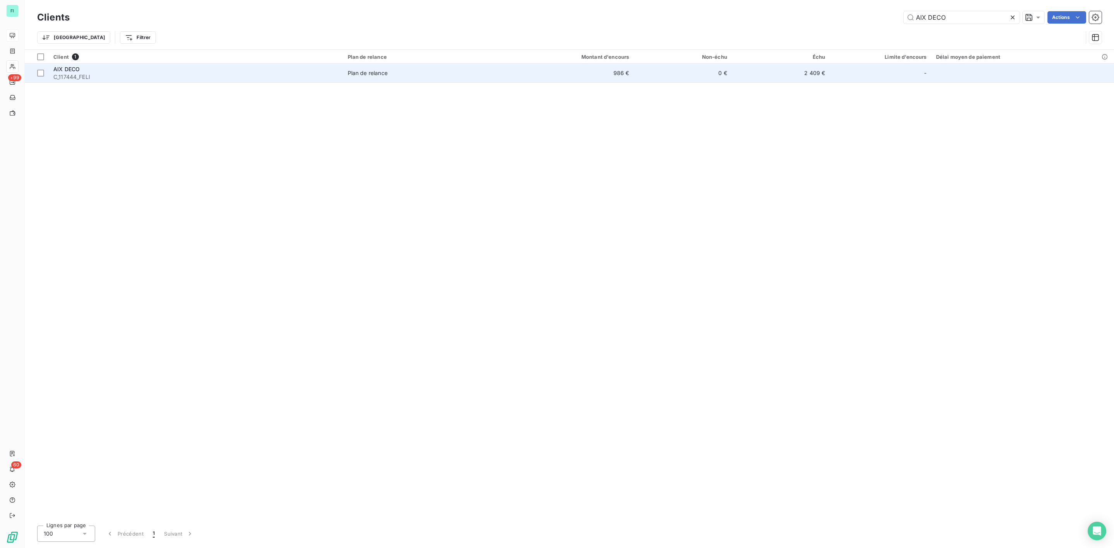
click at [411, 72] on span "Plan de relance" at bounding box center [423, 73] width 150 height 8
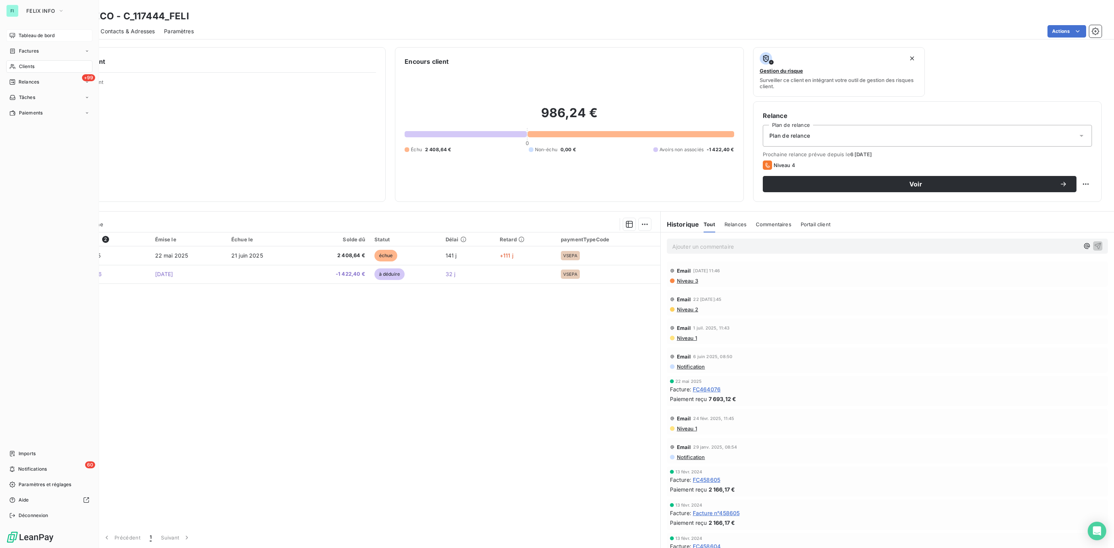
click at [21, 65] on span "Clients" at bounding box center [26, 66] width 15 height 7
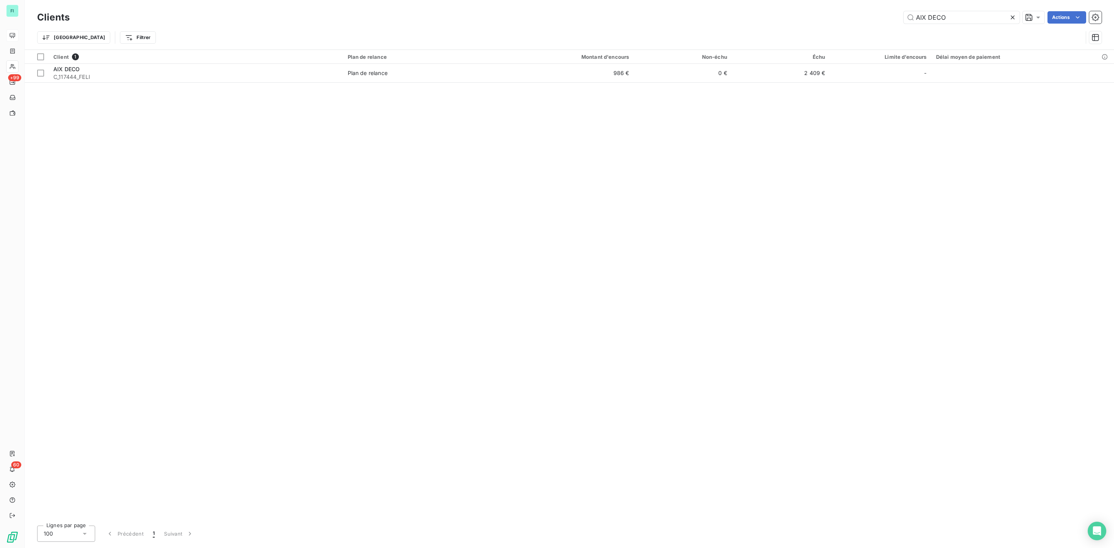
drag, startPoint x: 816, startPoint y: 21, endPoint x: 784, endPoint y: 22, distance: 31.7
click at [796, 22] on div "AIX DECO Actions" at bounding box center [590, 17] width 1022 height 12
type input "PB RAMB"
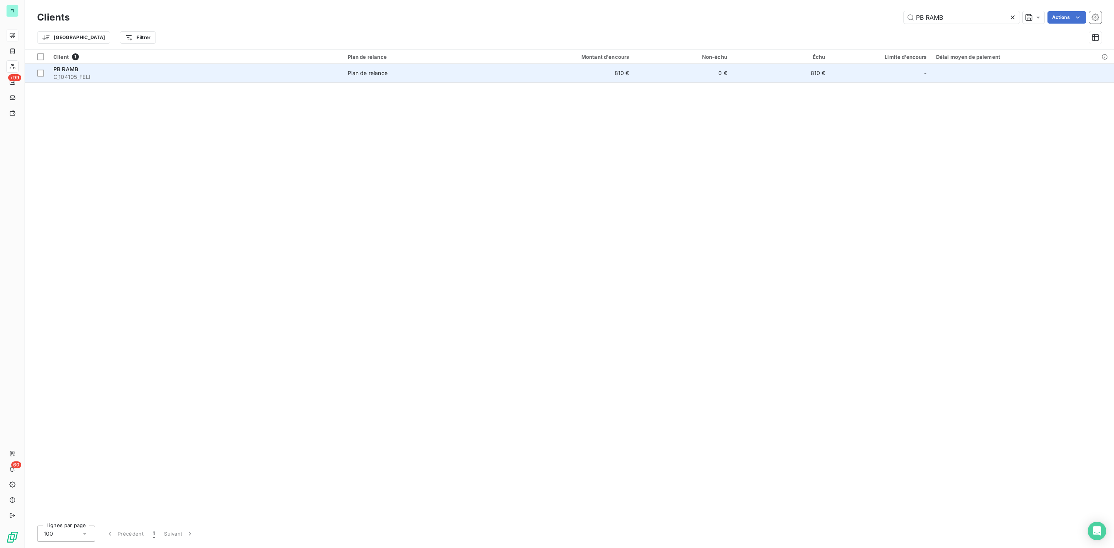
click at [384, 76] on div "Plan de relance" at bounding box center [368, 73] width 40 height 8
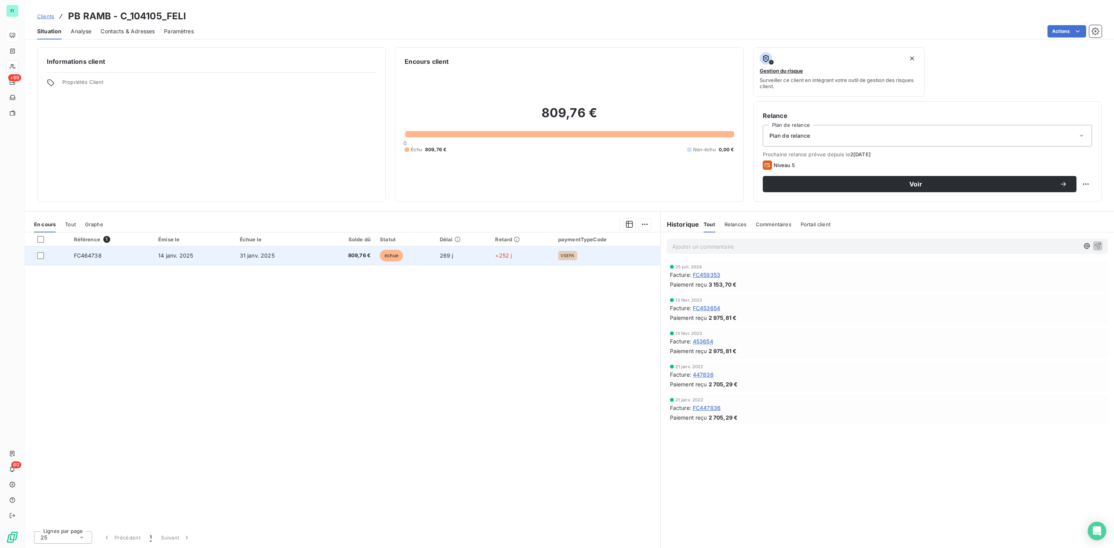
click at [389, 254] on span "échue" at bounding box center [391, 256] width 23 height 12
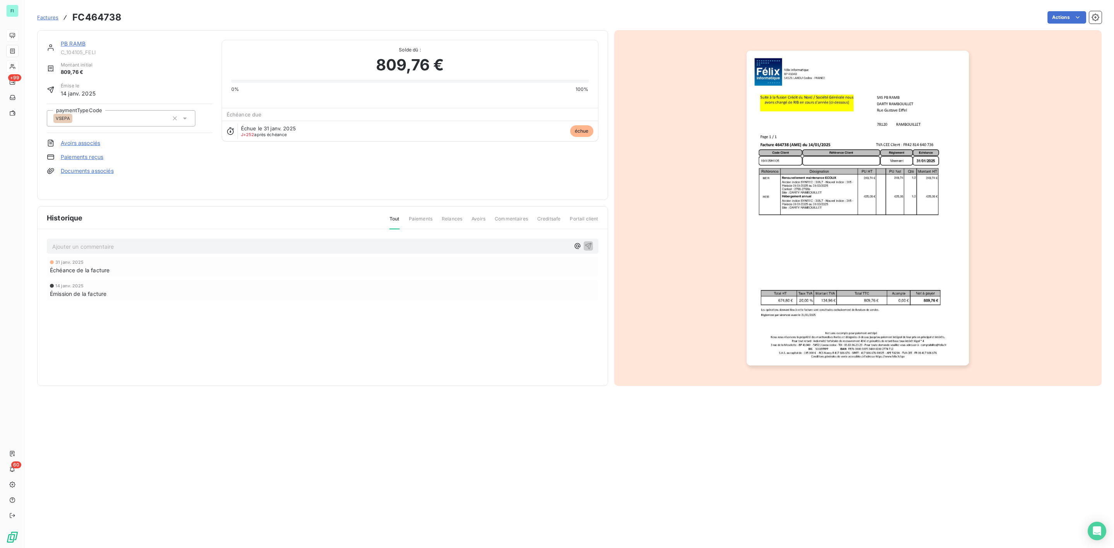
click at [773, 184] on img "button" at bounding box center [857, 208] width 222 height 315
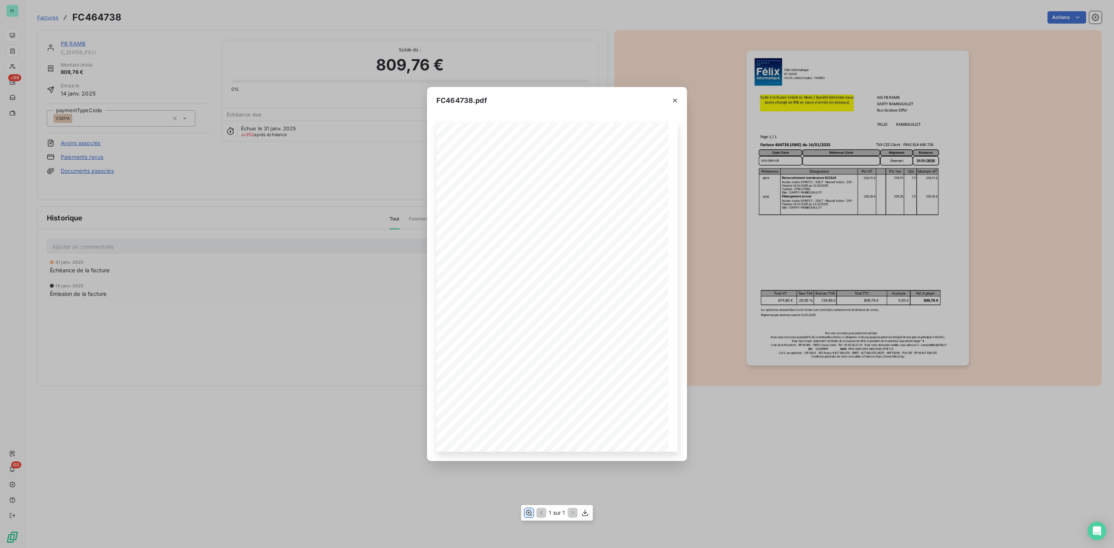
click at [527, 514] on icon "button" at bounding box center [529, 513] width 8 height 8
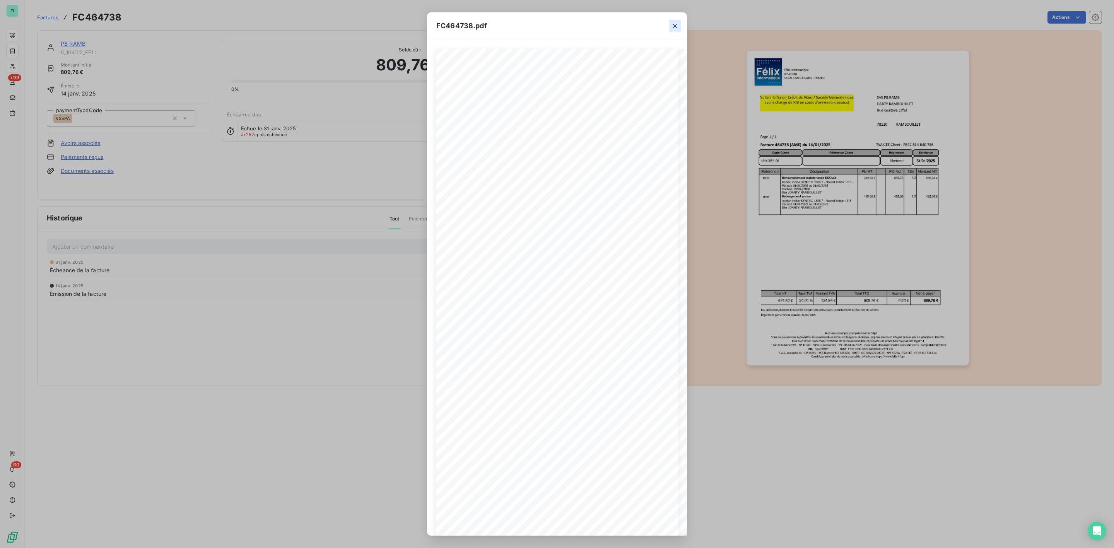
click at [676, 22] on icon "button" at bounding box center [675, 26] width 8 height 8
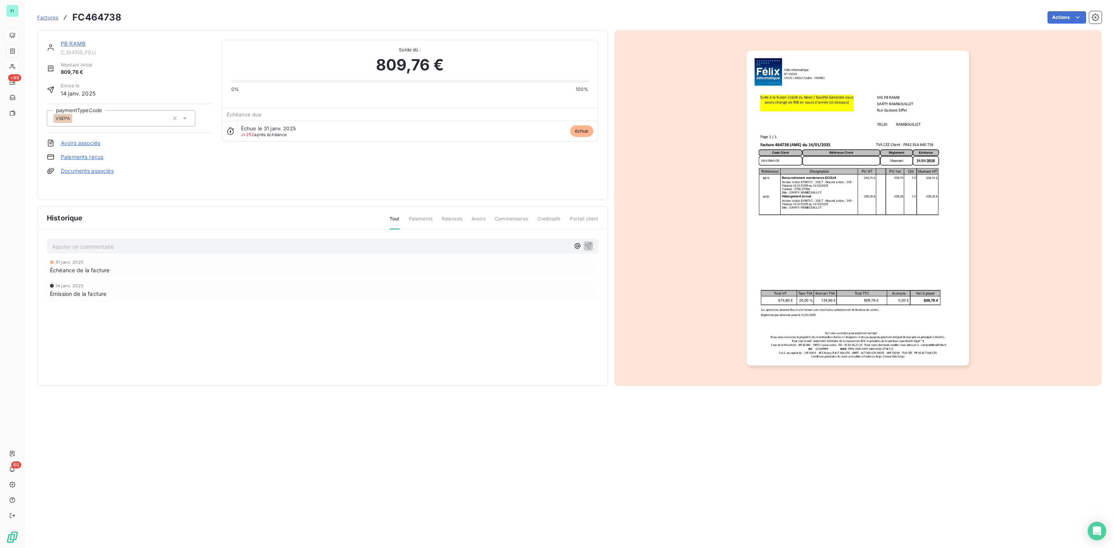
click at [65, 44] on link "PB RAMB" at bounding box center [73, 43] width 25 height 7
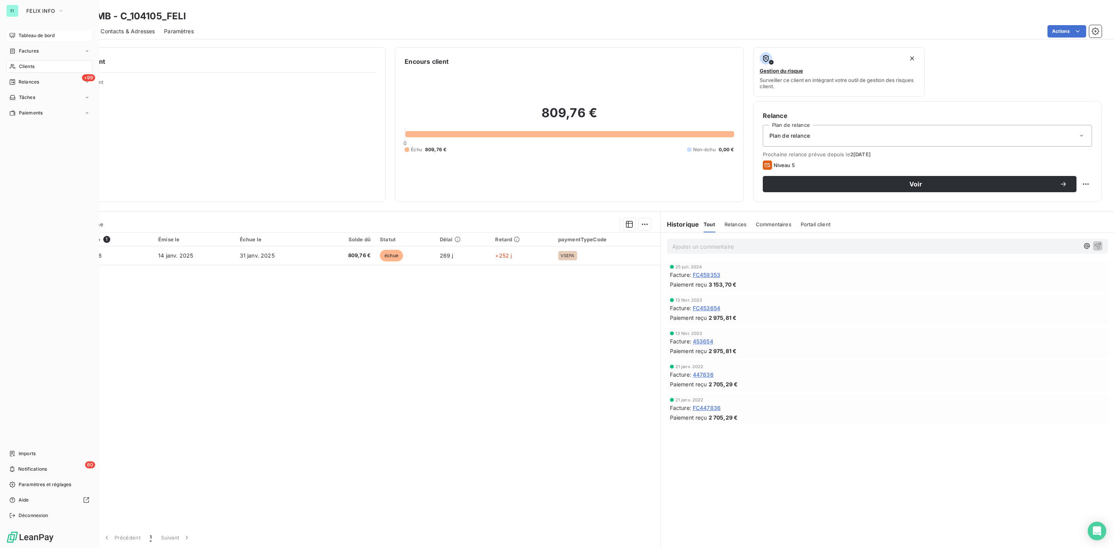
click at [21, 63] on span "Clients" at bounding box center [26, 66] width 15 height 7
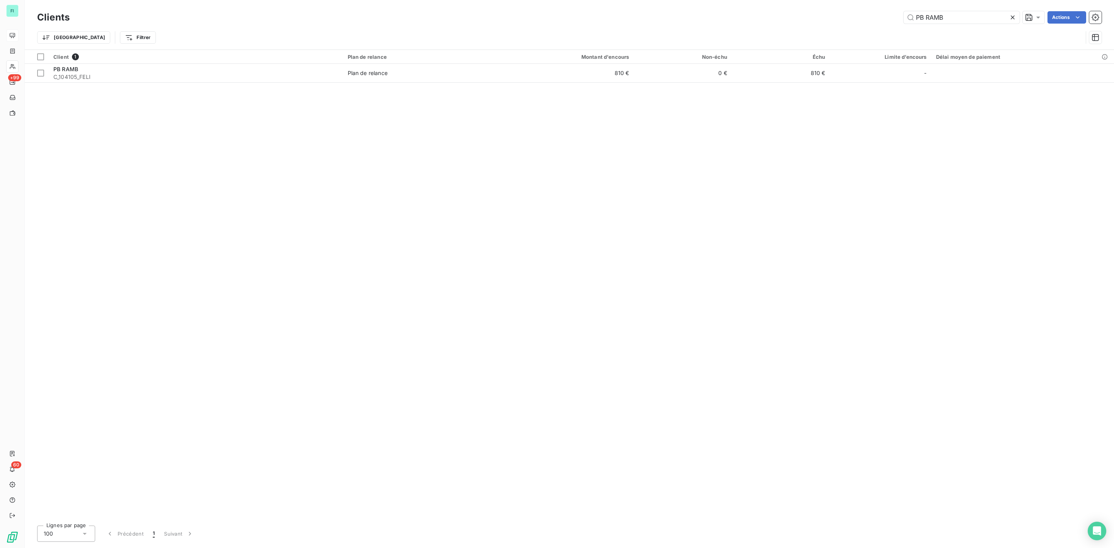
drag, startPoint x: 958, startPoint y: 17, endPoint x: 852, endPoint y: 13, distance: 106.1
click at [872, 14] on div "PB RAMB Actions" at bounding box center [590, 17] width 1022 height 12
type input "PLACE DE LA LITERIE MEAUX"
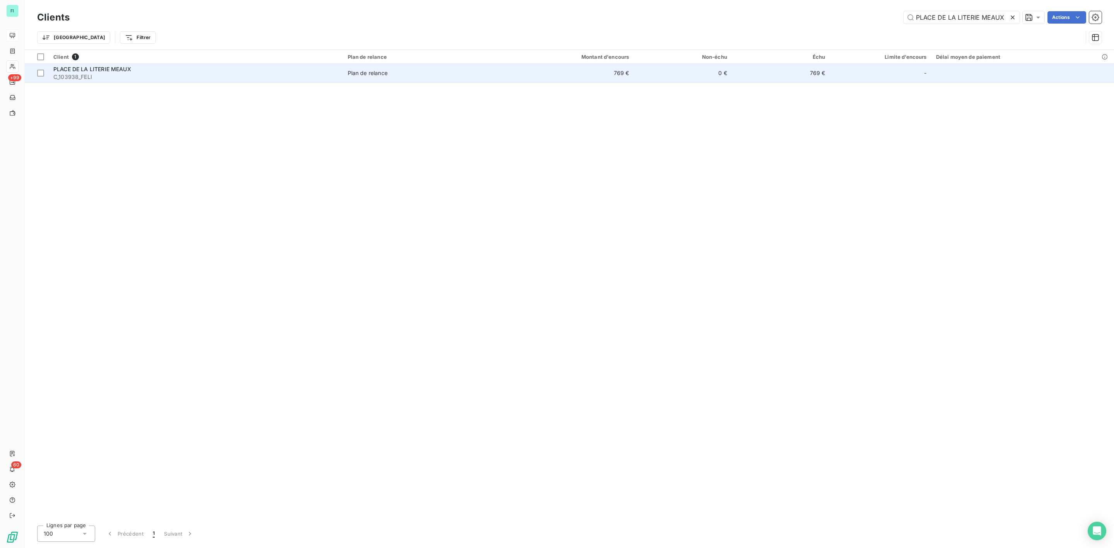
click at [128, 74] on span "C_103938_FELI" at bounding box center [195, 77] width 285 height 8
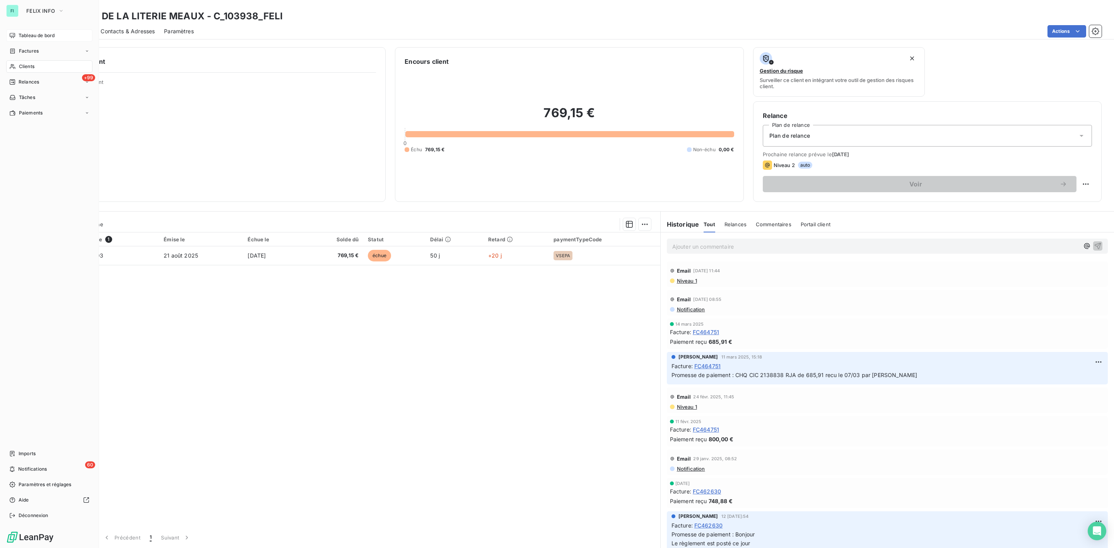
click at [18, 64] on div "Clients" at bounding box center [49, 66] width 86 height 12
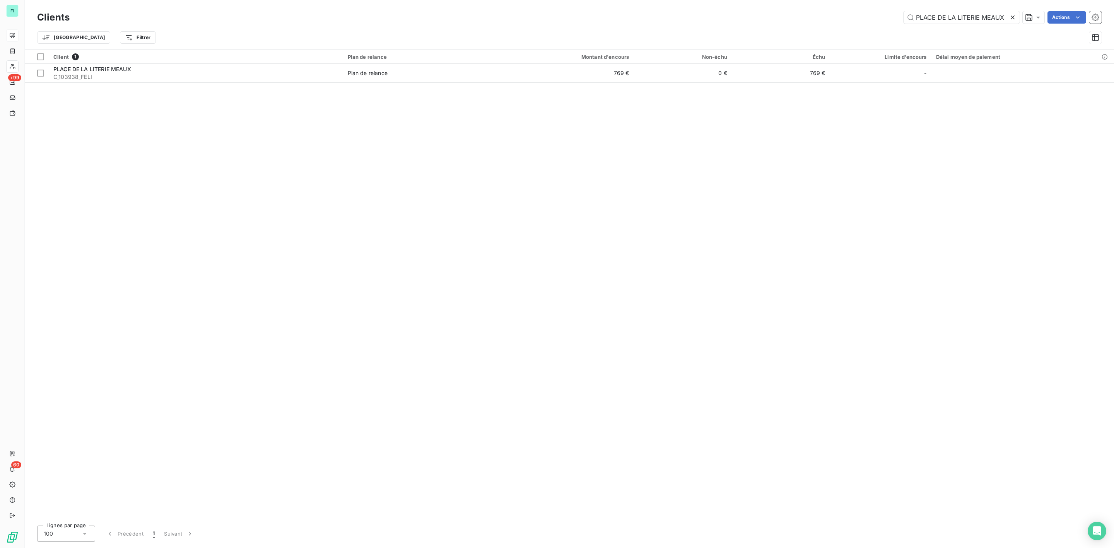
click at [1014, 14] on icon at bounding box center [1013, 18] width 8 height 8
click at [946, 16] on input "text" at bounding box center [961, 17] width 116 height 12
paste input "CABINET [PERSON_NAME]"
type input "CABINET [PERSON_NAME]"
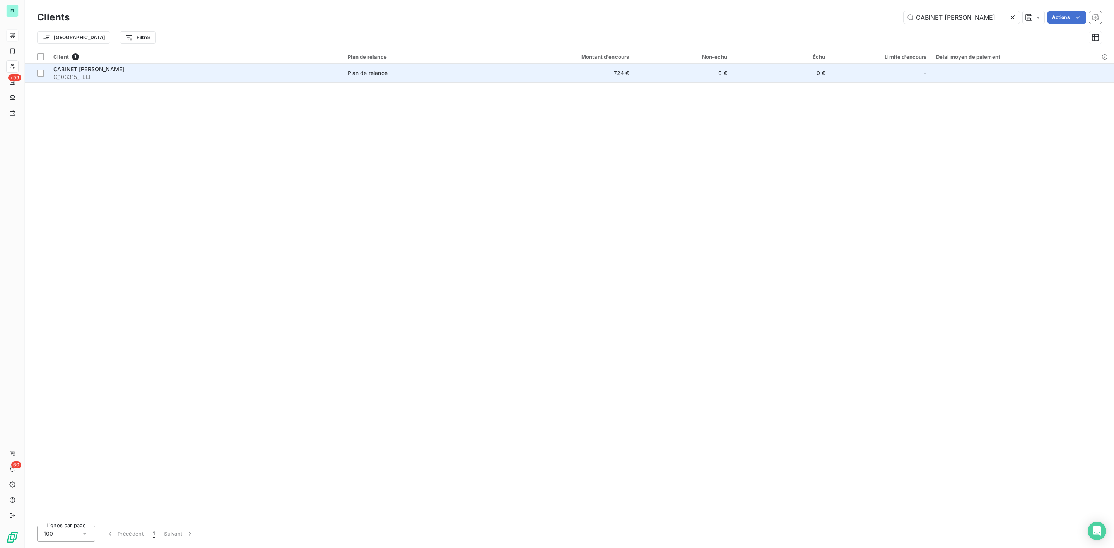
click at [356, 77] on div "Plan de relance" at bounding box center [368, 73] width 40 height 8
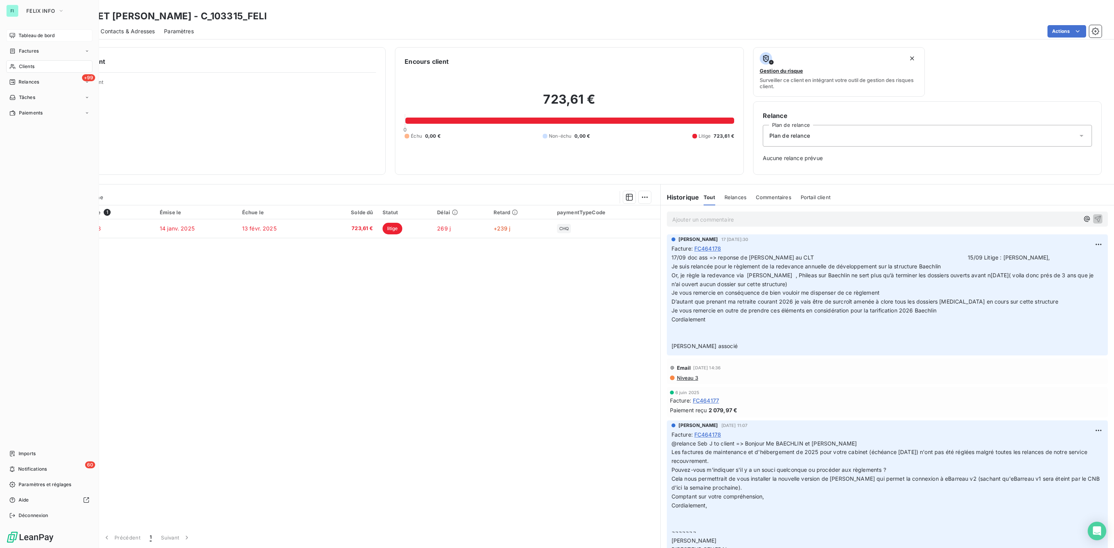
click at [16, 65] on div "Clients" at bounding box center [49, 66] width 86 height 12
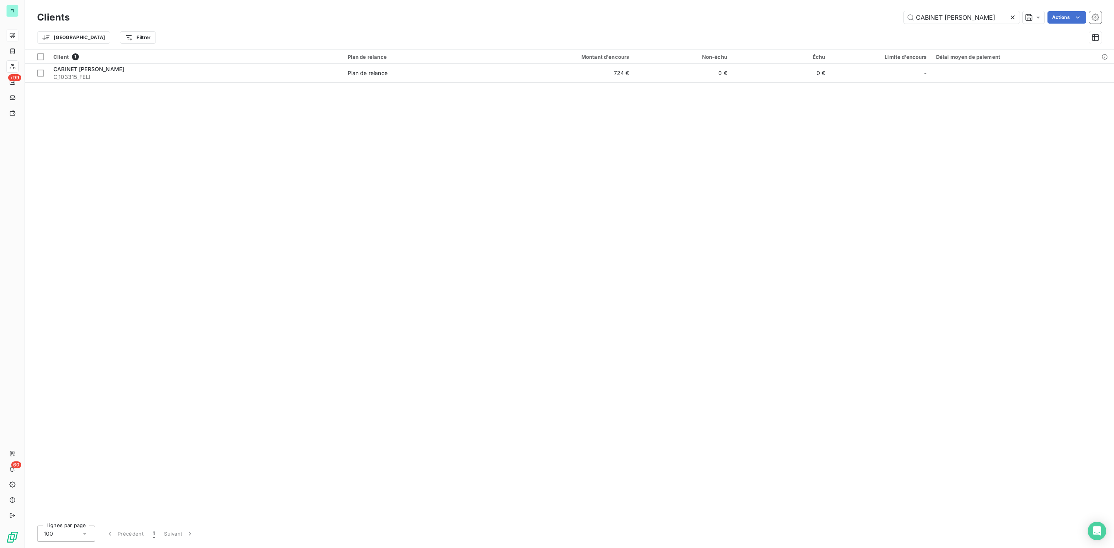
click at [1014, 17] on icon at bounding box center [1013, 18] width 8 height 8
click at [954, 20] on input "text" at bounding box center [961, 17] width 116 height 12
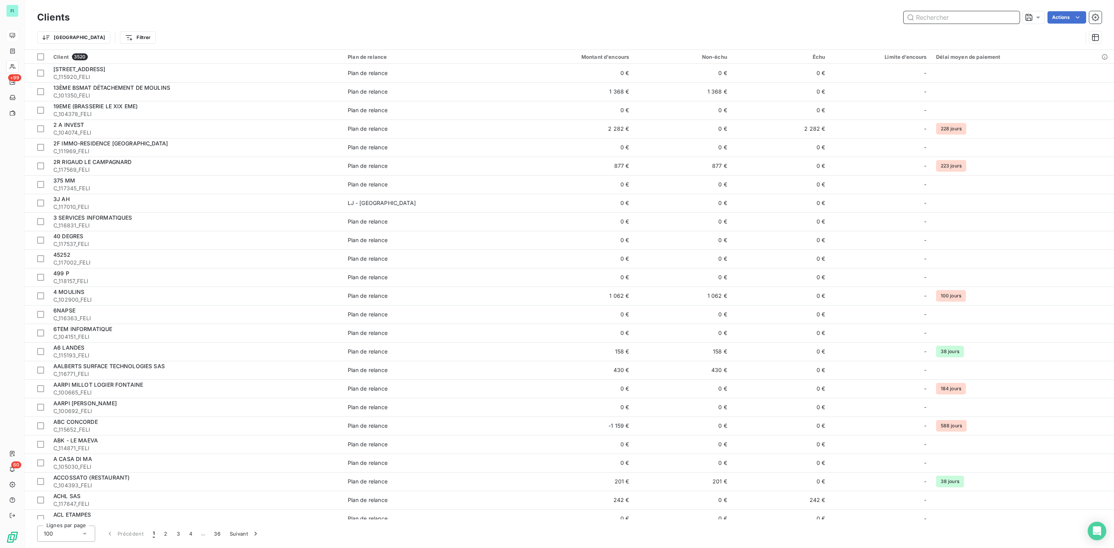
paste input "VVDM CONCEPT&DISTRIBUTION"
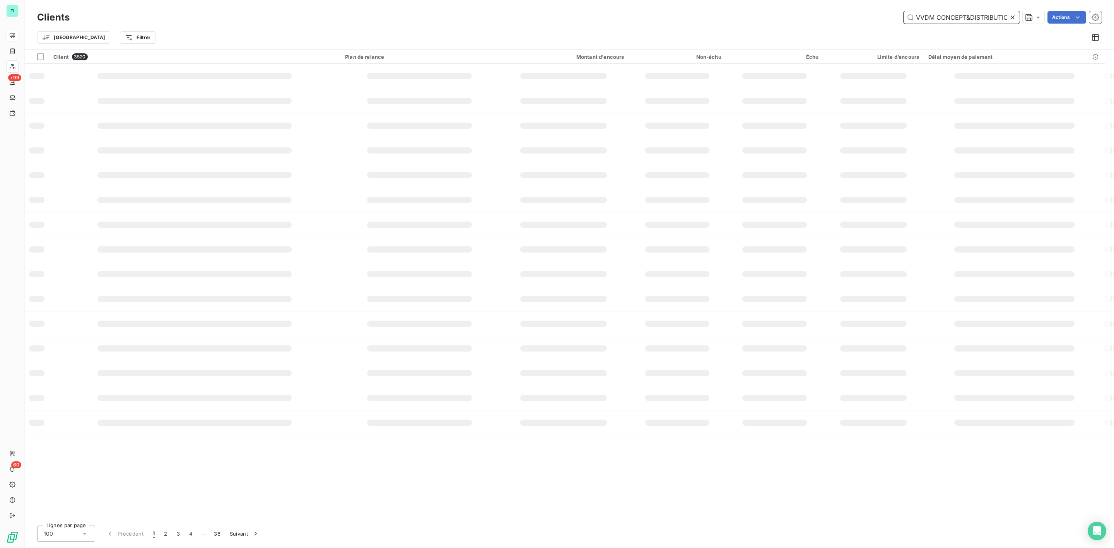
scroll to position [0, 6]
type input "VVDM CONCEPT&DISTRIBUTION"
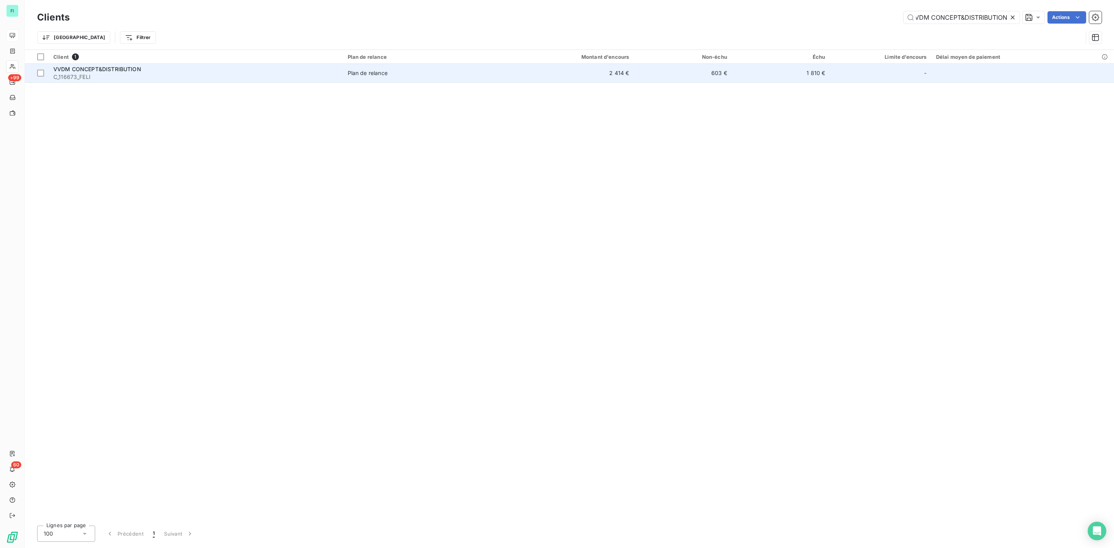
click at [369, 74] on div "Plan de relance" at bounding box center [368, 73] width 40 height 8
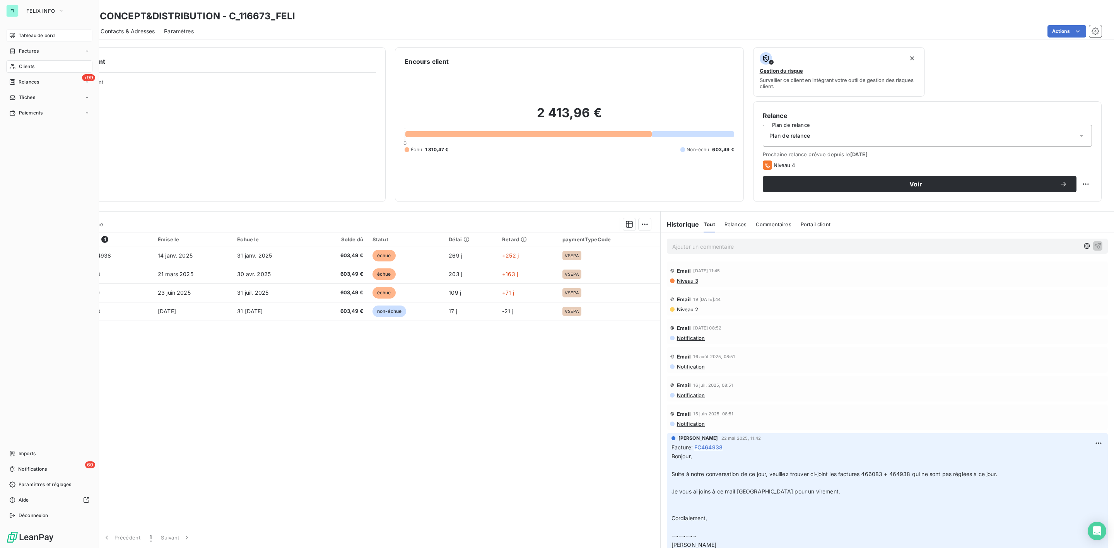
click at [23, 66] on span "Clients" at bounding box center [26, 66] width 15 height 7
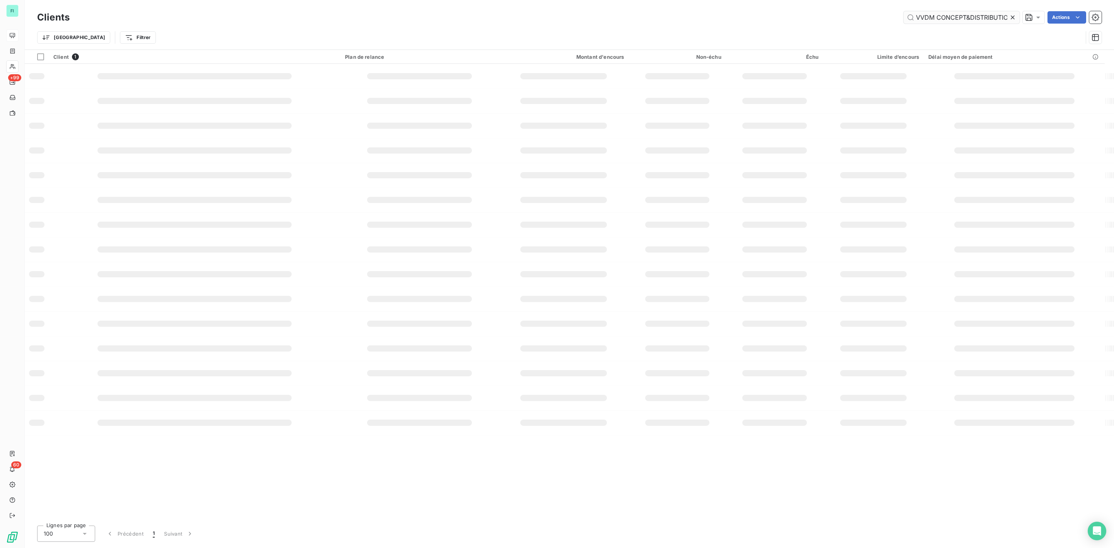
scroll to position [0, 6]
click at [1013, 17] on icon at bounding box center [1013, 18] width 8 height 8
click at [969, 18] on input "text" at bounding box center [961, 17] width 116 height 12
paste input "COMPTOIR DU SON ET DE L'ELECTROMENAGER"
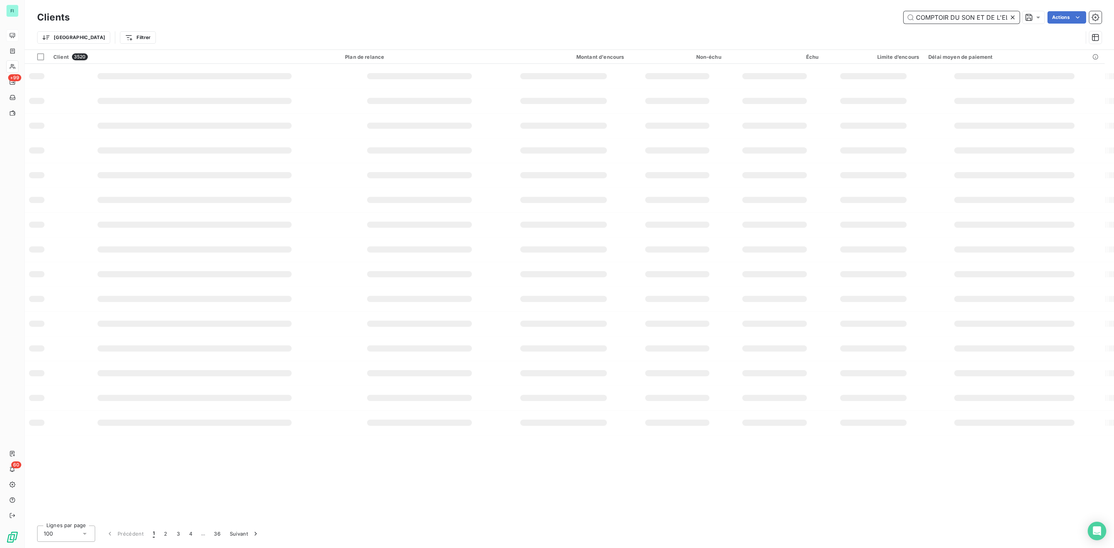
type input "COMPTOIR DU SON ET DE L'ELECTROMENAGER"
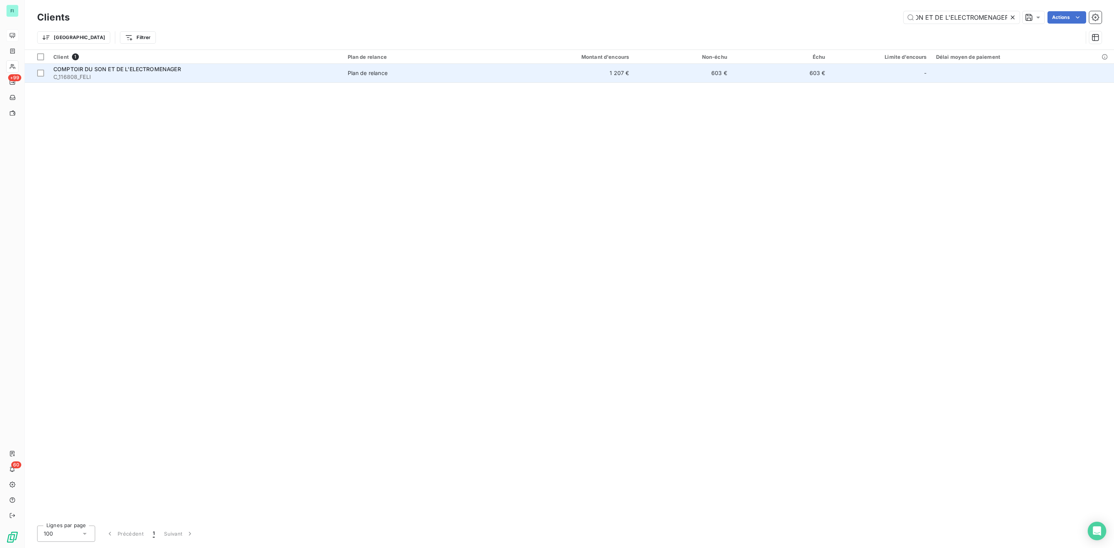
click at [356, 75] on div "Plan de relance" at bounding box center [368, 73] width 40 height 8
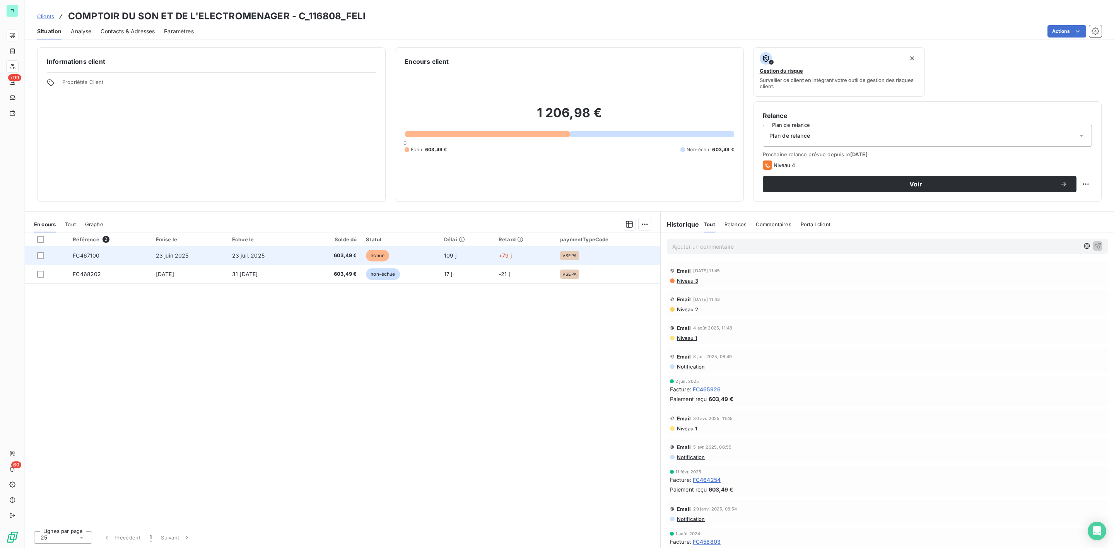
click at [355, 254] on span "603,49 €" at bounding box center [332, 256] width 49 height 8
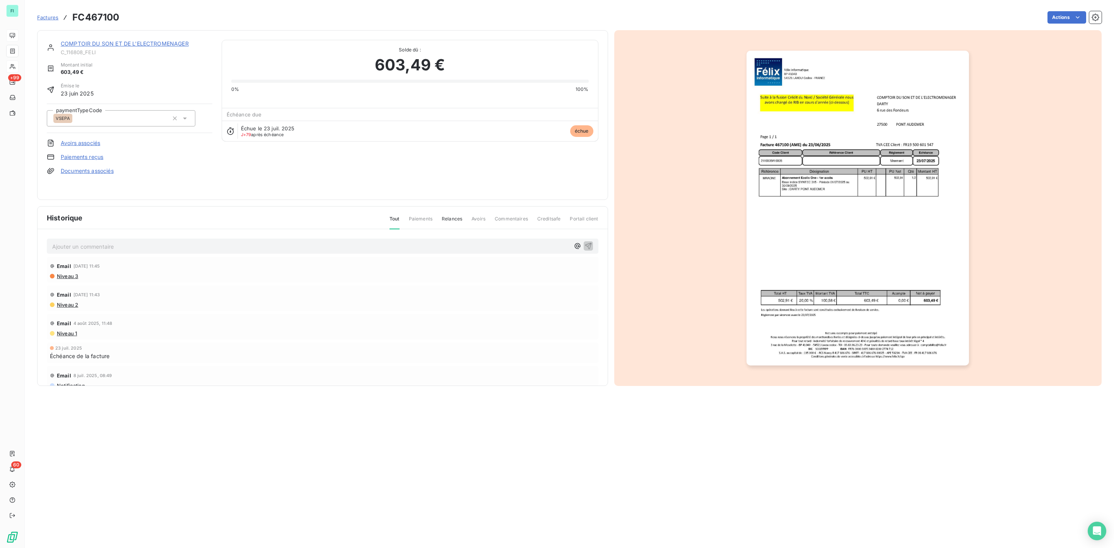
click at [833, 194] on img "button" at bounding box center [857, 208] width 222 height 315
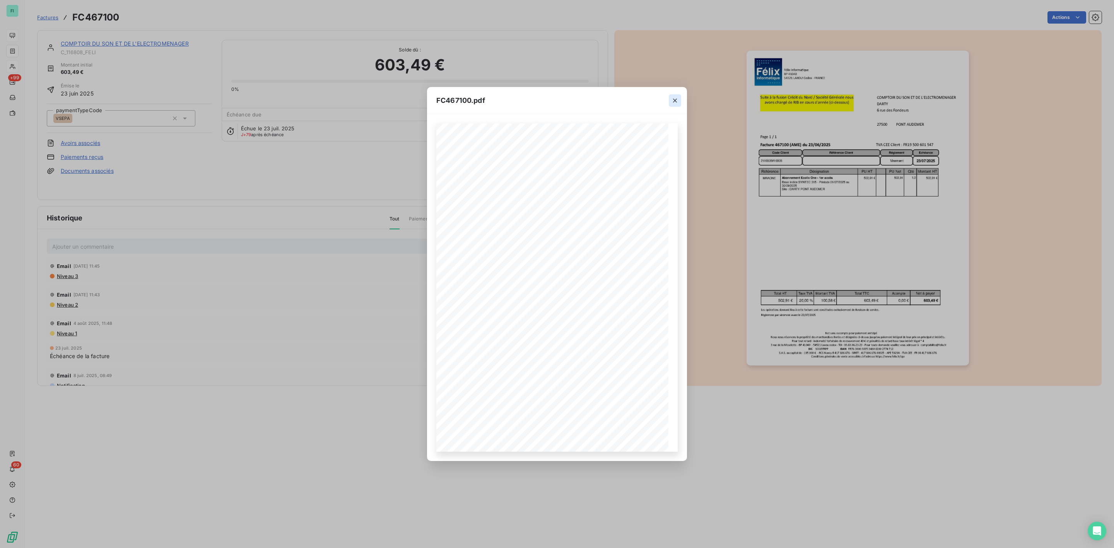
click at [673, 98] on icon "button" at bounding box center [675, 101] width 8 height 8
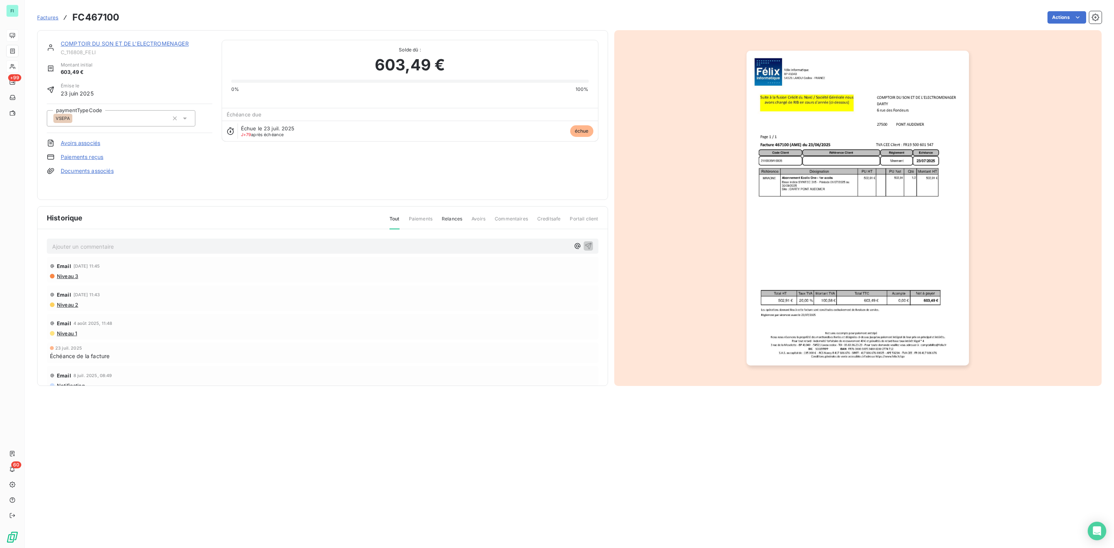
click at [131, 41] on link "COMPTOIR DU SON ET DE L'ELECTROMENAGER" at bounding box center [125, 43] width 128 height 7
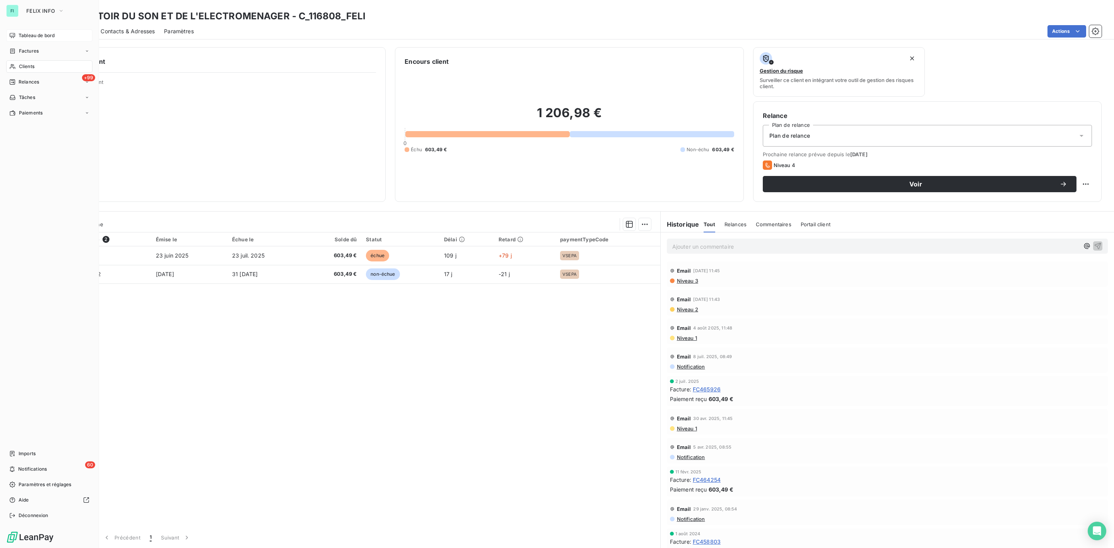
click at [22, 66] on span "Clients" at bounding box center [26, 66] width 15 height 7
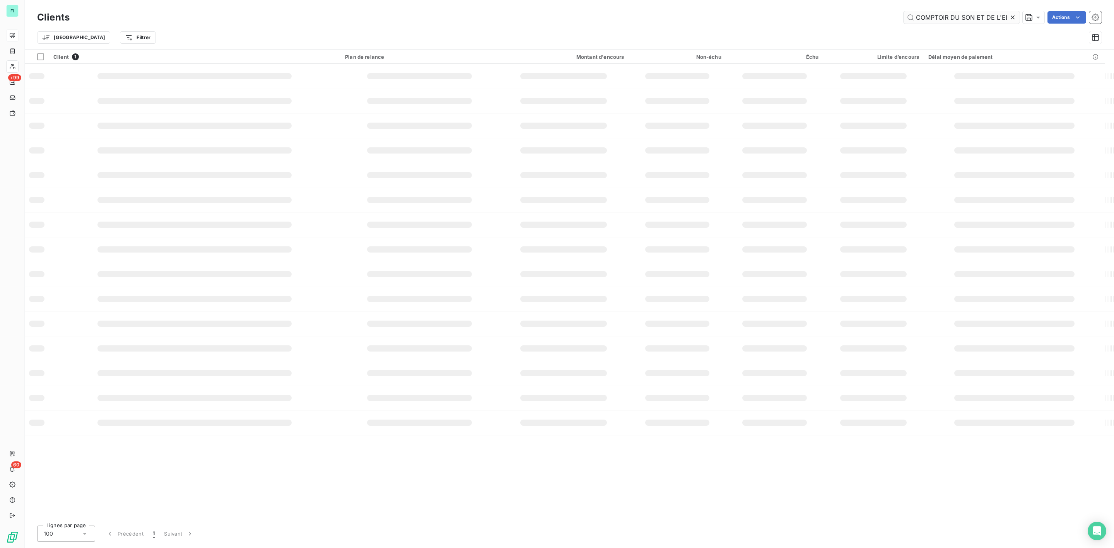
scroll to position [0, 52]
click at [1012, 16] on icon at bounding box center [1013, 18] width 8 height 8
click at [940, 21] on input "text" at bounding box center [961, 17] width 116 height 12
paste input "TOURNIER EXPANSION CUISINE LITERIE"
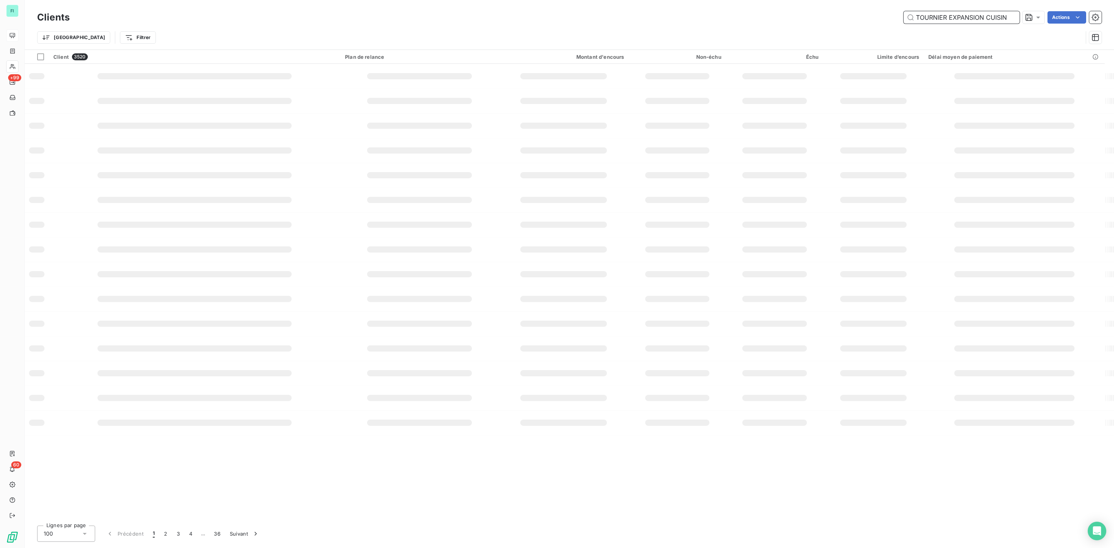
scroll to position [0, 27]
type input "TOURNIER EXPANSION CUISINE LITERIE"
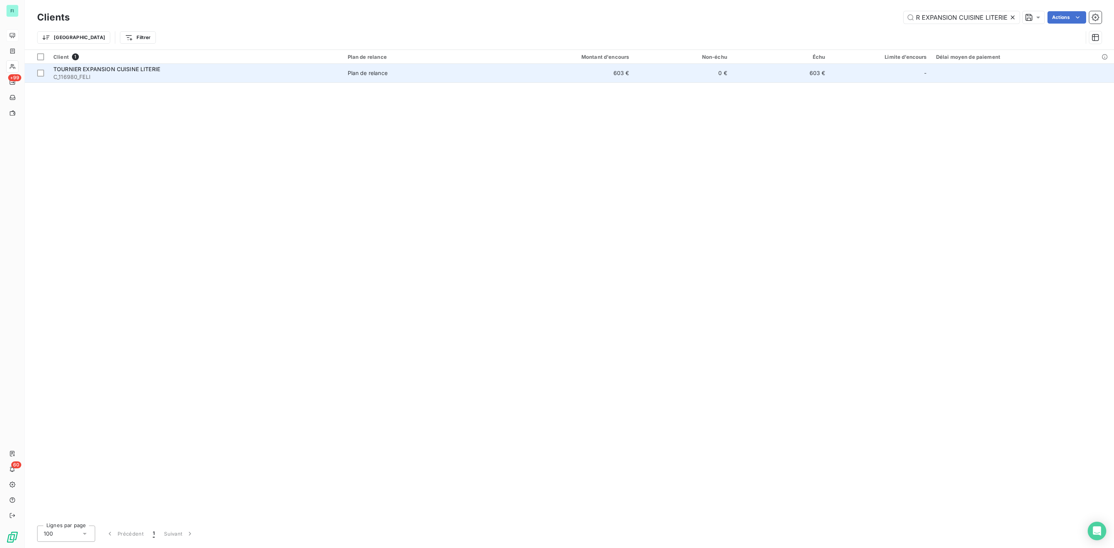
click at [368, 65] on td "Plan de relance" at bounding box center [422, 73] width 159 height 19
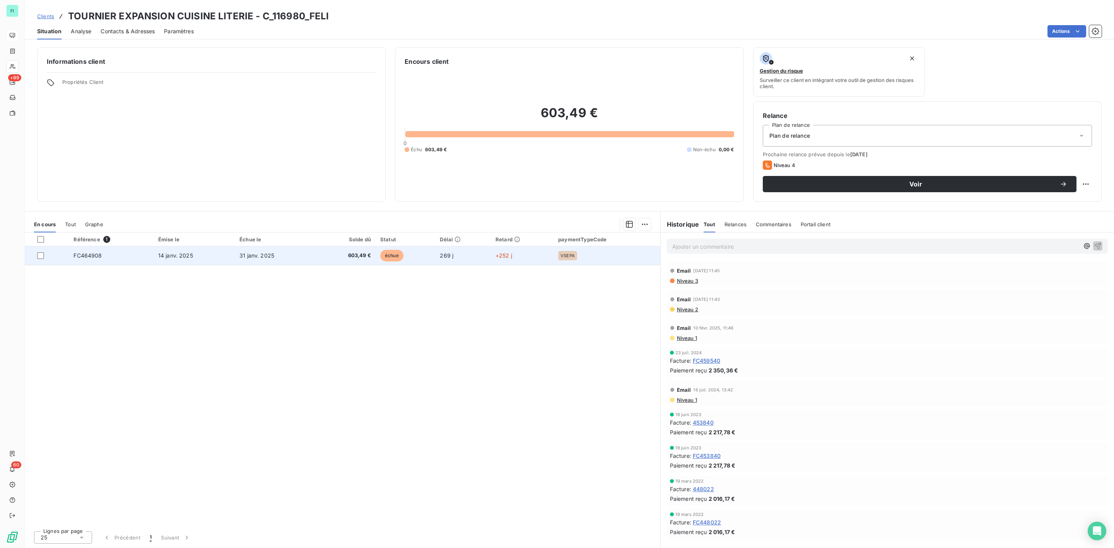
click at [357, 252] on span "603,49 €" at bounding box center [346, 256] width 50 height 8
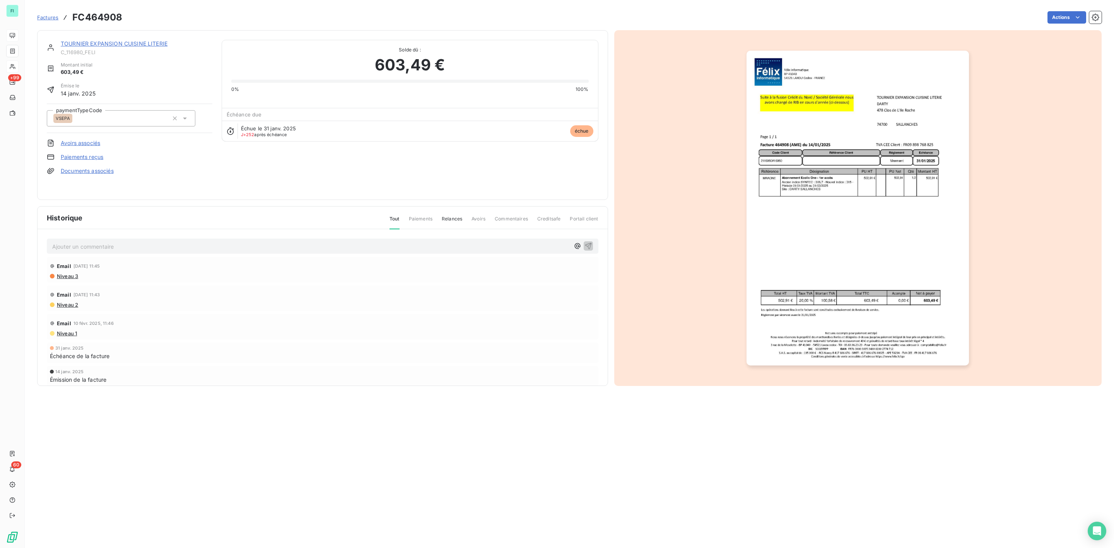
click at [806, 185] on img "button" at bounding box center [857, 208] width 222 height 315
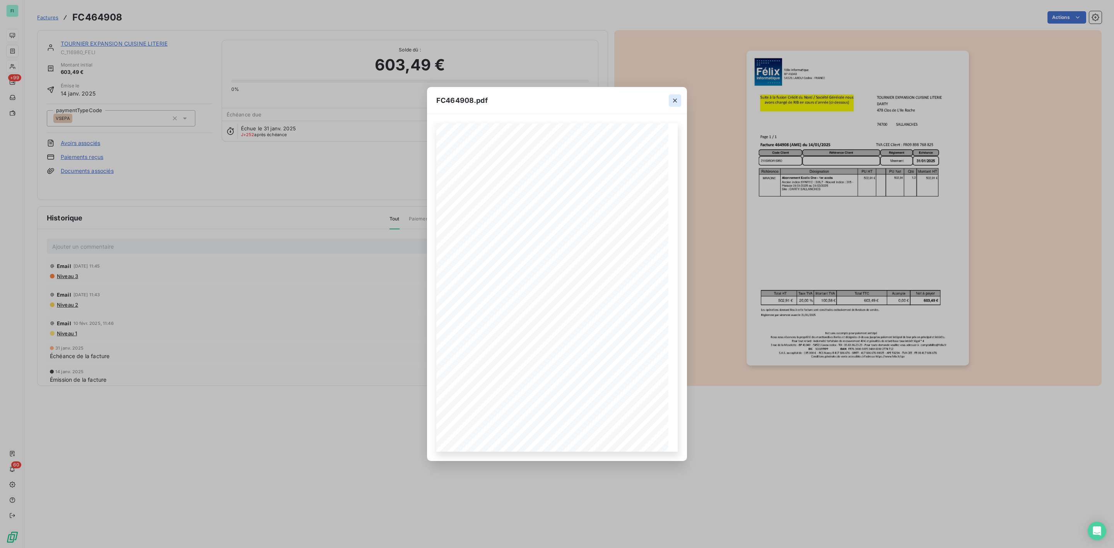
click at [674, 101] on icon "button" at bounding box center [675, 101] width 8 height 8
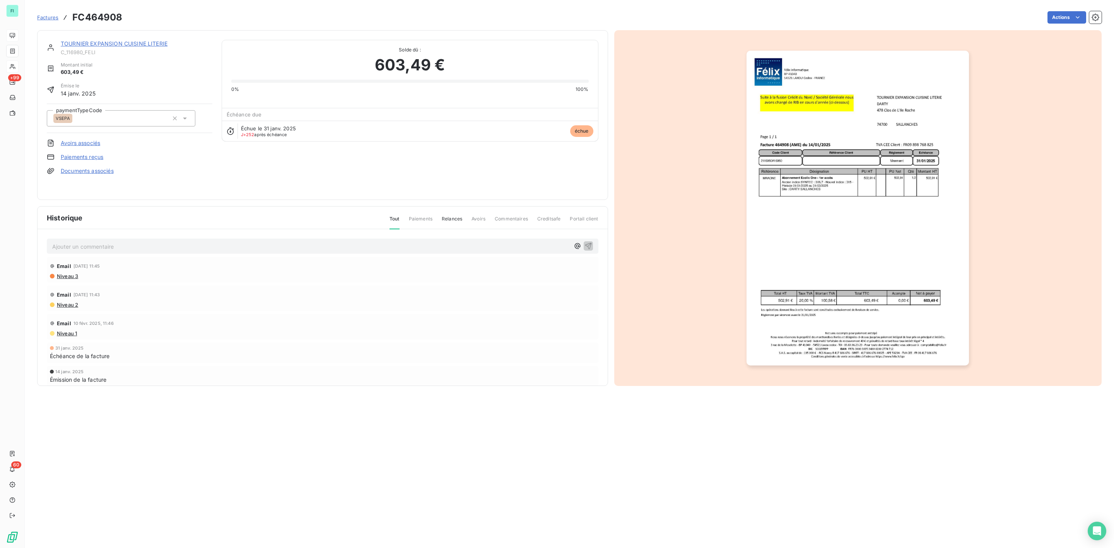
click at [138, 41] on link "TOURNIER EXPANSION CUISINE LITERIE" at bounding box center [114, 43] width 107 height 7
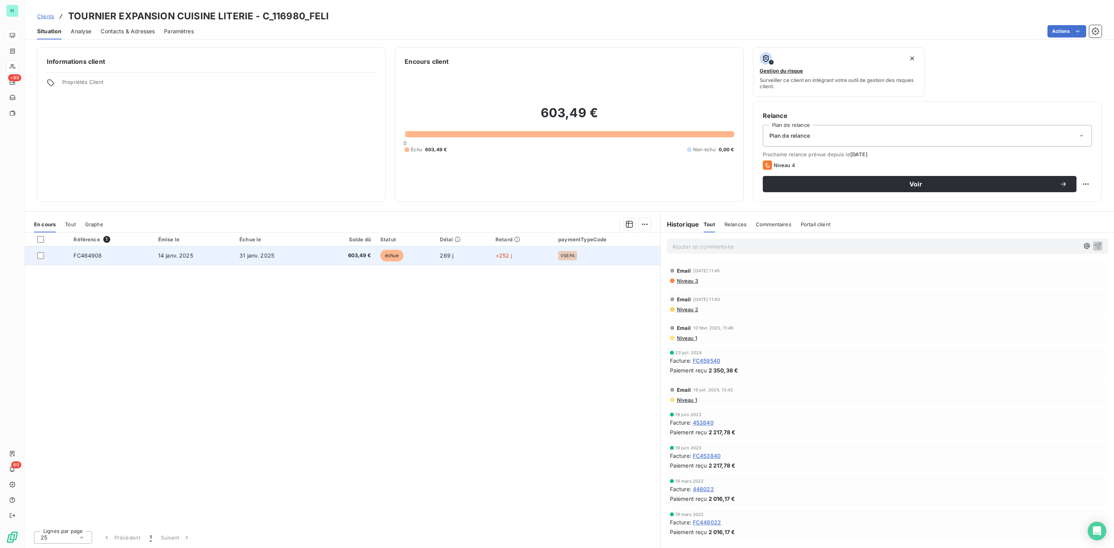
click at [399, 254] on span "échue" at bounding box center [391, 256] width 23 height 12
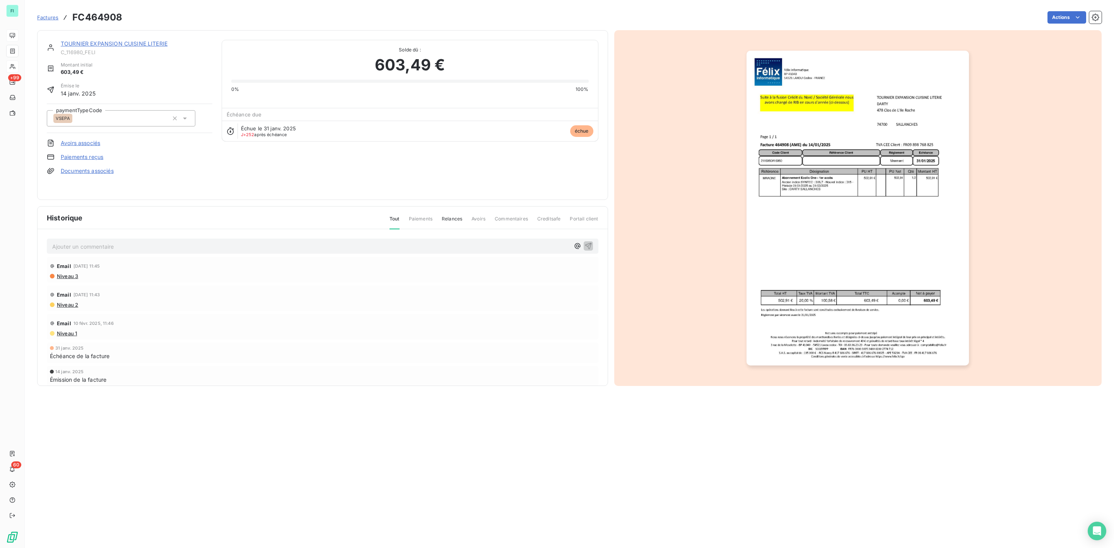
click at [844, 178] on img "button" at bounding box center [857, 208] width 222 height 315
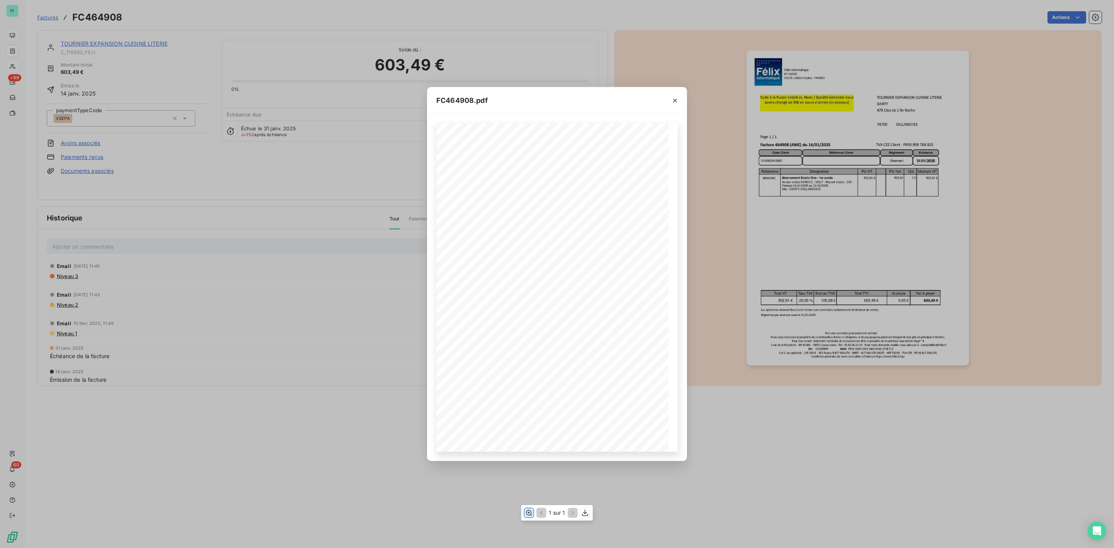
click at [528, 516] on icon "button" at bounding box center [529, 513] width 8 height 8
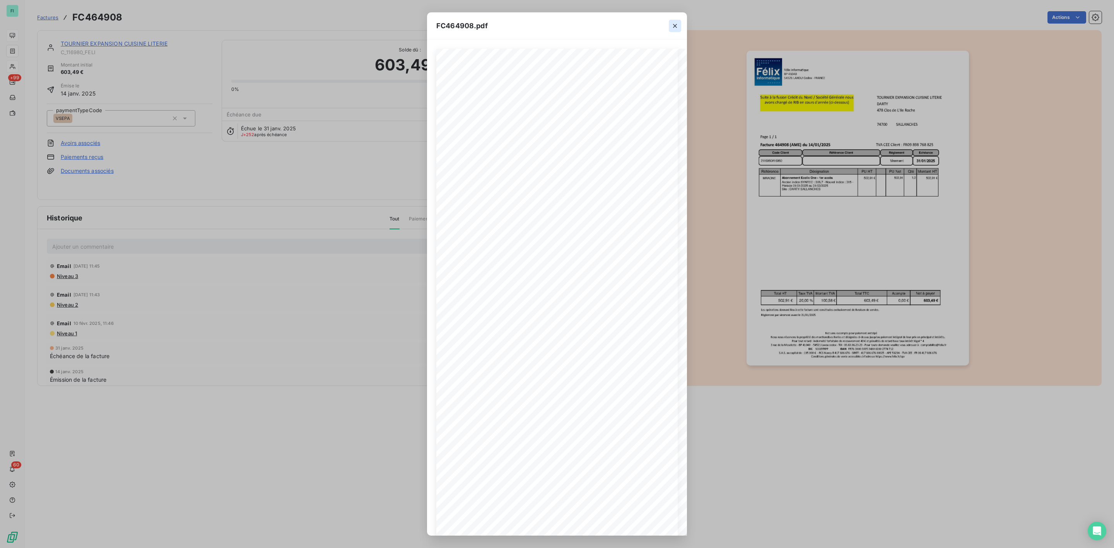
click at [676, 26] on icon "button" at bounding box center [675, 26] width 8 height 8
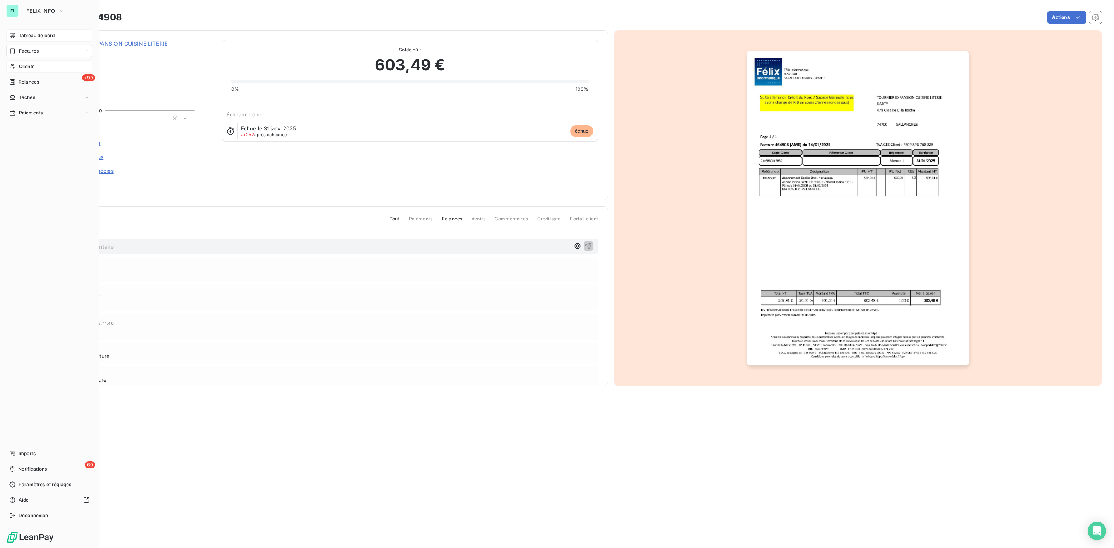
click at [19, 68] on span "Clients" at bounding box center [26, 66] width 15 height 7
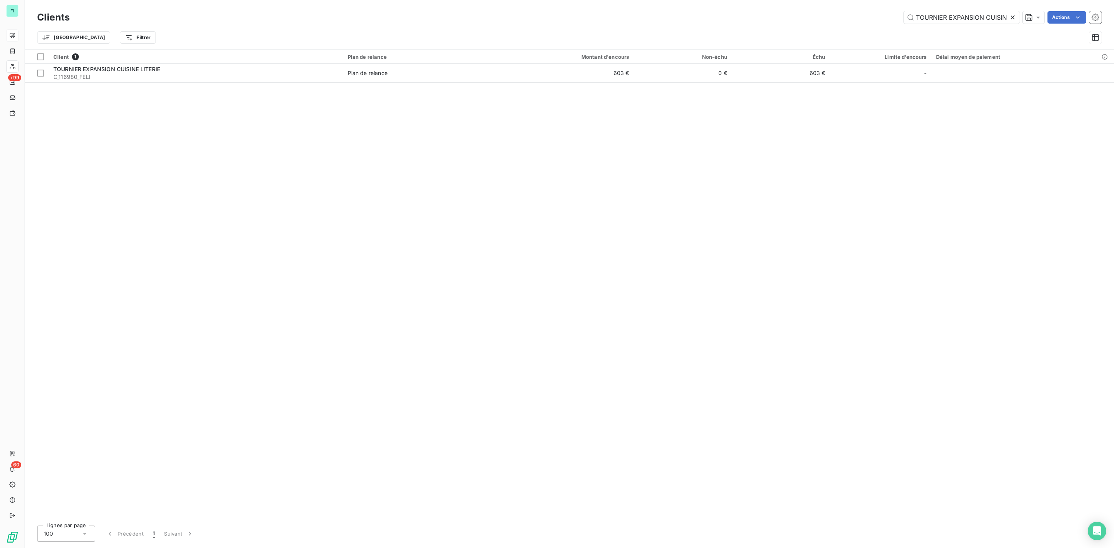
scroll to position [0, 28]
drag, startPoint x: 1008, startPoint y: 17, endPoint x: 992, endPoint y: 22, distance: 17.1
click at [1009, 17] on icon at bounding box center [1013, 18] width 8 height 8
click at [955, 19] on input "text" at bounding box center [961, 17] width 116 height 12
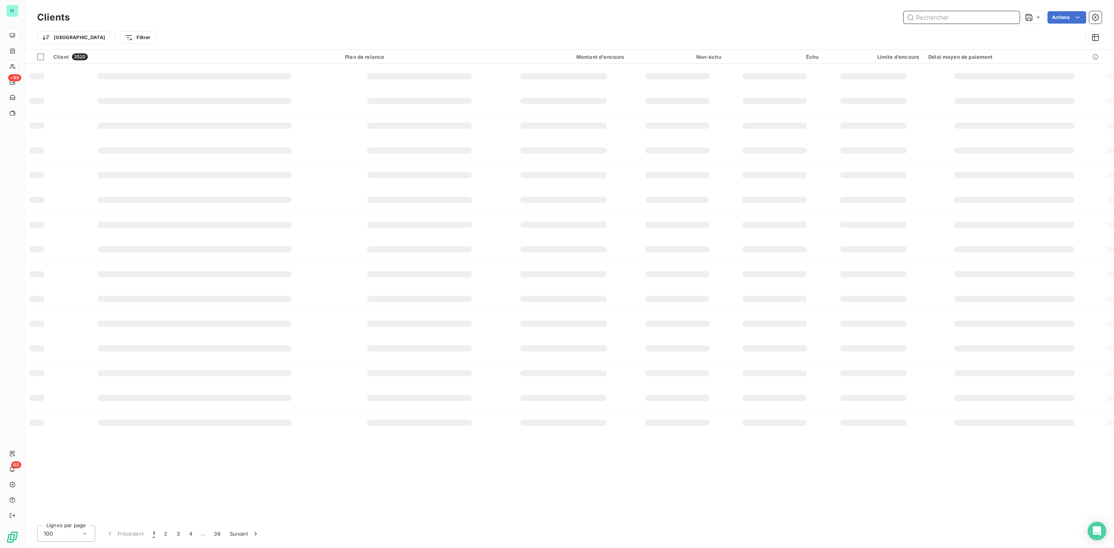
paste input "L&H ROCHEFORT"
type input "L&H ROCHEFORT"
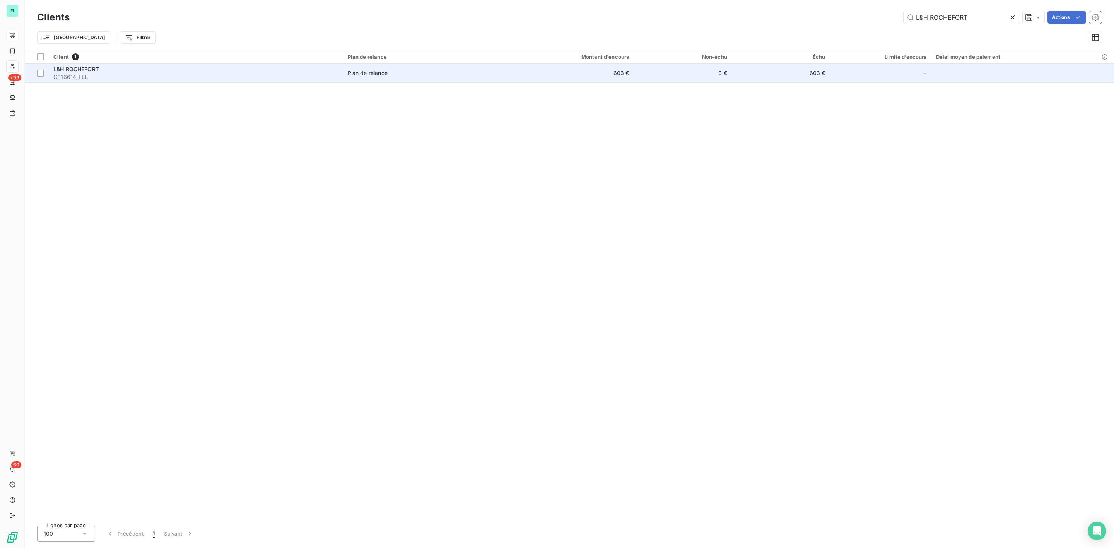
click at [425, 79] on td "Plan de relance" at bounding box center [422, 73] width 159 height 19
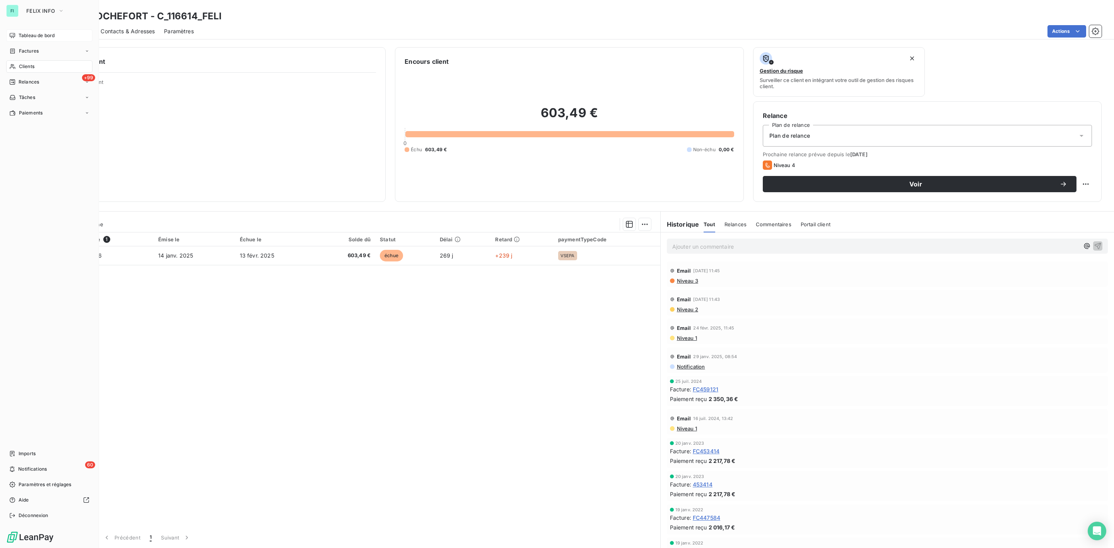
click at [19, 67] on span "Clients" at bounding box center [26, 66] width 15 height 7
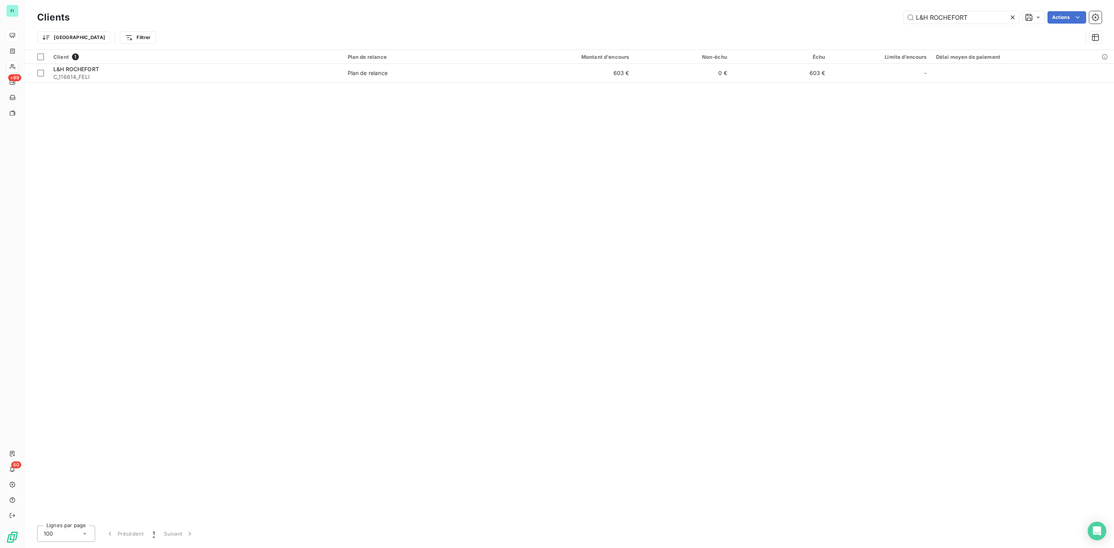
drag, startPoint x: 977, startPoint y: 14, endPoint x: 761, endPoint y: 12, distance: 216.2
click at [759, 14] on div "L&H ROCHEFORT Actions" at bounding box center [590, 17] width 1022 height 12
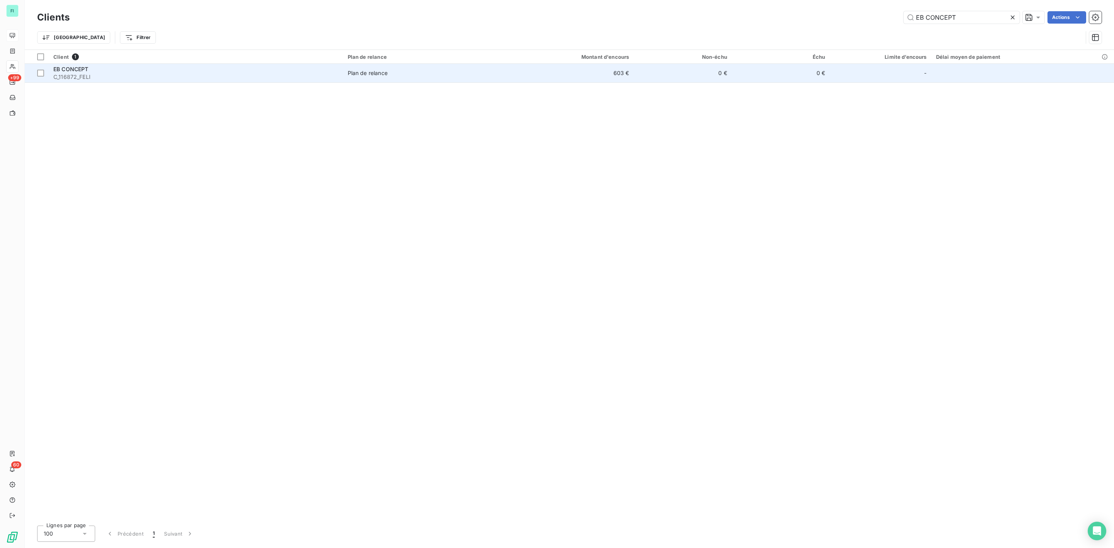
type input "EB CONCEPT"
click at [415, 72] on span "Plan de relance" at bounding box center [423, 73] width 150 height 8
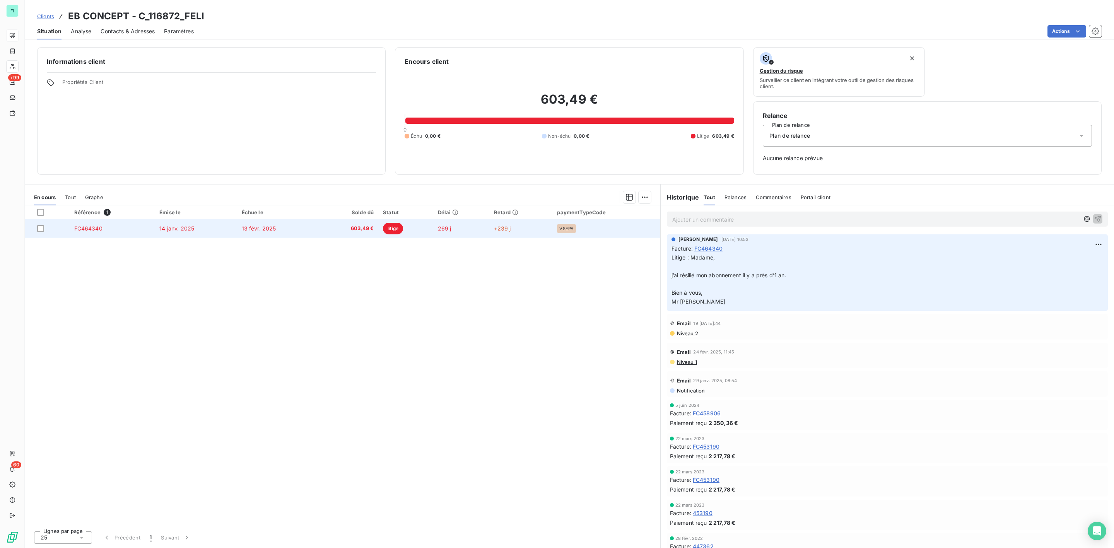
click at [367, 230] on span "603,49 €" at bounding box center [348, 229] width 51 height 8
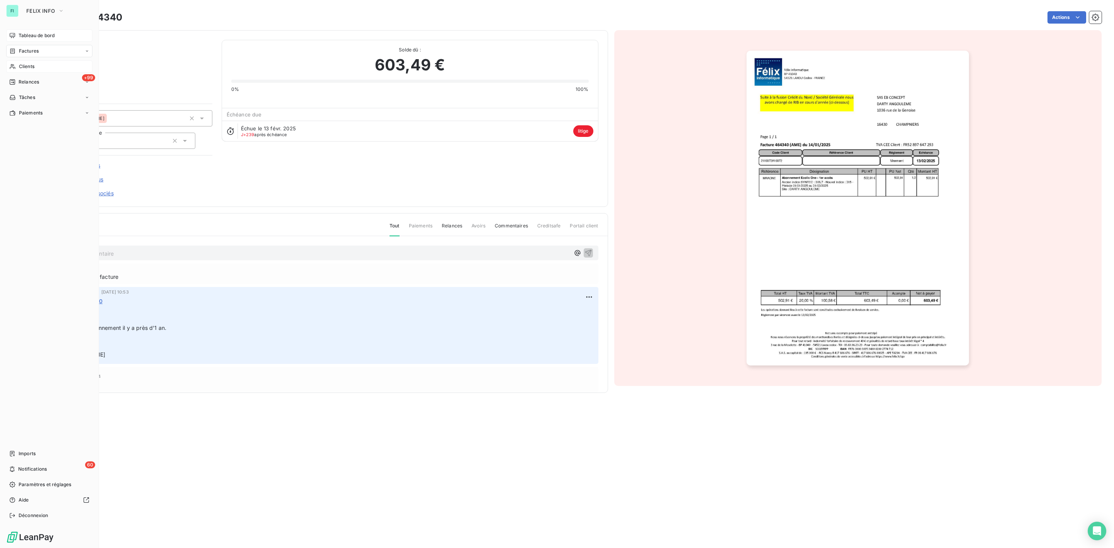
click at [20, 63] on span "Clients" at bounding box center [26, 66] width 15 height 7
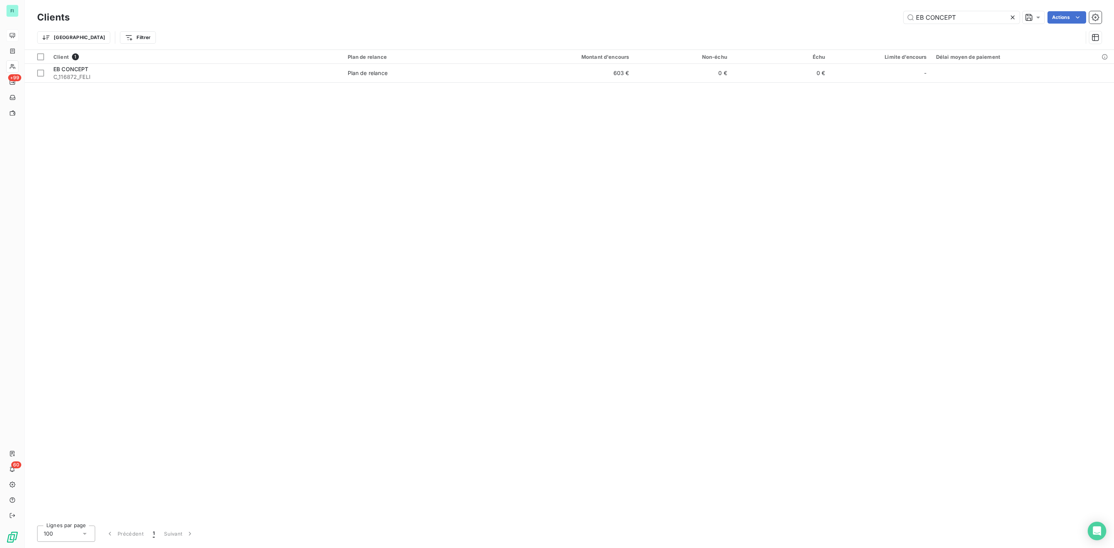
drag, startPoint x: 956, startPoint y: 18, endPoint x: 889, endPoint y: 18, distance: 67.7
click at [889, 18] on div "EB CONCEPT Actions" at bounding box center [590, 17] width 1022 height 12
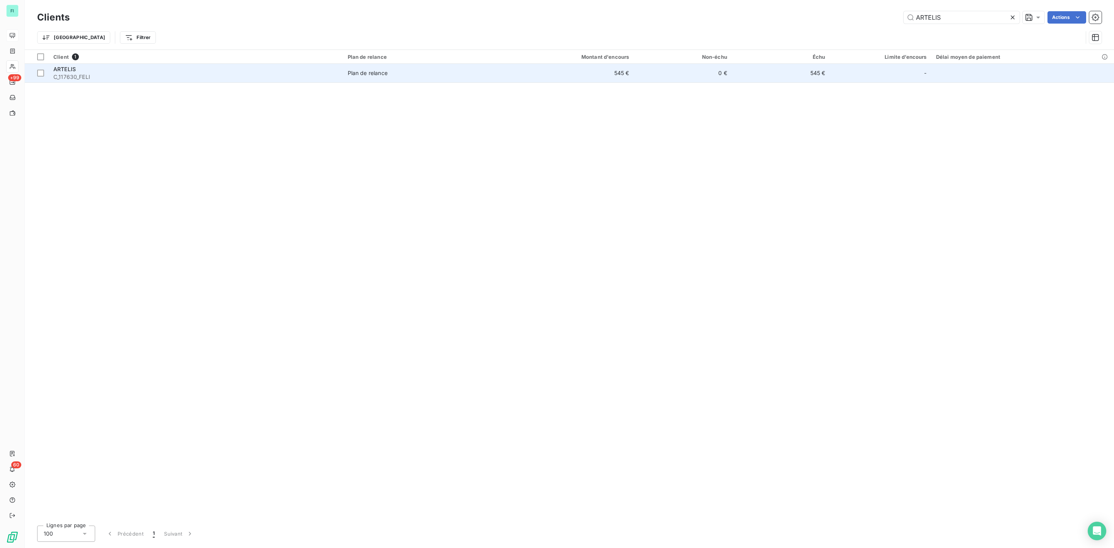
type input "ARTELIS"
click at [382, 77] on div "Plan de relance" at bounding box center [368, 73] width 40 height 8
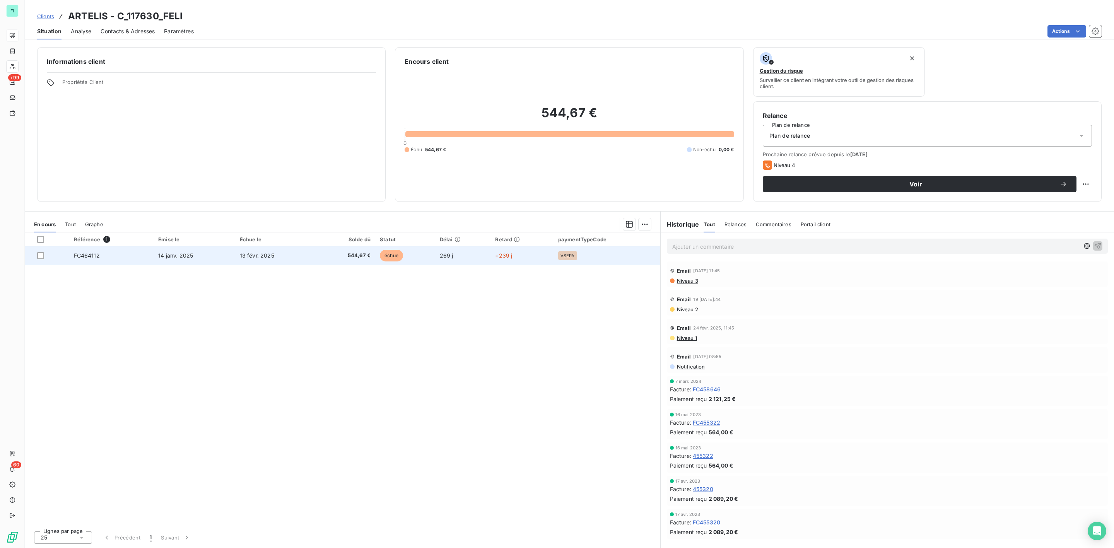
click at [361, 258] on span "544,67 €" at bounding box center [345, 256] width 50 height 8
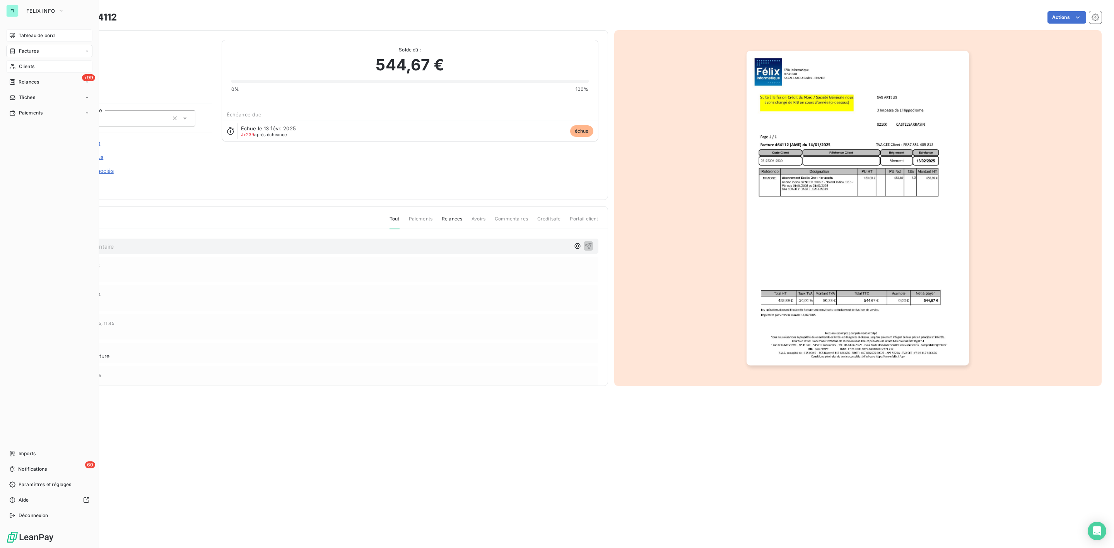
click at [16, 65] on div "Clients" at bounding box center [49, 66] width 86 height 12
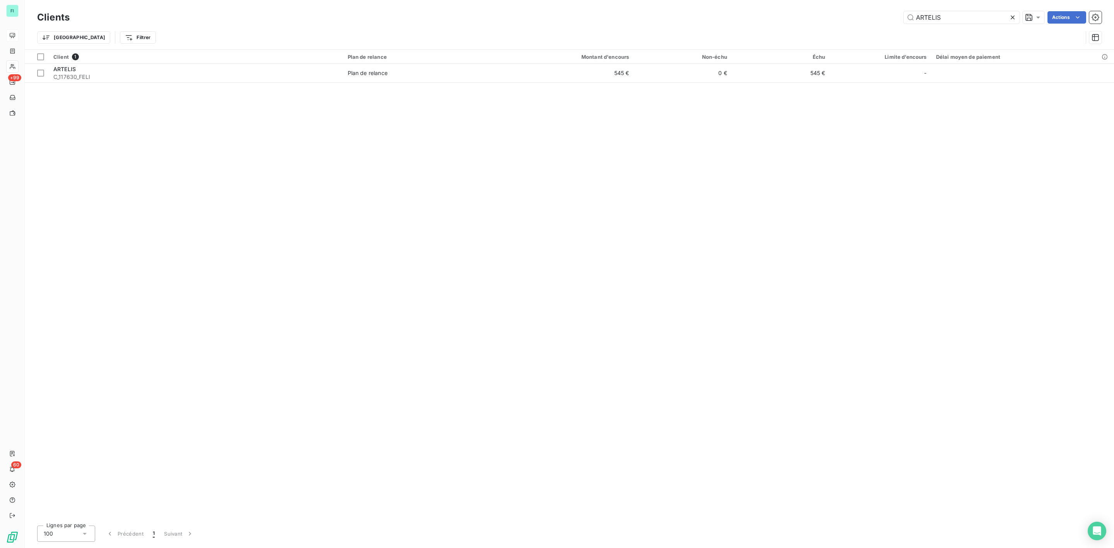
drag, startPoint x: 946, startPoint y: 21, endPoint x: 889, endPoint y: 21, distance: 57.2
click at [889, 21] on div "ARTELIS Actions" at bounding box center [590, 17] width 1022 height 12
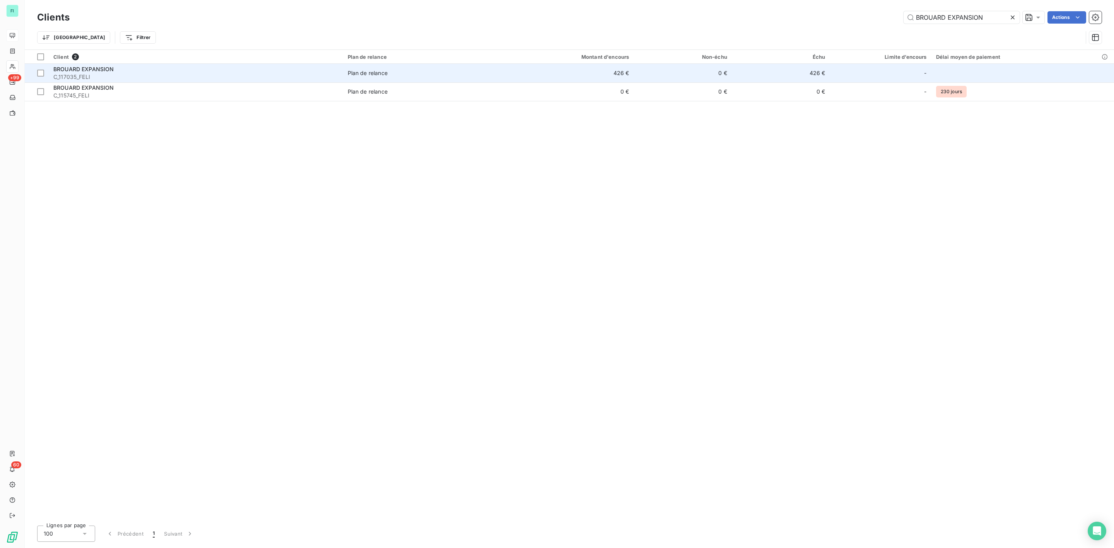
type input "BROUARD EXPANSION"
click at [374, 73] on div "Plan de relance" at bounding box center [368, 73] width 40 height 8
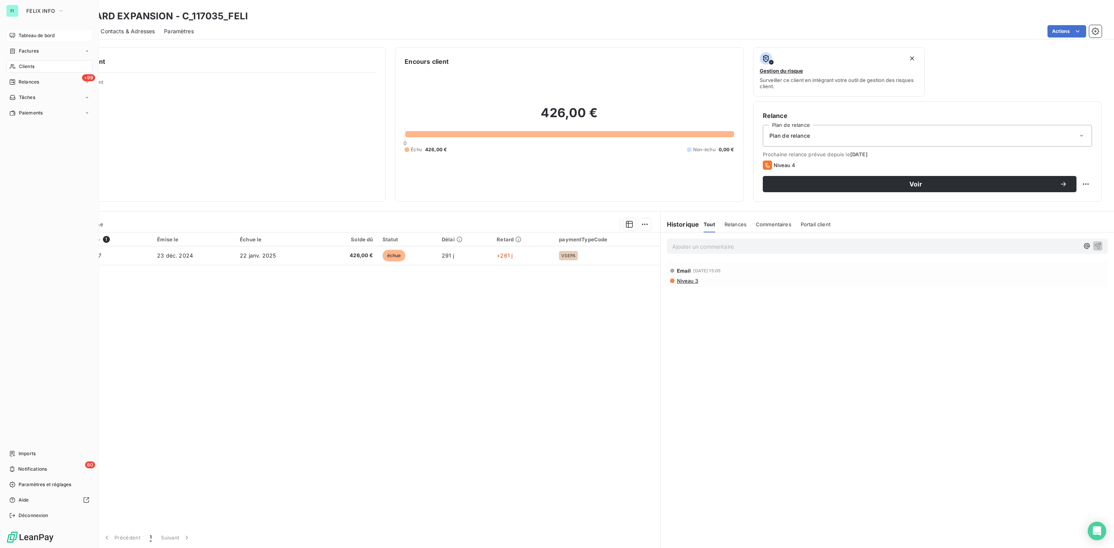
drag, startPoint x: 19, startPoint y: 63, endPoint x: 46, endPoint y: 63, distance: 27.8
click at [19, 62] on div "Clients" at bounding box center [49, 66] width 86 height 12
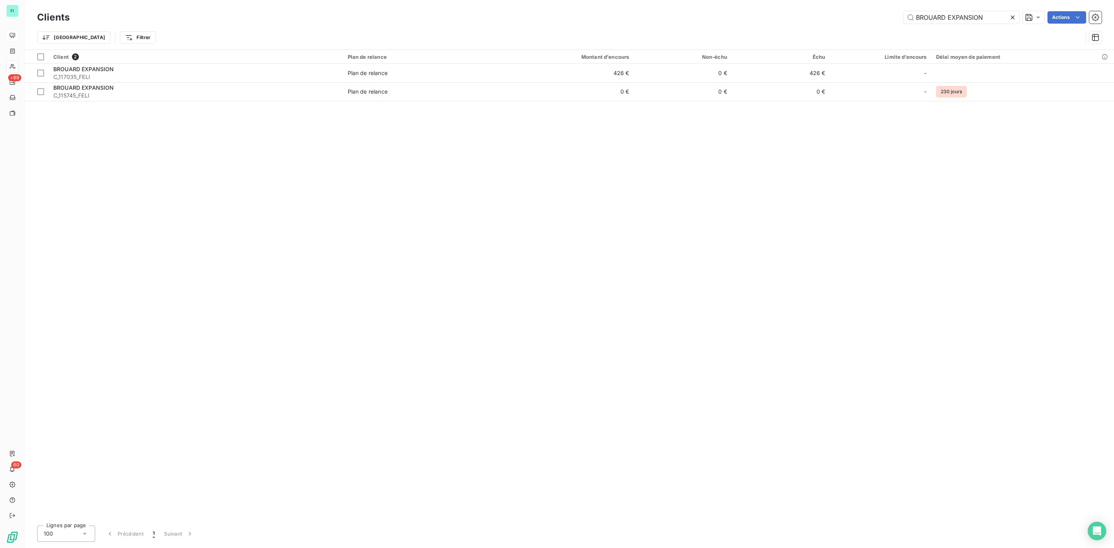
click at [1011, 14] on icon at bounding box center [1013, 18] width 8 height 8
click at [970, 19] on input "text" at bounding box center [961, 17] width 116 height 12
paste input "ENTREPOT REGIONAL DE LITERIE"
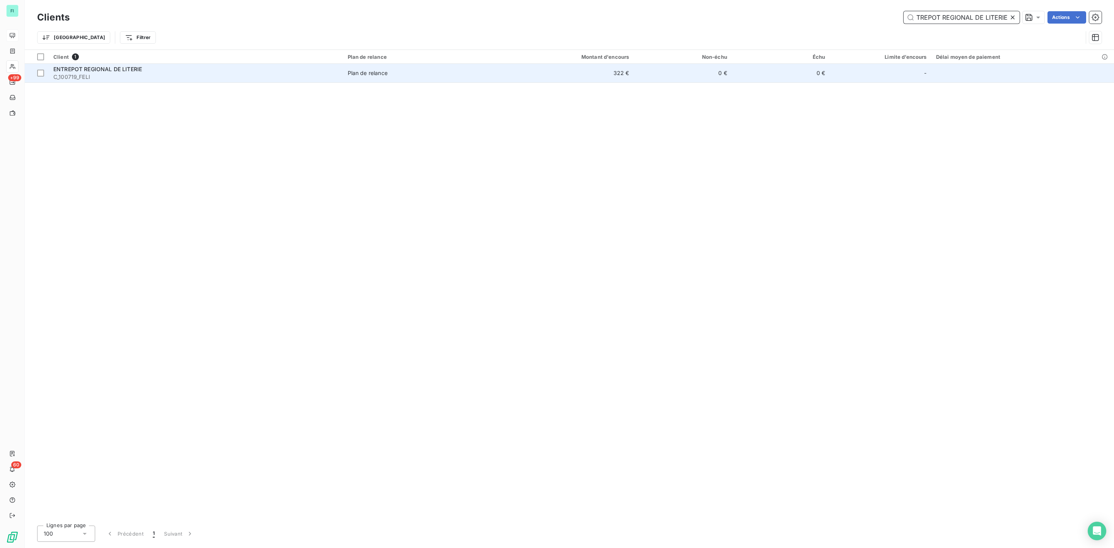
type input "ENTREPOT REGIONAL DE LITERIE"
click at [158, 73] on span "C_100719_FELI" at bounding box center [195, 77] width 285 height 8
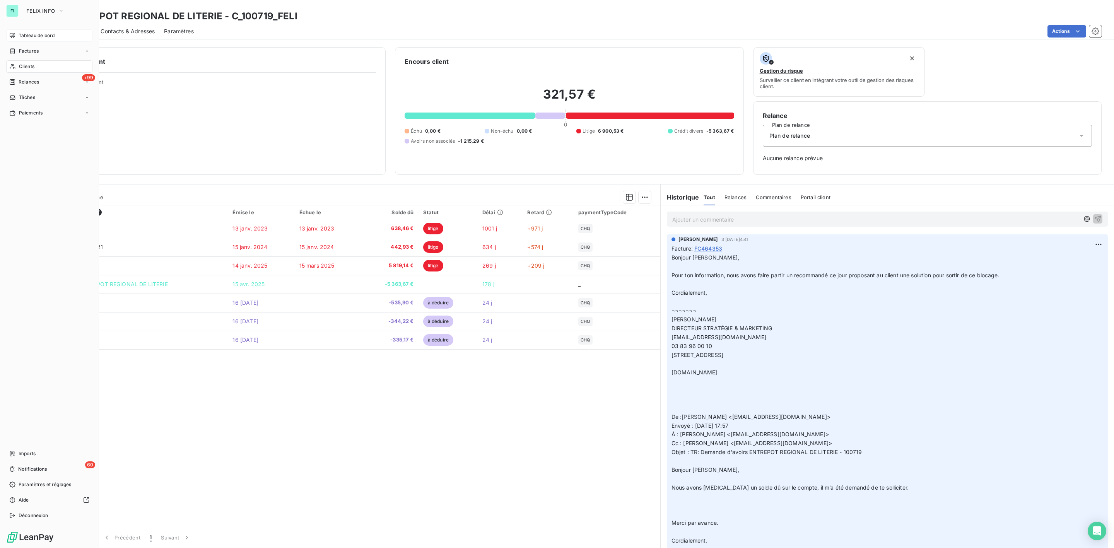
click at [21, 63] on span "Clients" at bounding box center [26, 66] width 15 height 7
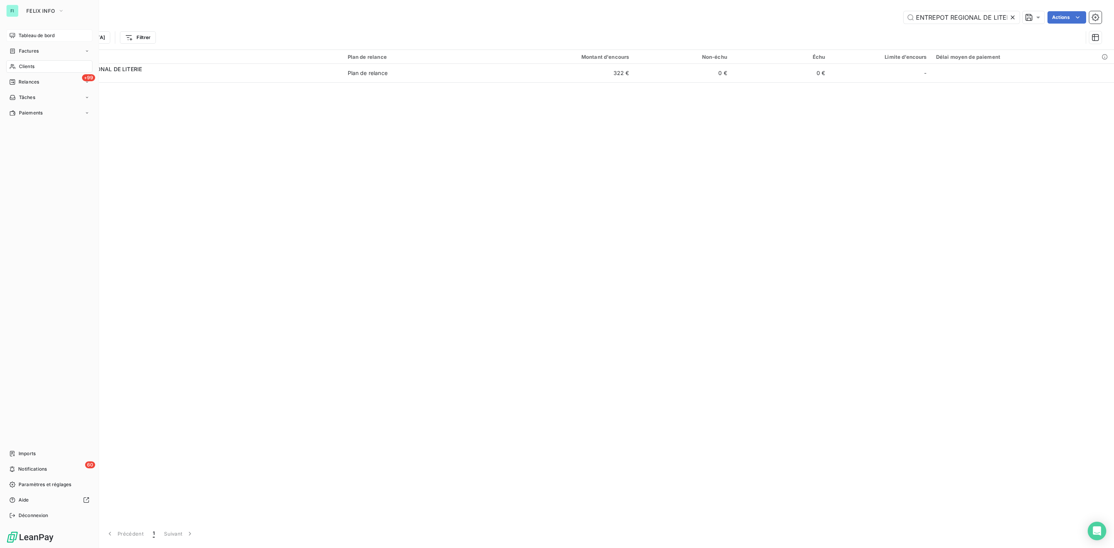
scroll to position [0, 8]
click at [1012, 19] on icon at bounding box center [1013, 18] width 8 height 8
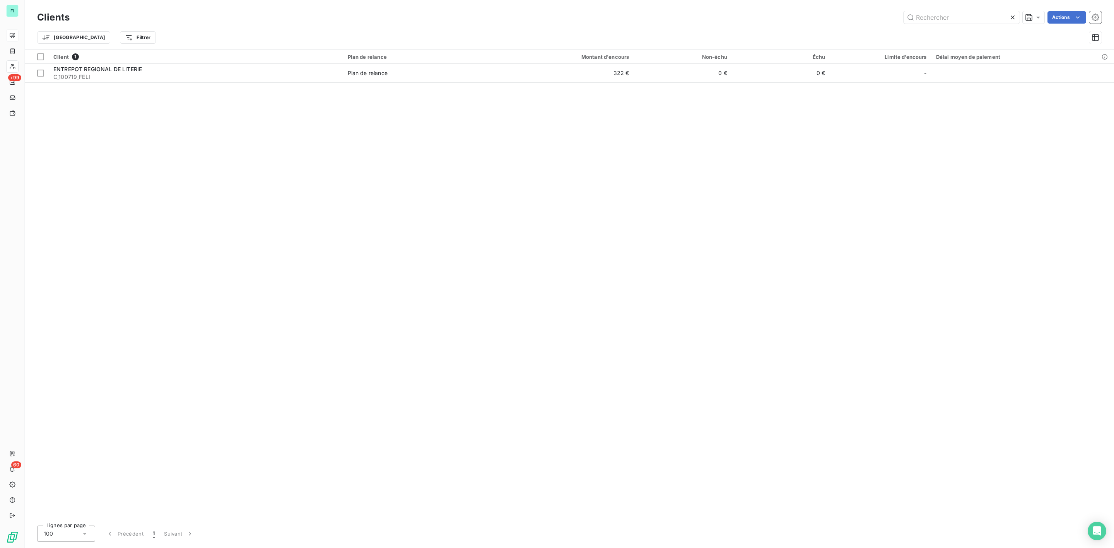
scroll to position [0, 0]
click at [950, 20] on input "text" at bounding box center [961, 17] width 116 height 12
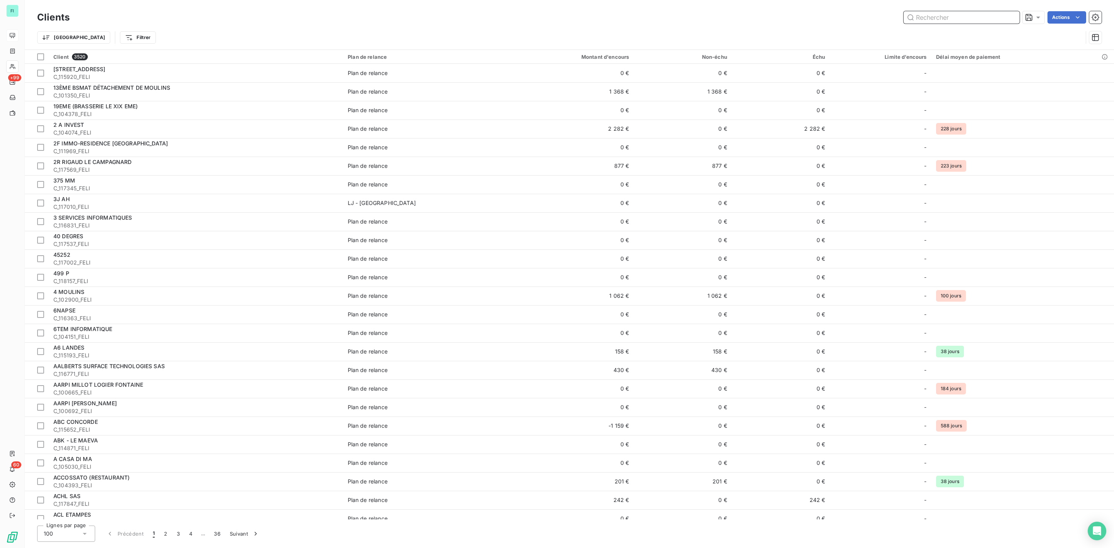
paste input "BROUARD EXPANSION"
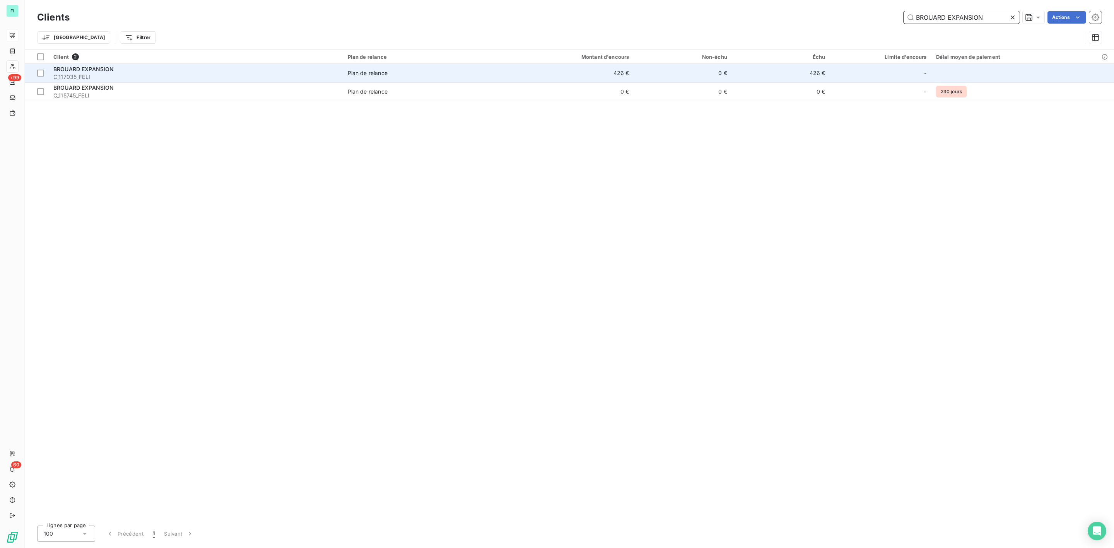
type input "BROUARD EXPANSION"
click at [346, 72] on td "Plan de relance" at bounding box center [422, 73] width 159 height 19
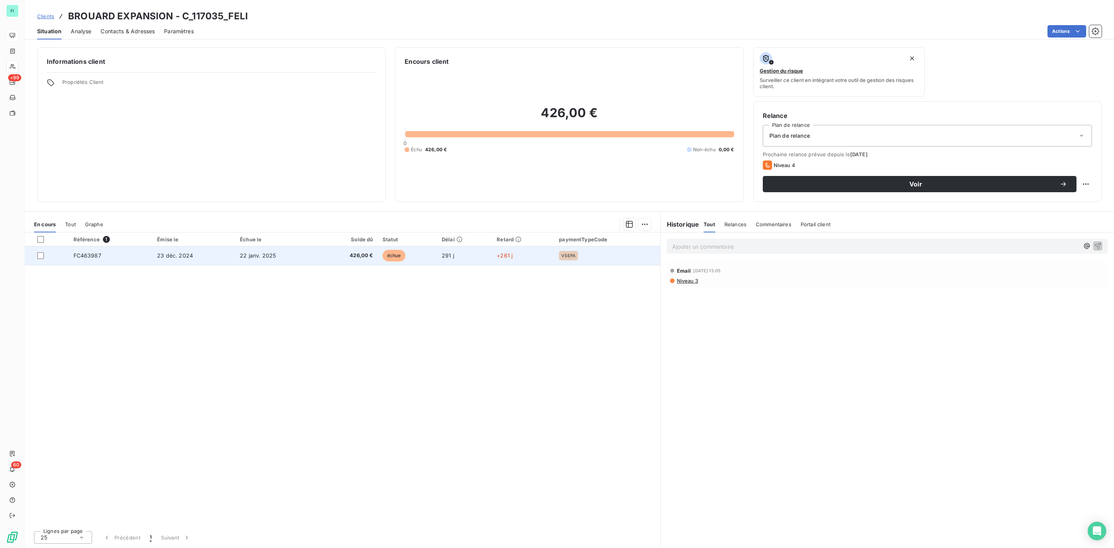
click at [298, 254] on td "22 janv. 2025" at bounding box center [276, 255] width 83 height 19
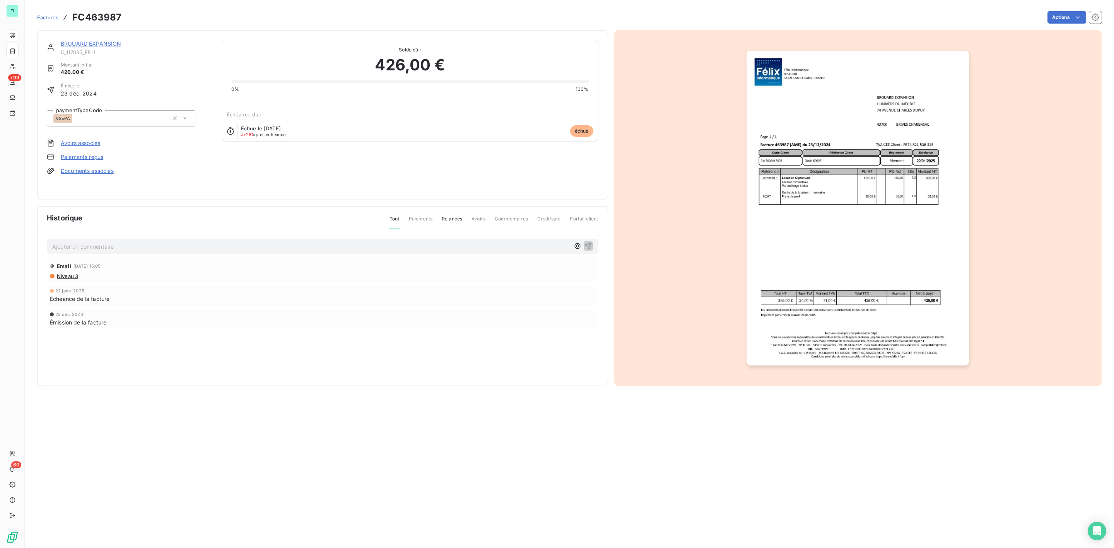
click at [90, 42] on link "BROUARD EXPANSION" at bounding box center [91, 43] width 61 height 7
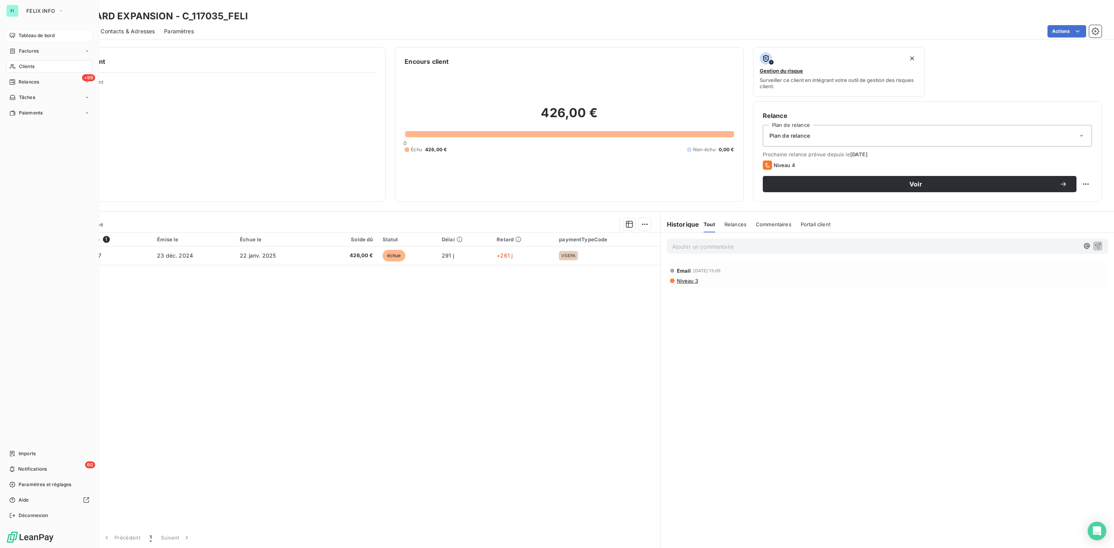
click at [26, 64] on span "Clients" at bounding box center [26, 66] width 15 height 7
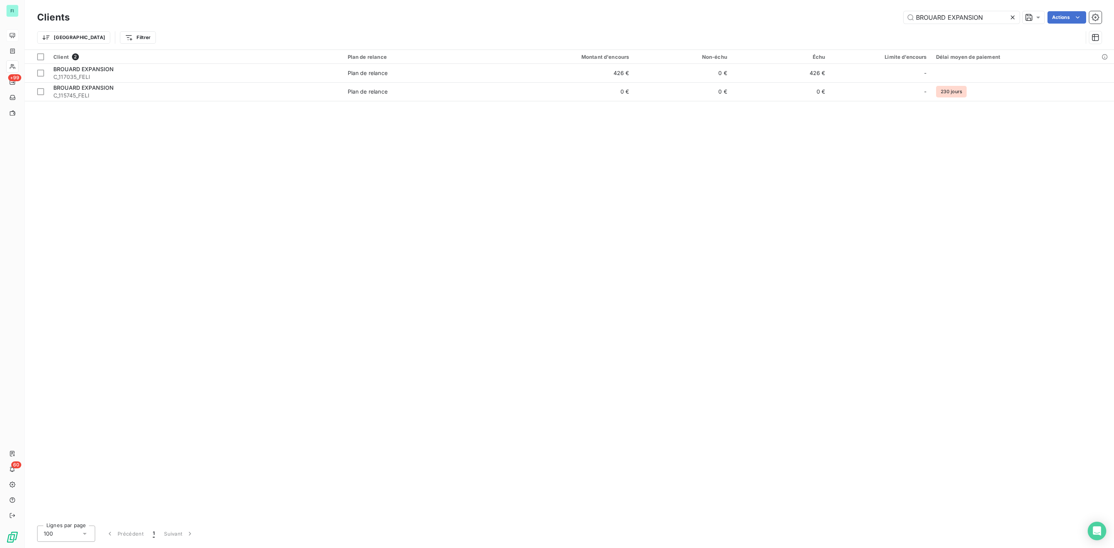
drag, startPoint x: 985, startPoint y: 14, endPoint x: 851, endPoint y: 19, distance: 134.3
click at [857, 19] on div "BROUARD EXPANSION Actions" at bounding box center [590, 17] width 1022 height 12
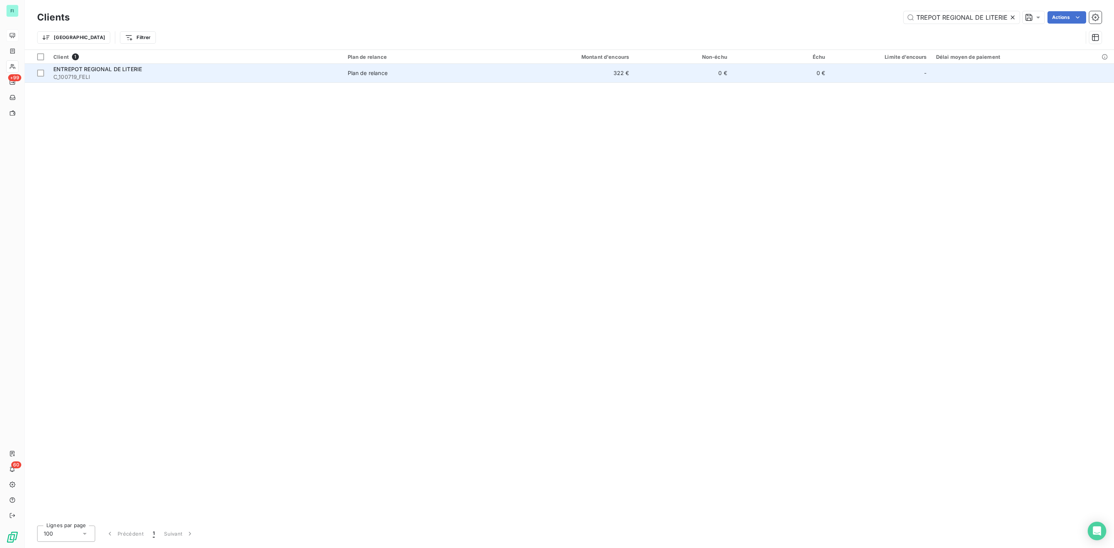
type input "ENTREPOT REGIONAL DE LITERIE"
click at [391, 75] on span "Plan de relance" at bounding box center [423, 73] width 150 height 8
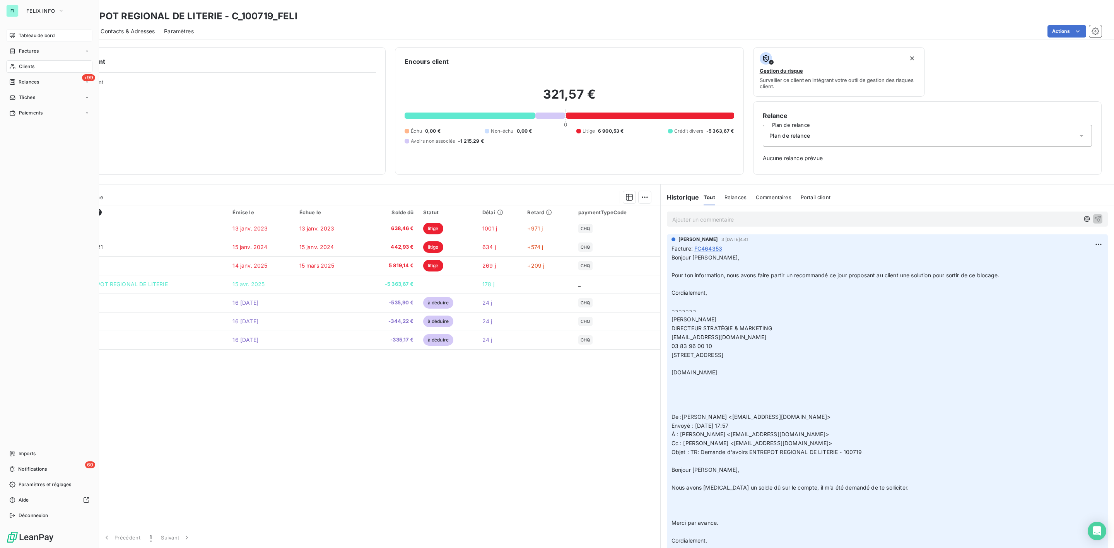
click at [19, 65] on span "Clients" at bounding box center [26, 66] width 15 height 7
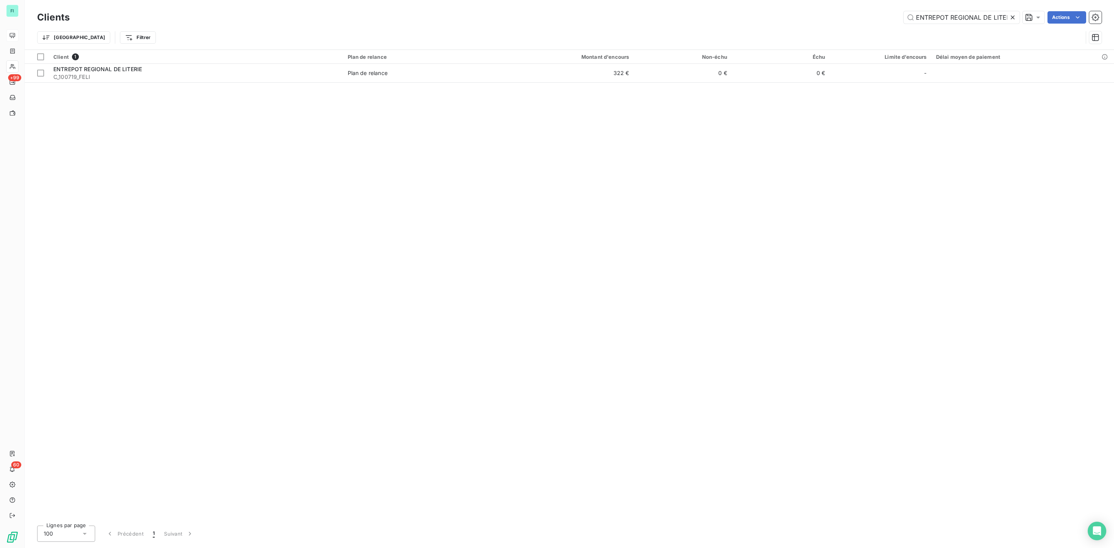
click at [1013, 16] on icon at bounding box center [1012, 17] width 4 height 4
click at [930, 17] on input "text" at bounding box center [961, 17] width 116 height 12
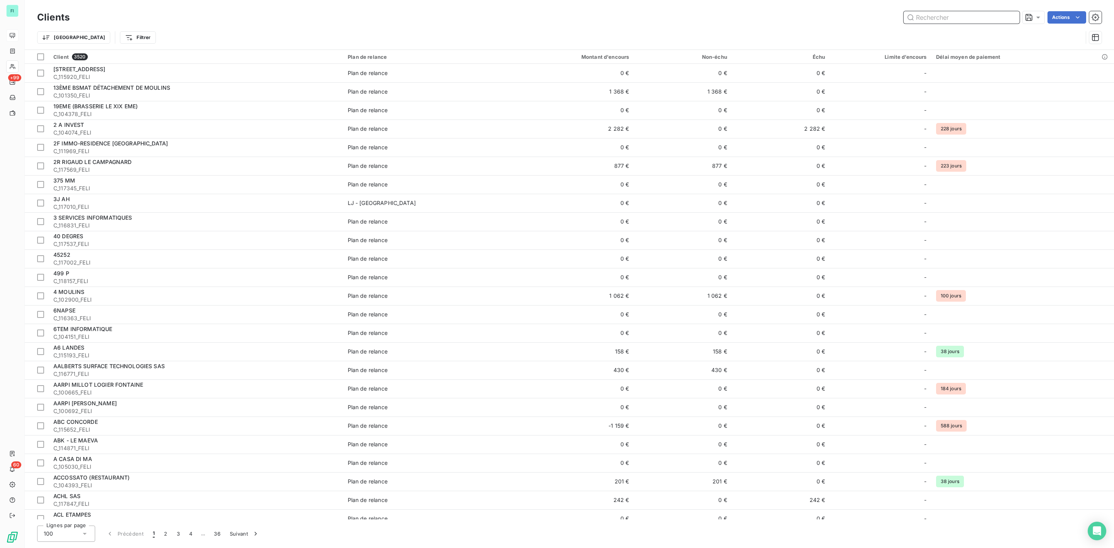
paste input "INTERIEUR GRAND OUEST"
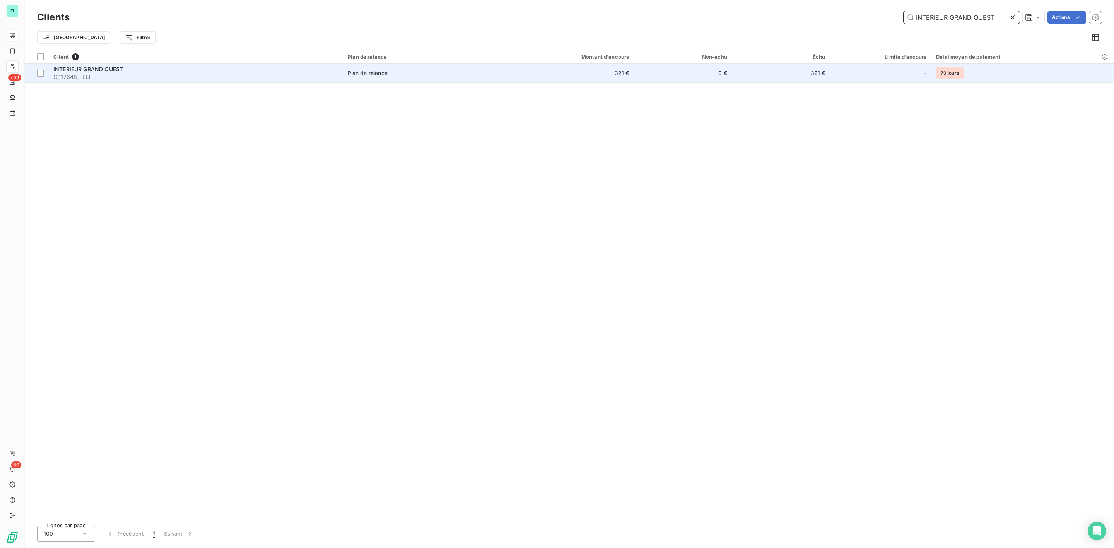
type input "INTERIEUR GRAND OUEST"
click at [371, 81] on td "Plan de relance" at bounding box center [422, 73] width 159 height 19
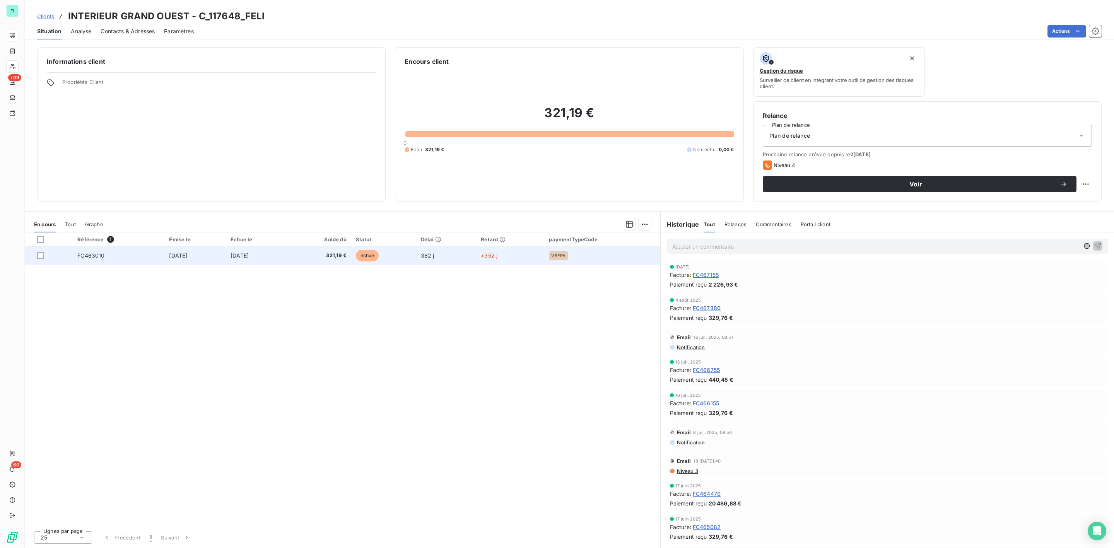
click at [288, 257] on td "[DATE]" at bounding box center [257, 255] width 62 height 19
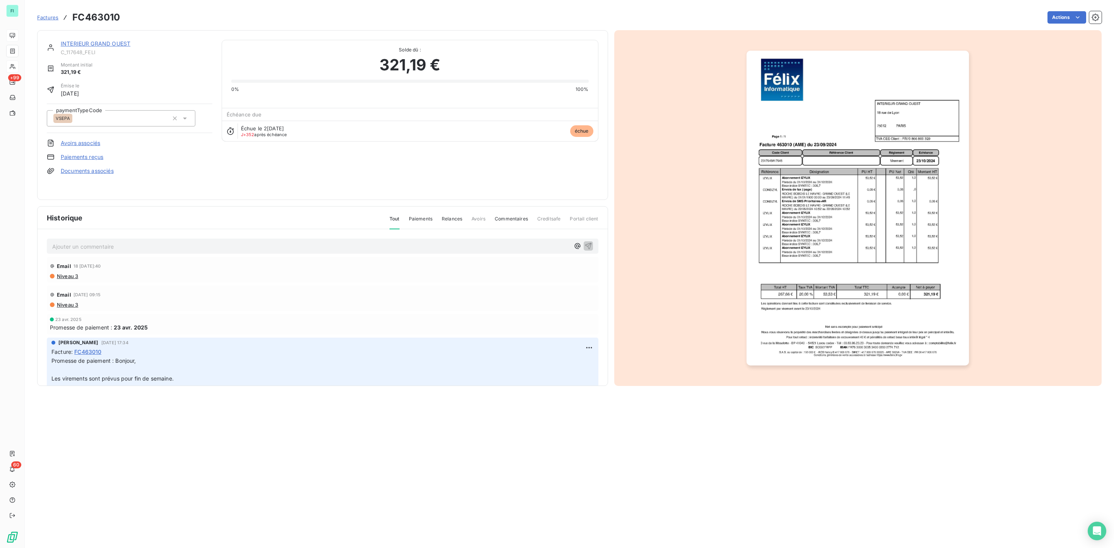
click at [807, 201] on img "button" at bounding box center [857, 208] width 222 height 315
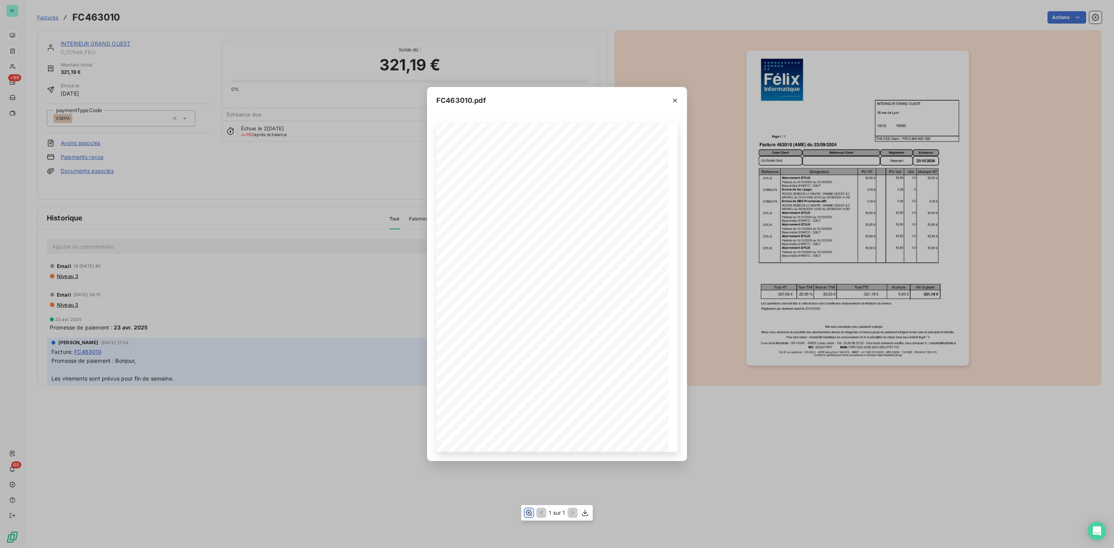
click at [528, 515] on icon "button" at bounding box center [529, 513] width 6 height 6
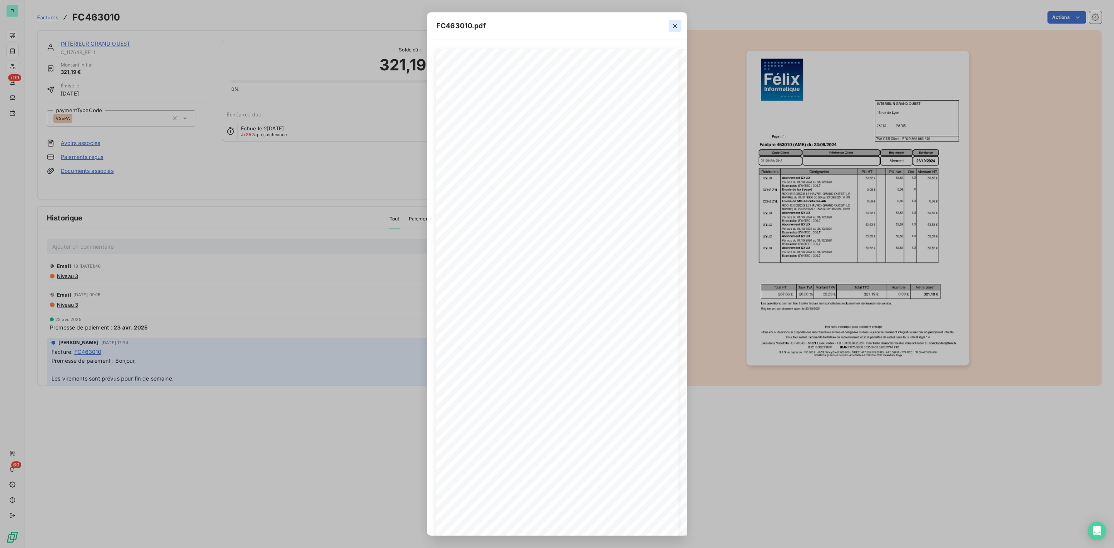
click at [677, 26] on icon "button" at bounding box center [675, 26] width 8 height 8
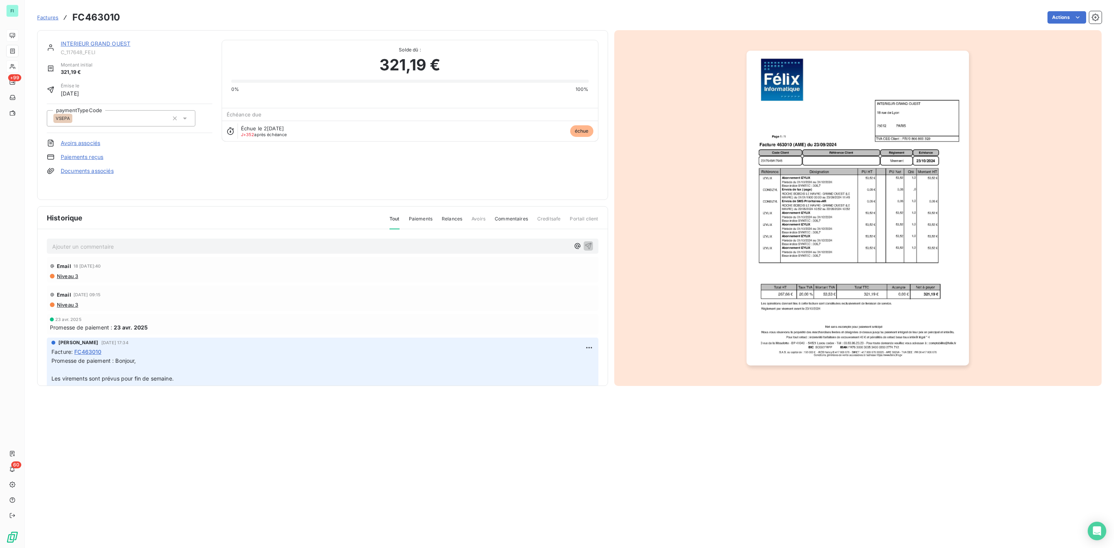
click at [115, 42] on link "INTERIEUR GRAND OUEST" at bounding box center [96, 43] width 70 height 7
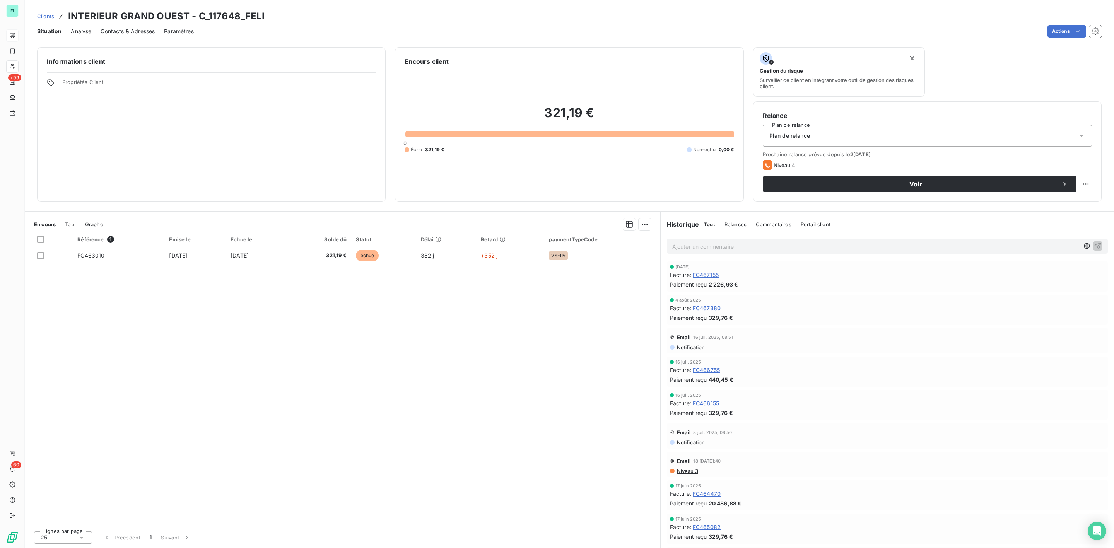
click at [136, 34] on span "Contacts & Adresses" at bounding box center [128, 31] width 54 height 8
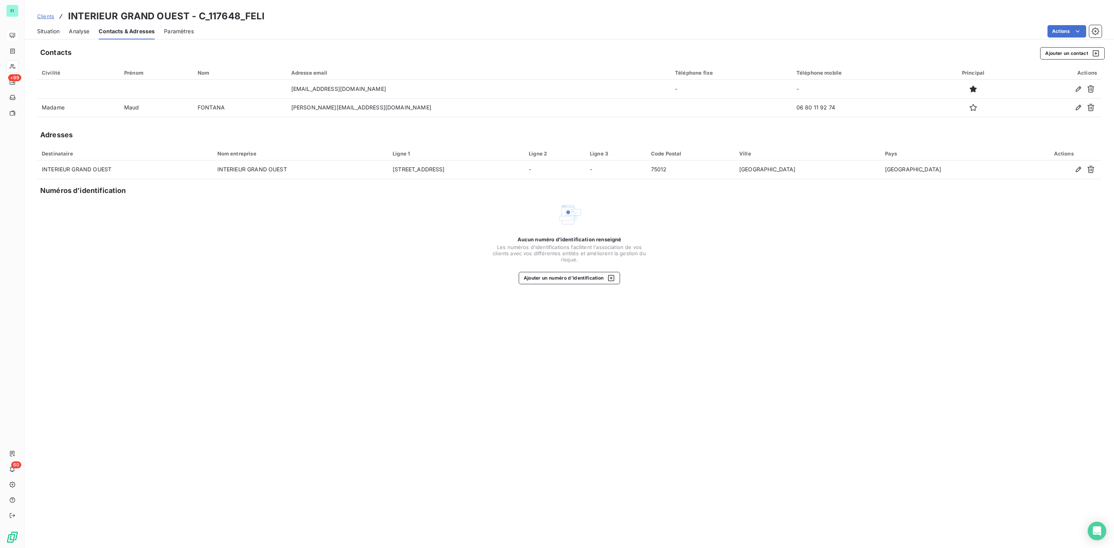
click at [44, 32] on span "Situation" at bounding box center [48, 31] width 22 height 8
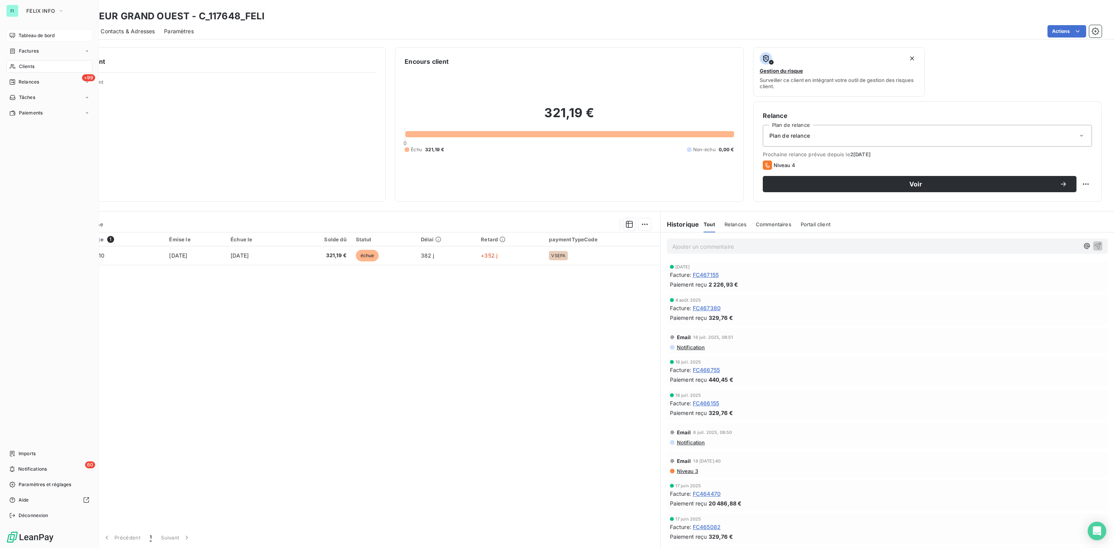
click at [26, 65] on span "Clients" at bounding box center [26, 66] width 15 height 7
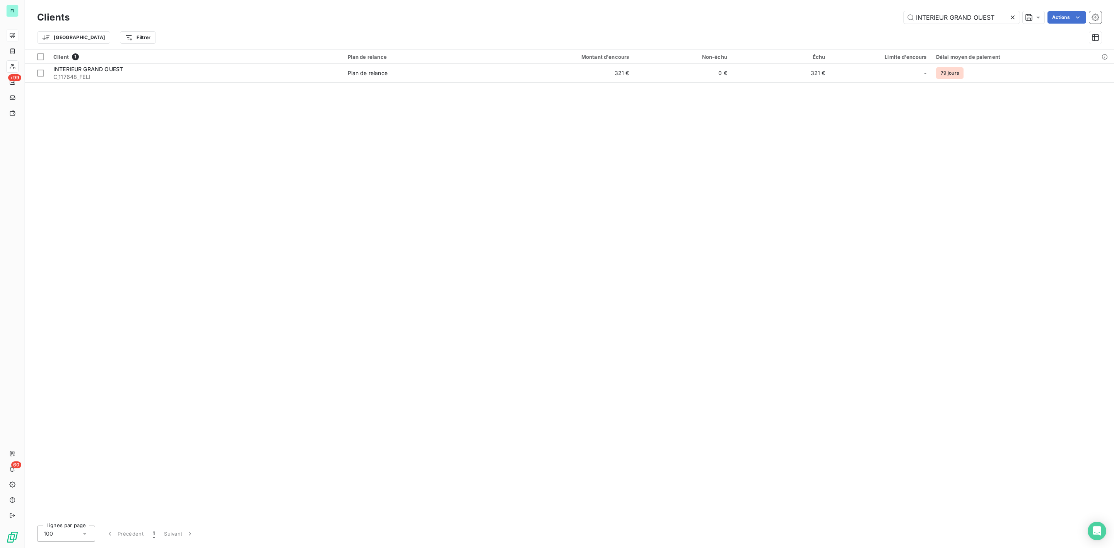
drag, startPoint x: 995, startPoint y: 19, endPoint x: 809, endPoint y: 21, distance: 186.4
click at [813, 21] on div "INTERIEUR GRAND OUEST Actions" at bounding box center [590, 17] width 1022 height 12
type input "LMS"
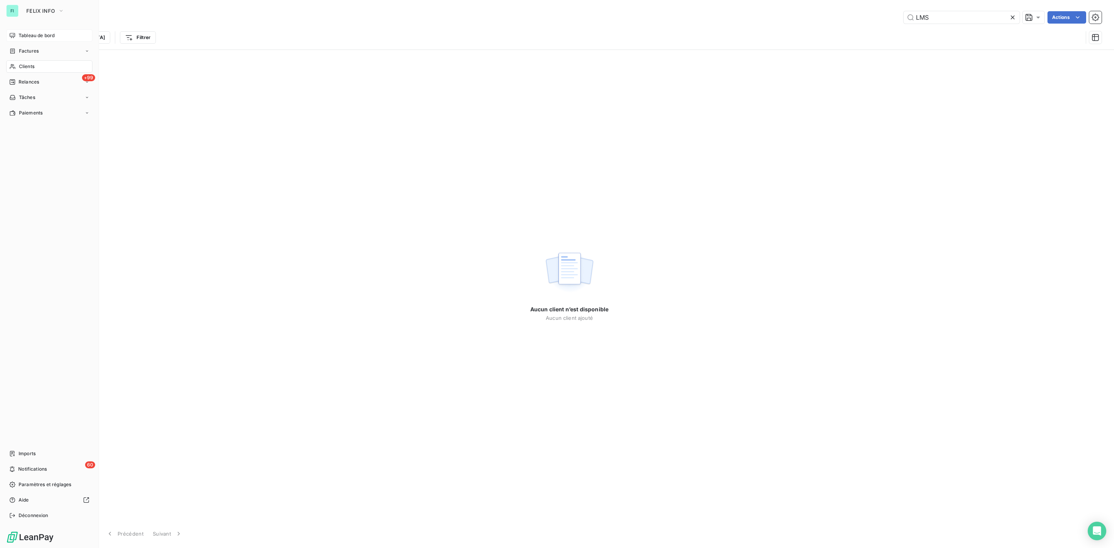
click at [22, 51] on span "Factures" at bounding box center [29, 51] width 20 height 7
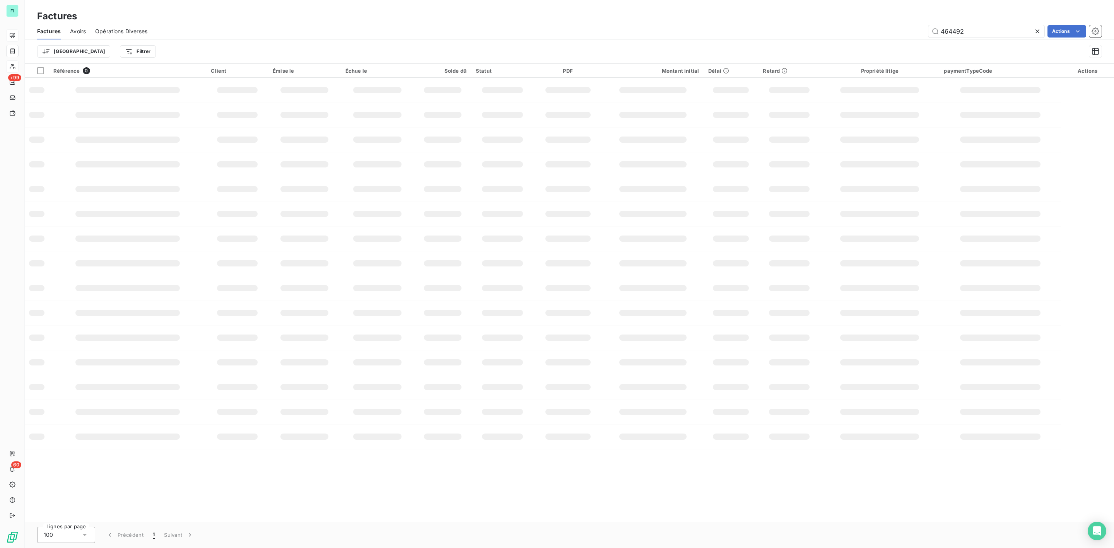
drag, startPoint x: 973, startPoint y: 32, endPoint x: 796, endPoint y: 39, distance: 176.9
click at [810, 38] on div "Factures Avoirs Opérations Diverses 464492 Actions" at bounding box center [569, 31] width 1089 height 16
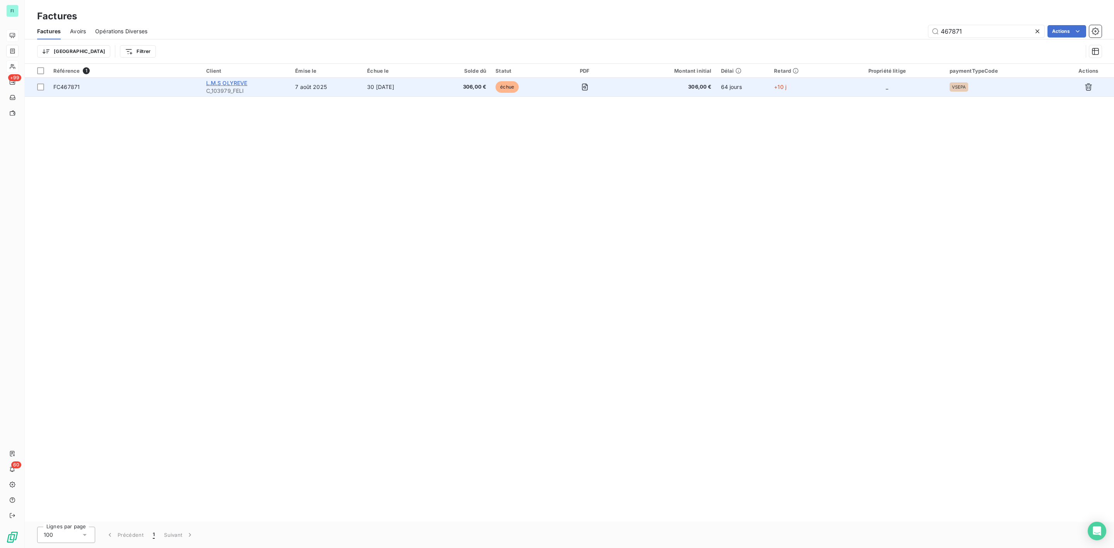
type input "467871"
click at [234, 86] on span "L.M.S OLYREVE" at bounding box center [226, 83] width 41 height 7
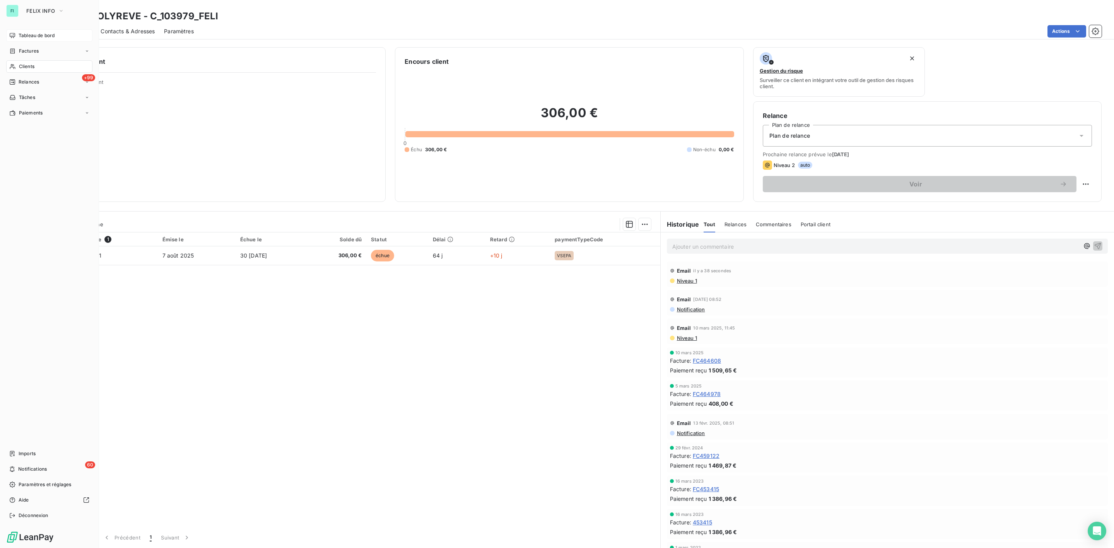
click at [20, 61] on div "Clients" at bounding box center [49, 66] width 86 height 12
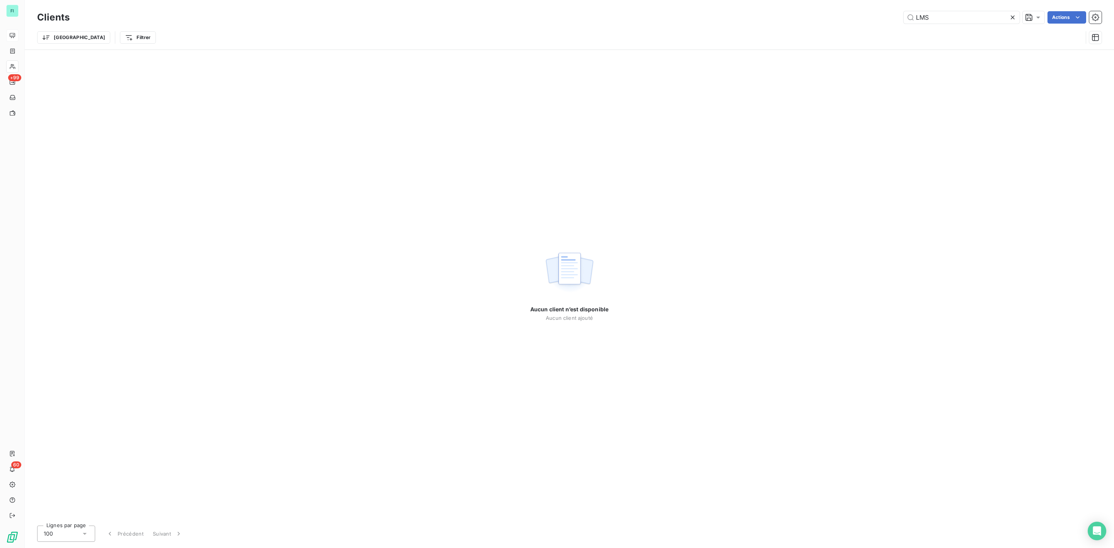
drag, startPoint x: 948, startPoint y: 18, endPoint x: 885, endPoint y: 18, distance: 62.6
click at [888, 18] on div "LMS Actions" at bounding box center [590, 17] width 1022 height 12
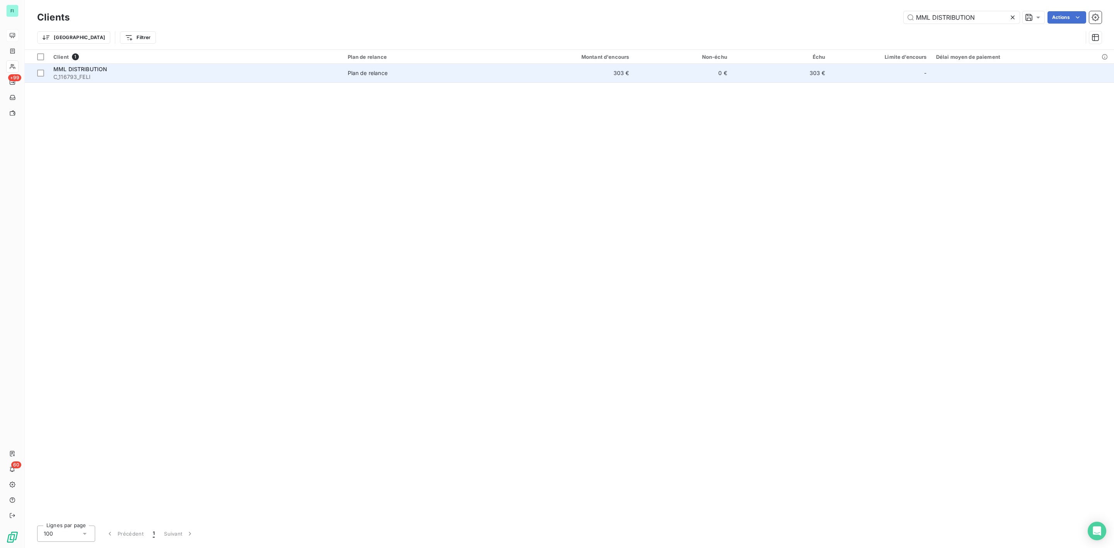
type input "MML DISTRIBUTION"
click at [390, 75] on span "Plan de relance" at bounding box center [423, 73] width 150 height 8
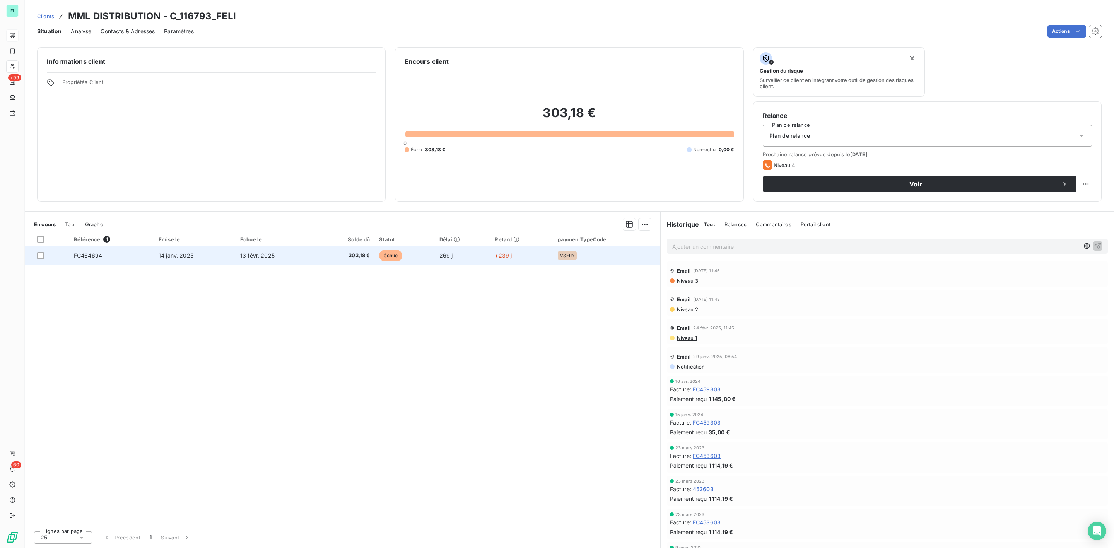
click at [364, 255] on span "303,18 €" at bounding box center [345, 256] width 49 height 8
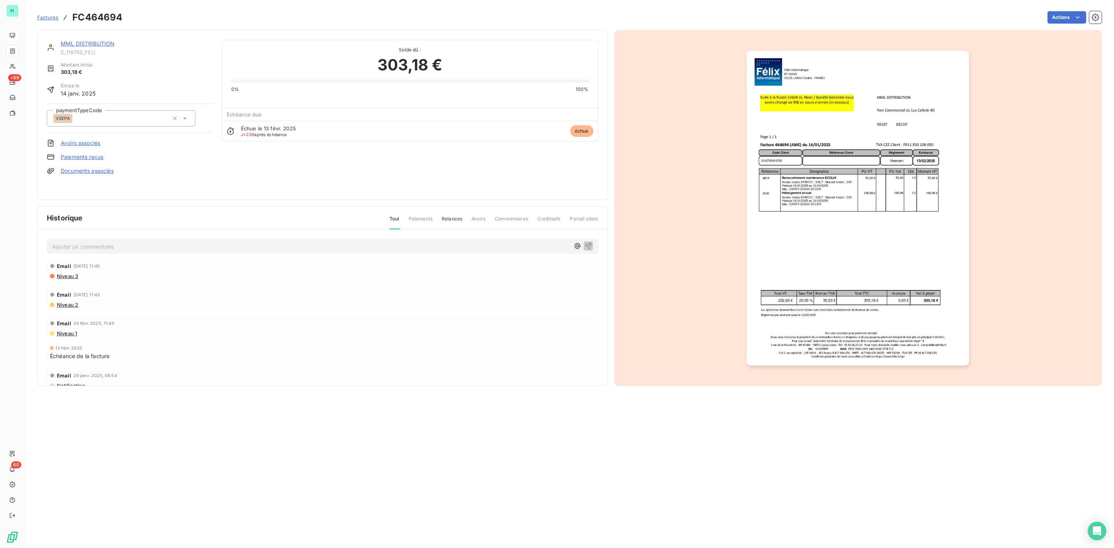
click at [818, 218] on img "button" at bounding box center [857, 208] width 222 height 315
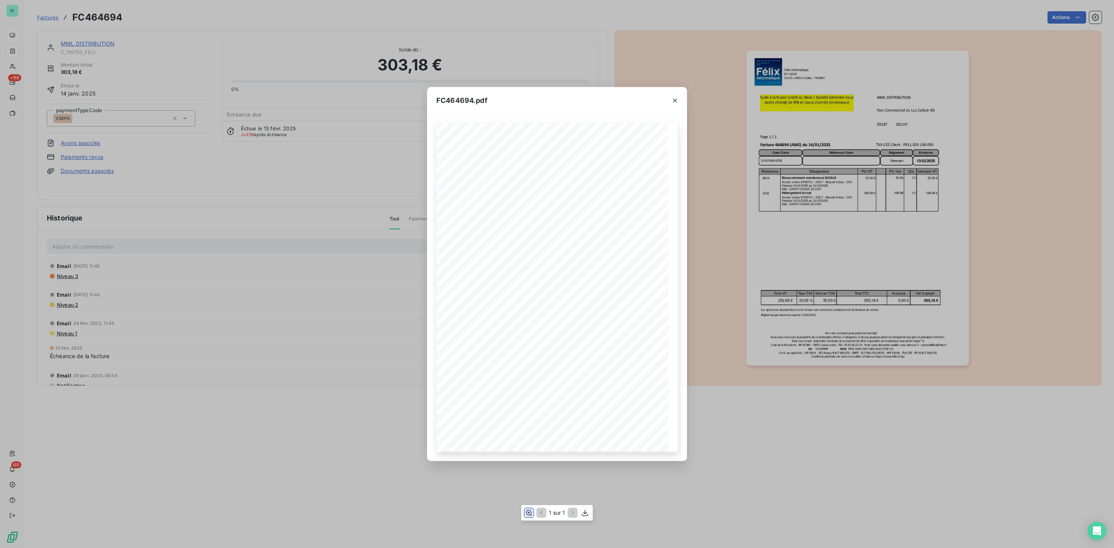
click at [529, 513] on icon "button" at bounding box center [529, 513] width 6 height 6
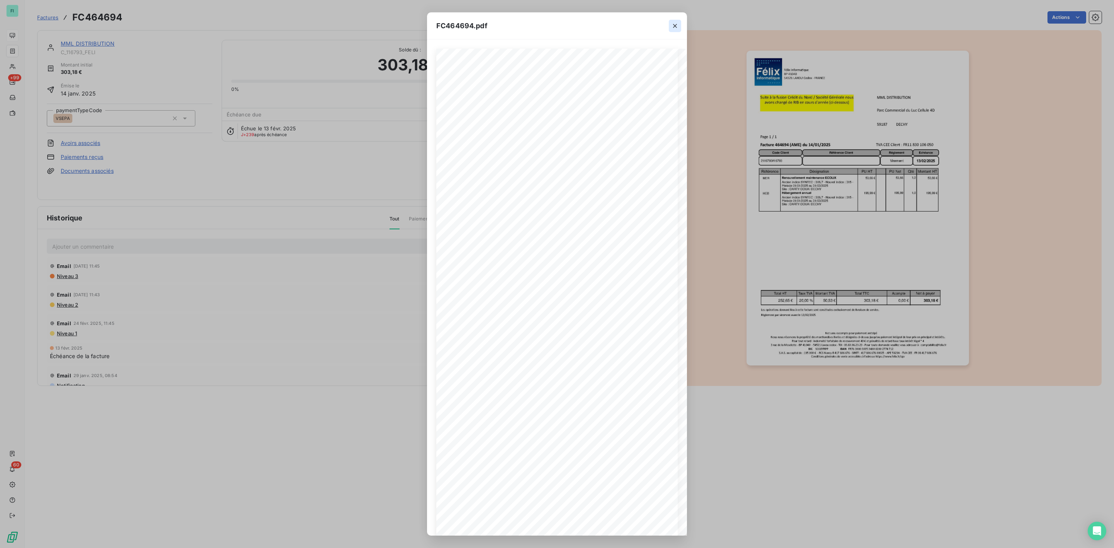
click at [674, 27] on icon "button" at bounding box center [675, 26] width 8 height 8
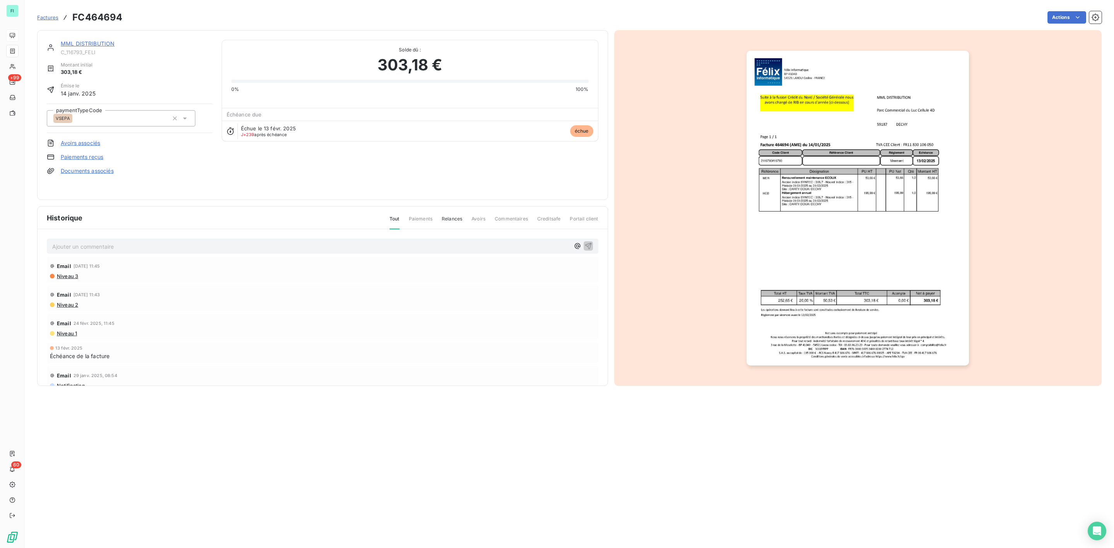
click at [83, 44] on link "MML DISTRIBUTION" at bounding box center [88, 43] width 54 height 7
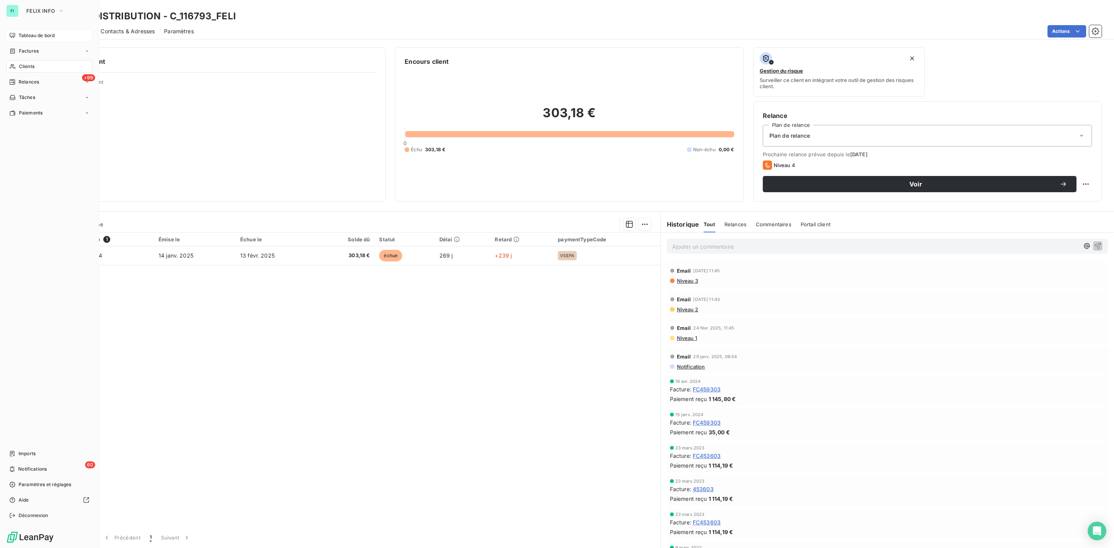
click at [14, 64] on icon at bounding box center [12, 66] width 7 height 6
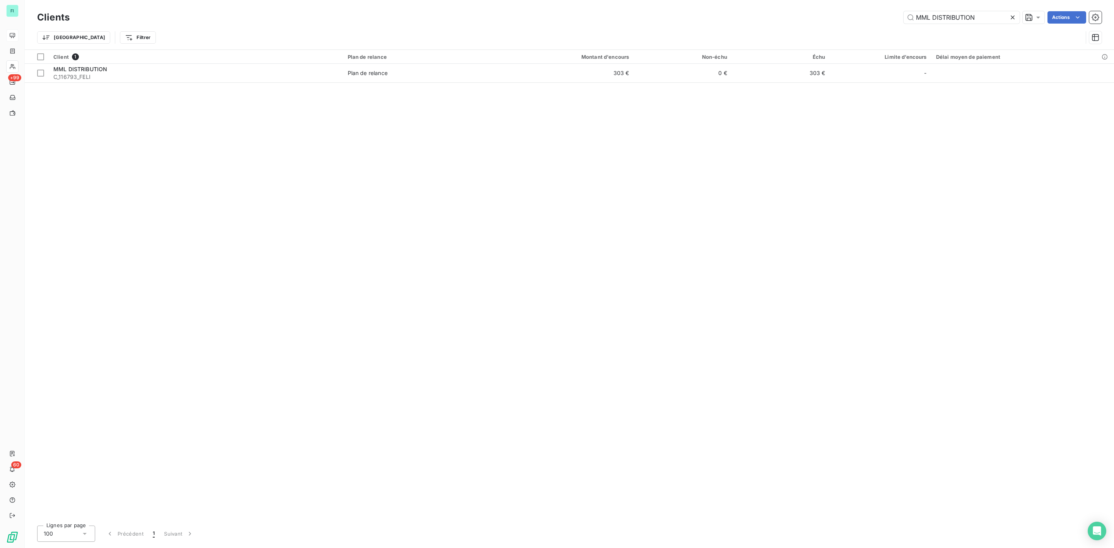
drag, startPoint x: 895, startPoint y: 18, endPoint x: 798, endPoint y: 19, distance: 96.7
click at [802, 19] on div "MML DISTRIBUTION Actions" at bounding box center [590, 17] width 1022 height 12
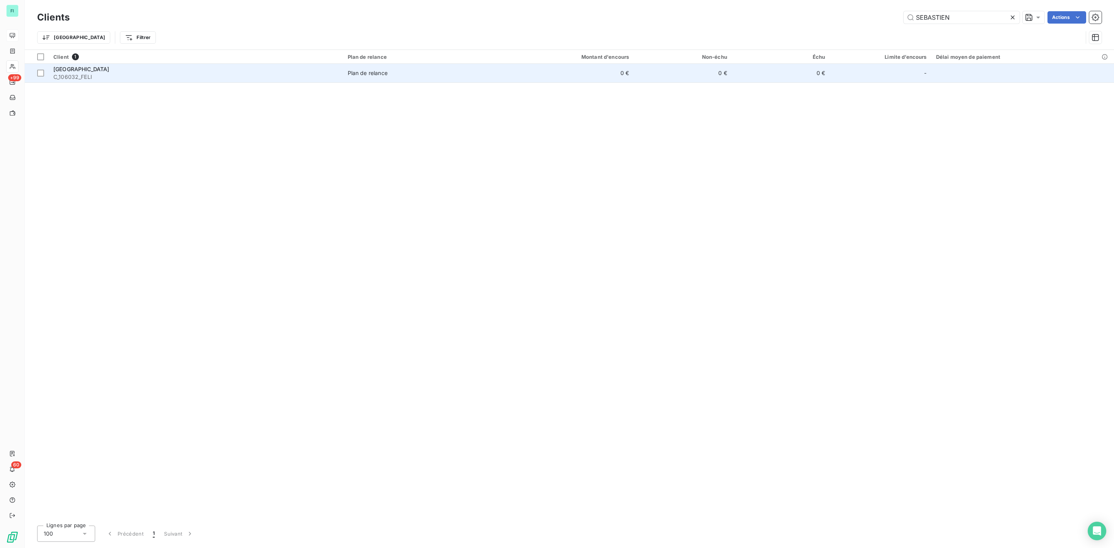
type input "SEBASTIEN"
click at [154, 72] on div "[GEOGRAPHIC_DATA]" at bounding box center [195, 69] width 285 height 8
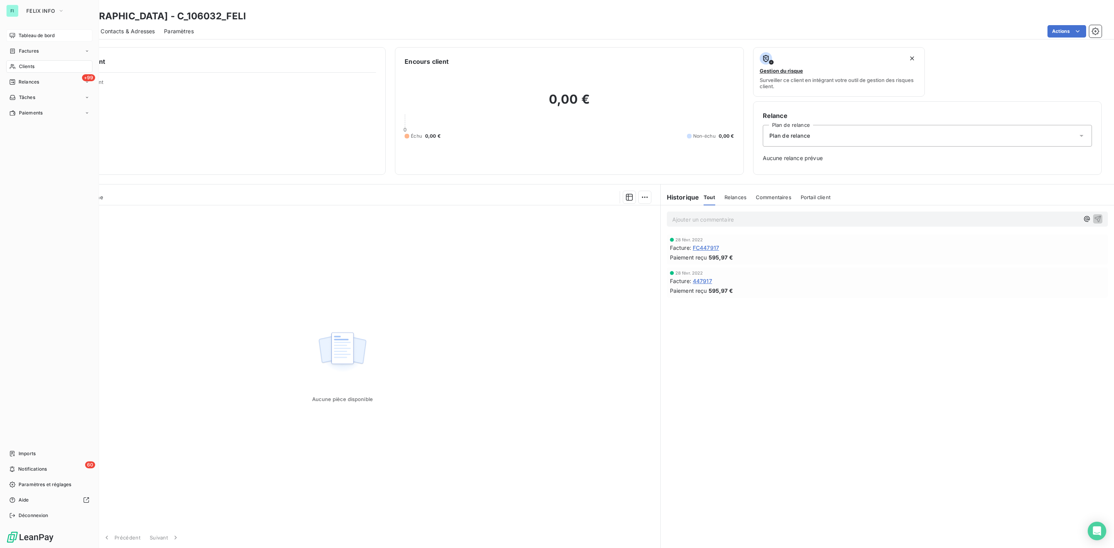
click at [31, 48] on span "Factures" at bounding box center [29, 51] width 20 height 7
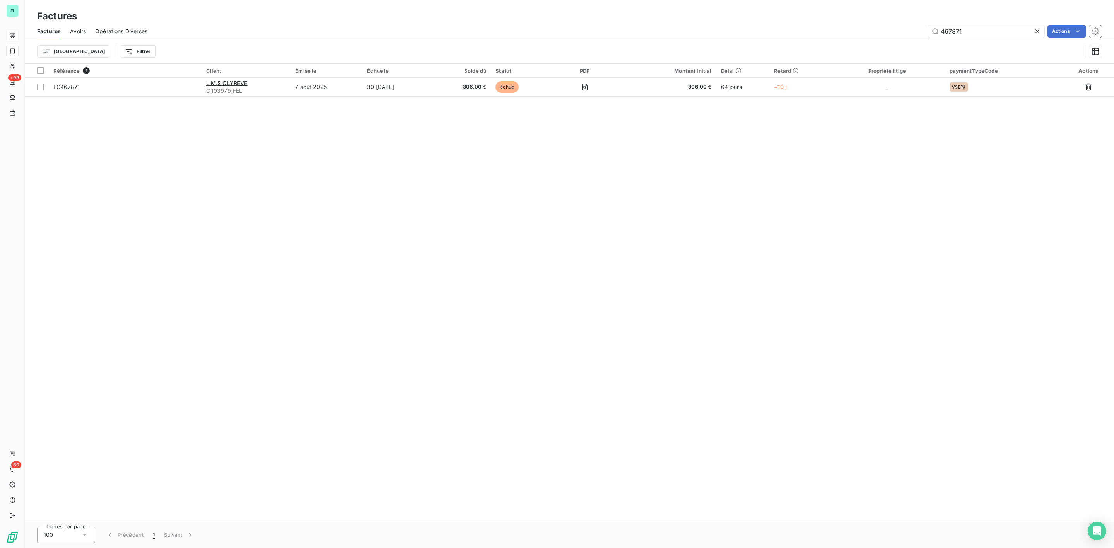
drag, startPoint x: 947, startPoint y: 32, endPoint x: 846, endPoint y: 32, distance: 101.3
click at [879, 32] on div "467871 Actions" at bounding box center [629, 31] width 945 height 12
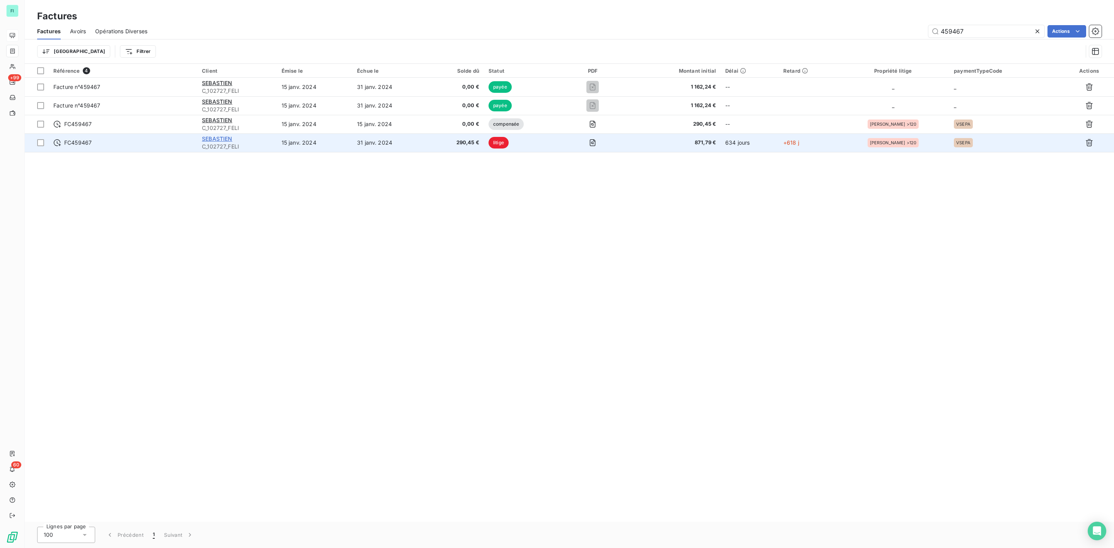
type input "459467"
click at [229, 142] on span "SEBASTIEN" at bounding box center [217, 138] width 30 height 7
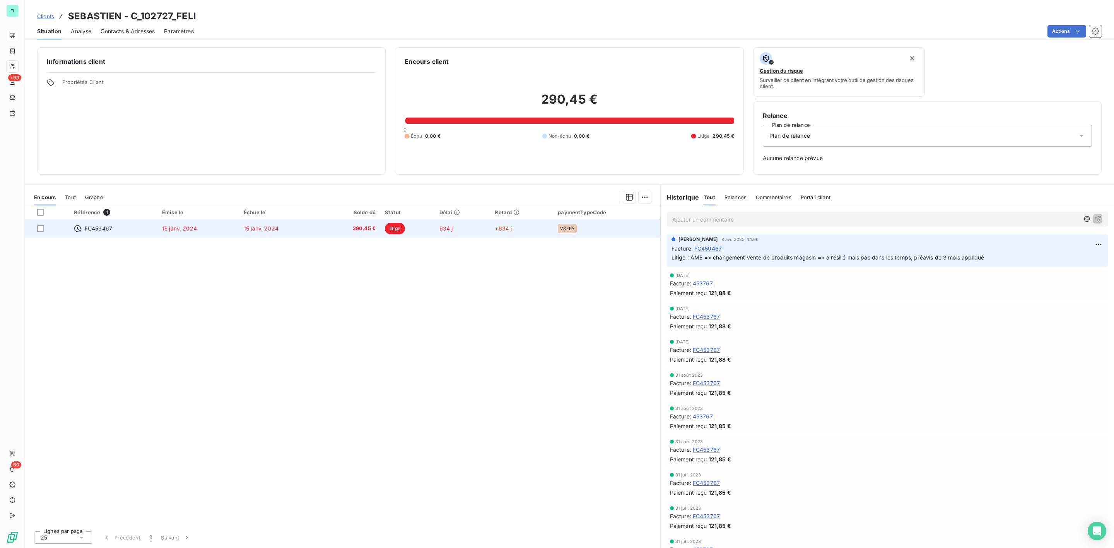
click at [239, 225] on td "15 janv. 2024" at bounding box center [198, 228] width 82 height 19
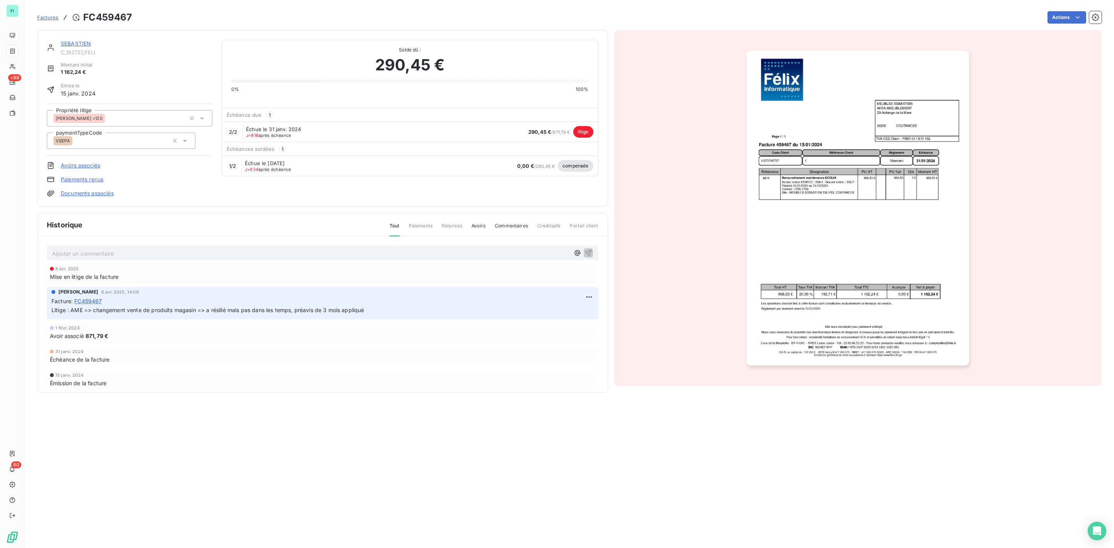
click at [819, 187] on img "button" at bounding box center [857, 208] width 222 height 315
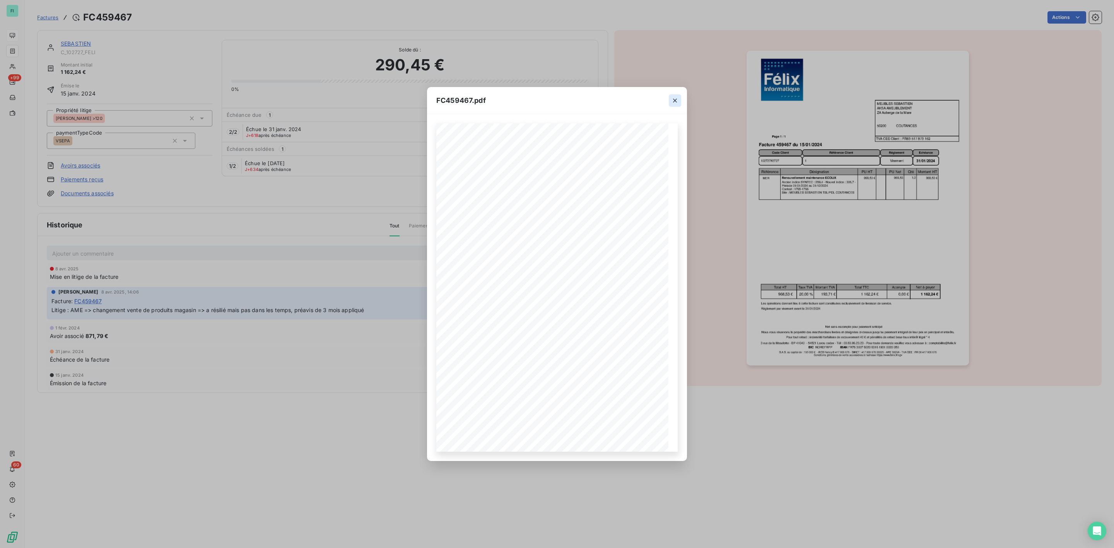
click at [673, 99] on icon "button" at bounding box center [675, 101] width 8 height 8
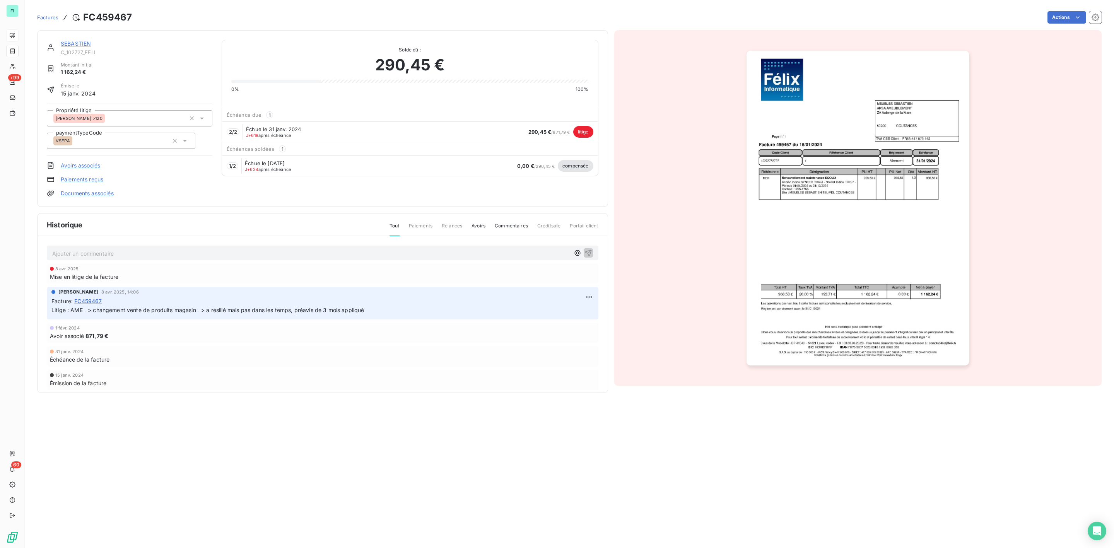
click at [78, 43] on link "SEBASTIEN" at bounding box center [76, 43] width 30 height 7
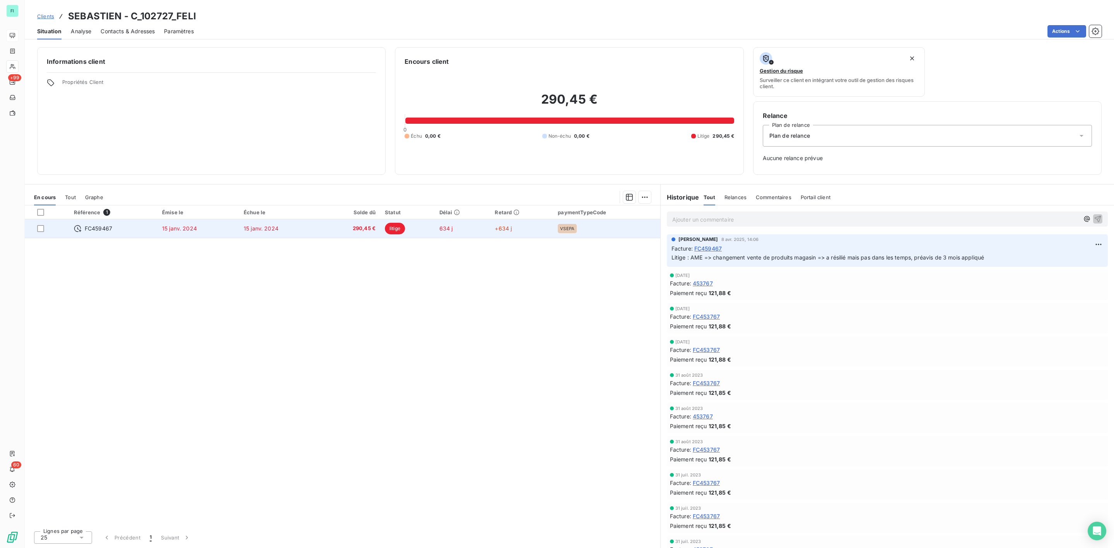
click at [277, 230] on span "15 janv. 2024" at bounding box center [261, 228] width 35 height 7
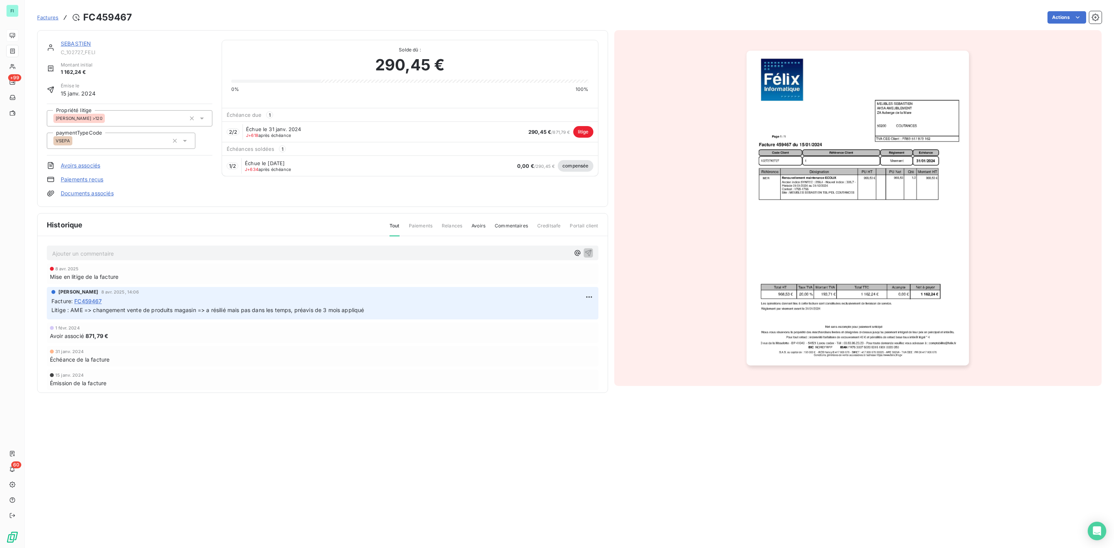
click at [79, 41] on link "SEBASTIEN" at bounding box center [76, 43] width 30 height 7
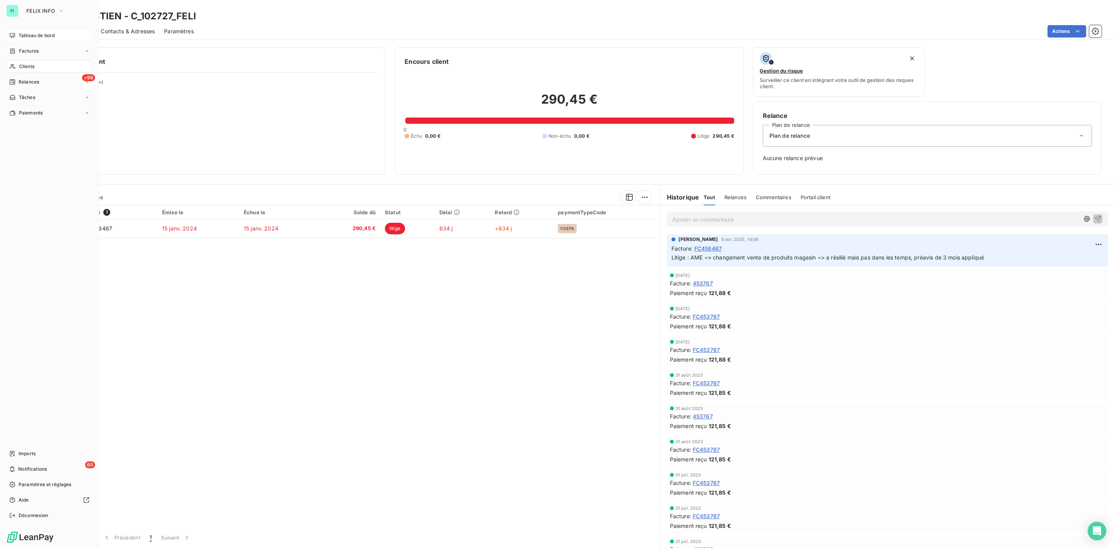
click at [21, 63] on span "Clients" at bounding box center [26, 66] width 15 height 7
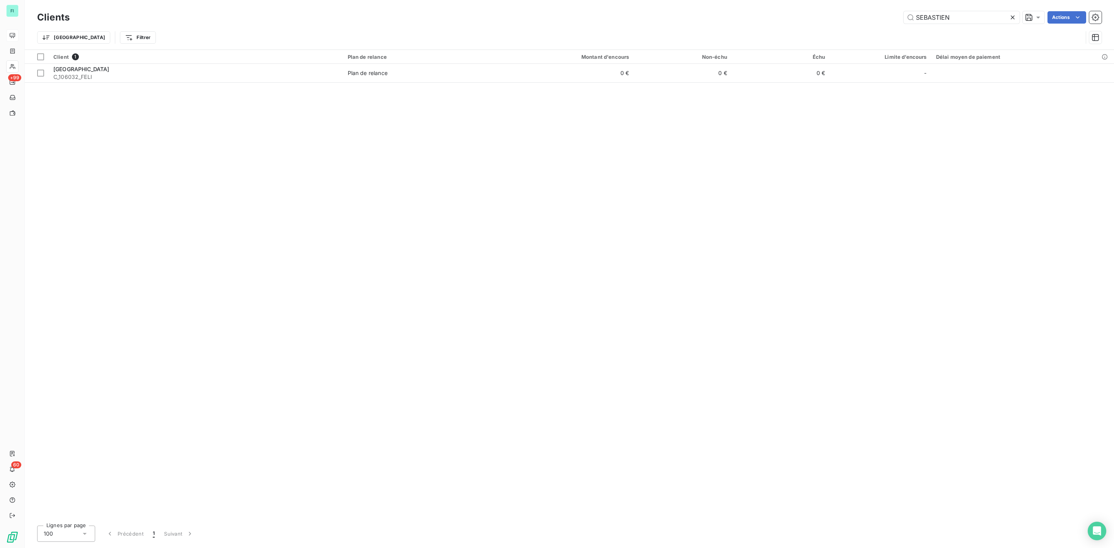
drag, startPoint x: 968, startPoint y: 19, endPoint x: 792, endPoint y: 19, distance: 176.3
click at [810, 19] on div "SEBASTIEN Actions" at bounding box center [590, 17] width 1022 height 12
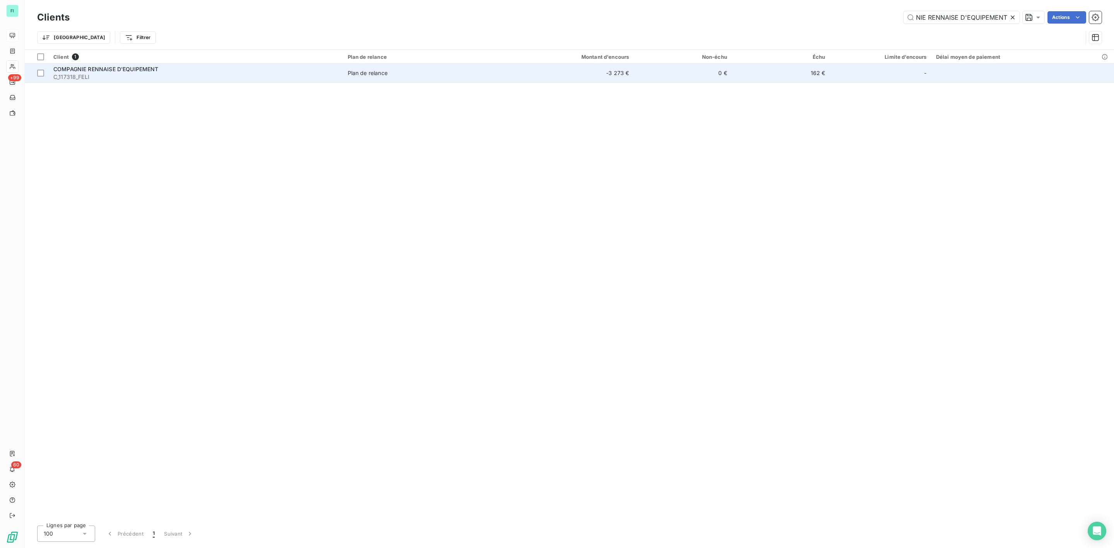
type input "COMPAGNIE RENNAISE D'EQUIPEMENT"
click at [159, 76] on span "C_117318_FELI" at bounding box center [195, 77] width 285 height 8
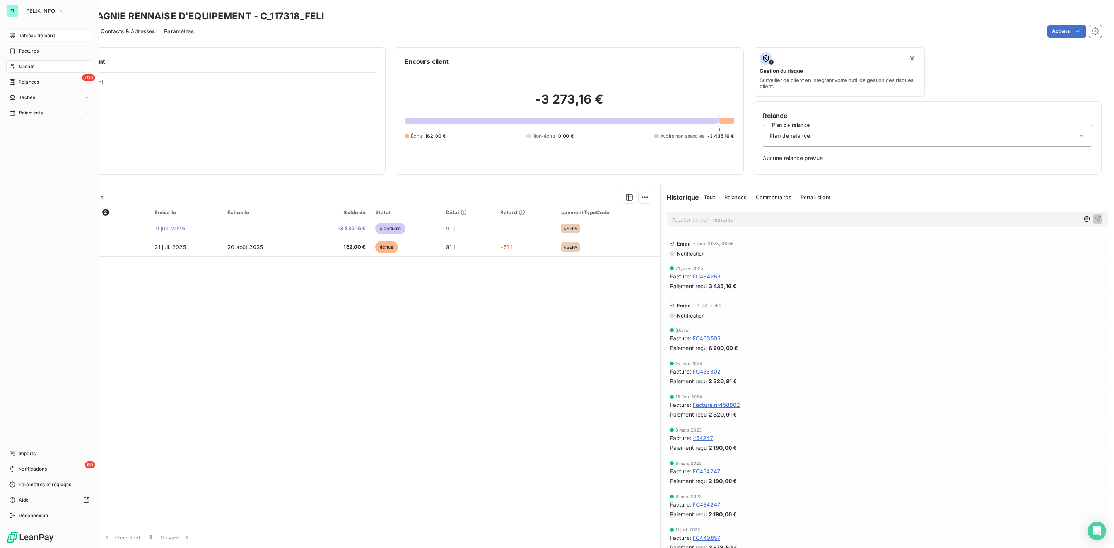
click at [15, 65] on icon at bounding box center [12, 66] width 7 height 6
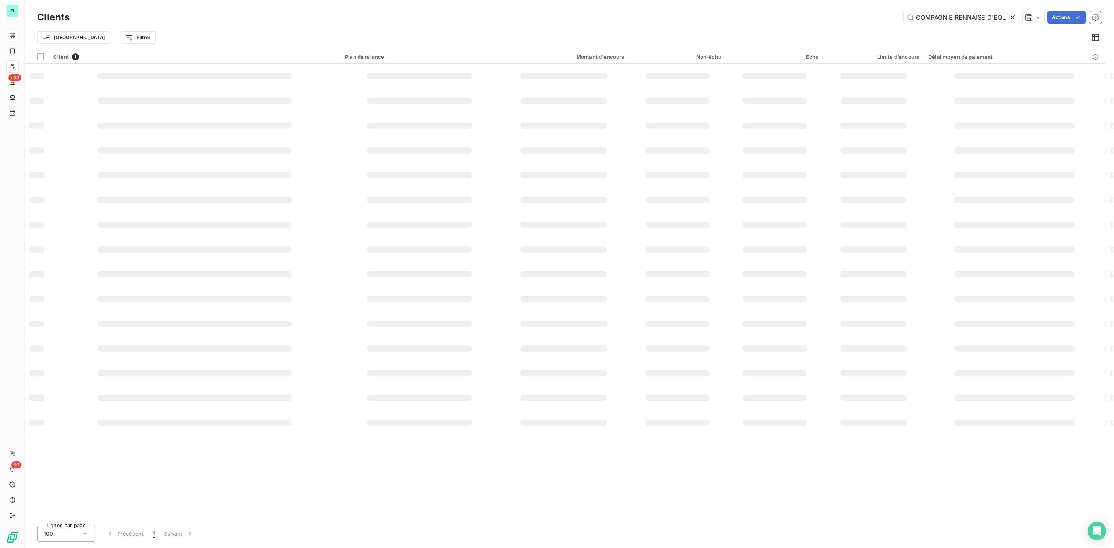
scroll to position [0, 27]
click at [1012, 14] on icon at bounding box center [1013, 18] width 8 height 8
click at [962, 19] on input "text" at bounding box center [961, 17] width 116 height 12
paste input "C AND T"
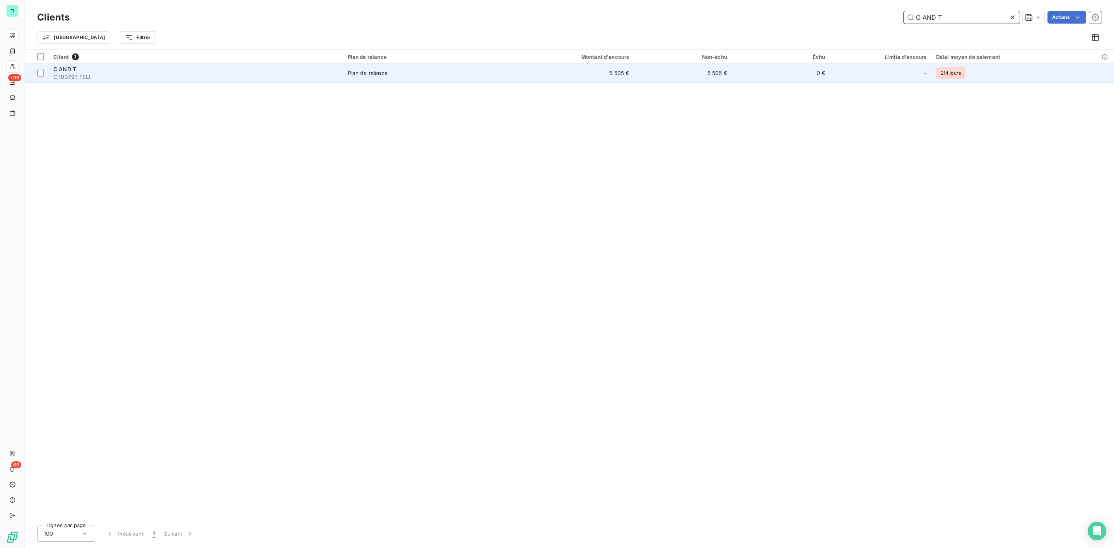
type input "C AND T"
click at [141, 74] on span "C_103791_FELI" at bounding box center [195, 77] width 285 height 8
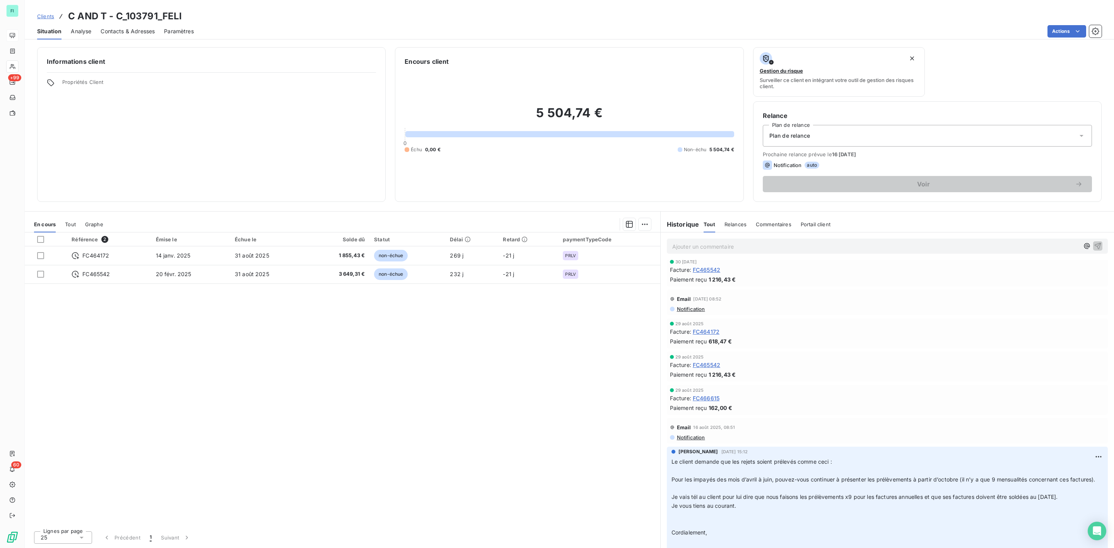
scroll to position [58, 0]
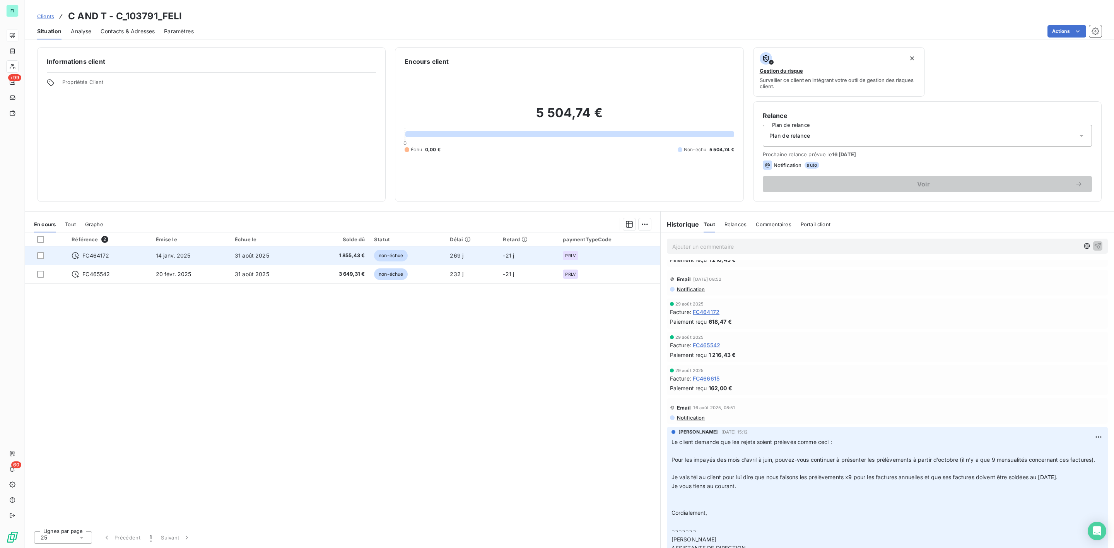
click at [392, 256] on span "non-échue" at bounding box center [391, 256] width 34 height 12
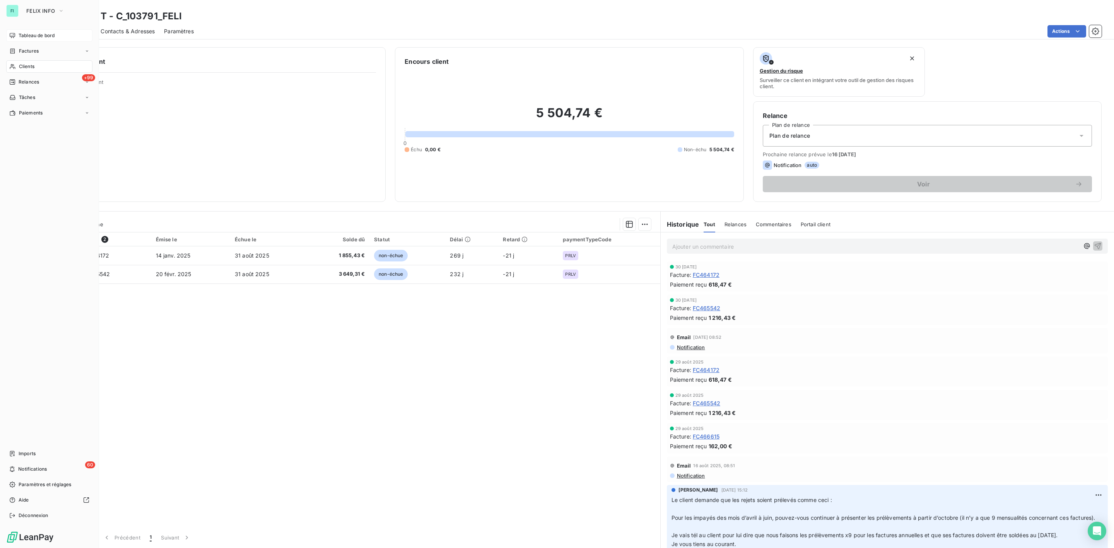
click at [23, 67] on span "Clients" at bounding box center [26, 66] width 15 height 7
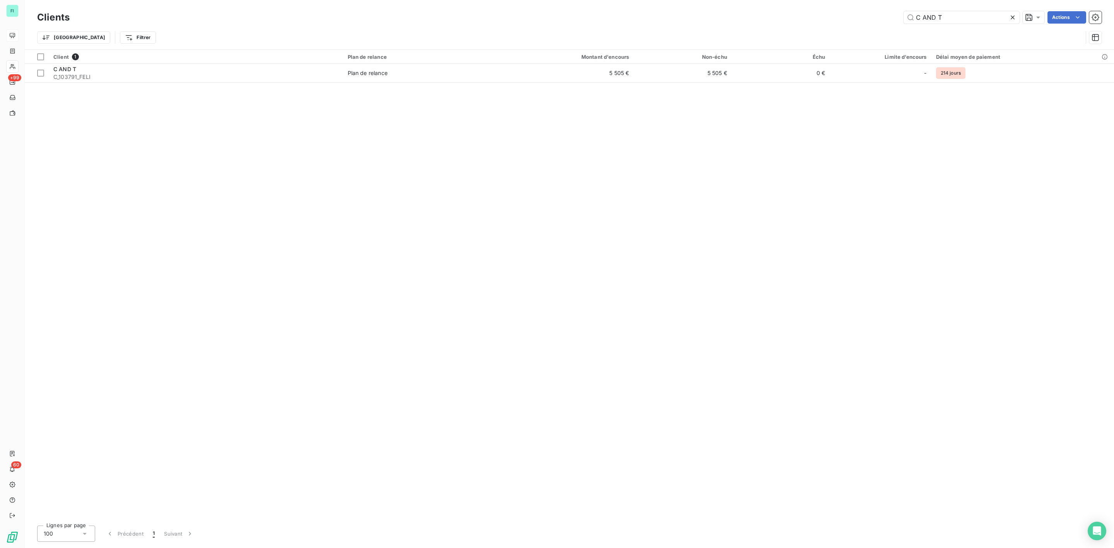
drag, startPoint x: 955, startPoint y: 15, endPoint x: 837, endPoint y: 15, distance: 117.9
click at [841, 15] on div "C AND T Actions" at bounding box center [590, 17] width 1022 height 12
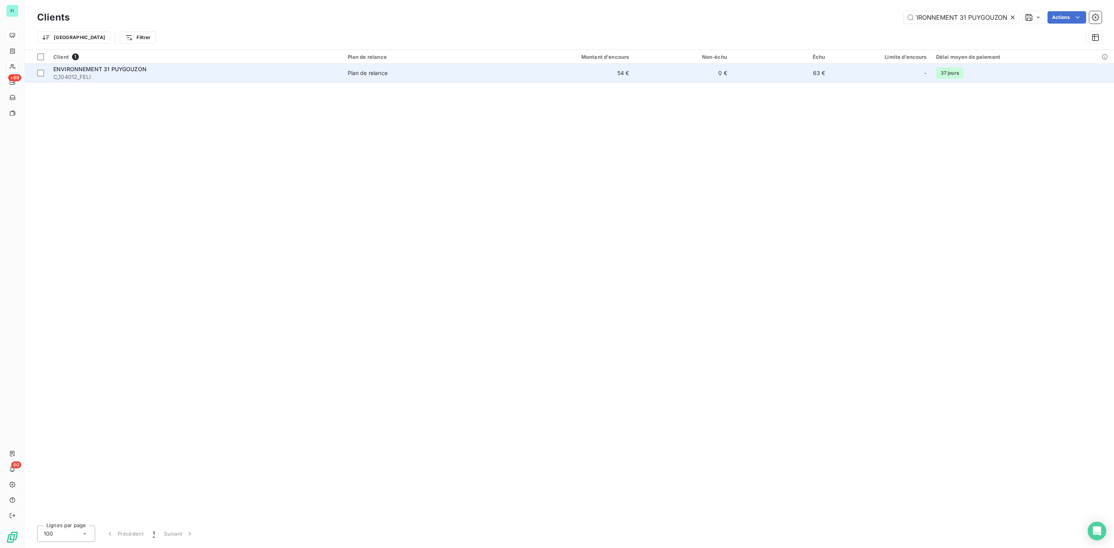
type input "ENVIRONNEMENT 31 PUYGOUZON"
click at [285, 76] on span "C_104012_FELI" at bounding box center [195, 77] width 285 height 8
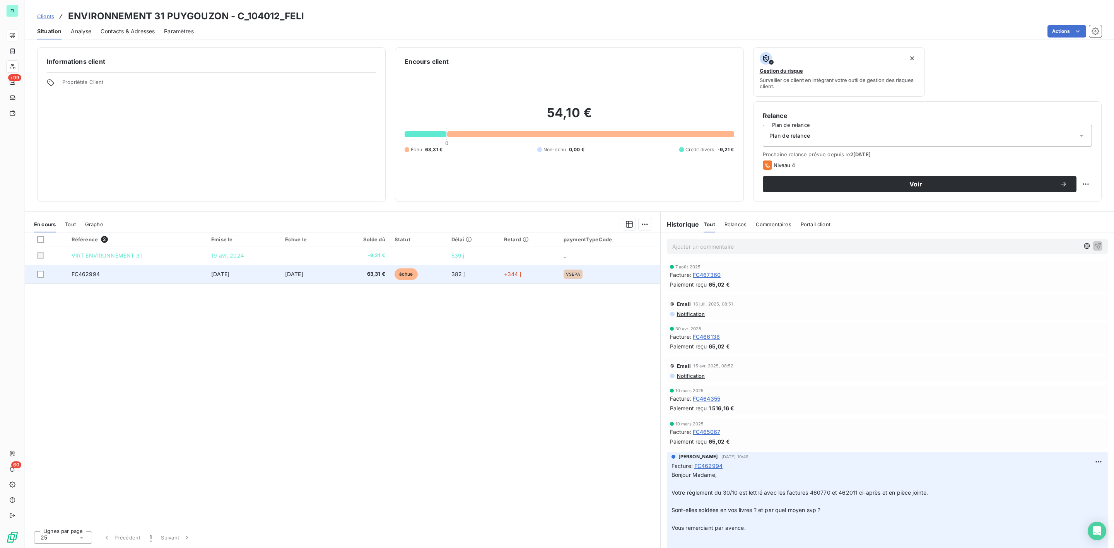
click at [385, 273] on span "63,31 €" at bounding box center [362, 274] width 46 height 8
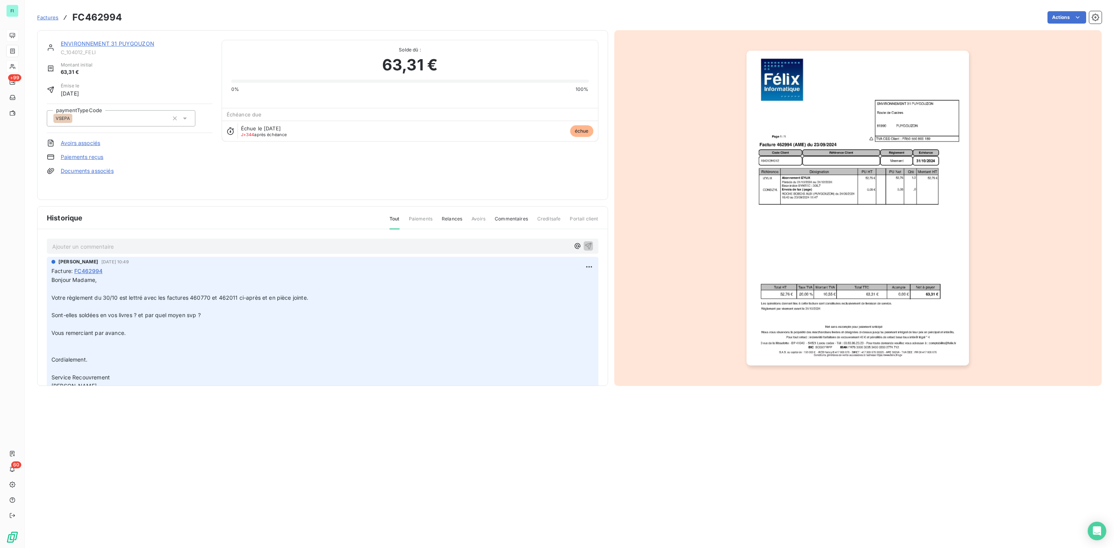
click at [803, 197] on img "button" at bounding box center [857, 208] width 222 height 315
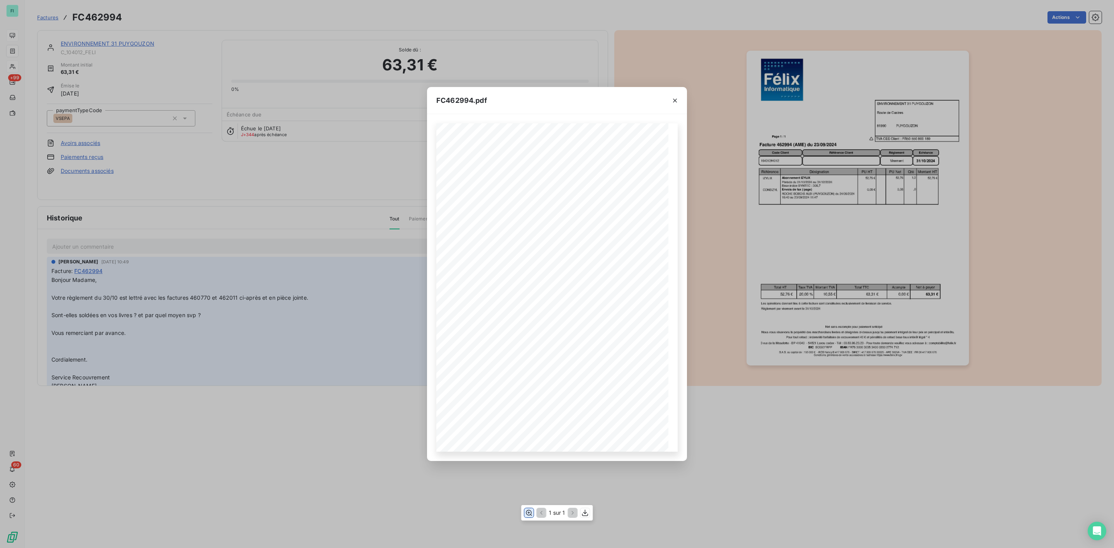
click at [528, 515] on icon "button" at bounding box center [529, 513] width 6 height 6
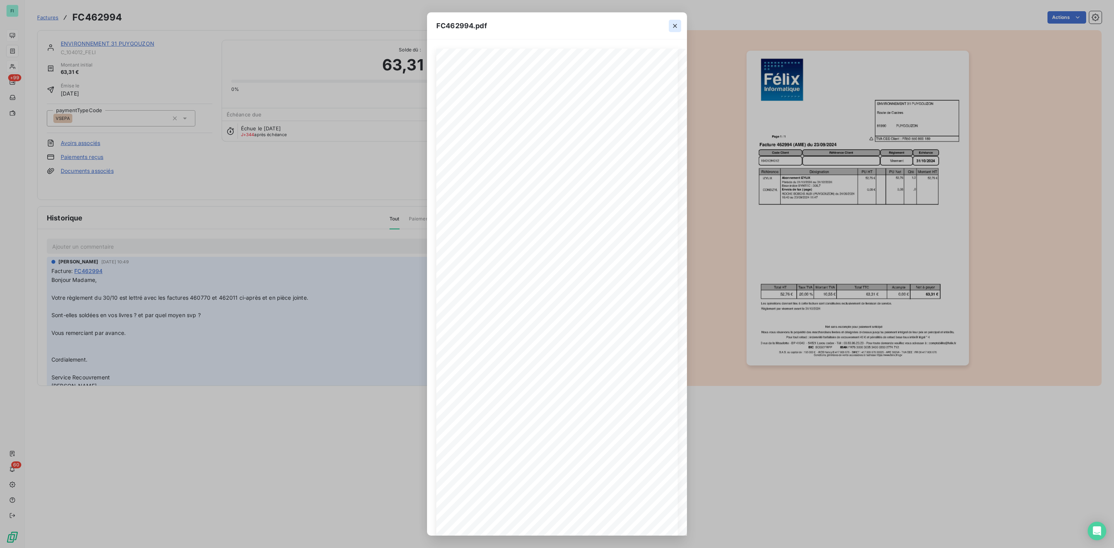
click at [674, 27] on icon "button" at bounding box center [675, 26] width 4 height 4
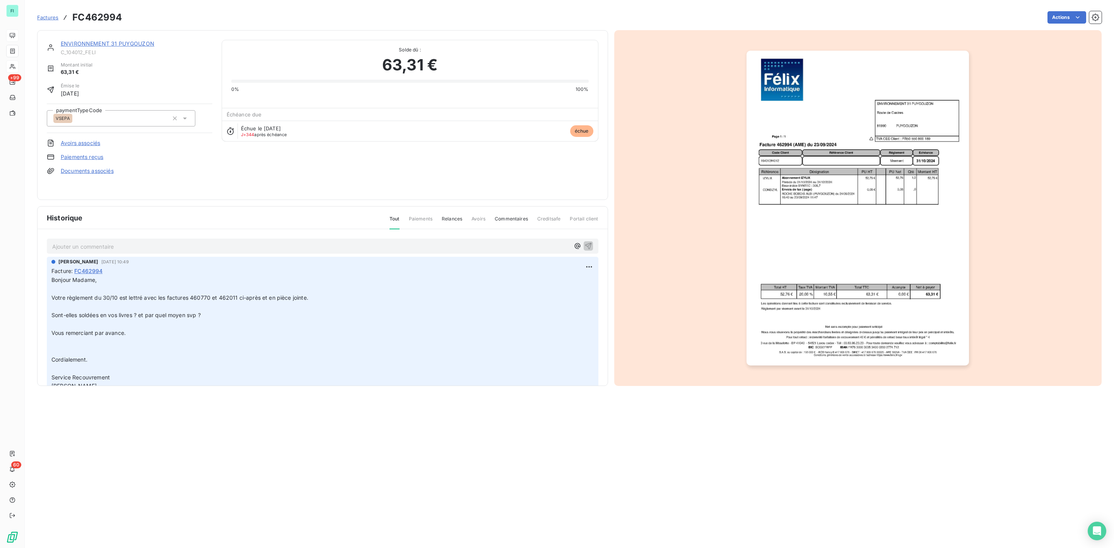
click at [130, 42] on link "ENVIRONNEMENT 31 PUYGOUZON" at bounding box center [108, 43] width 94 height 7
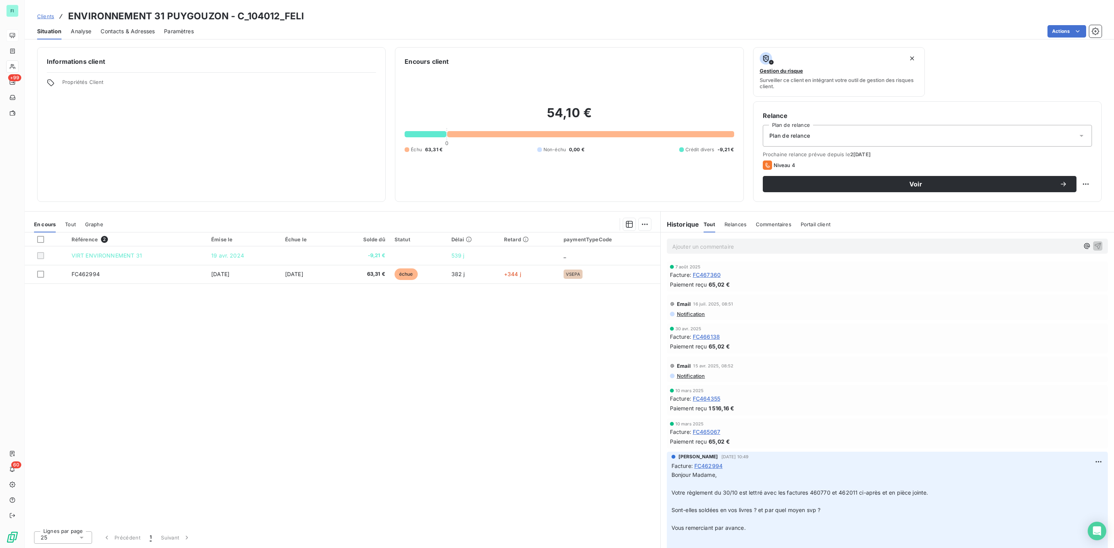
click at [684, 312] on span "Notification" at bounding box center [690, 314] width 29 height 6
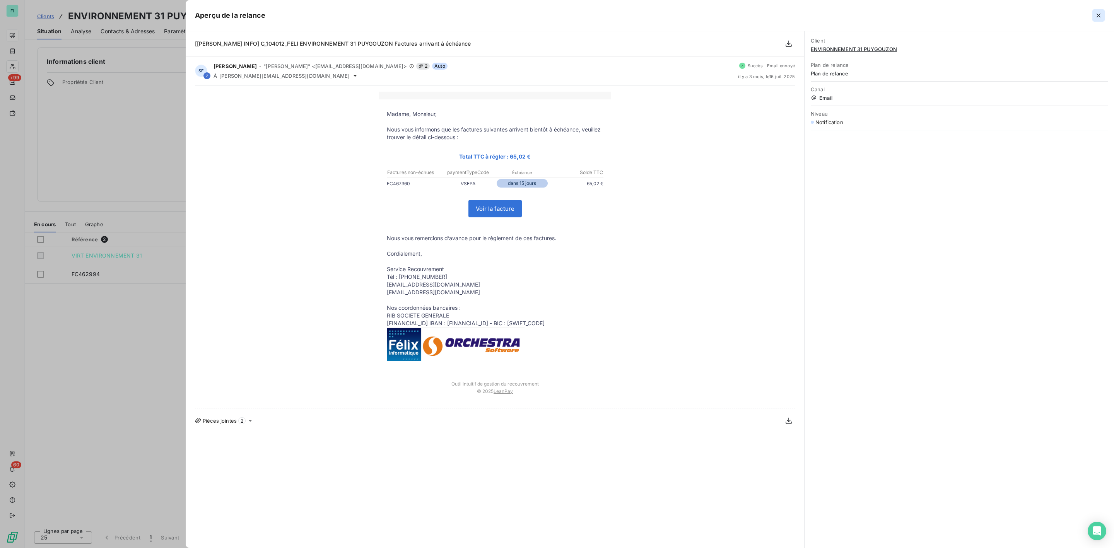
click at [1096, 15] on icon "button" at bounding box center [1098, 16] width 8 height 8
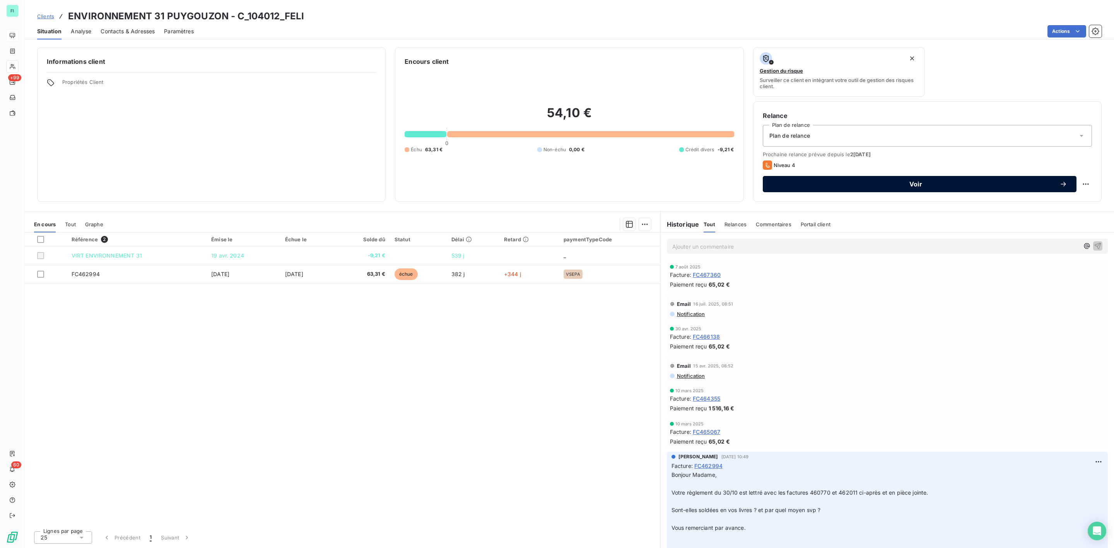
click at [922, 182] on span "Voir" at bounding box center [915, 184] width 287 height 6
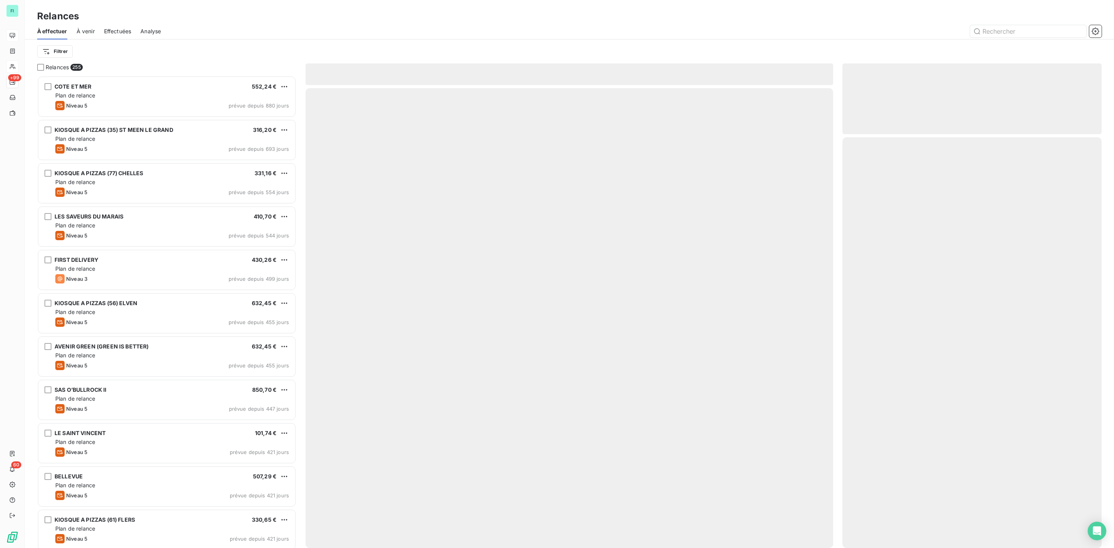
scroll to position [464, 250]
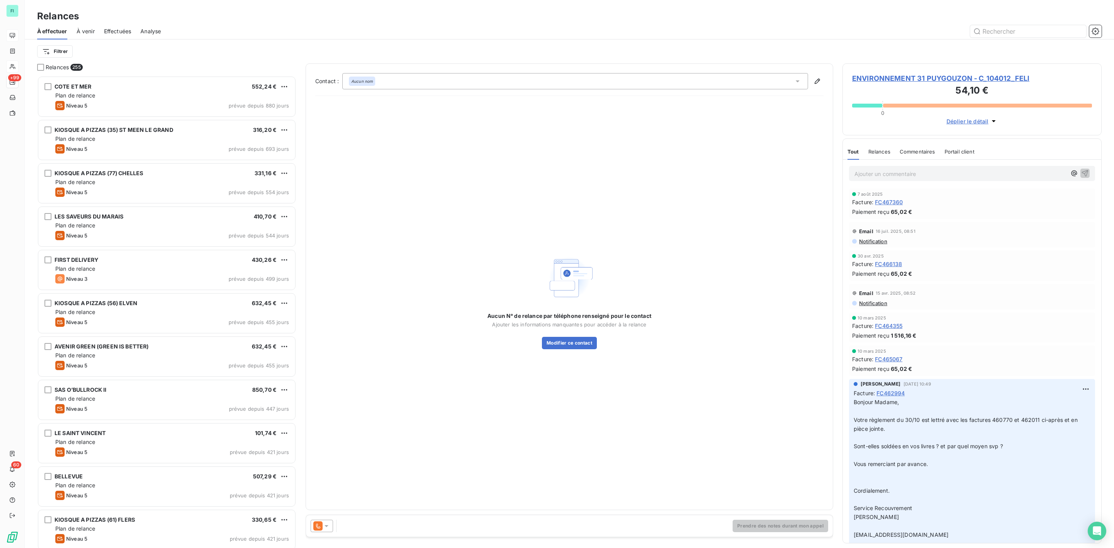
click at [326, 527] on icon at bounding box center [326, 526] width 4 height 2
click at [333, 480] on span "Niveau 3" at bounding box center [337, 480] width 23 height 8
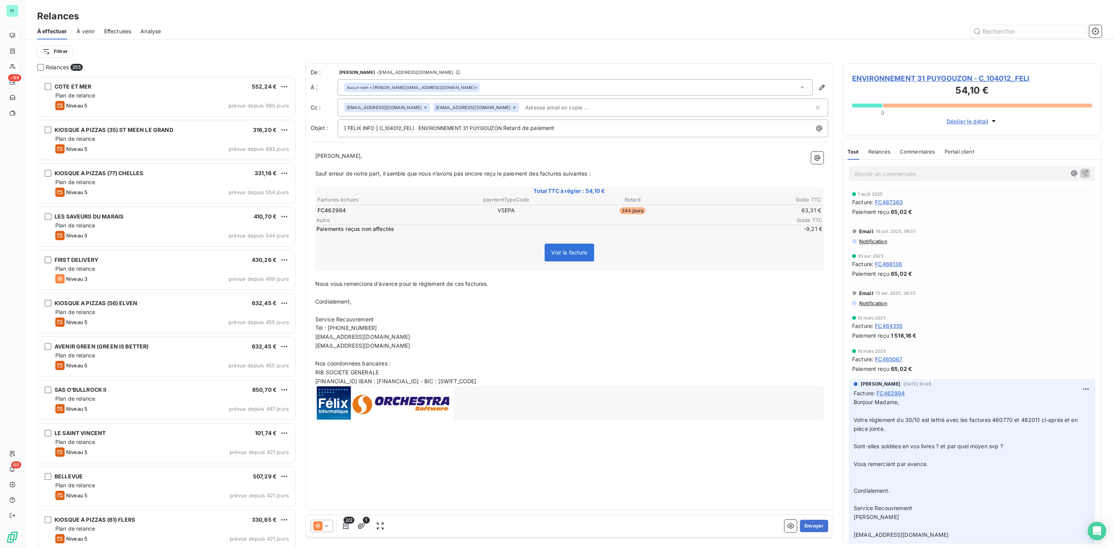
click at [910, 77] on span "ENVIRONNEMENT 31 PUYGOUZON - C_104012_FELI" at bounding box center [972, 78] width 240 height 10
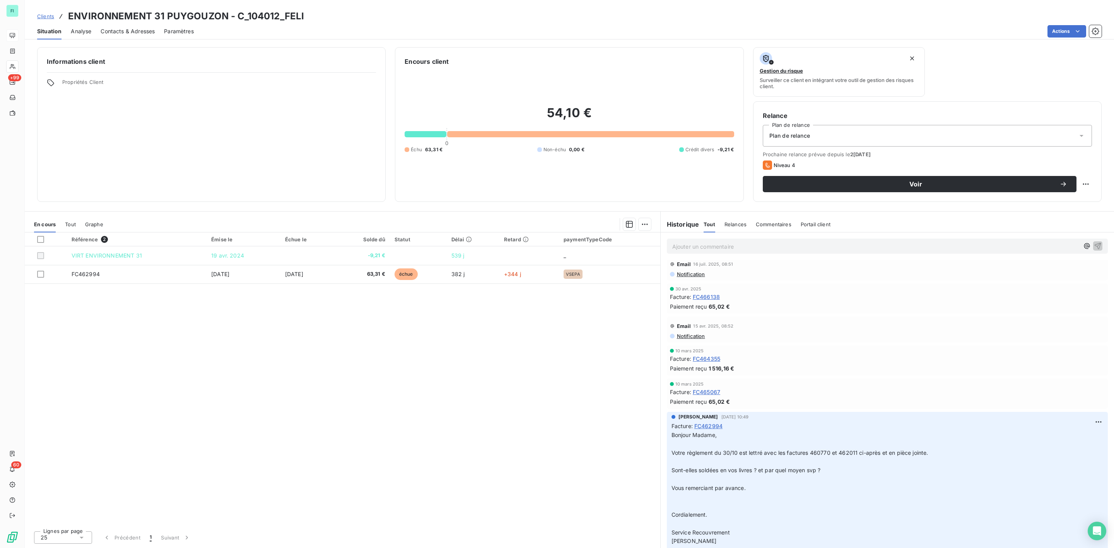
scroll to position [58, 0]
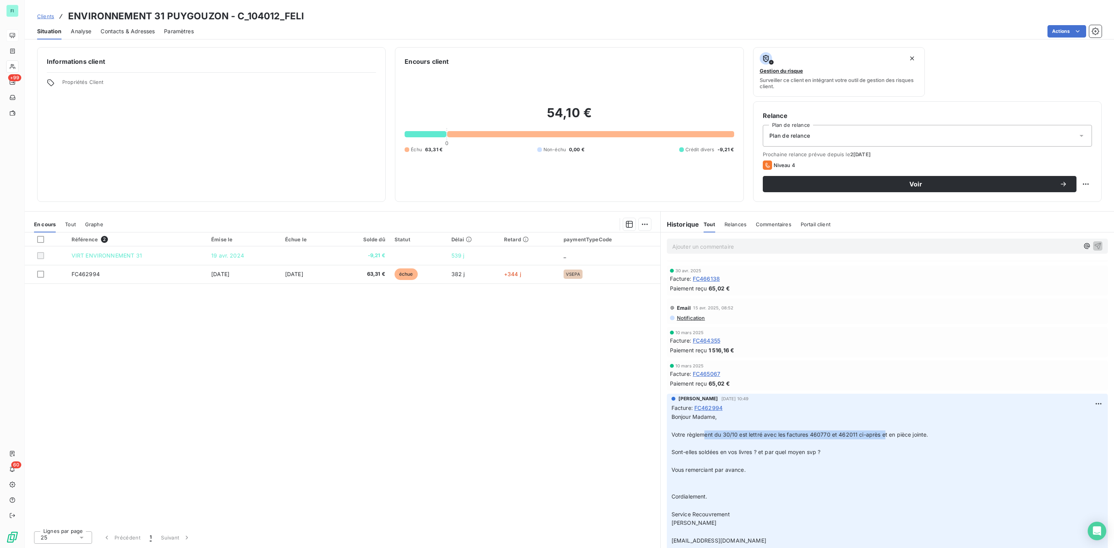
drag, startPoint x: 704, startPoint y: 435, endPoint x: 885, endPoint y: 436, distance: 181.0
click at [885, 436] on span "Votre règlement du 30/10 est lettré avec les factures 460770 et 462011 ci-après…" at bounding box center [799, 434] width 257 height 7
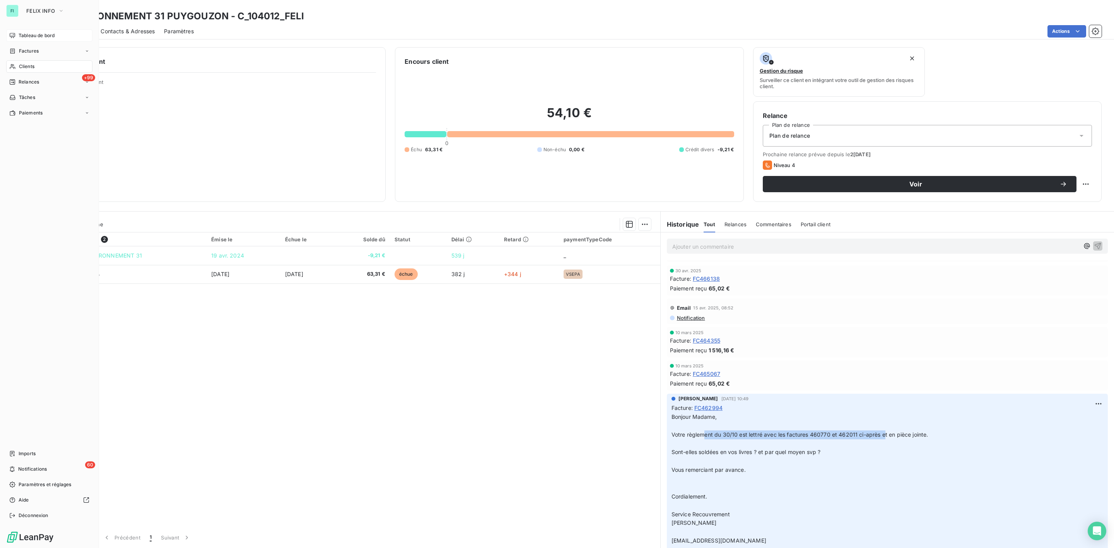
click at [26, 60] on div "Clients" at bounding box center [49, 66] width 86 height 12
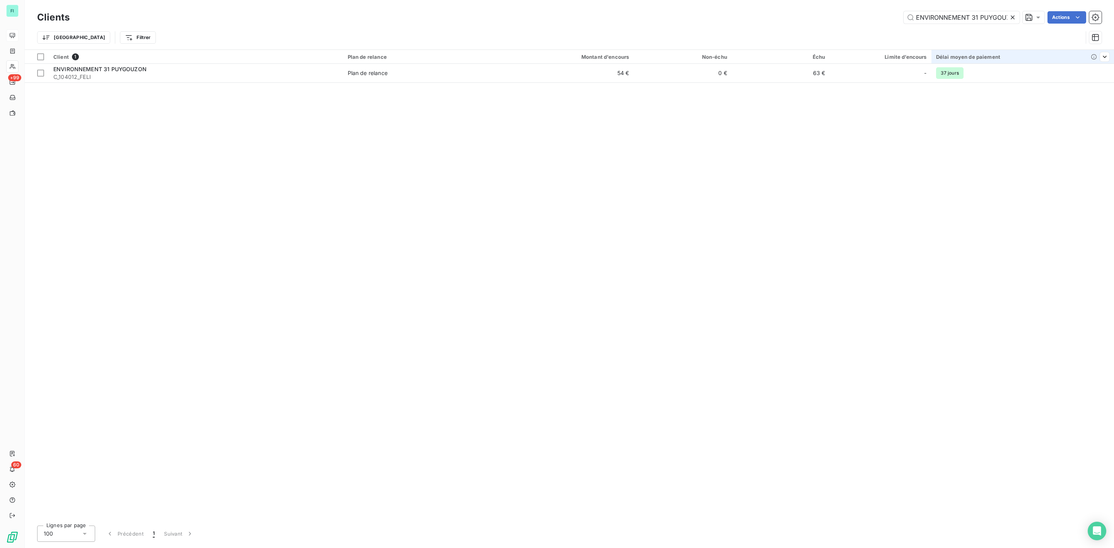
scroll to position [0, 12]
click at [1011, 15] on icon at bounding box center [1013, 18] width 8 height 8
click at [935, 21] on input "text" at bounding box center [961, 17] width 116 height 12
paste input "SIEGE INTERNATIONAL DU CUIR SAS"
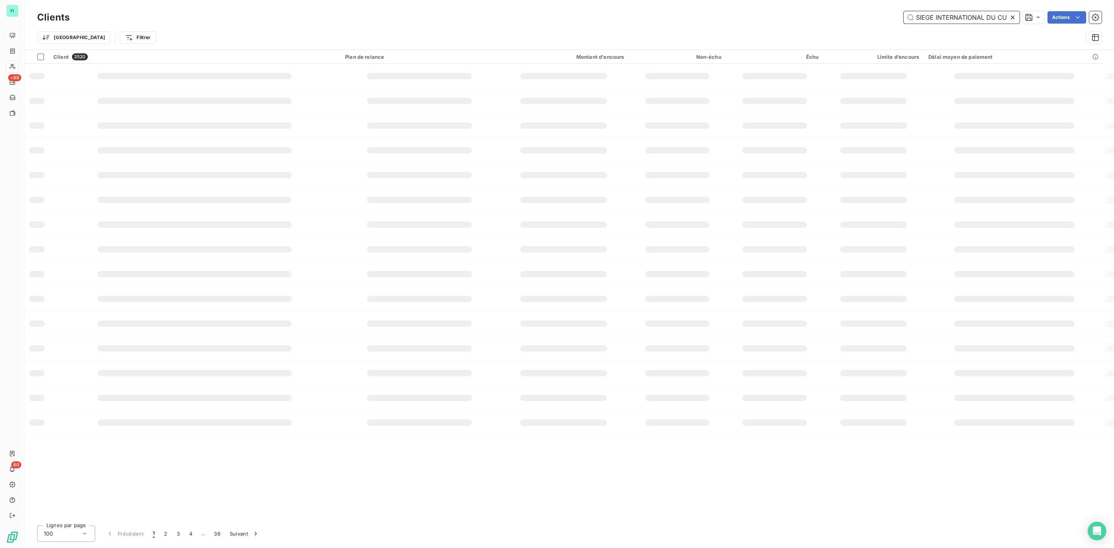
scroll to position [0, 19]
type input "SIEGE INTERNATIONAL DU CUIR SAS"
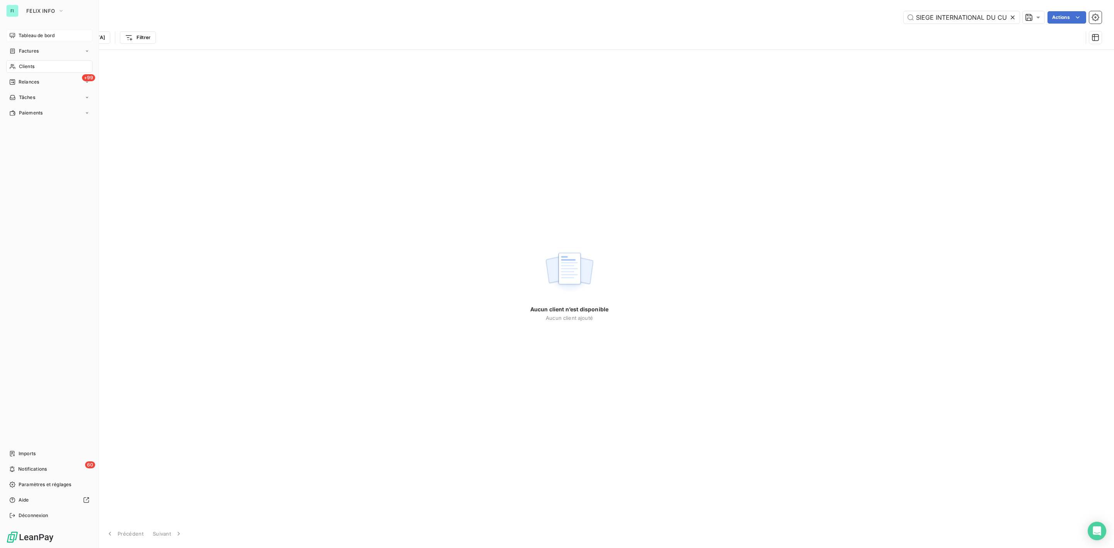
click at [21, 63] on span "Clients" at bounding box center [26, 66] width 15 height 7
click at [31, 48] on span "Factures" at bounding box center [29, 51] width 20 height 7
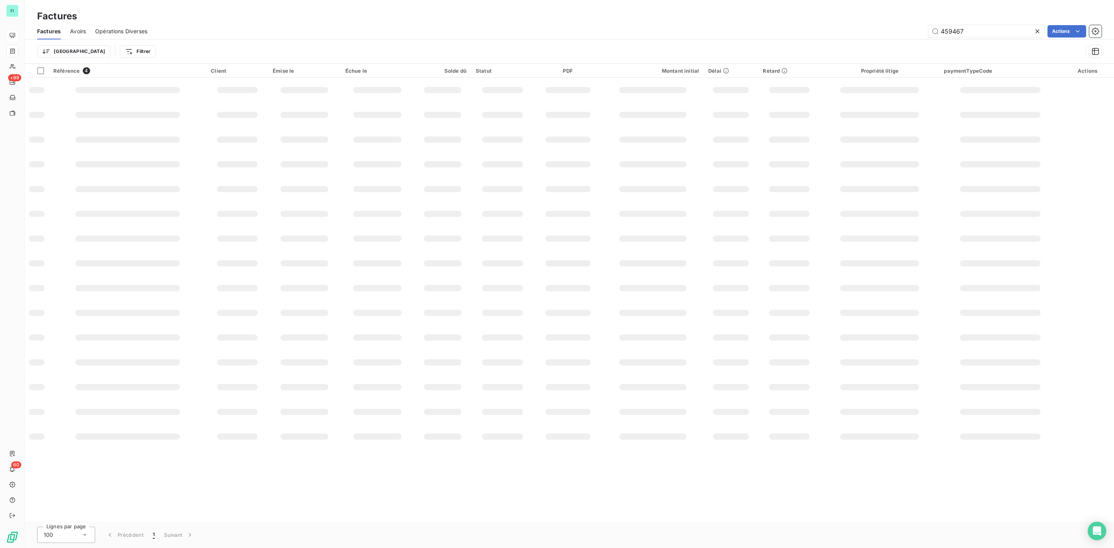
drag, startPoint x: 984, startPoint y: 31, endPoint x: 665, endPoint y: 32, distance: 319.0
click at [693, 32] on div "459467 Actions" at bounding box center [629, 31] width 945 height 12
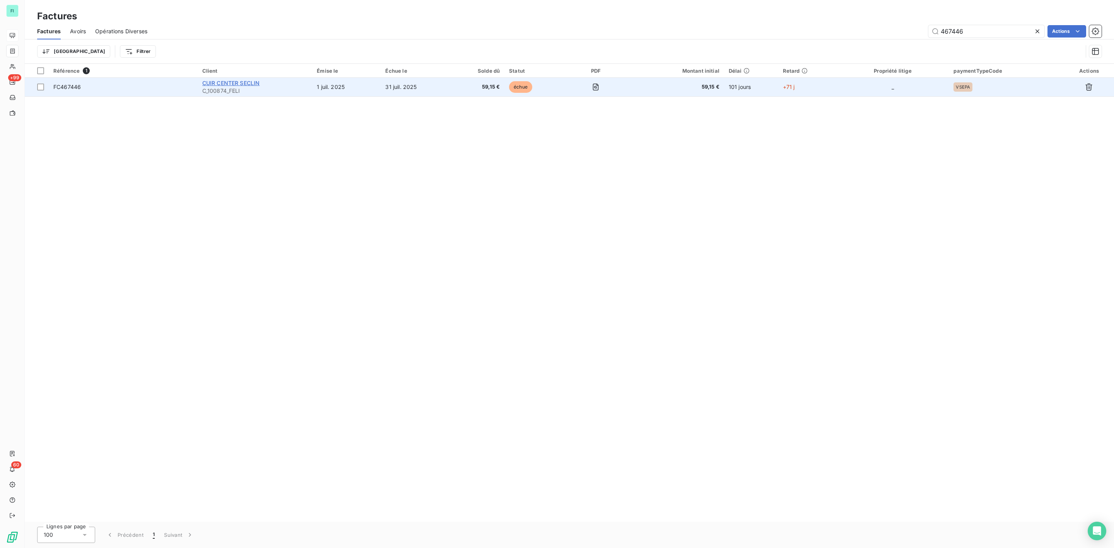
type input "467446"
click at [259, 85] on span "CUIR CENTER SECLIN" at bounding box center [231, 83] width 58 height 7
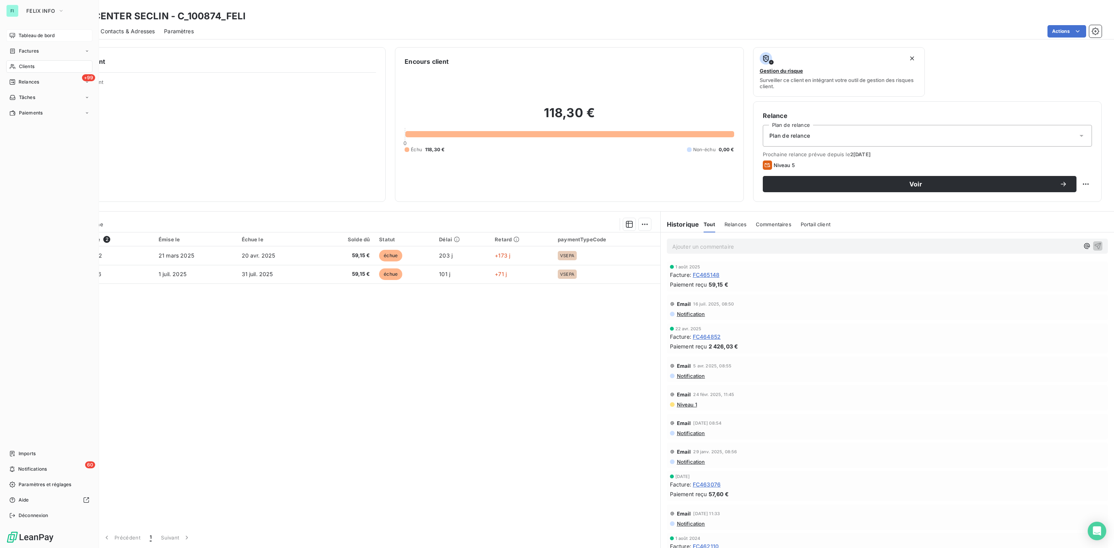
click at [19, 63] on span "Clients" at bounding box center [26, 66] width 15 height 7
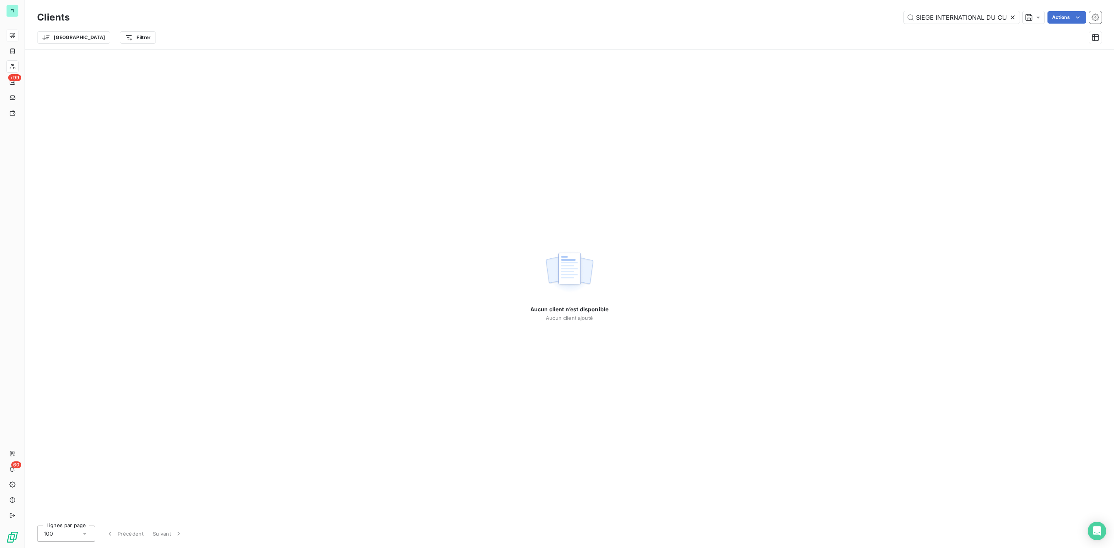
scroll to position [0, 19]
click at [1013, 17] on icon at bounding box center [1013, 18] width 8 height 8
click at [944, 17] on input "text" at bounding box center [961, 17] width 116 height 12
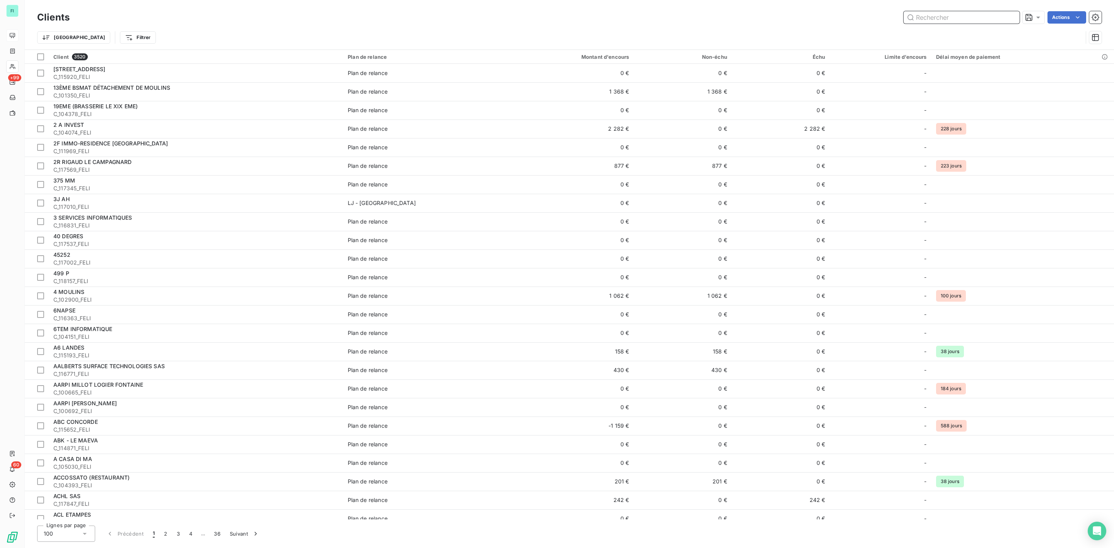
paste input "DUNKERQUOISE DU SIEGE"
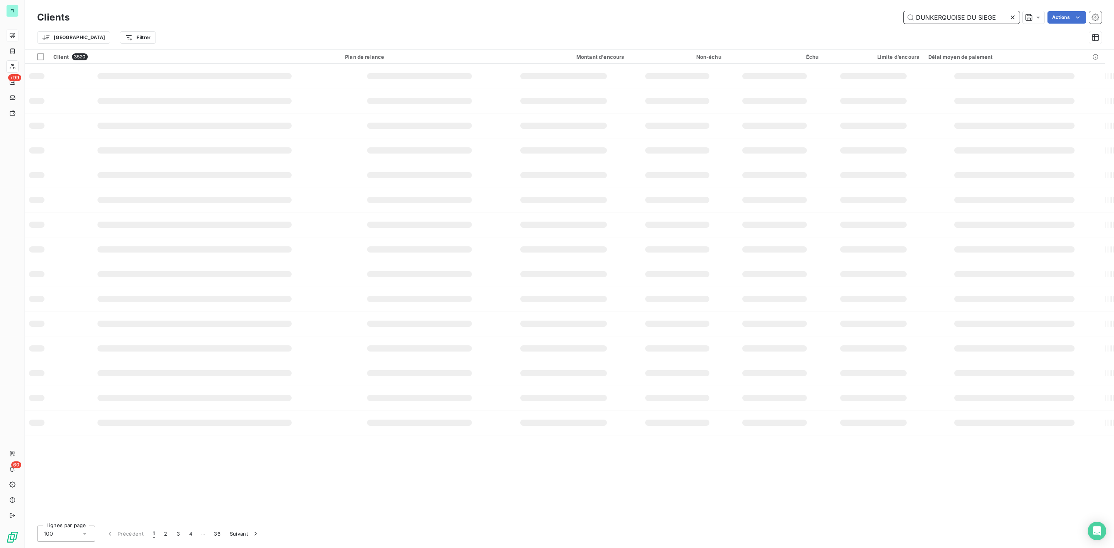
type input "DUNKERQUOISE DU SIEGE"
click at [734, 320] on div "Aucun client n’est disponible Aucun client ajouté" at bounding box center [569, 284] width 1089 height 469
drag, startPoint x: 528, startPoint y: 437, endPoint x: 293, endPoint y: 448, distance: 235.4
click at [498, 449] on div "Aucun client n’est disponible Aucun client ajouté" at bounding box center [569, 284] width 1089 height 469
click at [177, 468] on div "Aucun client n’est disponible Aucun client ajouté" at bounding box center [569, 284] width 1089 height 469
